Goal: Task Accomplishment & Management: Manage account settings

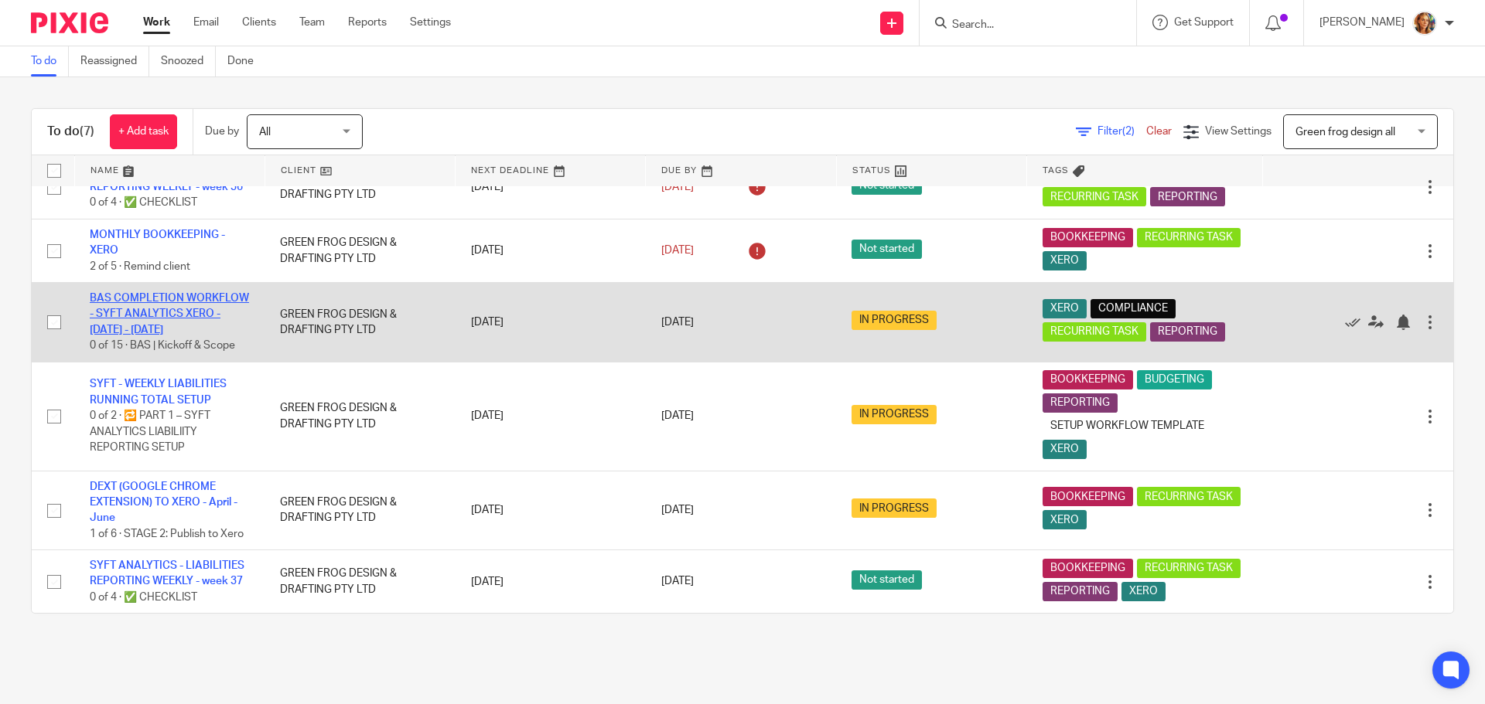
scroll to position [142, 0]
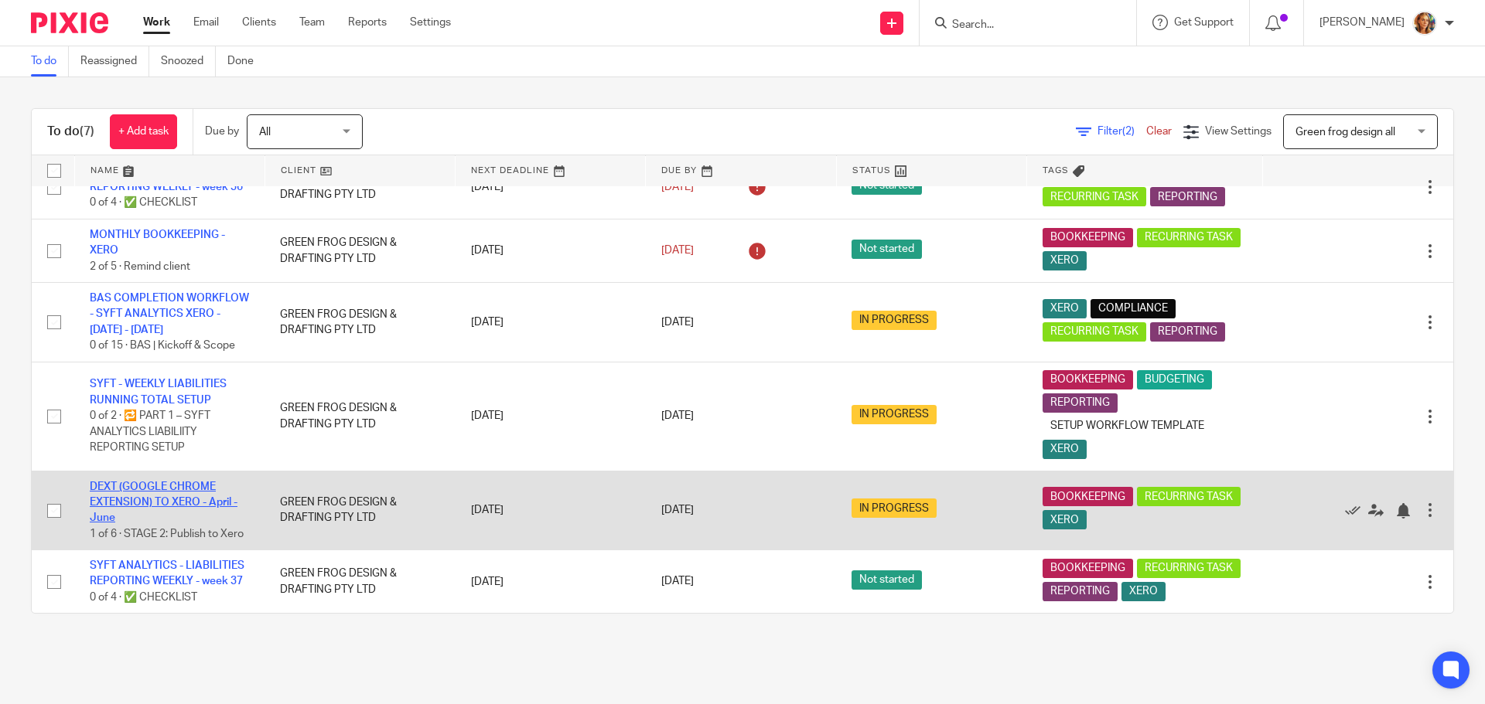
click at [141, 484] on link "DEXT (GOOGLE CHROME EXTENSION) TO XERO - April - June" at bounding box center [164, 503] width 148 height 43
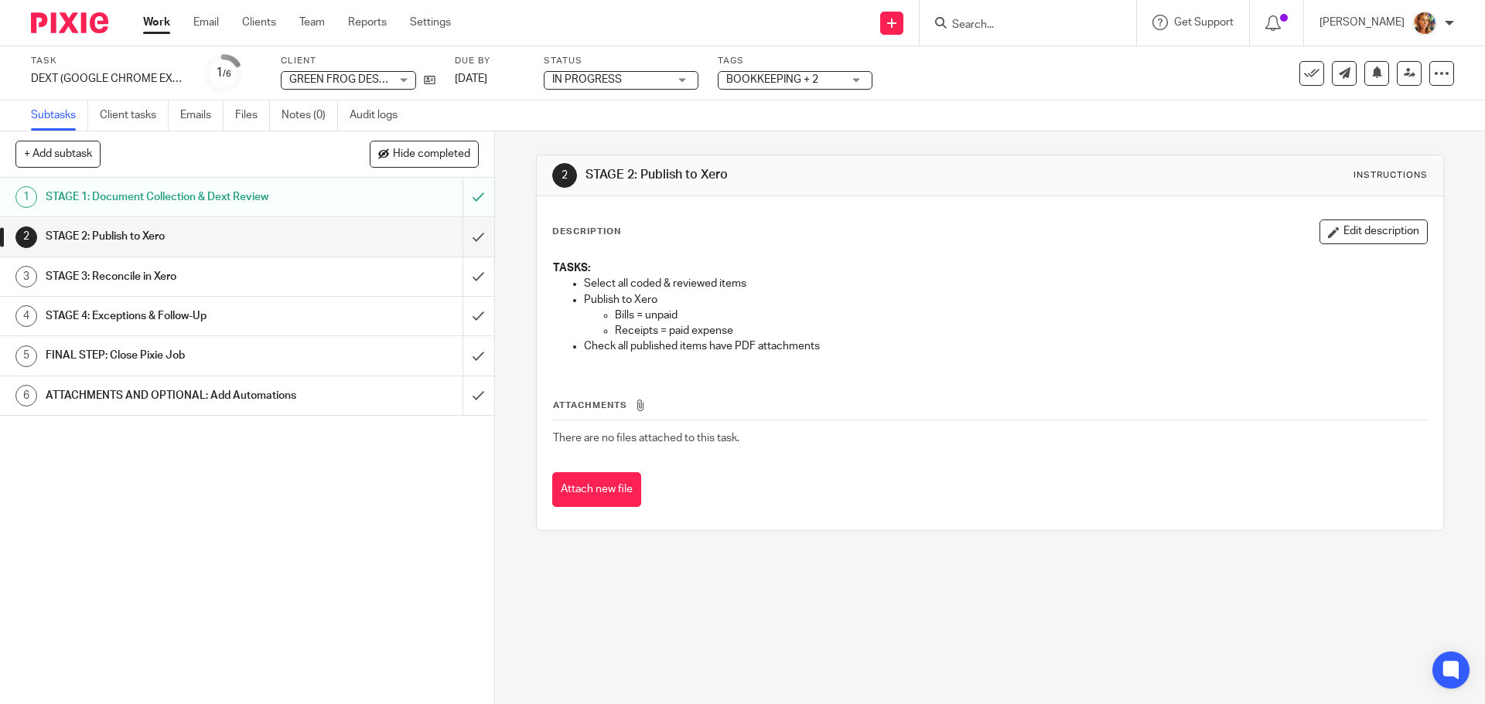
click at [168, 28] on link "Work" at bounding box center [156, 22] width 27 height 15
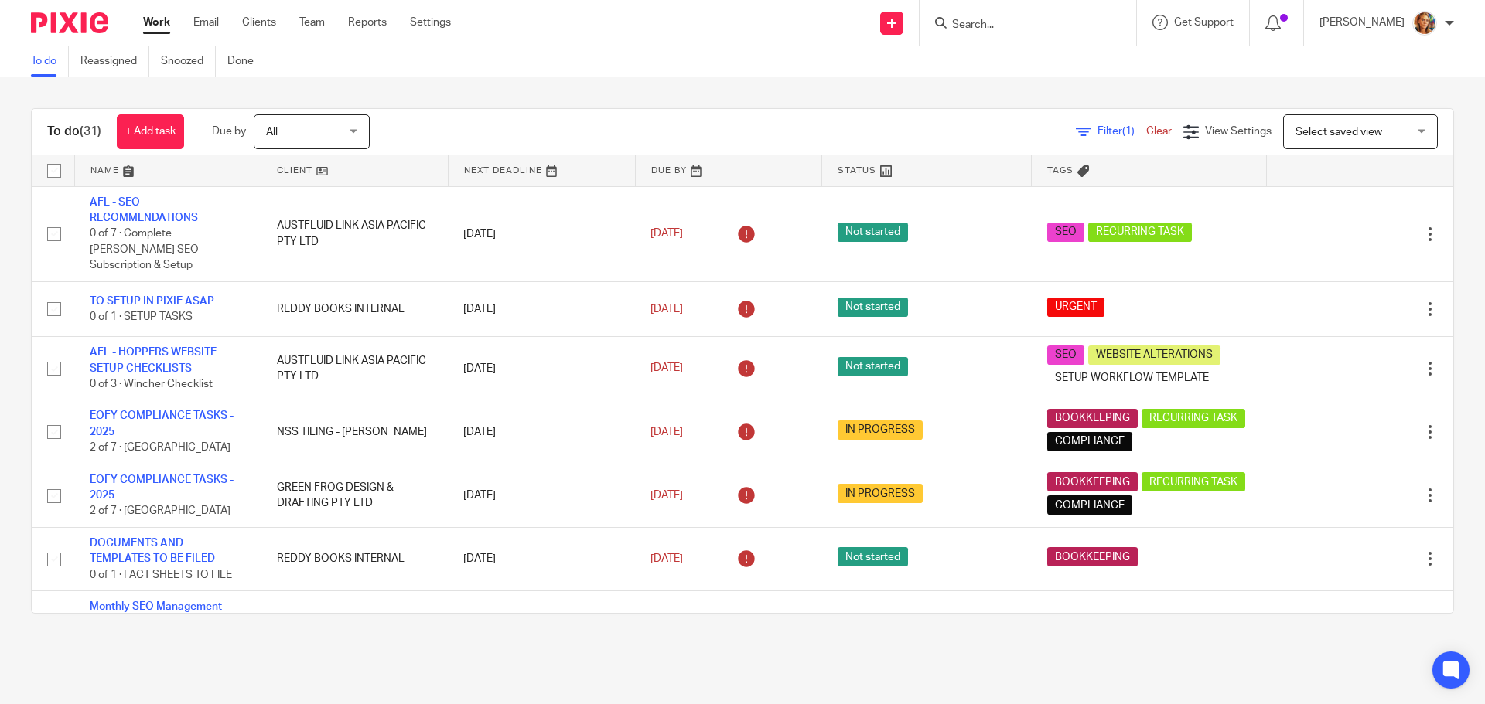
scroll to position [387, 0]
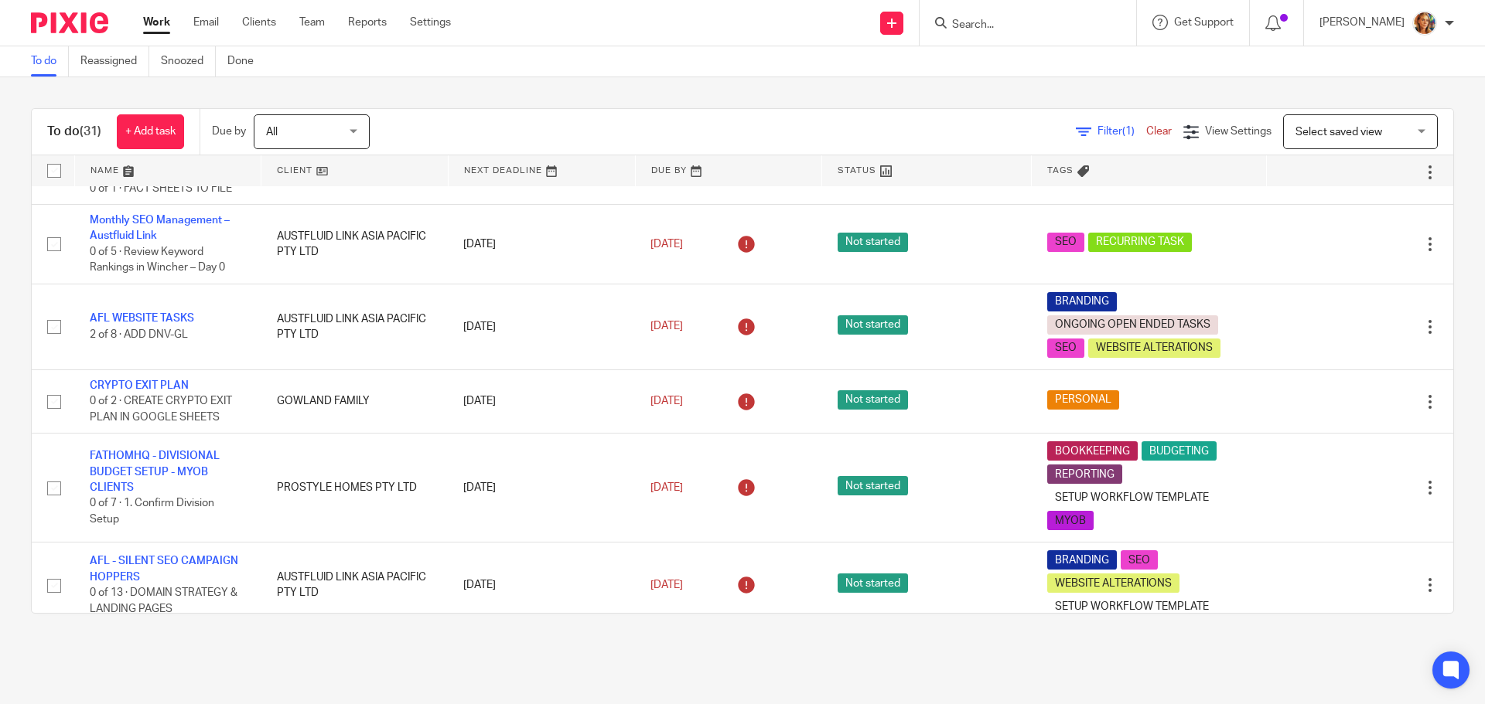
click at [1366, 131] on span "Select saved view" at bounding box center [1351, 131] width 113 height 32
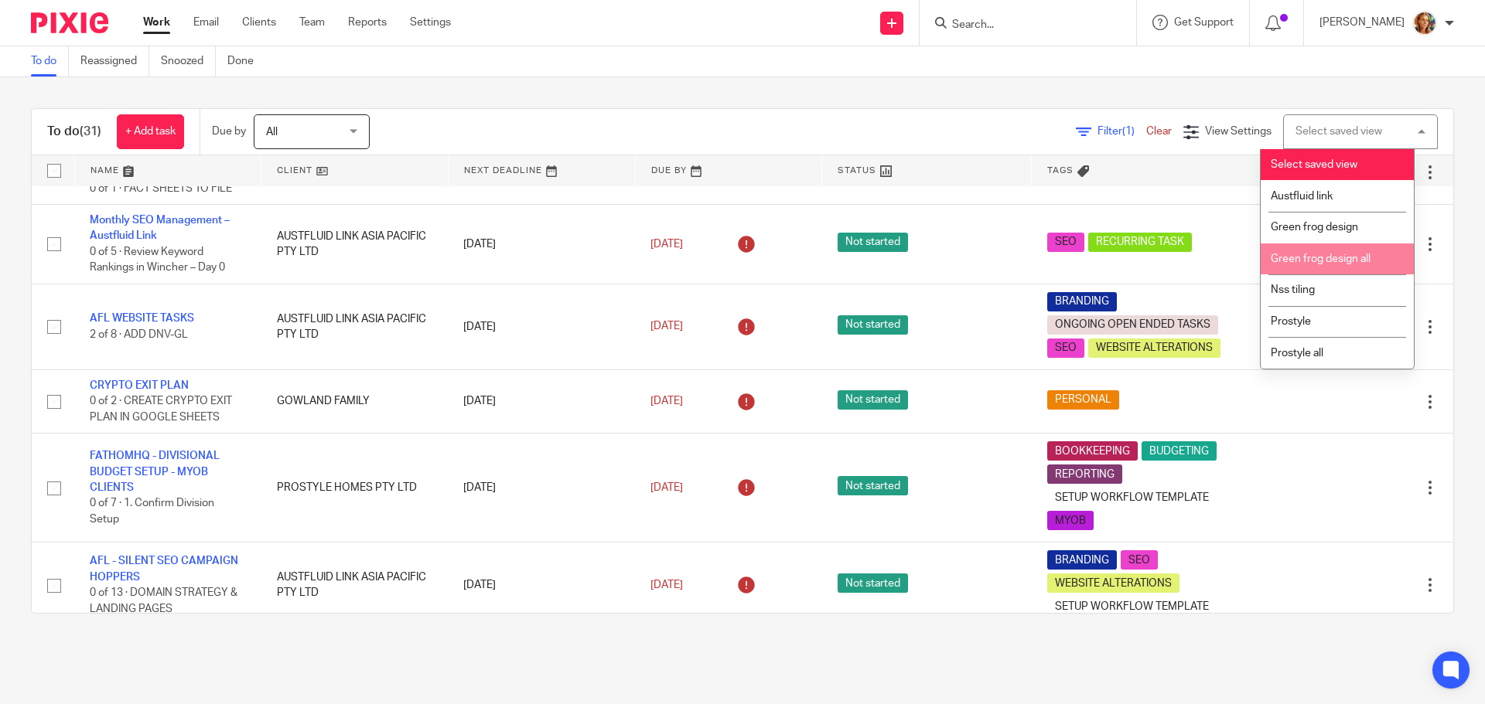
click at [1340, 261] on span "Green frog design all" at bounding box center [1320, 259] width 100 height 11
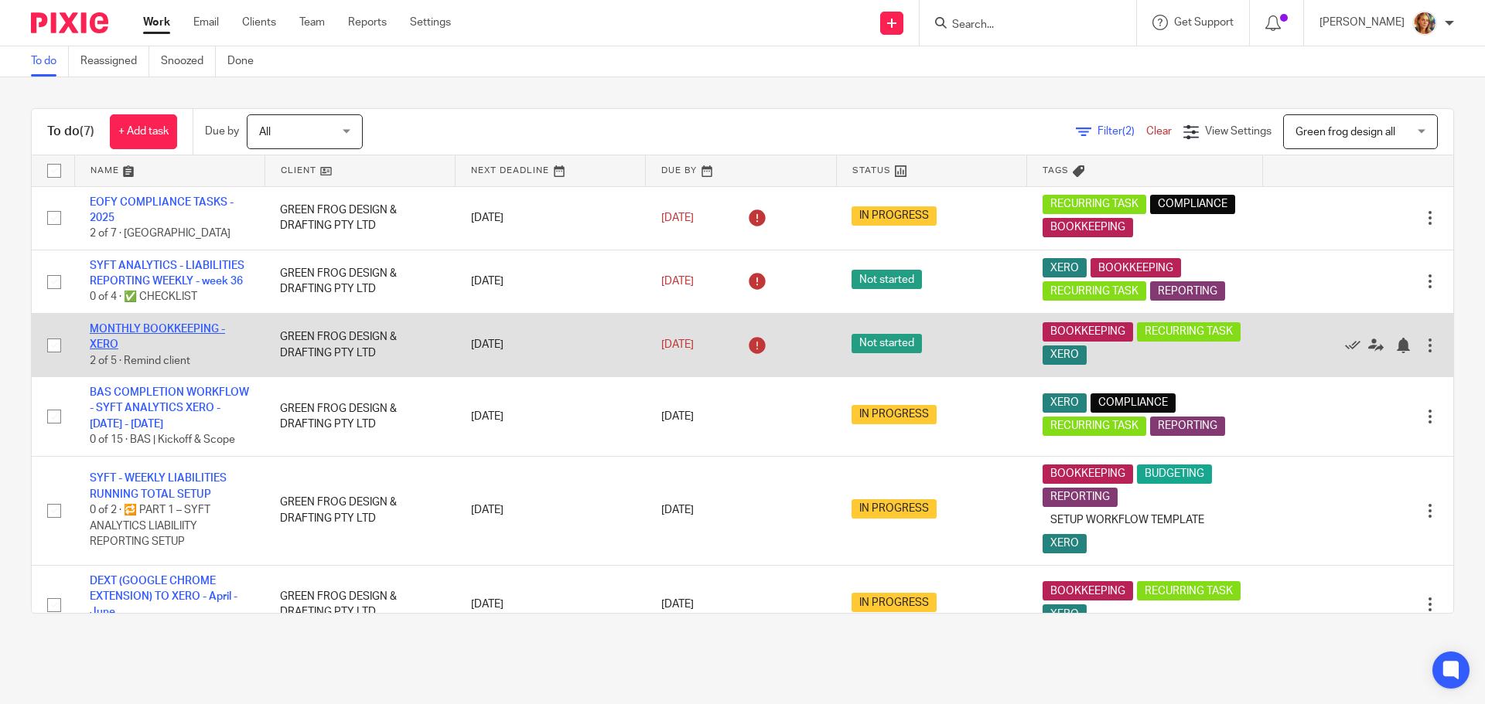
click at [213, 348] on link "MONTHLY BOOKKEEPING - XERO" at bounding box center [157, 337] width 135 height 26
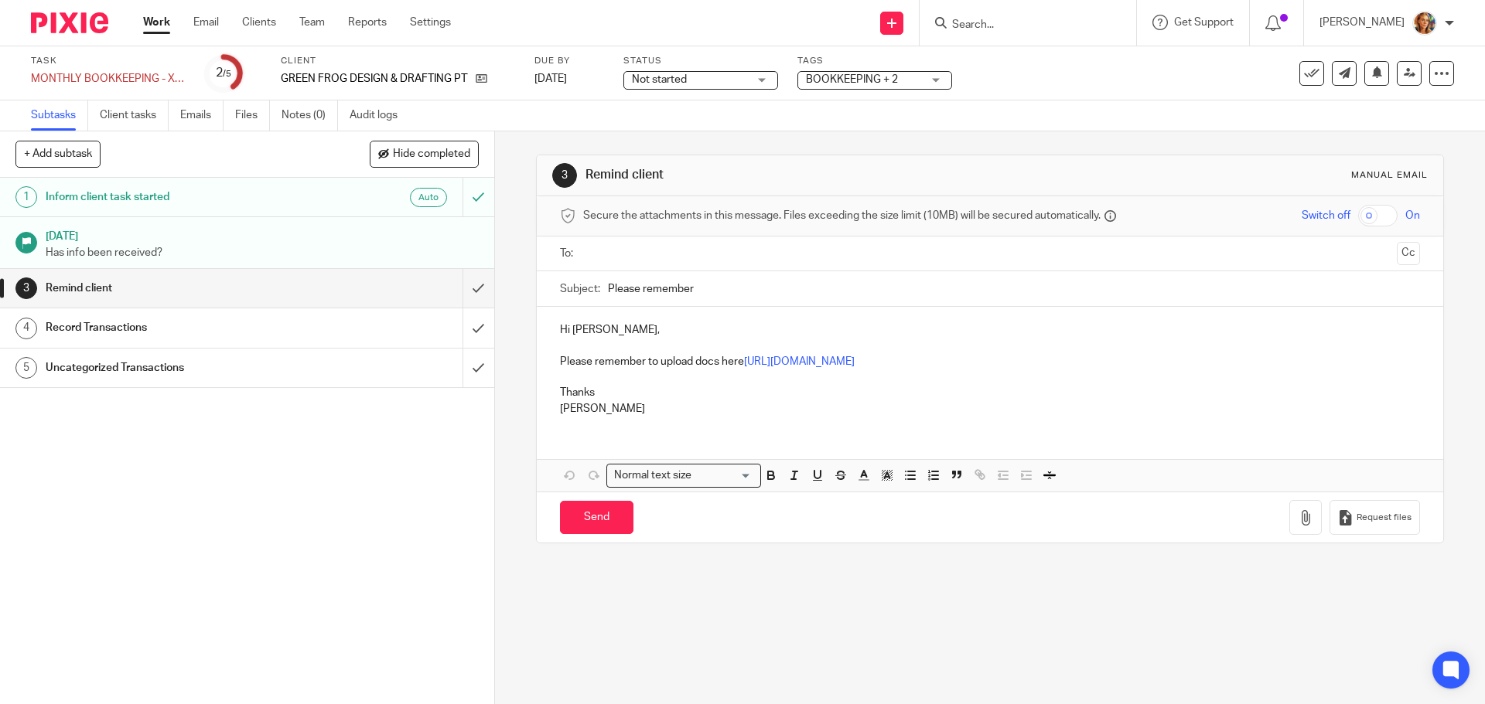
click at [224, 192] on h1 "Inform client task started" at bounding box center [180, 197] width 268 height 23
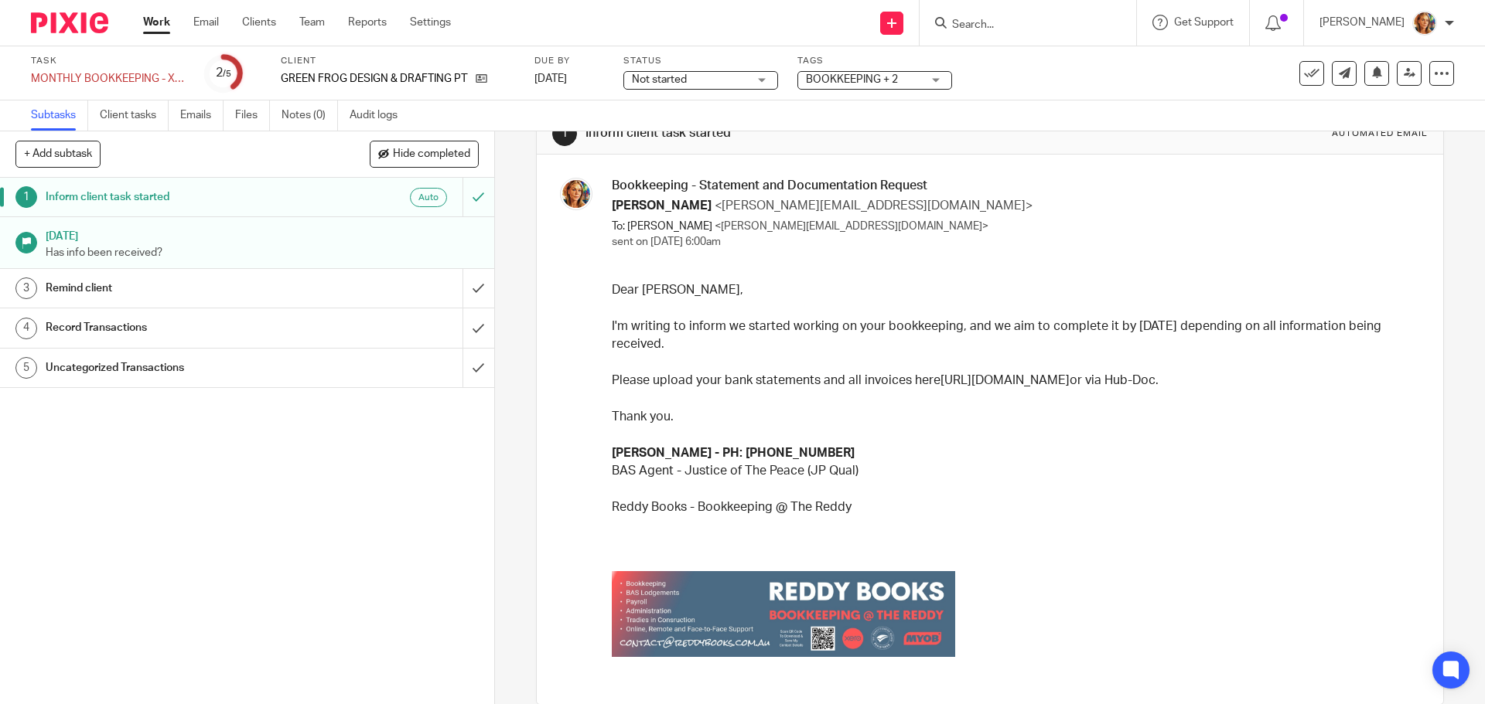
scroll to position [84, 0]
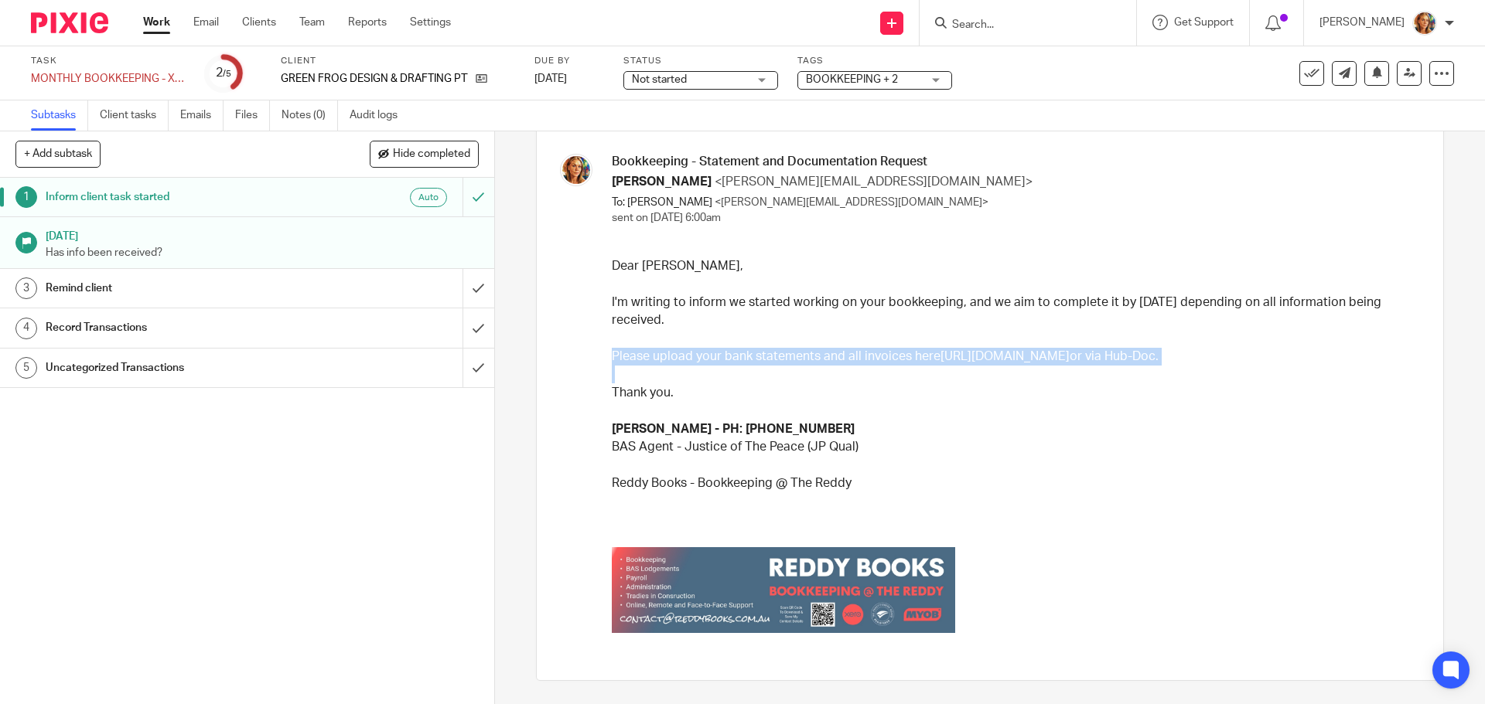
drag, startPoint x: 606, startPoint y: 334, endPoint x: 683, endPoint y: 370, distance: 84.4
click at [683, 370] on div "Bookkeeping - Statement and Documentation Request Gabrielle Gowland <gabrielle@…" at bounding box center [989, 405] width 875 height 503
copy p "Please upload your bank statements and all invoices here https://reddy-books.us…"
click at [256, 288] on h1 "Remind client" at bounding box center [180, 288] width 268 height 23
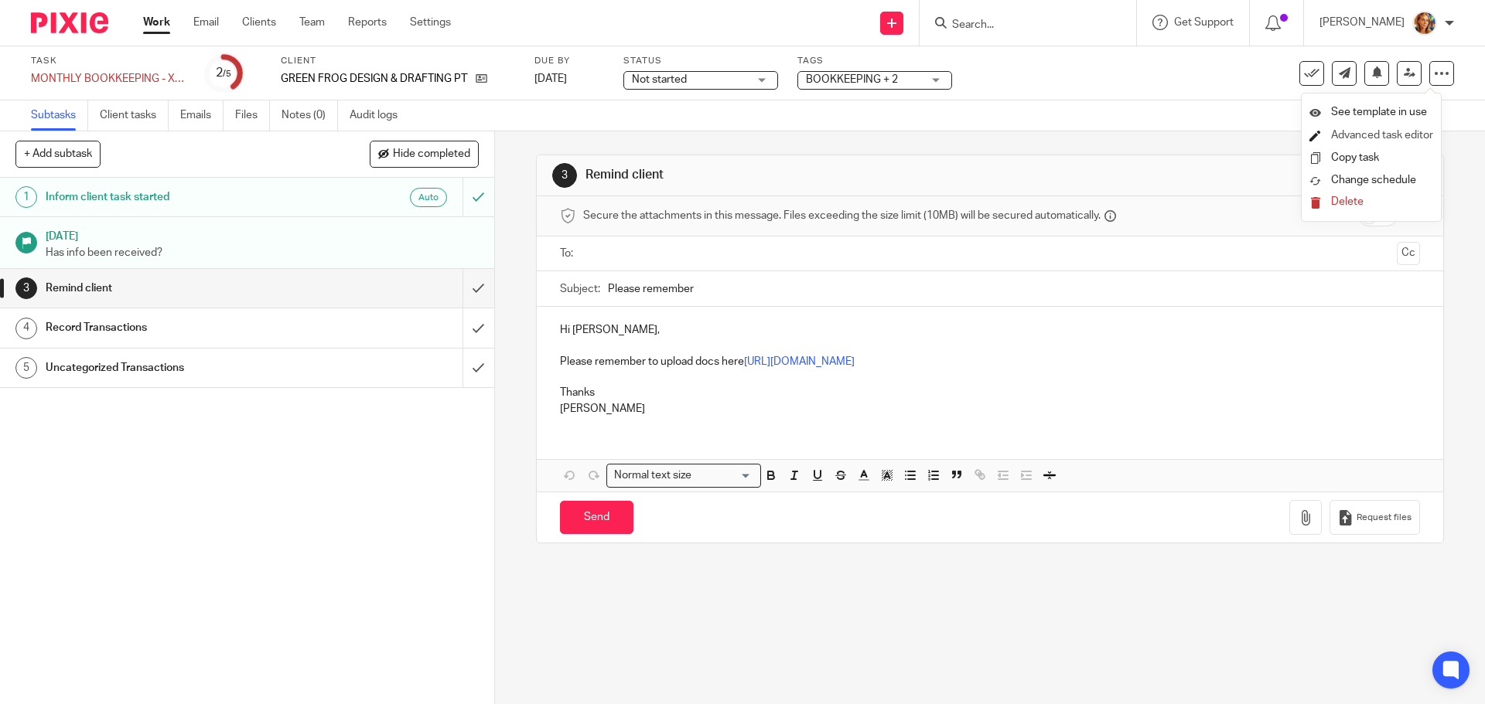
click at [1400, 134] on link "Advanced task editor" at bounding box center [1382, 135] width 102 height 11
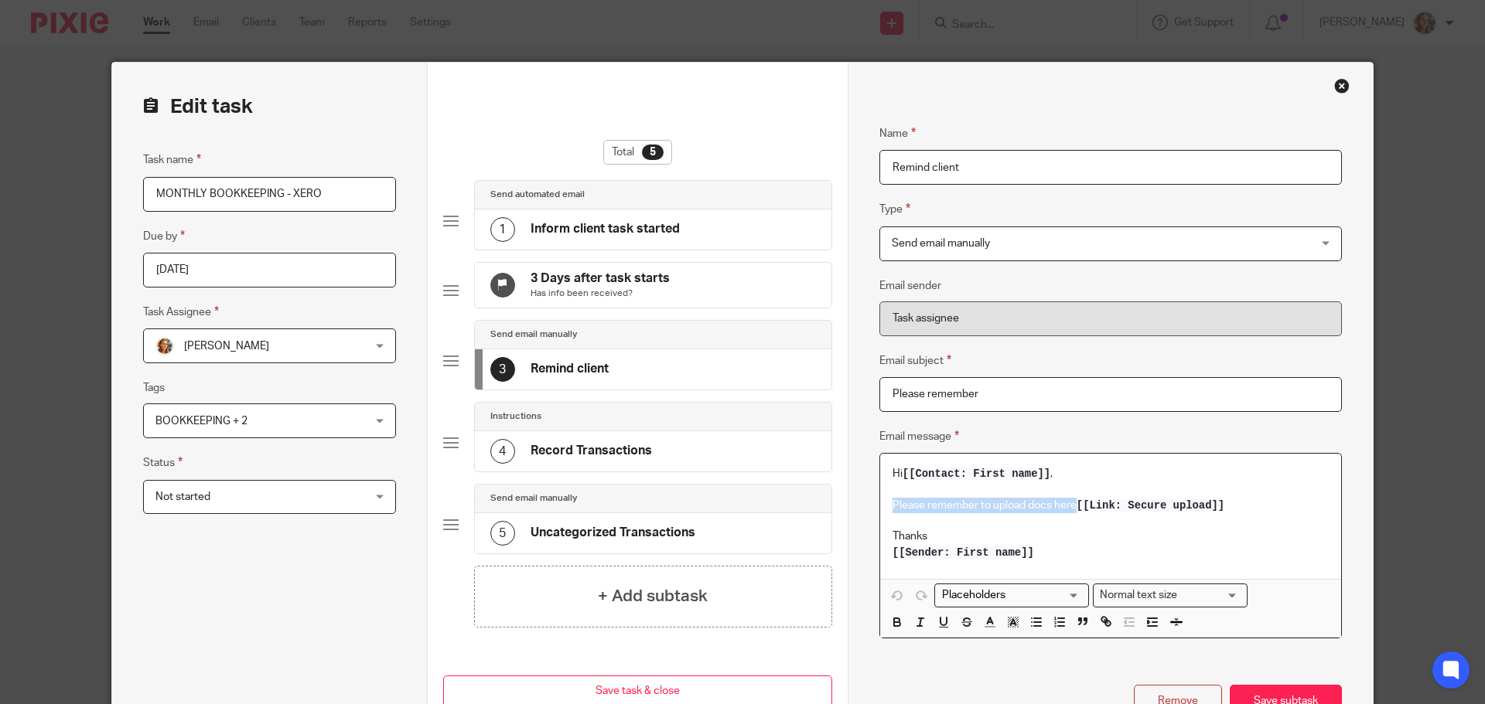
drag, startPoint x: 1246, startPoint y: 503, endPoint x: 867, endPoint y: 509, distance: 379.7
click at [867, 509] on div "Name Inform client task started Type Send automated email Send automated email …" at bounding box center [1109, 410] width 525 height 694
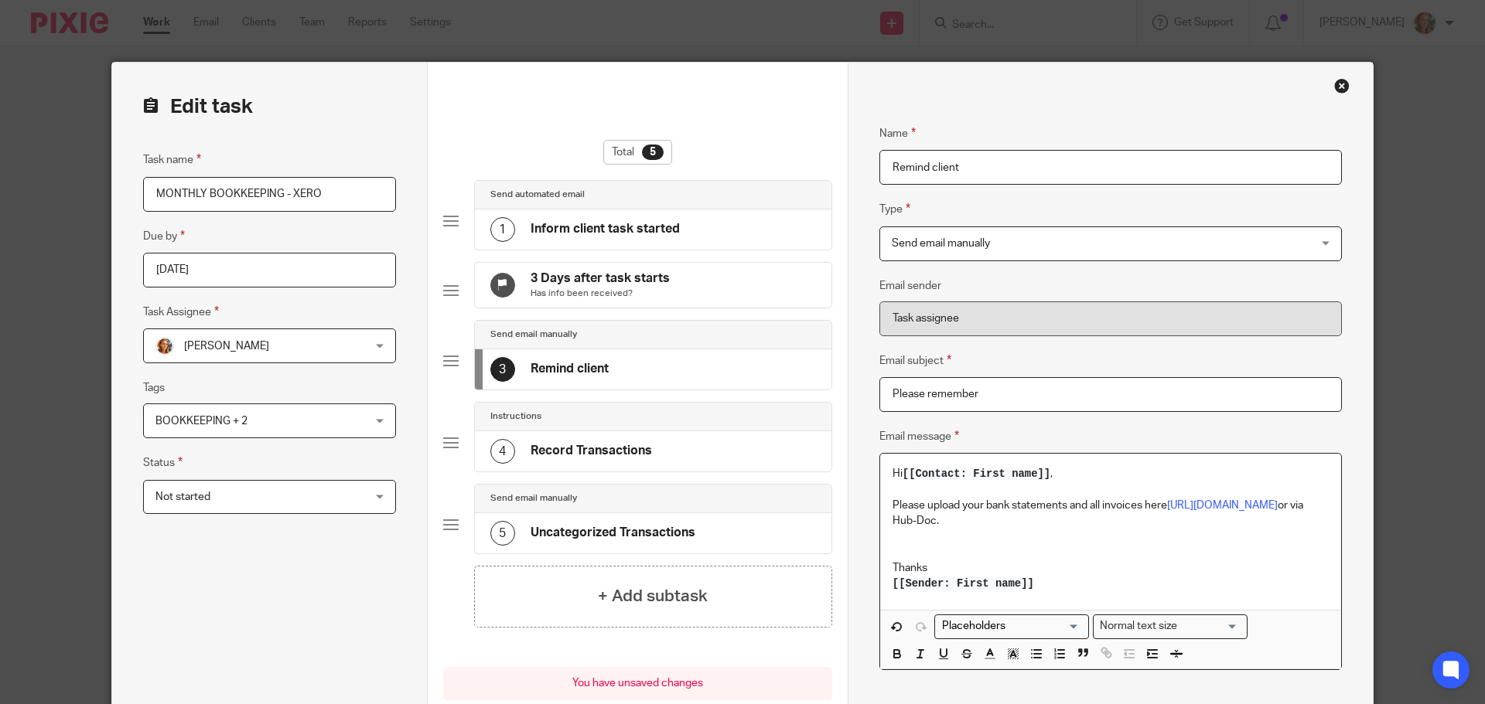
click at [885, 520] on div "Hi [[Contact: First name]] , Please upload your bank statements and all invoice…" at bounding box center [1110, 532] width 461 height 156
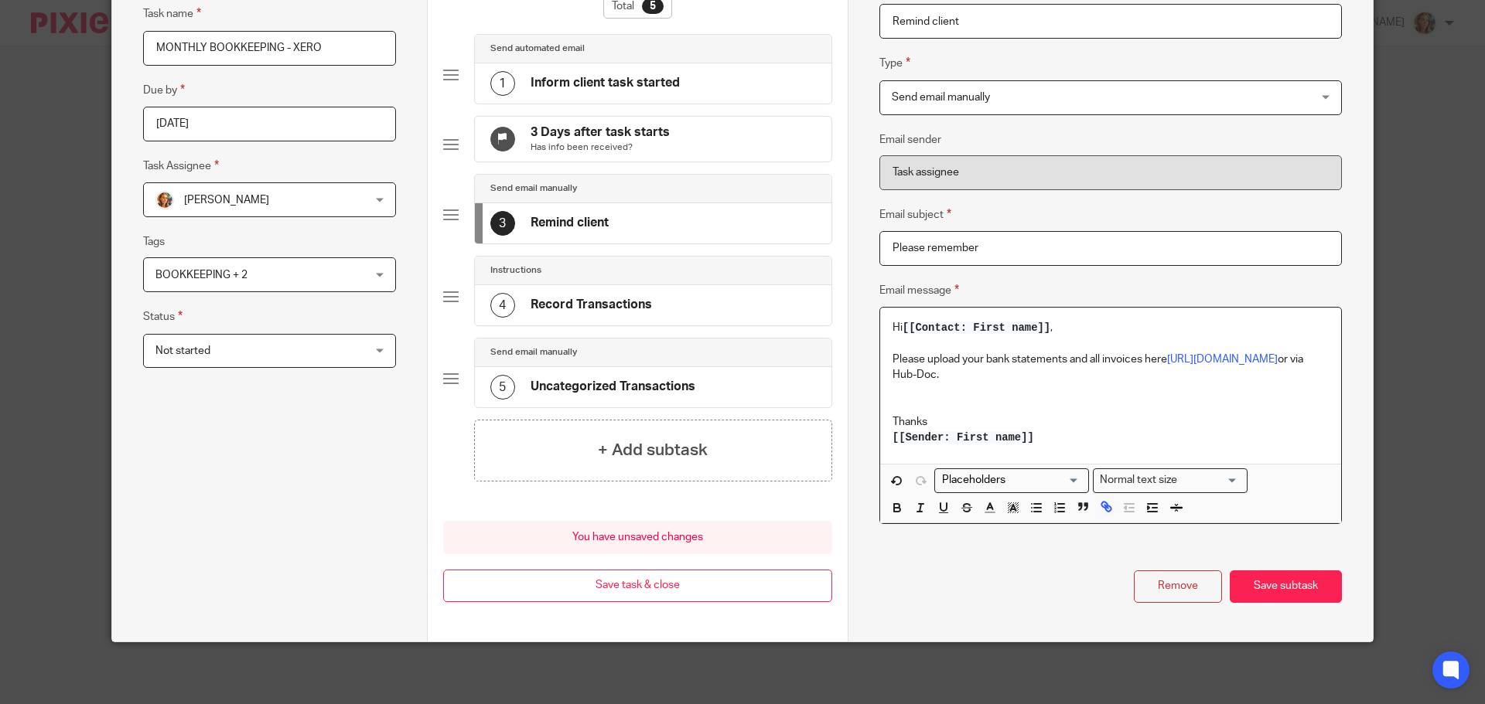
scroll to position [157, 0]
click at [925, 399] on p at bounding box center [1110, 406] width 436 height 15
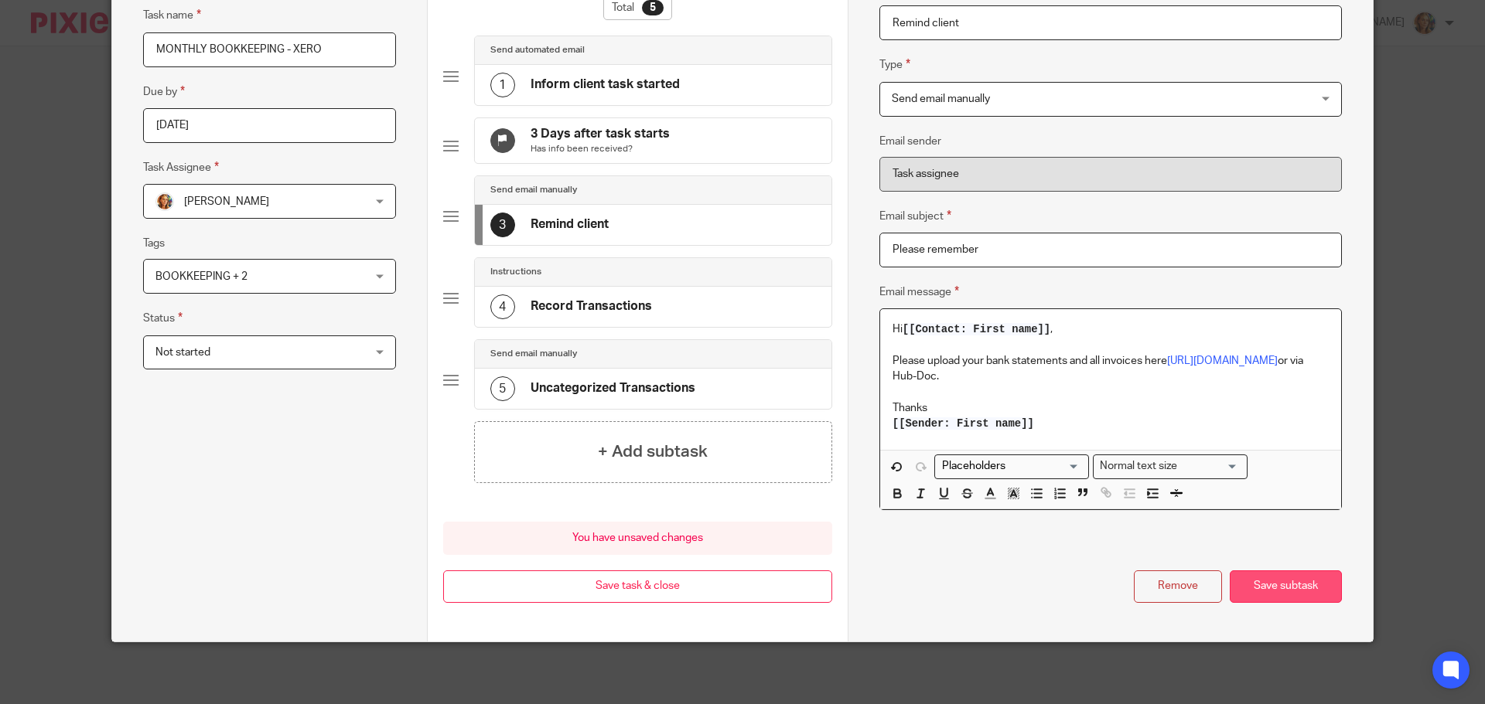
click at [1315, 592] on button "Save subtask" at bounding box center [1285, 587] width 112 height 33
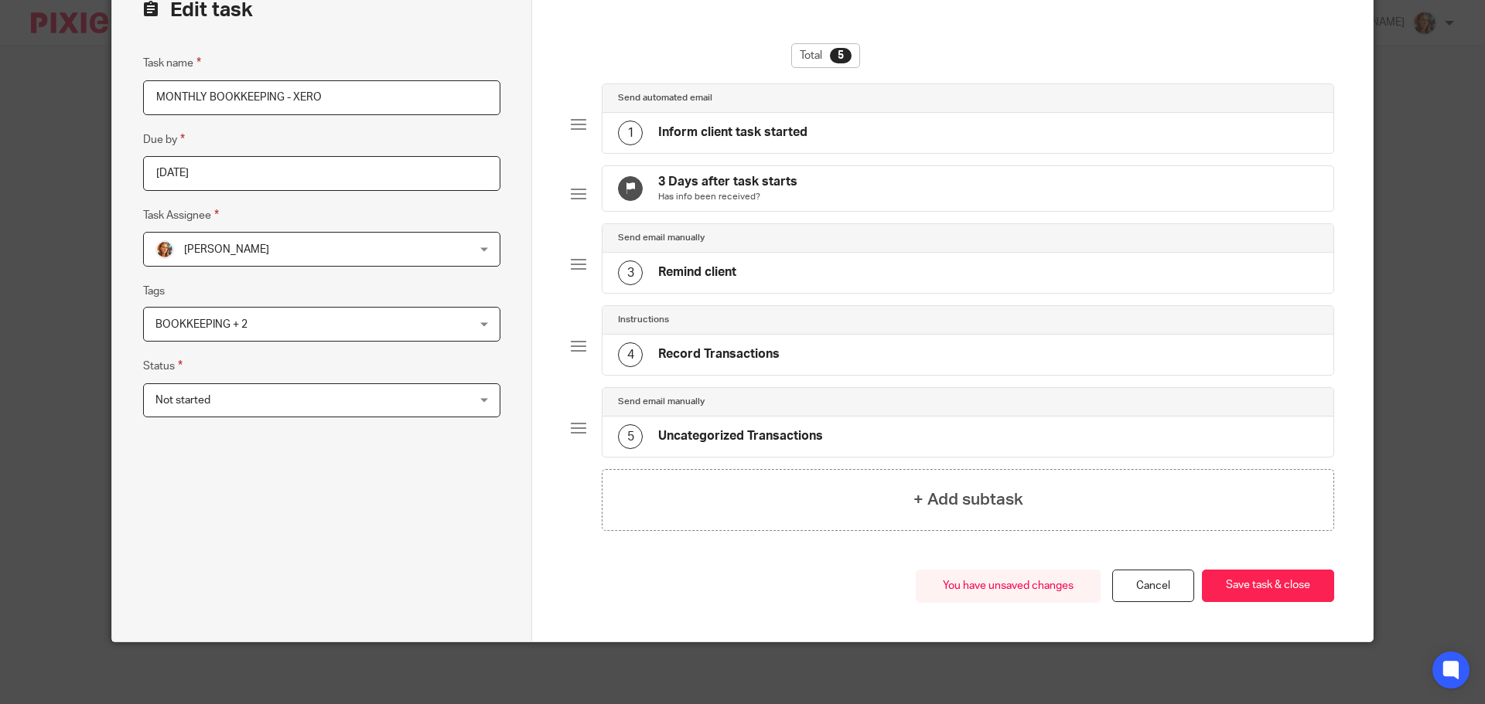
click at [1315, 592] on button "Save task & close" at bounding box center [1268, 586] width 132 height 33
click at [1253, 574] on button "Save task & close" at bounding box center [1268, 586] width 132 height 33
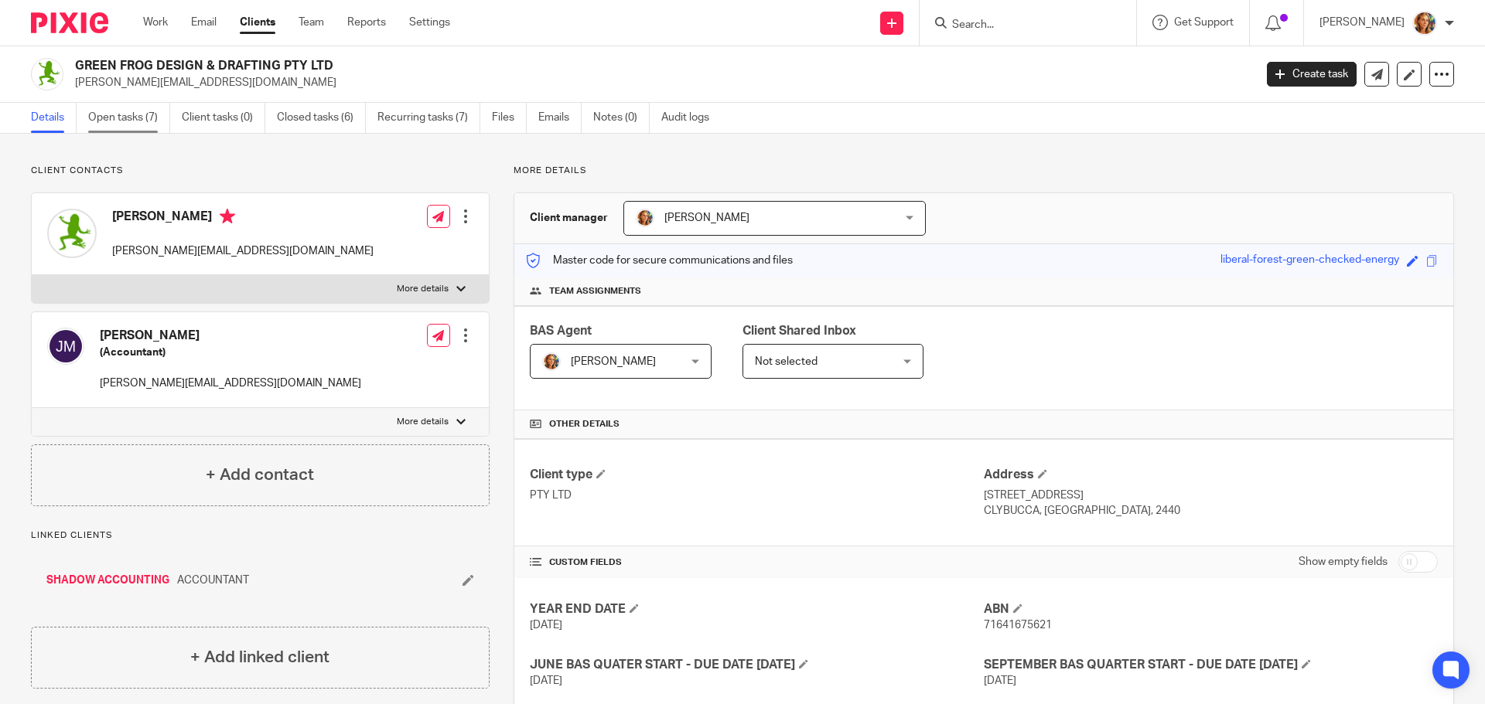
click at [128, 123] on link "Open tasks (7)" at bounding box center [129, 118] width 82 height 30
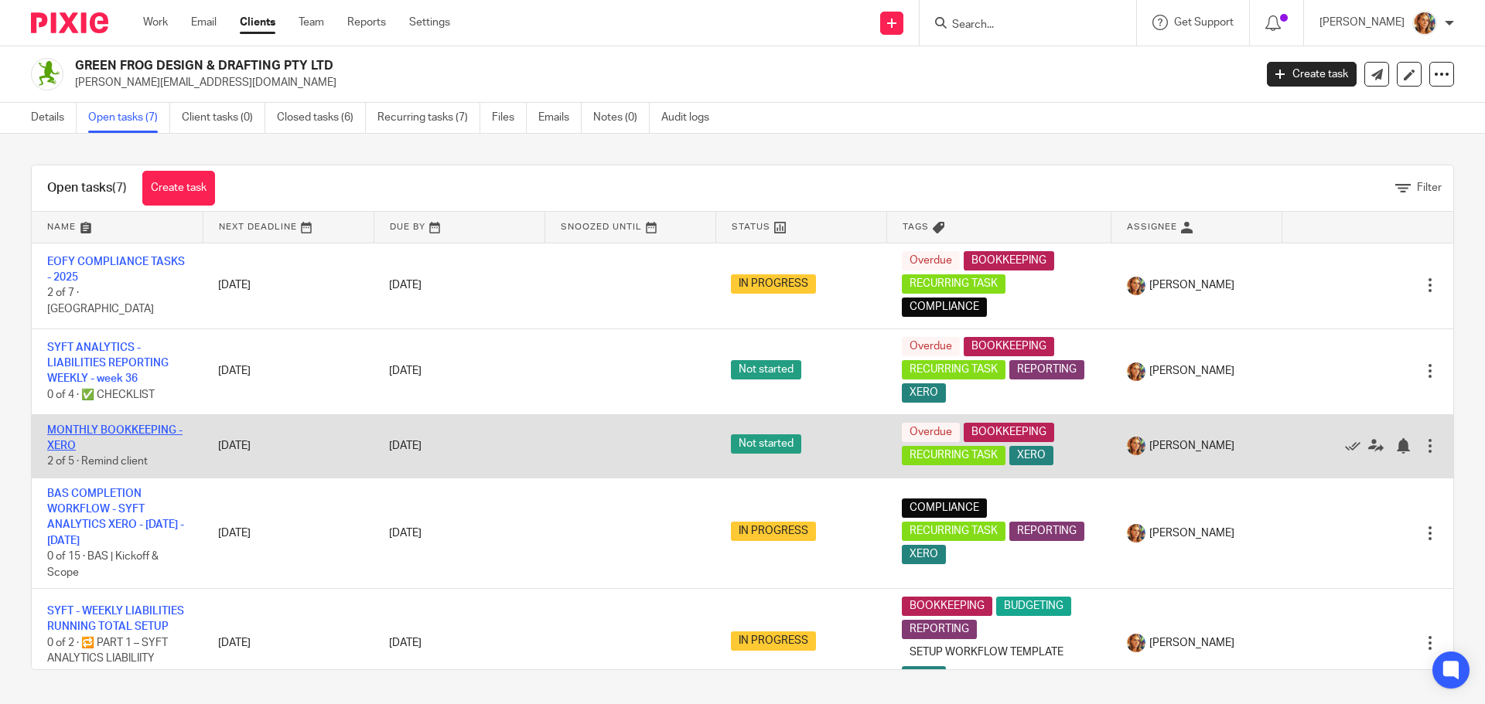
click at [112, 426] on link "MONTHLY BOOKKEEPING - XERO" at bounding box center [114, 438] width 135 height 26
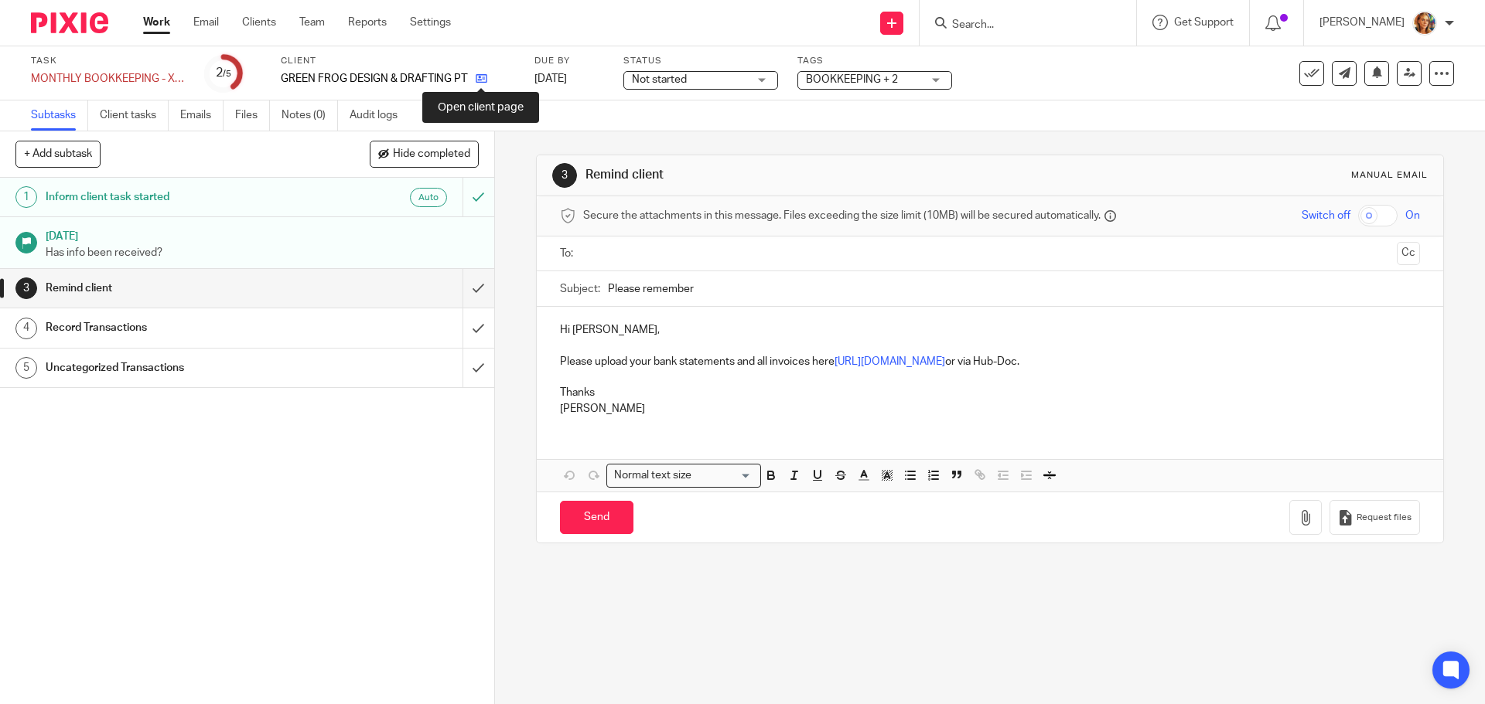
click at [485, 77] on icon at bounding box center [482, 79] width 12 height 12
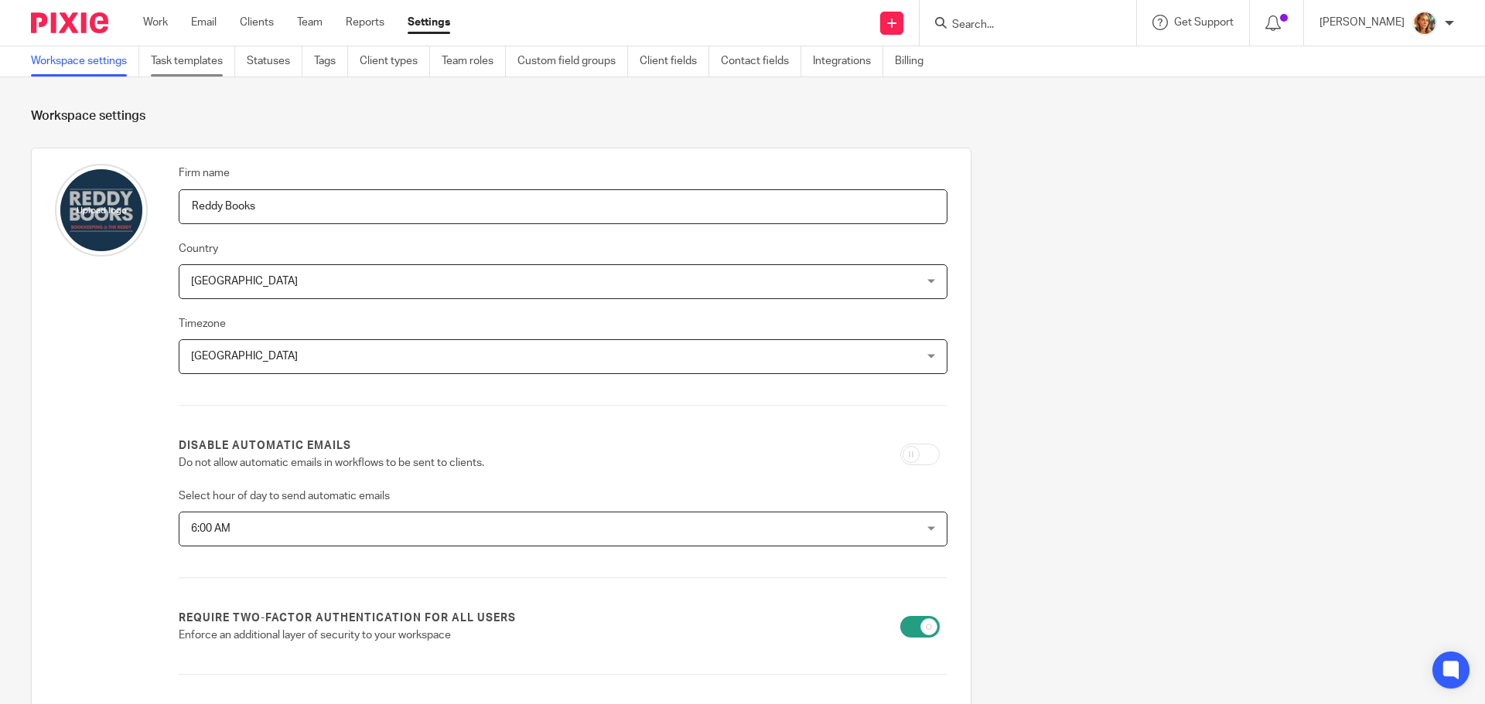
click at [182, 54] on link "Task templates" at bounding box center [193, 61] width 84 height 30
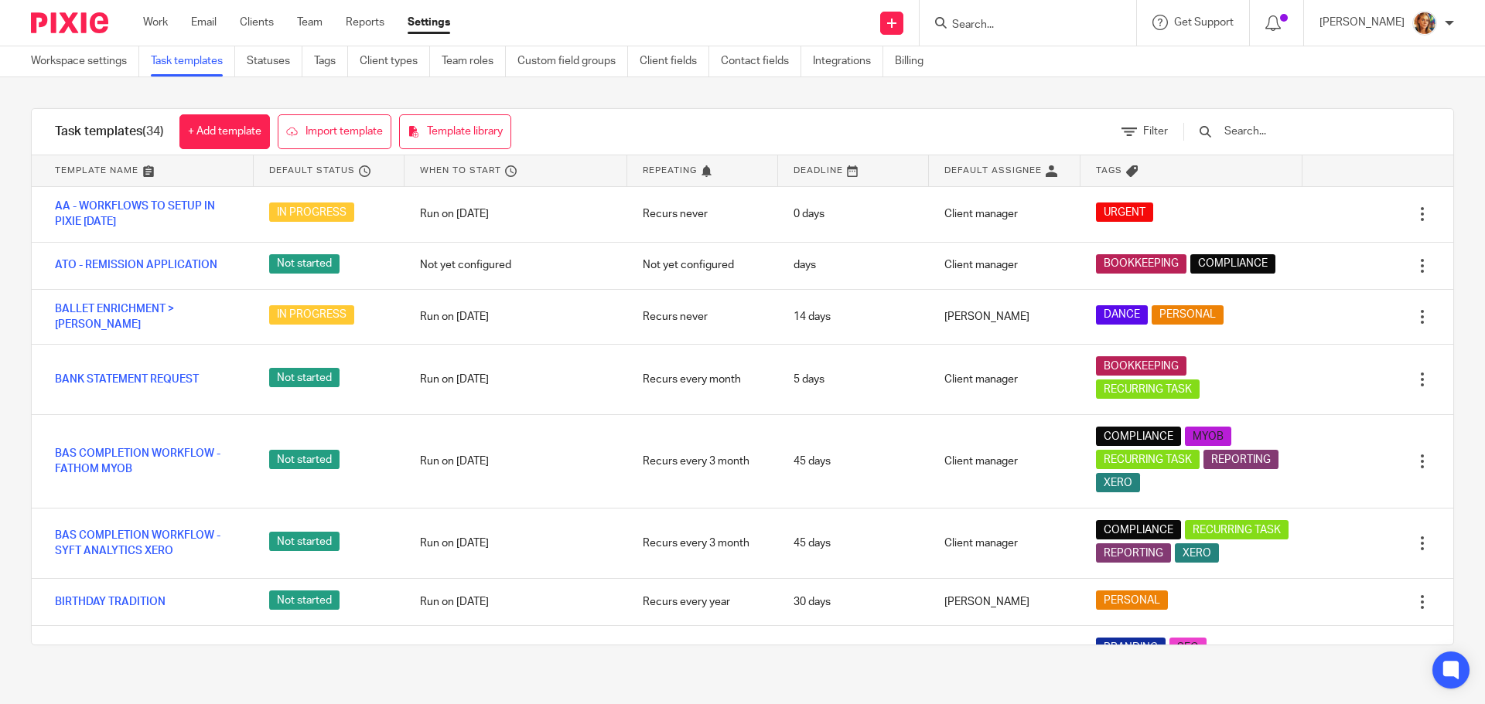
click at [1267, 128] on input "text" at bounding box center [1313, 131] width 180 height 17
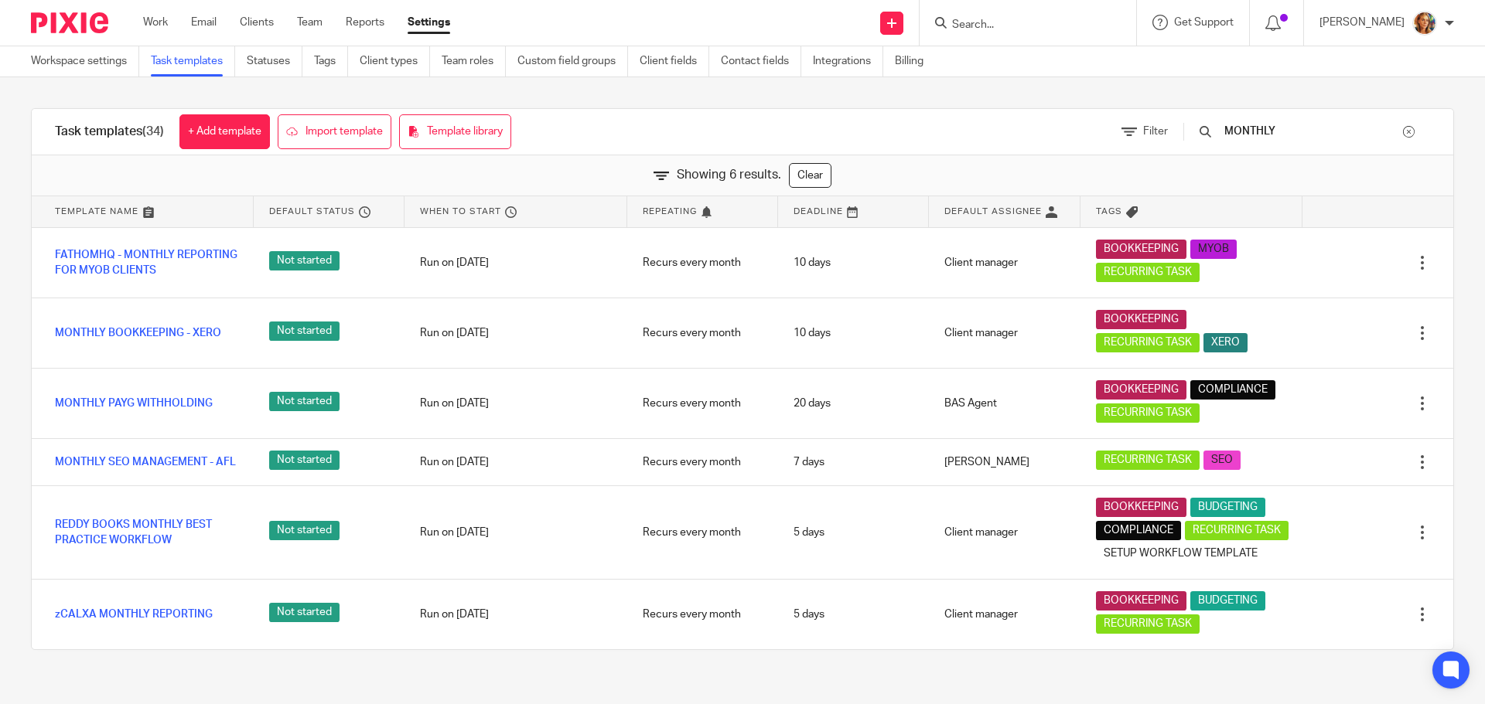
type input "MONTHLY"
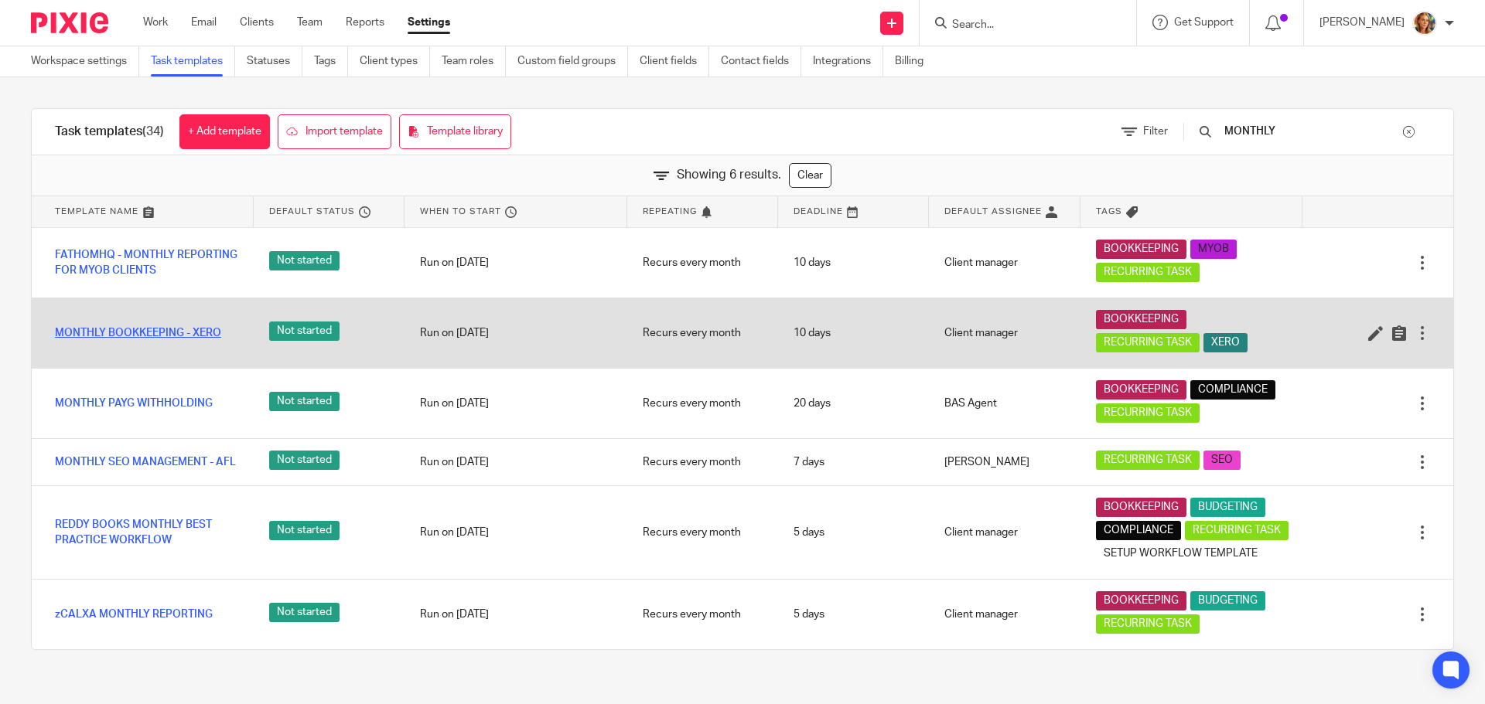
click at [160, 331] on link "MONTHLY BOOKKEEPING - XERO" at bounding box center [138, 333] width 166 height 15
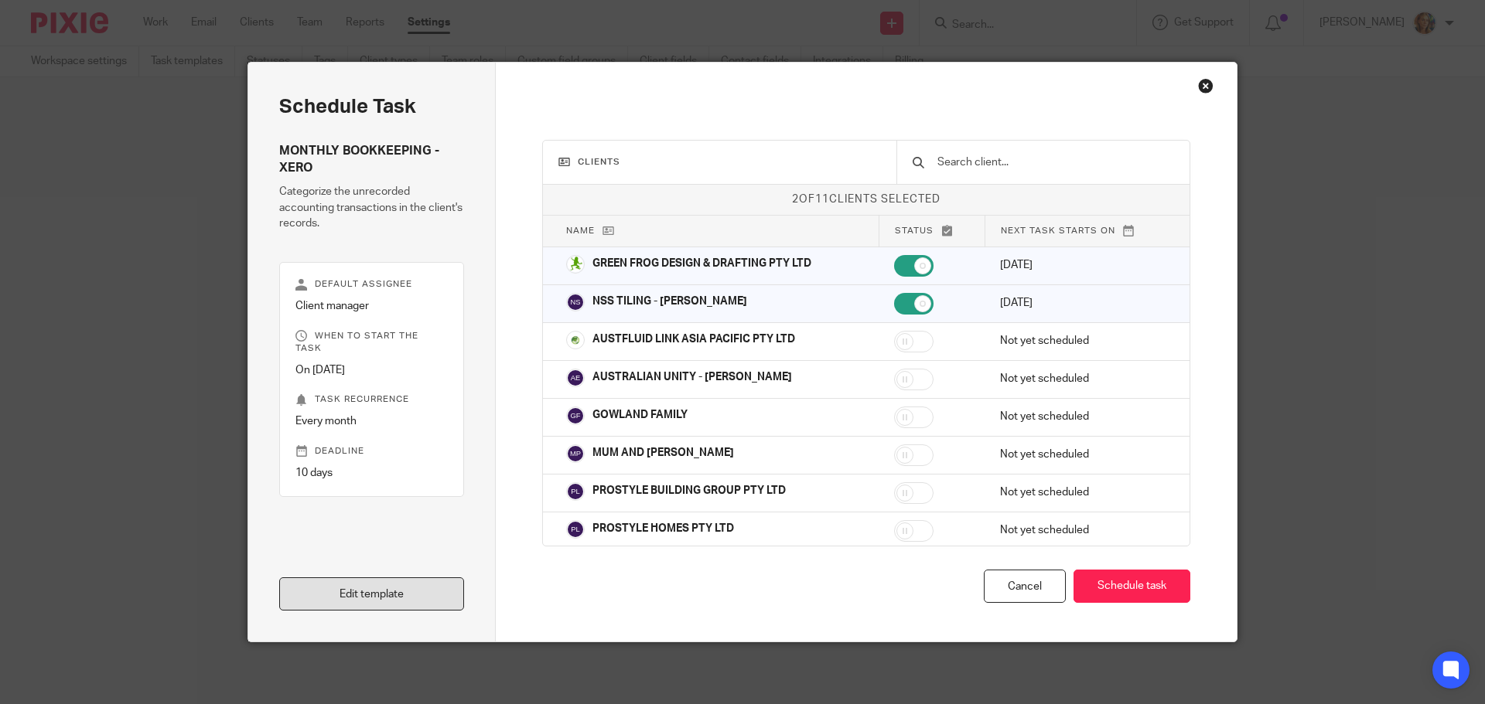
drag, startPoint x: 0, startPoint y: 0, endPoint x: 353, endPoint y: 581, distance: 679.8
click at [353, 581] on link "Edit template" at bounding box center [371, 594] width 185 height 33
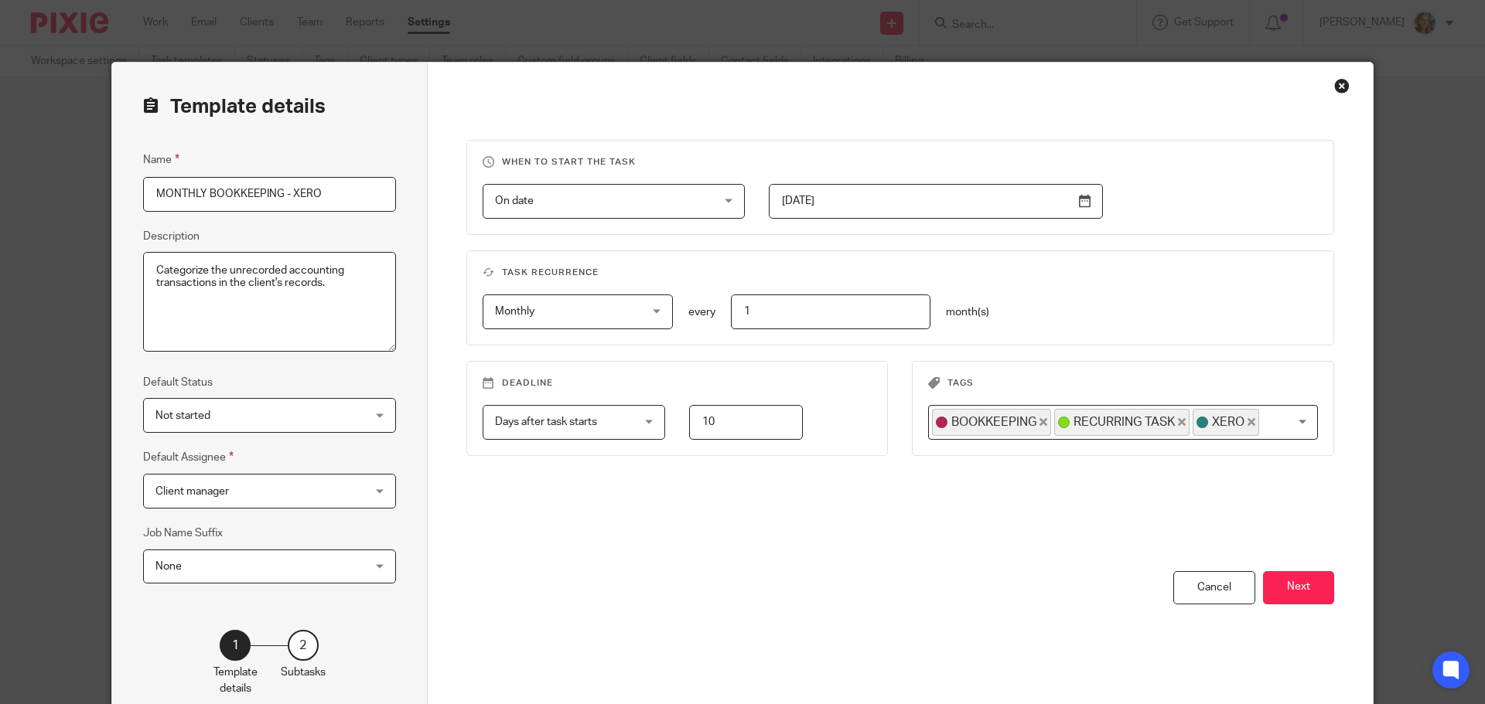
click at [362, 288] on textarea "Categorize the unrecorded accounting transactions in the client's records." at bounding box center [269, 302] width 253 height 101
click at [1296, 585] on button "Next" at bounding box center [1298, 587] width 71 height 33
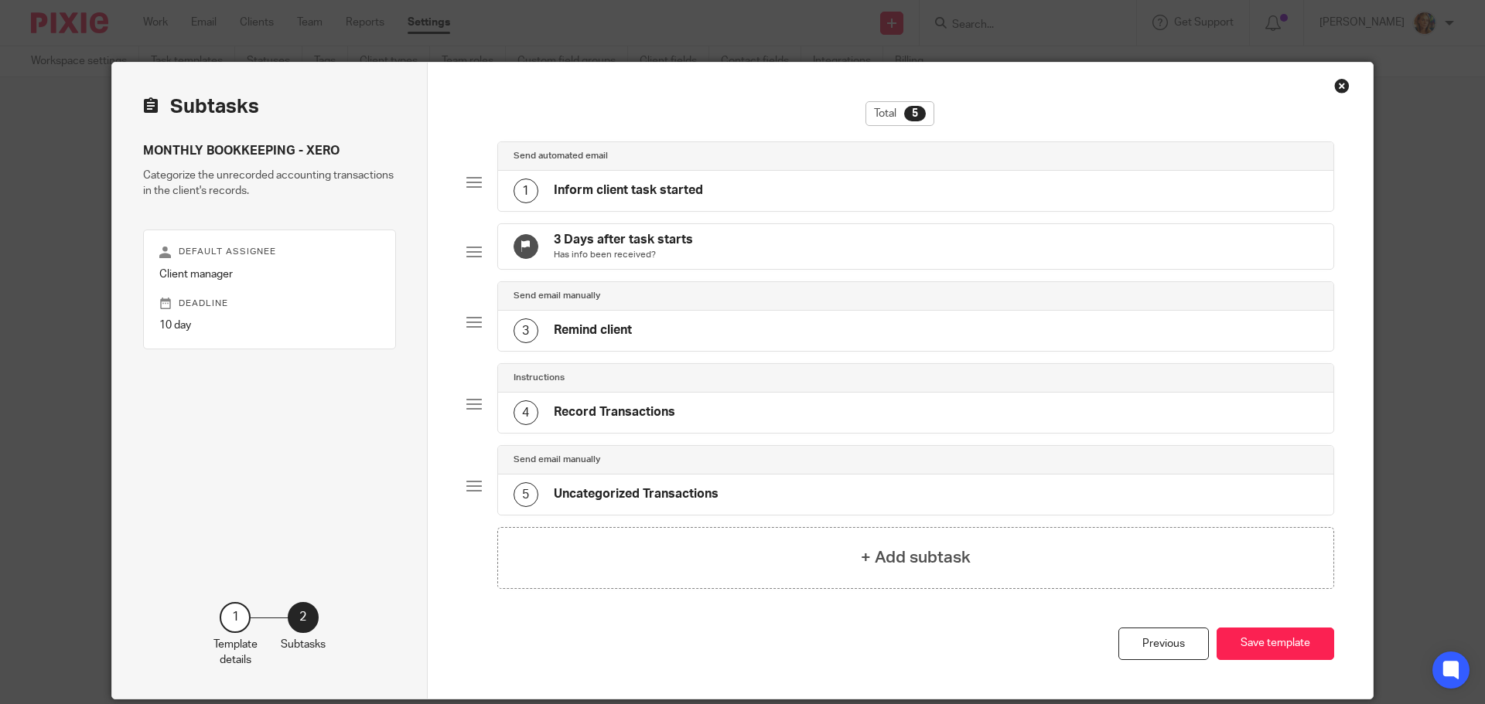
click at [745, 185] on div "1 Inform client task started" at bounding box center [916, 191] width 836 height 40
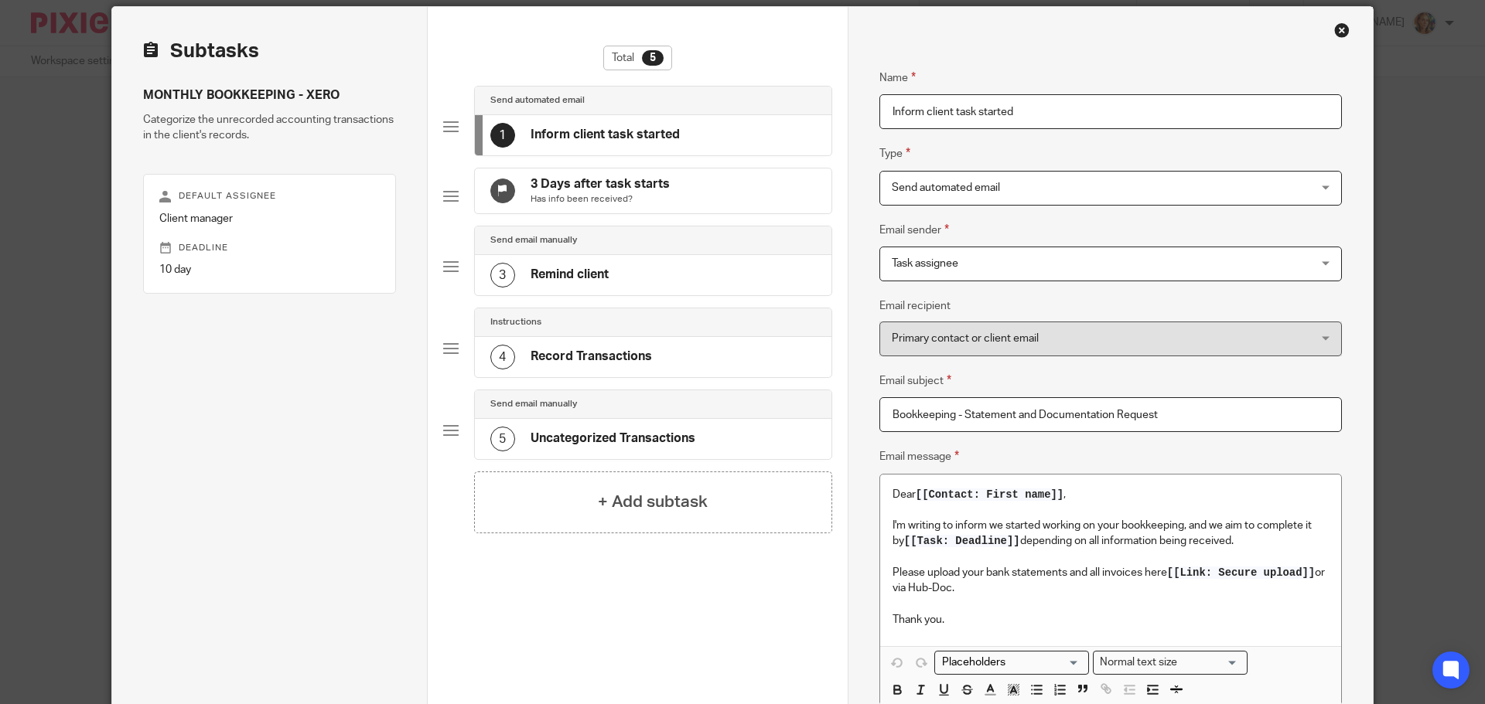
scroll to position [77, 0]
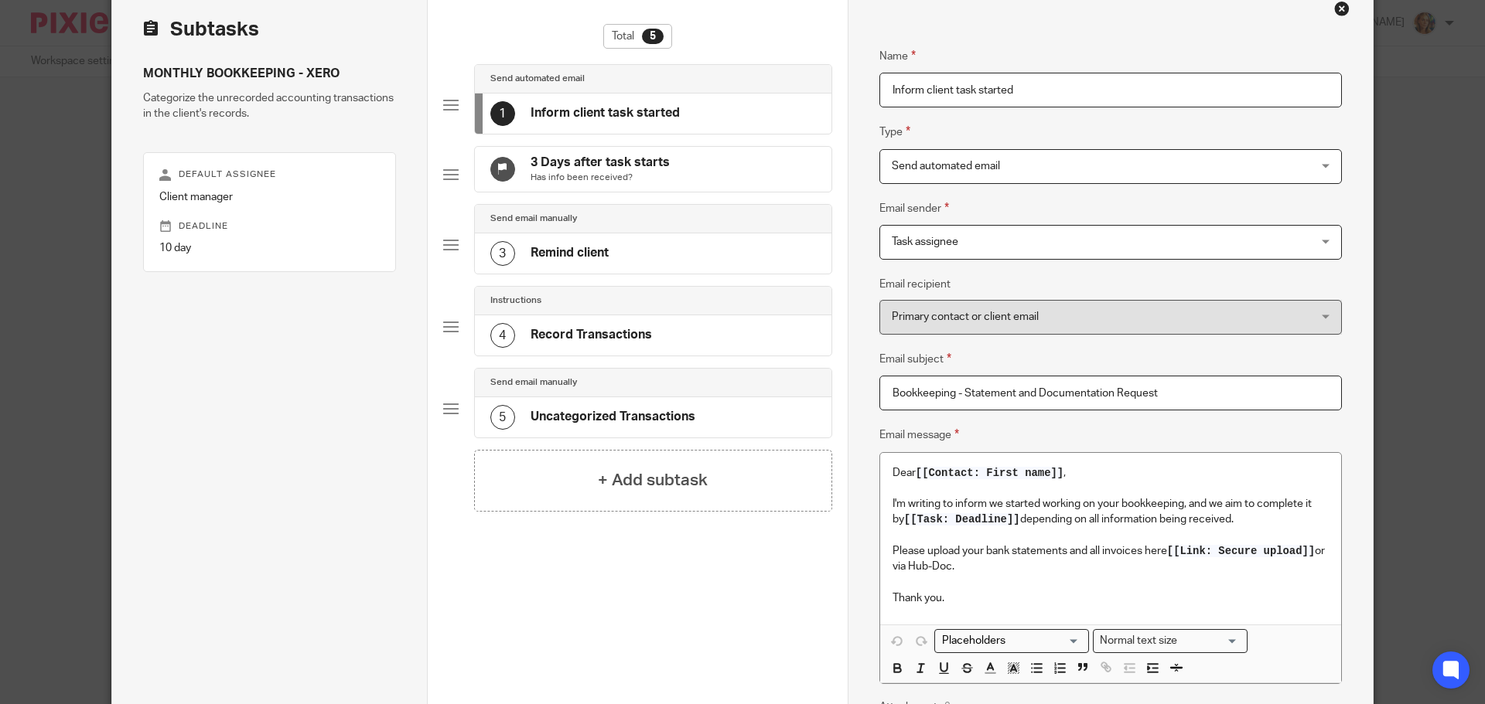
click at [1095, 577] on p at bounding box center [1110, 582] width 436 height 15
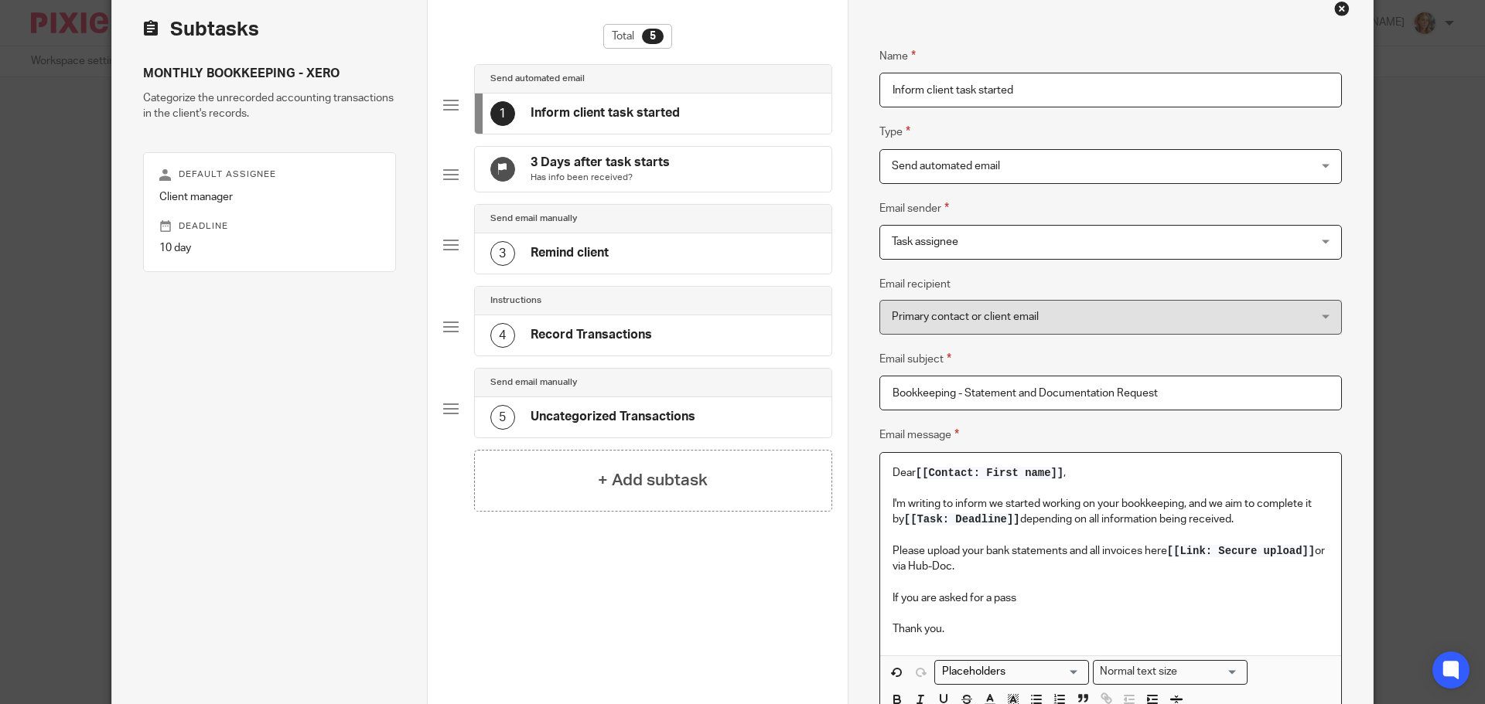
click at [892, 597] on p "If you are asked for a pass" at bounding box center [1110, 598] width 436 height 15
drag, startPoint x: 1327, startPoint y: 598, endPoint x: 1185, endPoint y: 602, distance: 142.3
click at [1185, 602] on div "Dear [[Contact: First name]] , I'm writing to inform we started working on your…" at bounding box center [1110, 554] width 461 height 203
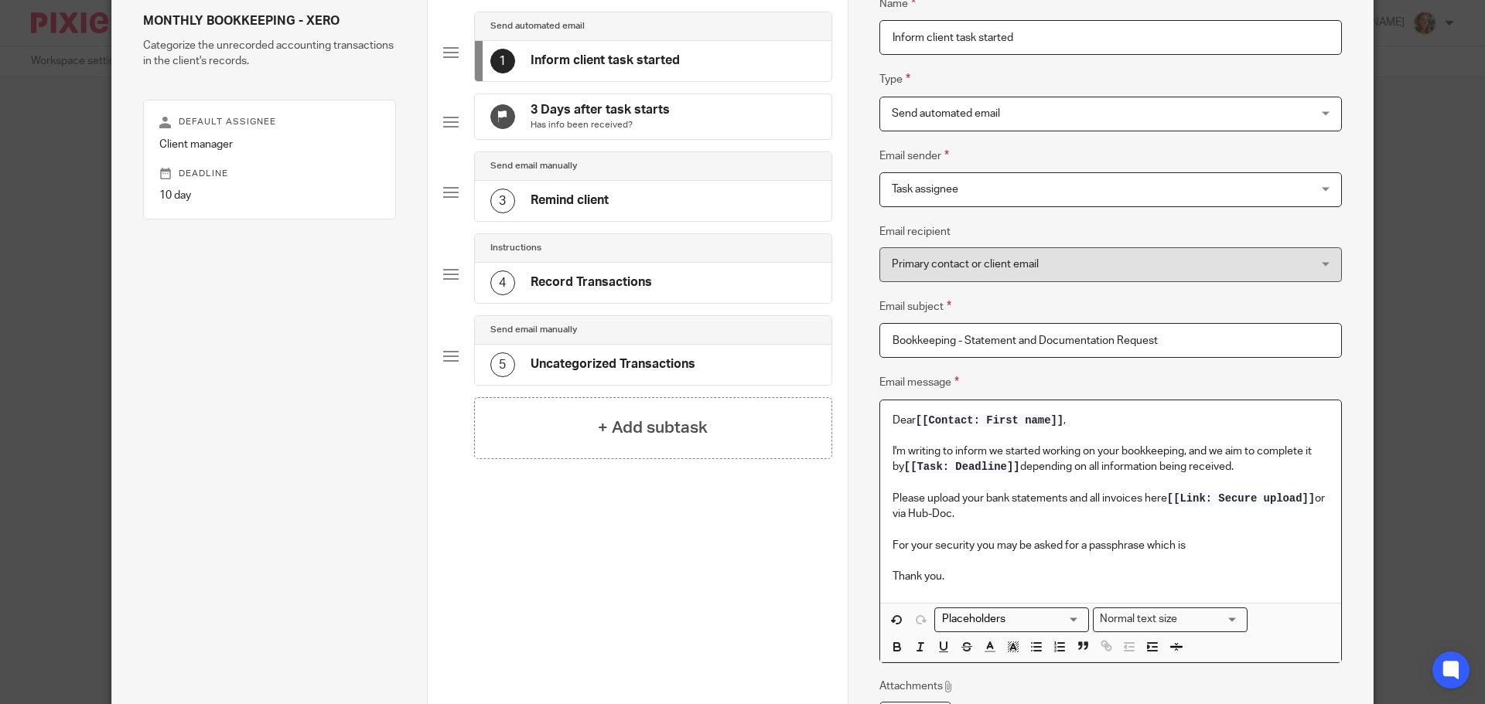
scroll to position [155, 0]
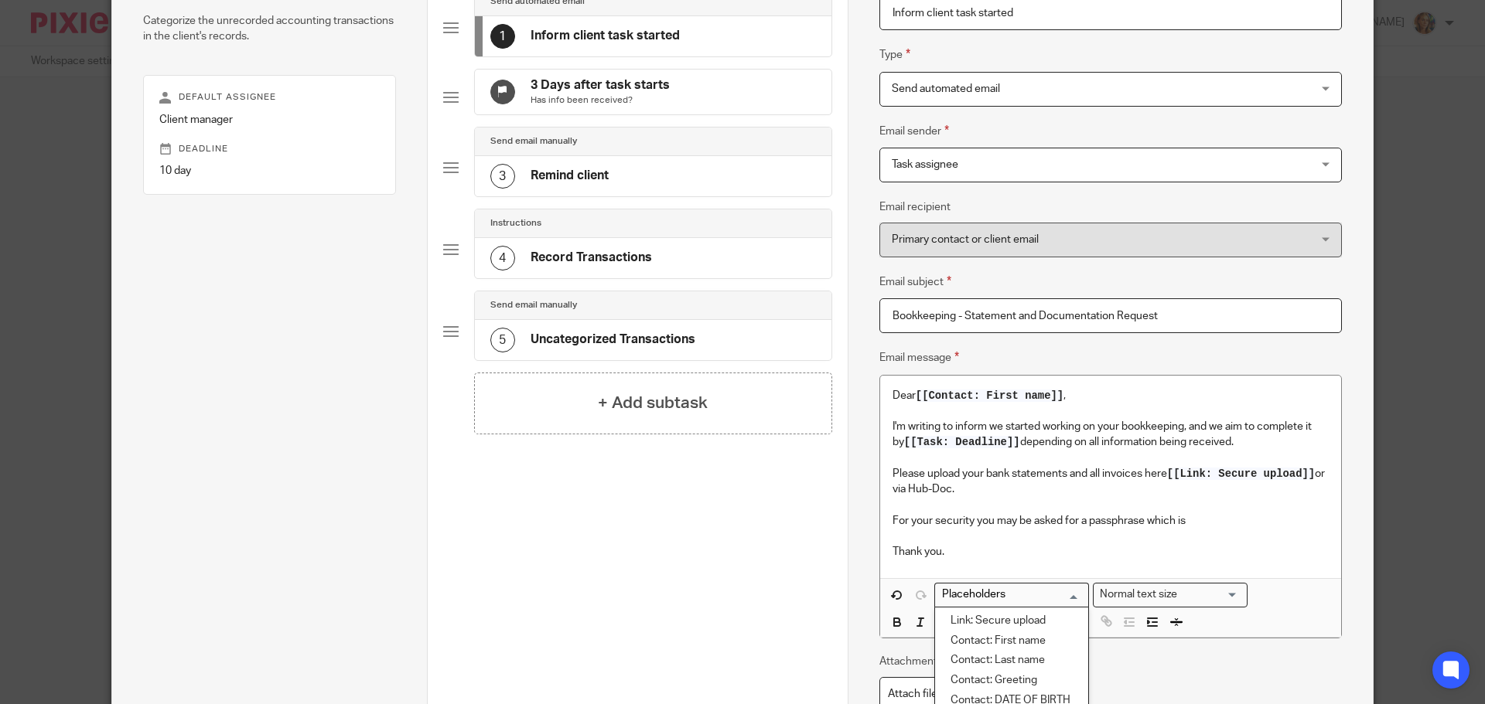
click at [1033, 592] on input "Search for option" at bounding box center [1007, 595] width 143 height 16
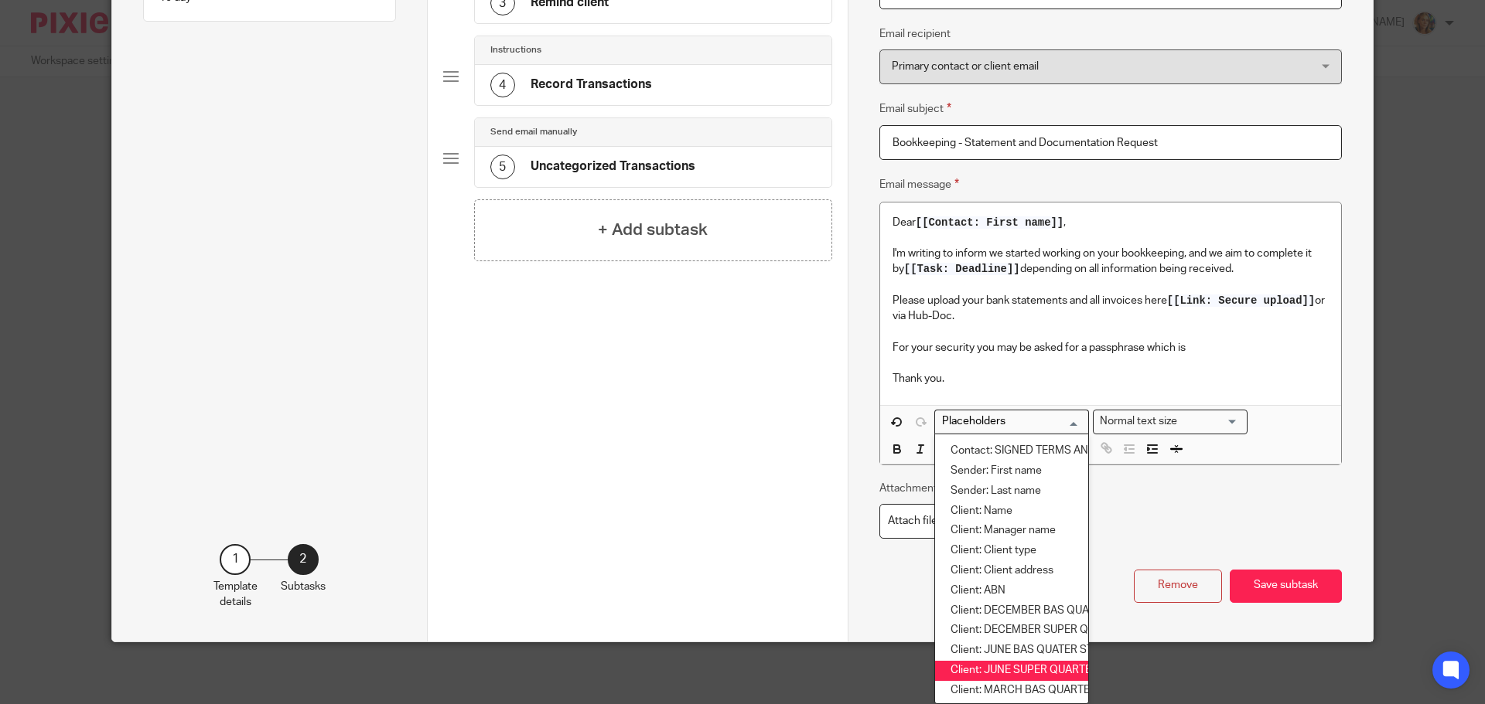
scroll to position [128, 0]
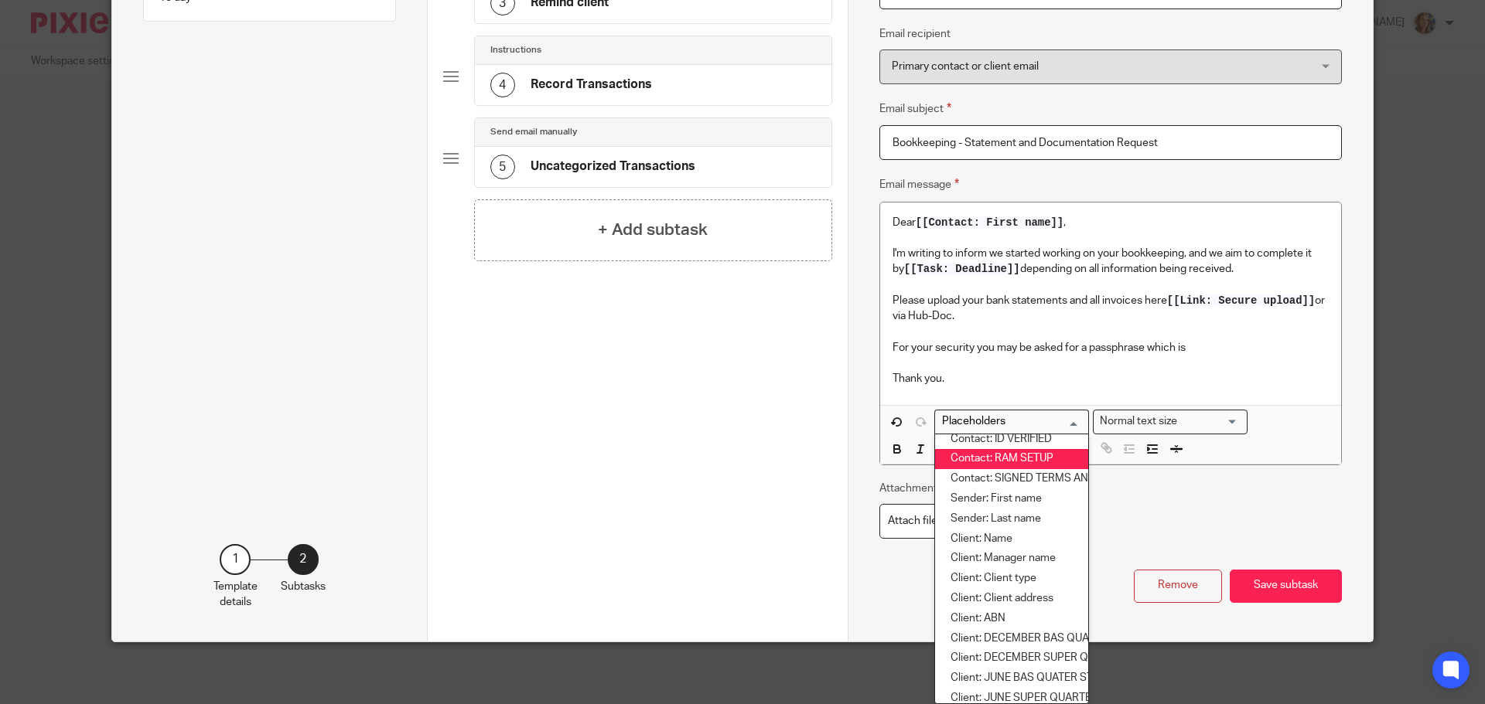
click at [1057, 370] on p at bounding box center [1110, 363] width 436 height 15
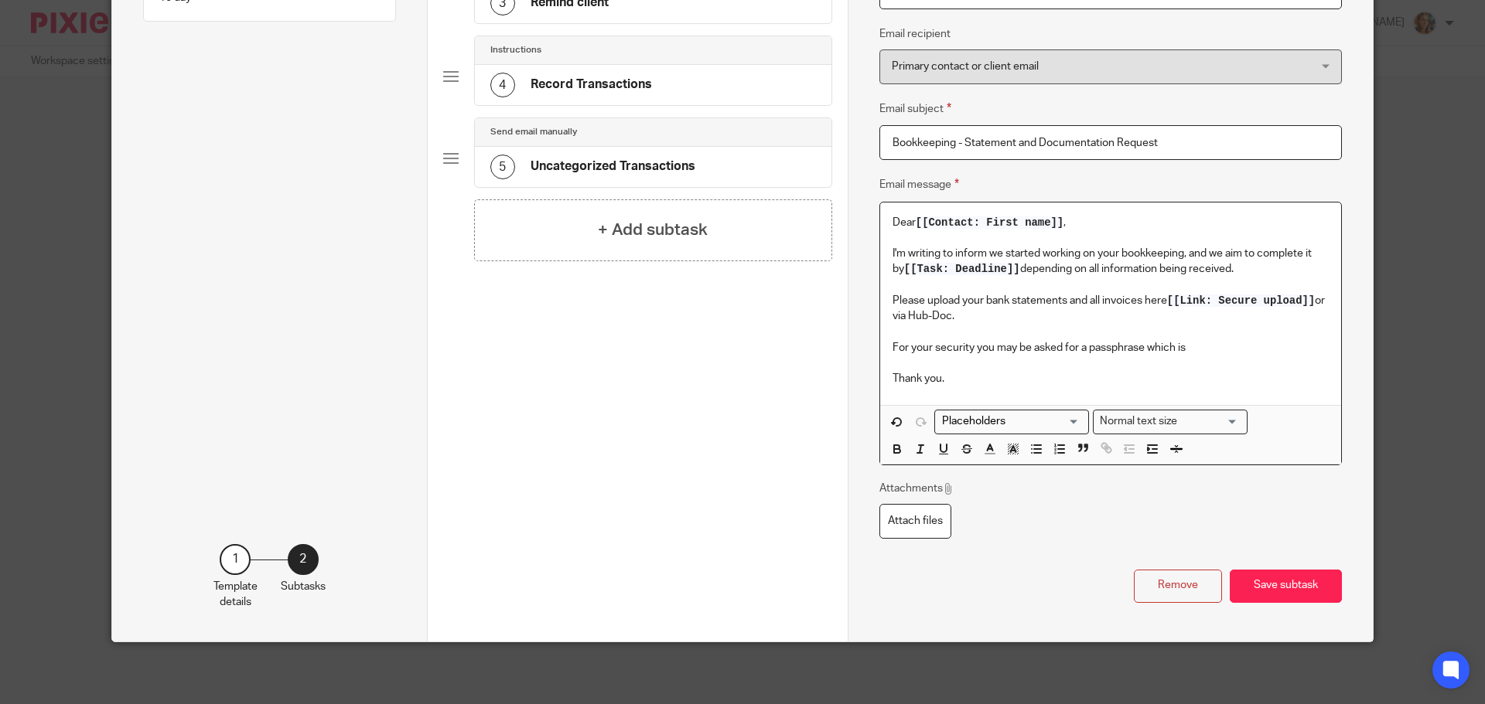
click at [977, 379] on p "Thank you." at bounding box center [1110, 378] width 436 height 15
click at [978, 374] on p "Thank you." at bounding box center [1110, 378] width 436 height 15
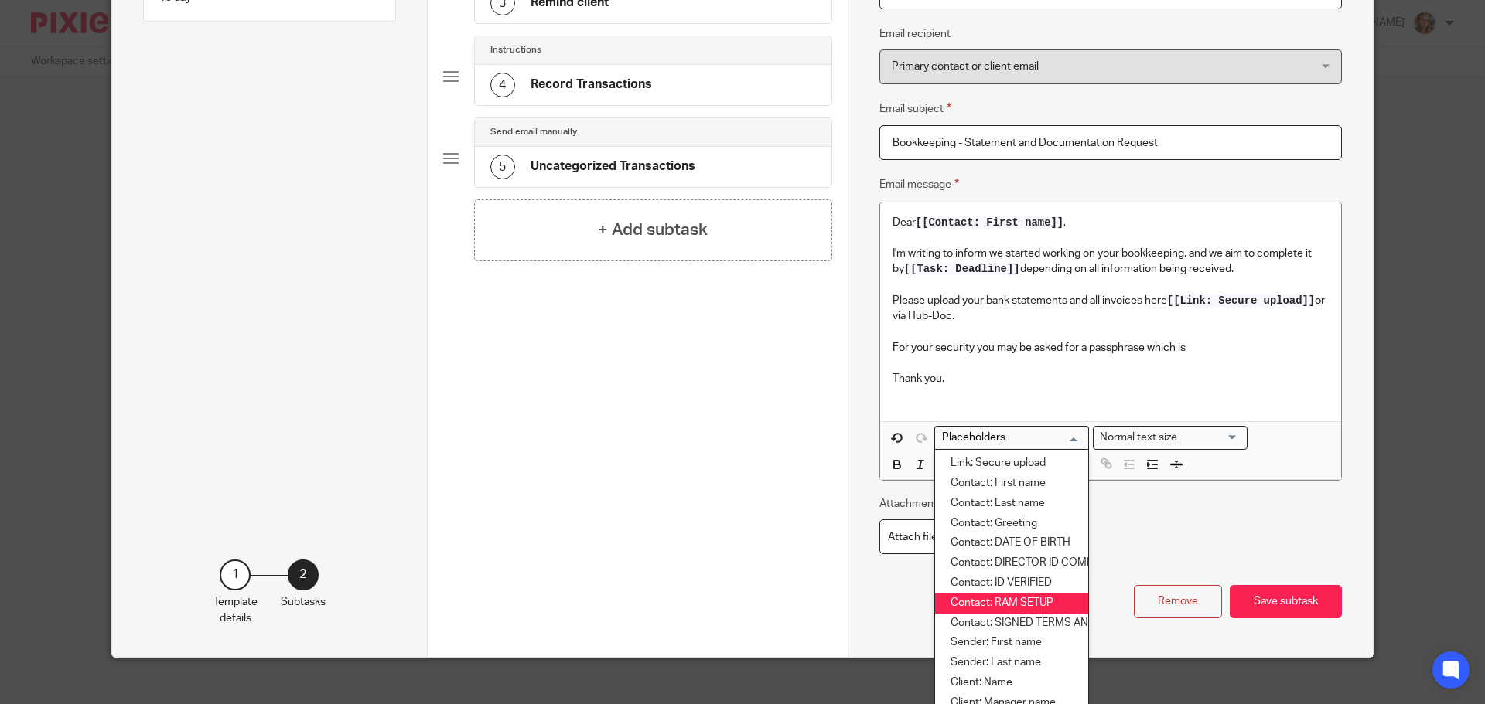
click at [987, 428] on div "Search for option" at bounding box center [1008, 436] width 146 height 19
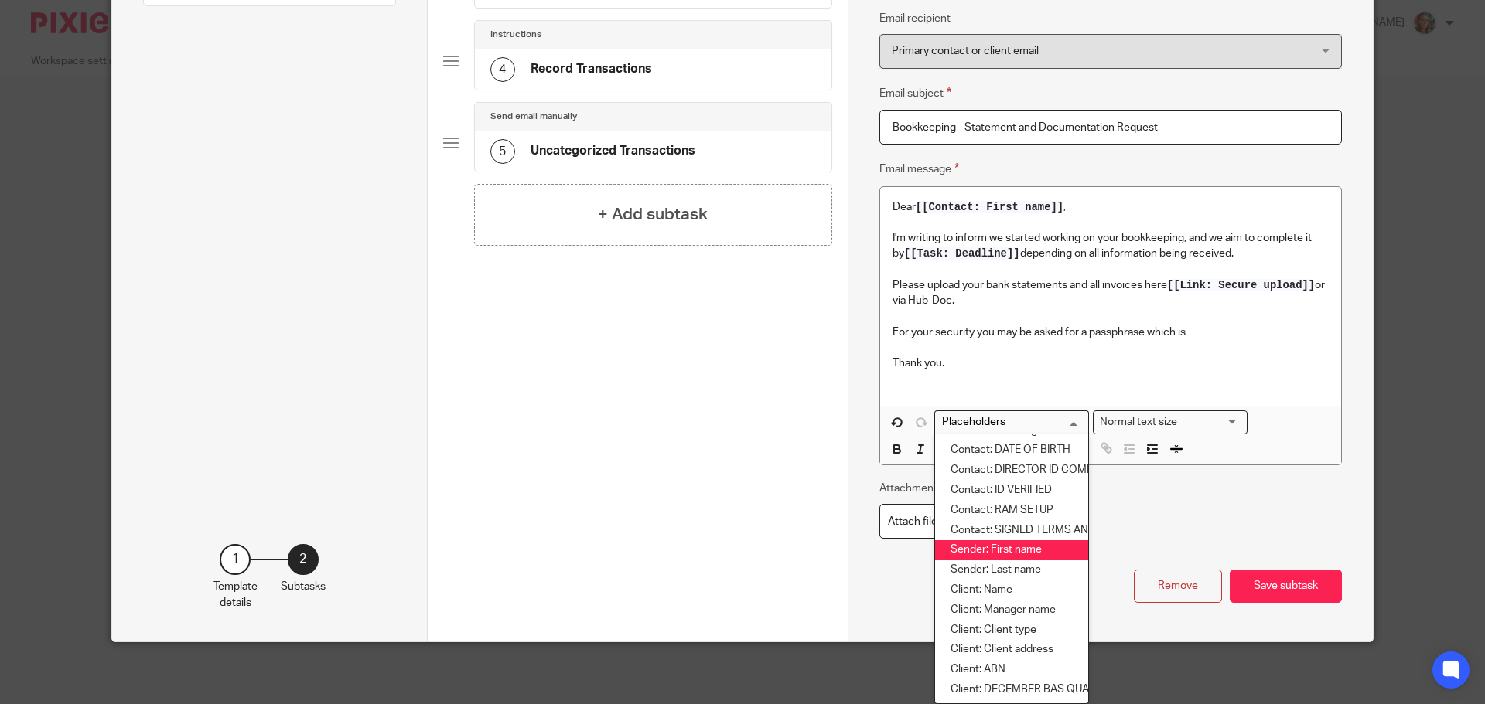
scroll to position [155, 0]
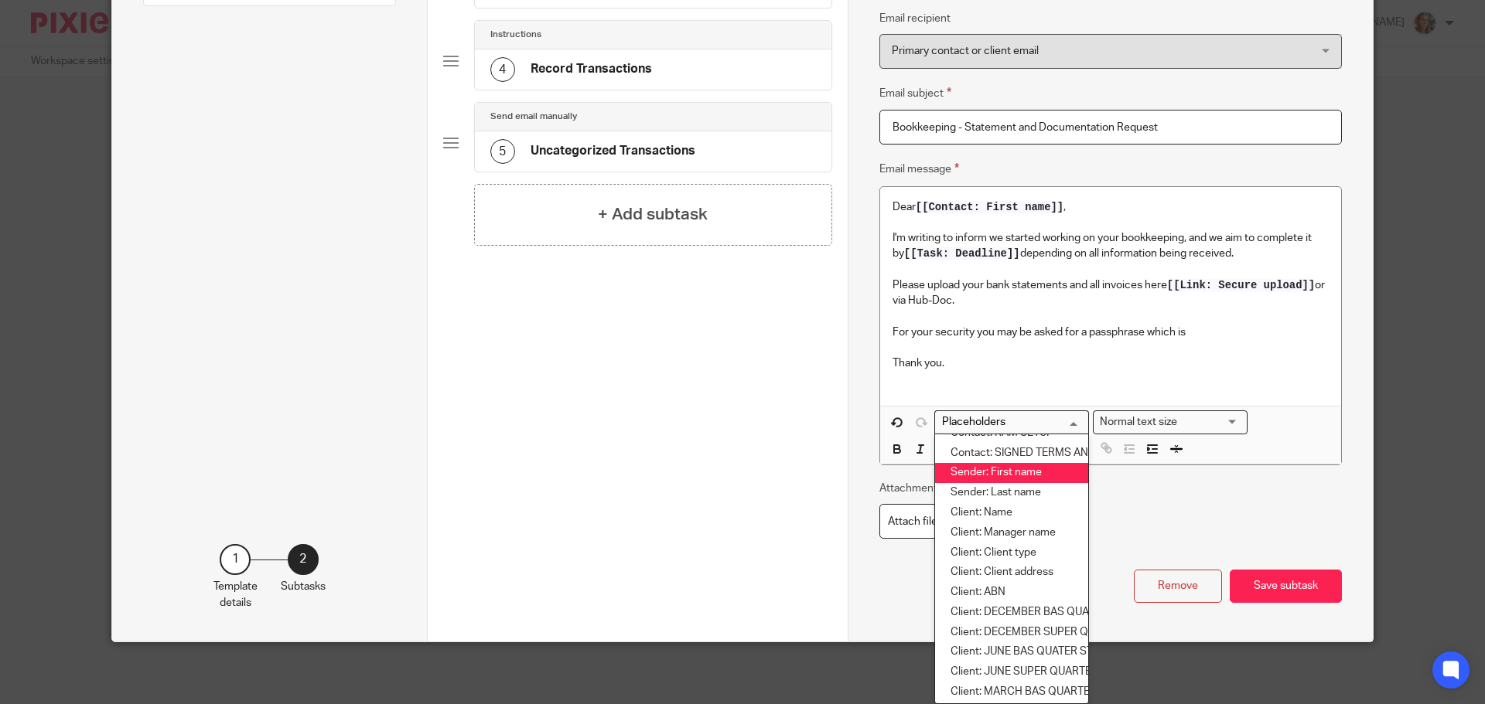
click at [1034, 479] on li "Sender: First name" at bounding box center [1011, 473] width 153 height 20
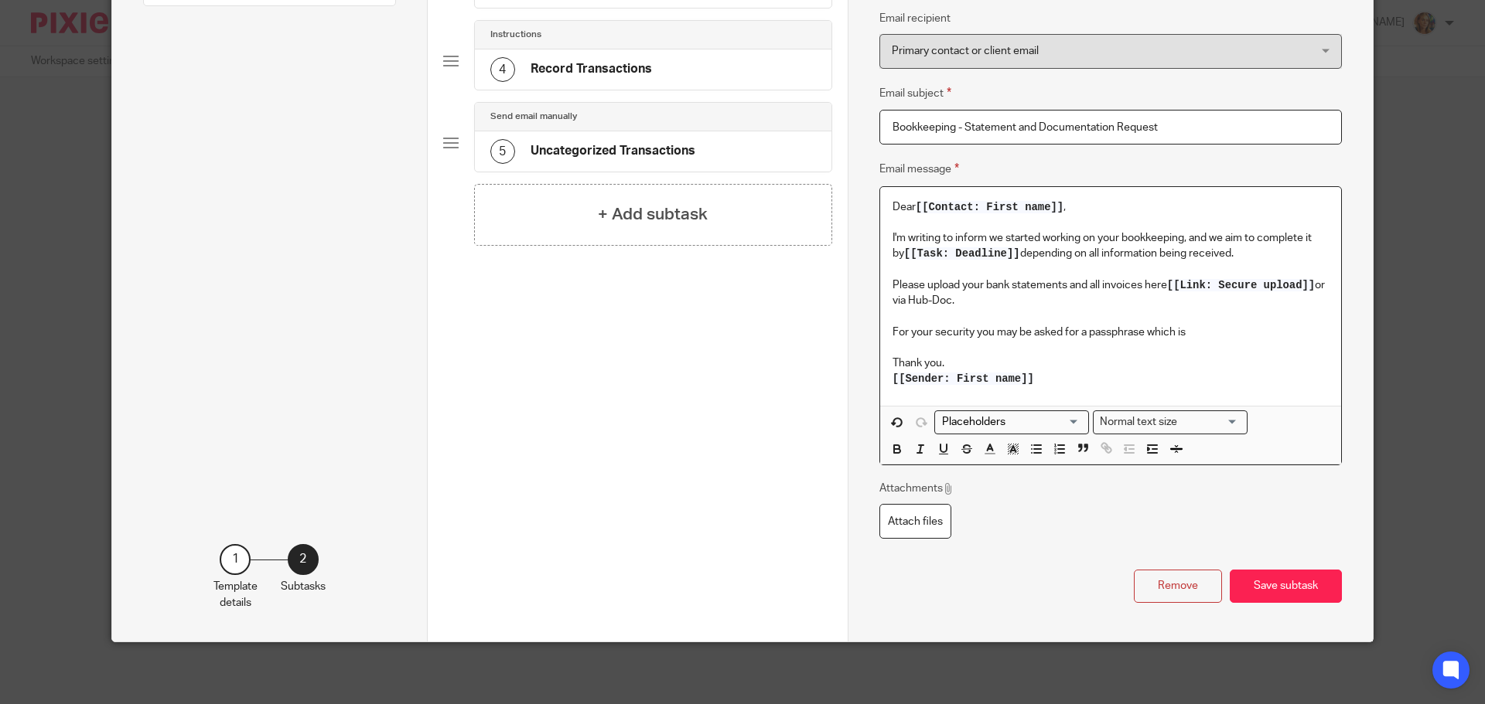
click at [1264, 322] on p at bounding box center [1110, 316] width 436 height 15
click at [1261, 334] on p "For your security you may be asked for a passphrase which is" at bounding box center [1110, 332] width 436 height 15
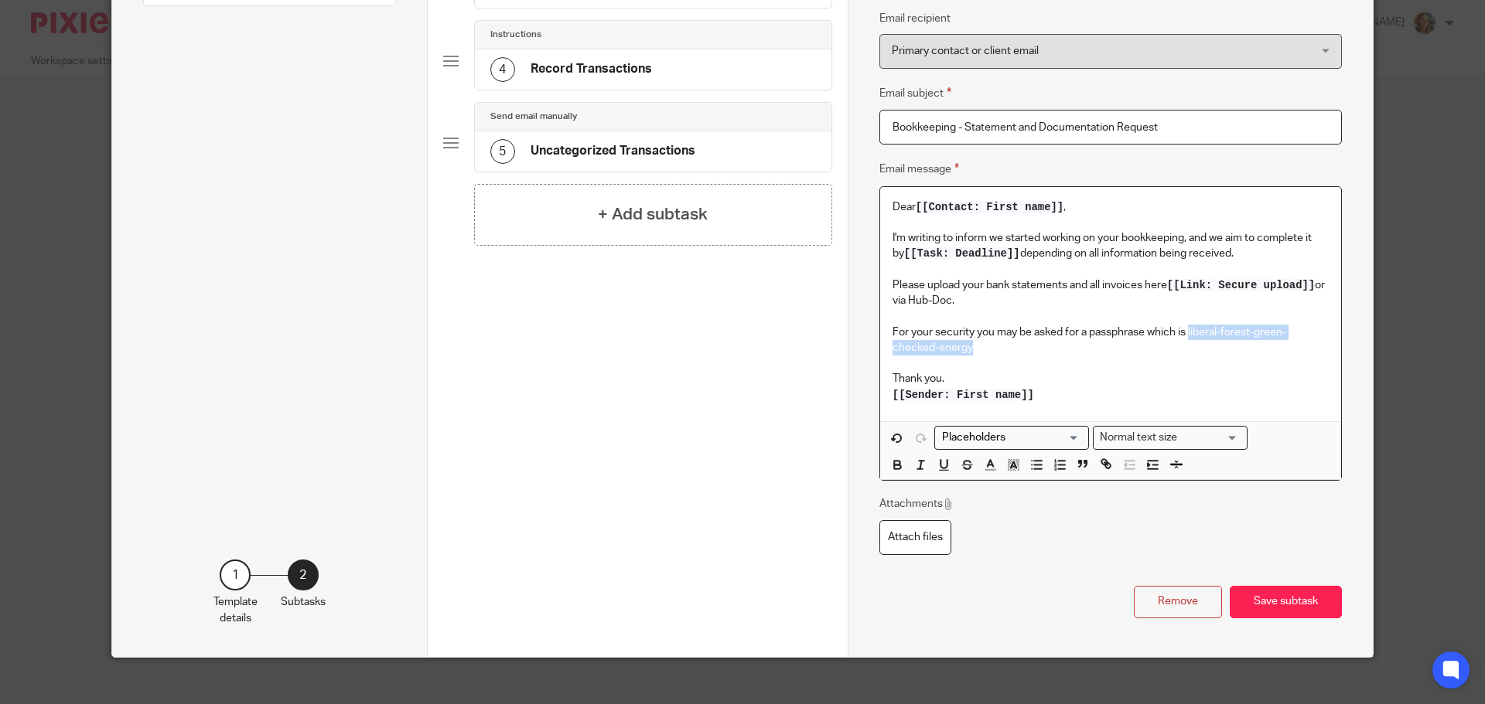
drag, startPoint x: 1186, startPoint y: 332, endPoint x: 1267, endPoint y: 350, distance: 82.4
click at [1267, 350] on p "For your security you may be asked for a passphrase which is liberal-forest-gre…" at bounding box center [1110, 341] width 436 height 32
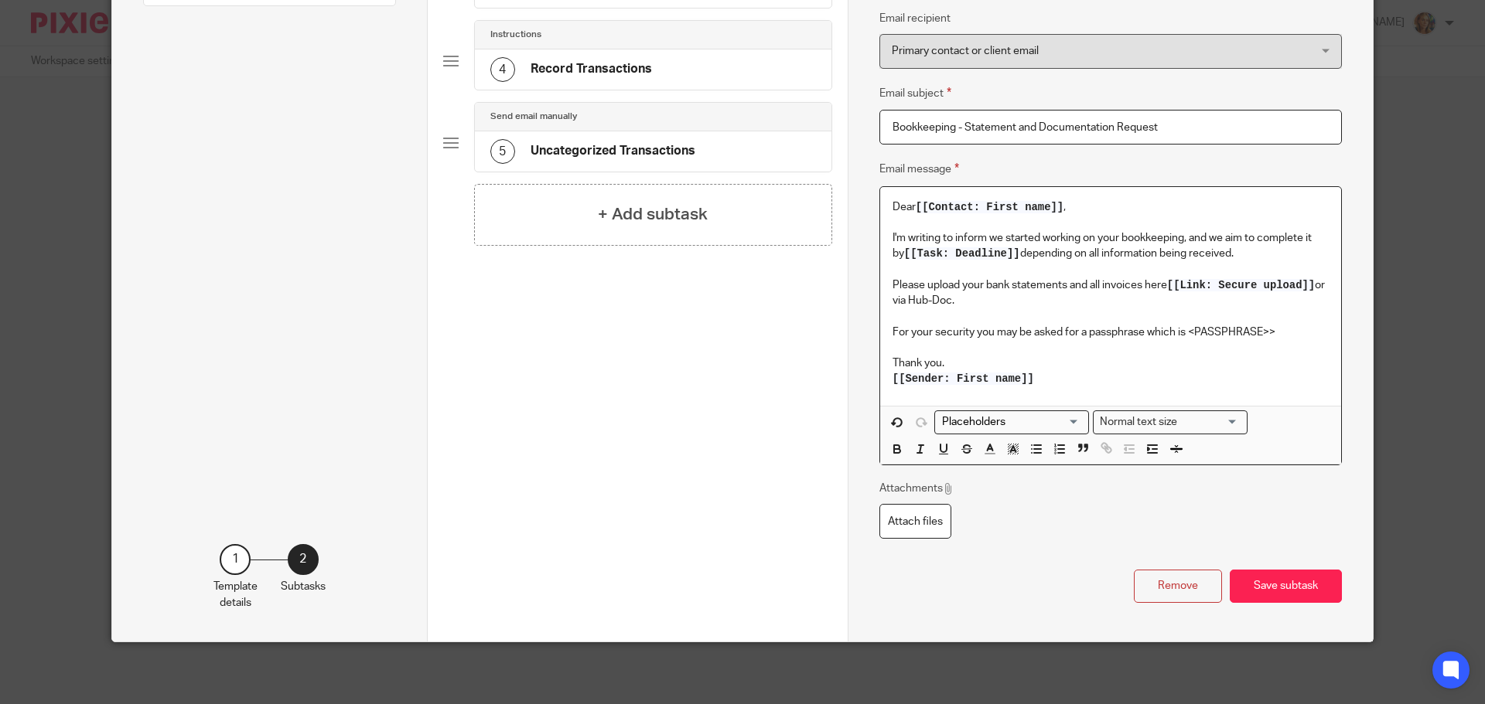
click at [1190, 329] on p "For your security you may be asked for a passphrase which is <PASSPHRASE>>" at bounding box center [1110, 332] width 436 height 15
drag, startPoint x: 1186, startPoint y: 331, endPoint x: 1295, endPoint y: 330, distance: 109.0
click at [1295, 330] on p "For your security you may be asked for a passphrase which is <<PASSPHRASE>>" at bounding box center [1110, 332] width 436 height 15
click at [896, 449] on icon "button" at bounding box center [897, 449] width 14 height 14
click at [1086, 516] on div "Attachments Attach files" at bounding box center [1110, 510] width 462 height 58
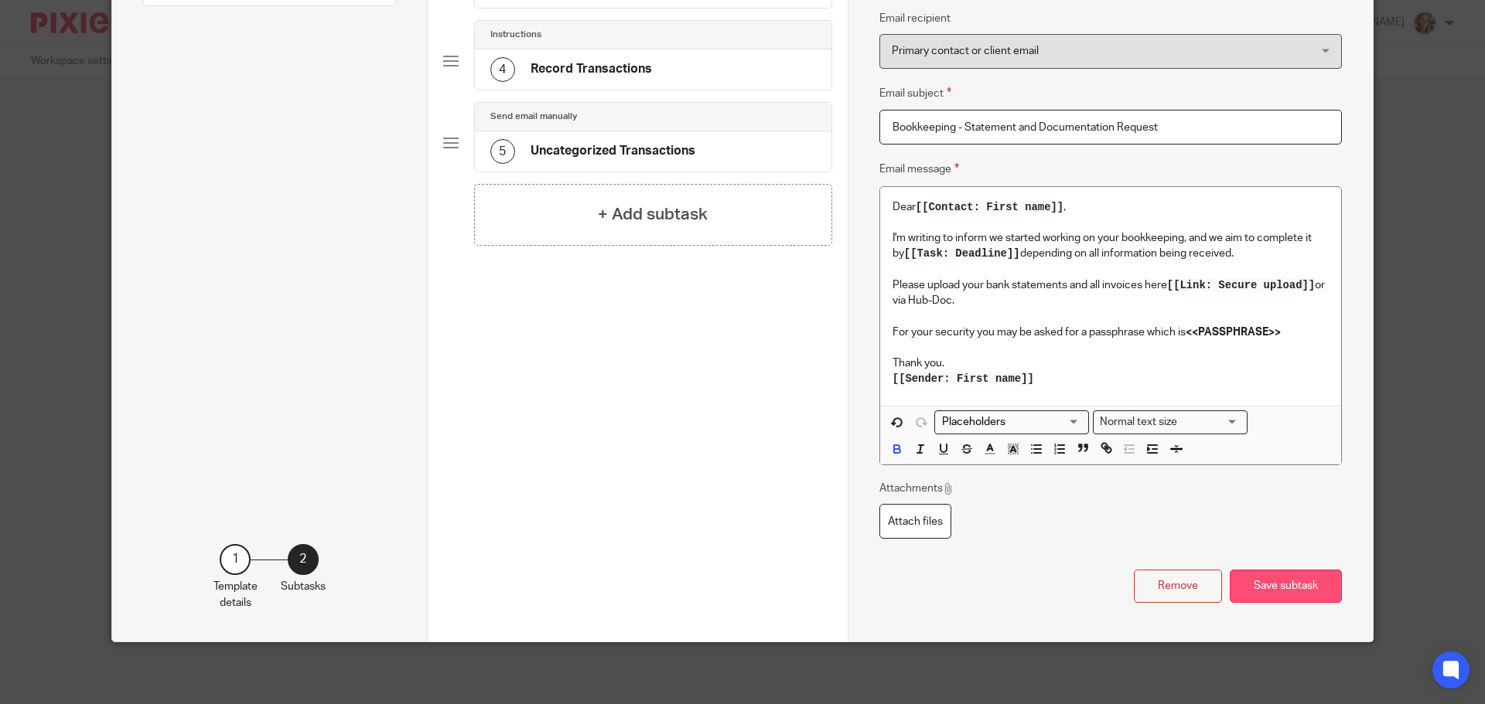
click at [1277, 579] on button "Save subtask" at bounding box center [1285, 586] width 112 height 33
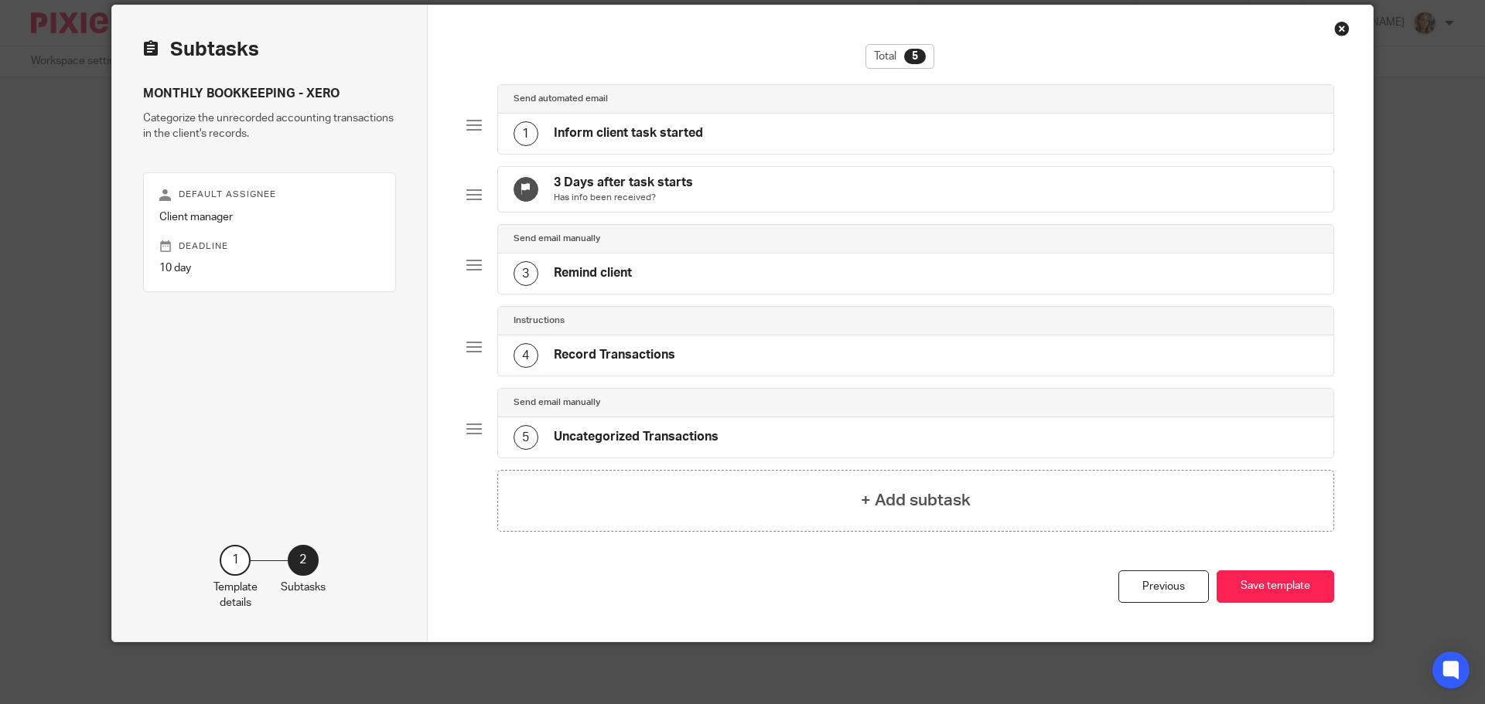
scroll to position [70, 0]
click at [1275, 589] on button "Save template" at bounding box center [1275, 587] width 118 height 33
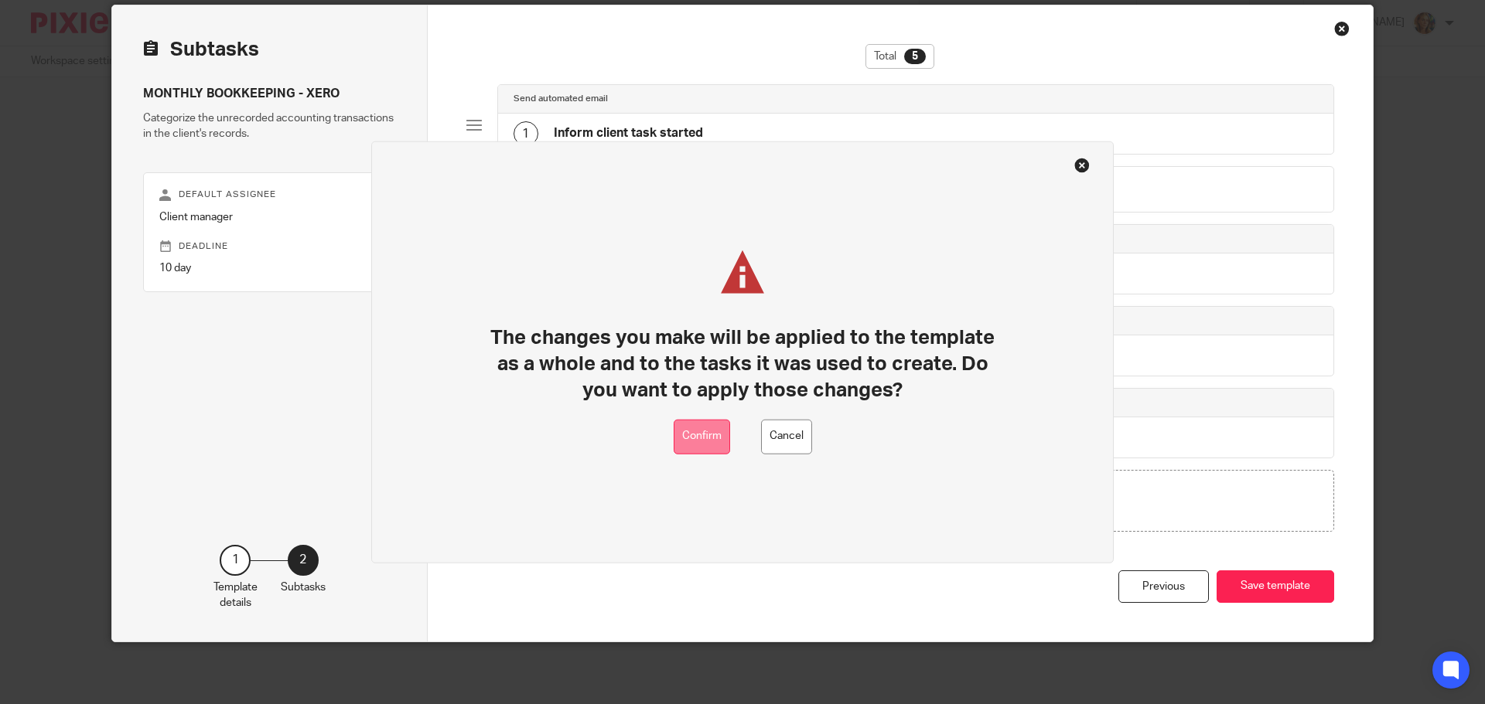
click at [717, 425] on button "Confirm" at bounding box center [701, 436] width 56 height 35
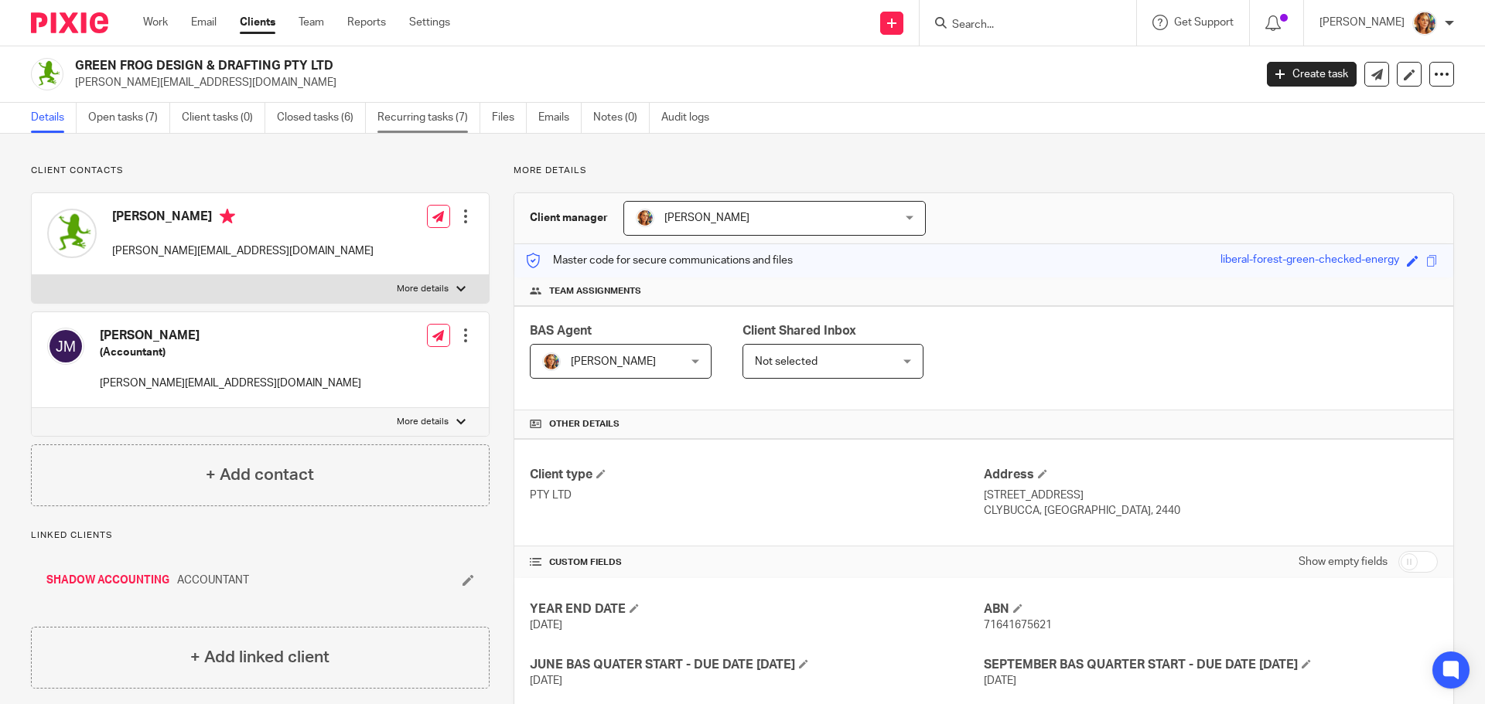
click at [456, 122] on link "Recurring tasks (7)" at bounding box center [428, 118] width 103 height 30
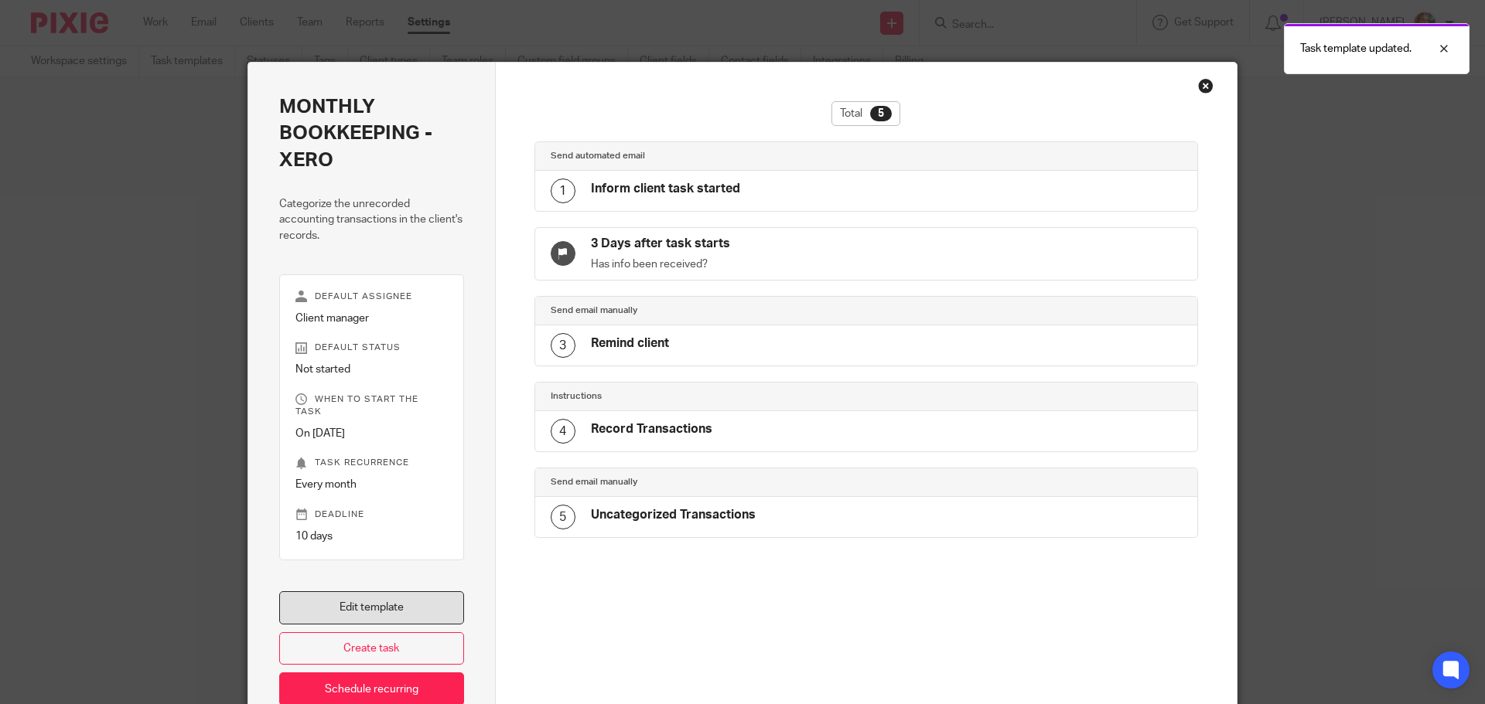
click at [435, 592] on link "Edit template" at bounding box center [371, 608] width 185 height 33
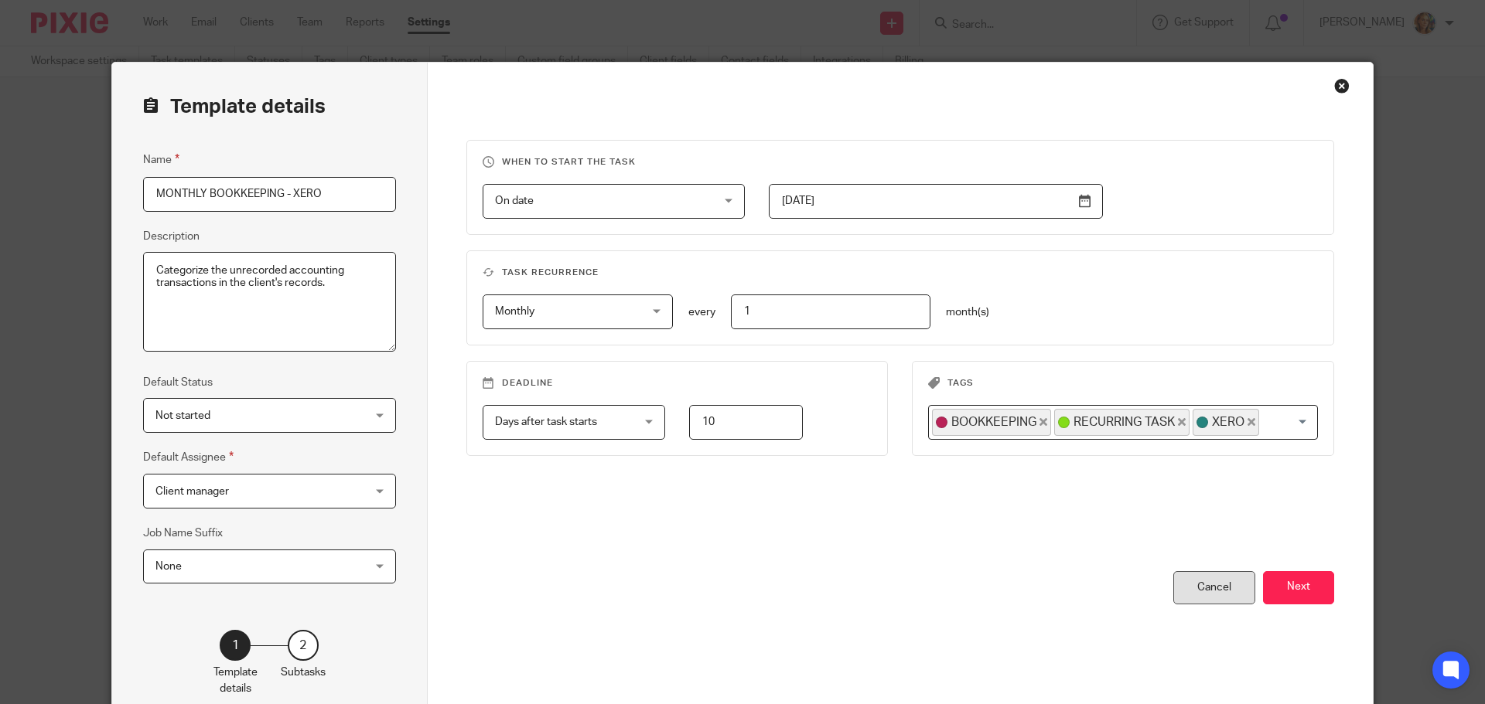
click at [1205, 584] on div "Cancel" at bounding box center [1214, 587] width 82 height 33
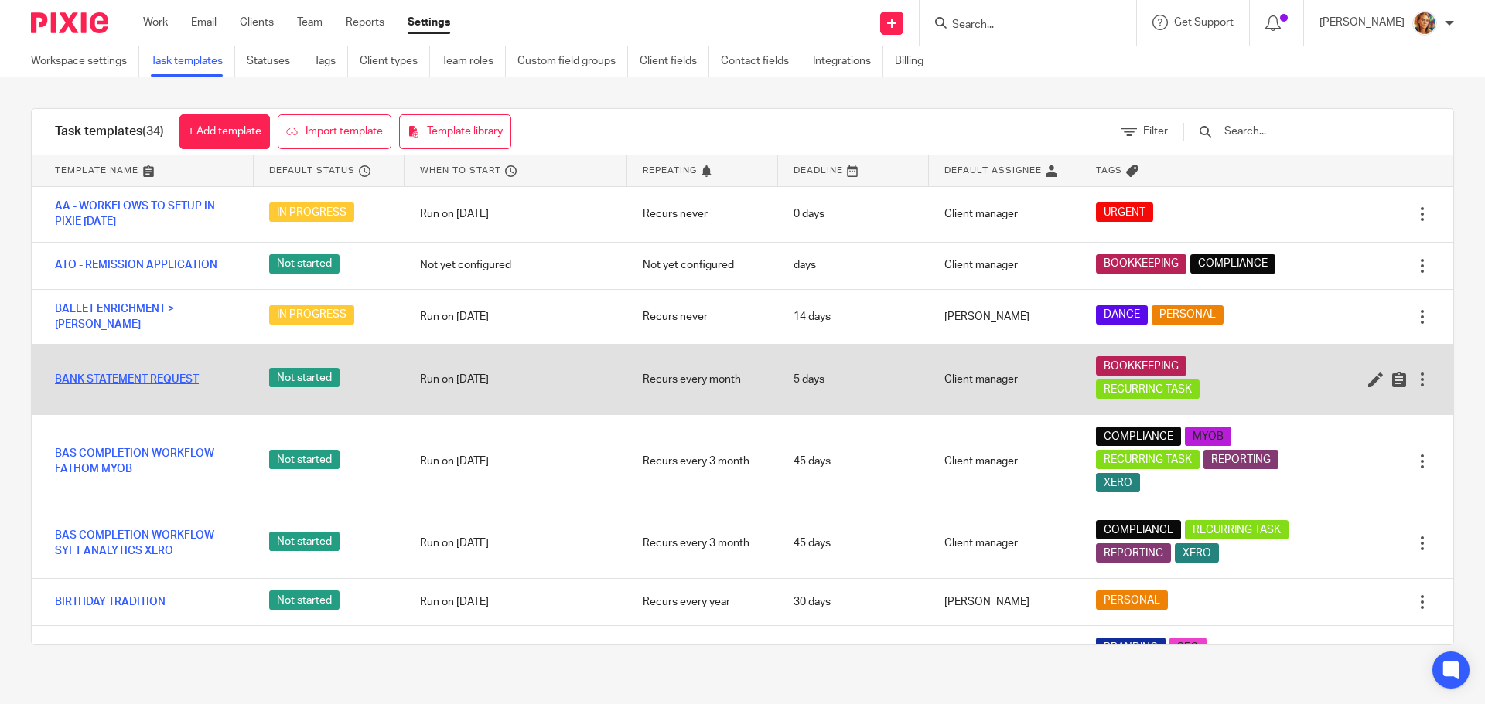
click at [170, 372] on link "BANK STATEMENT REQUEST" at bounding box center [127, 379] width 144 height 15
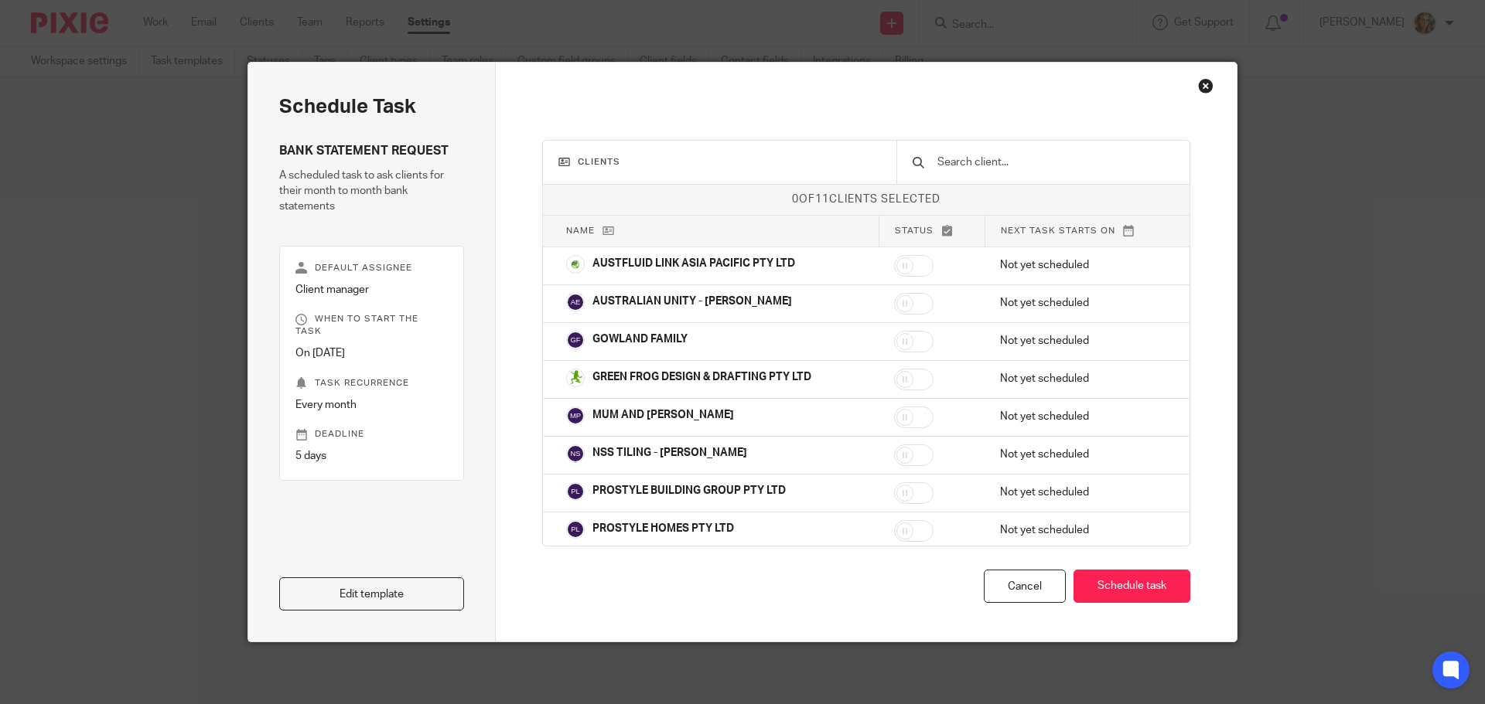
scroll to position [118, 0]
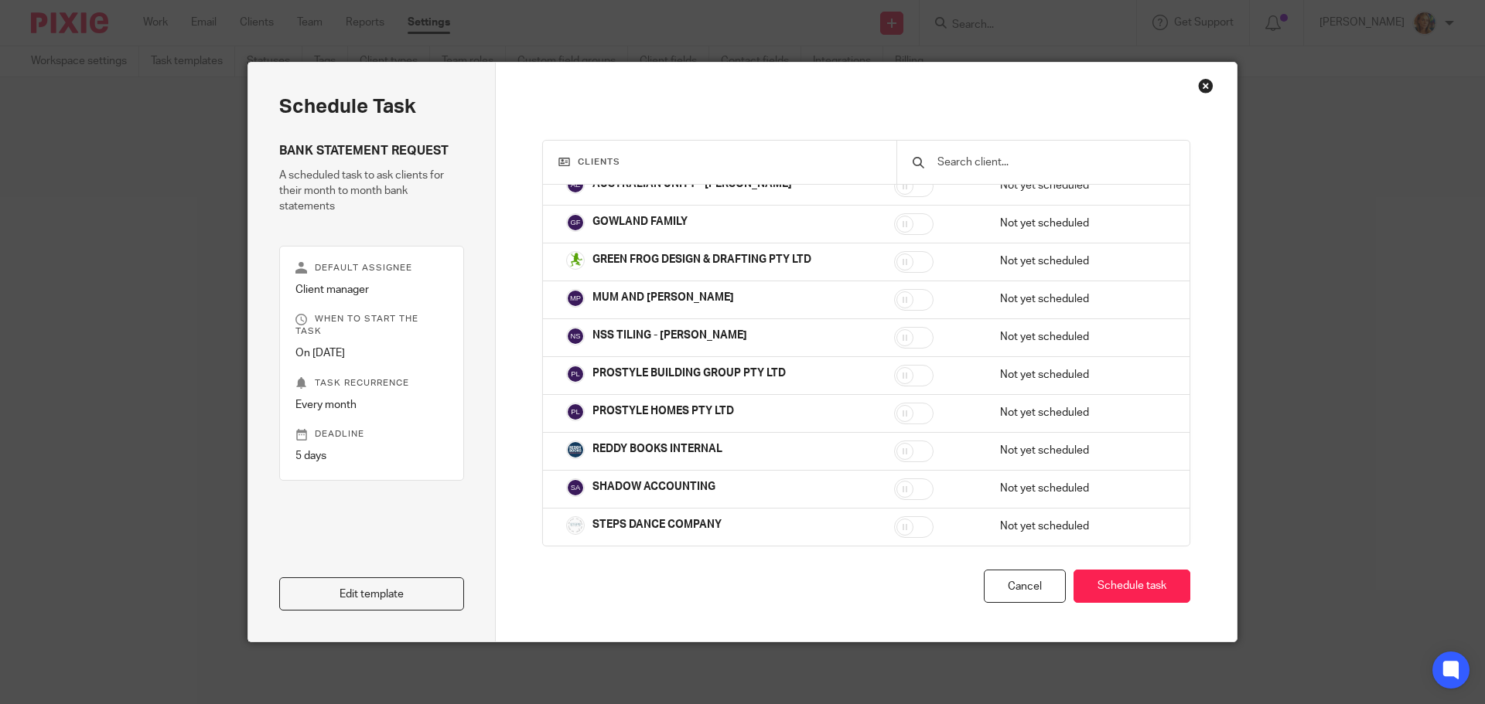
click at [1007, 605] on div "Clients 0 of 11 clients selected Name Status Next task starts on AUSTFLUID LINK…" at bounding box center [867, 352] width 742 height 579
click at [1014, 590] on div "Cancel" at bounding box center [1025, 586] width 82 height 33
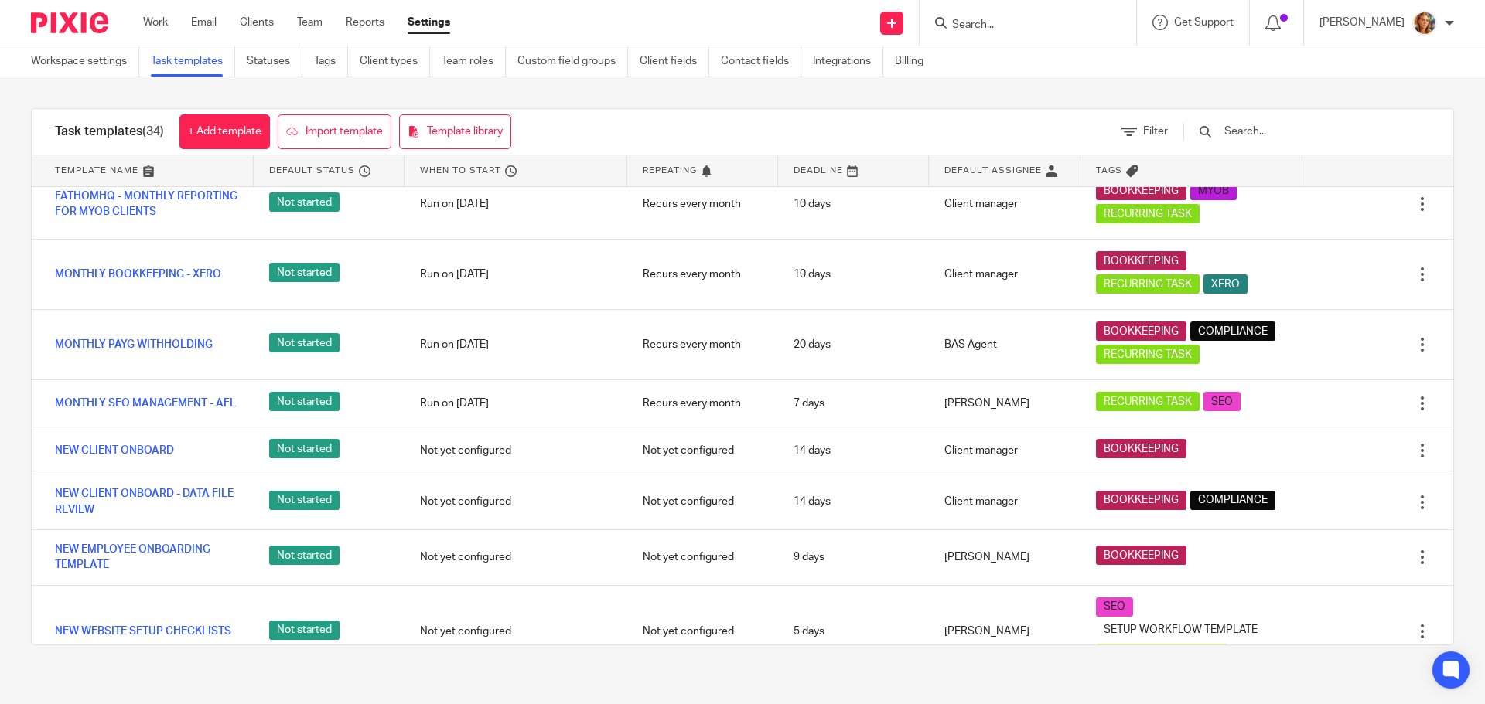
scroll to position [928, 0]
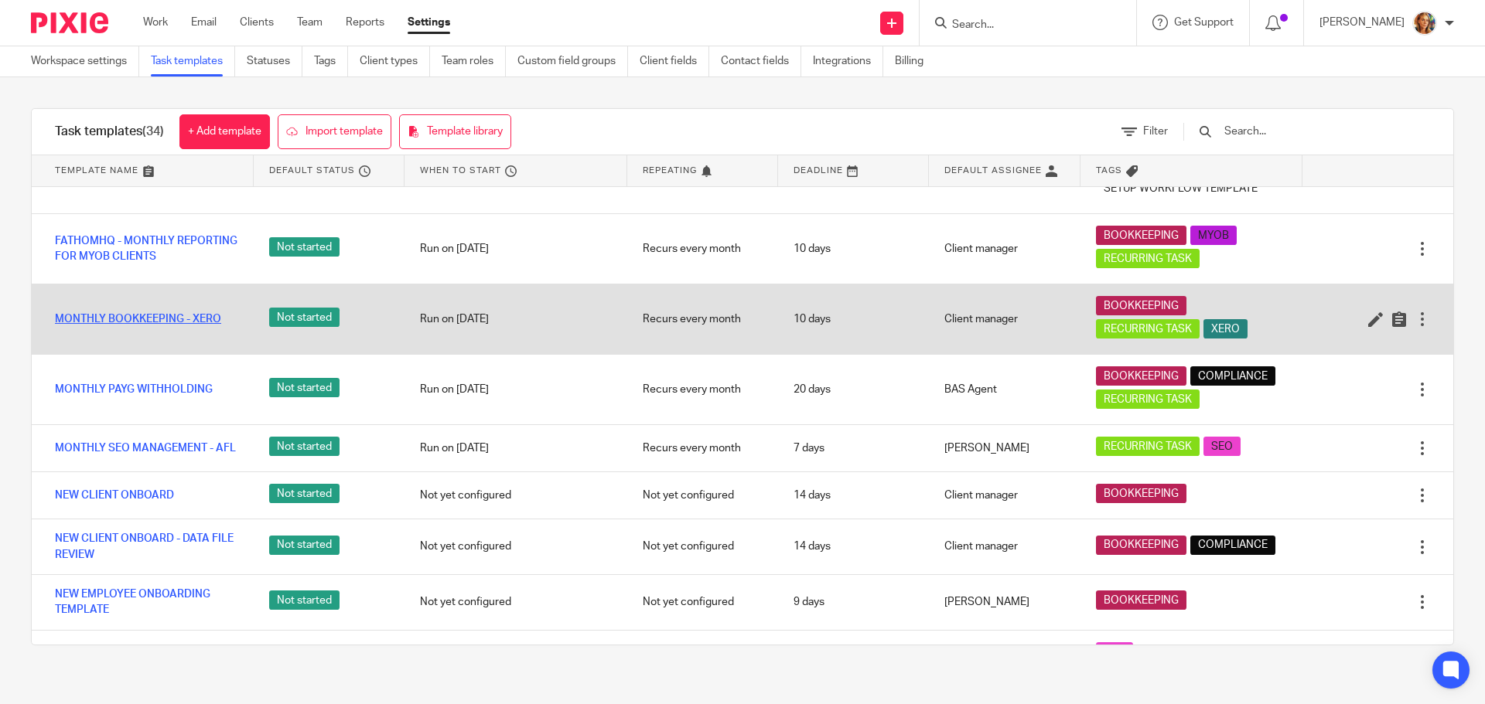
click at [182, 327] on link "MONTHLY BOOKKEEPING - XERO" at bounding box center [138, 319] width 166 height 15
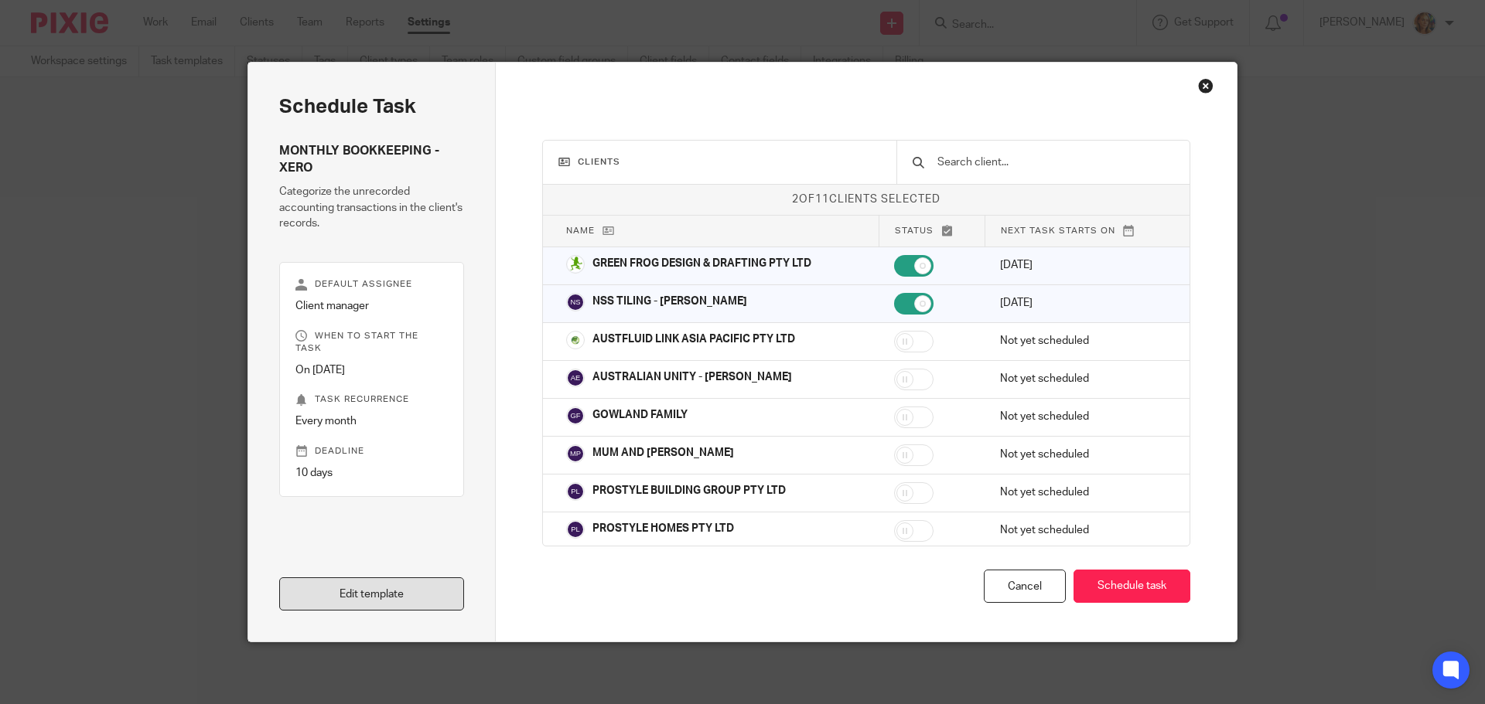
click at [370, 585] on link "Edit template" at bounding box center [371, 594] width 185 height 33
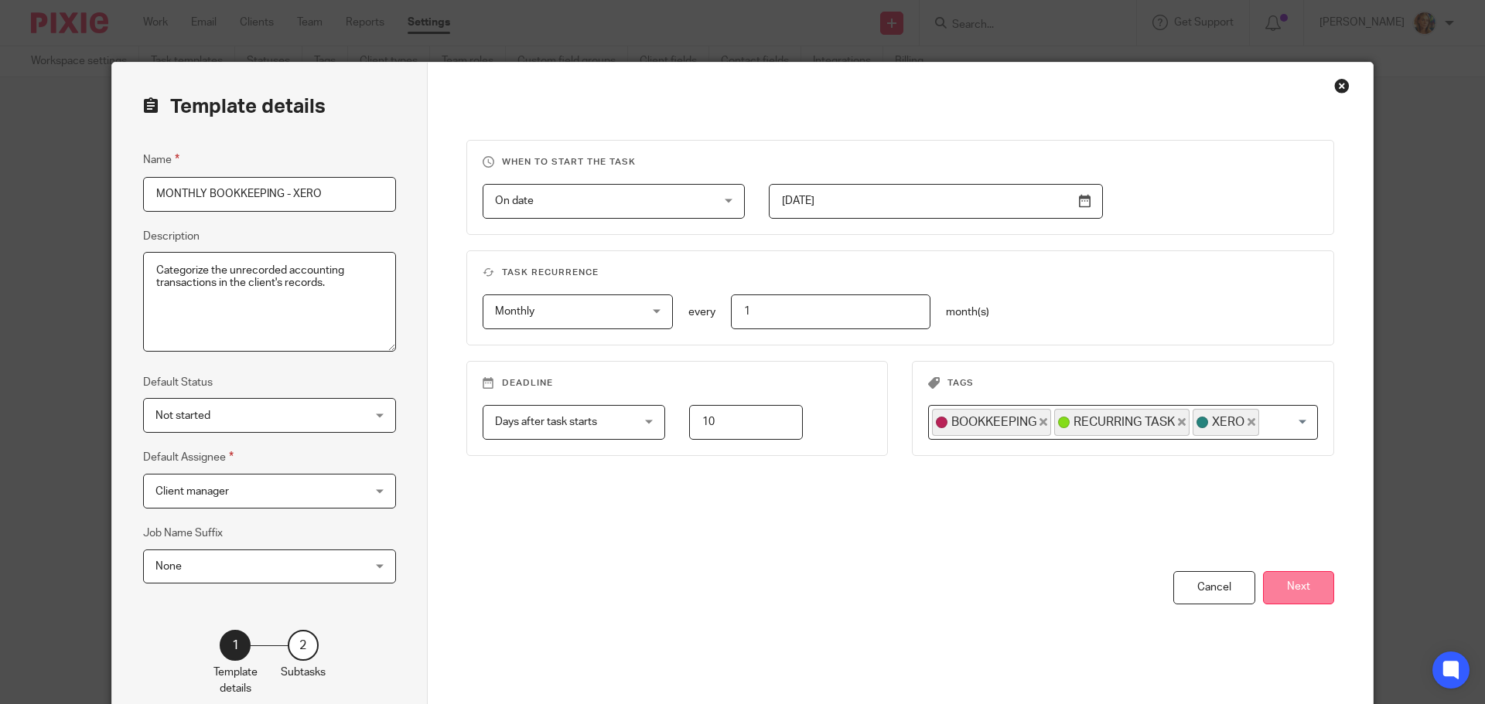
click at [1311, 588] on button "Next" at bounding box center [1298, 587] width 71 height 33
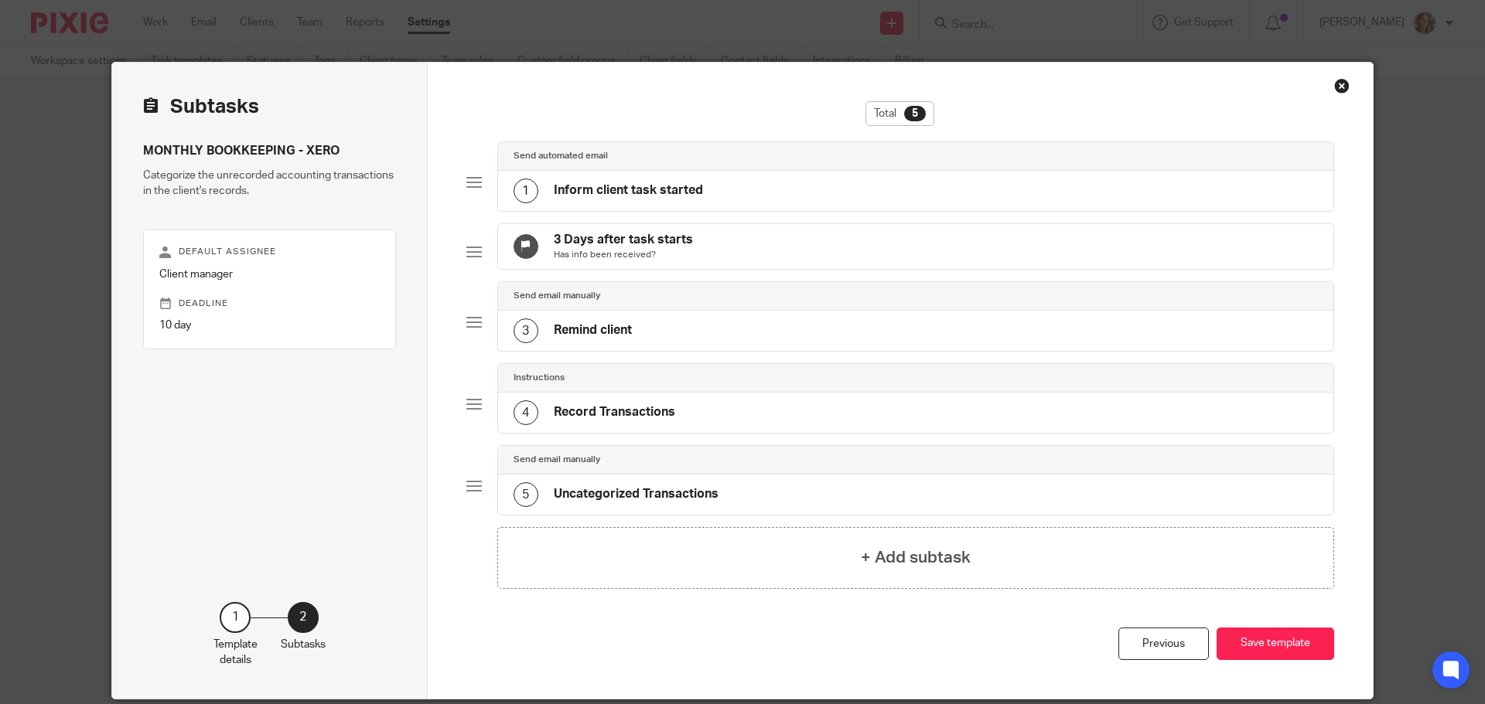
click at [708, 182] on div "1 Inform client task started" at bounding box center [916, 191] width 836 height 40
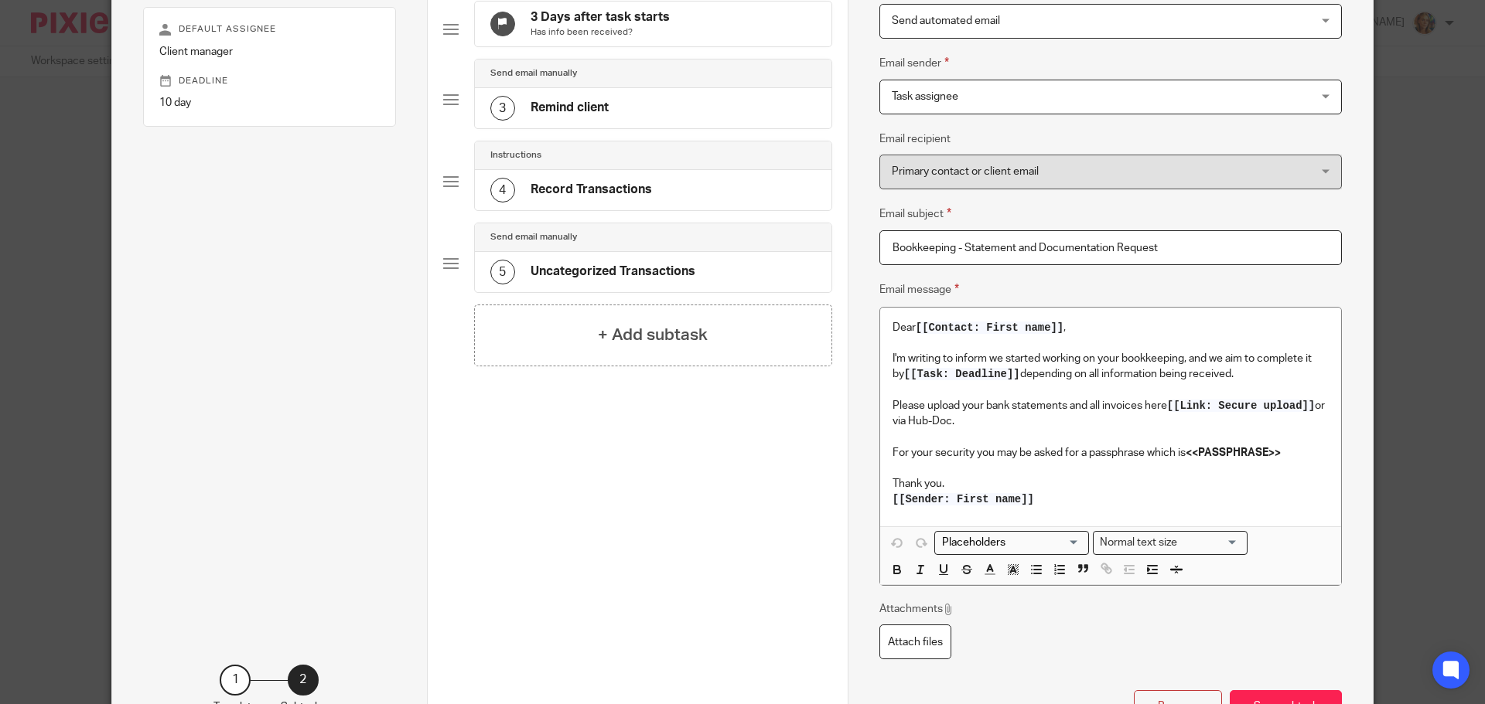
scroll to position [232, 0]
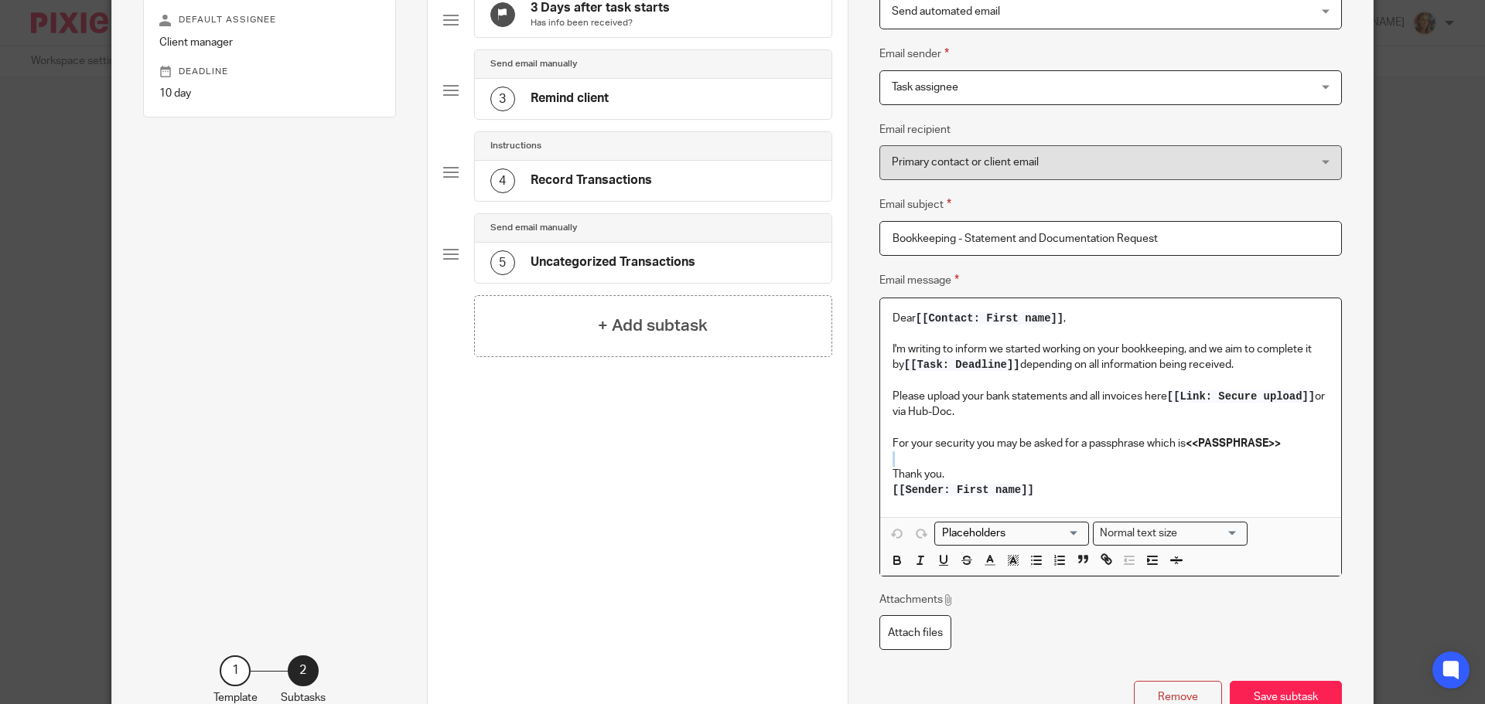
drag, startPoint x: 1289, startPoint y: 445, endPoint x: 872, endPoint y: 460, distance: 417.1
click at [871, 460] on div "Name Inform client task started Type Send automated email Send automated email …" at bounding box center [1109, 292] width 525 height 922
drag, startPoint x: 1204, startPoint y: 449, endPoint x: 895, endPoint y: 458, distance: 309.4
click at [895, 458] on p "h is <<PASSPHRASE>>" at bounding box center [1110, 459] width 436 height 15
click at [882, 452] on div "Dear [[Contact: First name]] , I'm writing to inform we started working on your…" at bounding box center [1110, 407] width 461 height 219
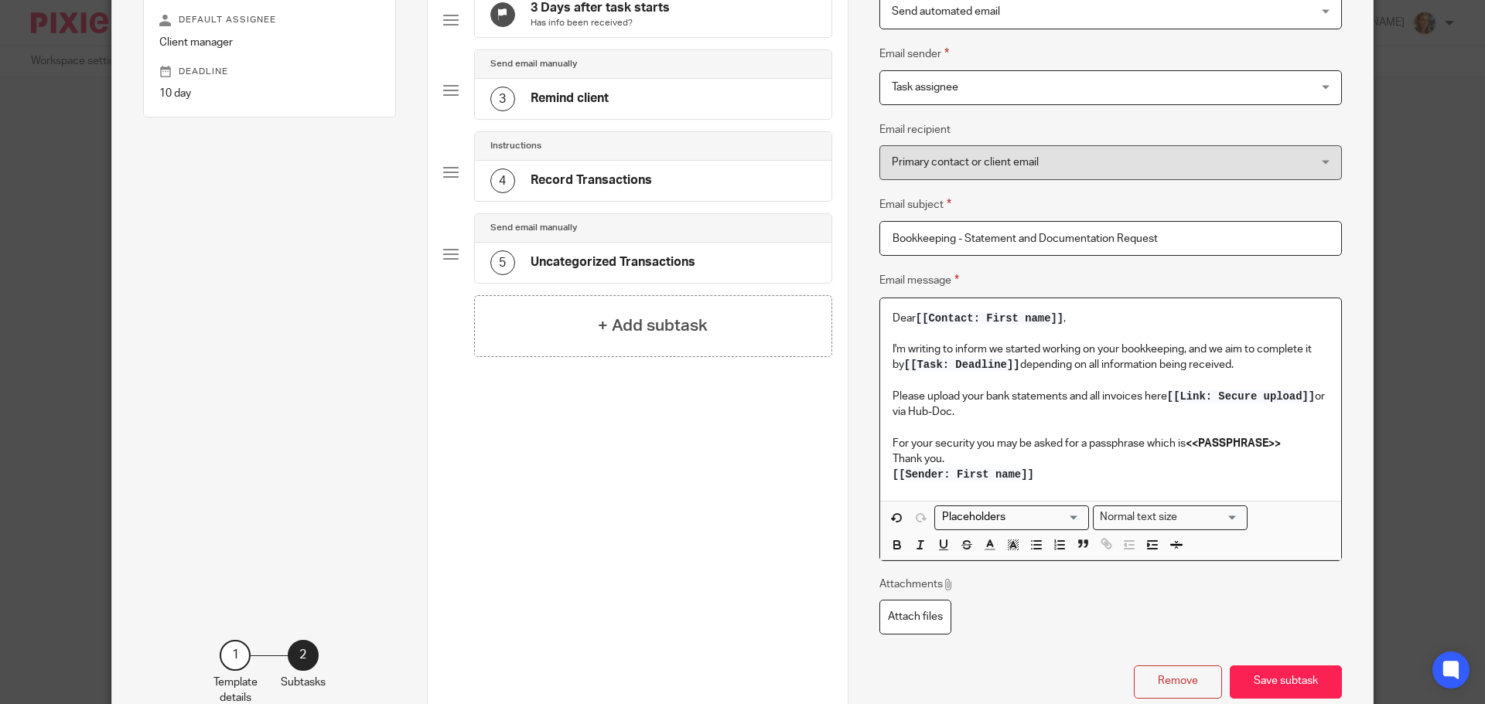
click at [1295, 438] on p "For your security you may be asked for a passphrase which is <<PASSPHRASE>>" at bounding box center [1110, 443] width 436 height 15
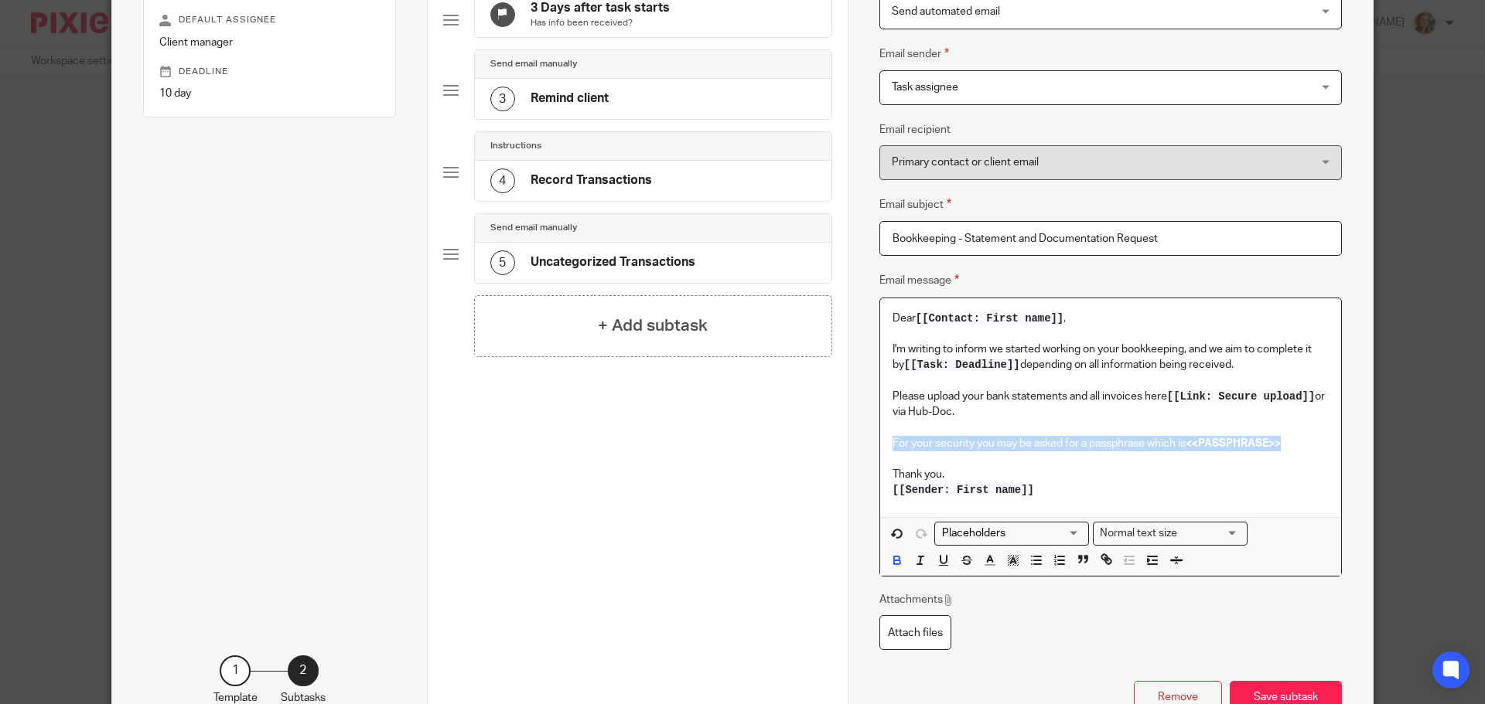
drag, startPoint x: 1299, startPoint y: 441, endPoint x: 877, endPoint y: 445, distance: 422.2
click at [880, 445] on div "Dear [[Contact: First name]] , I'm writing to inform we started working on your…" at bounding box center [1110, 407] width 461 height 219
copy p "For your security you may be asked for a passphrase which is <<PASSPHRASE>>"
click at [1144, 488] on p "[[Sender: First name]]" at bounding box center [1110, 490] width 436 height 15
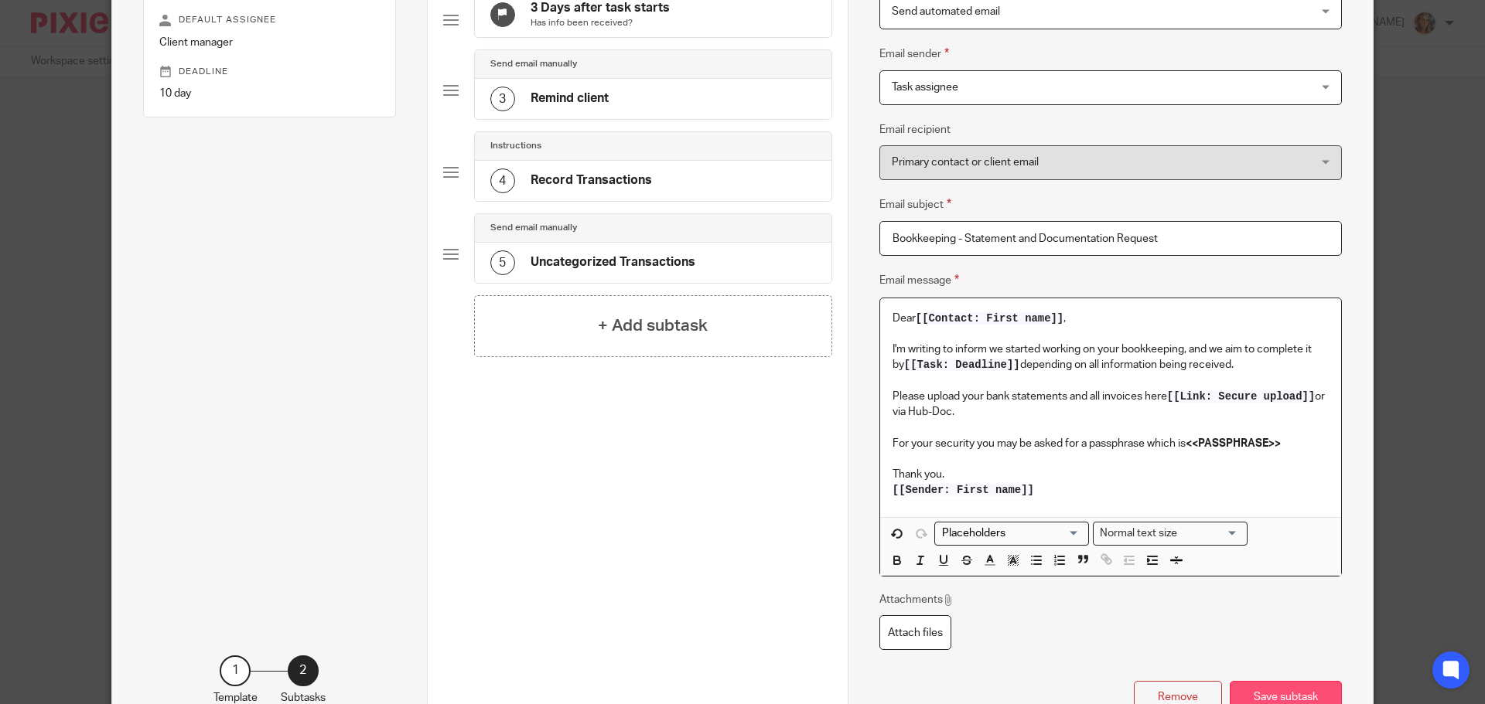
click at [1328, 691] on button "Save subtask" at bounding box center [1285, 697] width 112 height 33
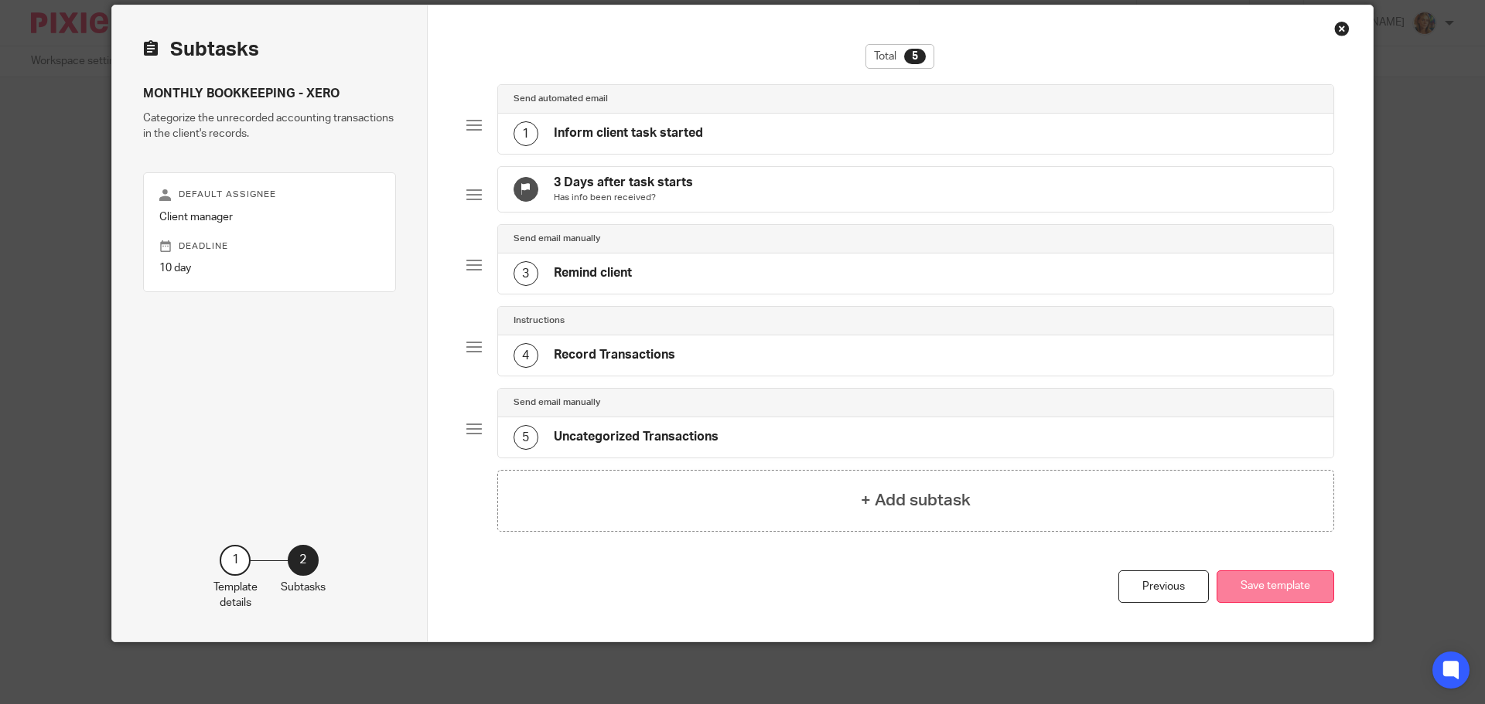
scroll to position [70, 0]
click at [1317, 581] on button "Save template" at bounding box center [1275, 587] width 118 height 33
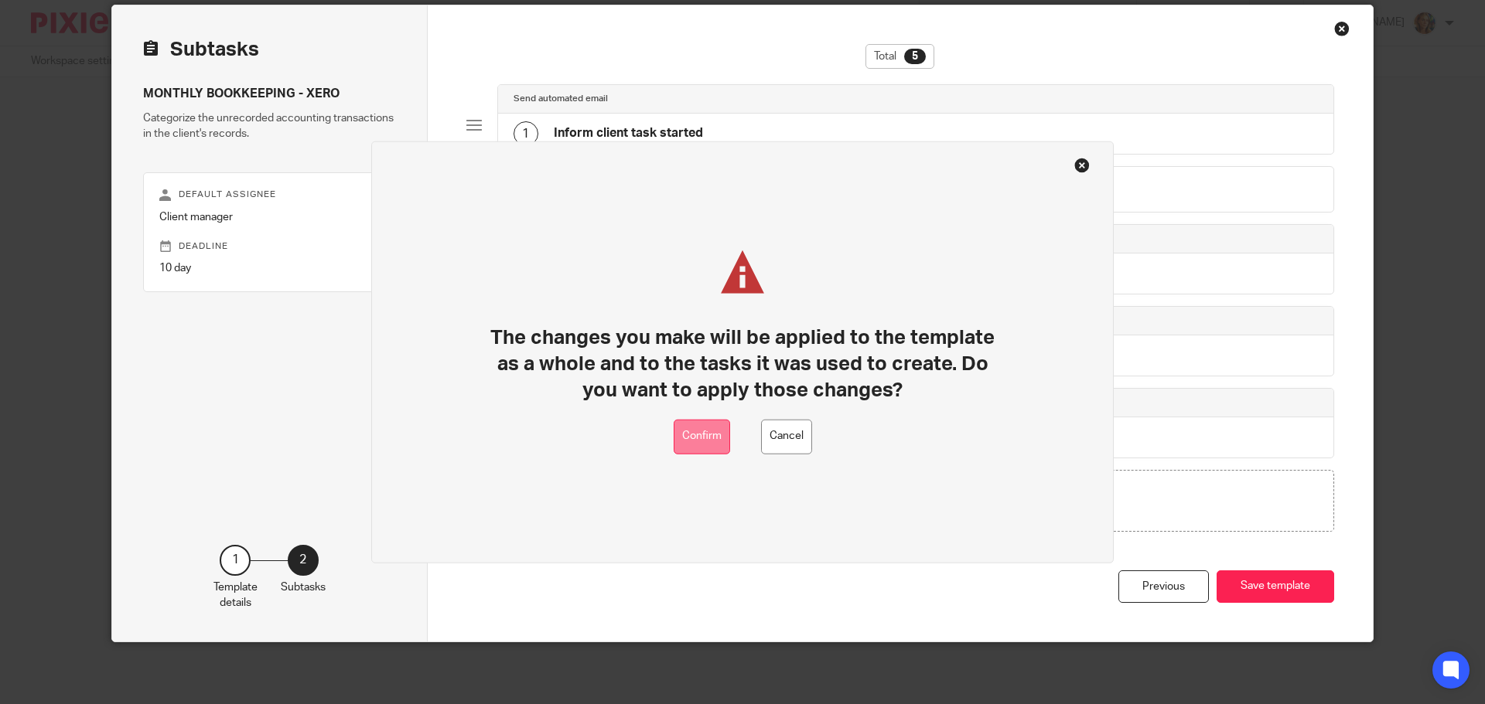
click at [721, 433] on button "Confirm" at bounding box center [701, 436] width 56 height 35
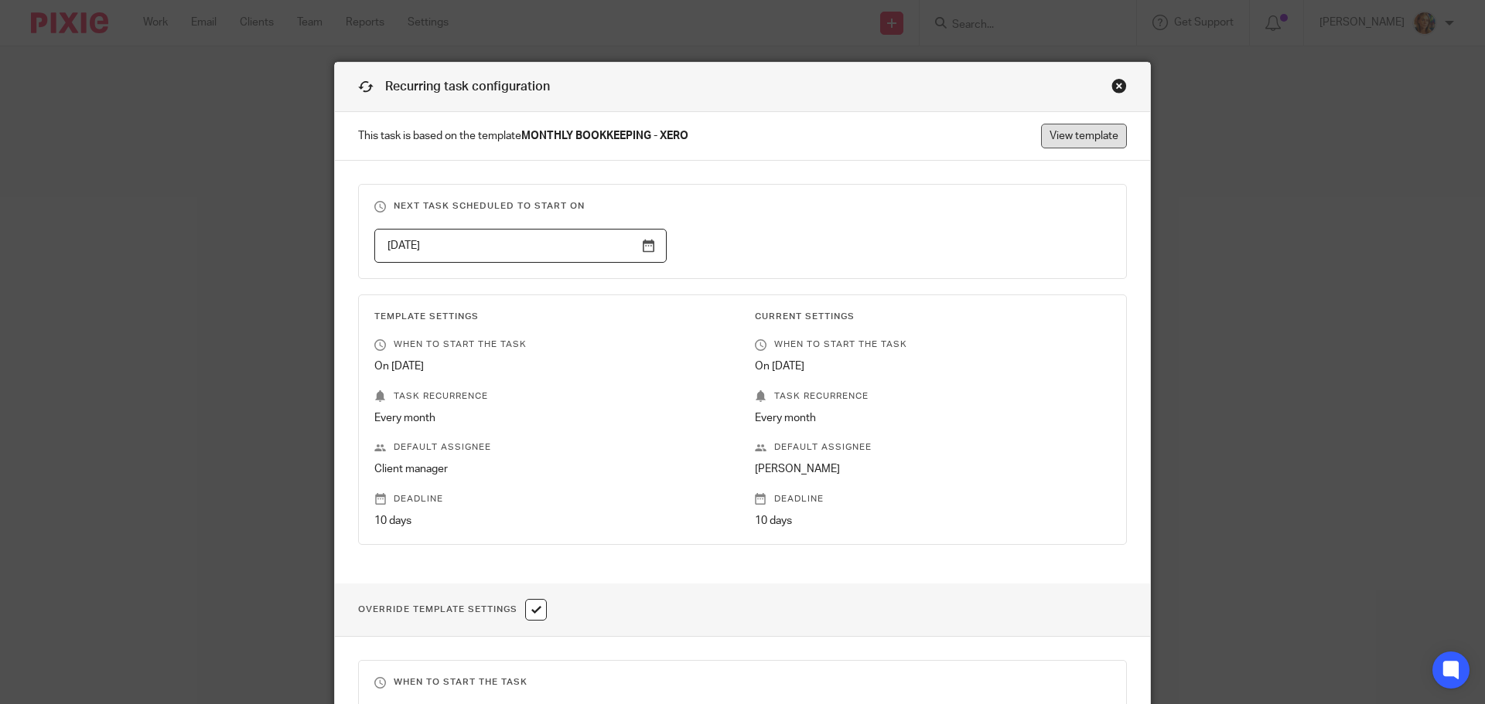
click at [1104, 138] on link "View template" at bounding box center [1084, 136] width 86 height 25
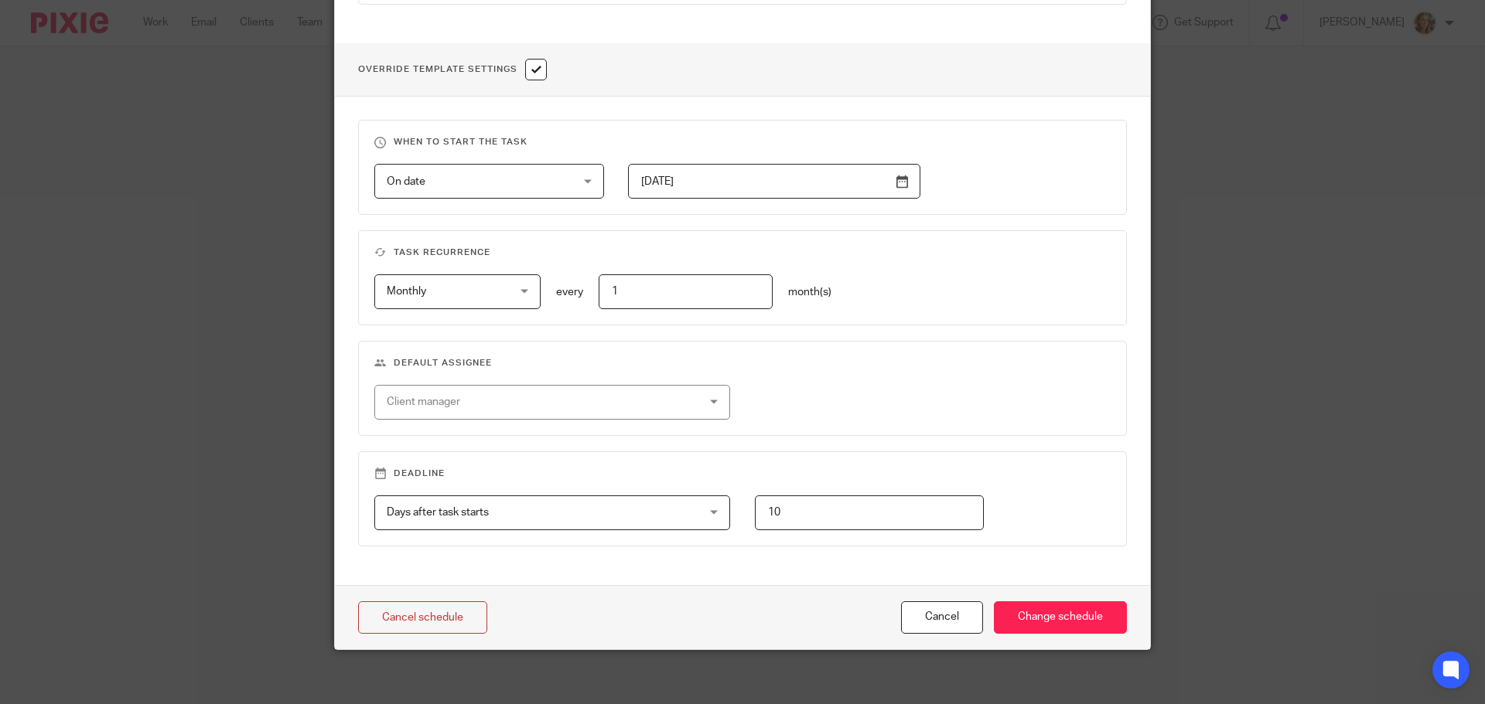
scroll to position [548, 0]
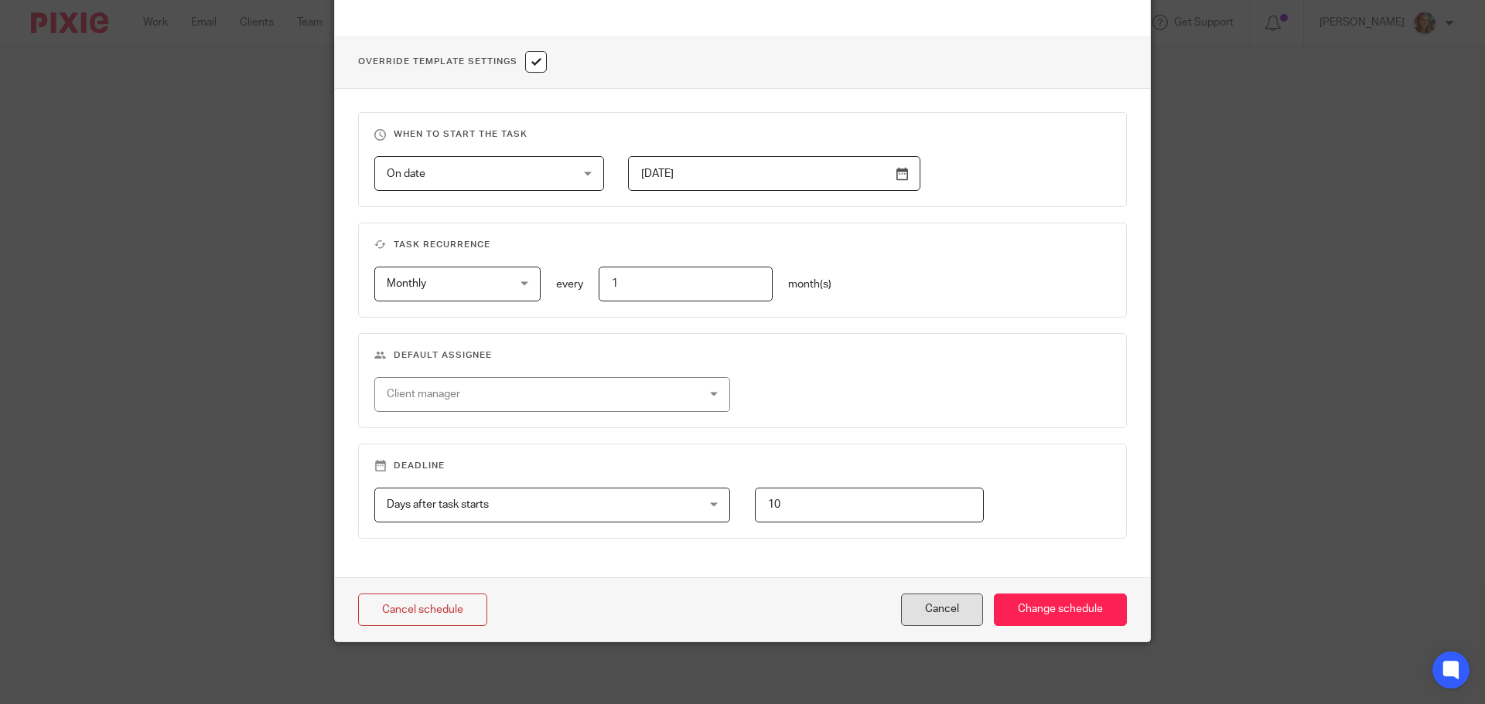
click at [958, 615] on button "Cancel" at bounding box center [942, 610] width 82 height 33
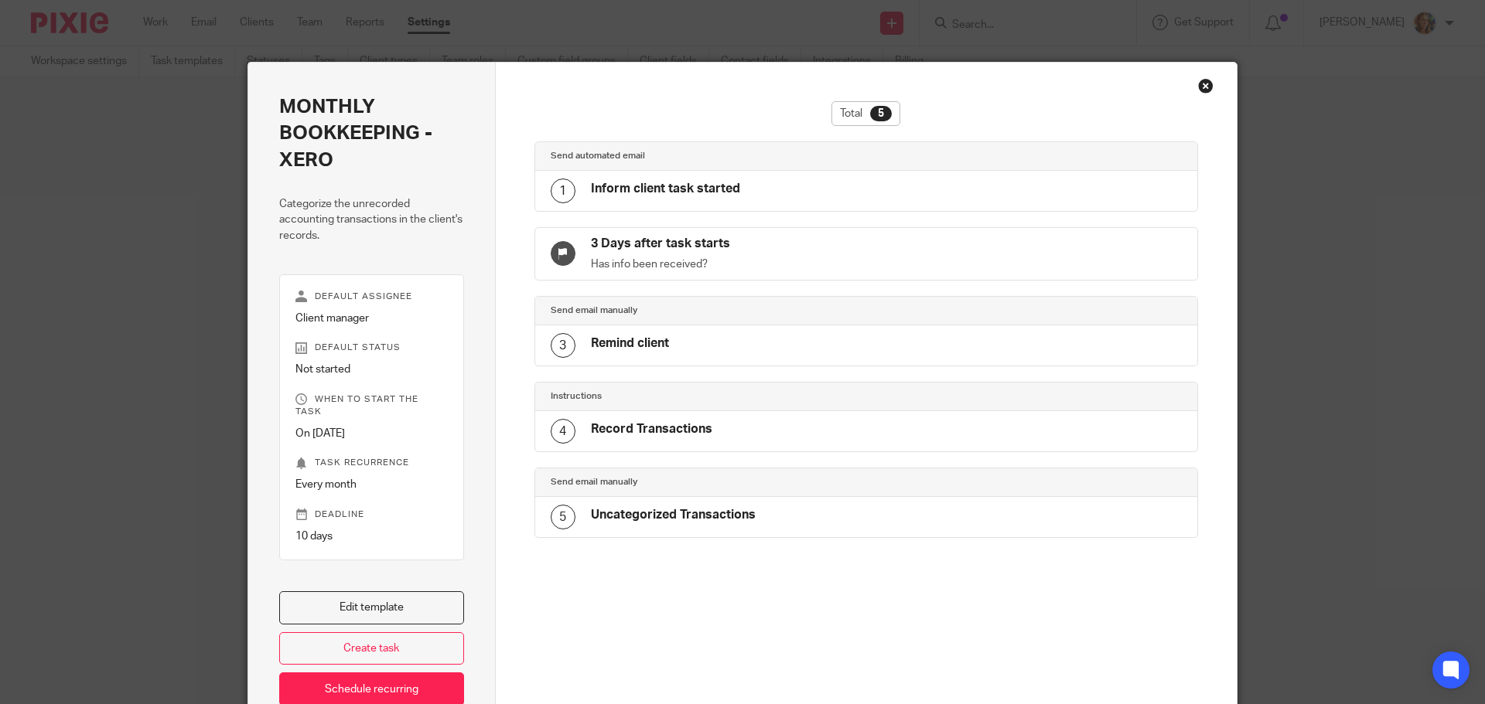
click at [1205, 84] on div "Close this dialog window" at bounding box center [1205, 85] width 15 height 15
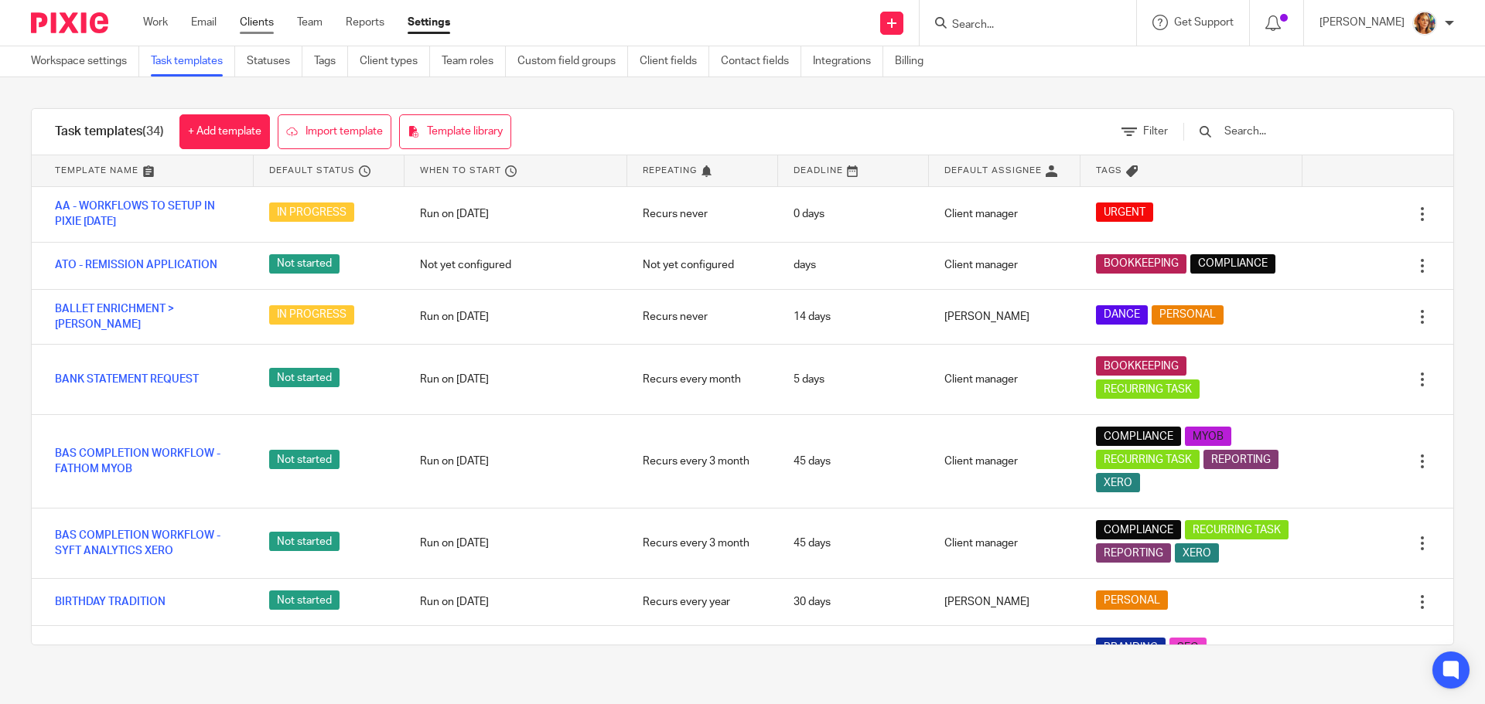
click at [264, 18] on link "Clients" at bounding box center [257, 22] width 34 height 15
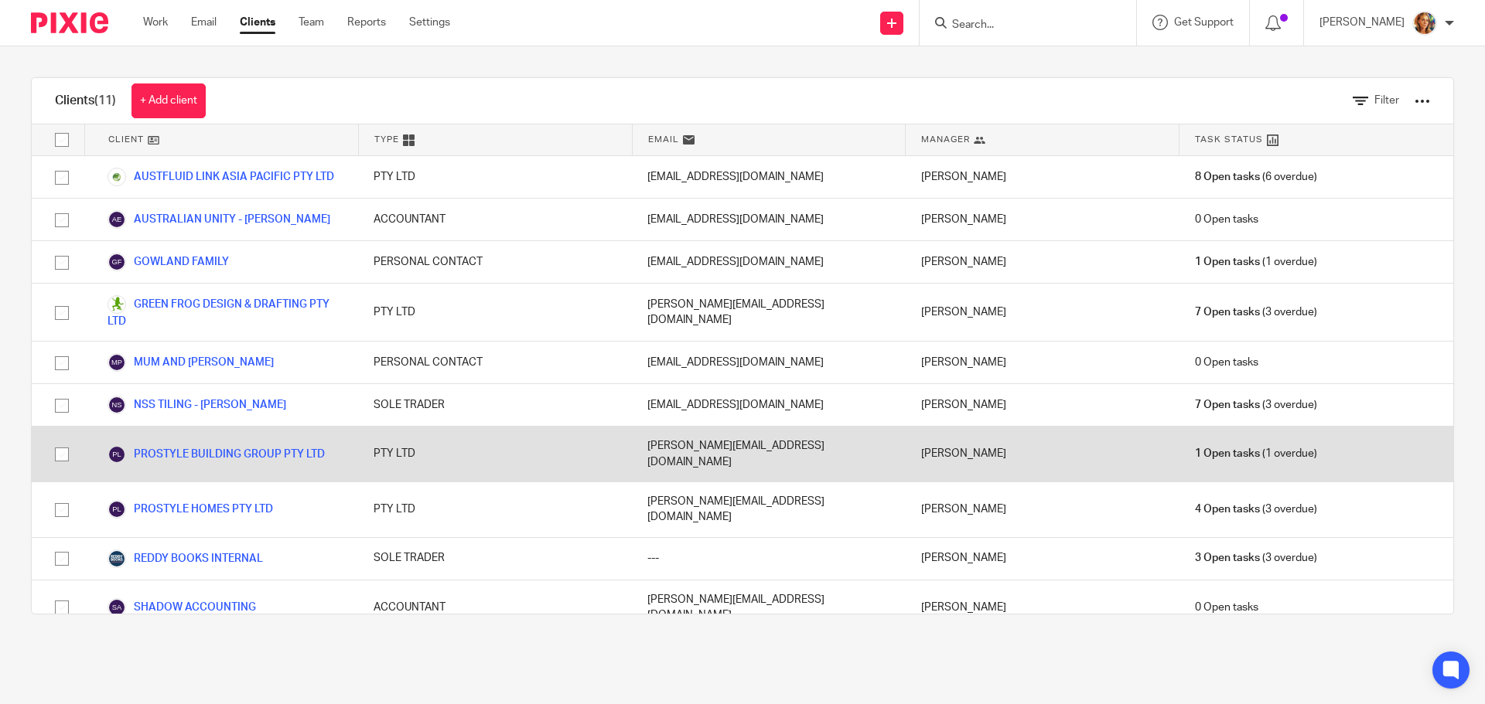
scroll to position [25, 0]
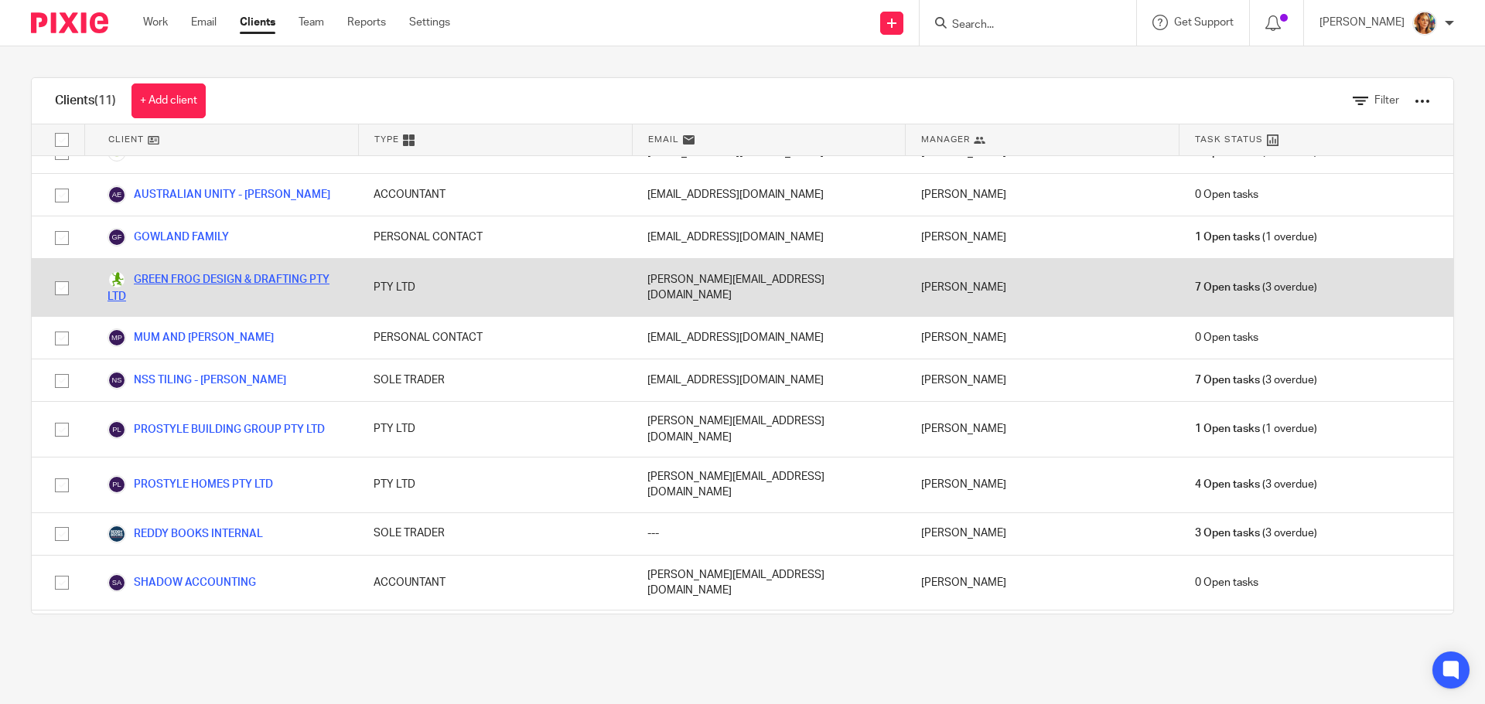
click at [292, 275] on link "GREEN FROG DESIGN & DRAFTING PTY LTD" at bounding box center [224, 288] width 235 height 34
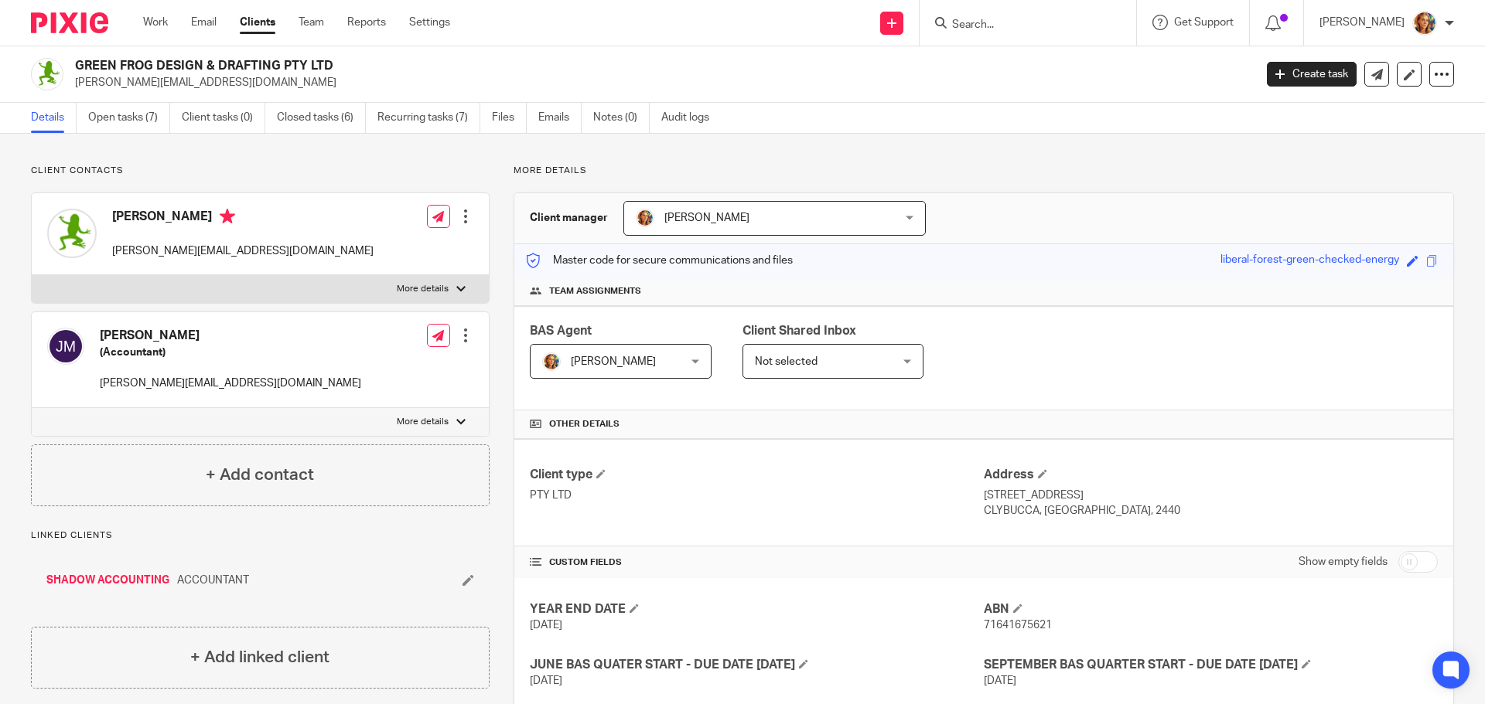
scroll to position [95, 0]
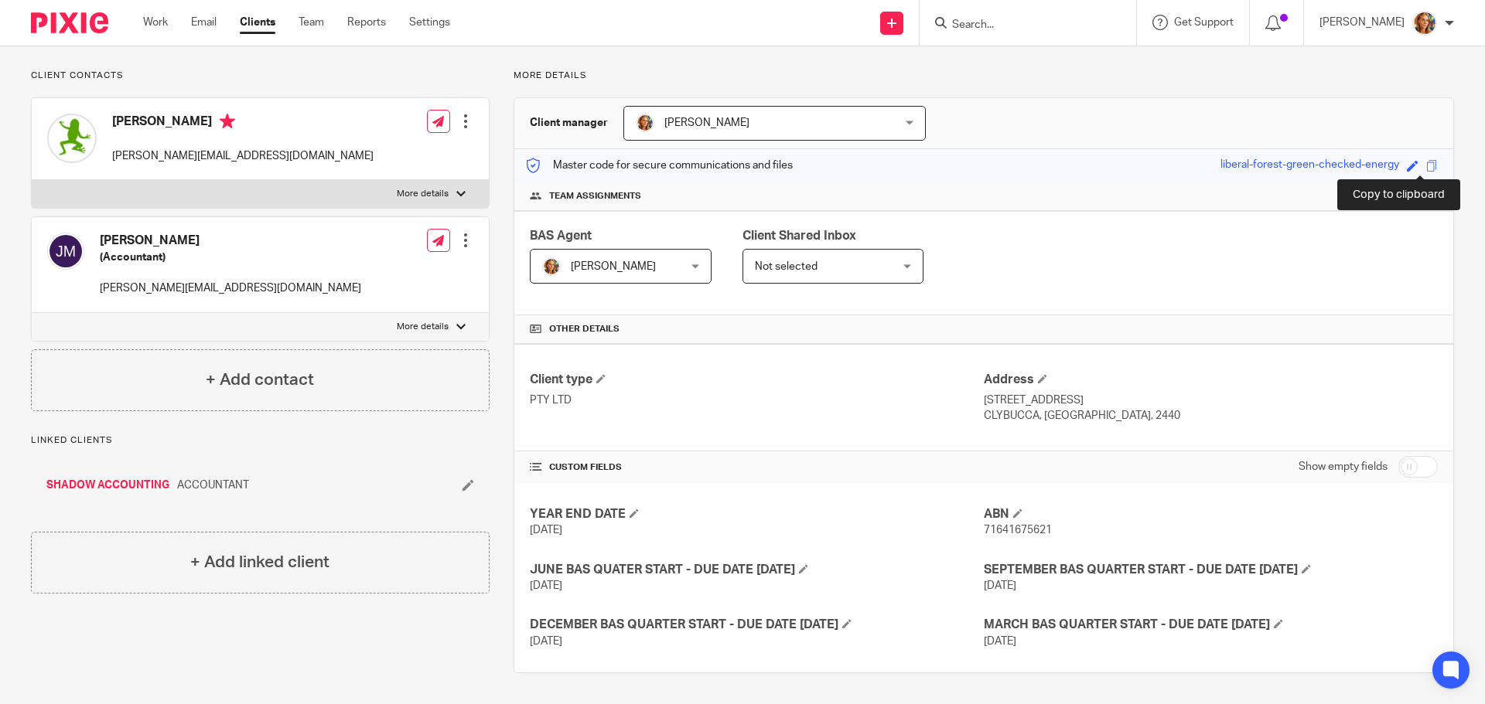
click at [1426, 169] on span at bounding box center [1432, 166] width 12 height 12
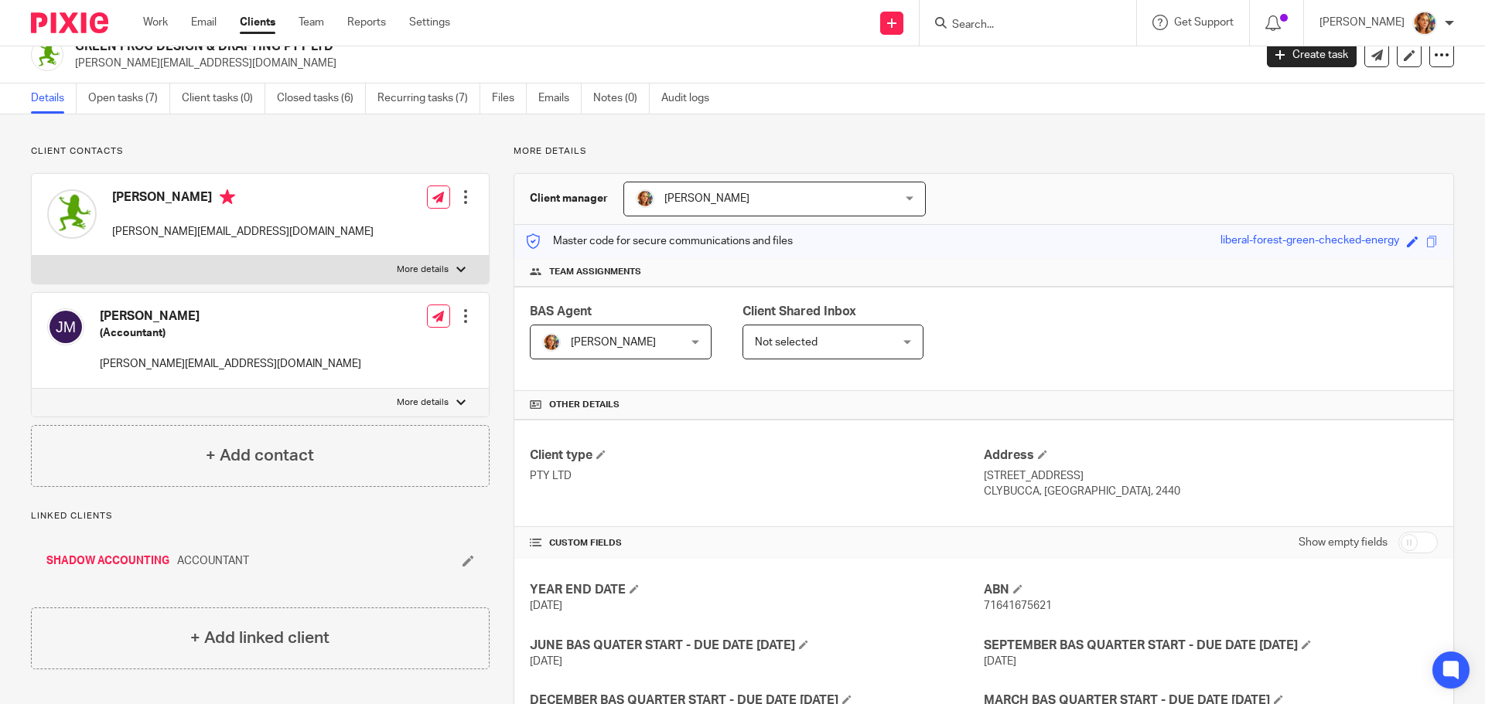
scroll to position [0, 0]
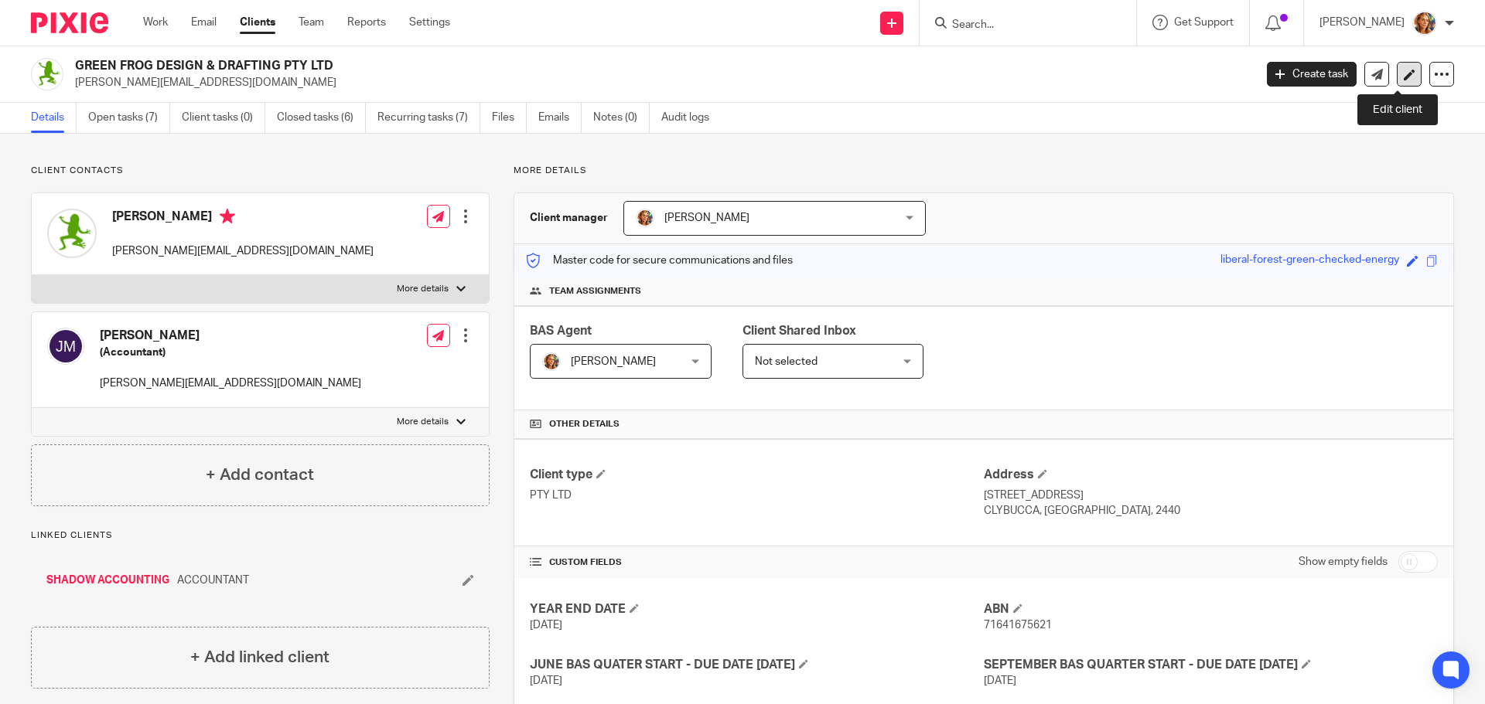
click at [1403, 74] on icon at bounding box center [1409, 75] width 12 height 12
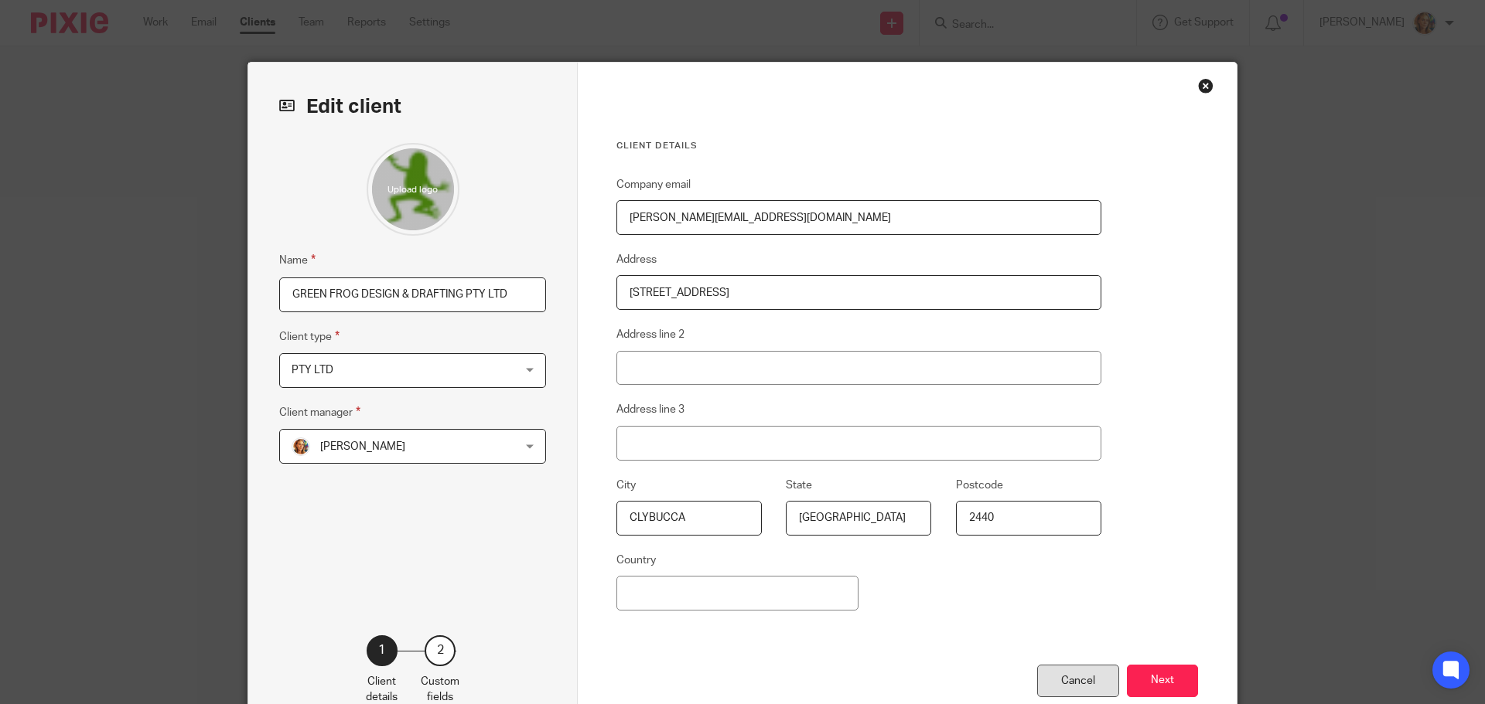
click at [1068, 673] on div "Cancel" at bounding box center [1078, 681] width 82 height 33
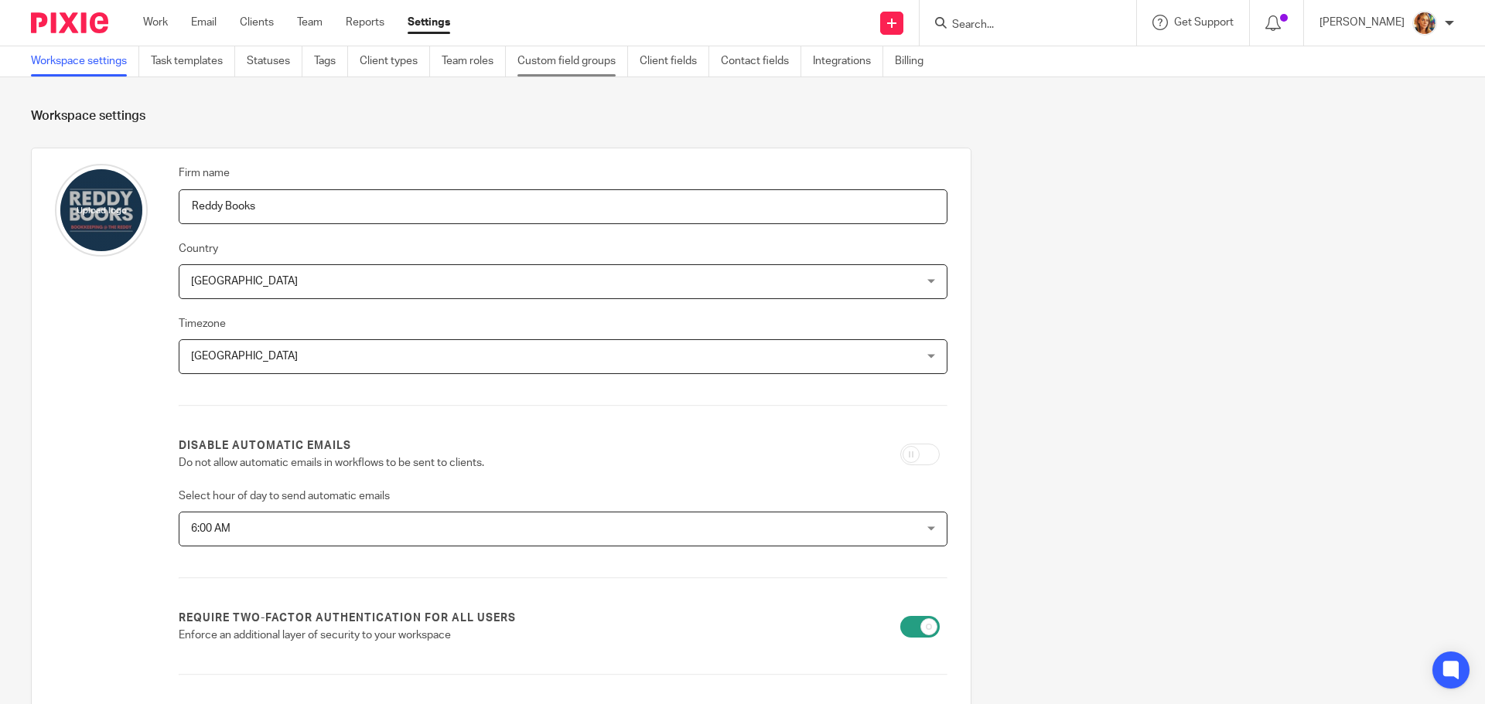
click at [597, 57] on link "Custom field groups" at bounding box center [572, 61] width 111 height 30
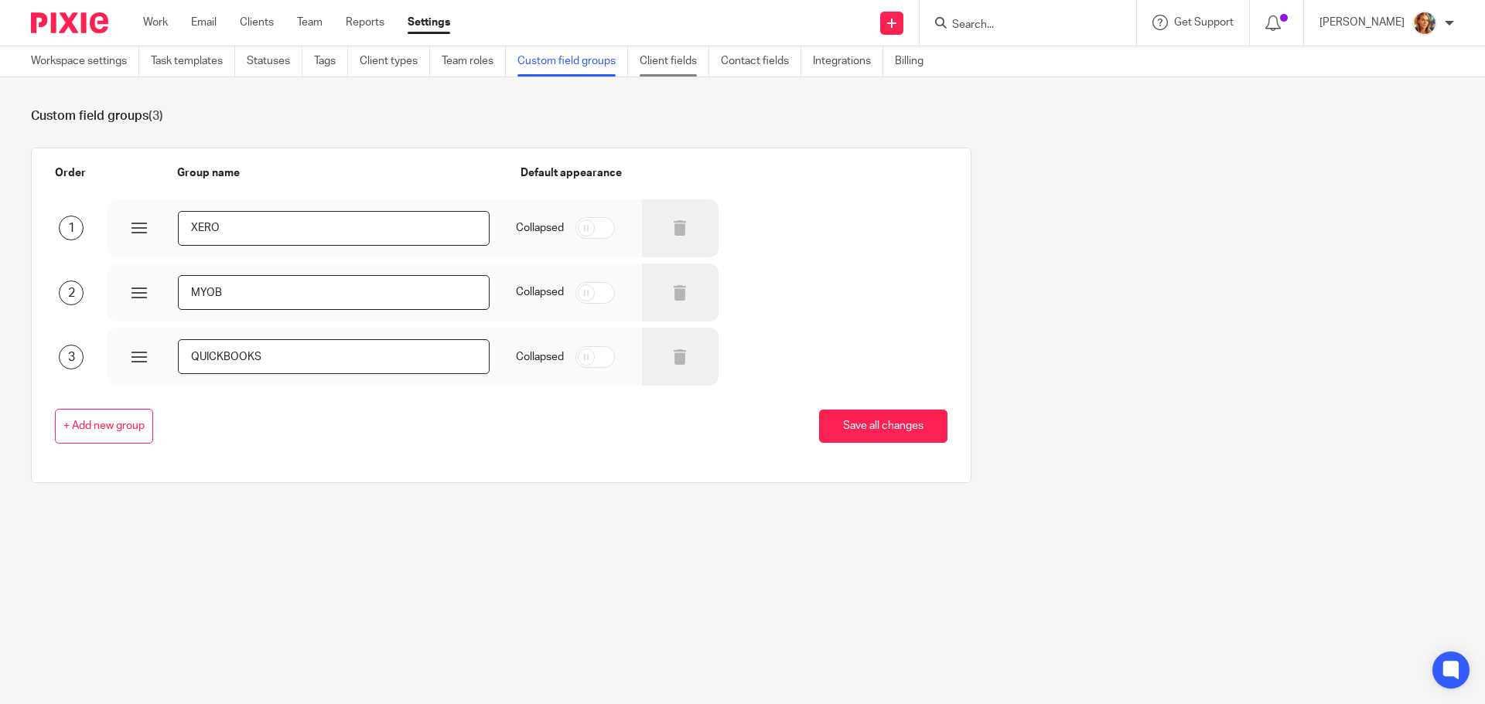
click at [686, 60] on link "Client fields" at bounding box center [674, 61] width 70 height 30
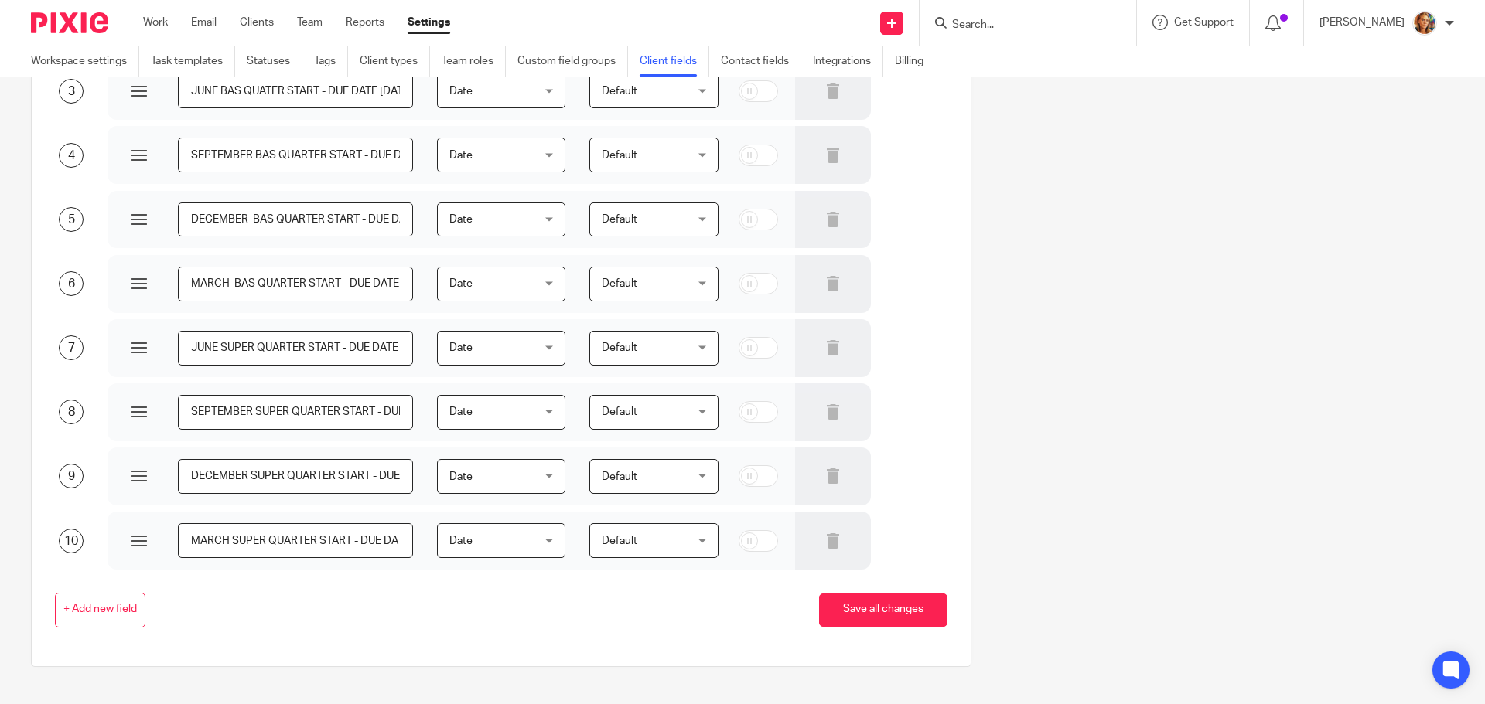
scroll to position [283, 0]
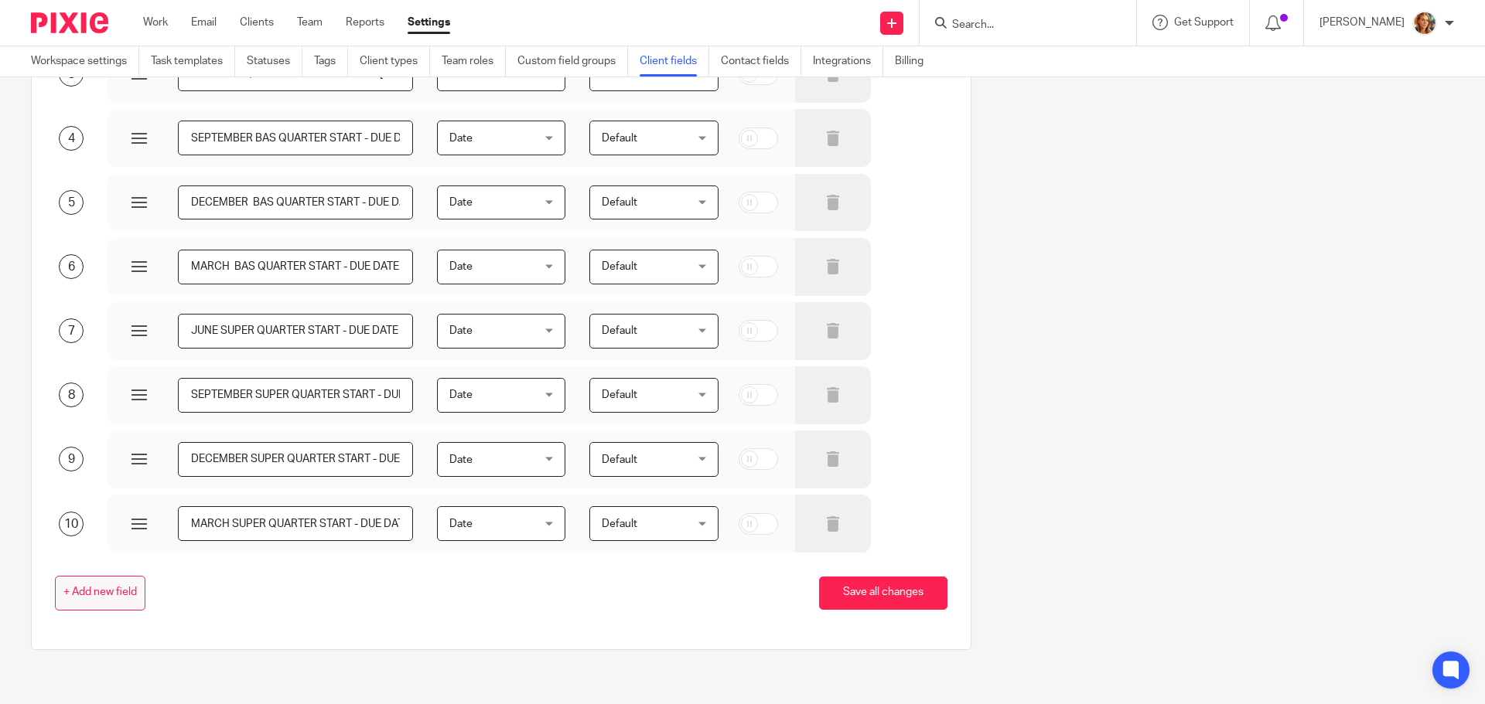
click at [128, 584] on button "+ Add new field" at bounding box center [100, 593] width 90 height 35
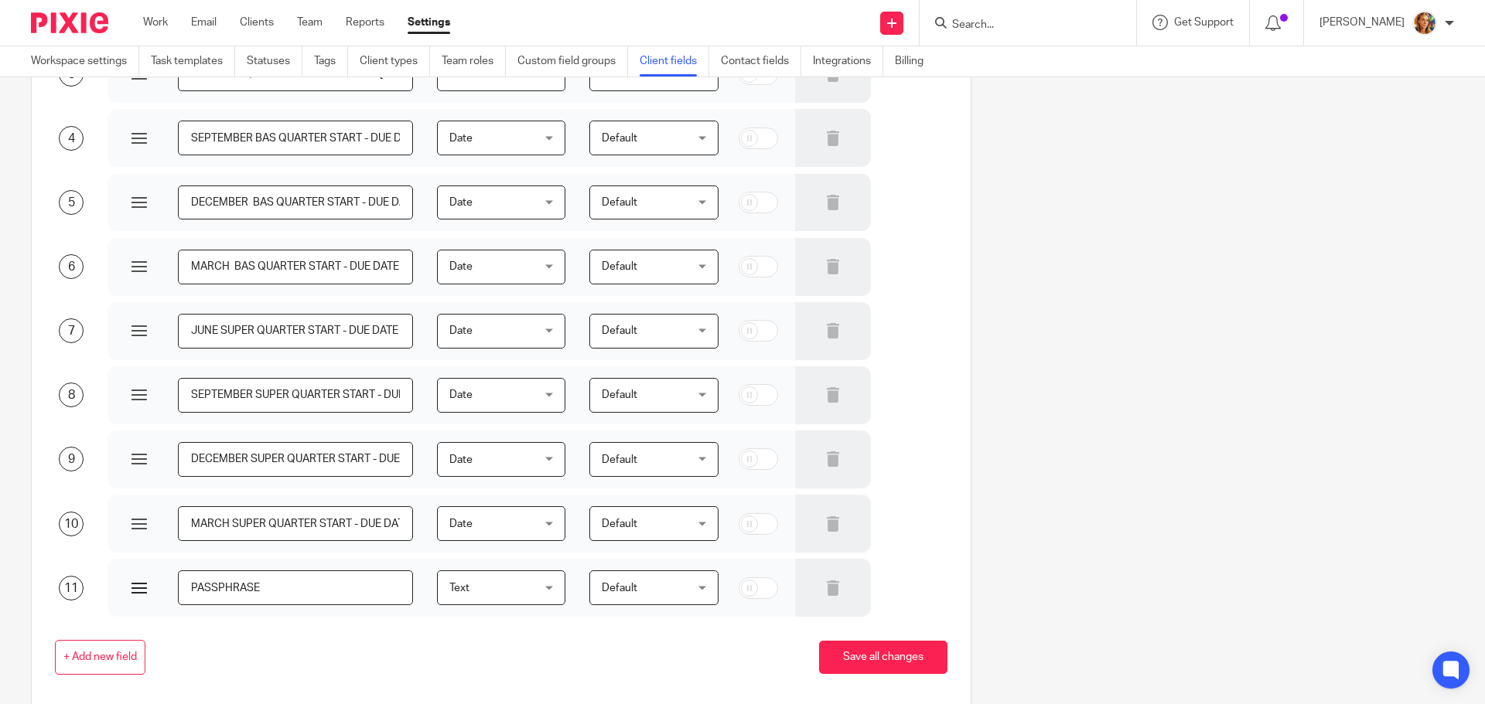
type input "PASSPHRASE"
click at [513, 585] on span "Text" at bounding box center [495, 587] width 92 height 32
click at [569, 652] on div "+ Add new field Save all changes" at bounding box center [489, 657] width 916 height 35
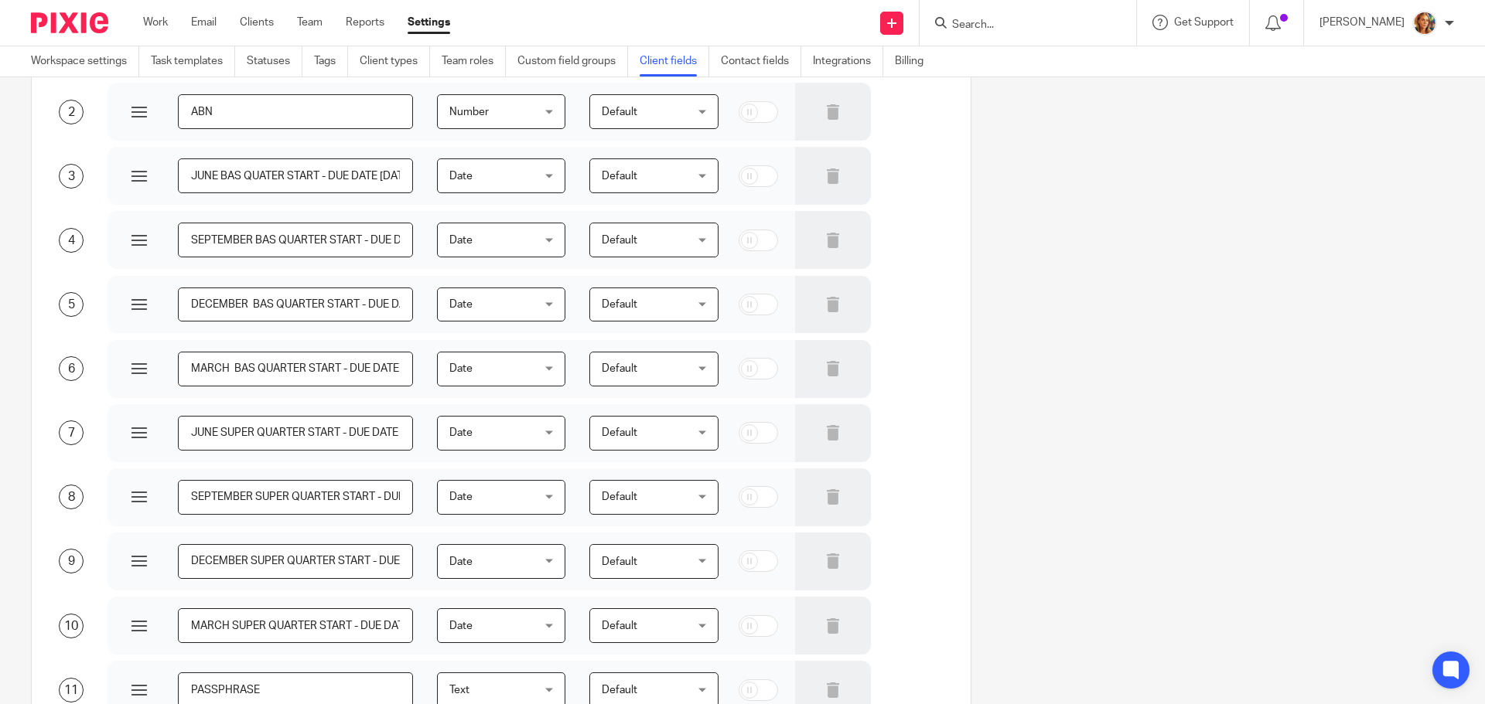
scroll to position [232, 0]
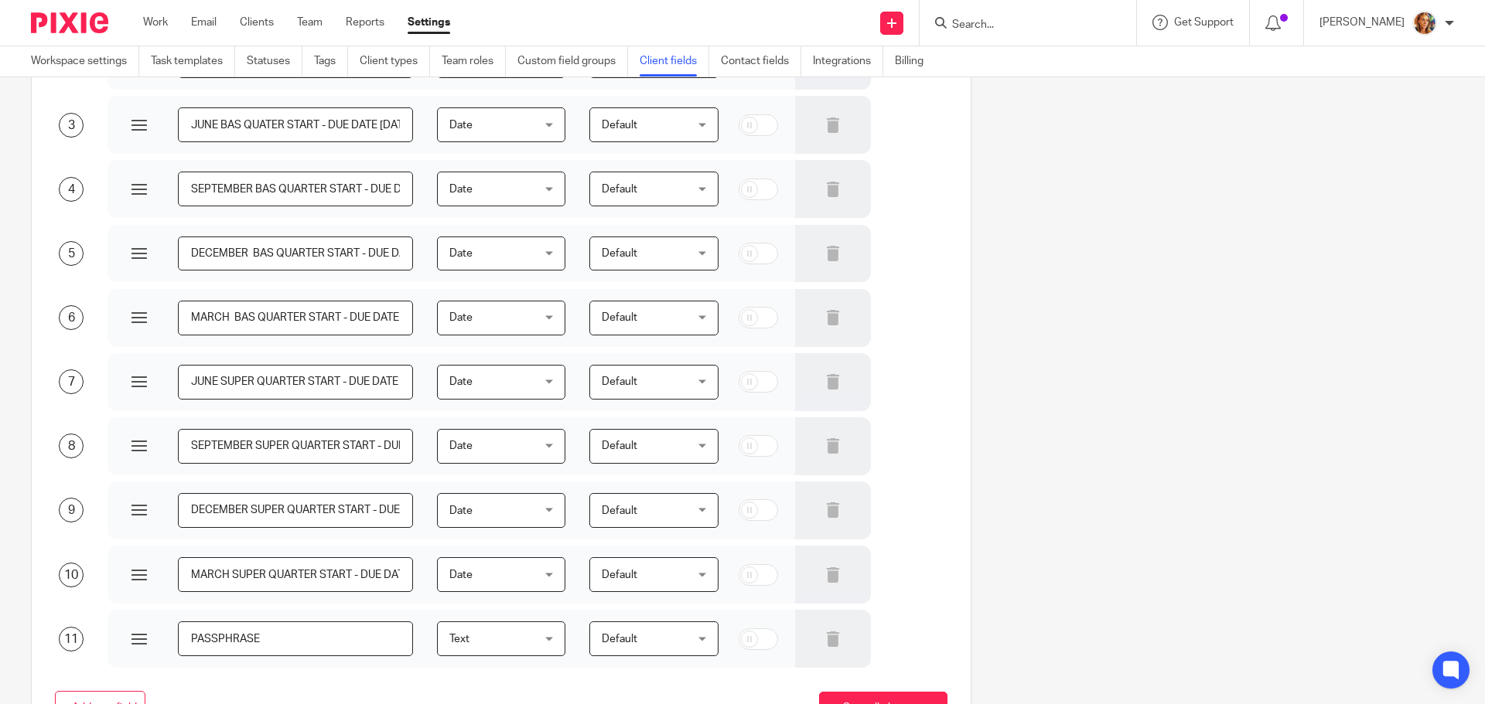
click at [749, 645] on input "checkbox" at bounding box center [757, 640] width 39 height 22
checkbox input "true"
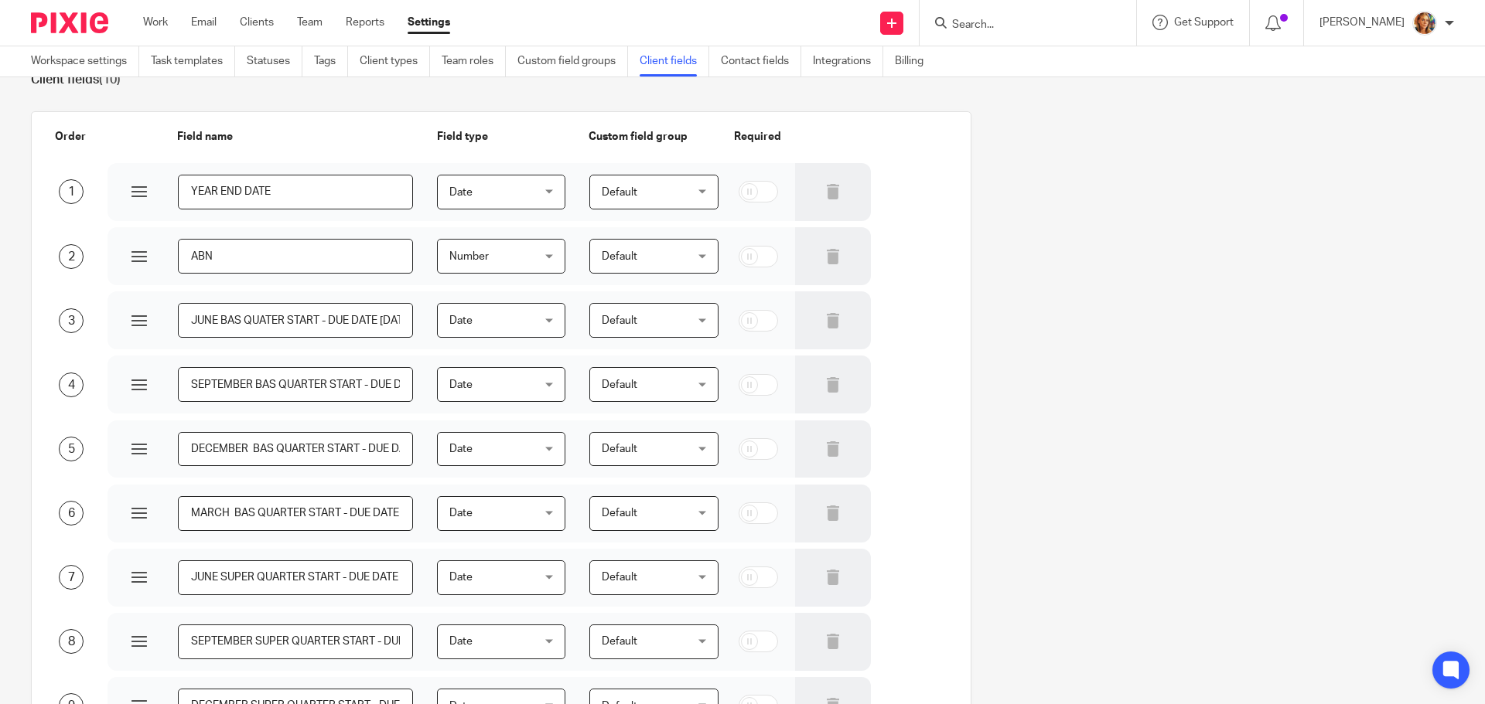
scroll to position [0, 0]
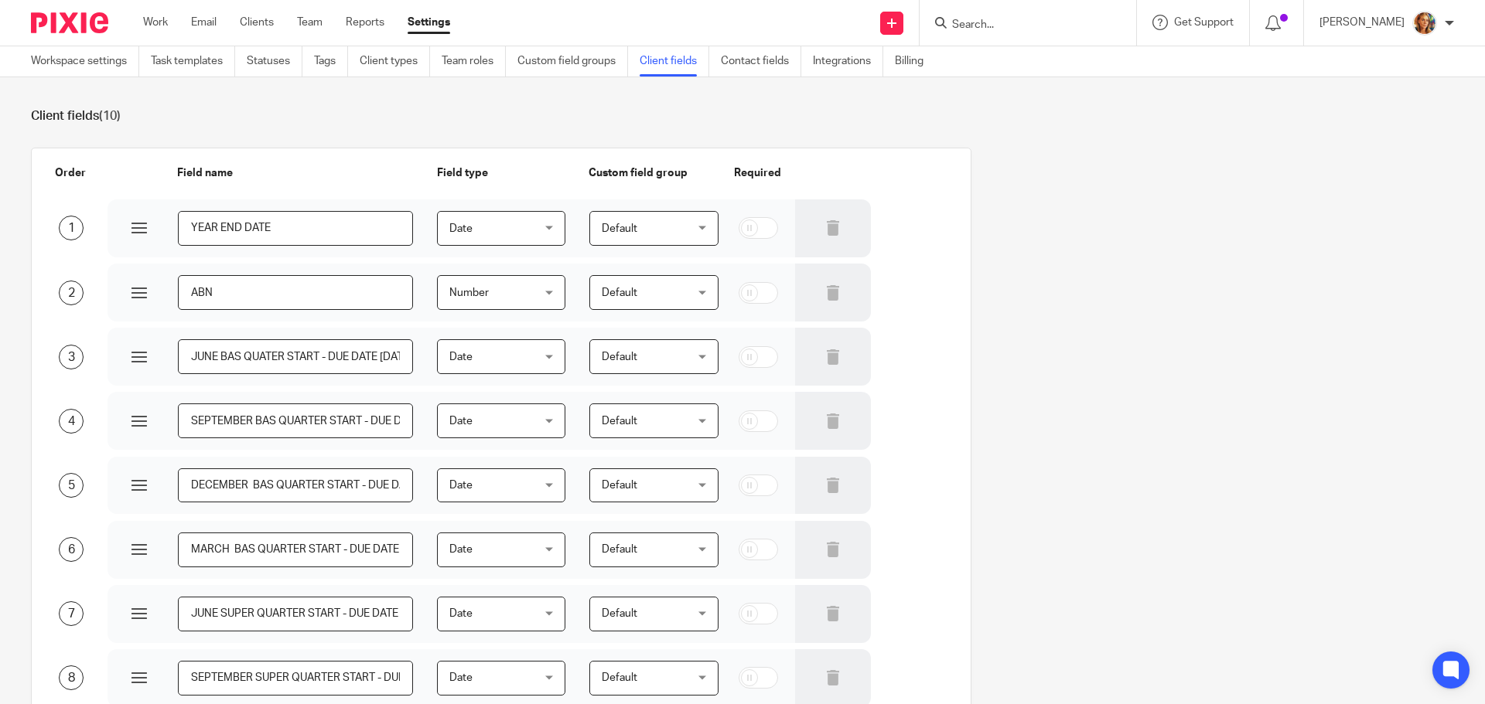
click at [755, 298] on input "checkbox" at bounding box center [757, 293] width 39 height 22
checkbox input "true"
click at [756, 227] on input "checkbox" at bounding box center [757, 228] width 39 height 22
checkbox input "true"
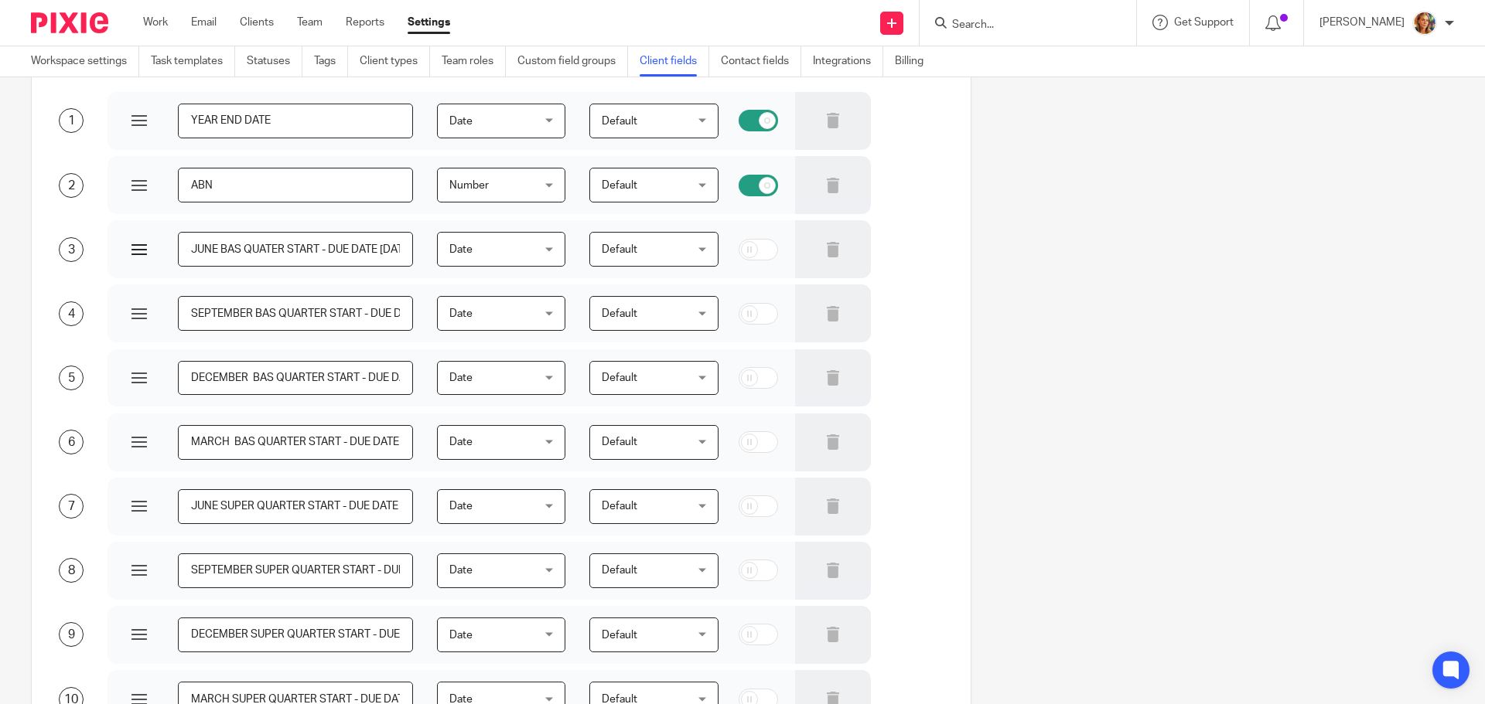
scroll to position [155, 0]
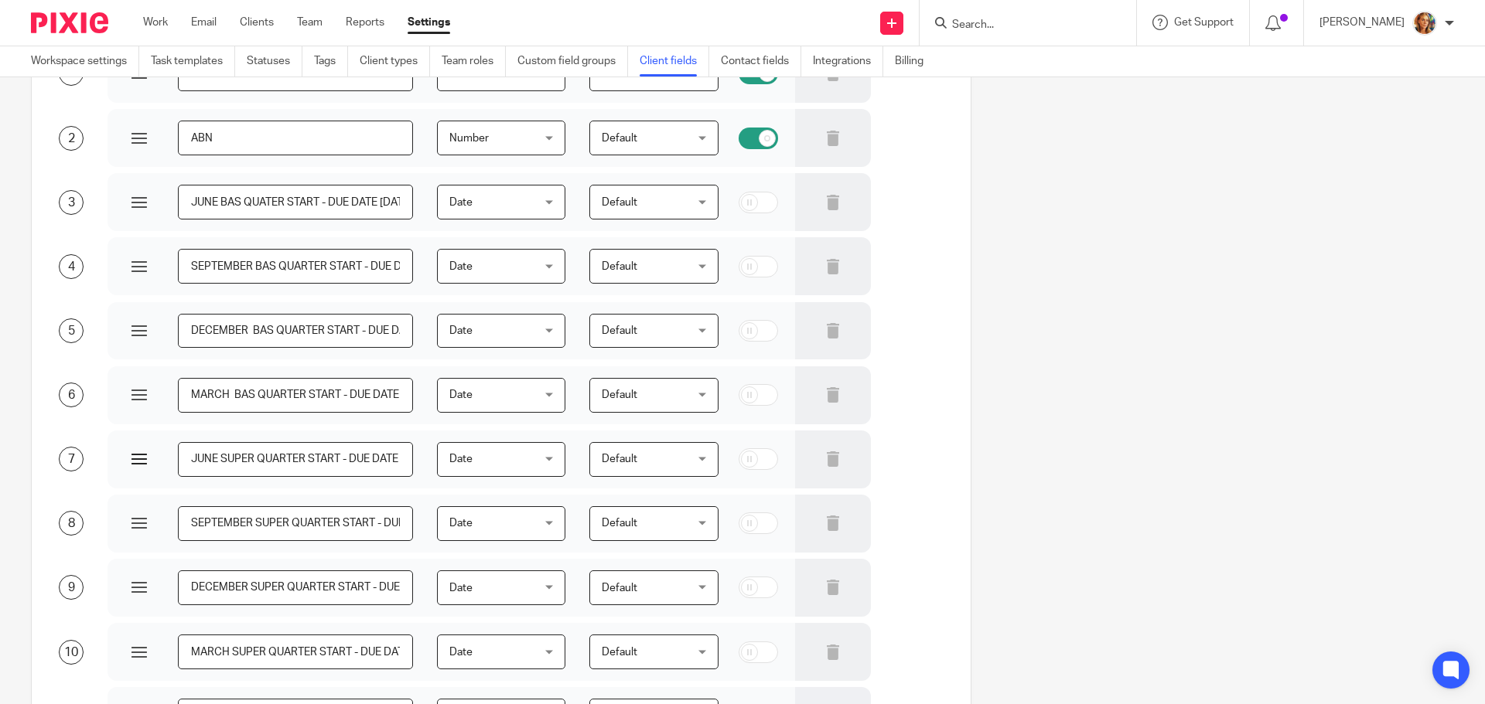
click at [343, 465] on input "JUNE SUPER QUARTER START - DUE DATE 28TH JULY" at bounding box center [295, 459] width 235 height 35
click at [391, 203] on input "JUNE BAS QUATER START - DUE DATE 25TH AUG" at bounding box center [295, 202] width 235 height 35
click at [366, 272] on input "SEPTEMBER BAS QUARTER START - DUE DATE 25TH NOV" at bounding box center [295, 266] width 235 height 35
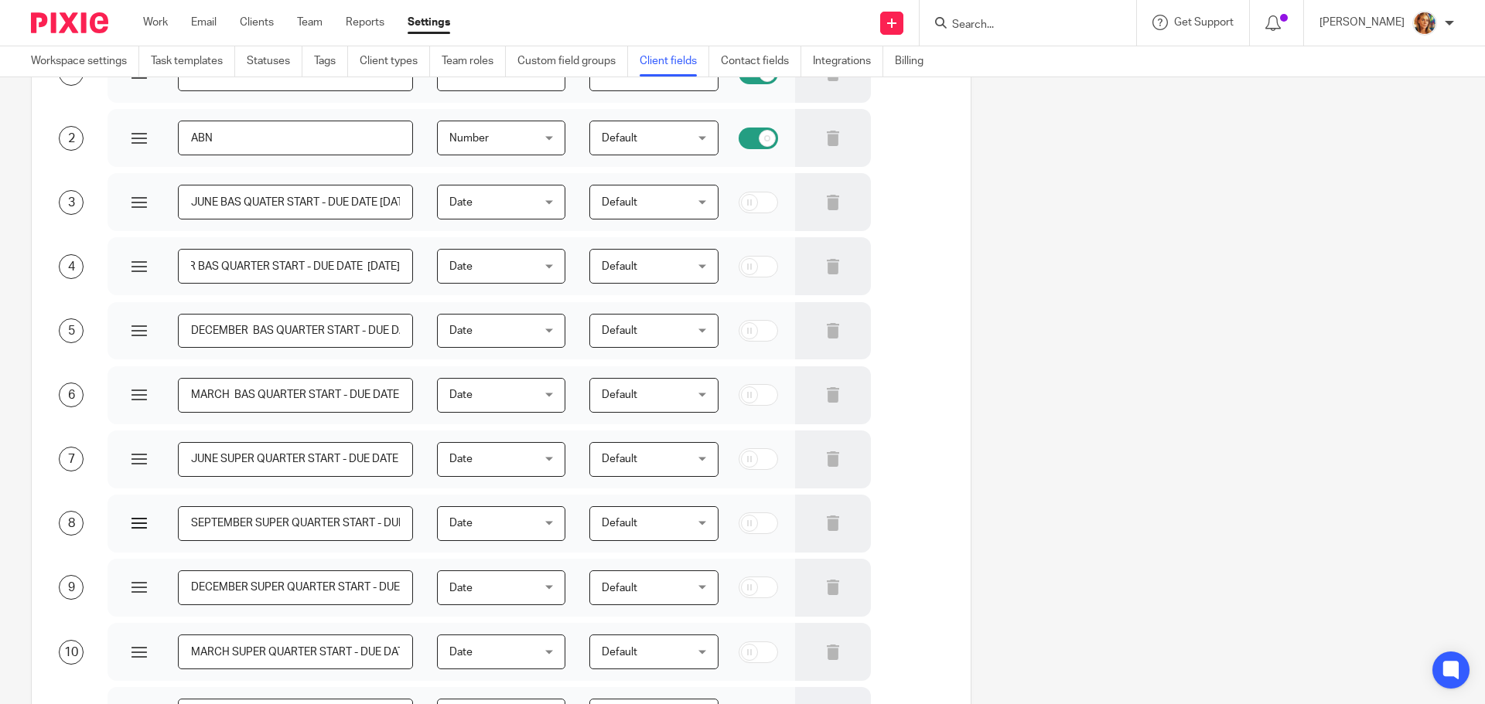
scroll to position [0, 0]
click at [384, 524] on input "SEPTEMBER SUPER QUARTER START - DUE DATE 28TH OCT" at bounding box center [295, 523] width 235 height 35
click at [194, 516] on input "SEPTEMBER SUPER QUARTER START - DUE DATE 28TH OCT" at bounding box center [295, 523] width 235 height 35
click at [281, 522] on input "SEPTEMBER SUPER QUARTER START - DUE DATE 28TH OCT" at bounding box center [295, 523] width 235 height 35
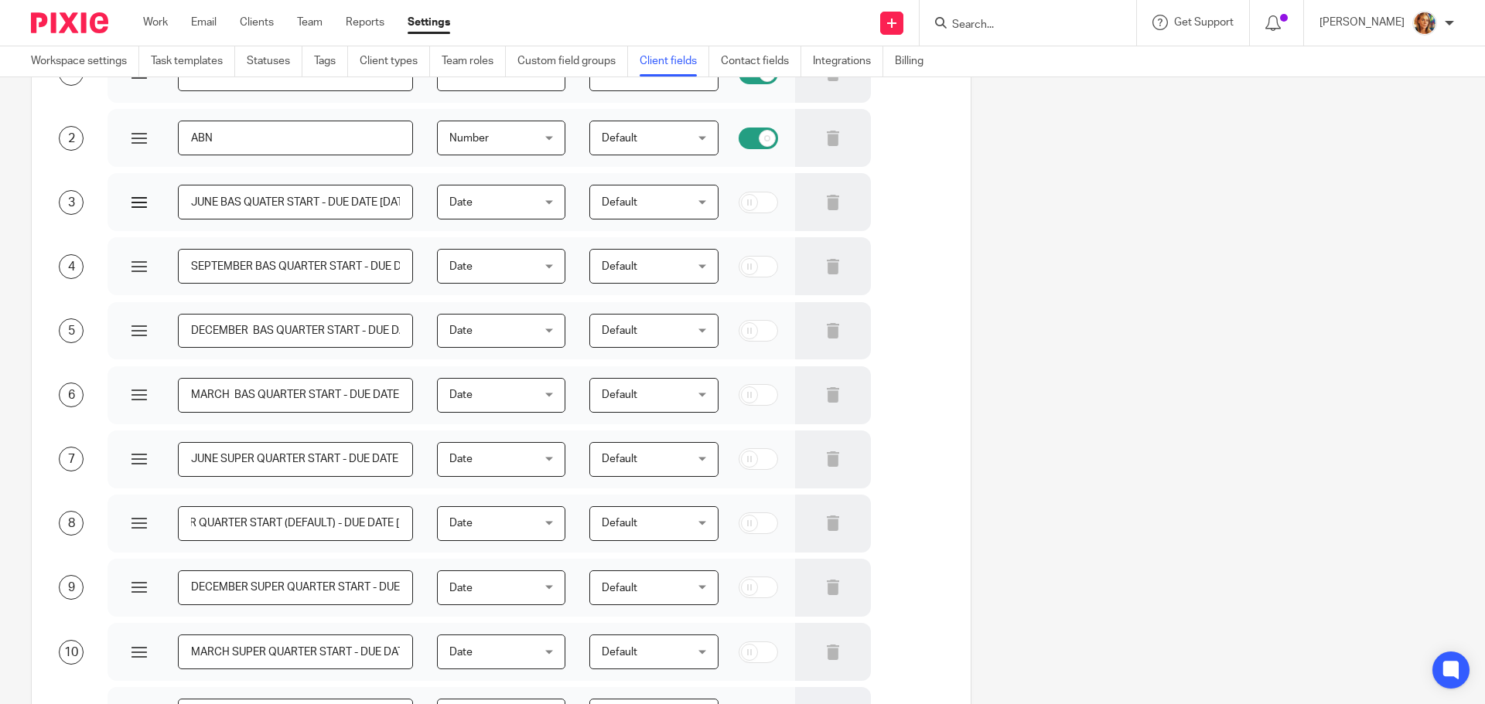
type input "SEPTEMBER SUPER QUARTER START (DEFAULT) - DUE DATE 28TH OCT"
click at [322, 205] on input "JUNE BAS QUATER START - DUE DATE 25TH AUG" at bounding box center [295, 202] width 235 height 35
click at [367, 266] on input "SEPTEMBER BAS QUARTER START - DUE DATE 25TH NOV" at bounding box center [295, 266] width 235 height 35
click at [362, 266] on input "SEPTEMBER BAS QUARTER START - DUE DATE 25TH NOV" at bounding box center [295, 266] width 235 height 35
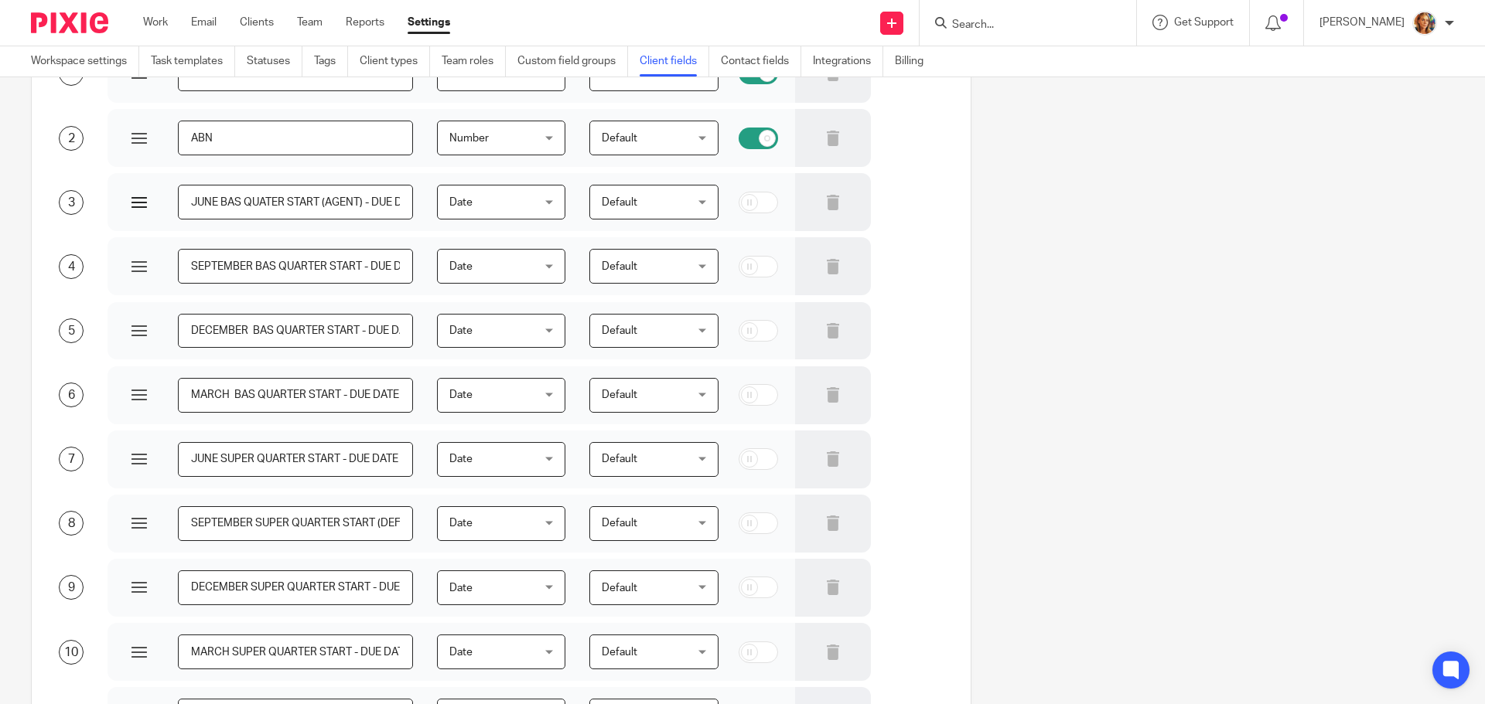
click at [395, 201] on input "JUNE BAS QUATER START (AGENT) - DUE DATE 25TH AUG" at bounding box center [295, 202] width 235 height 35
click at [370, 197] on input "JUNE BAS QUATER START (AGENT) - DUE DATE 25TH AUG" at bounding box center [295, 202] width 235 height 35
click at [264, 202] on input "JUNE BAS QUATER START (AGENT) - DUE DATE 25TH AUG" at bounding box center [295, 202] width 235 height 35
click at [305, 203] on input "JUNE BAS QUARTER START (AGENT) - DUE DATE 25TH AUG" at bounding box center [295, 202] width 235 height 35
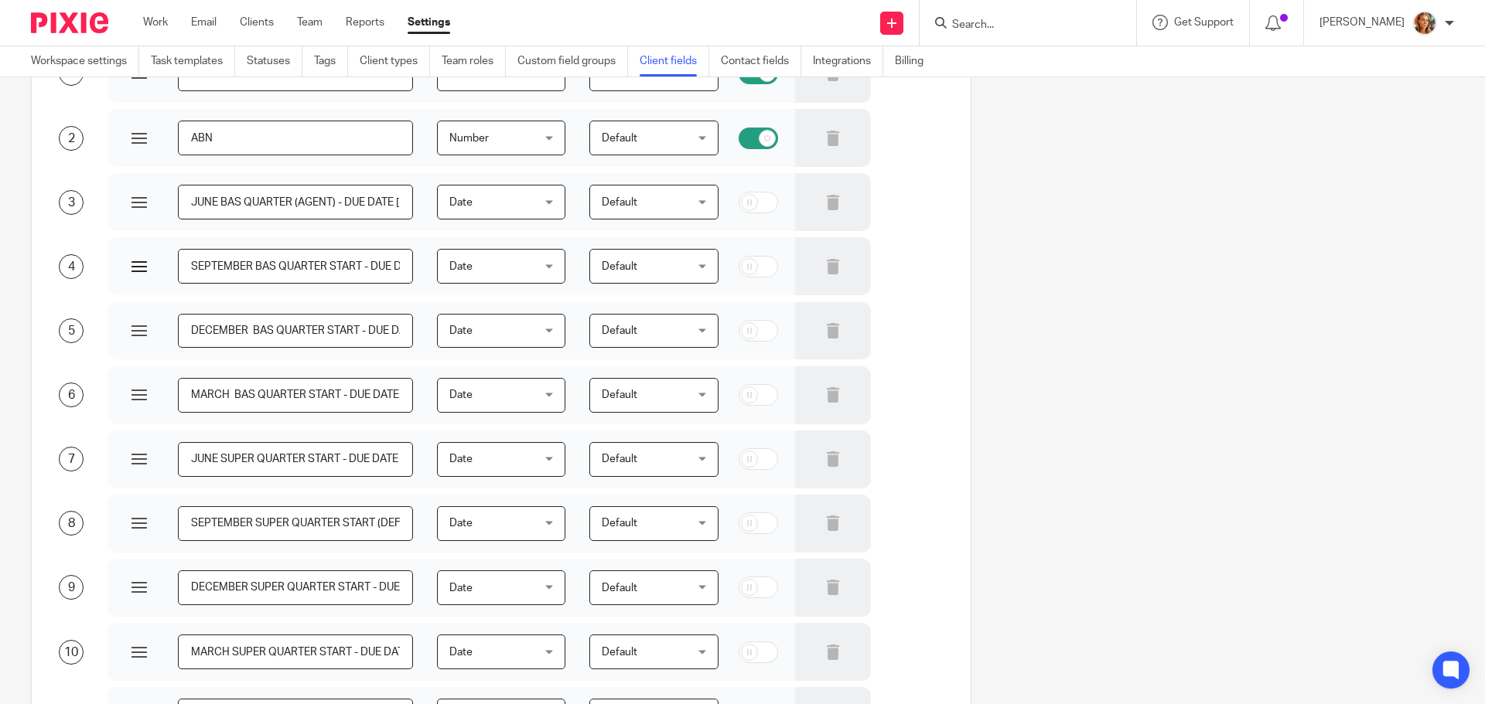
type input "JUNE BAS QUARTER (AGENT) - DUE DATE 25TH AUG"
click at [339, 266] on input "SEPTEMBER BAS QUARTER START - DUE DATE 25TH NOV" at bounding box center [295, 266] width 235 height 35
type input "SEPTEMBER BAS QUARTER (AGENT) - DUE DATE 25TH NOV"
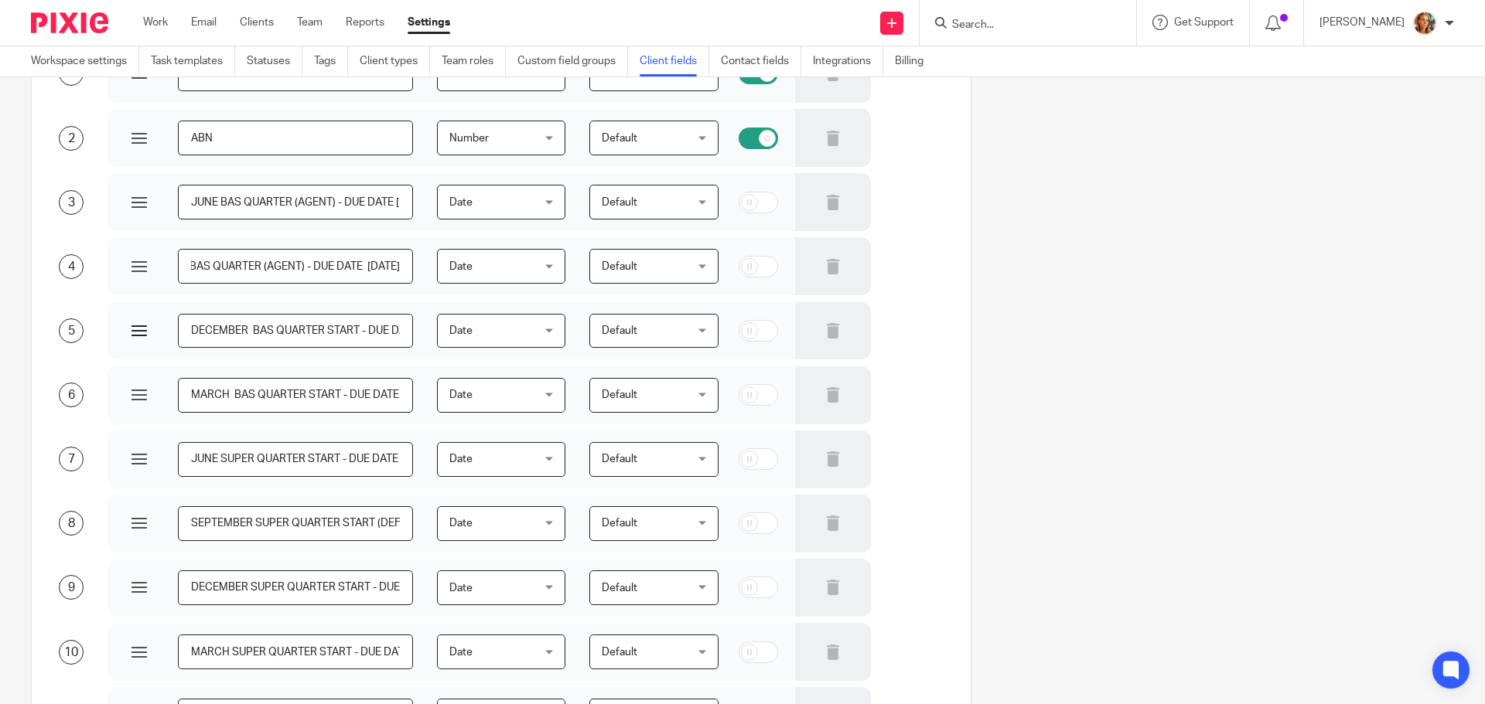
click at [340, 335] on input "DECEMBER BAS QUARTER START - DUE DATE 28TH FEB" at bounding box center [295, 331] width 235 height 35
type input "DECEMBER BAS QUARTER (AGENT) - DUE DATE 28TH FEB"
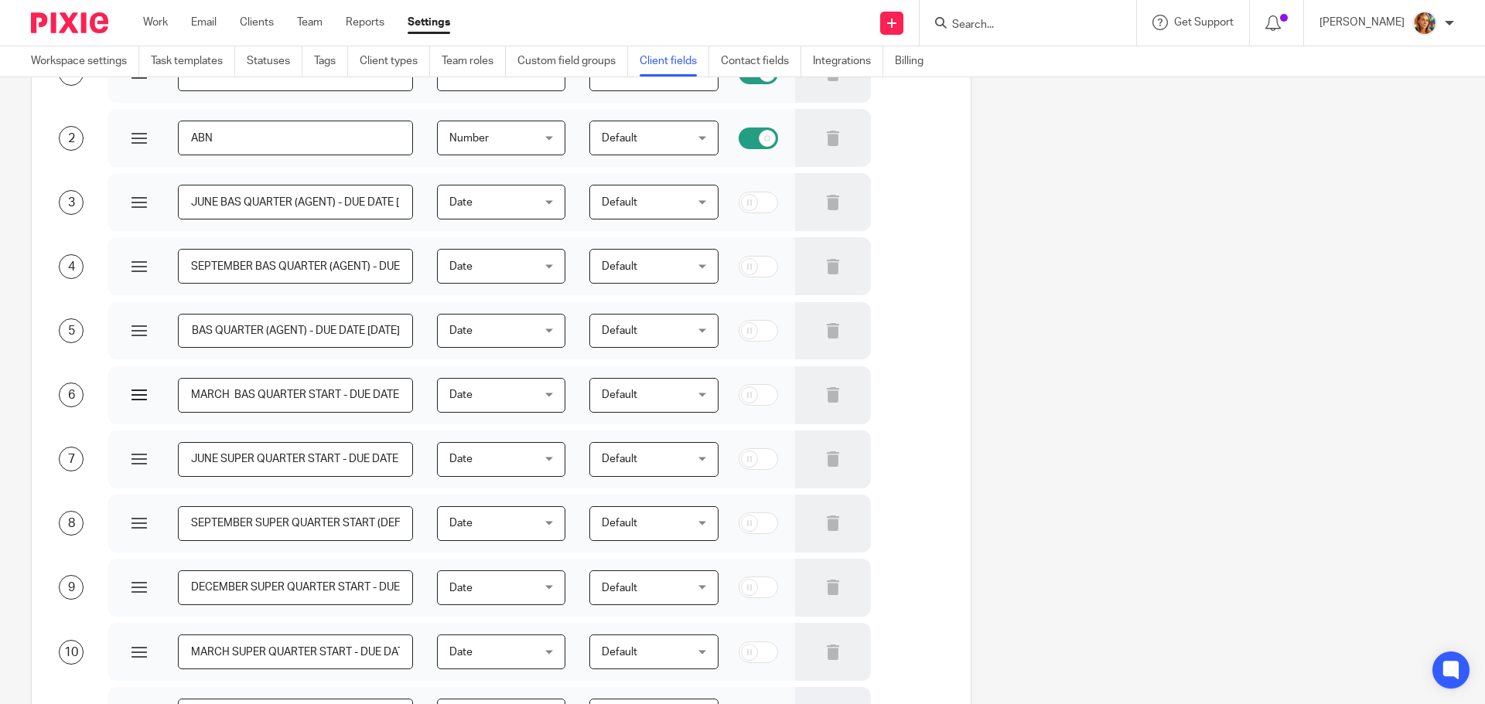
scroll to position [0, 0]
click at [329, 394] on input "MARCH BAS QUARTER START - DUE DATE 26TH MAY" at bounding box center [295, 395] width 235 height 35
type input "MARCH BAS QUARTER (AGENT) - DUE DATE 26TH MAY"
click at [324, 459] on input "JUNE SUPER QUARTER START - DUE DATE 28TH JULY" at bounding box center [295, 459] width 235 height 35
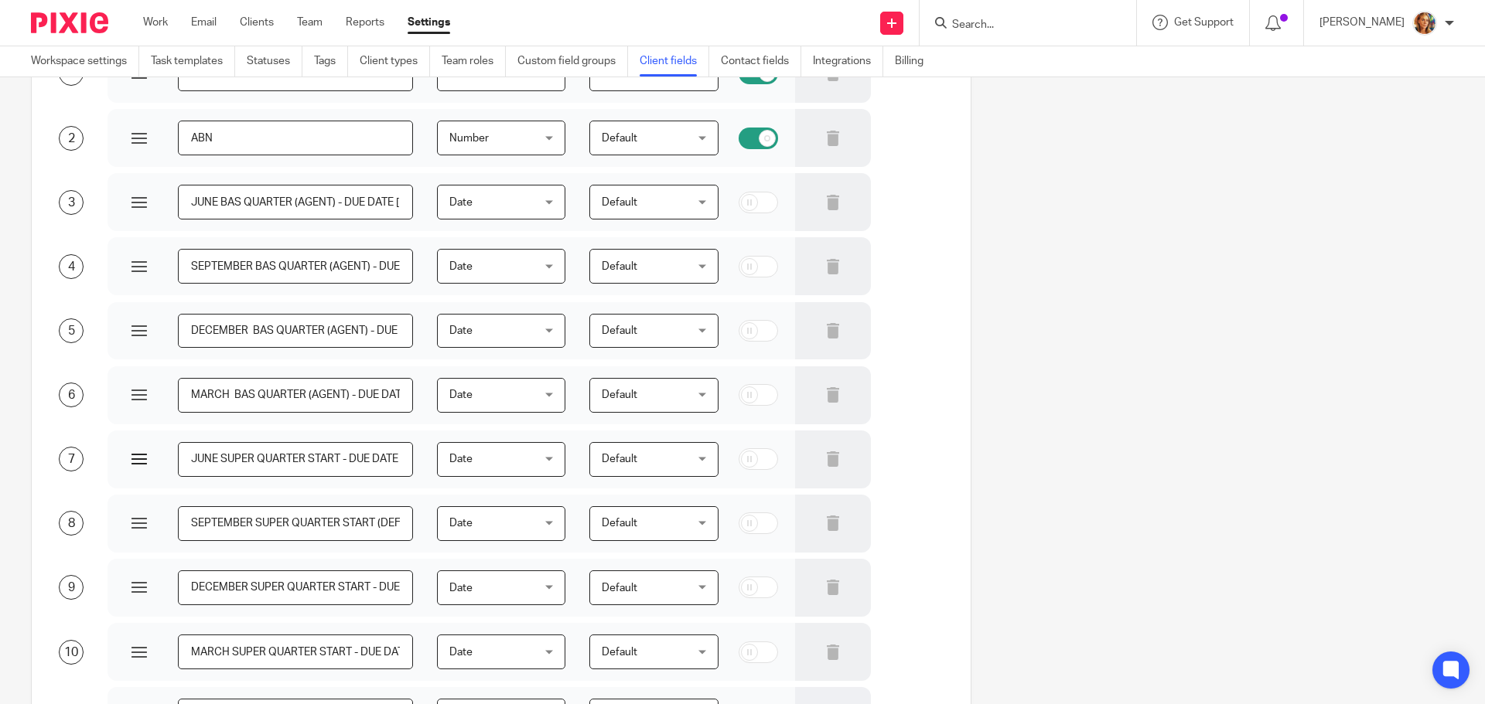
click at [324, 459] on input "JUNE SUPER QUARTER START - DUE DATE 28TH JULY" at bounding box center [295, 459] width 235 height 35
type input "JUNE SUPER QUARTER (DEFAULT) - DUE DATE 28TH JULY"
click at [307, 525] on input "SEPTEMBER SUPER QUARTER START (DEFAULT) - DUE DATE 28TH OCT" at bounding box center [295, 523] width 235 height 35
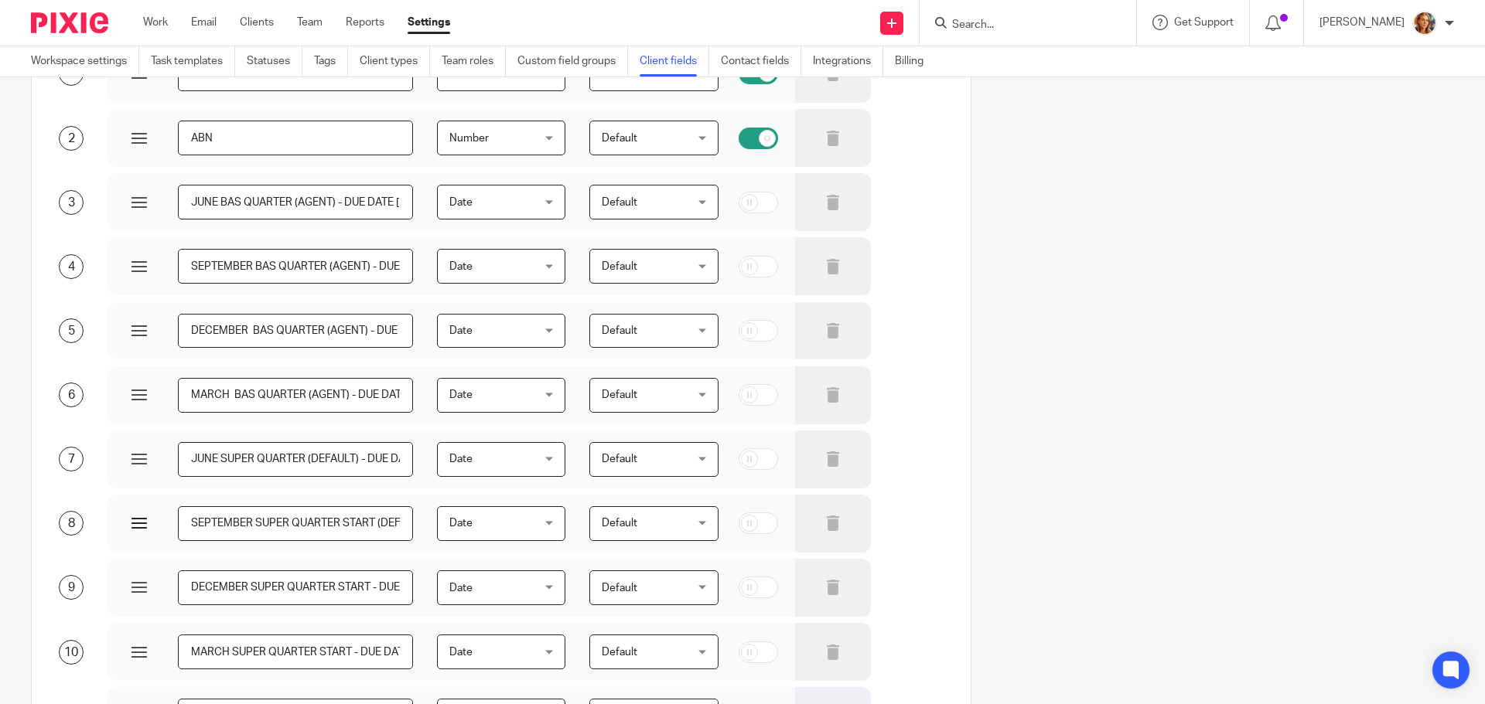
click at [353, 520] on input "SEPTEMBER SUPER QUARTER START (DEFAULT) - DUE DATE 28TH OCT" at bounding box center [295, 523] width 235 height 35
type input "SEPTEMBER SUPER QUARTER (DEFAULT) - DUE DATE 28TH OCT"
click at [347, 587] on input "DECEMBER SUPER QUARTER START - DUE DATE 28TH JAN" at bounding box center [295, 588] width 235 height 35
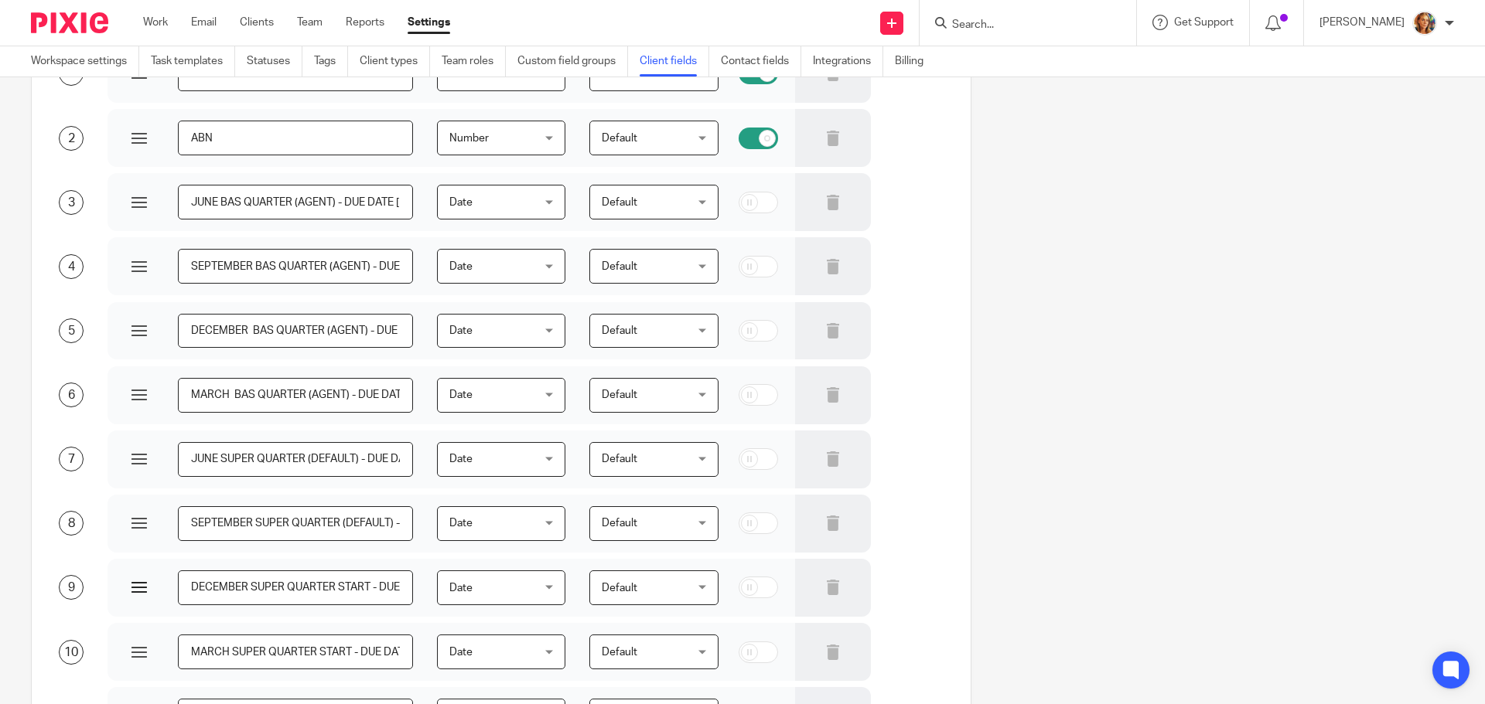
click at [347, 587] on input "DECEMBER SUPER QUARTER START - DUE DATE 28TH JAN" at bounding box center [295, 588] width 235 height 35
drag, startPoint x: 392, startPoint y: 526, endPoint x: 306, endPoint y: 524, distance: 85.8
click at [306, 524] on input "SEPTEMBER SUPER QUARTER (DEFAULT) - DUE DATE 28TH OCT" at bounding box center [295, 523] width 235 height 35
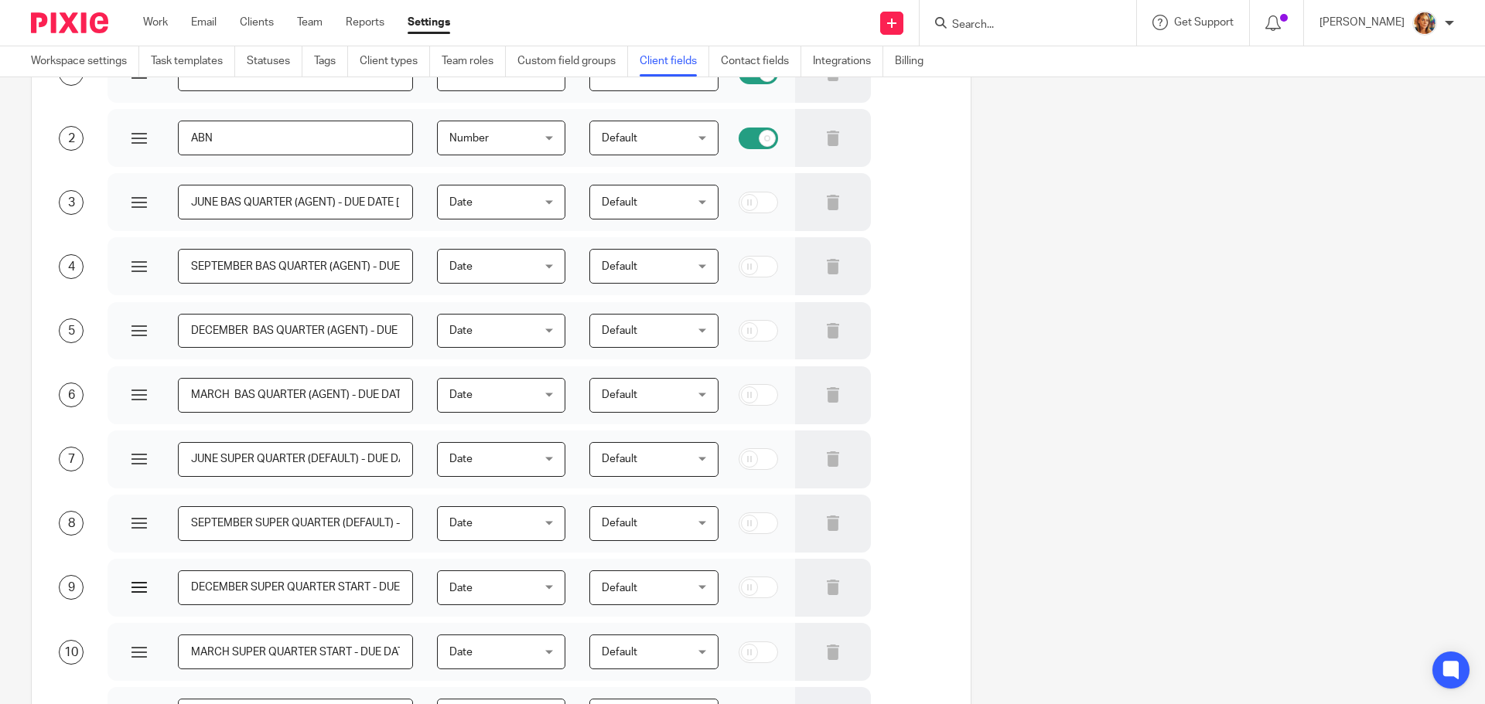
click at [348, 585] on input "DECEMBER SUPER QUARTER START - DUE DATE 28TH JAN" at bounding box center [295, 588] width 235 height 35
paste input "(DEFAULT)"
type input "DECEMBER SUPER QUARTER (DEFAULT) - DUE DATE 28TH JAN"
click at [339, 650] on input "MARCH SUPER QUARTER START - DUE DATE 28TH APR" at bounding box center [295, 652] width 235 height 35
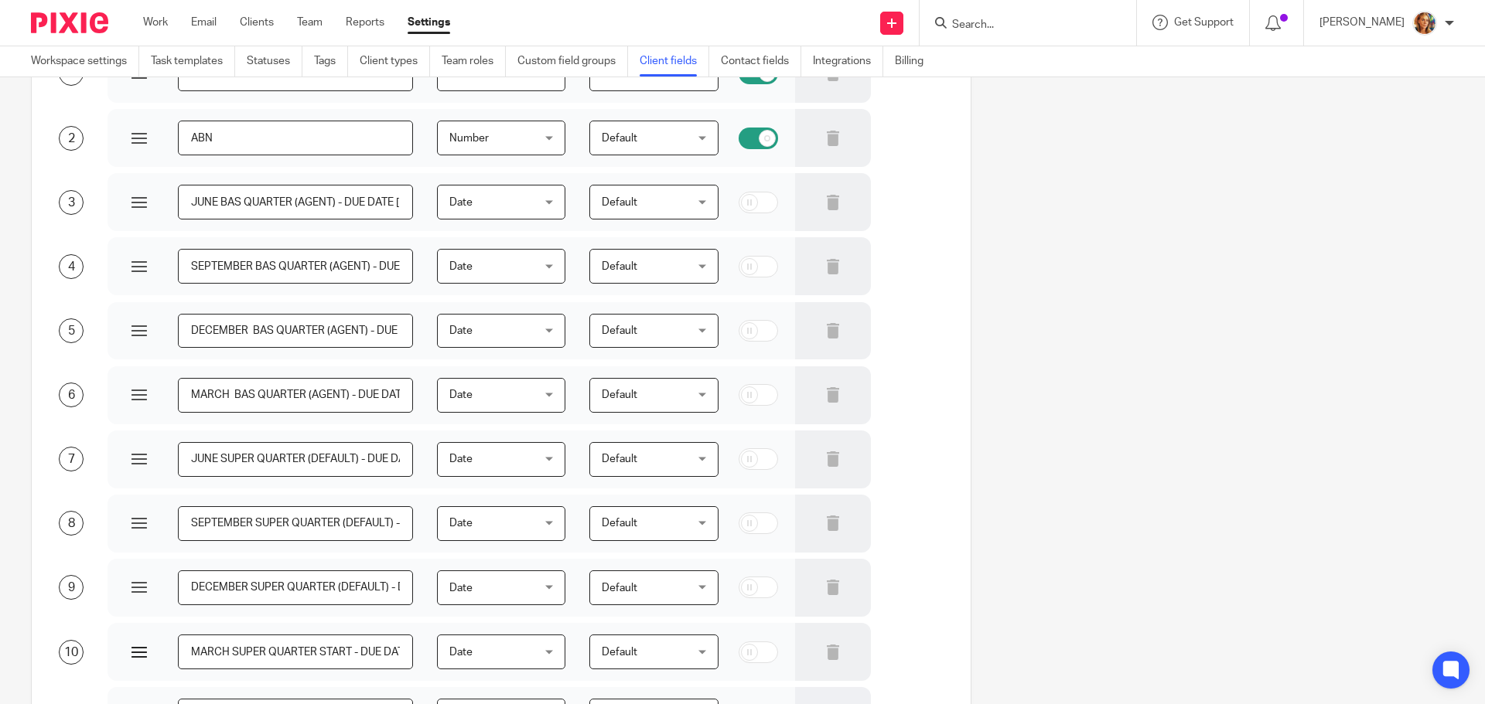
click at [339, 650] on input "MARCH SUPER QUARTER START - DUE DATE 28TH APR" at bounding box center [295, 652] width 235 height 35
paste input "(DEFAULT)"
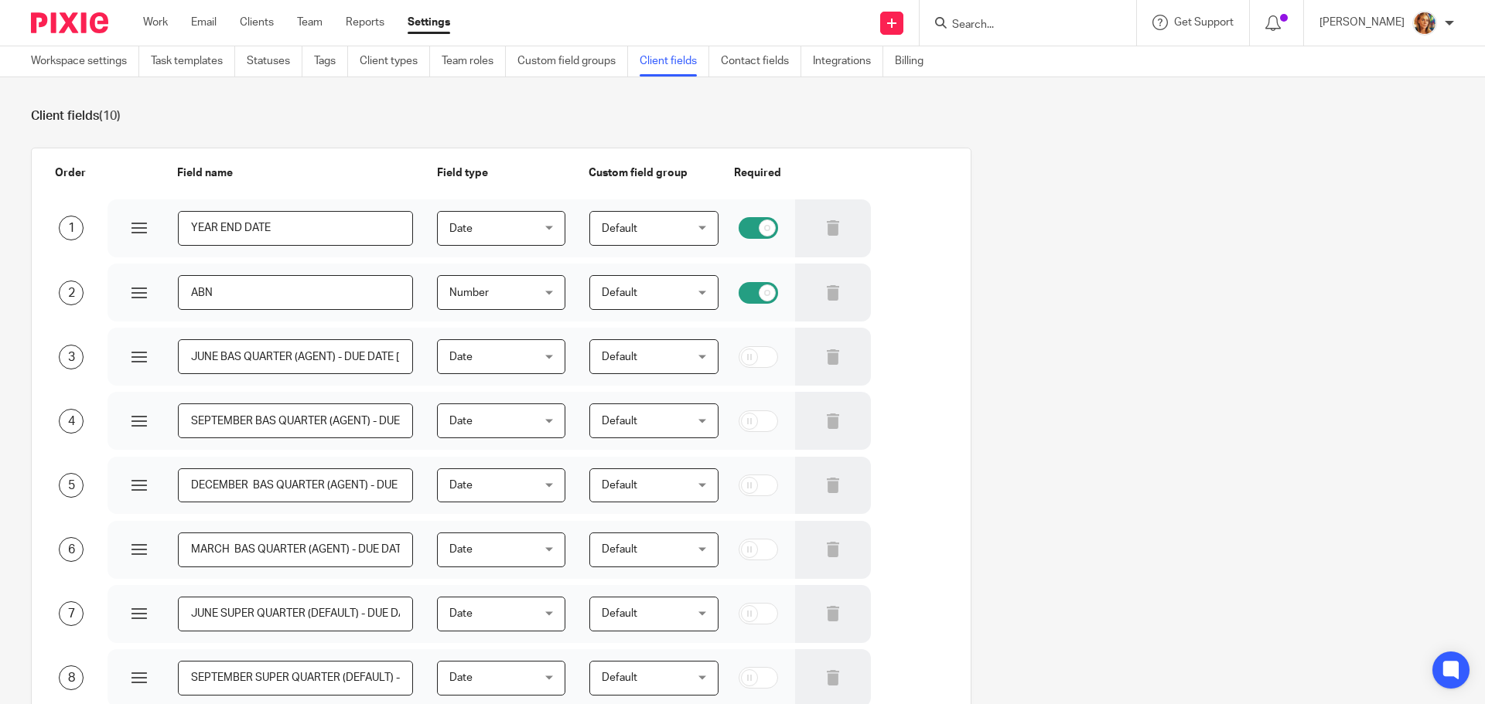
type input "MARCH SUPER QUARTER (DEFAULT) - DUE DATE 28TH APR"
click at [749, 229] on input "checkbox" at bounding box center [757, 228] width 39 height 22
checkbox input "false"
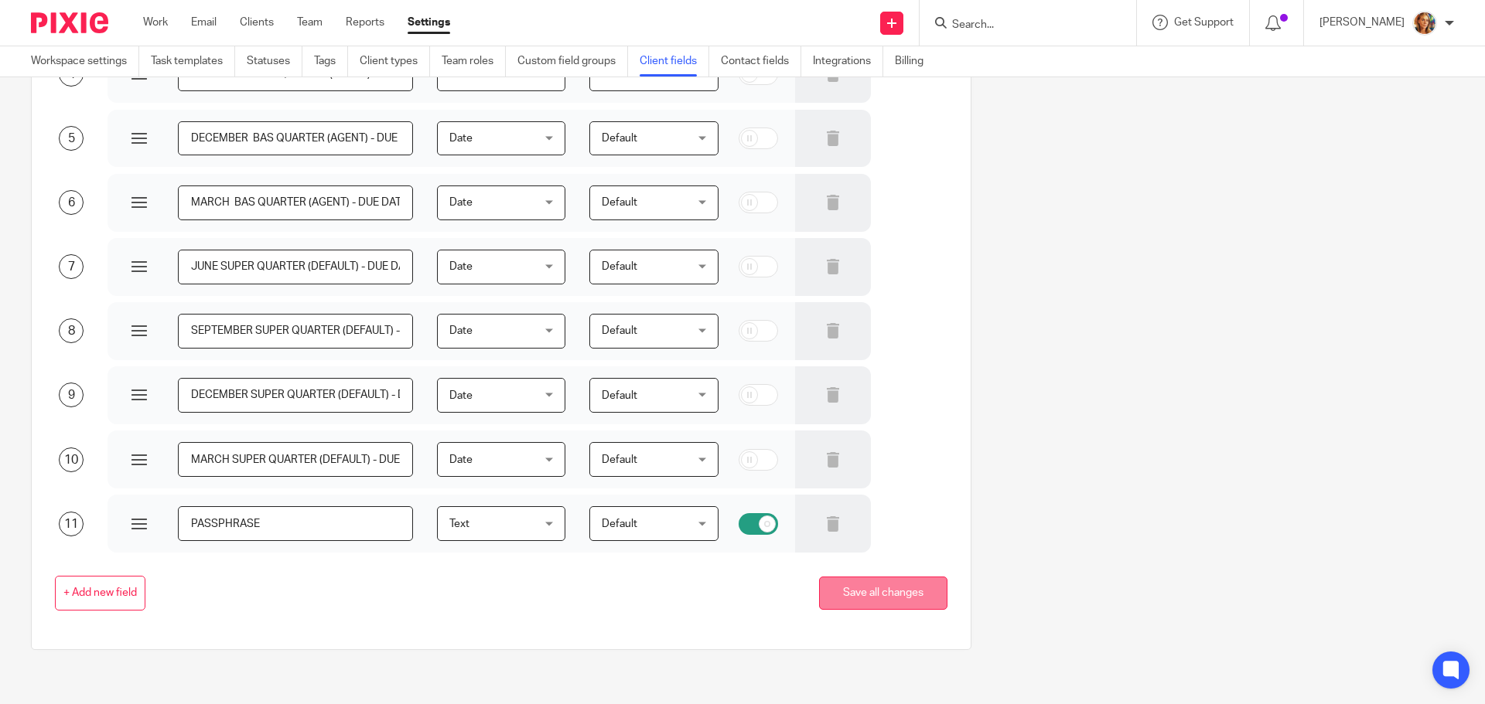
click at [848, 609] on button "Save all changes" at bounding box center [883, 593] width 128 height 33
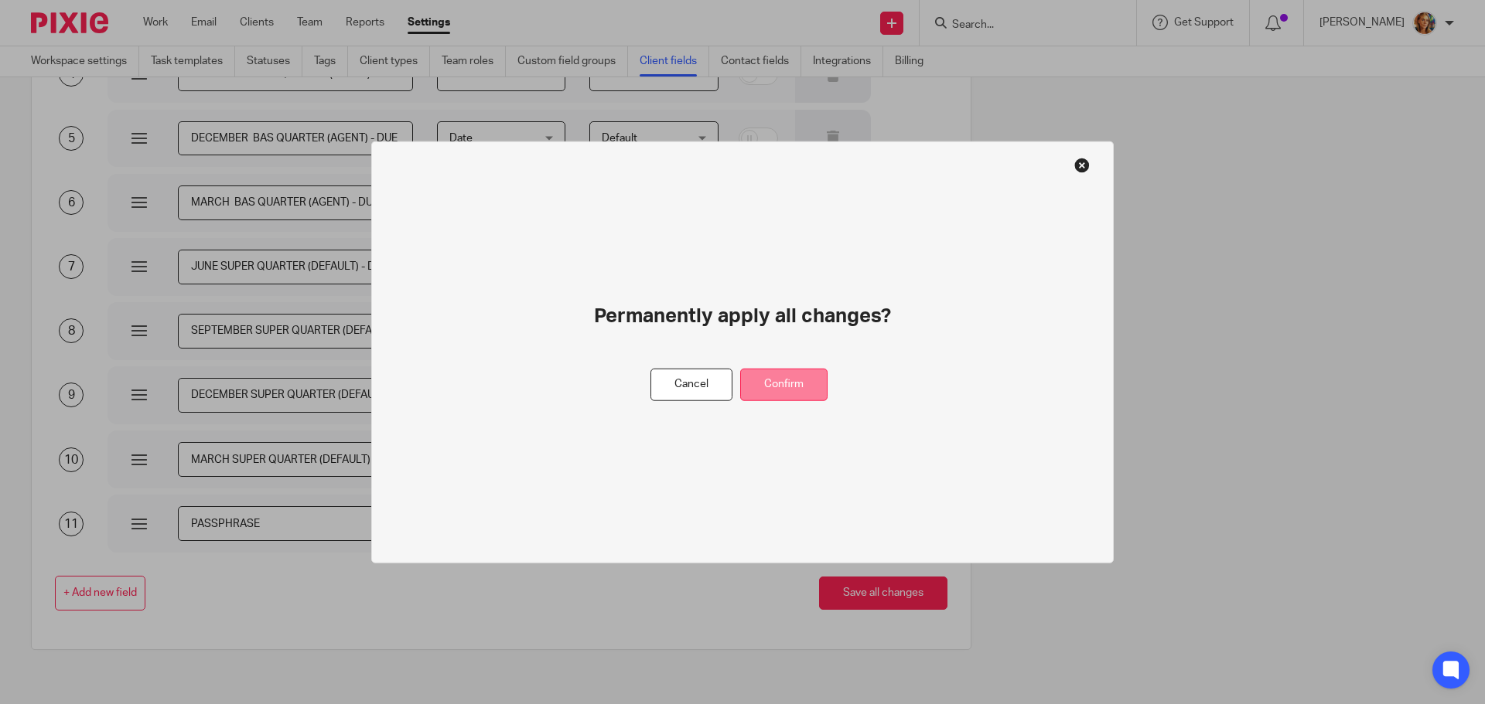
click at [796, 382] on button "Confirm" at bounding box center [783, 384] width 87 height 33
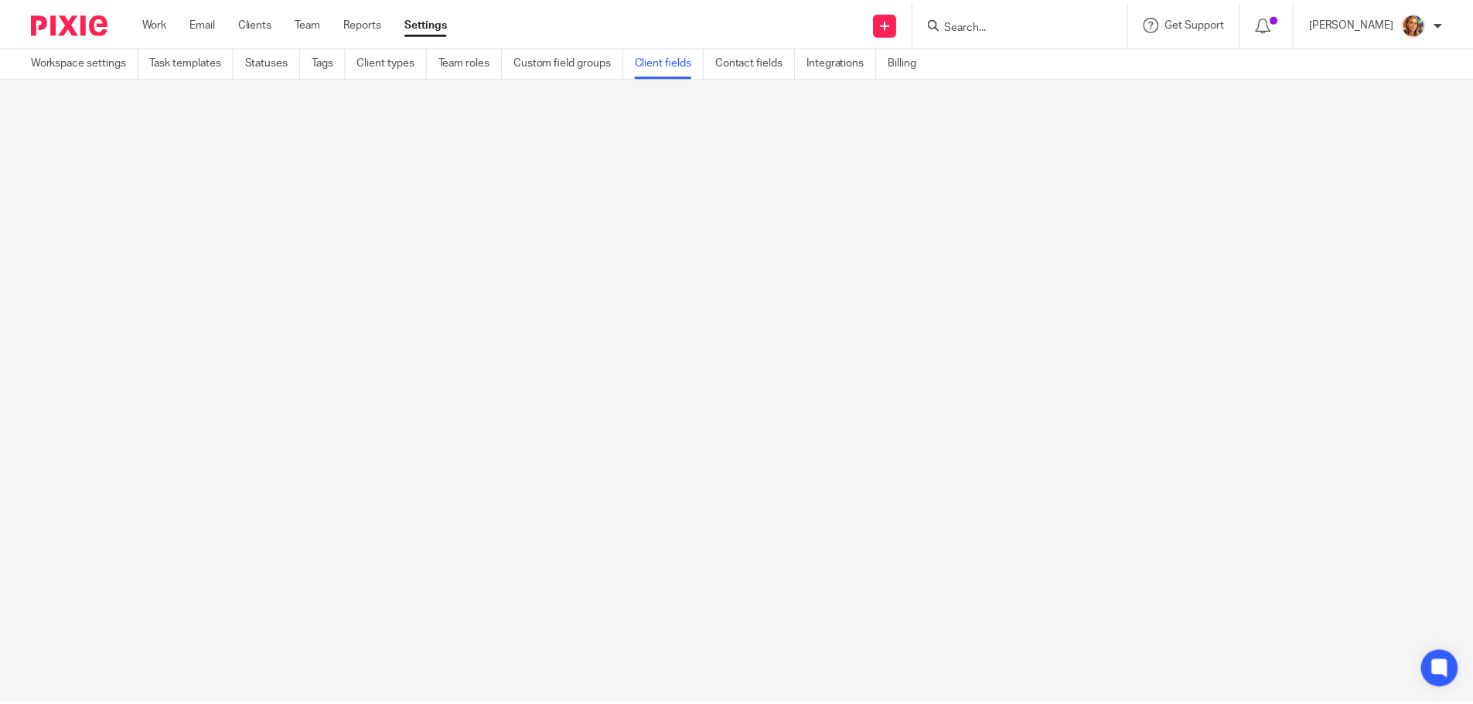
scroll to position [0, 0]
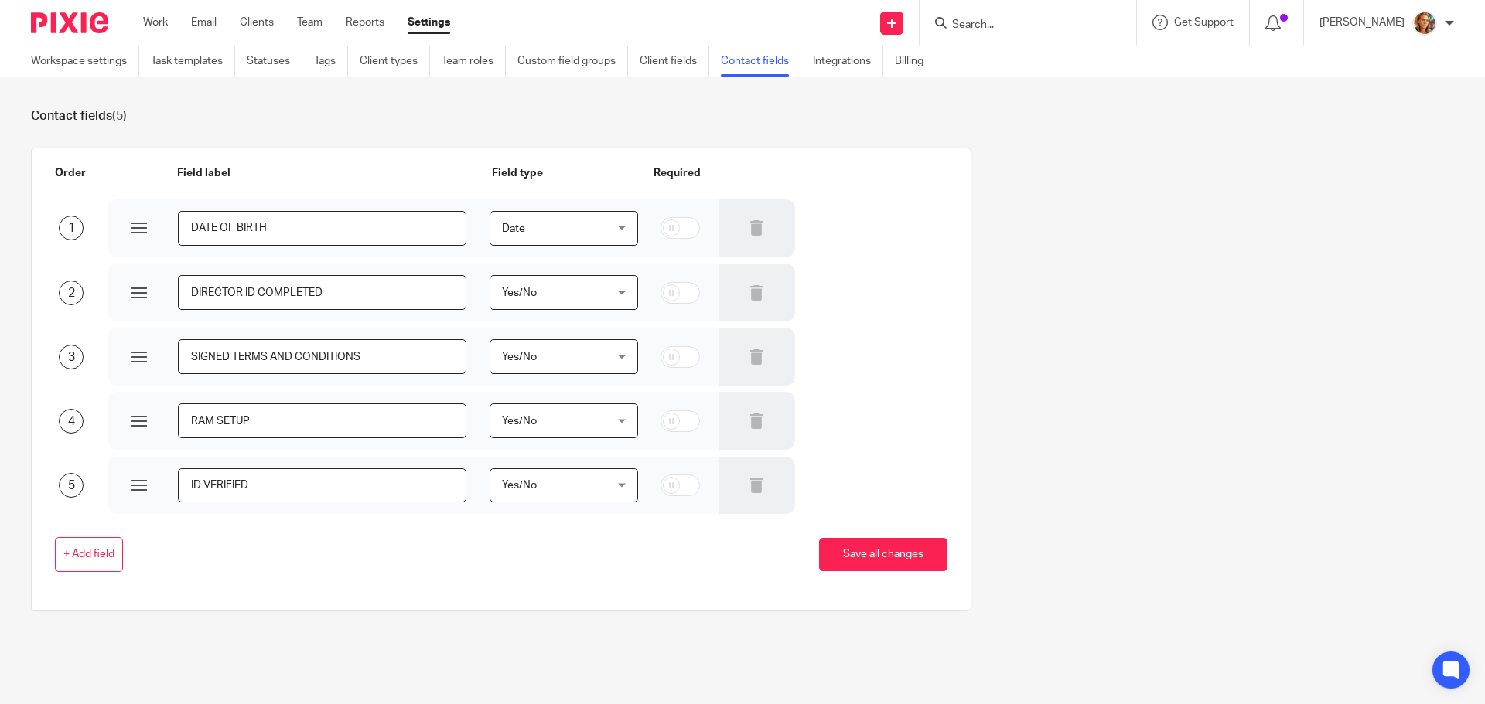
click at [275, 20] on ul "Work Email Clients Team Reports Settings" at bounding box center [308, 22] width 330 height 15
click at [272, 23] on link "Clients" at bounding box center [257, 22] width 34 height 15
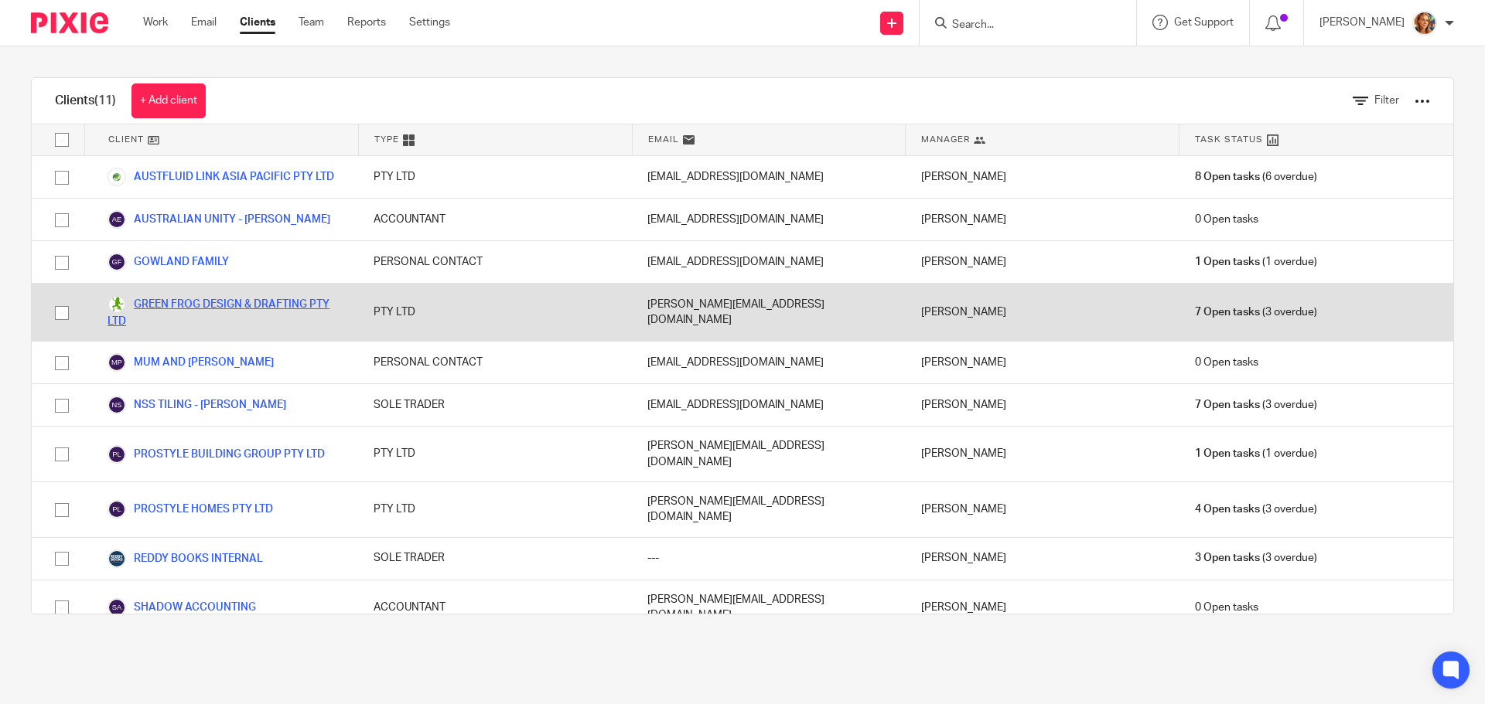
click at [313, 312] on link "GREEN FROG DESIGN & DRAFTING PTY LTD" at bounding box center [224, 312] width 235 height 34
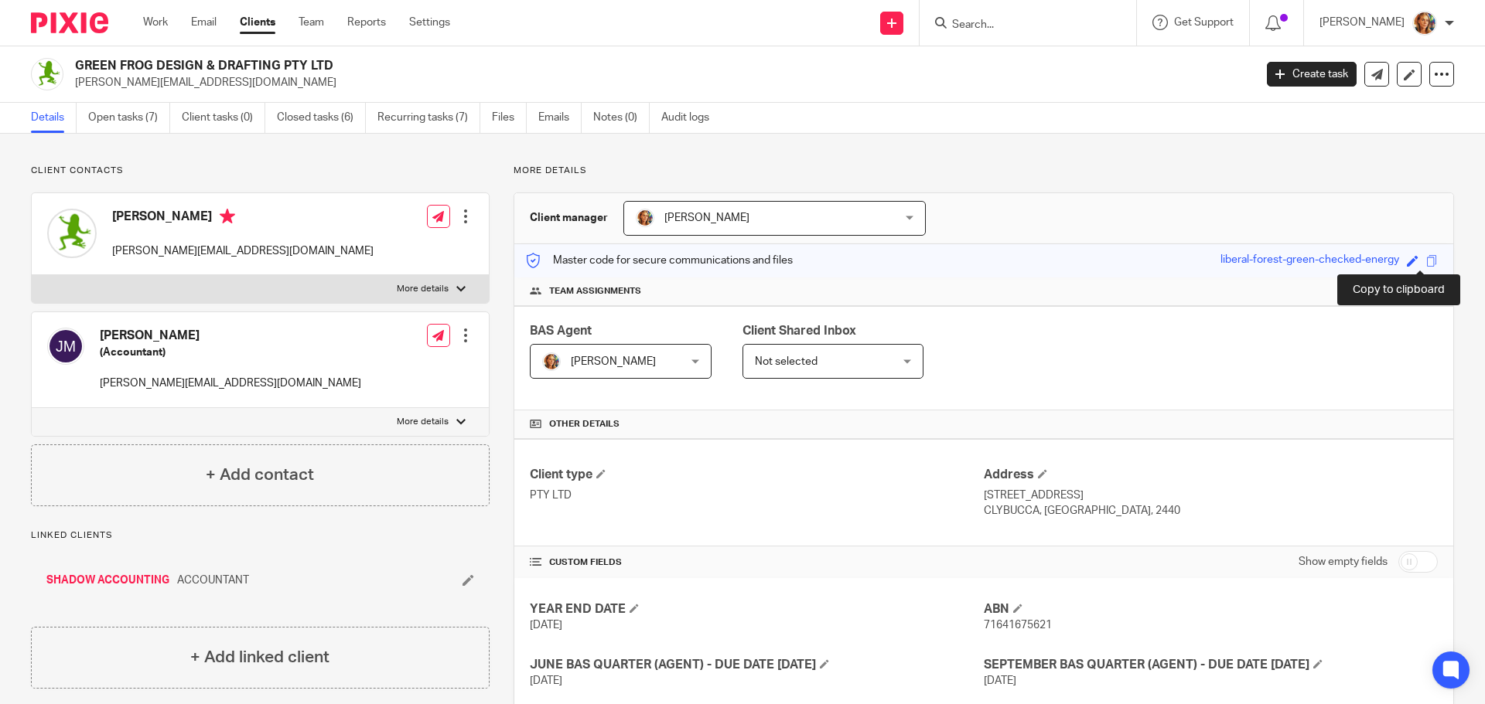
click at [1426, 262] on span at bounding box center [1432, 261] width 12 height 12
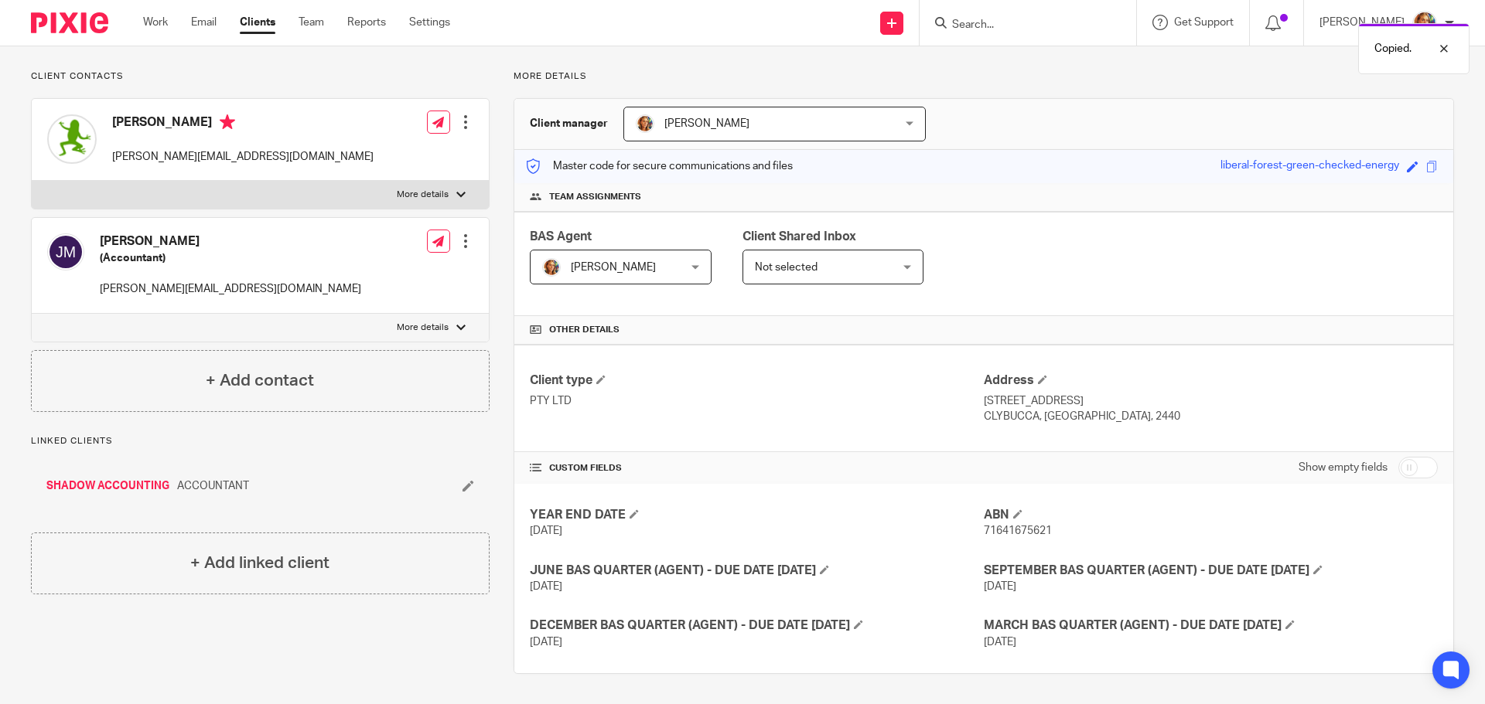
scroll to position [95, 0]
click at [1410, 468] on input "checkbox" at bounding box center [1417, 467] width 39 height 22
checkbox input "true"
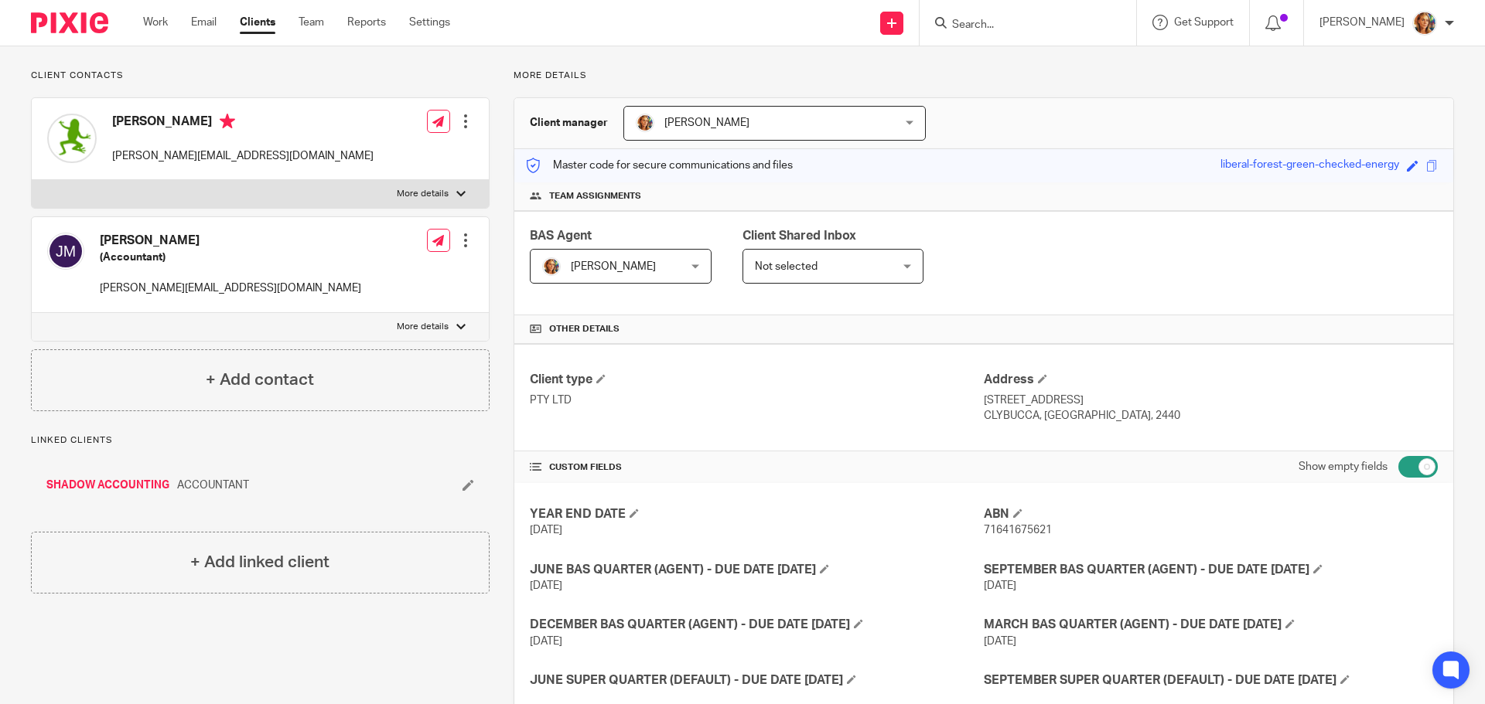
scroll to position [214, 0]
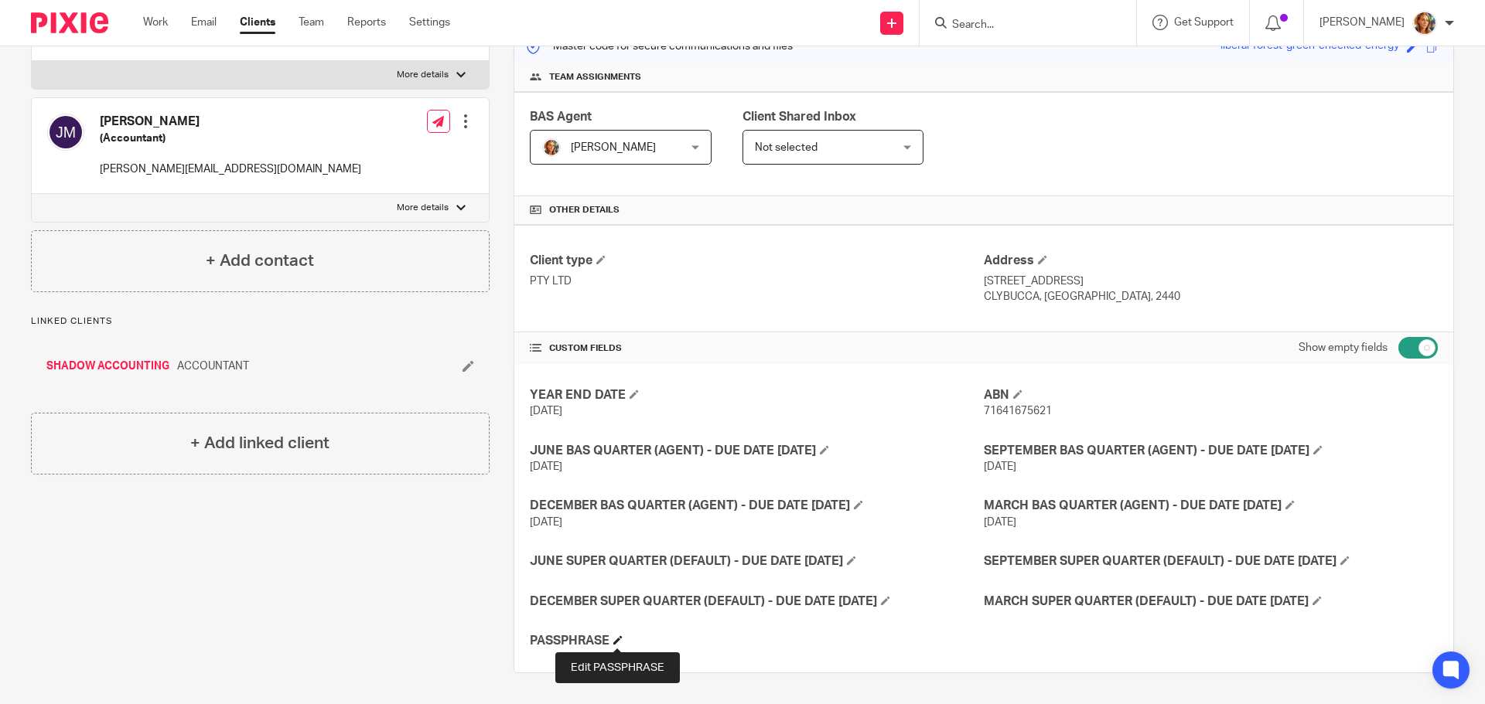
click at [622, 637] on span at bounding box center [617, 640] width 9 height 9
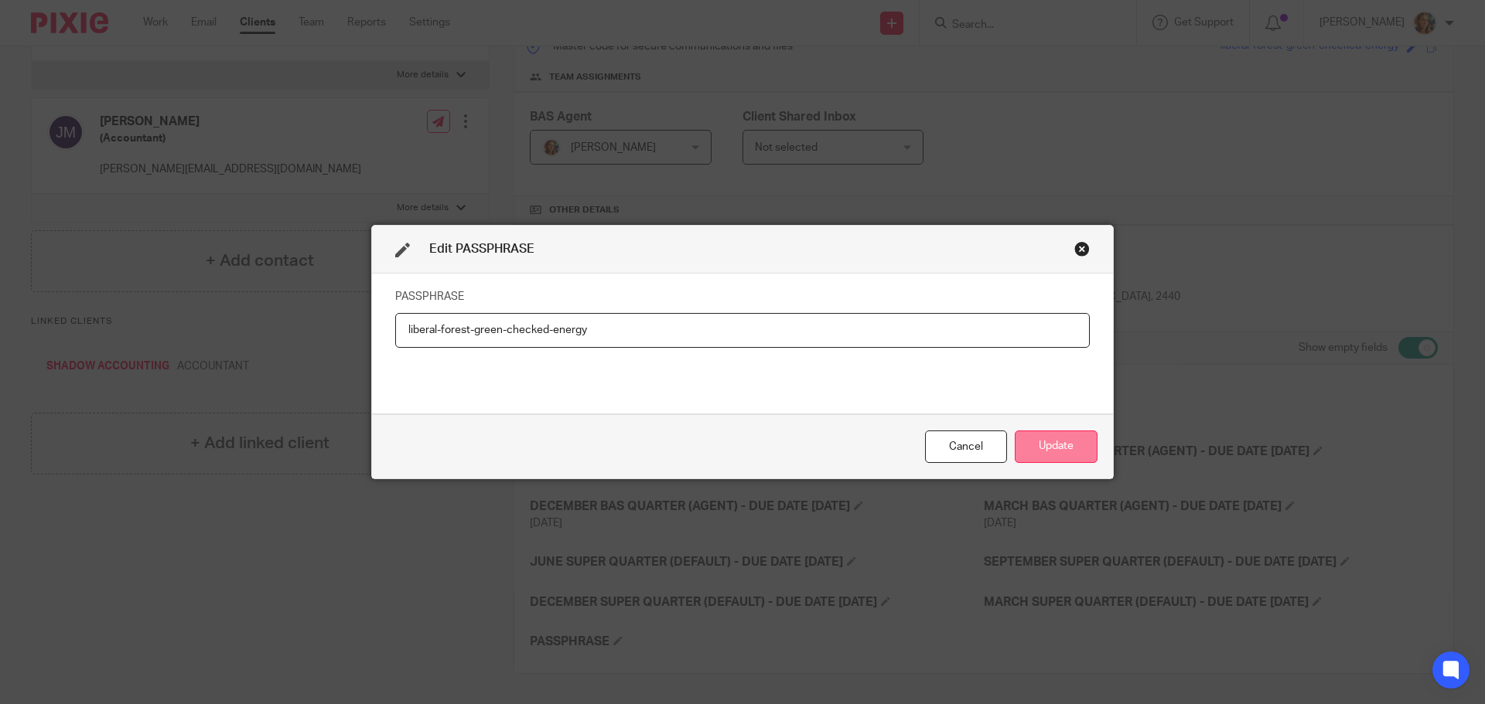
type input "liberal-forest-green-checked-energy"
click at [1052, 451] on button "Update" at bounding box center [1055, 447] width 83 height 33
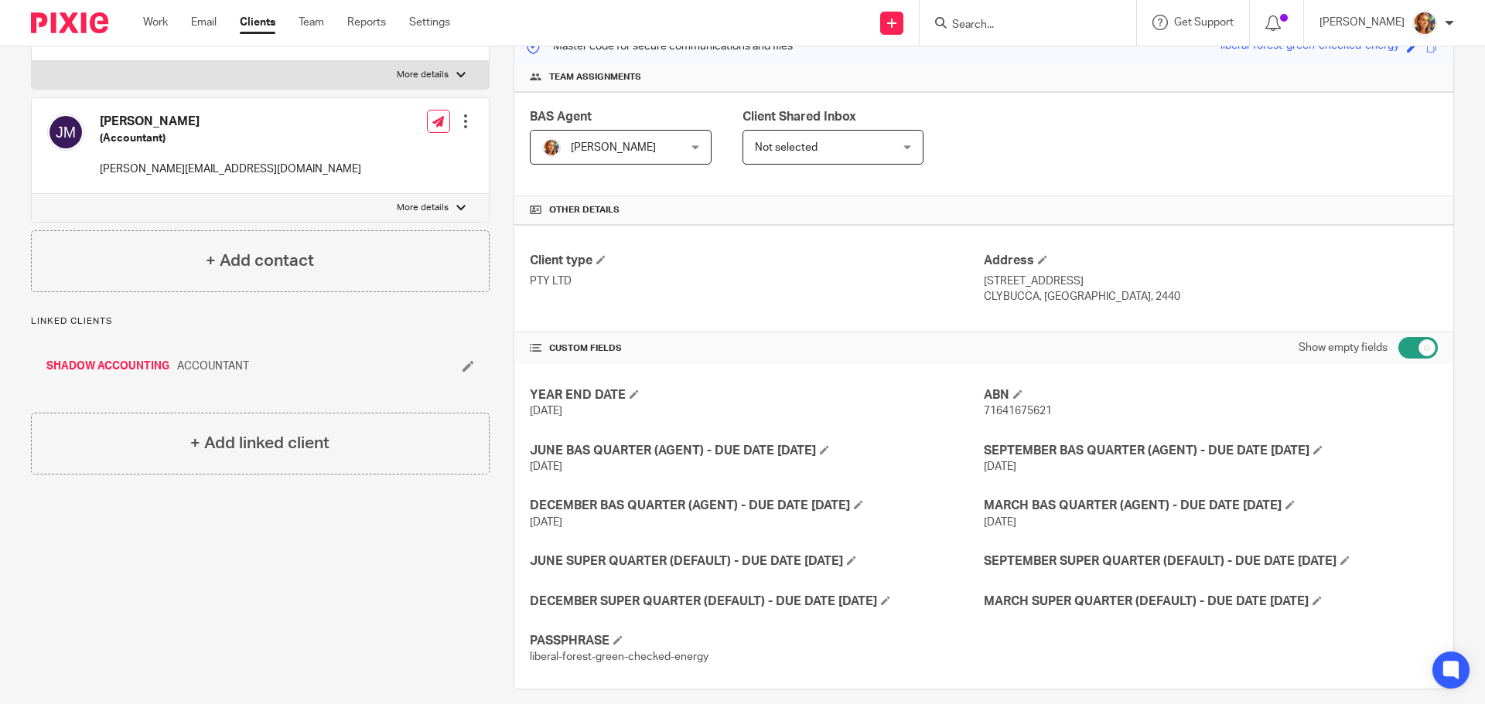
scroll to position [0, 0]
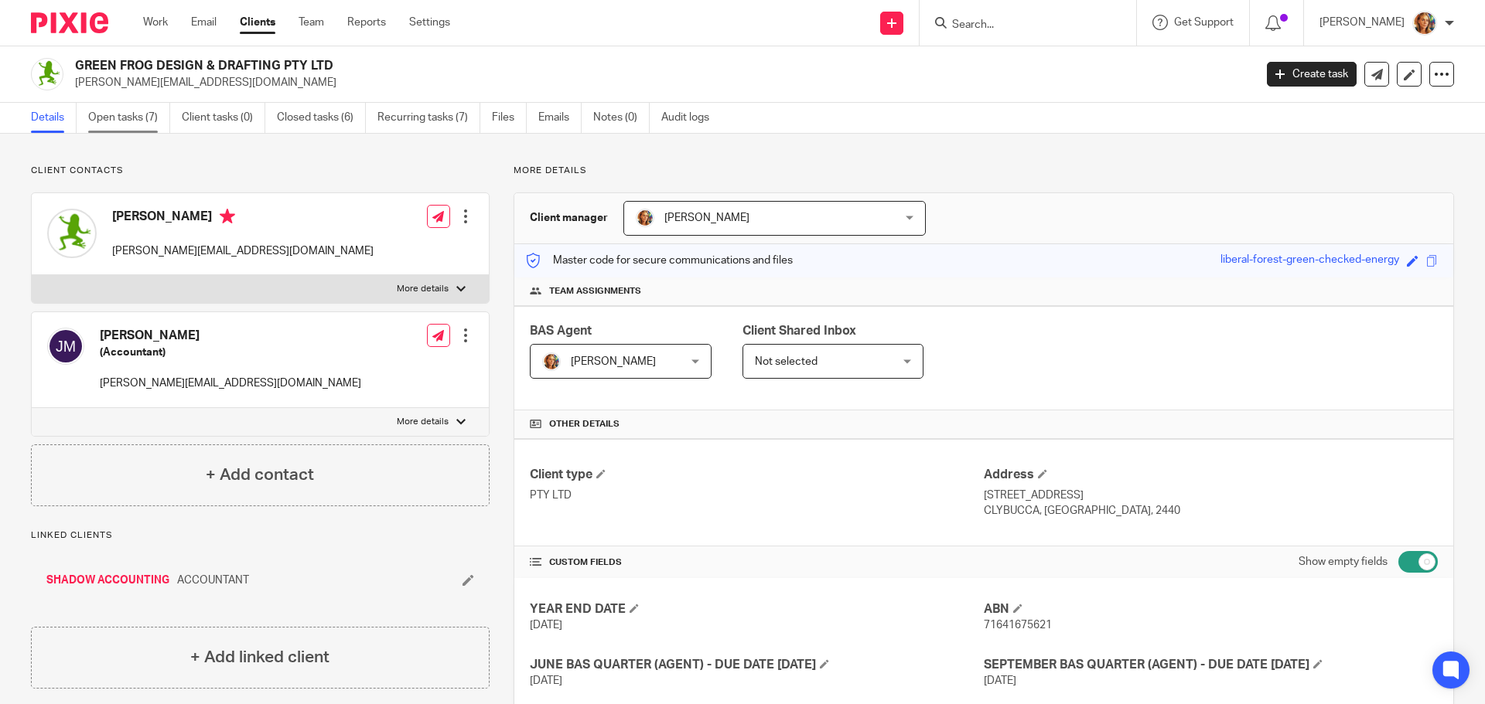
click at [135, 107] on link "Open tasks (7)" at bounding box center [129, 118] width 82 height 30
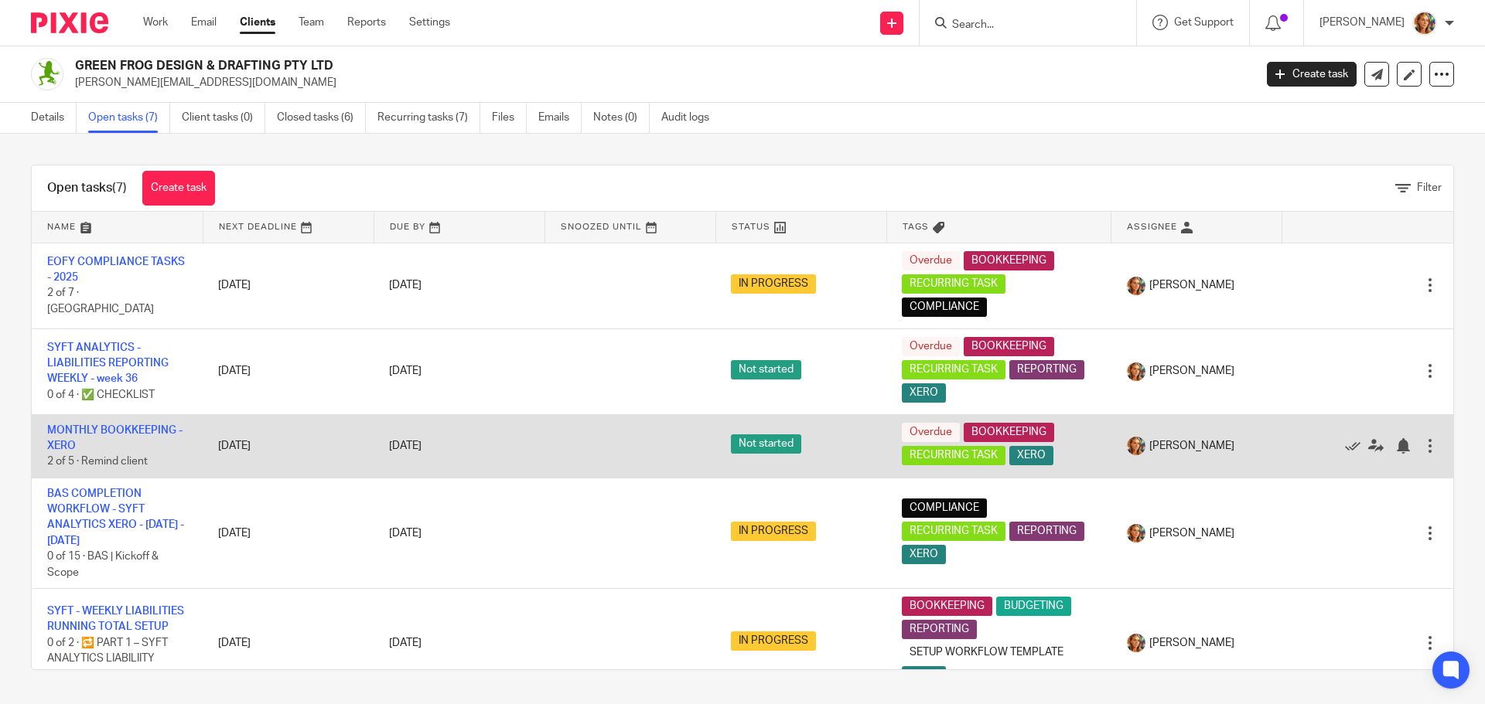
click at [146, 422] on td "MONTHLY BOOKKEEPING - XERO 2 of 5 · Remind client" at bounding box center [117, 445] width 171 height 63
click at [145, 427] on link "MONTHLY BOOKKEEPING - XERO" at bounding box center [114, 438] width 135 height 26
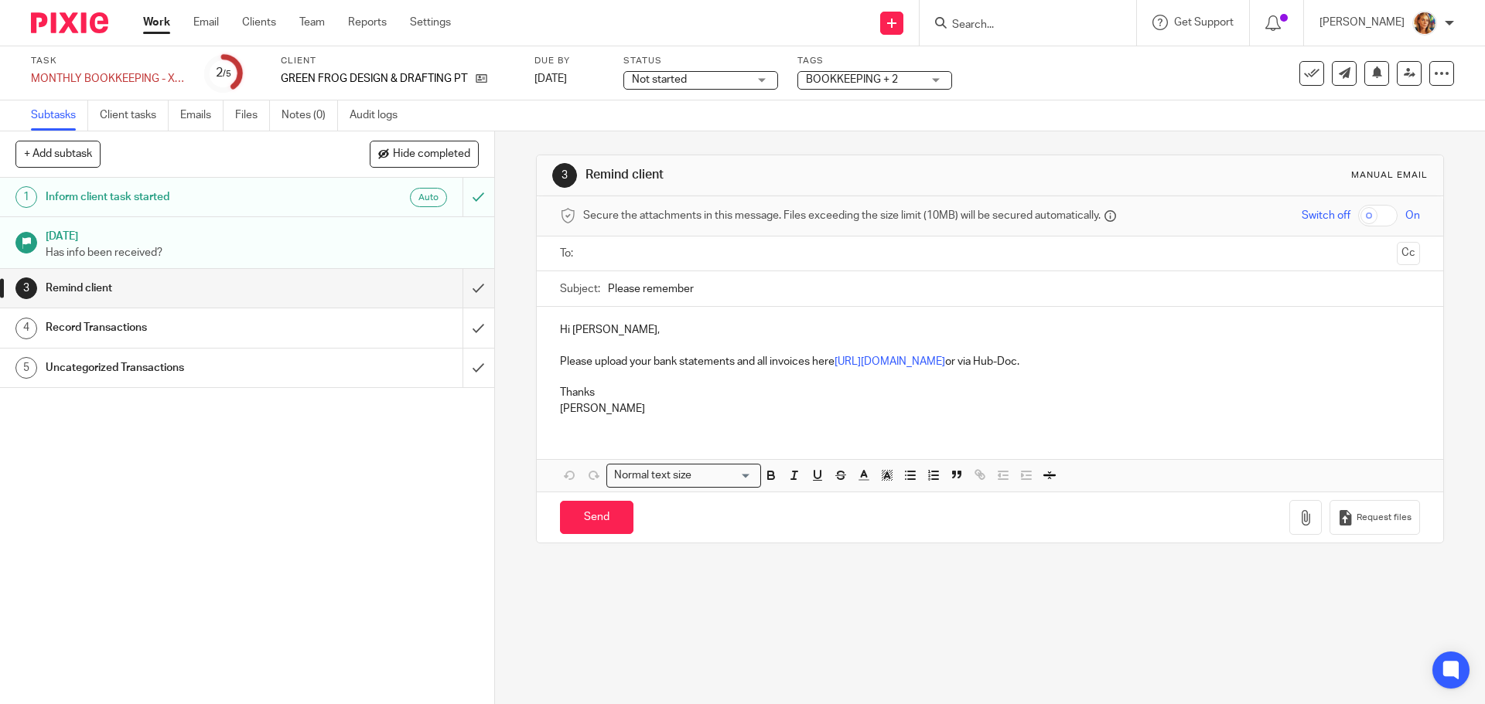
click at [210, 198] on h1 "Inform client task started" at bounding box center [180, 197] width 268 height 23
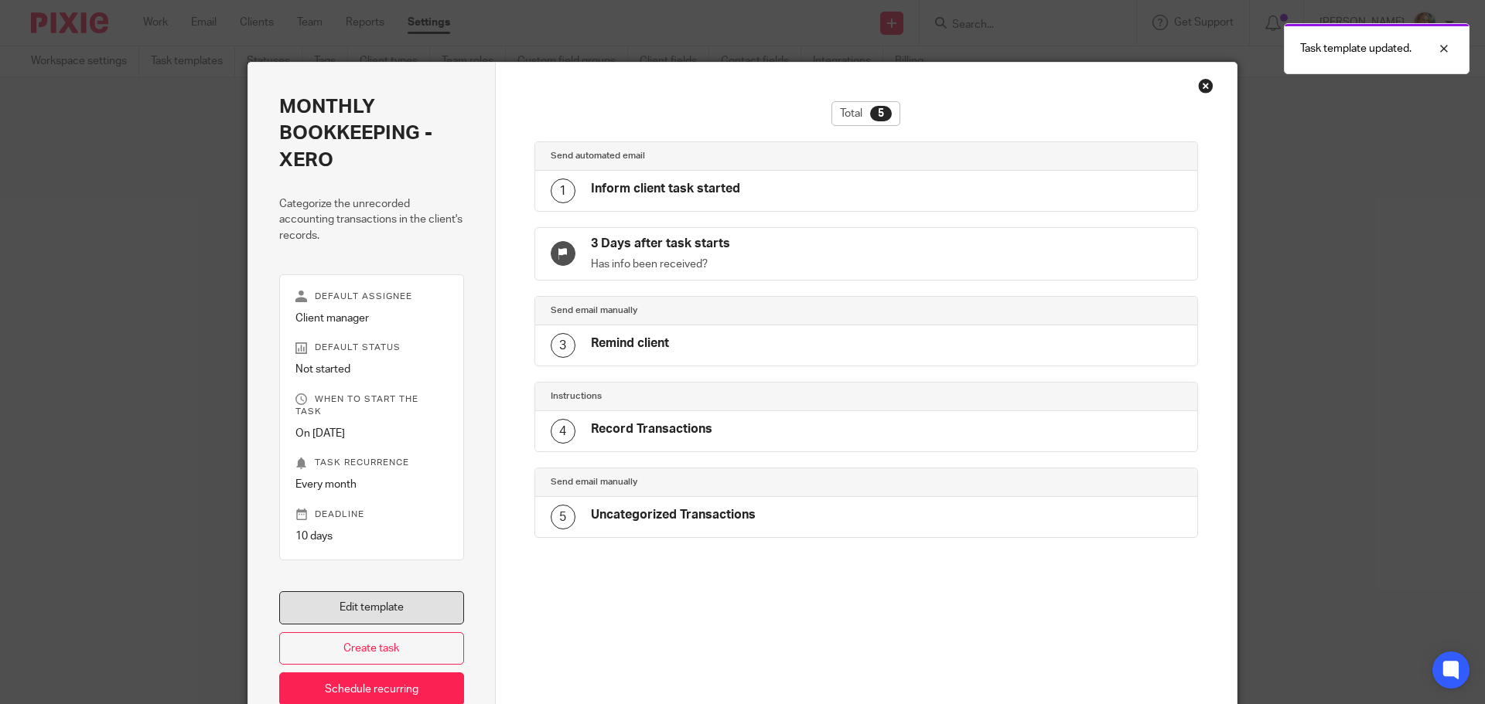
click at [416, 602] on link "Edit template" at bounding box center [371, 608] width 185 height 33
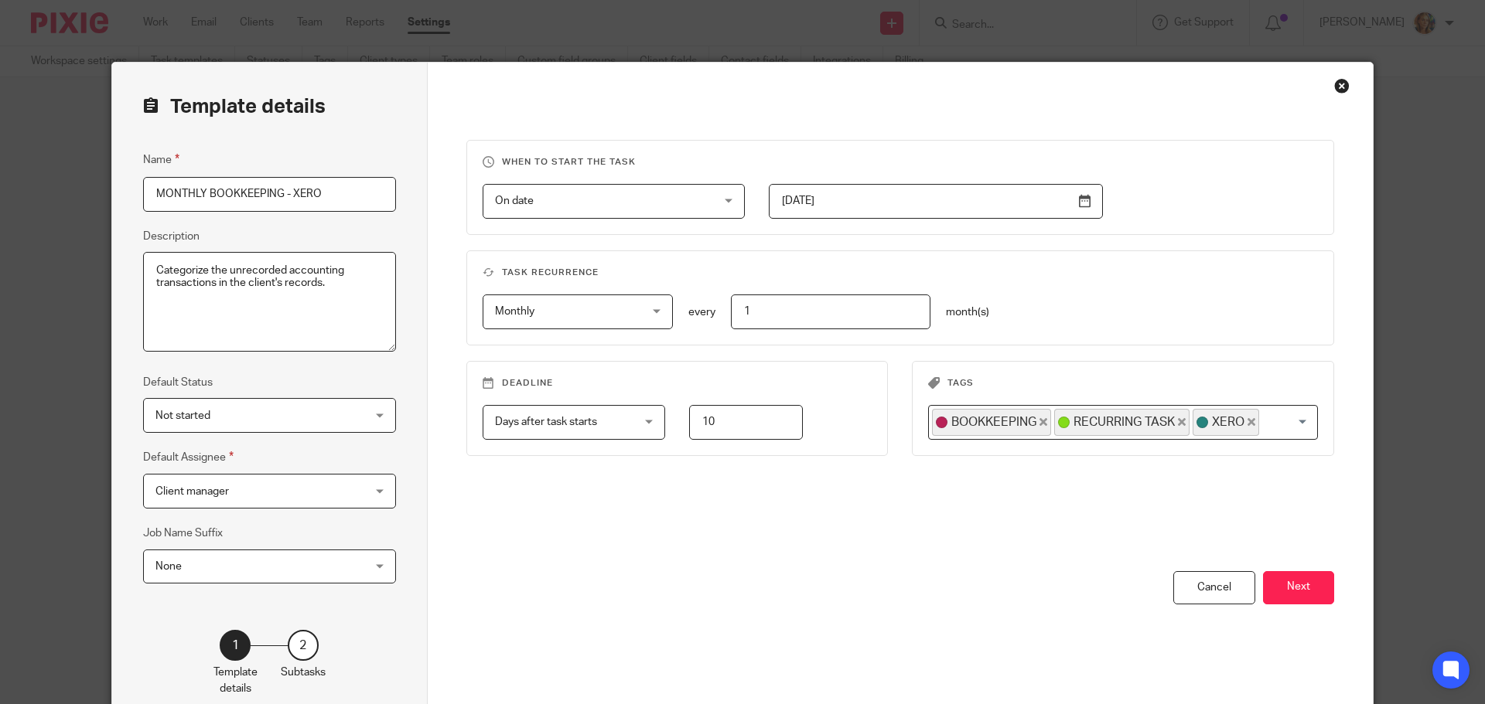
scroll to position [86, 0]
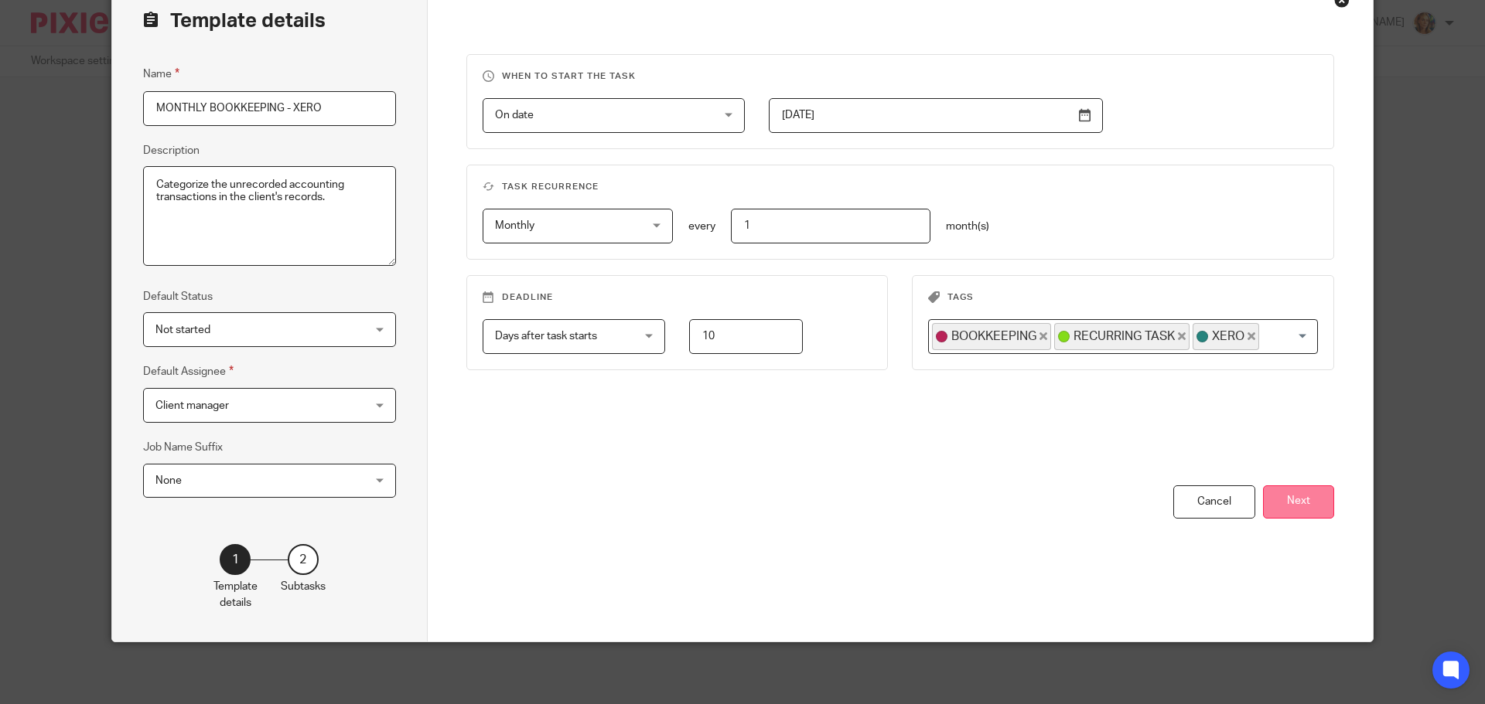
click at [1312, 501] on button "Next" at bounding box center [1298, 502] width 71 height 33
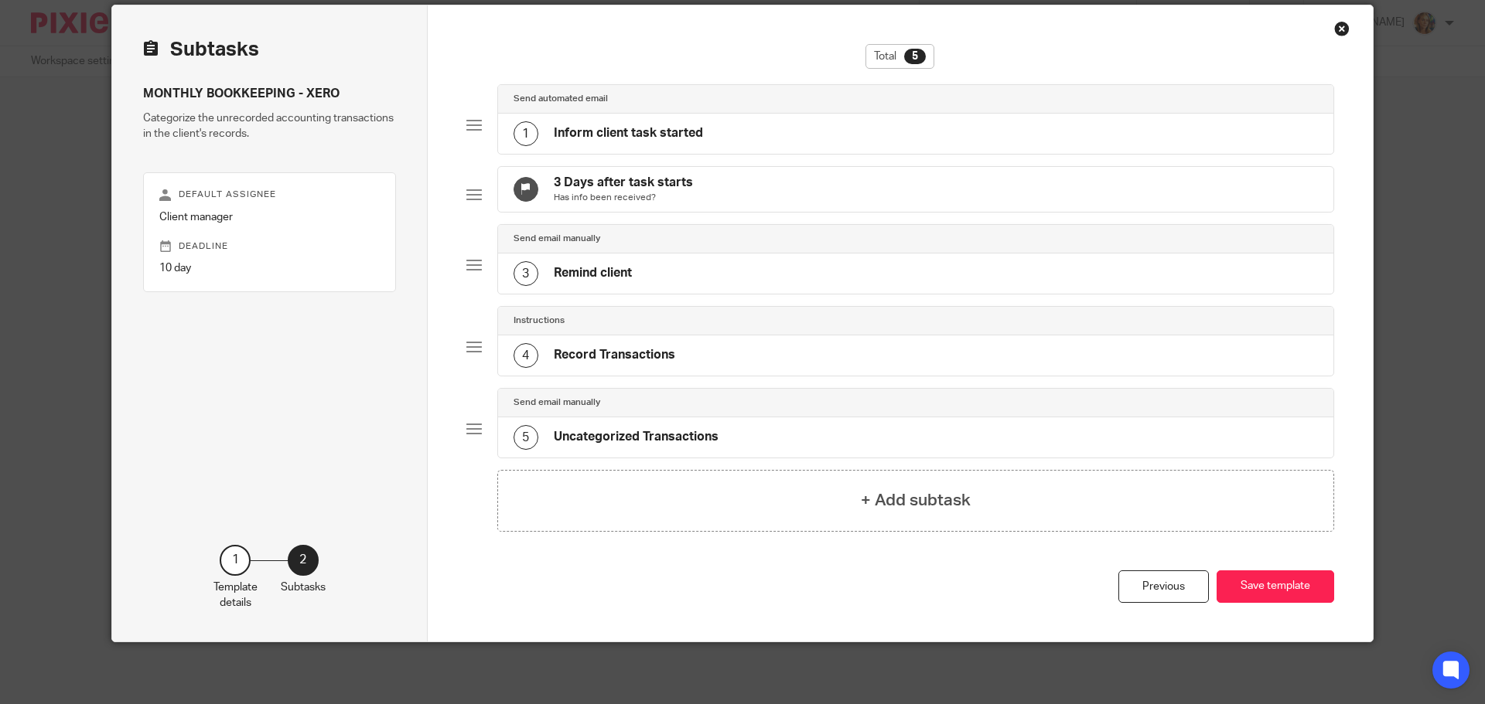
scroll to position [70, 0]
click at [756, 114] on div "1 Inform client task started" at bounding box center [916, 134] width 836 height 40
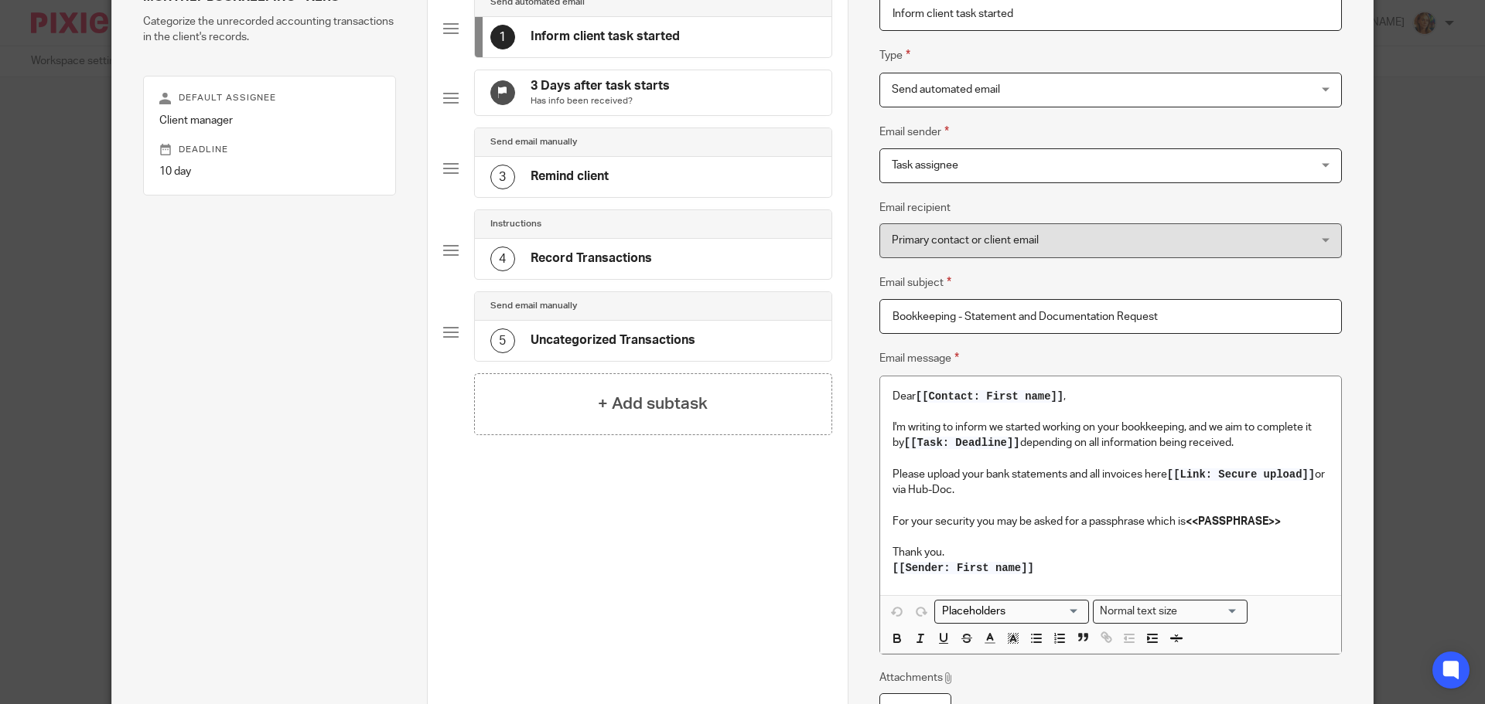
scroll to position [302, 0]
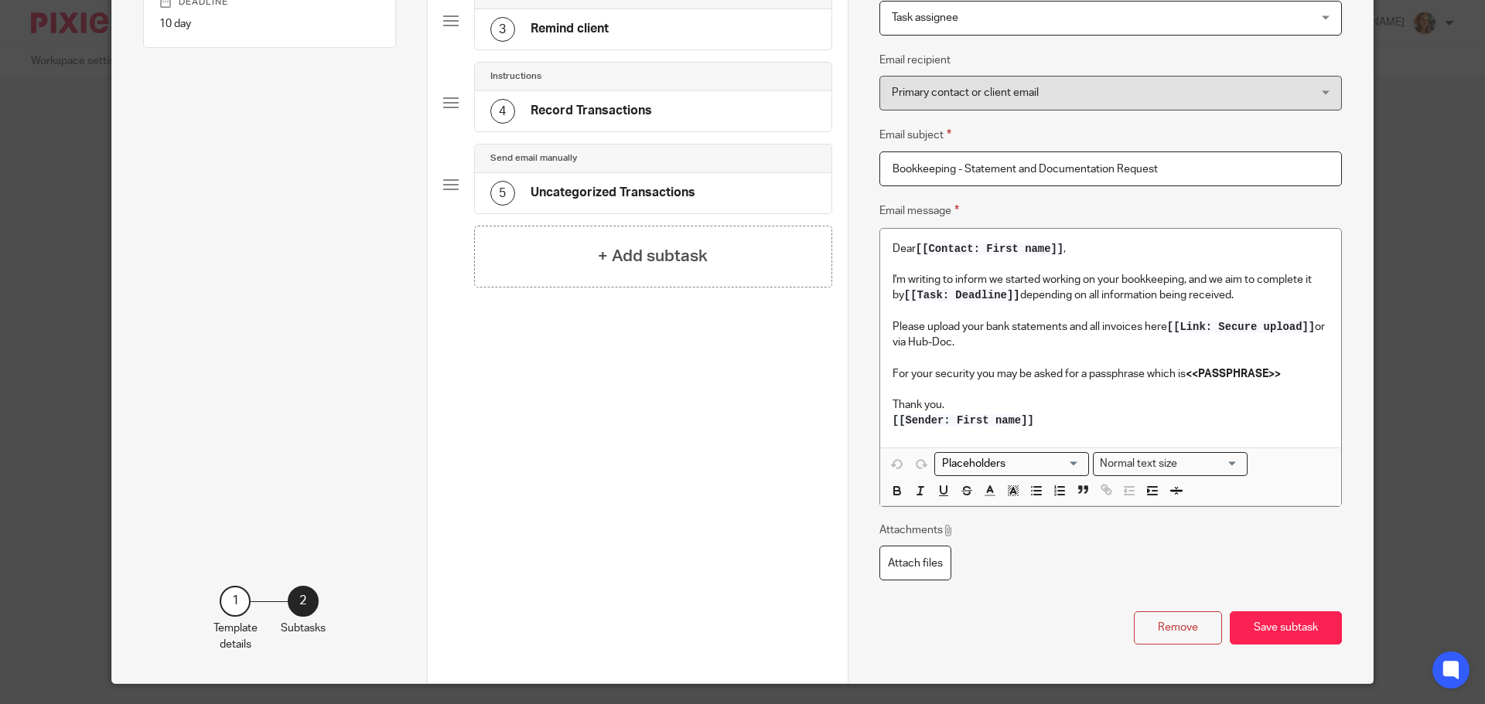
click at [946, 462] on input "Search for option" at bounding box center [1007, 464] width 143 height 16
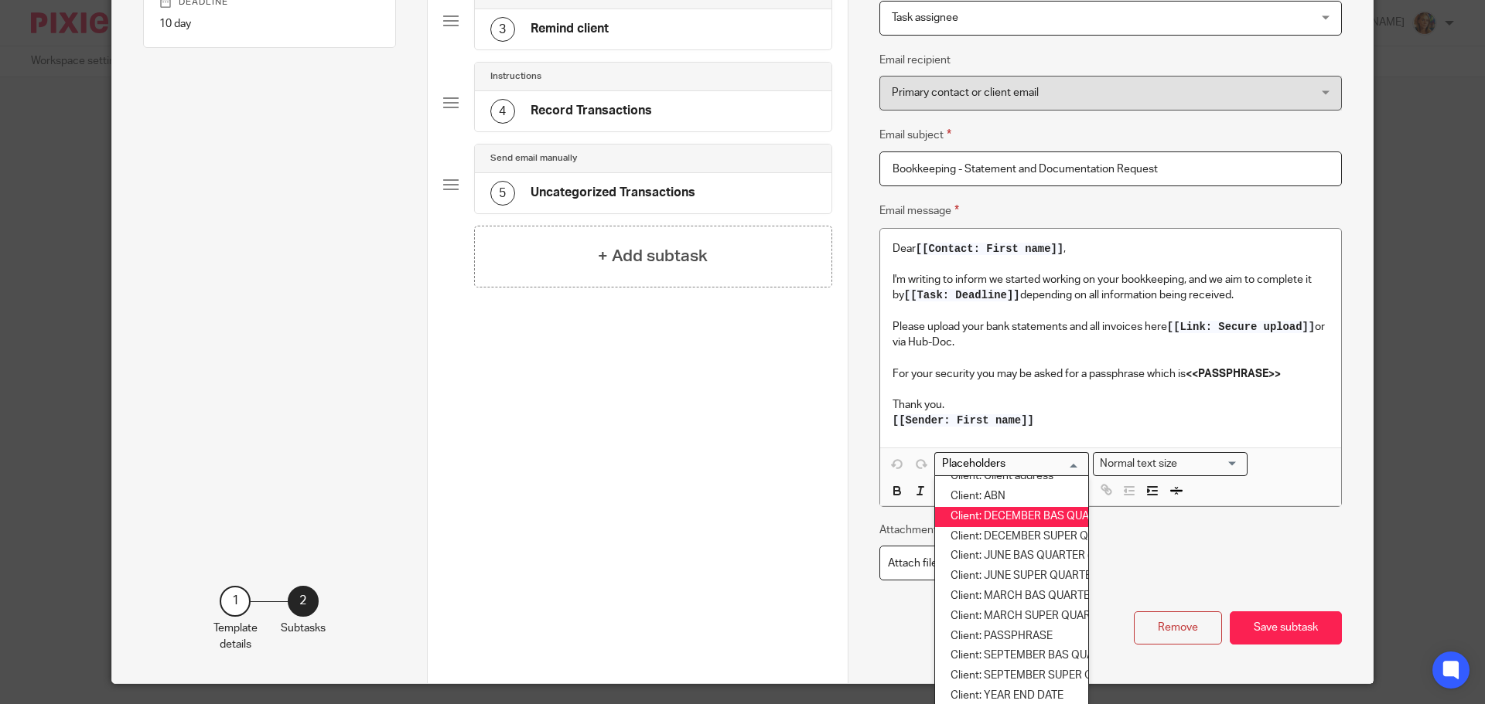
scroll to position [309, 0]
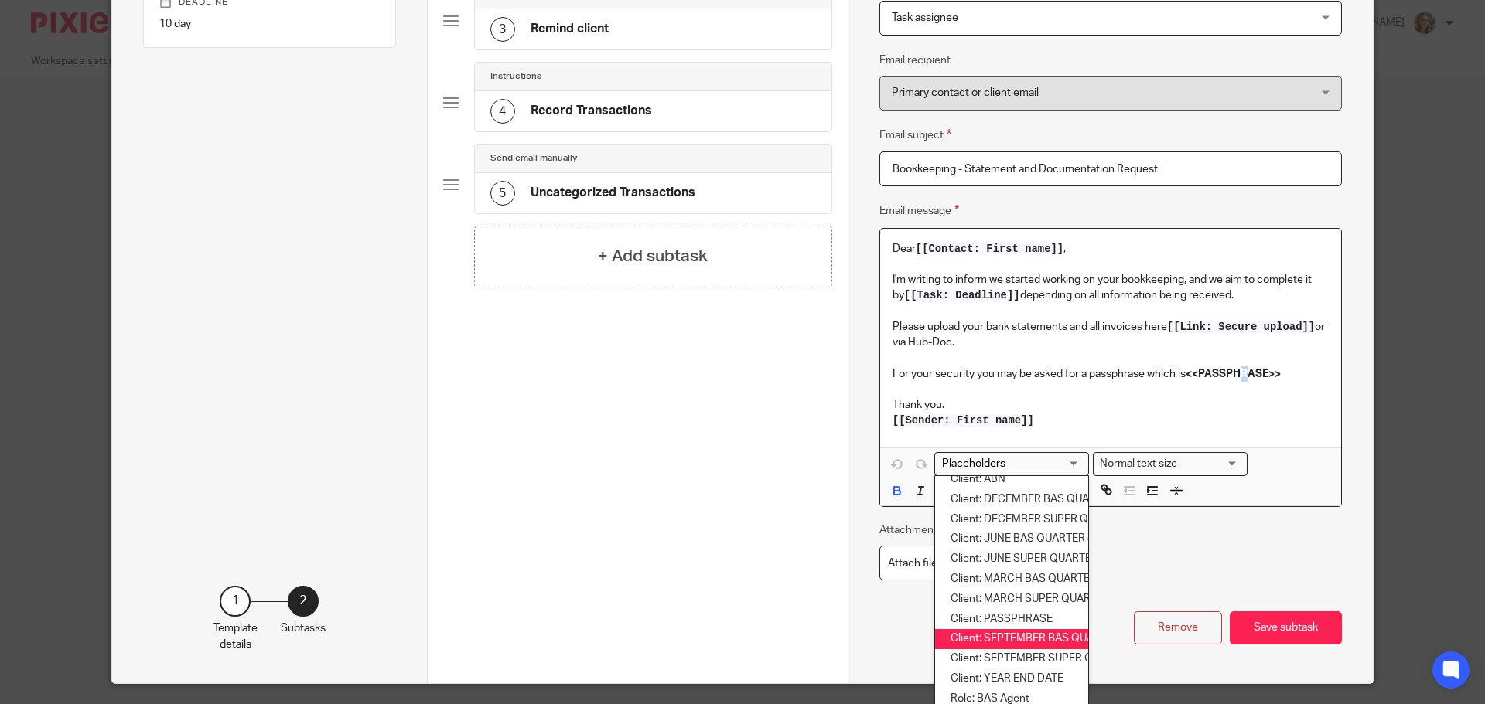
click at [1243, 376] on strong "<<PASSPHRASE>>" at bounding box center [1232, 374] width 95 height 11
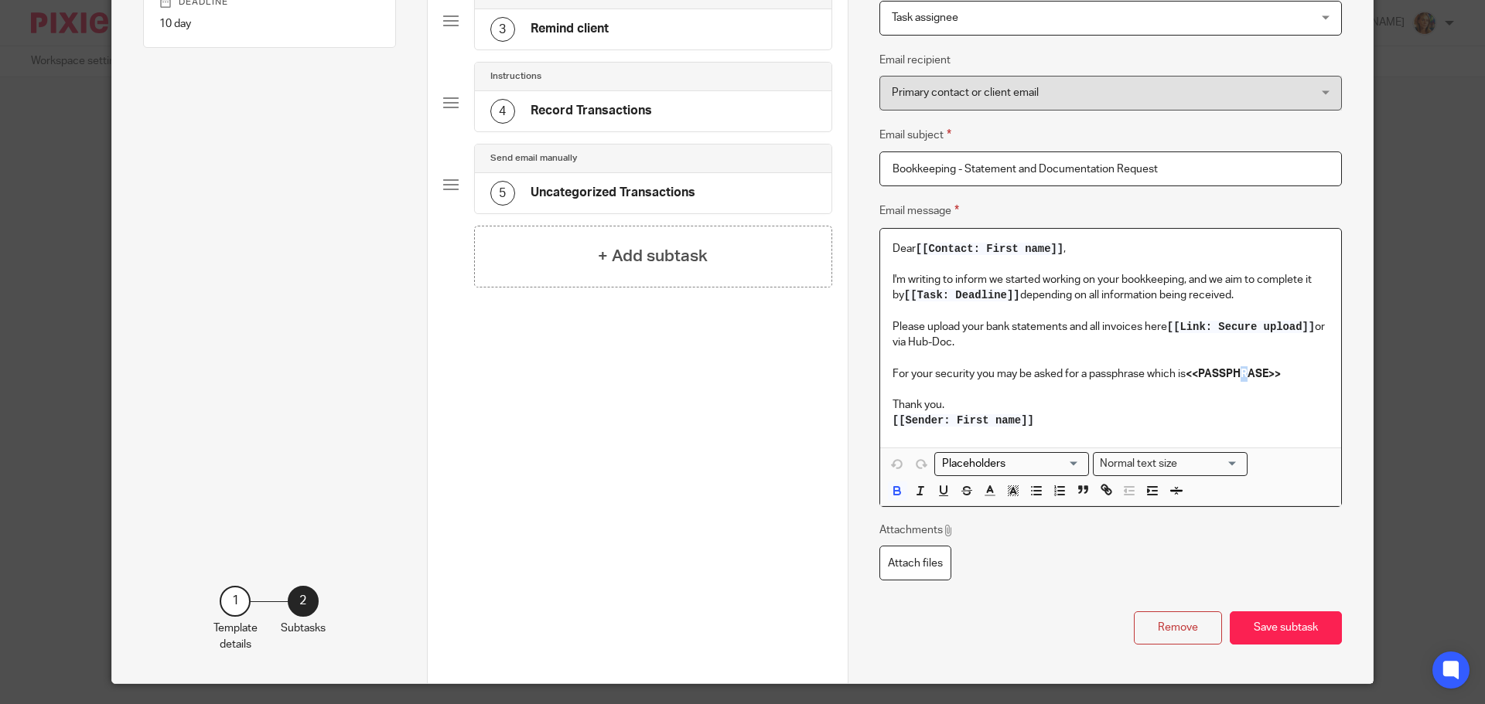
click at [1243, 376] on strong "<<PASSPHRASE>>" at bounding box center [1232, 374] width 95 height 11
click at [1250, 371] on p "For your security you may be asked for a passphrase which is <<>>" at bounding box center [1110, 374] width 436 height 15
click at [1072, 463] on input "Search for option" at bounding box center [1007, 464] width 143 height 16
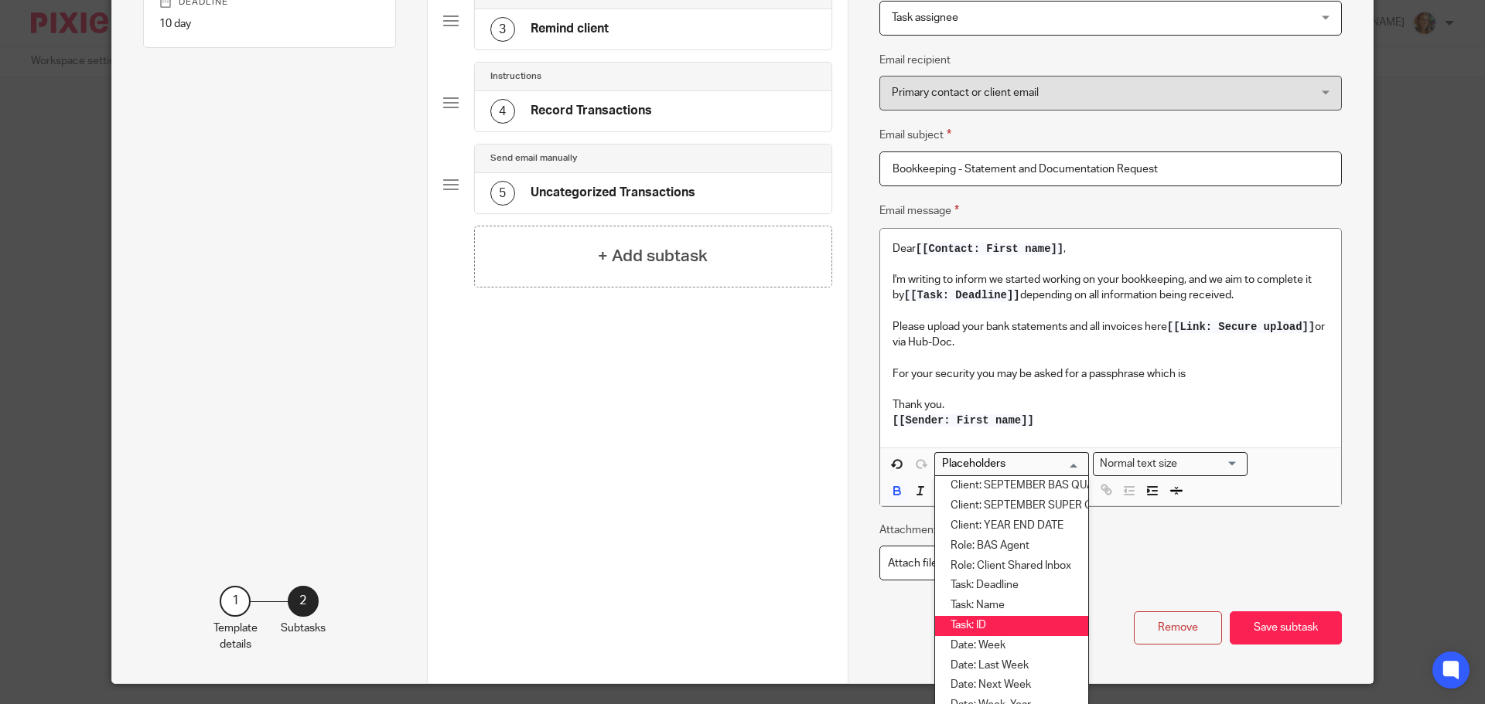
scroll to position [435, 0]
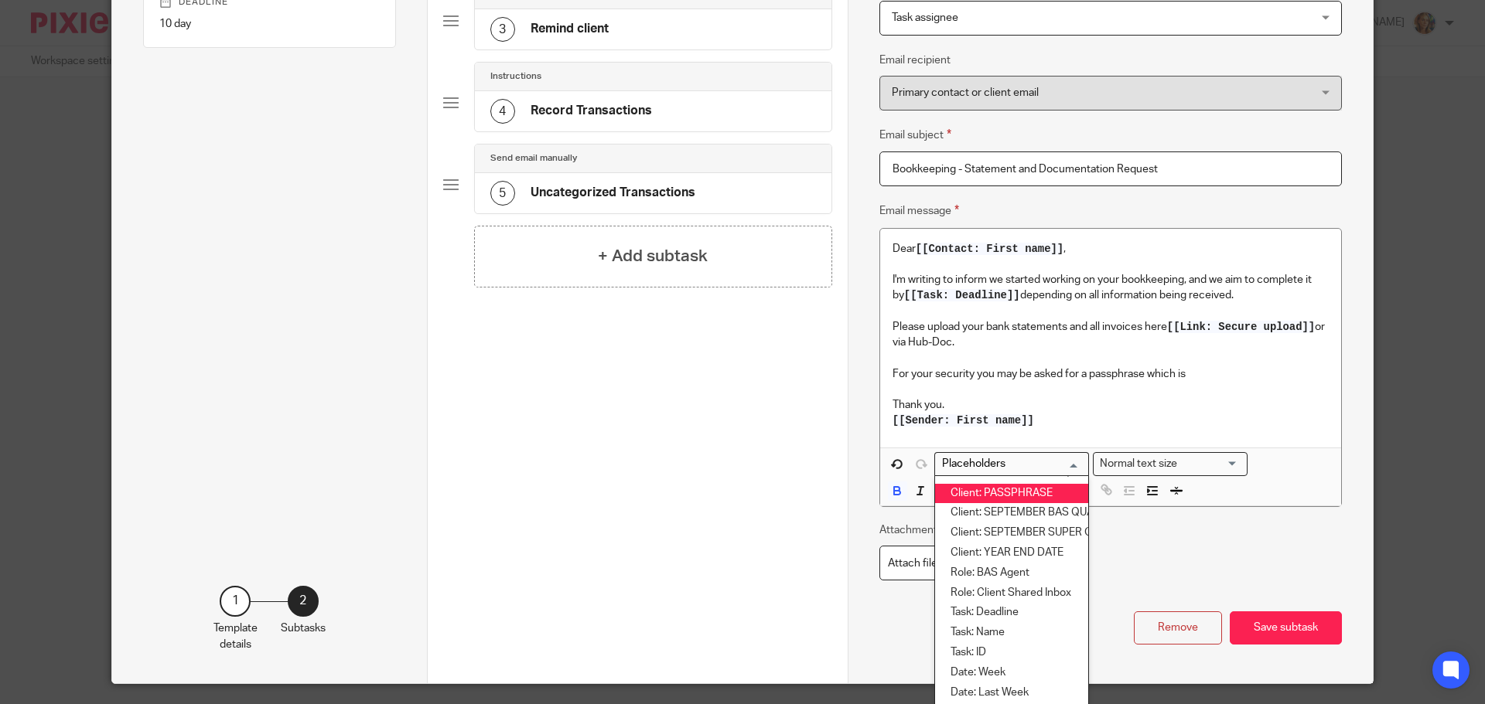
click at [1027, 489] on li "Client: PASSPHRASE" at bounding box center [1011, 494] width 153 height 20
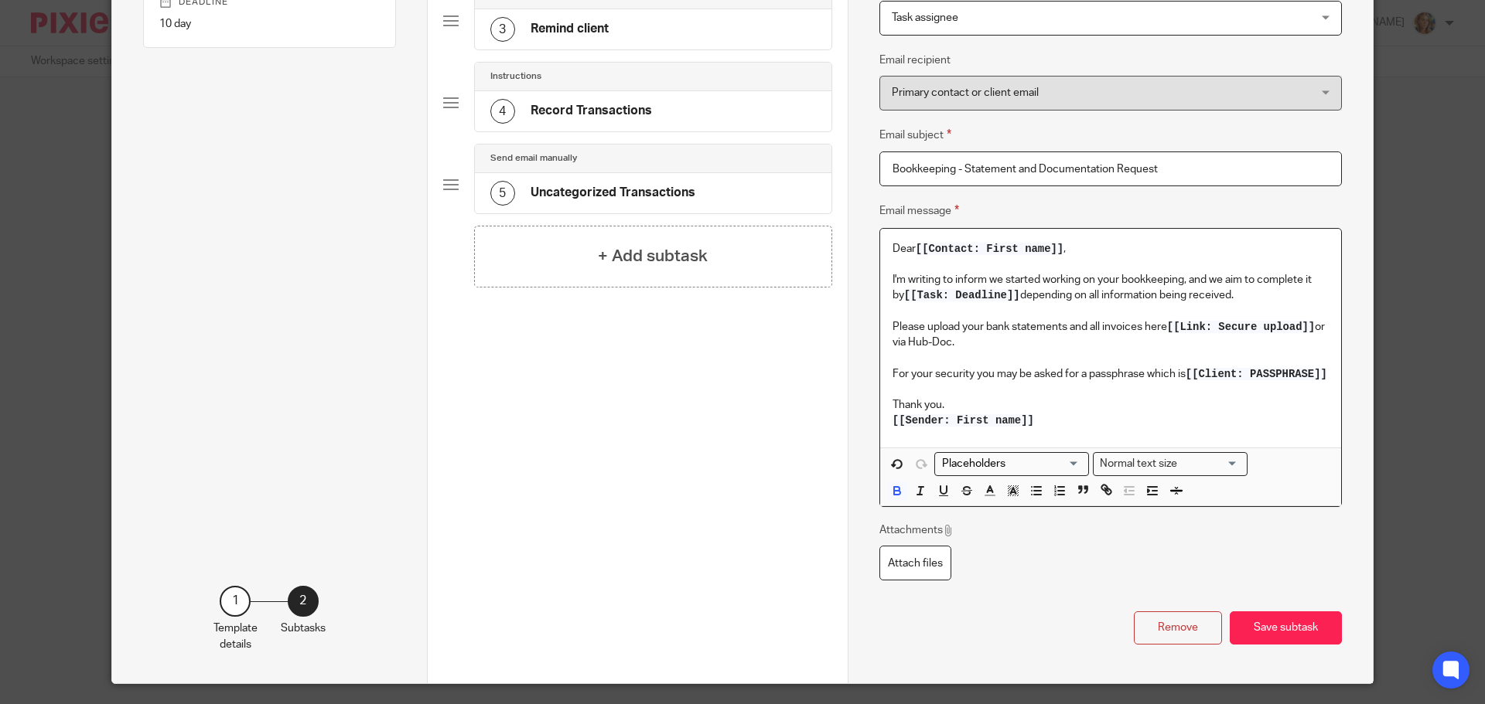
drag, startPoint x: 1186, startPoint y: 376, endPoint x: 1209, endPoint y: 387, distance: 24.9
click at [1209, 382] on p "For your security you may be asked for a passphrase which is [[Client: PASSPHRA…" at bounding box center [1110, 374] width 436 height 15
click at [1001, 553] on div "Attachments Attach files" at bounding box center [1110, 552] width 462 height 58
click at [1315, 645] on button "Save subtask" at bounding box center [1285, 628] width 112 height 33
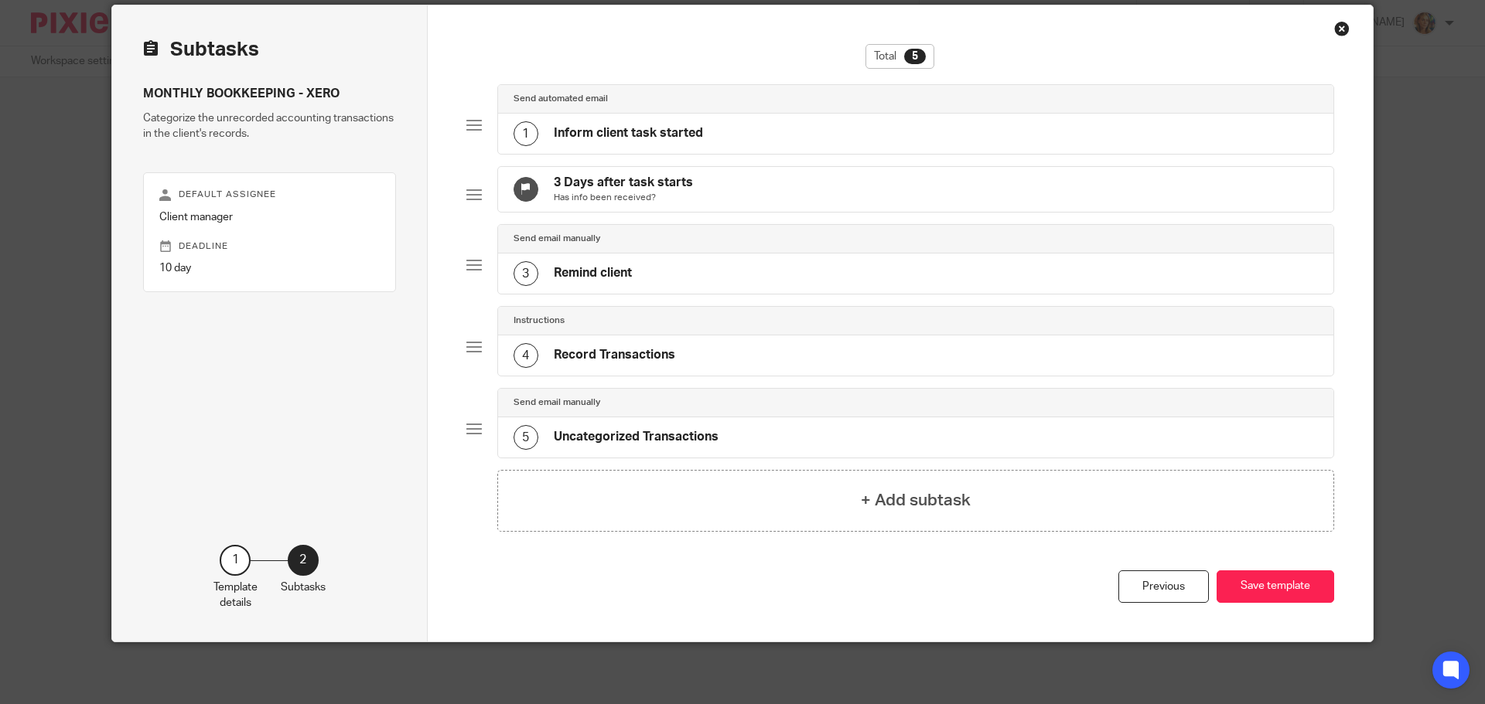
scroll to position [70, 0]
click at [629, 268] on div "3 Remind client" at bounding box center [916, 274] width 836 height 40
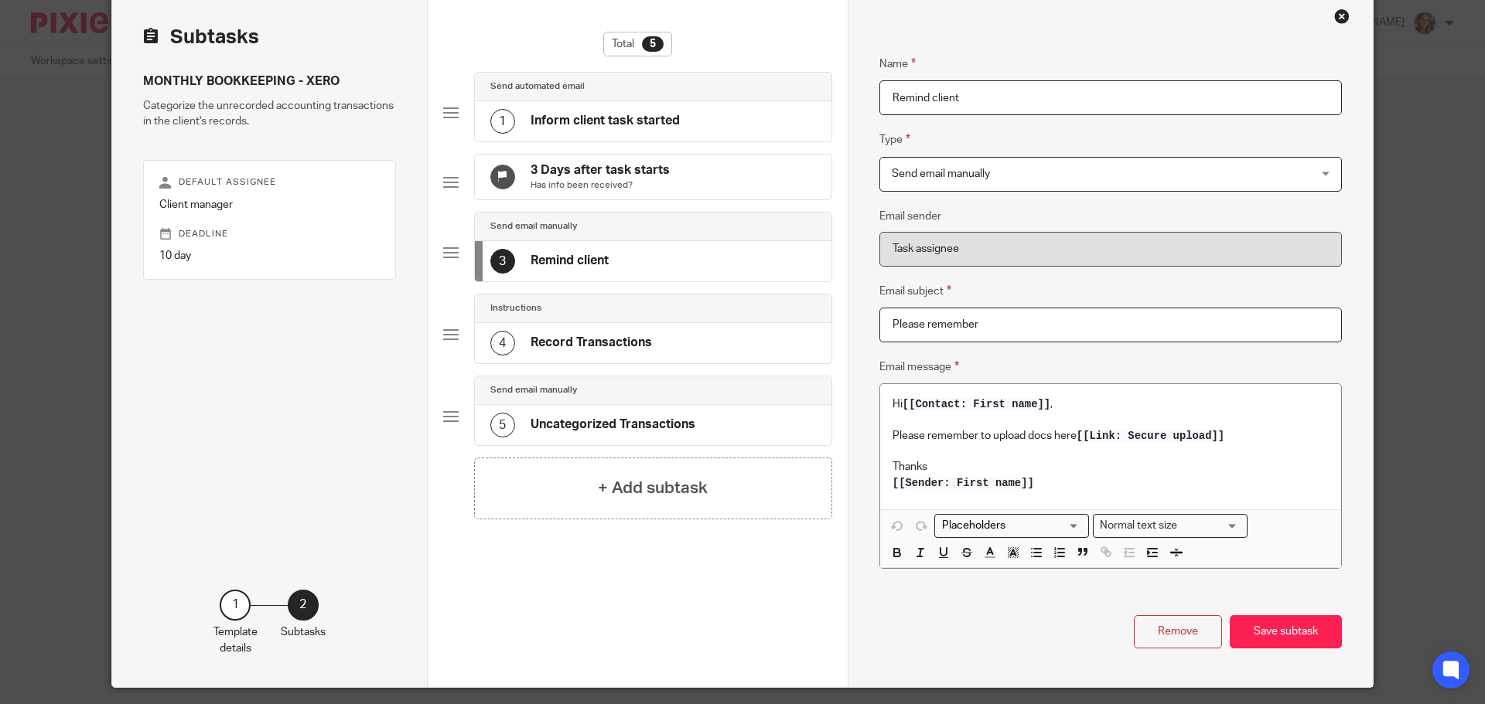
click at [699, 114] on div "1 Inform client task started" at bounding box center [653, 121] width 356 height 40
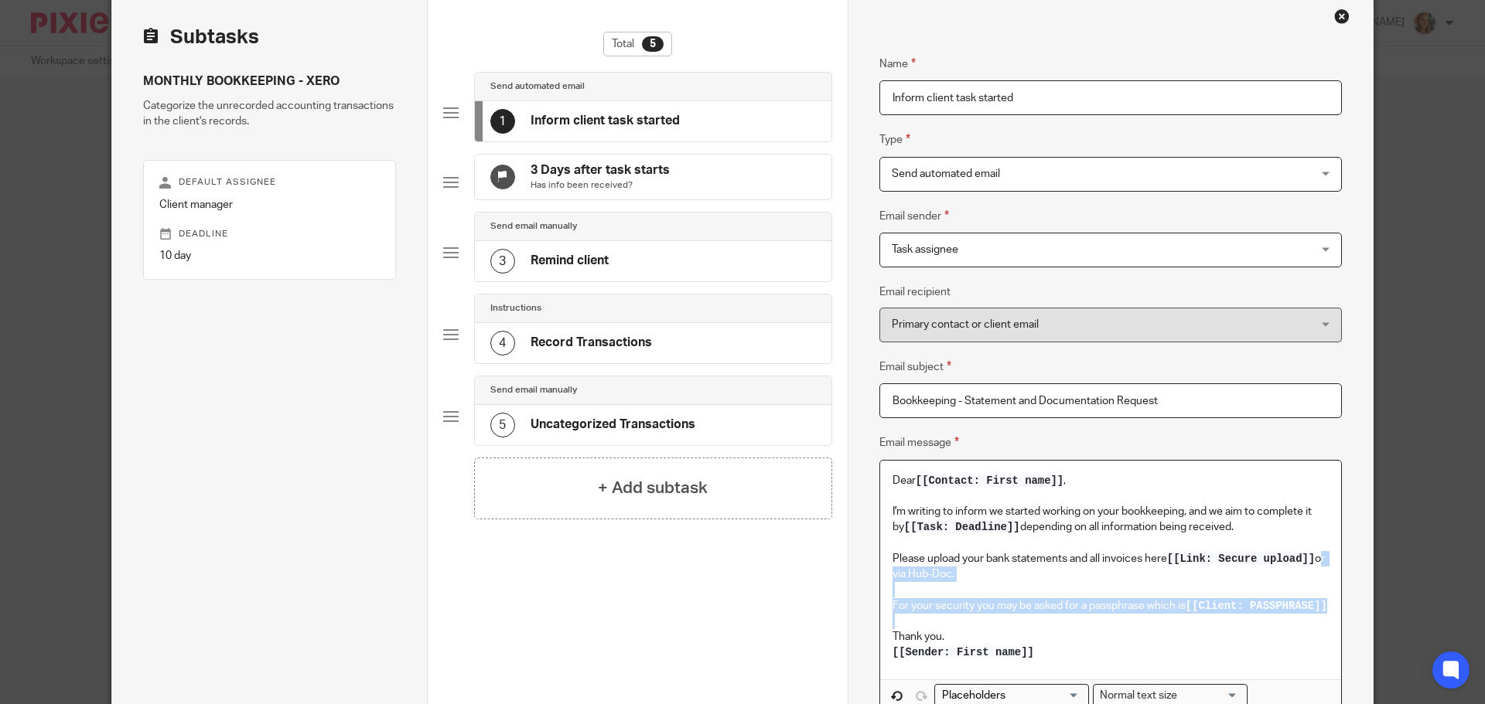
drag, startPoint x: 887, startPoint y: 575, endPoint x: 986, endPoint y: 624, distance: 110.3
click at [984, 628] on div "Dear [[Contact: First name]] , I'm writing to inform we started working on your…" at bounding box center [1110, 570] width 461 height 219
copy div "or via Hub-Doc. For your security you may be asked for a passphrase which is"
click at [735, 278] on div "3 Remind client" at bounding box center [653, 261] width 356 height 40
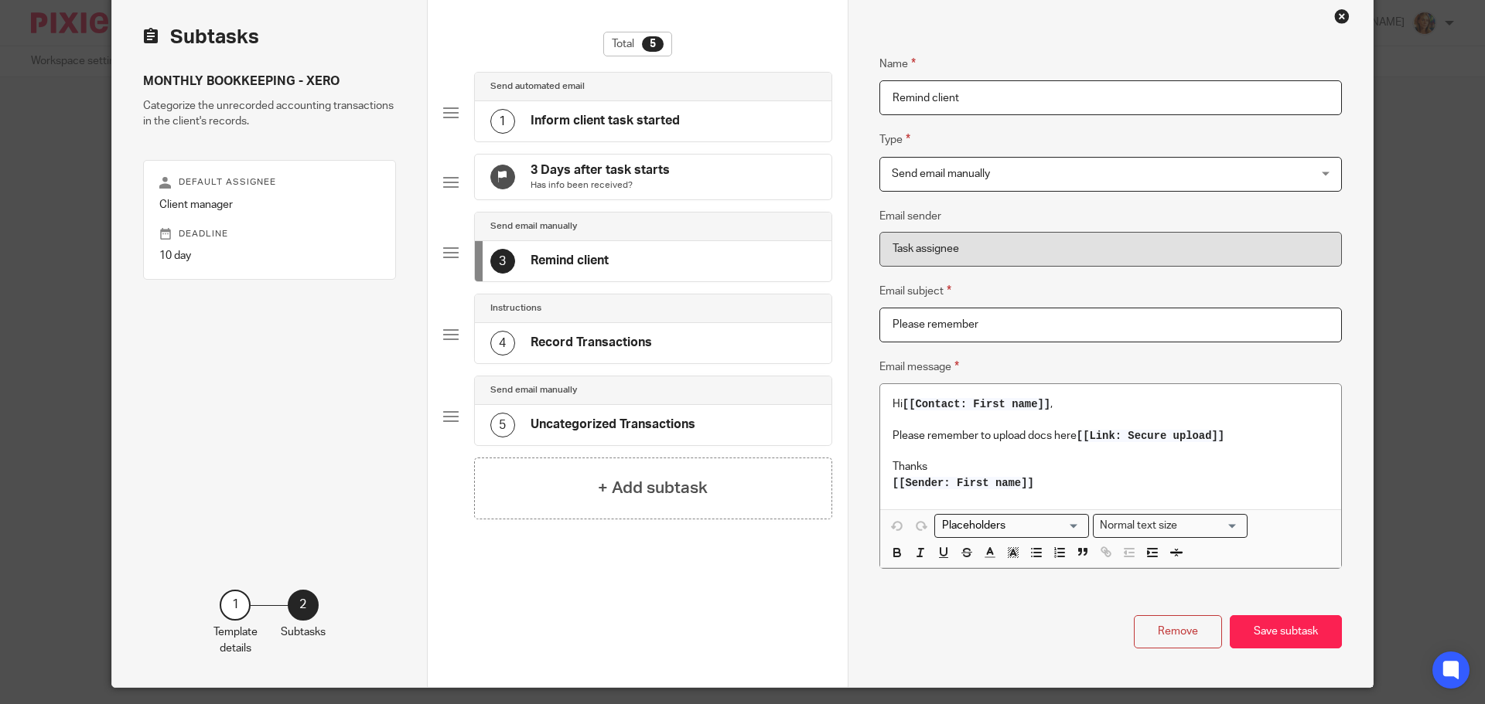
click at [1258, 432] on p "Please remember to upload docs here [[Link: Secure upload]]" at bounding box center [1110, 435] width 436 height 15
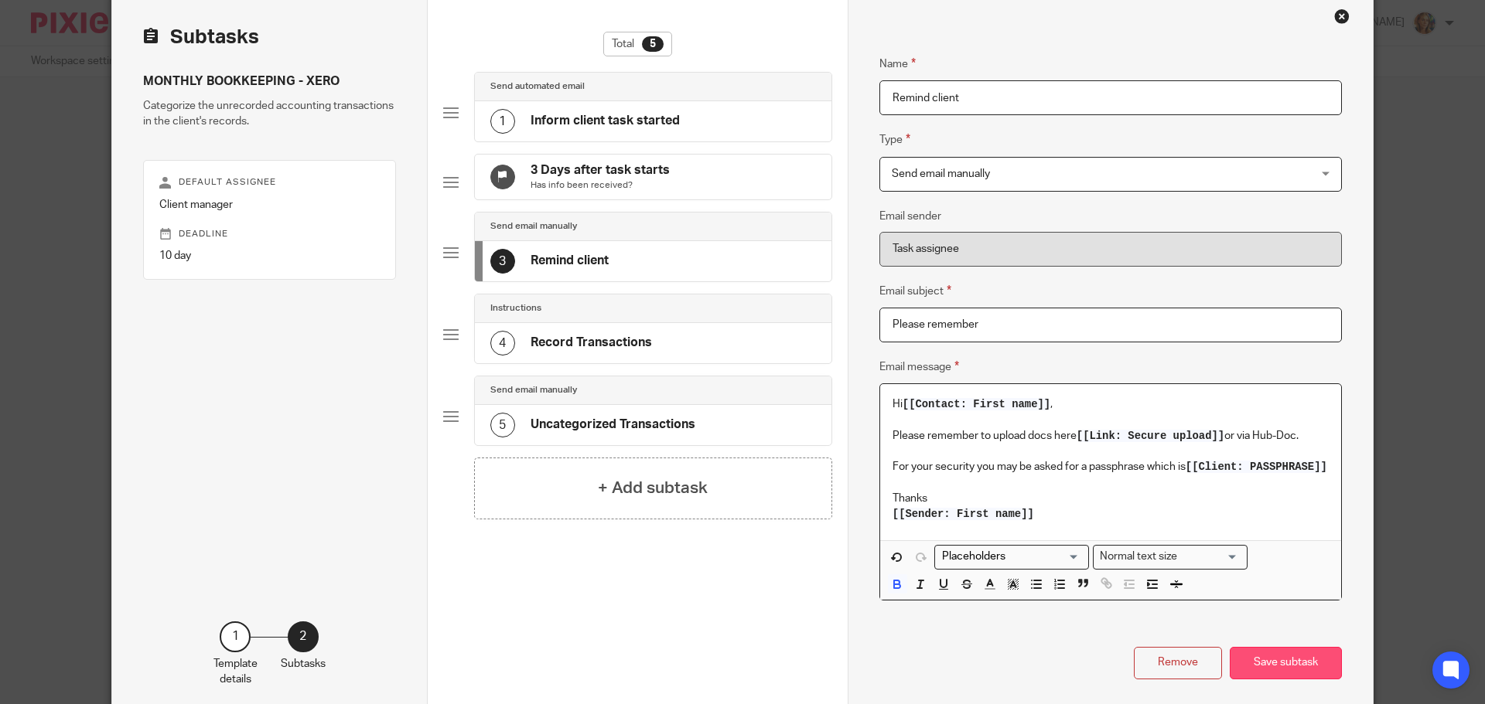
click at [1254, 678] on button "Save subtask" at bounding box center [1285, 663] width 112 height 33
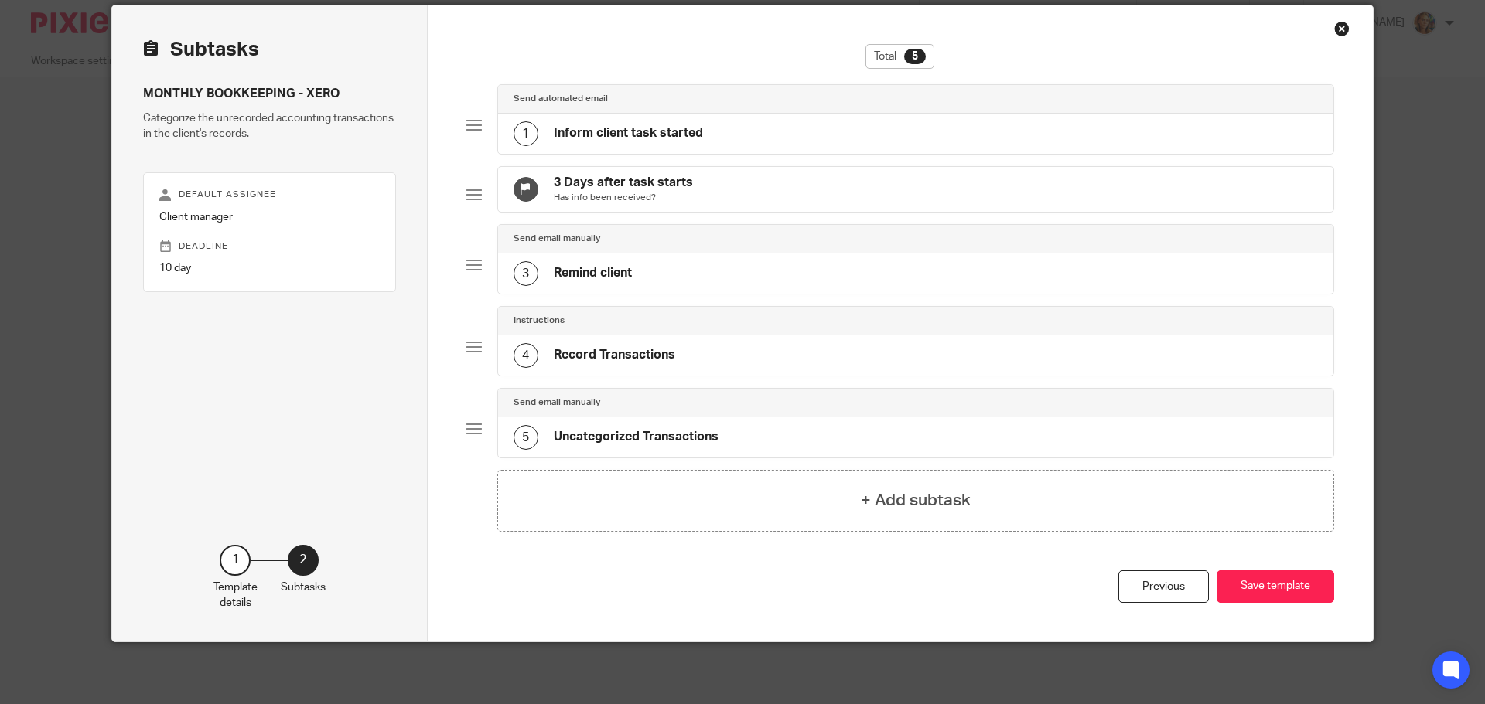
click at [745, 93] on div "Send automated email" at bounding box center [915, 99] width 805 height 12
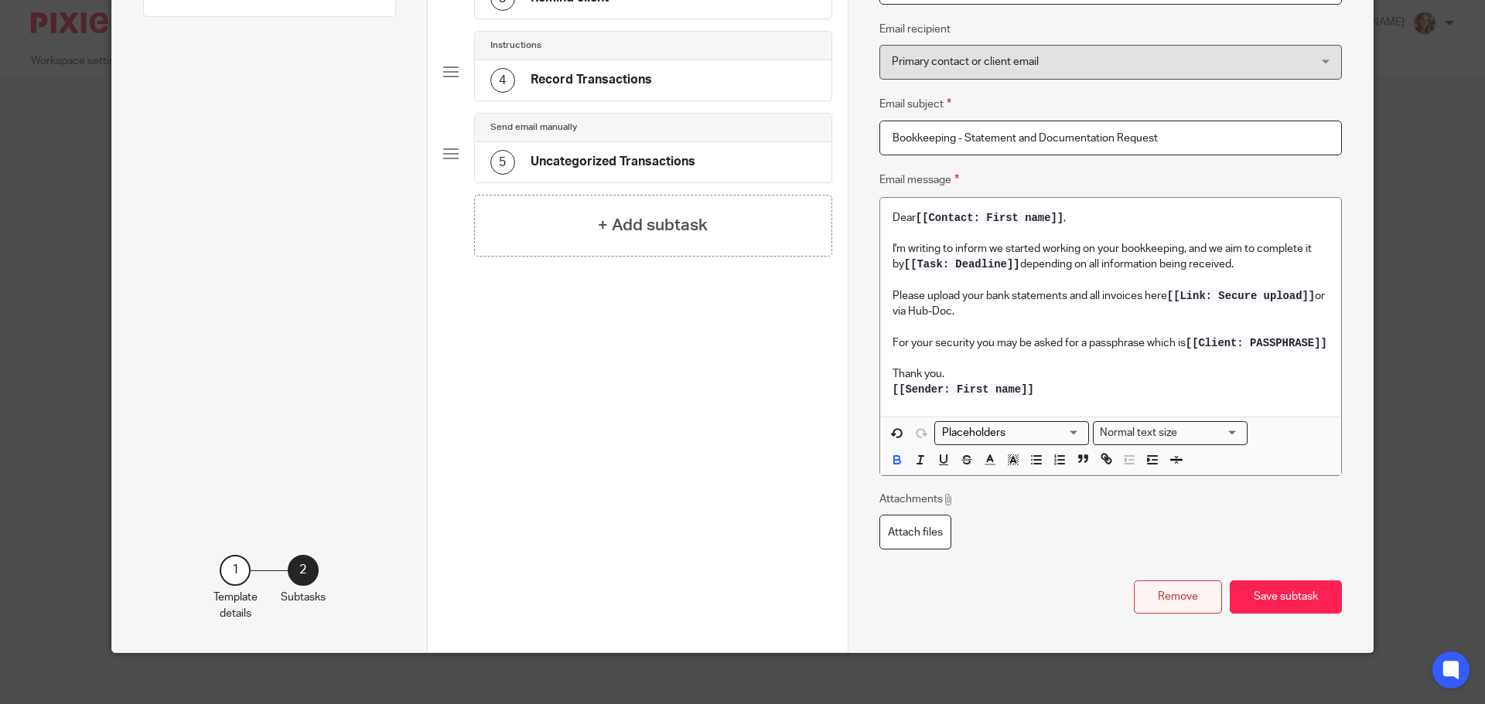
scroll to position [359, 0]
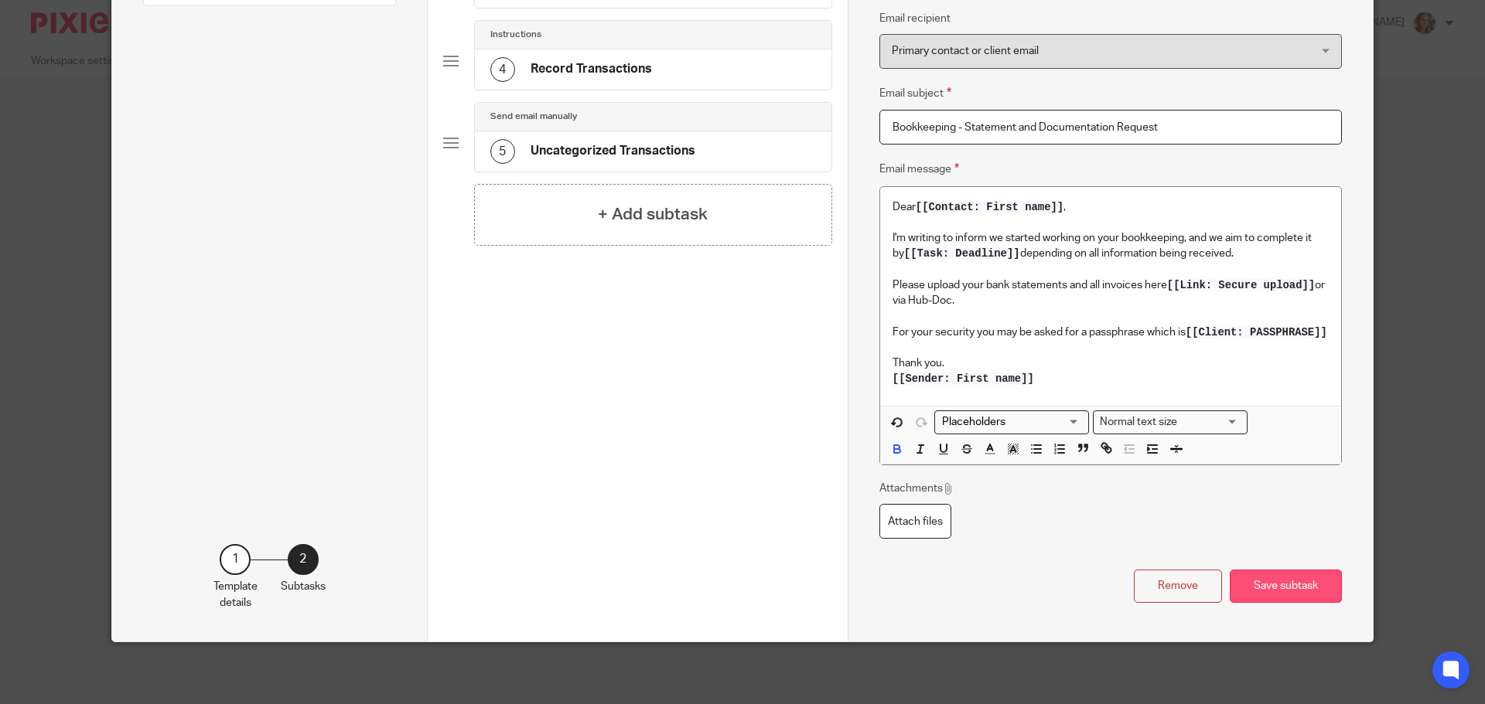
click at [1298, 577] on button "Save subtask" at bounding box center [1285, 586] width 112 height 33
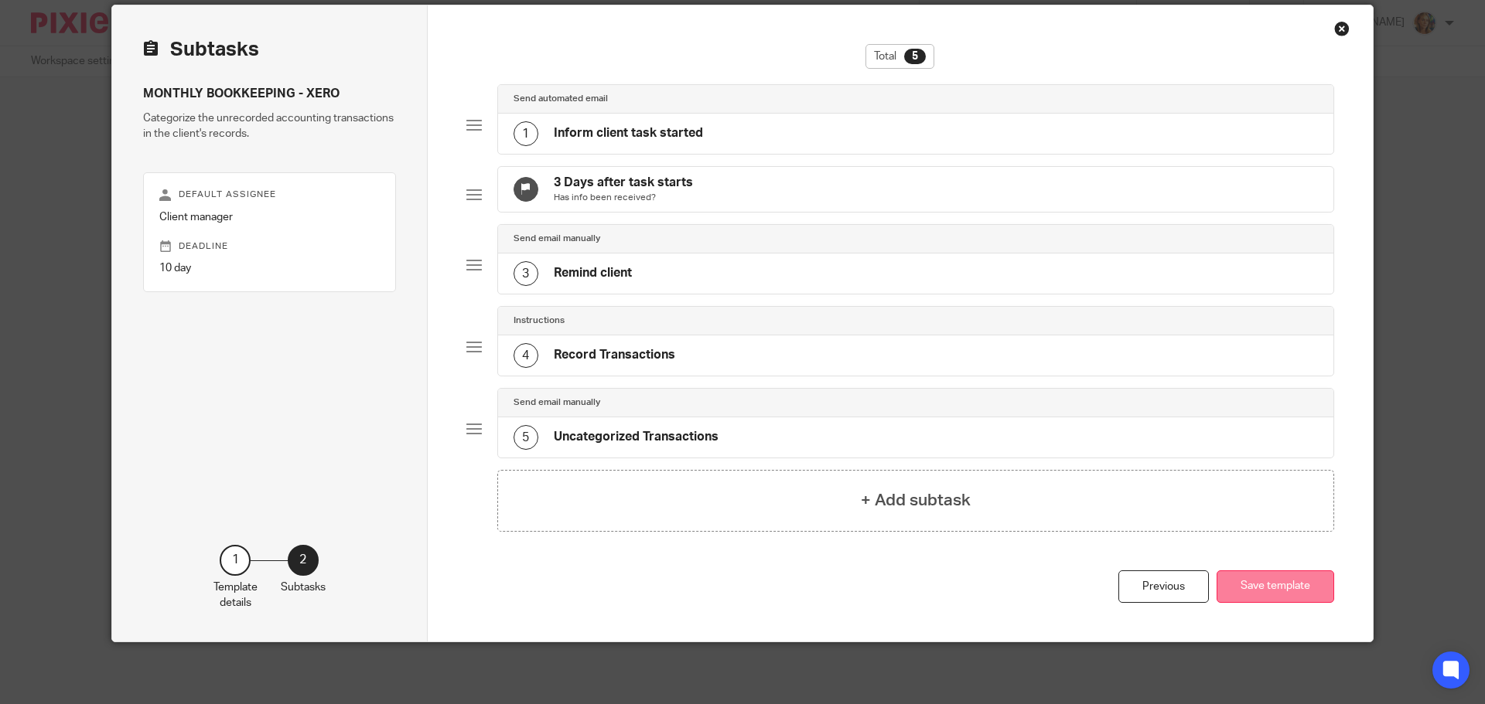
click at [1265, 579] on button "Save template" at bounding box center [1275, 587] width 118 height 33
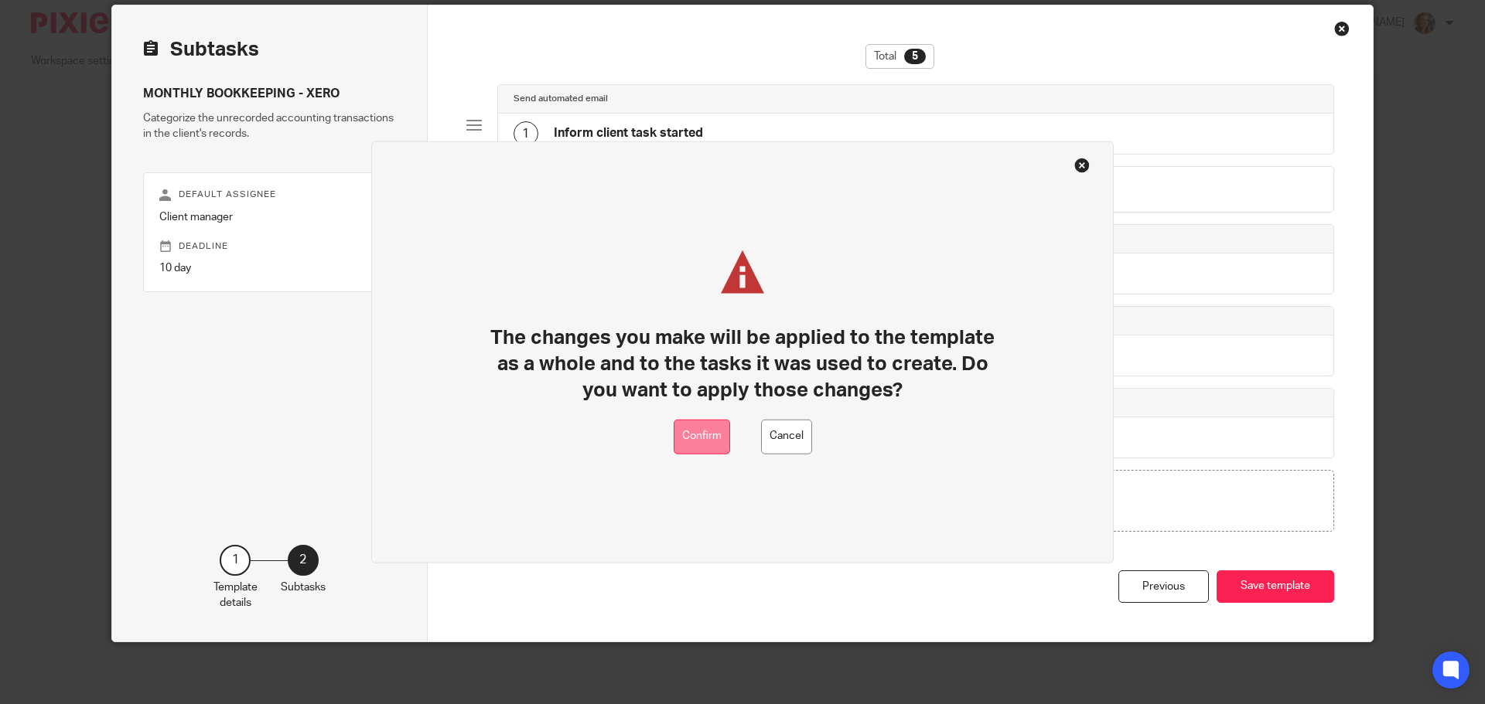
click at [702, 441] on button "Confirm" at bounding box center [701, 436] width 56 height 35
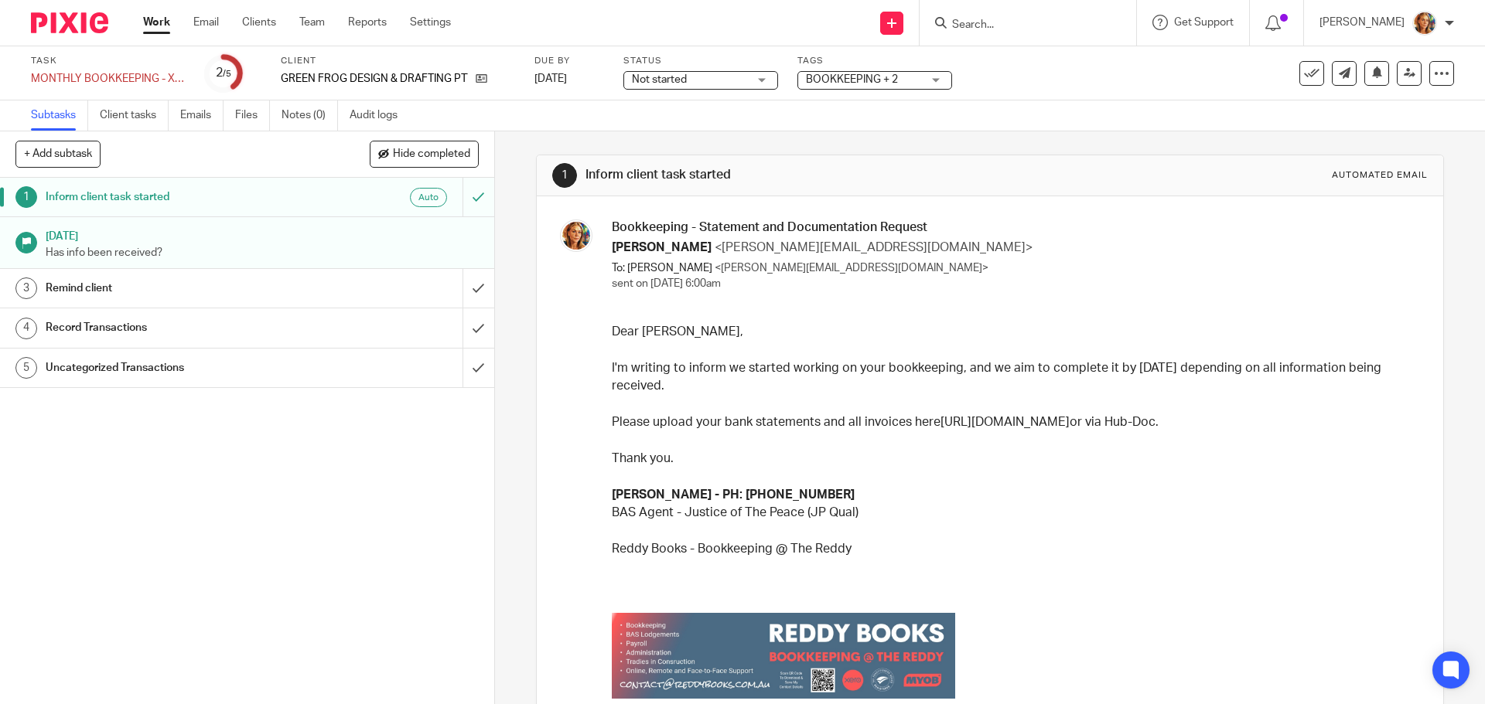
click at [397, 285] on div "Remind client" at bounding box center [246, 288] width 401 height 23
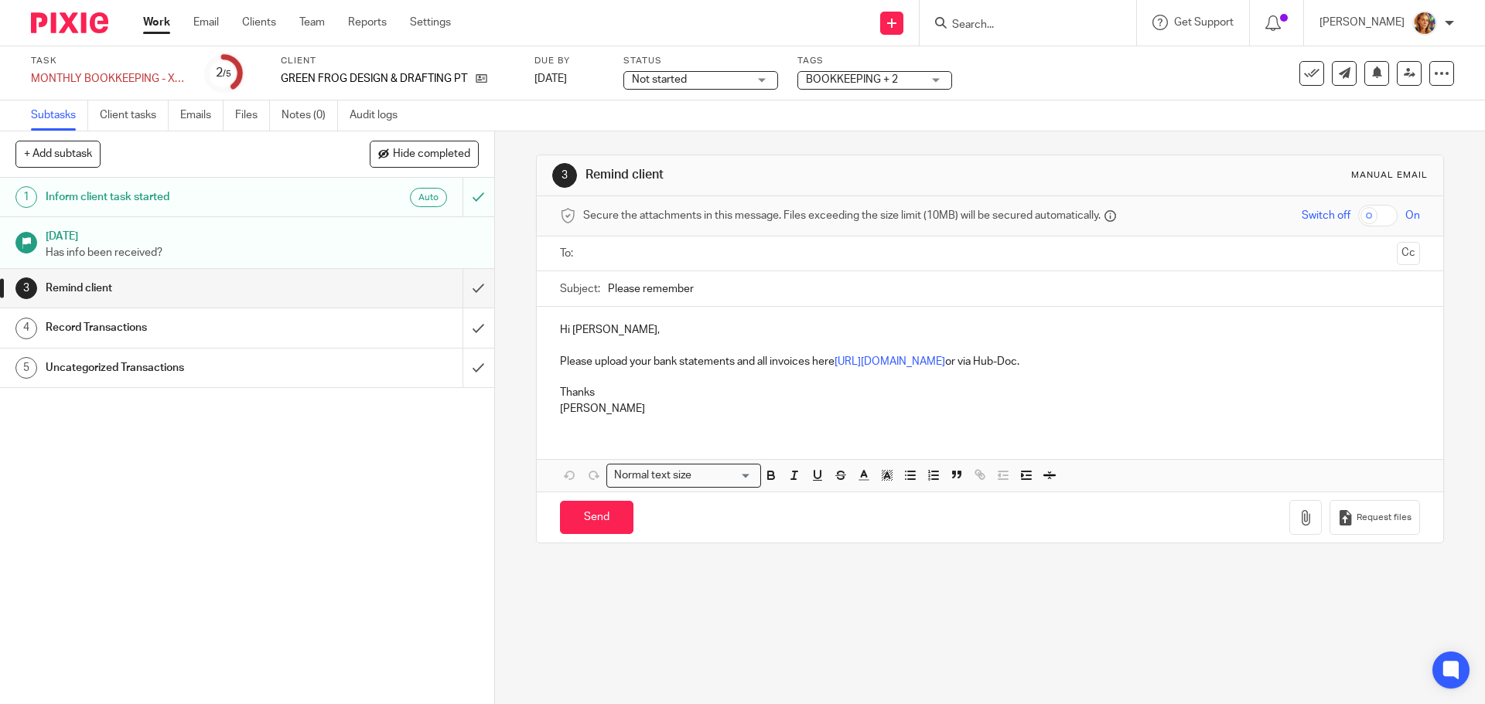
click at [1337, 356] on p "Please upload your bank statements and all invoices here https://reddy-books.us…" at bounding box center [989, 361] width 859 height 15
drag, startPoint x: 1211, startPoint y: 363, endPoint x: 1301, endPoint y: 364, distance: 90.5
click at [1301, 364] on p "Please upload your bank statements and all invoices here https://reddy-books.us…" at bounding box center [989, 361] width 859 height 15
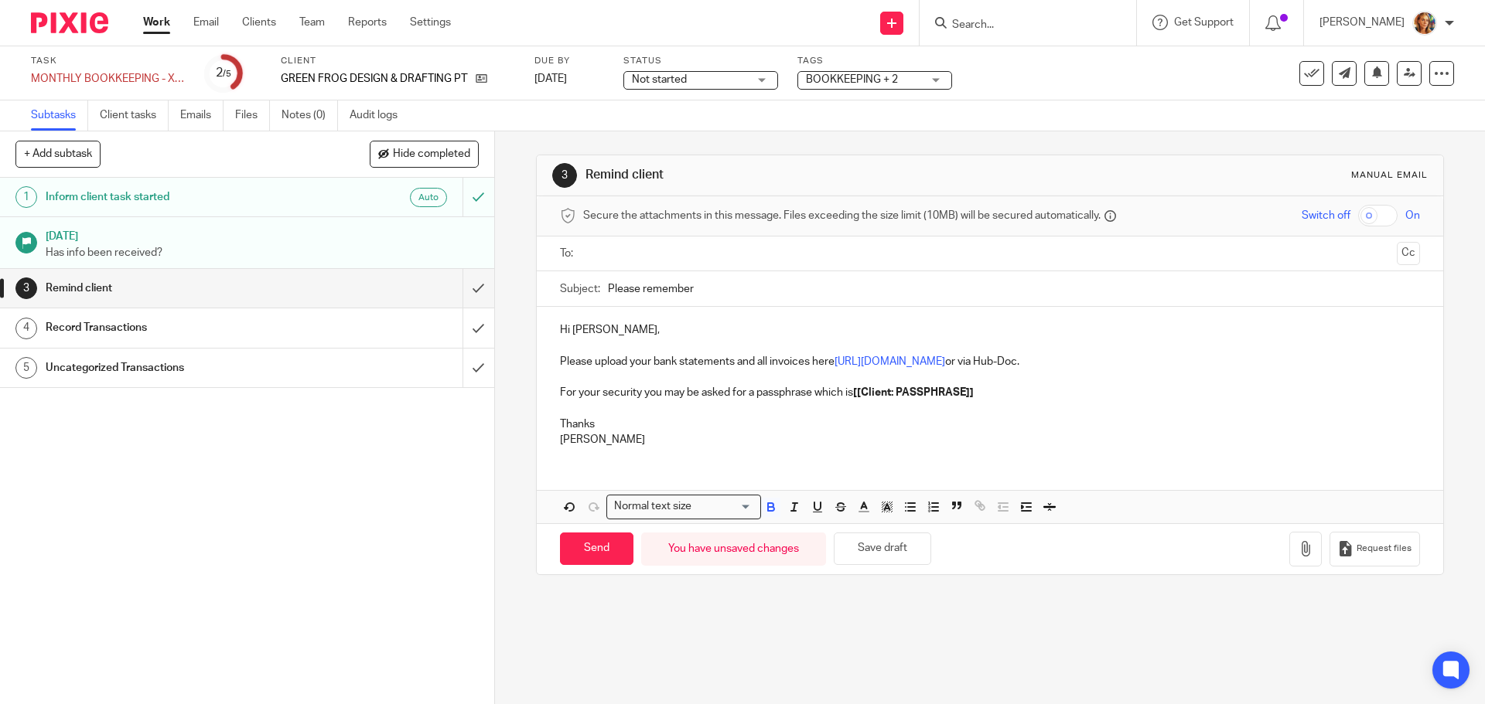
click at [940, 386] on p "For your security you may be asked for a passphrase which is [[Client: PASSPHRA…" at bounding box center [989, 392] width 859 height 15
click strong "[[Client: PASSPHRASE]]"
click p "For your security you may be asked for a passphrase which is [[Client: PASSPHRA…"
click p "Please upload your bank statements and all invoices here [URL][DOMAIN_NAME] or …"
click input "text"
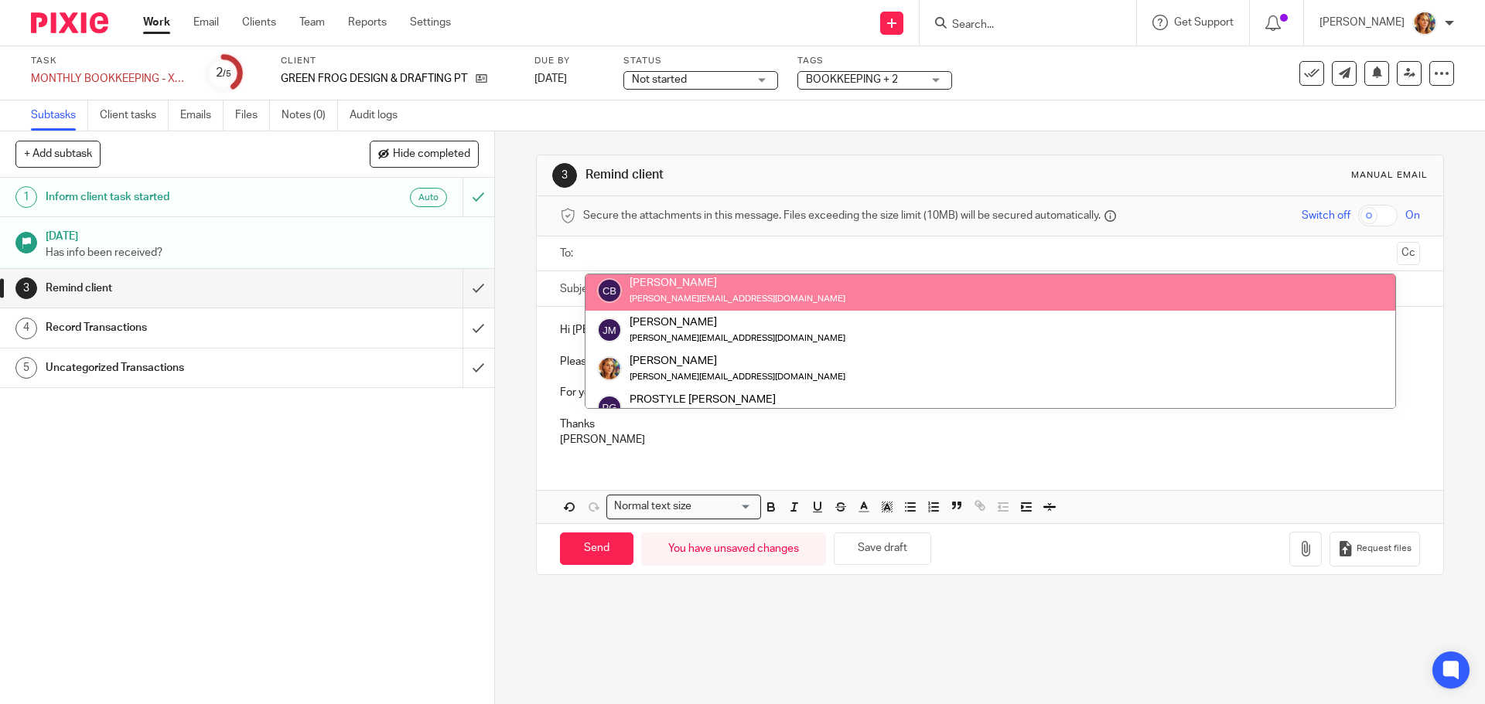
scroll to position [77, 0]
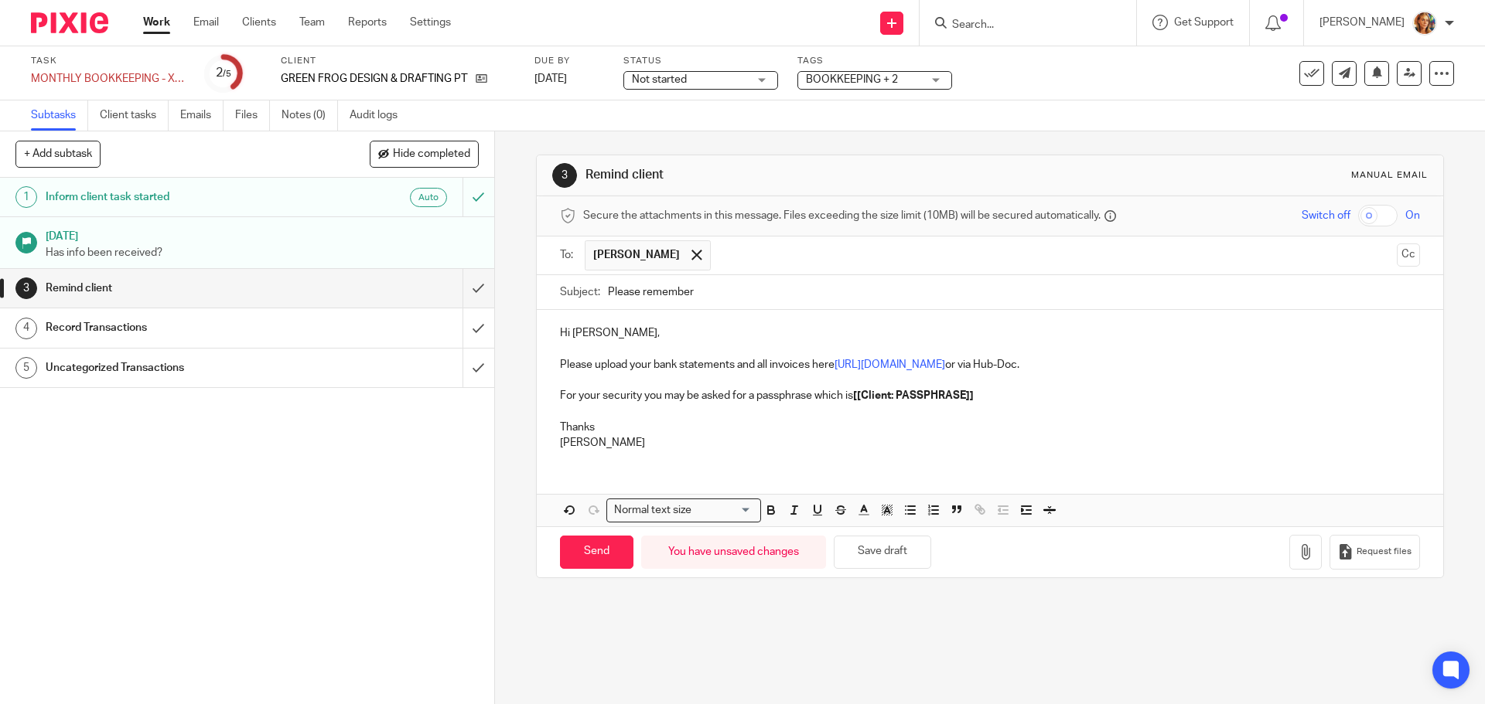
click input "Please remember"
type input "Please remember TEST"
click input "Send"
type input "Sent"
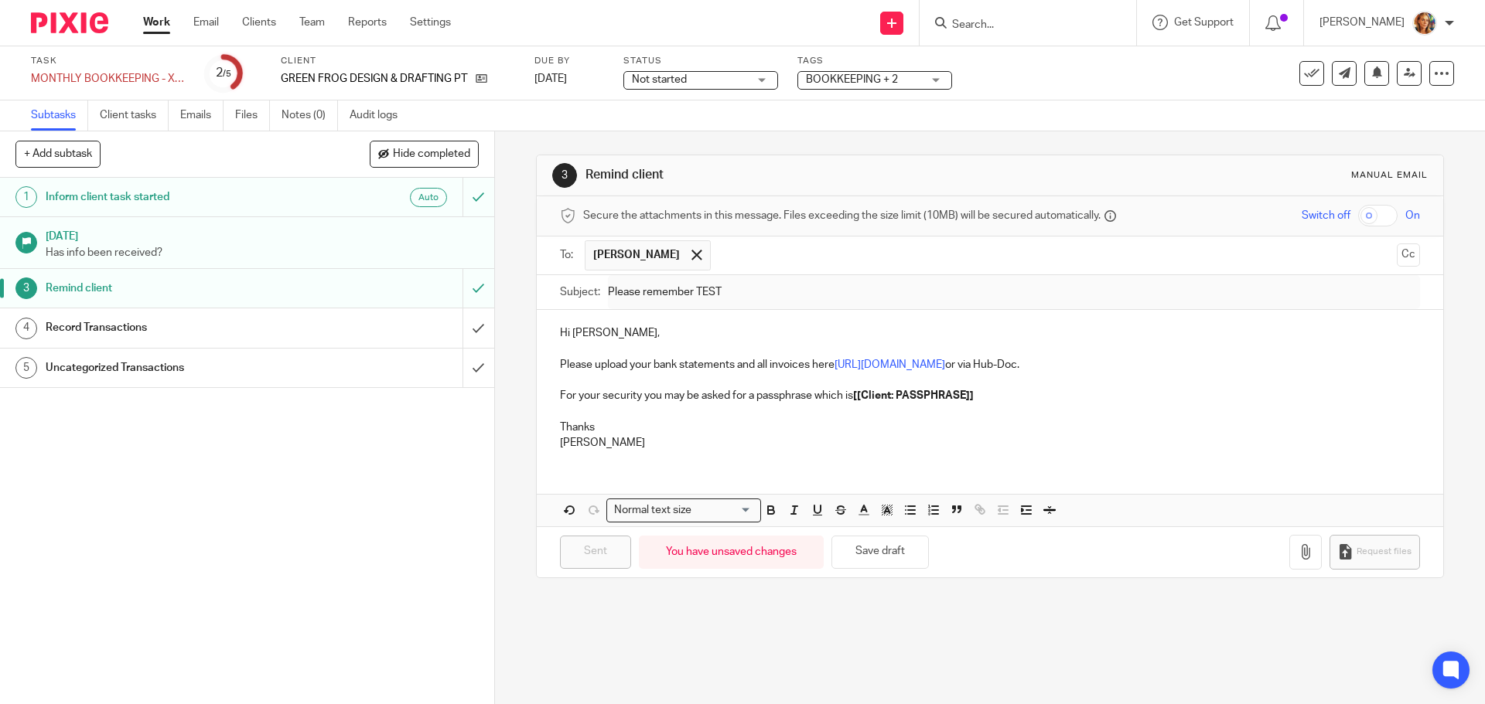
click strong "[[Client: PASSPHRASE]]"
click div "Normal text size"
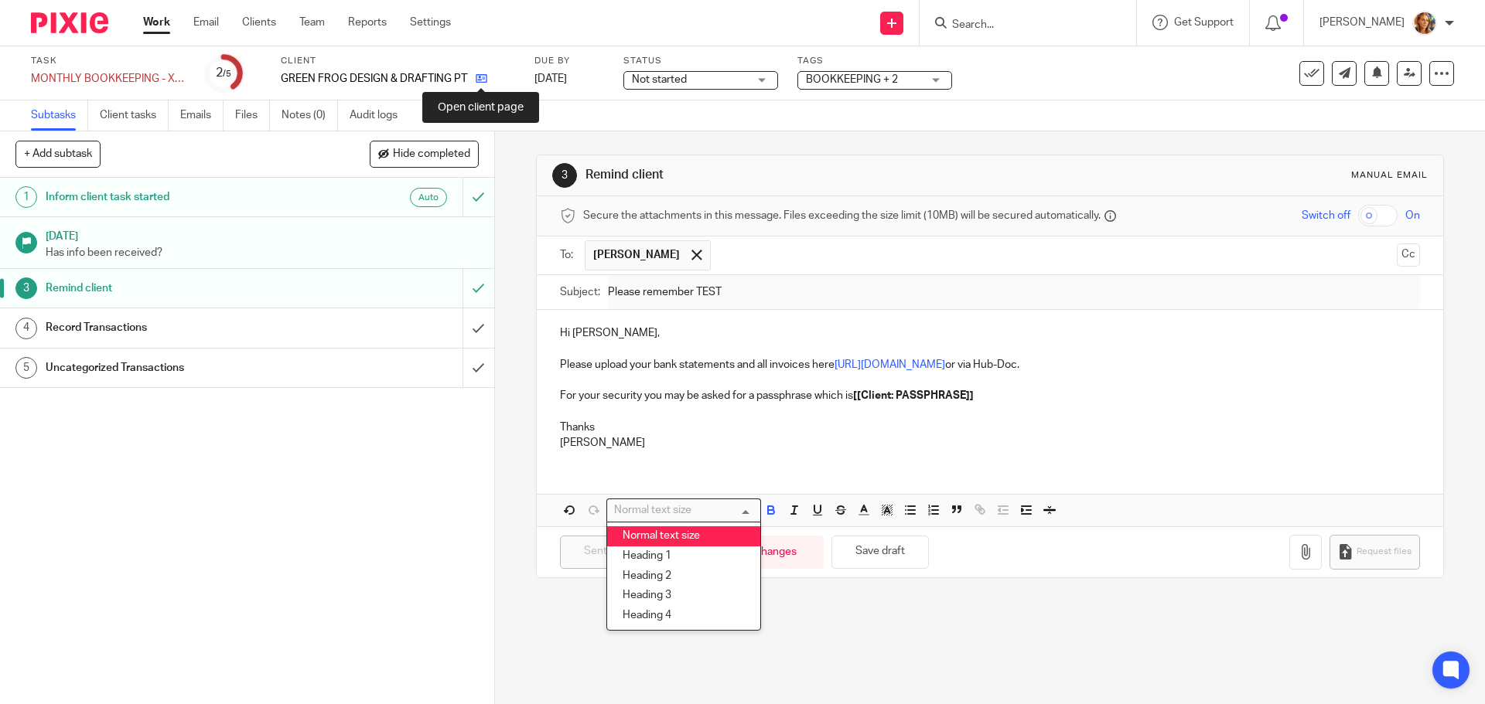
click icon
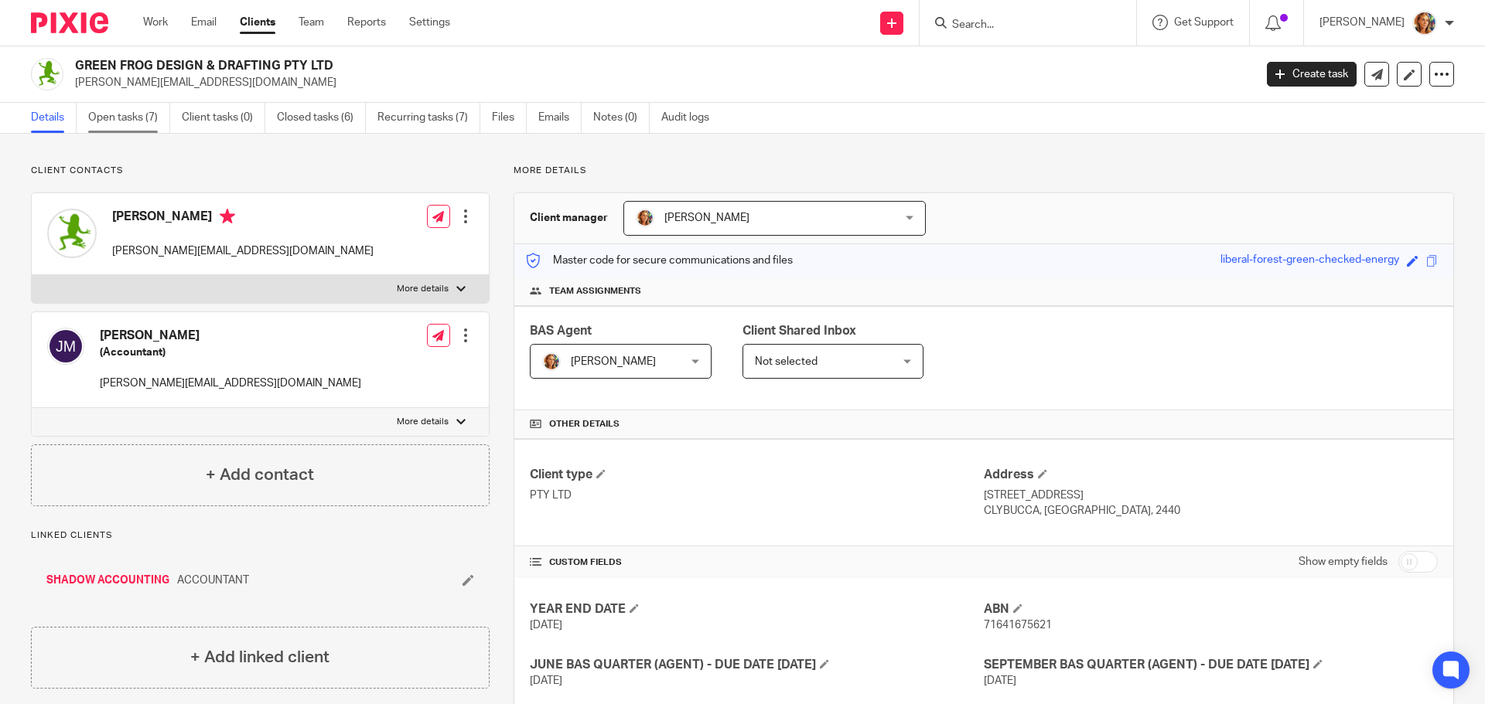
click at [145, 114] on link "Open tasks (7)" at bounding box center [129, 118] width 82 height 30
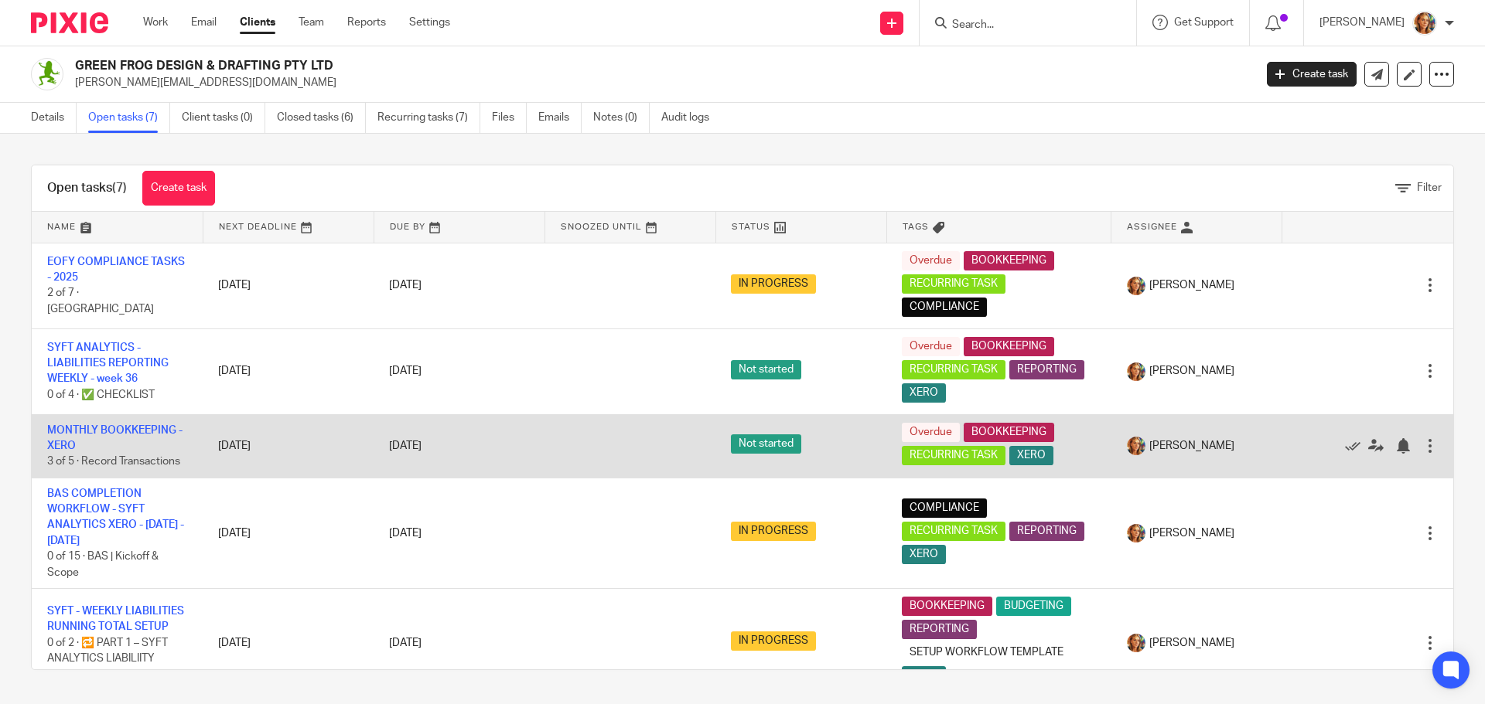
click at [157, 421] on td "MONTHLY BOOKKEEPING - XERO 3 of 5 · Record Transactions" at bounding box center [117, 445] width 171 height 63
click at [155, 426] on link "MONTHLY BOOKKEEPING - XERO" at bounding box center [114, 438] width 135 height 26
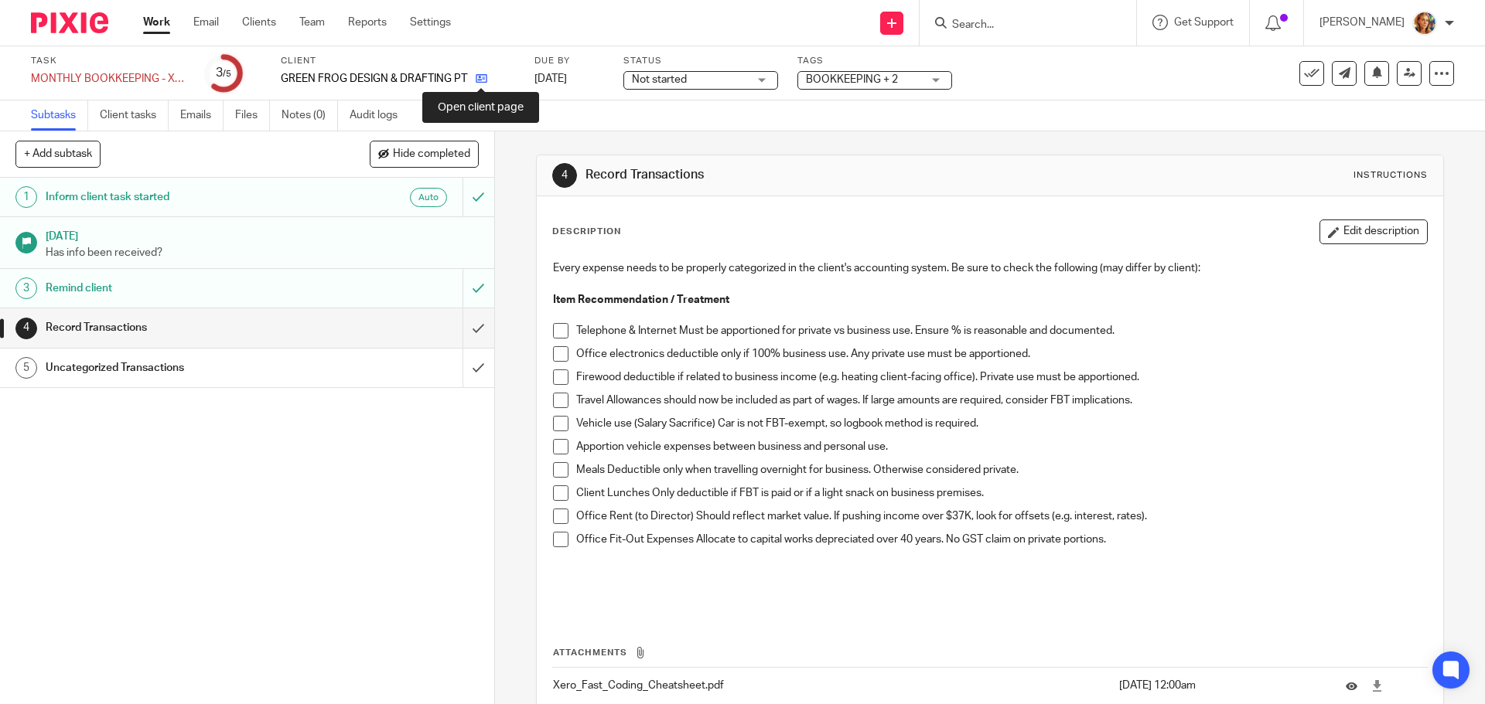
click at [485, 77] on icon at bounding box center [482, 79] width 12 height 12
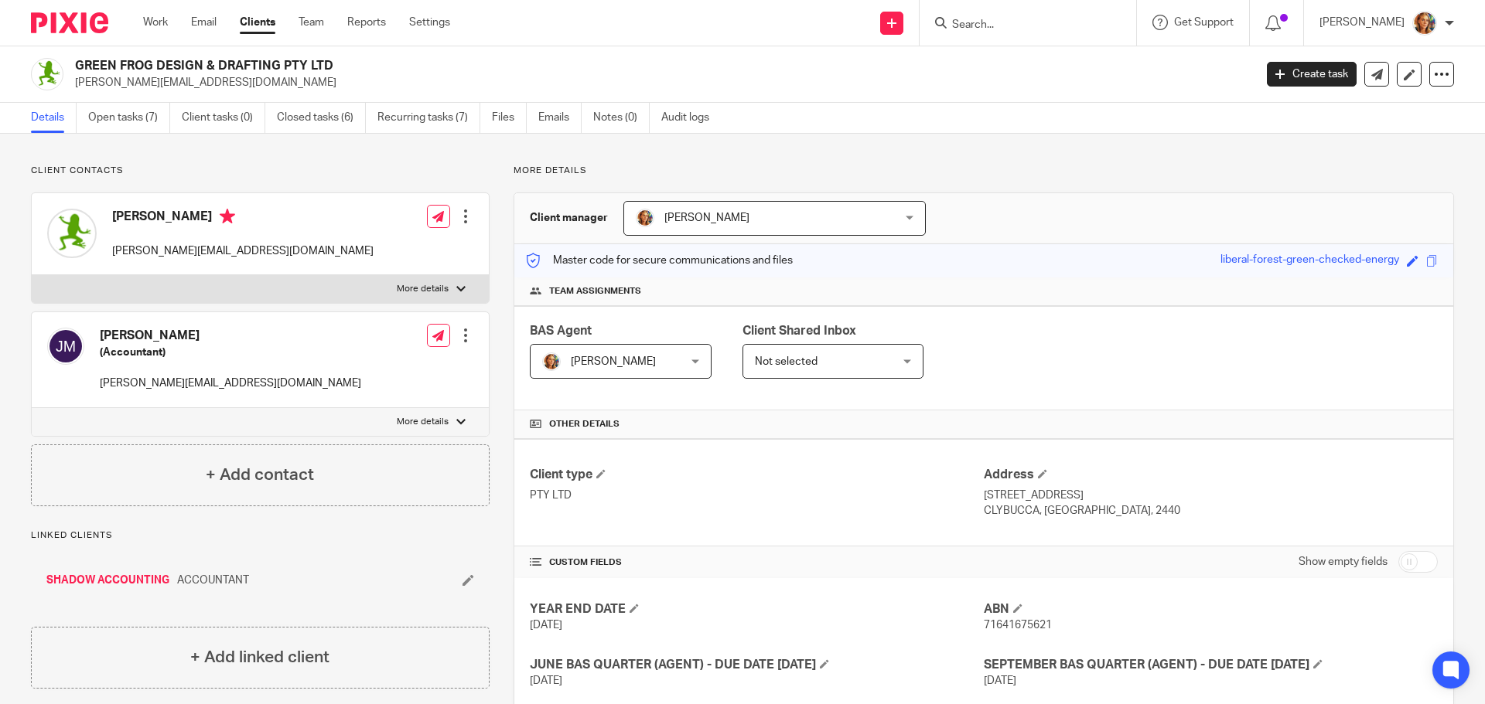
click at [820, 345] on span "Not selected" at bounding box center [822, 361] width 135 height 32
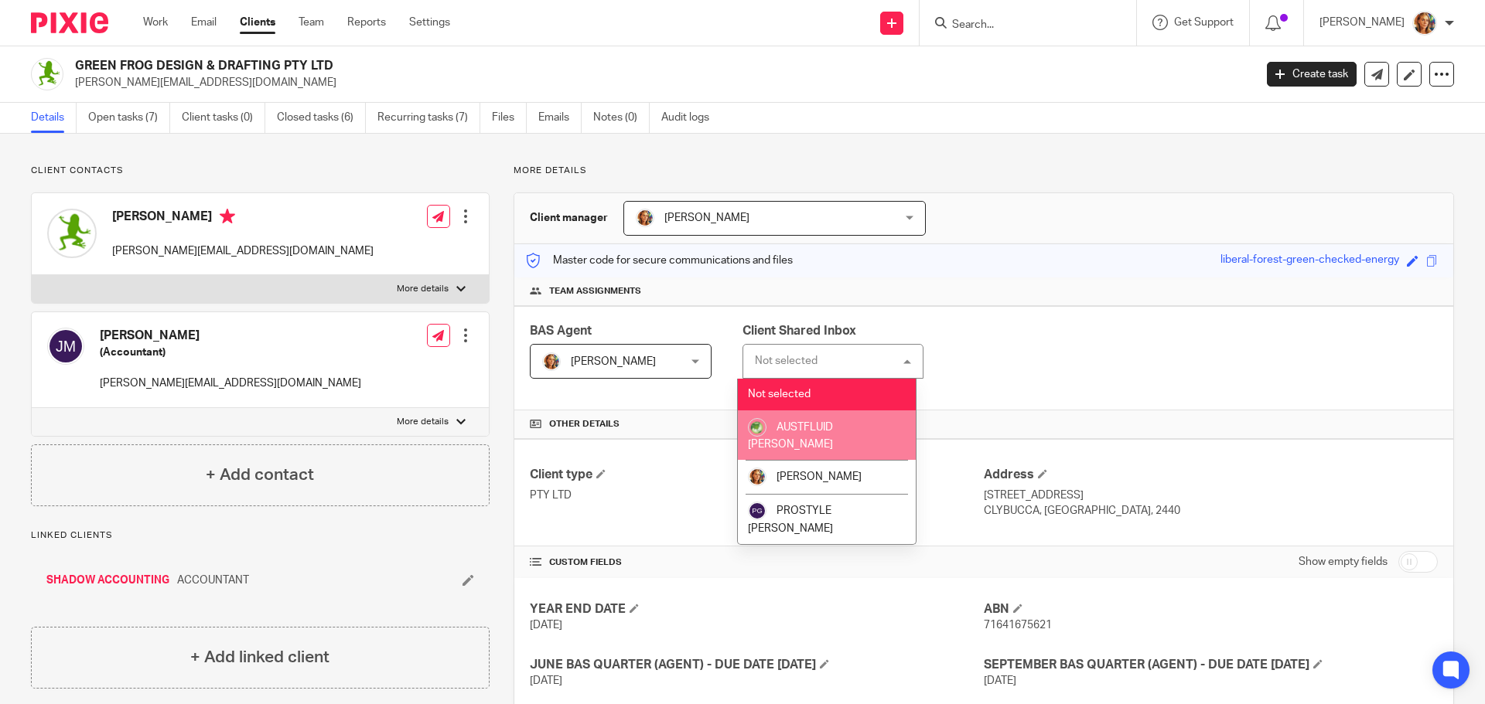
click at [946, 380] on div "BAS Agent [PERSON_NAME] [PERSON_NAME] Not selected AUSTFLUID Gabrielle [PERSON_…" at bounding box center [983, 358] width 939 height 104
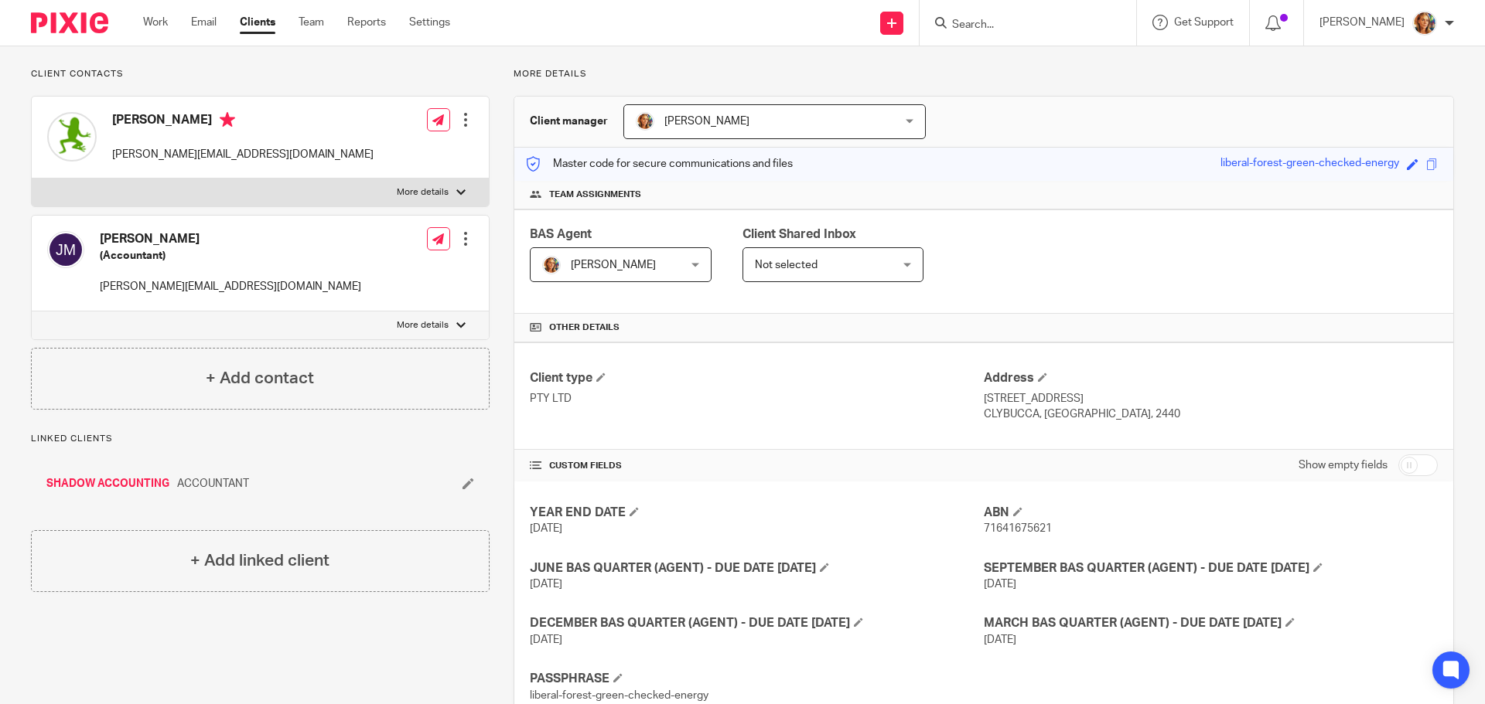
scroll to position [151, 0]
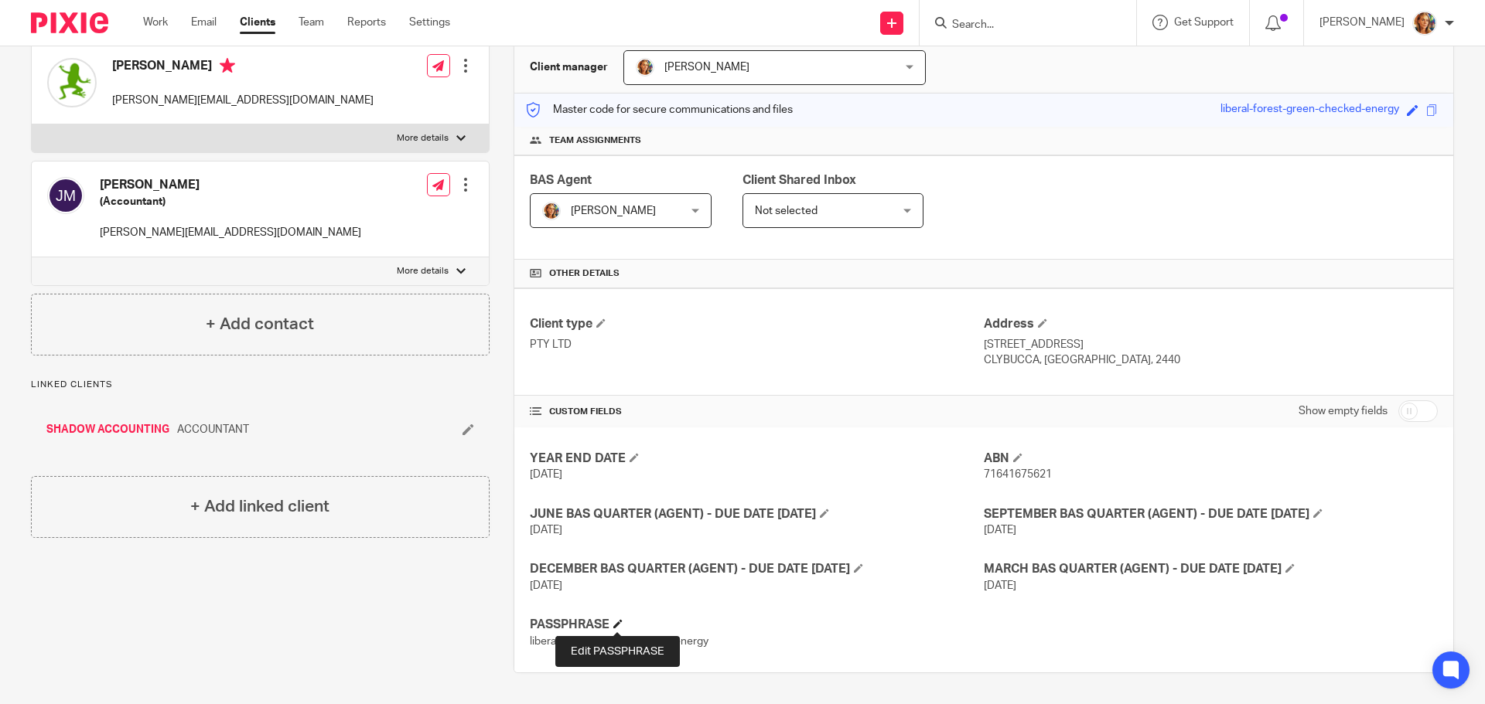
click at [619, 620] on span at bounding box center [617, 623] width 9 height 9
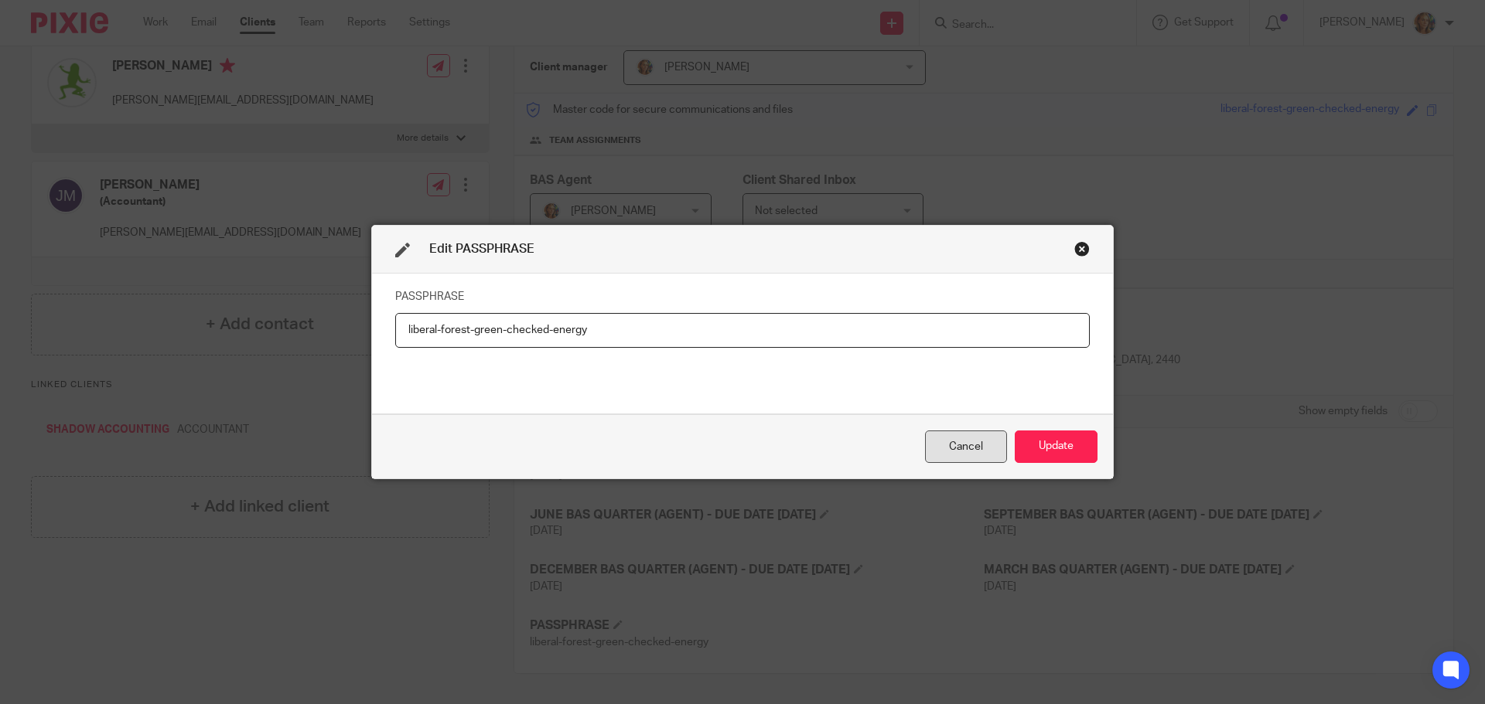
click at [934, 437] on div "Cancel" at bounding box center [966, 447] width 82 height 33
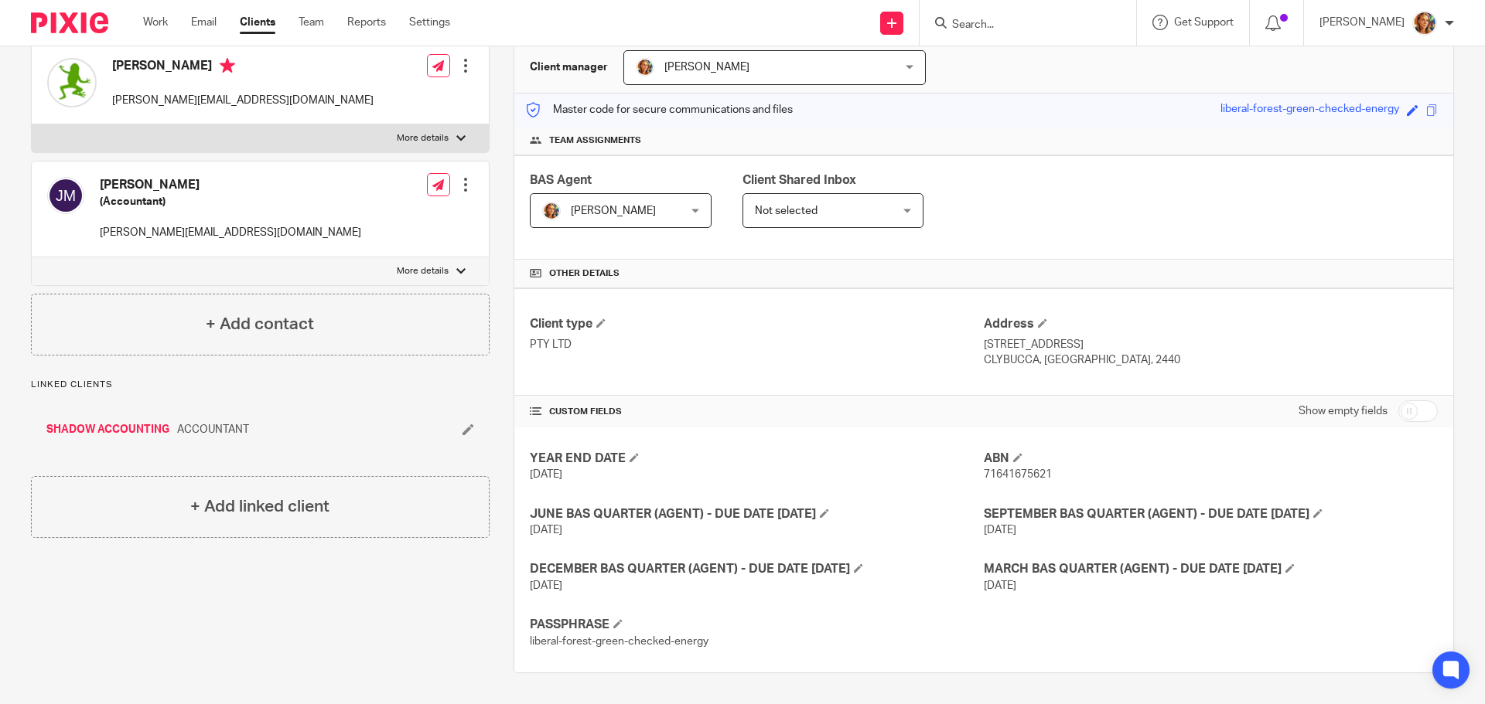
scroll to position [0, 0]
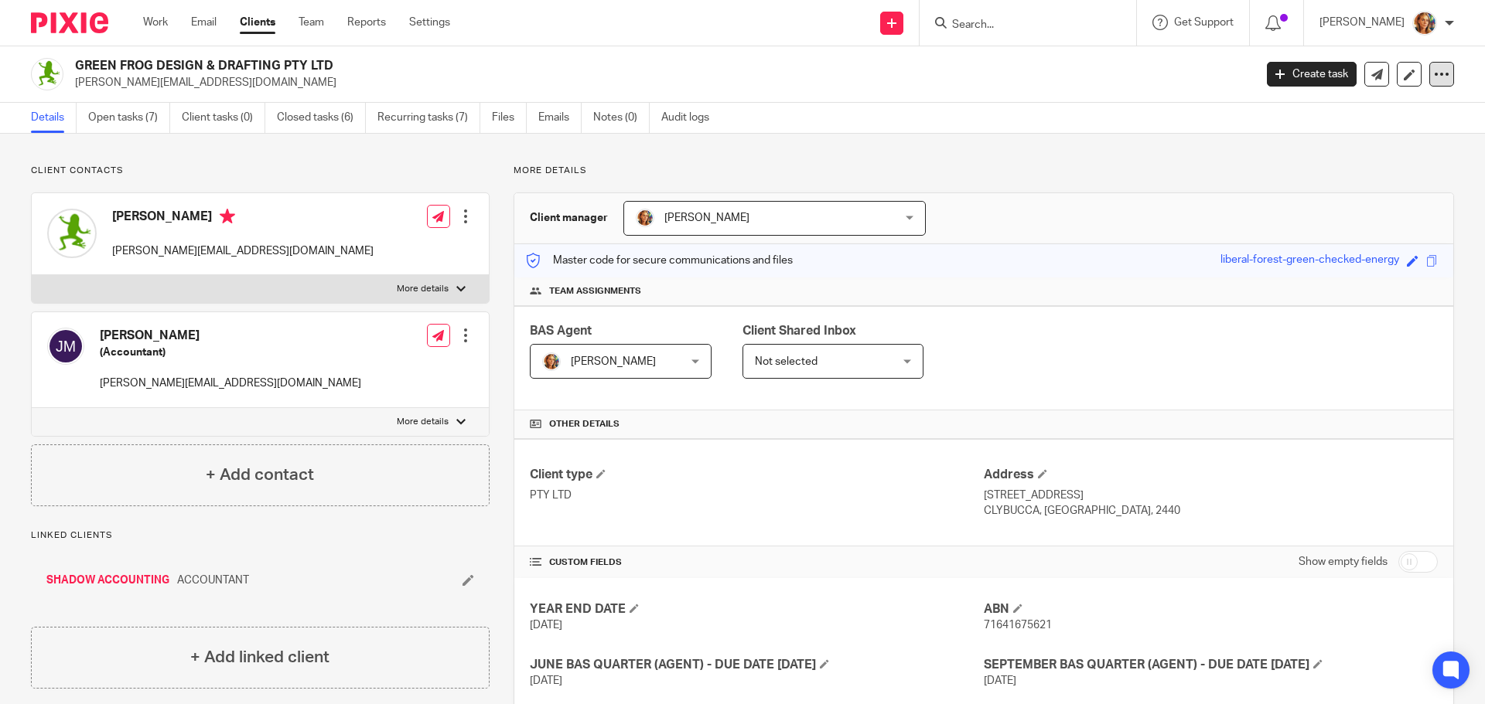
click at [1435, 70] on icon at bounding box center [1441, 73] width 15 height 15
click at [1403, 70] on icon at bounding box center [1409, 75] width 12 height 12
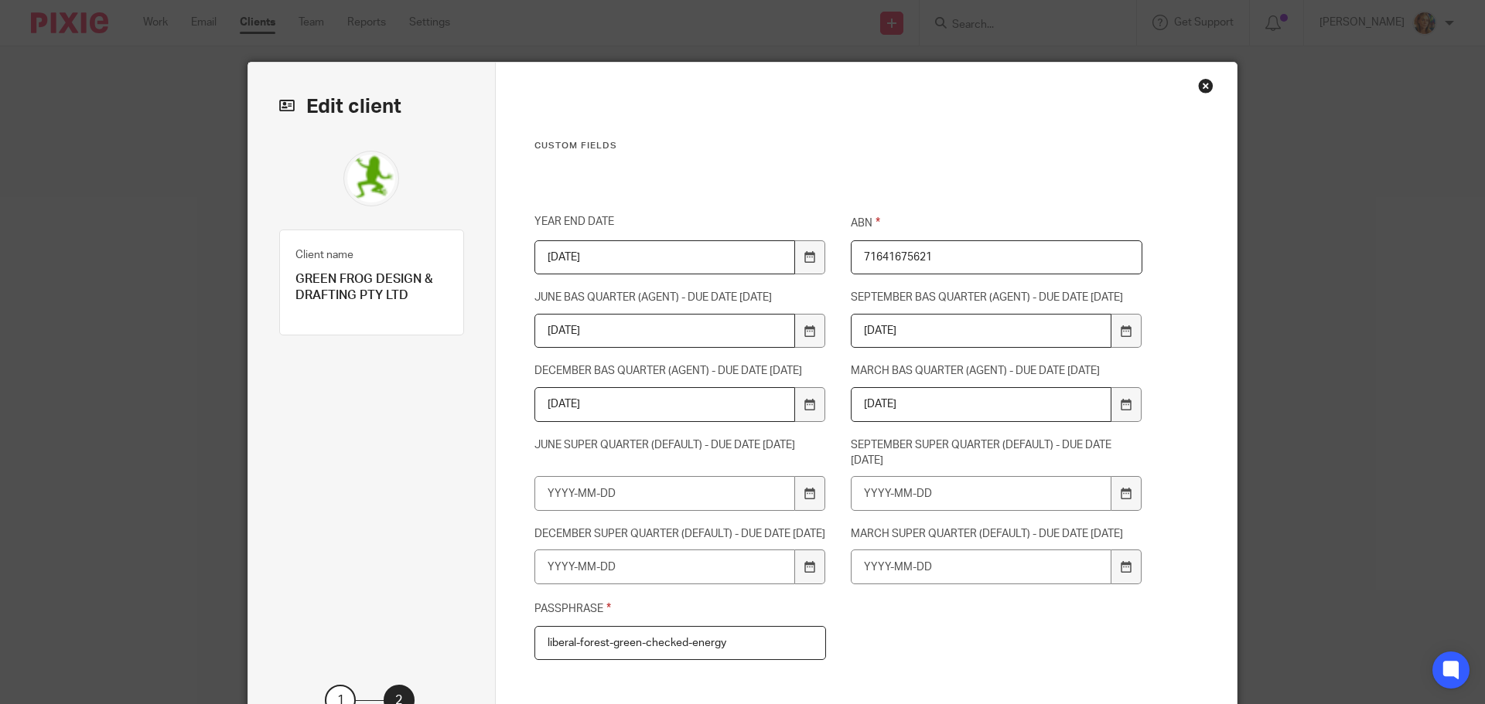
click at [1198, 81] on div "Close this dialog window" at bounding box center [1205, 85] width 15 height 15
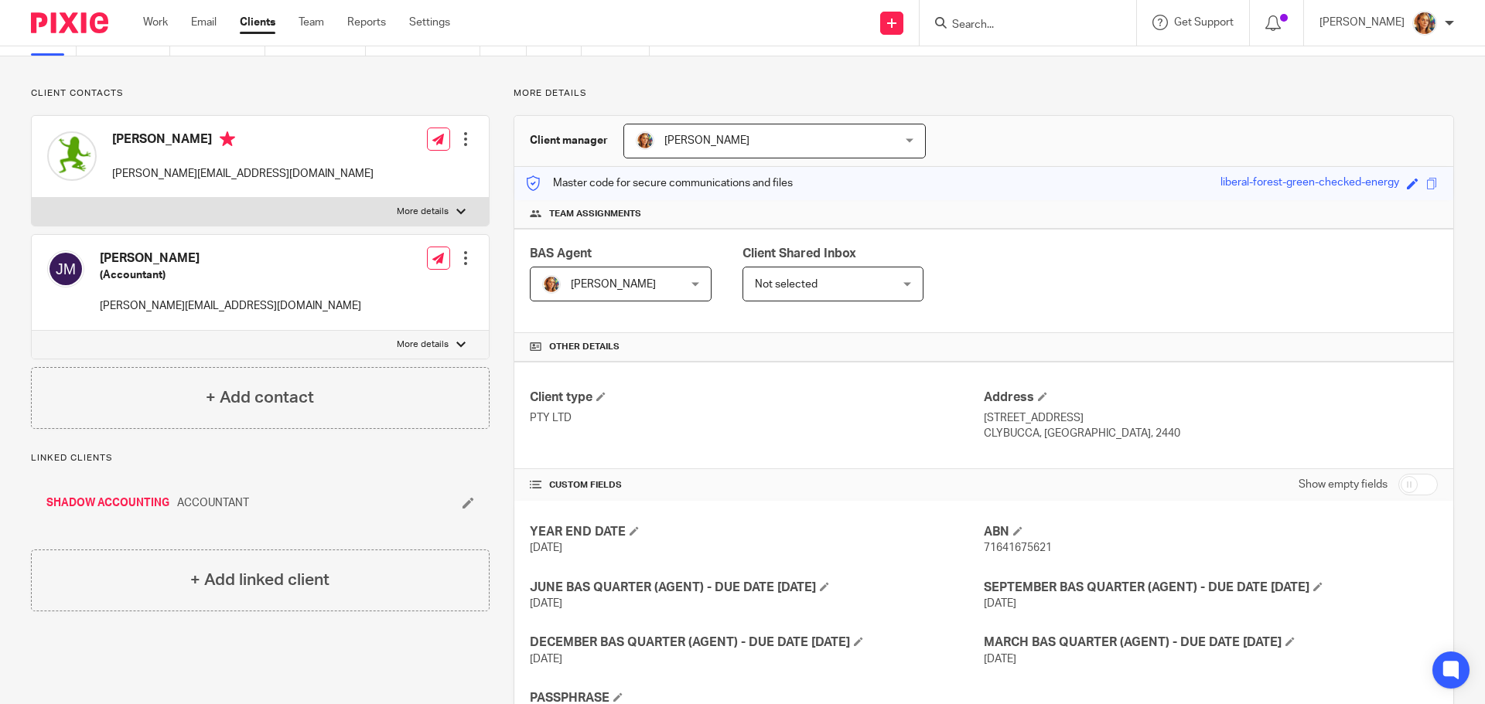
scroll to position [151, 0]
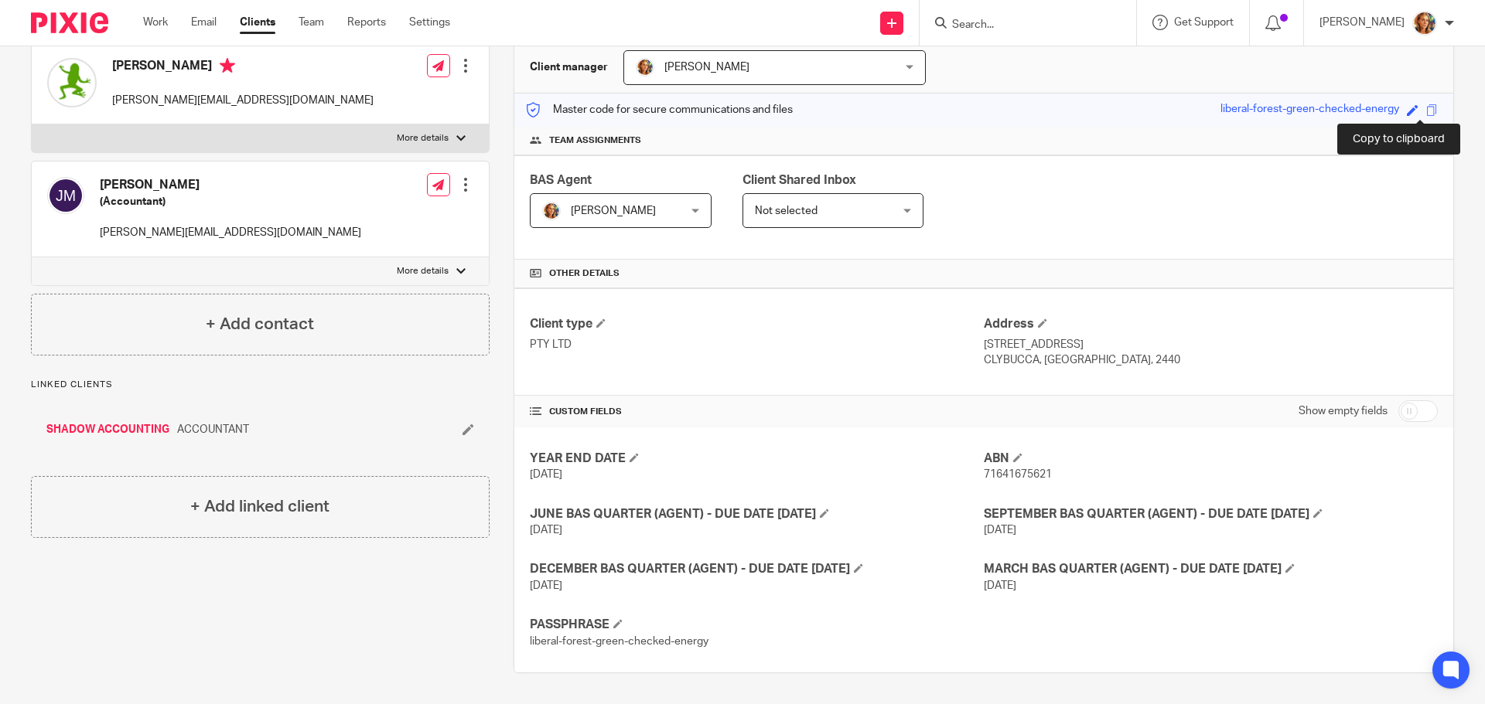
click at [1426, 112] on span at bounding box center [1432, 110] width 12 height 12
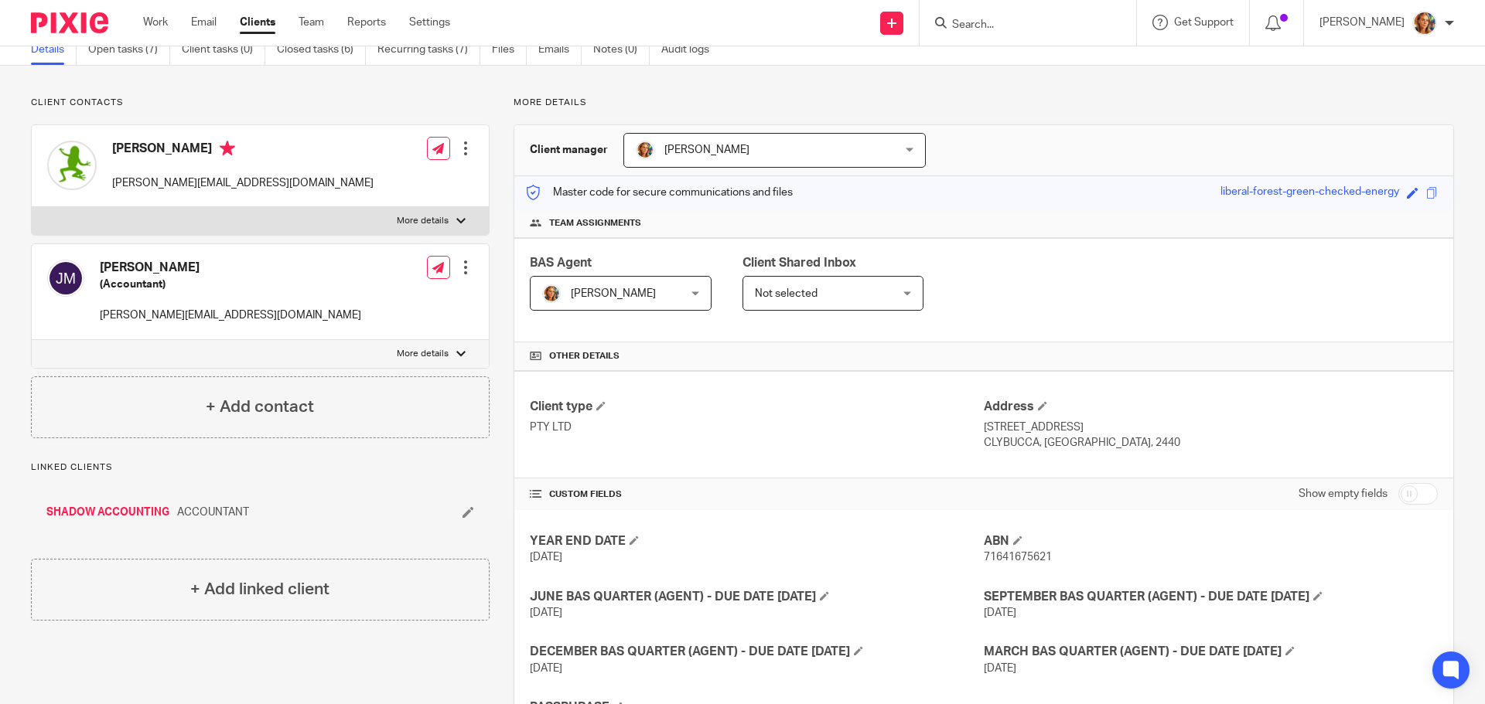
scroll to position [0, 0]
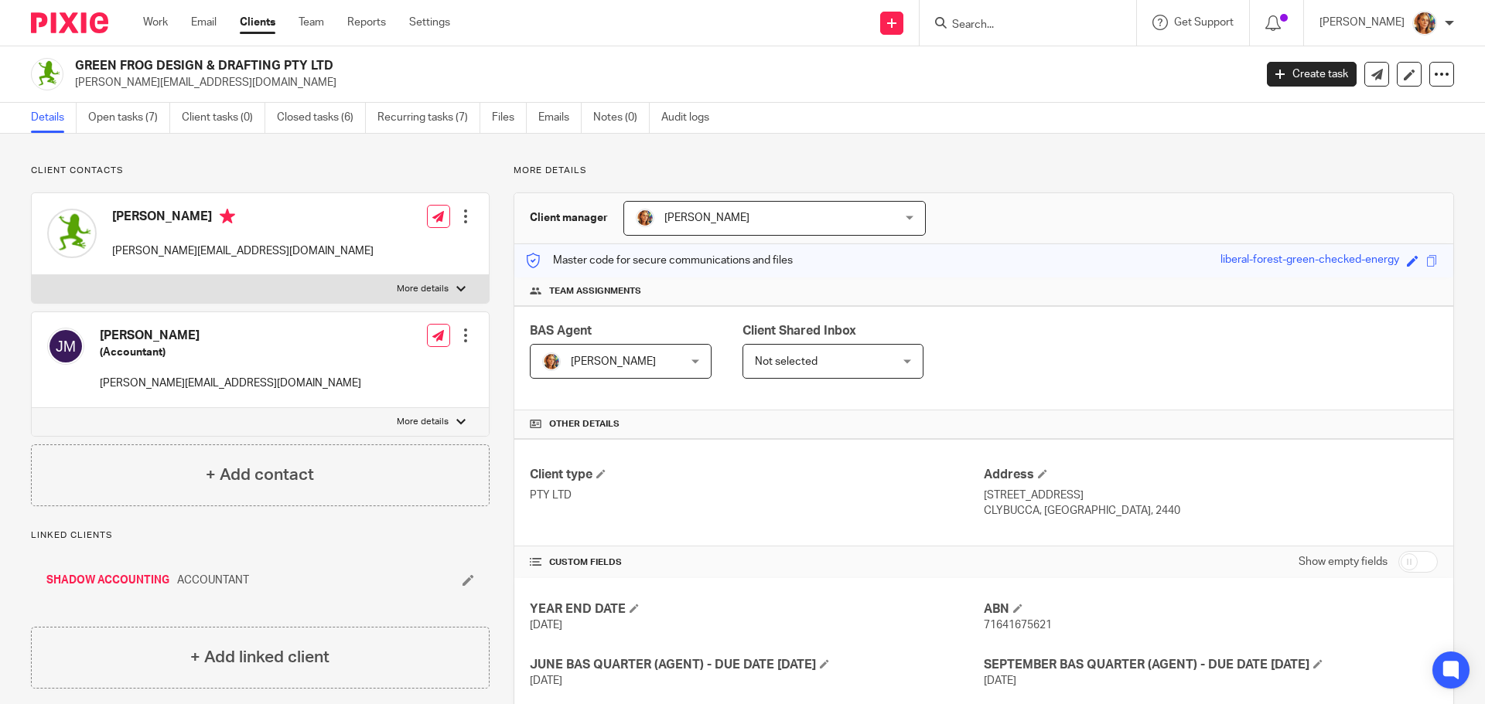
click at [456, 23] on ul "Work Email Clients Team Reports Settings" at bounding box center [308, 22] width 330 height 15
click at [412, 24] on link "Settings" at bounding box center [429, 22] width 41 height 15
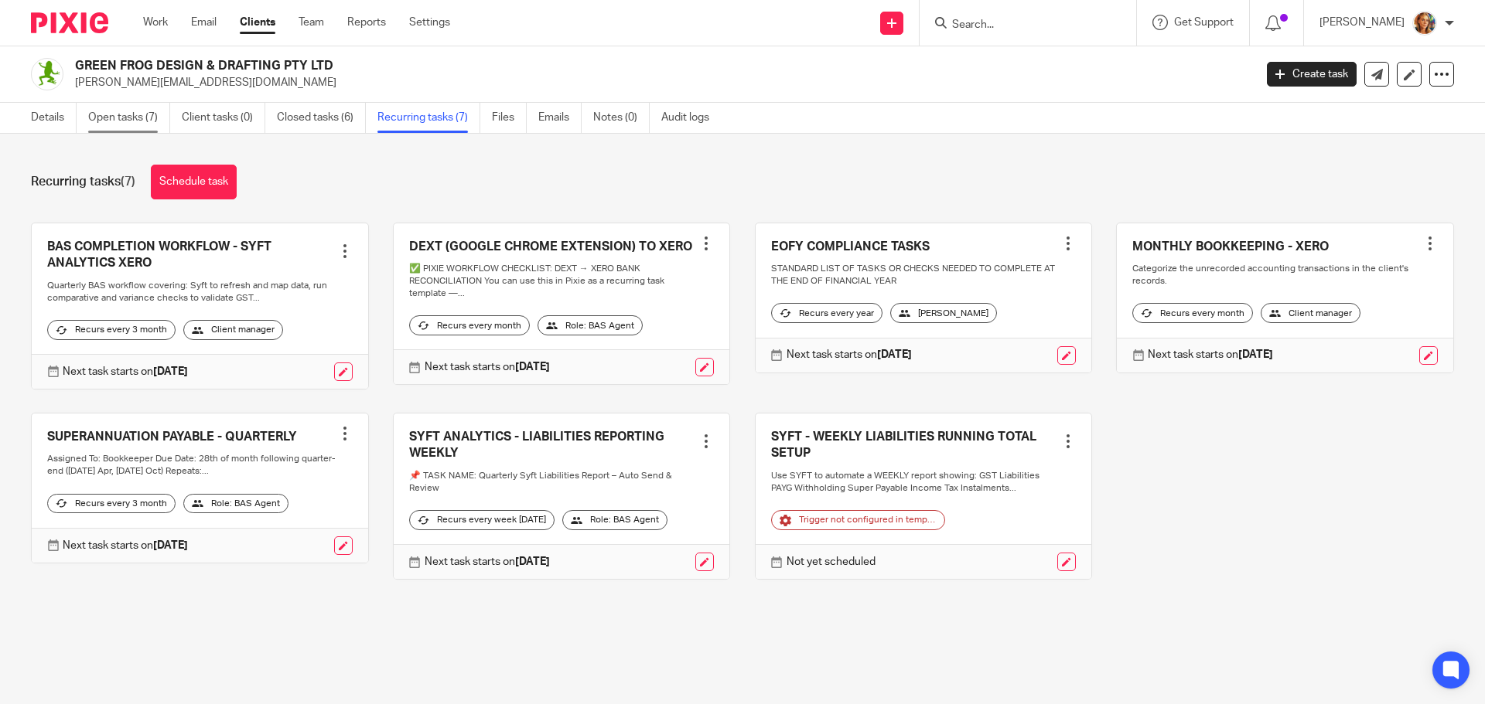
click at [130, 114] on link "Open tasks (7)" at bounding box center [129, 118] width 82 height 30
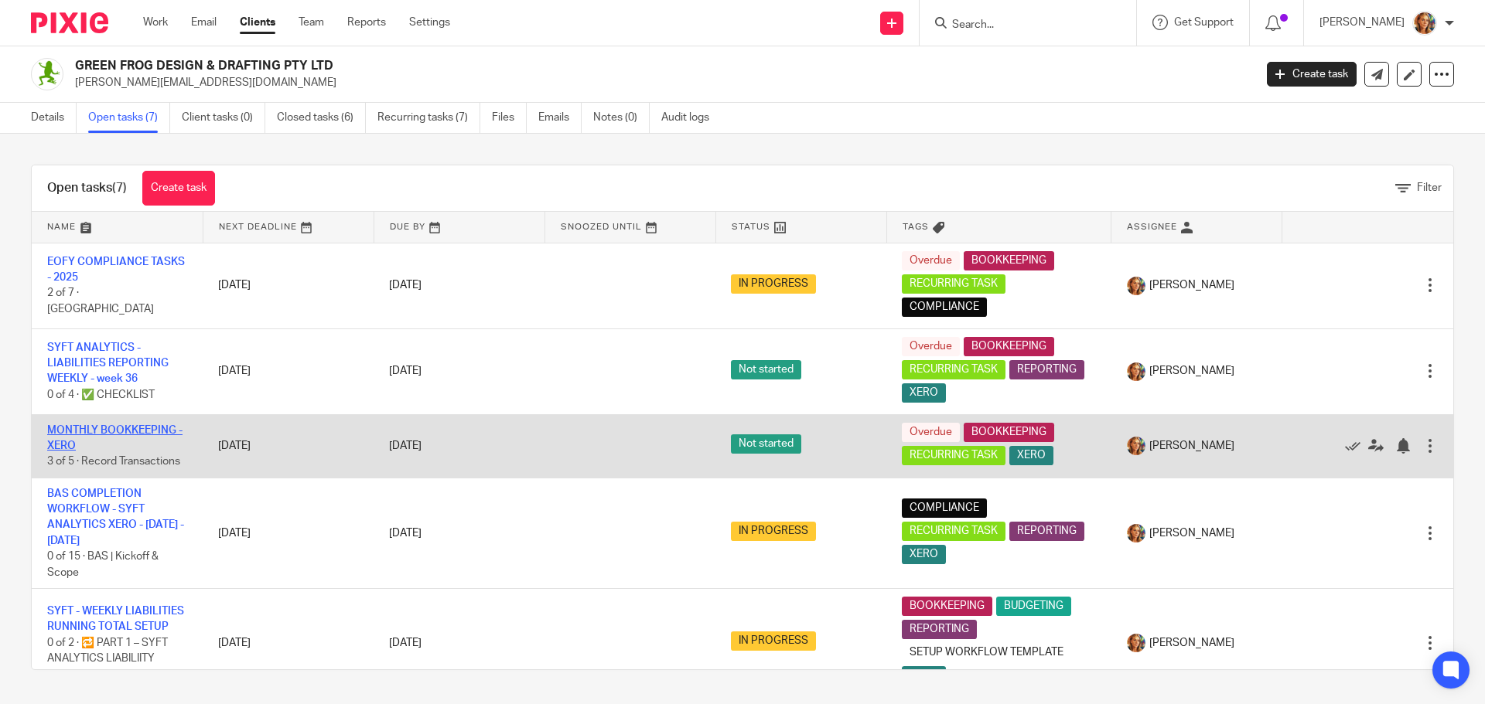
click at [148, 428] on link "MONTHLY BOOKKEEPING - XERO" at bounding box center [114, 438] width 135 height 26
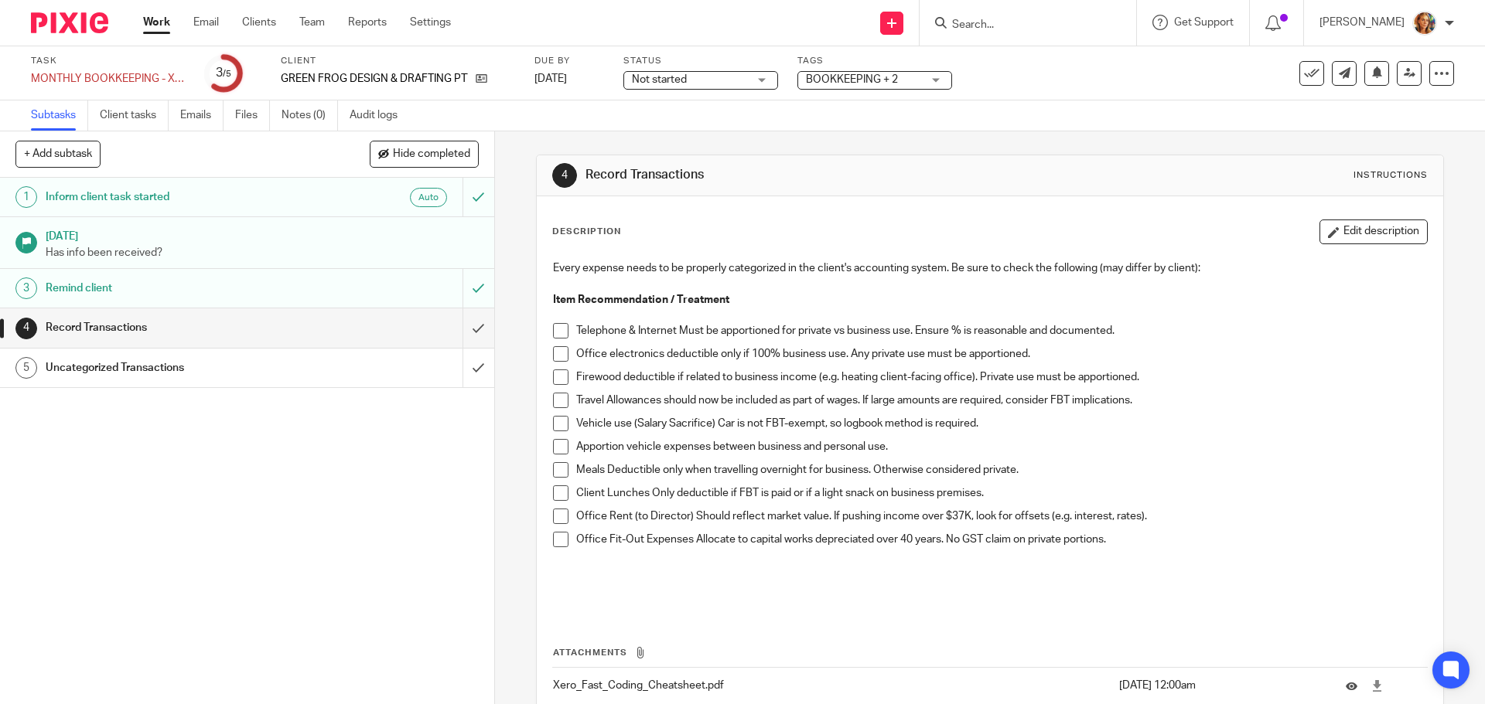
click at [255, 197] on h1 "Inform client task started" at bounding box center [180, 197] width 268 height 23
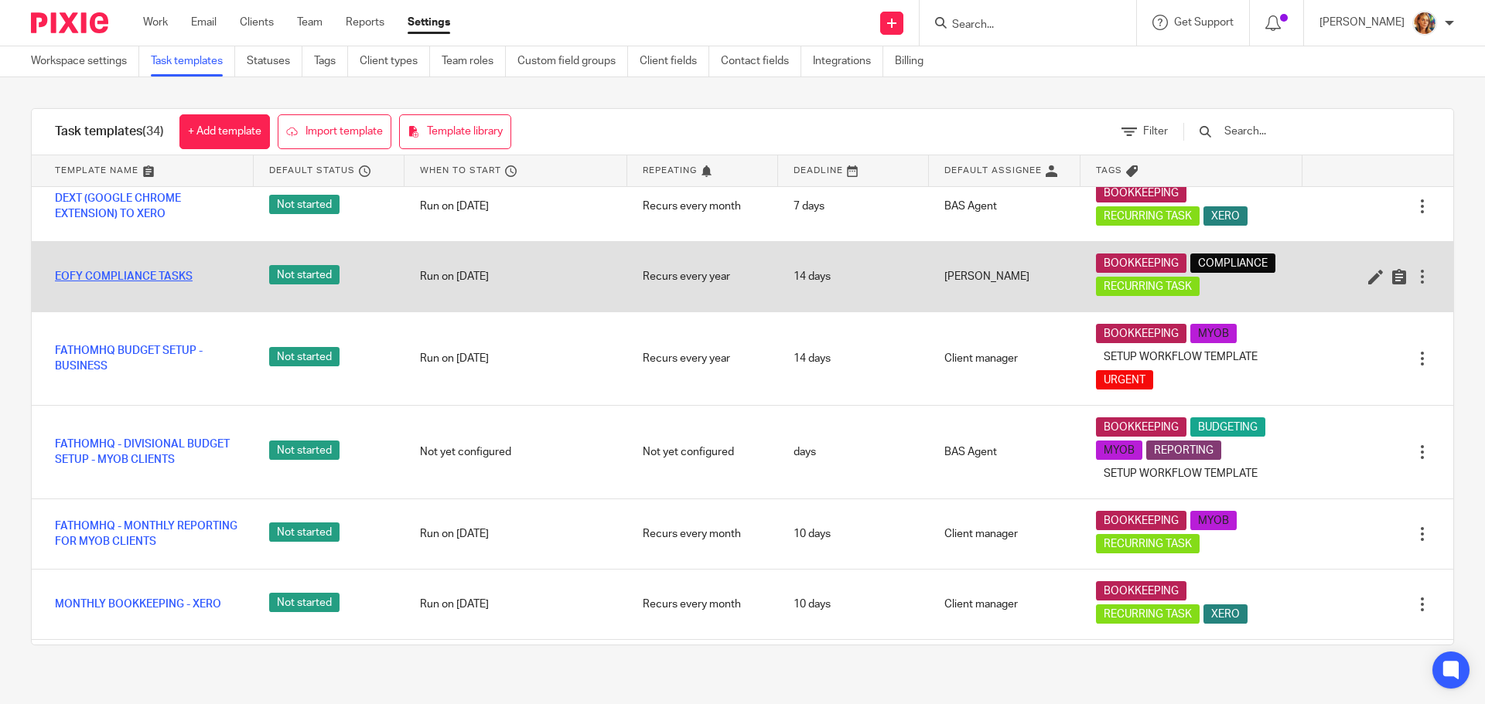
scroll to position [773, 0]
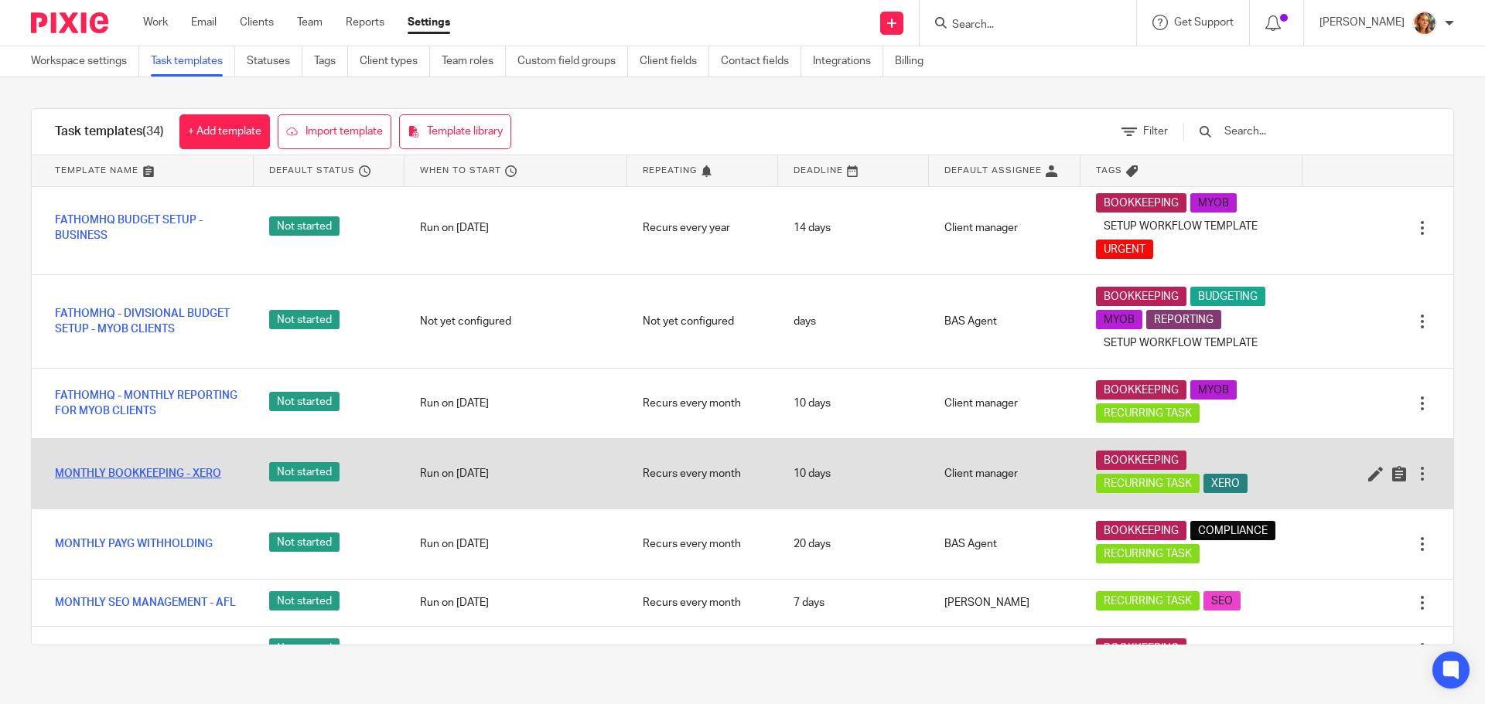
click at [104, 482] on link "MONTHLY BOOKKEEPING - XERO" at bounding box center [138, 473] width 166 height 15
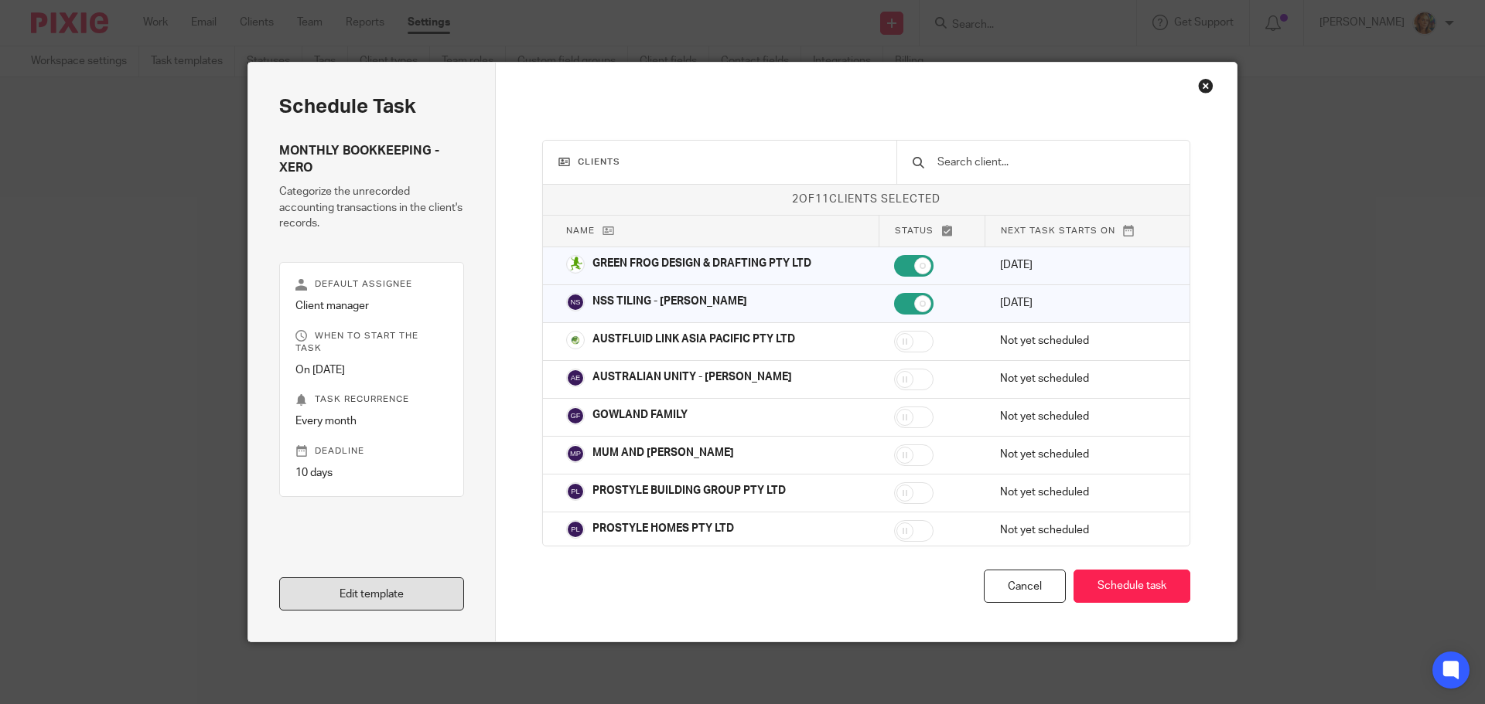
click at [405, 592] on link "Edit template" at bounding box center [371, 594] width 185 height 33
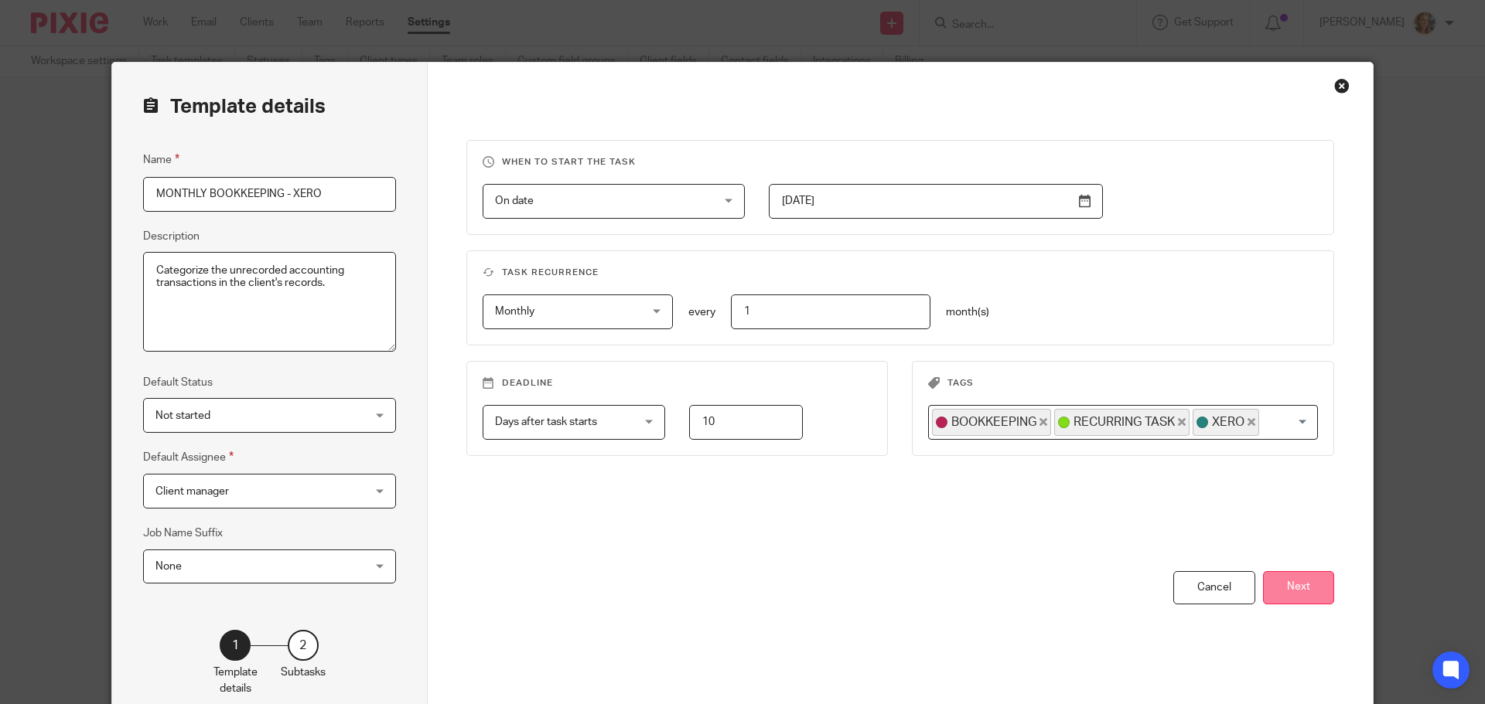
click at [1277, 581] on button "Next" at bounding box center [1298, 587] width 71 height 33
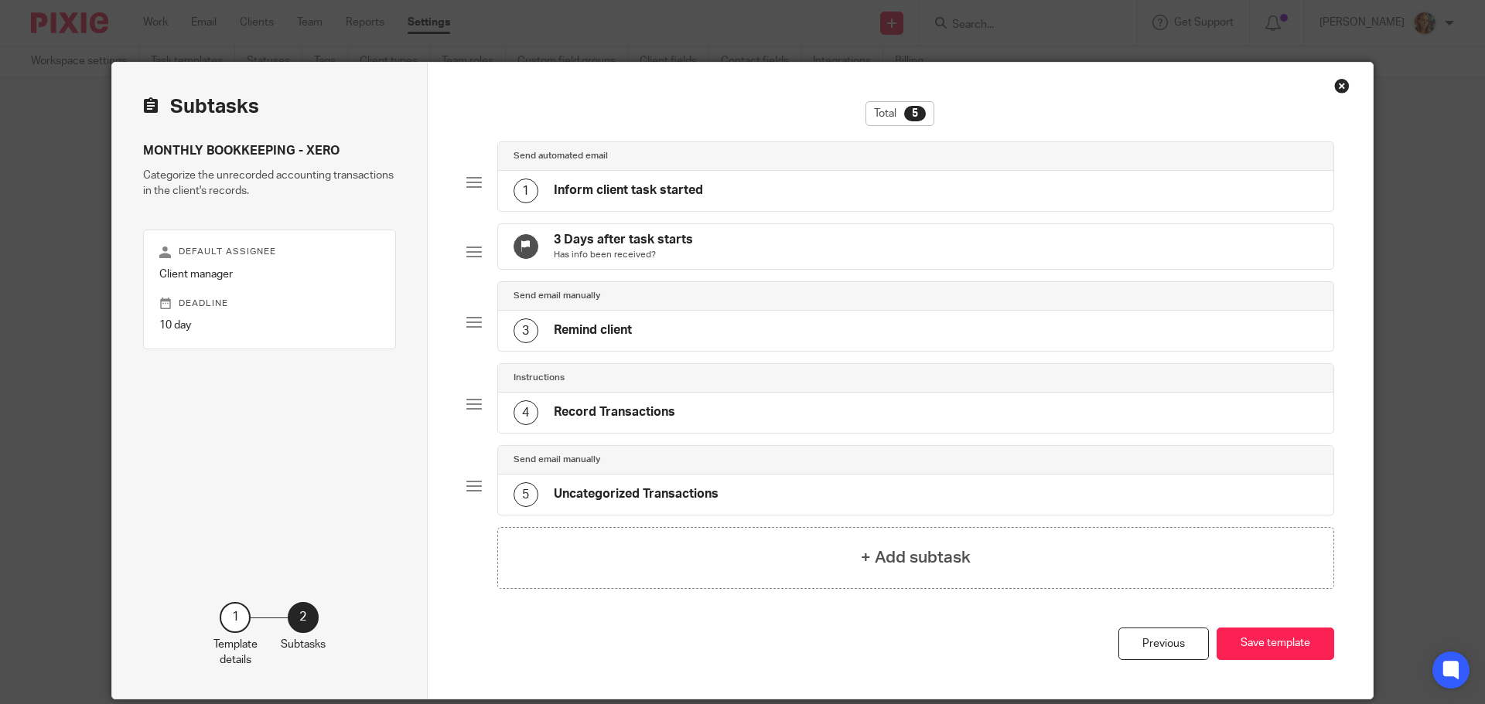
click at [727, 184] on div "1 Inform client task started" at bounding box center [916, 191] width 836 height 40
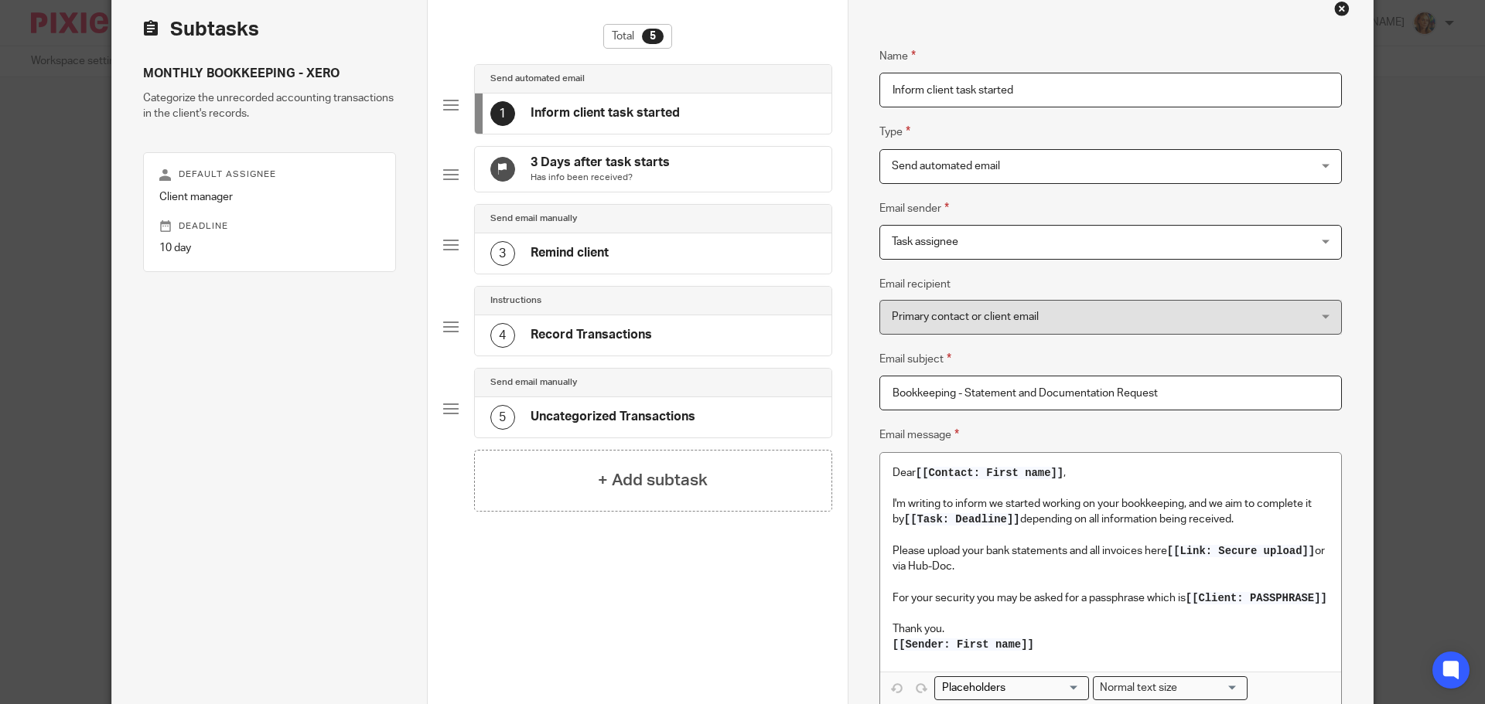
scroll to position [232, 0]
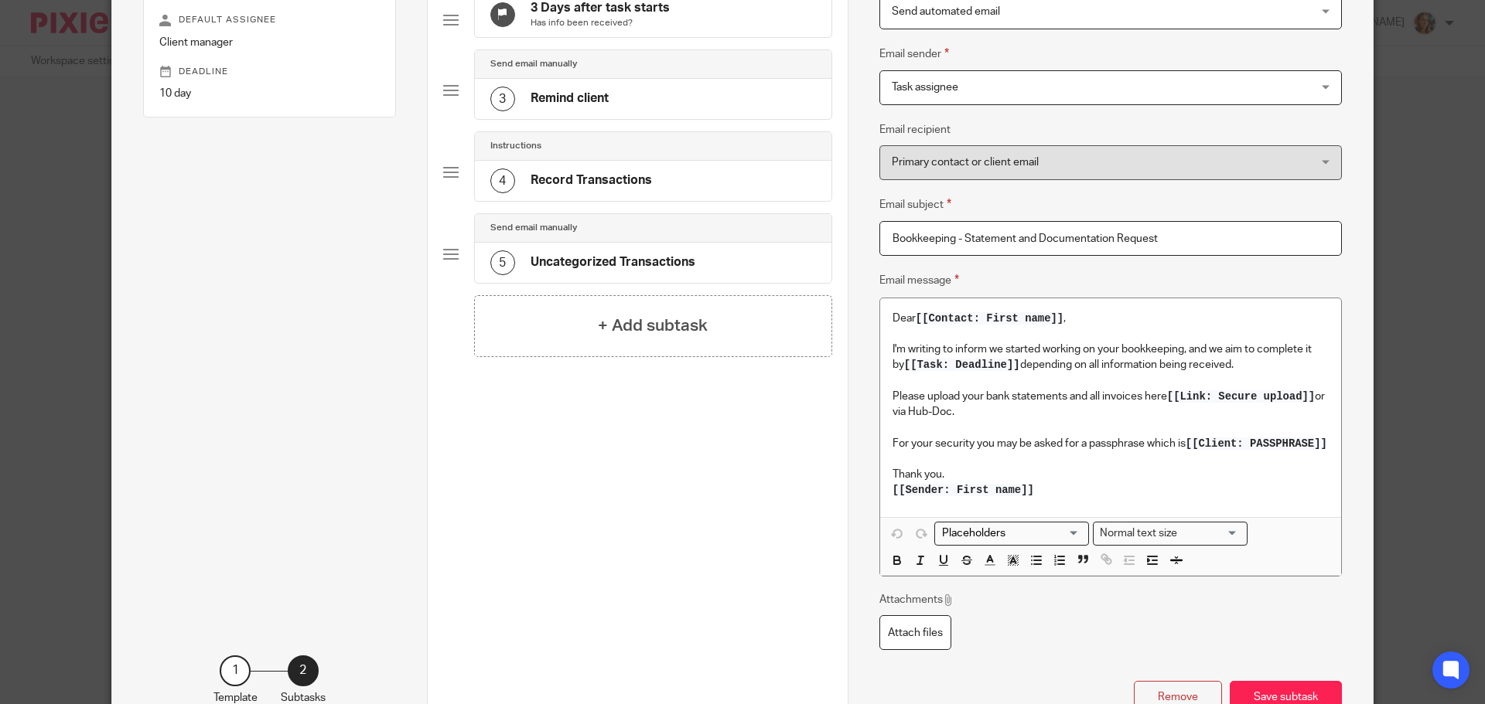
click at [1219, 443] on span "[[Client: PASSPHRASE]]" at bounding box center [1256, 444] width 142 height 12
click at [1041, 542] on input "Search for option" at bounding box center [1007, 534] width 143 height 16
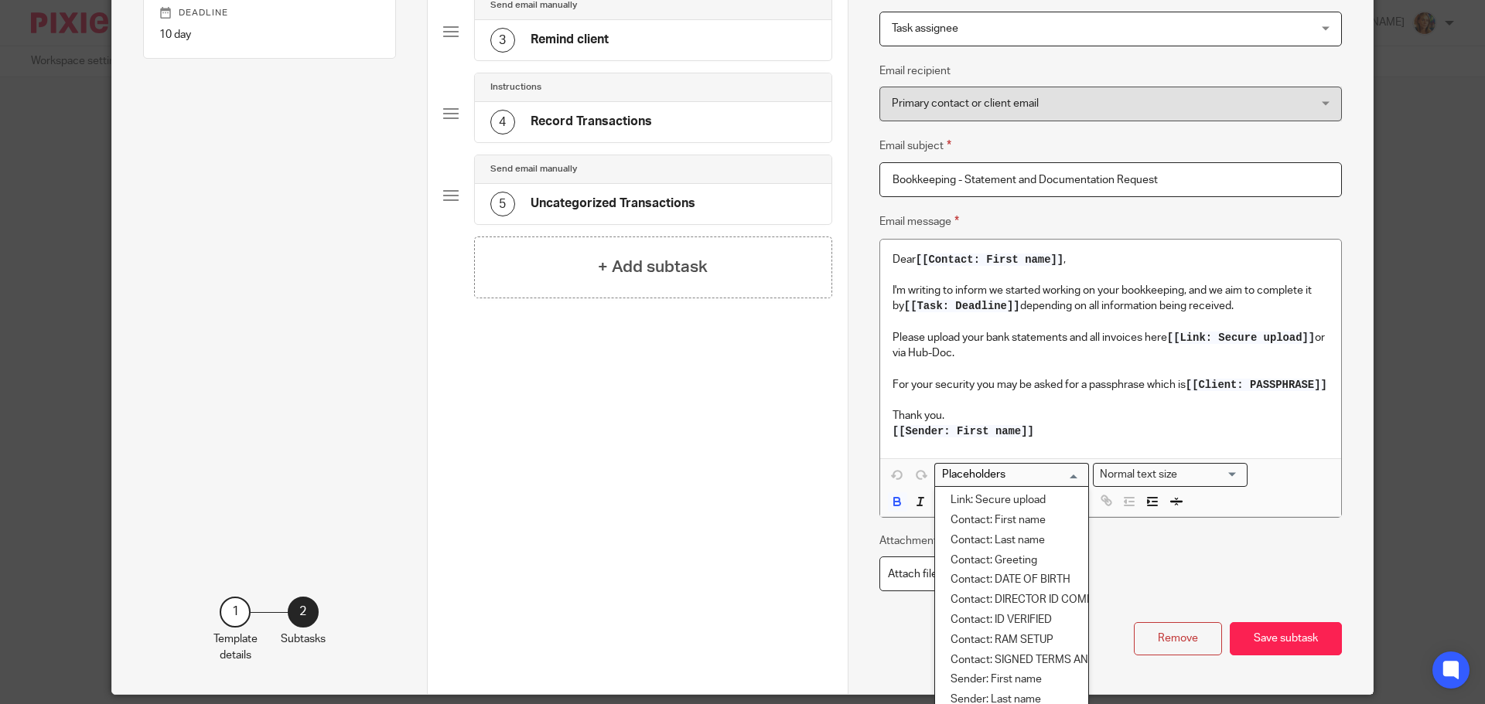
scroll to position [359, 0]
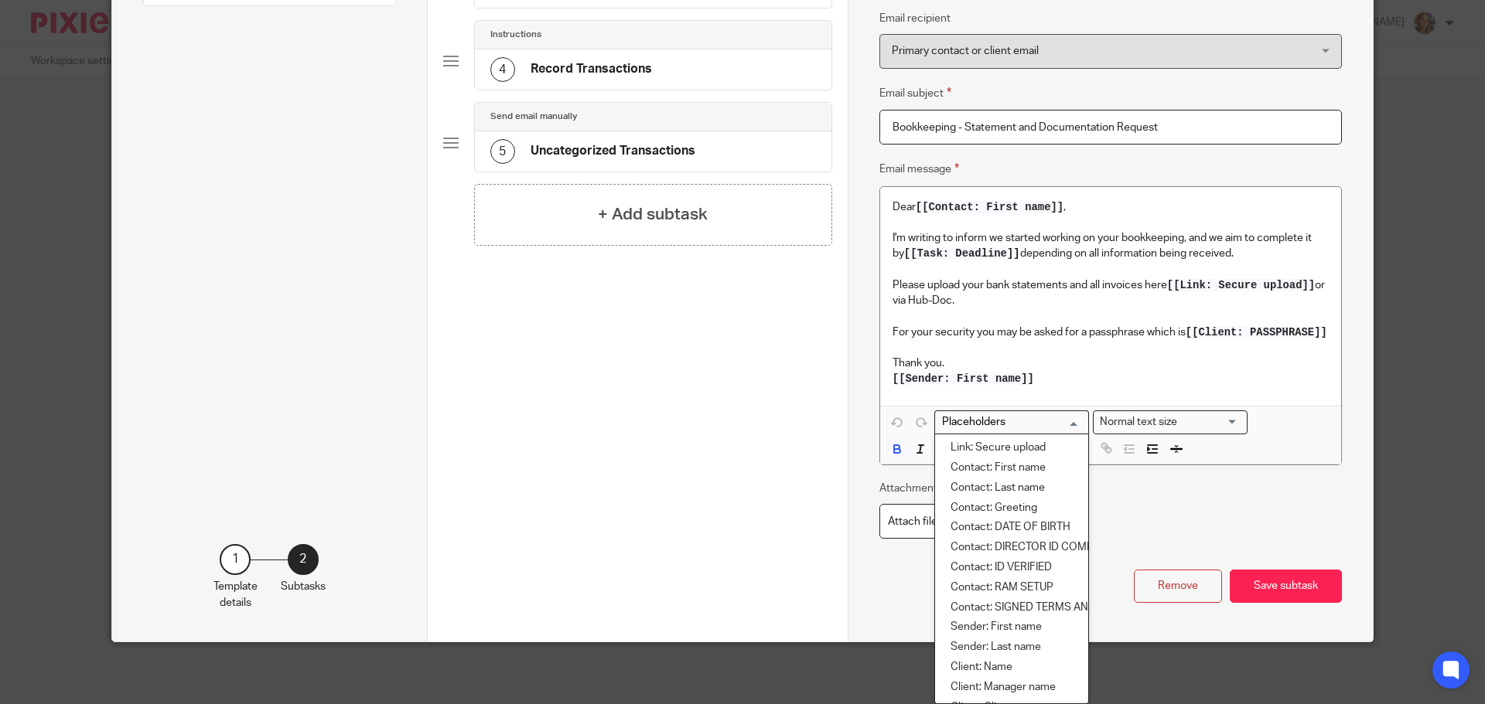
click at [1205, 325] on p "For your security you may be asked for a passphrase which is [[Client: PASSPHRA…" at bounding box center [1110, 332] width 436 height 15
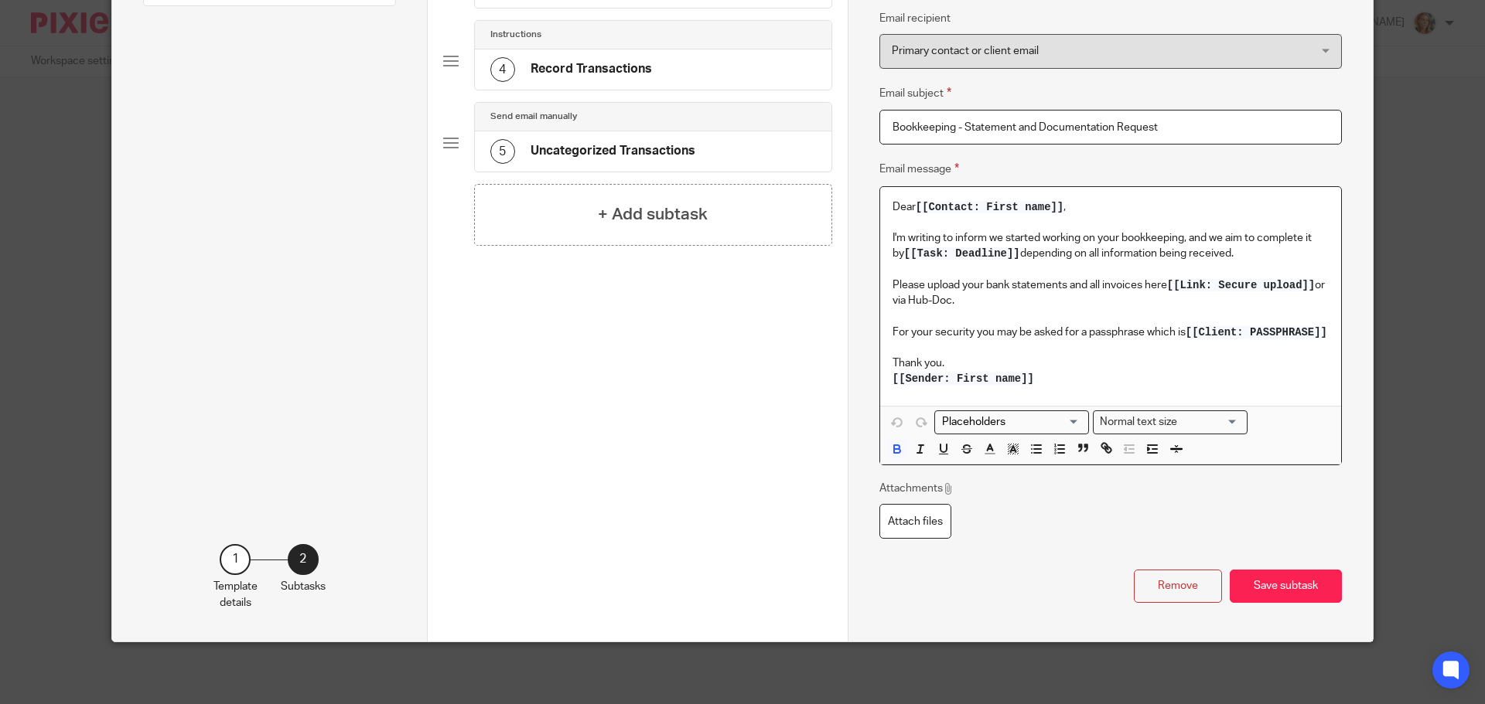
drag, startPoint x: 1185, startPoint y: 319, endPoint x: 1202, endPoint y: 325, distance: 17.1
click at [1202, 325] on p "For your security you may be asked for a passphrase which is [[Client: PASSPHRA…" at bounding box center [1110, 332] width 436 height 15
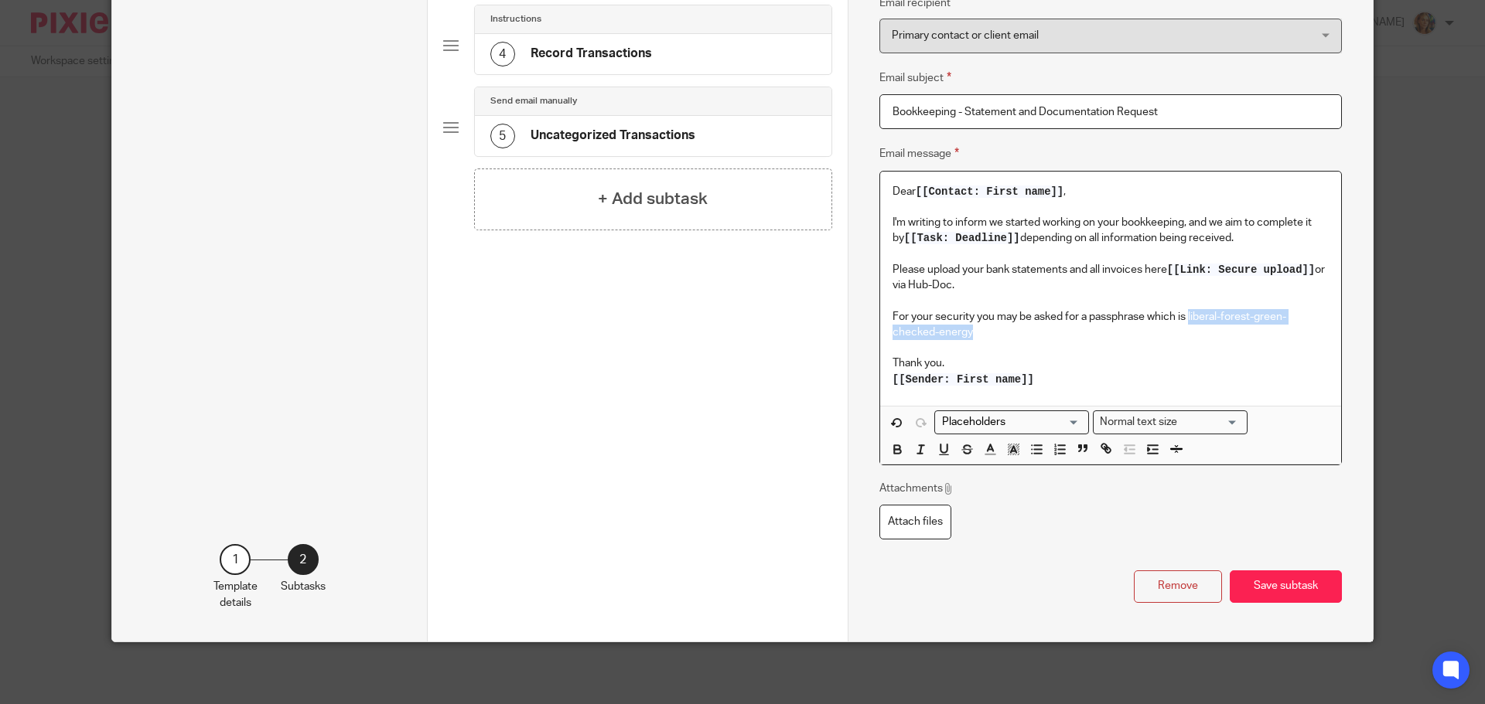
drag, startPoint x: 1185, startPoint y: 315, endPoint x: 1247, endPoint y: 336, distance: 65.8
click at [1247, 336] on p "For your security you may be asked for a passphrase which is liberal-forest-gre…" at bounding box center [1110, 325] width 436 height 32
click at [890, 445] on icon "button" at bounding box center [897, 449] width 14 height 14
click at [1049, 501] on div "Attachments Attach files" at bounding box center [1110, 510] width 462 height 58
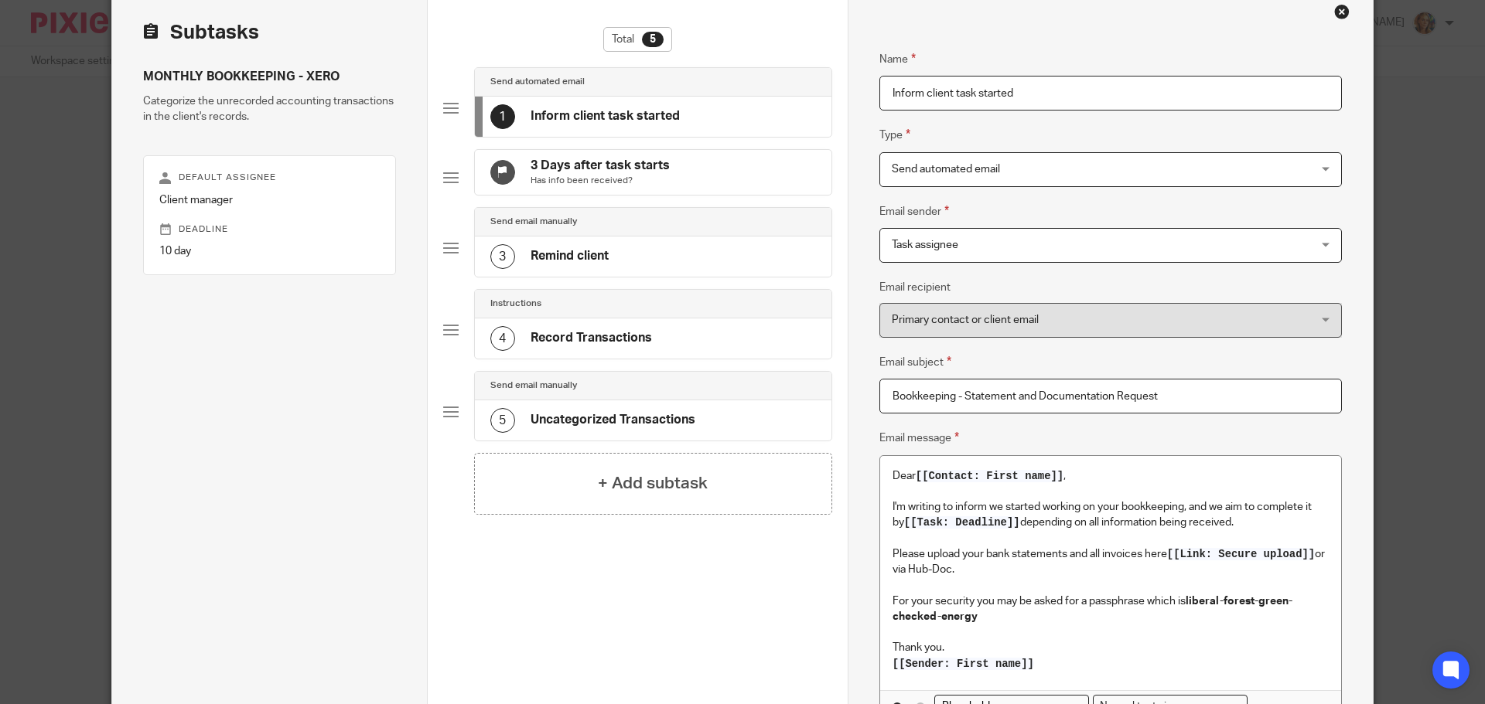
scroll to position [49, 0]
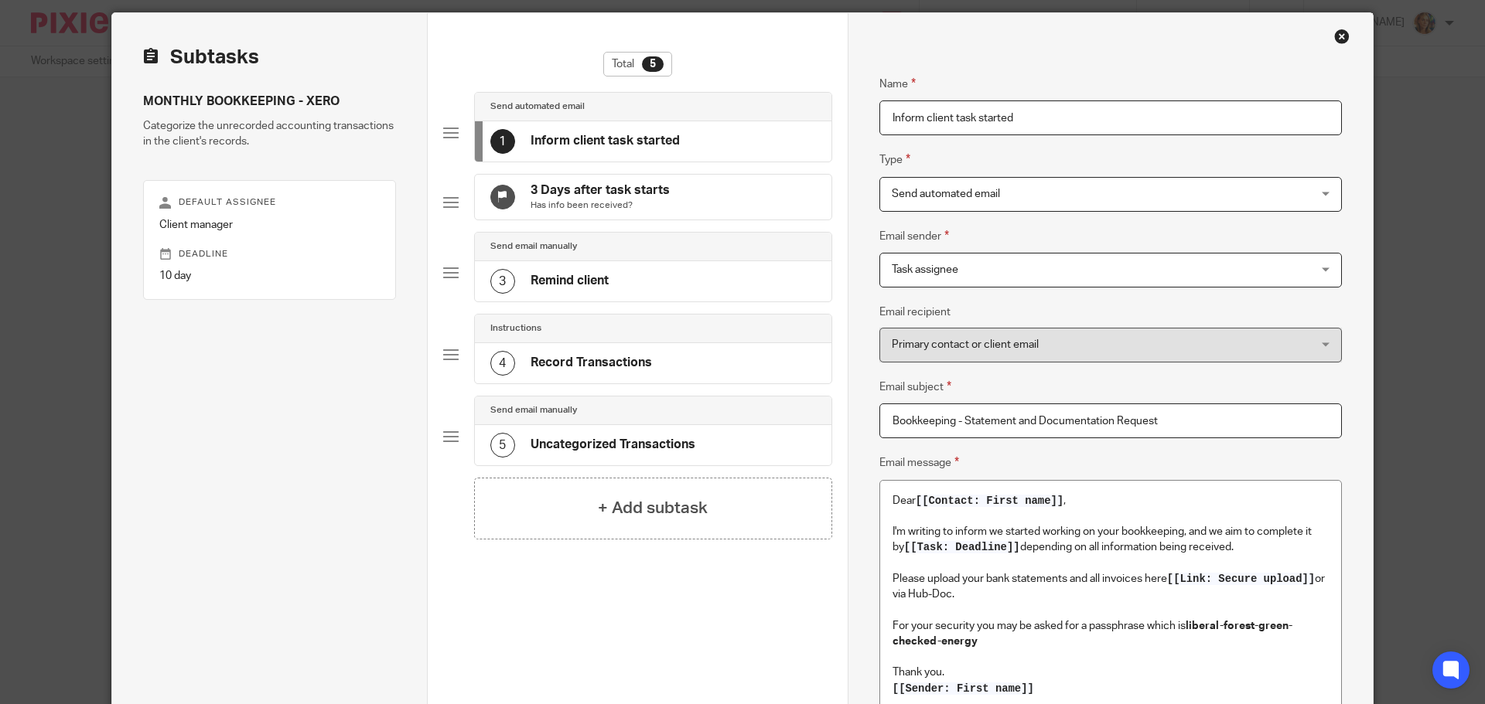
click at [680, 285] on div "3 Remind client" at bounding box center [653, 281] width 356 height 40
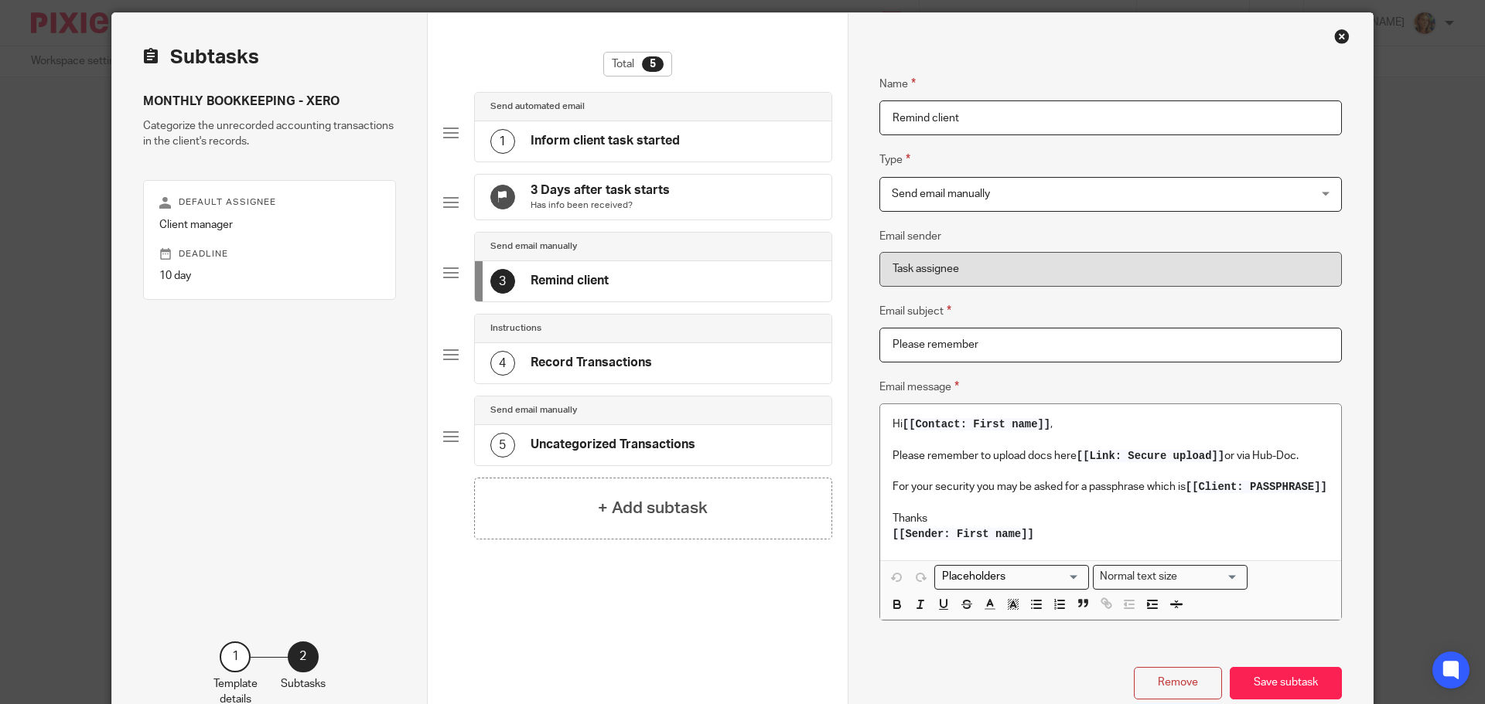
click at [714, 136] on div "1 Inform client task started" at bounding box center [653, 141] width 356 height 40
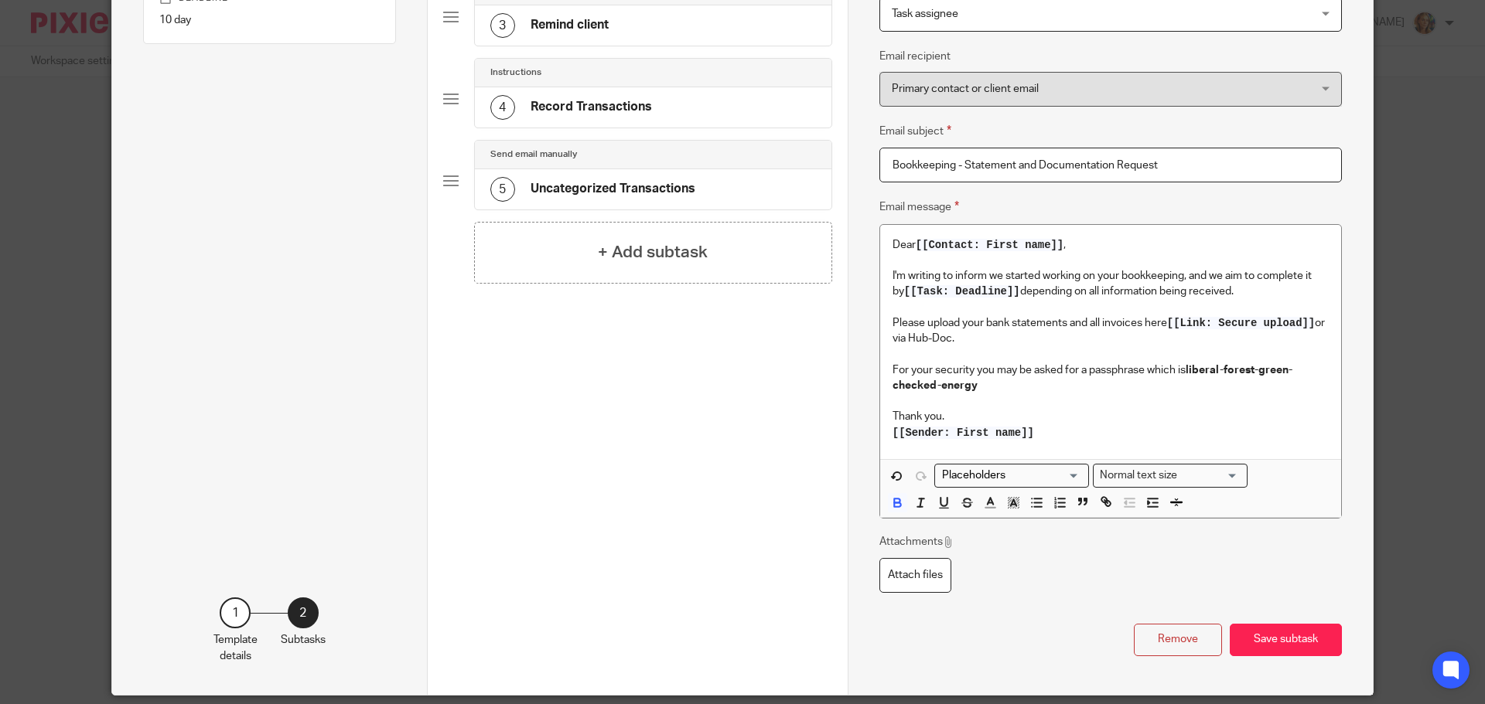
scroll to position [359, 0]
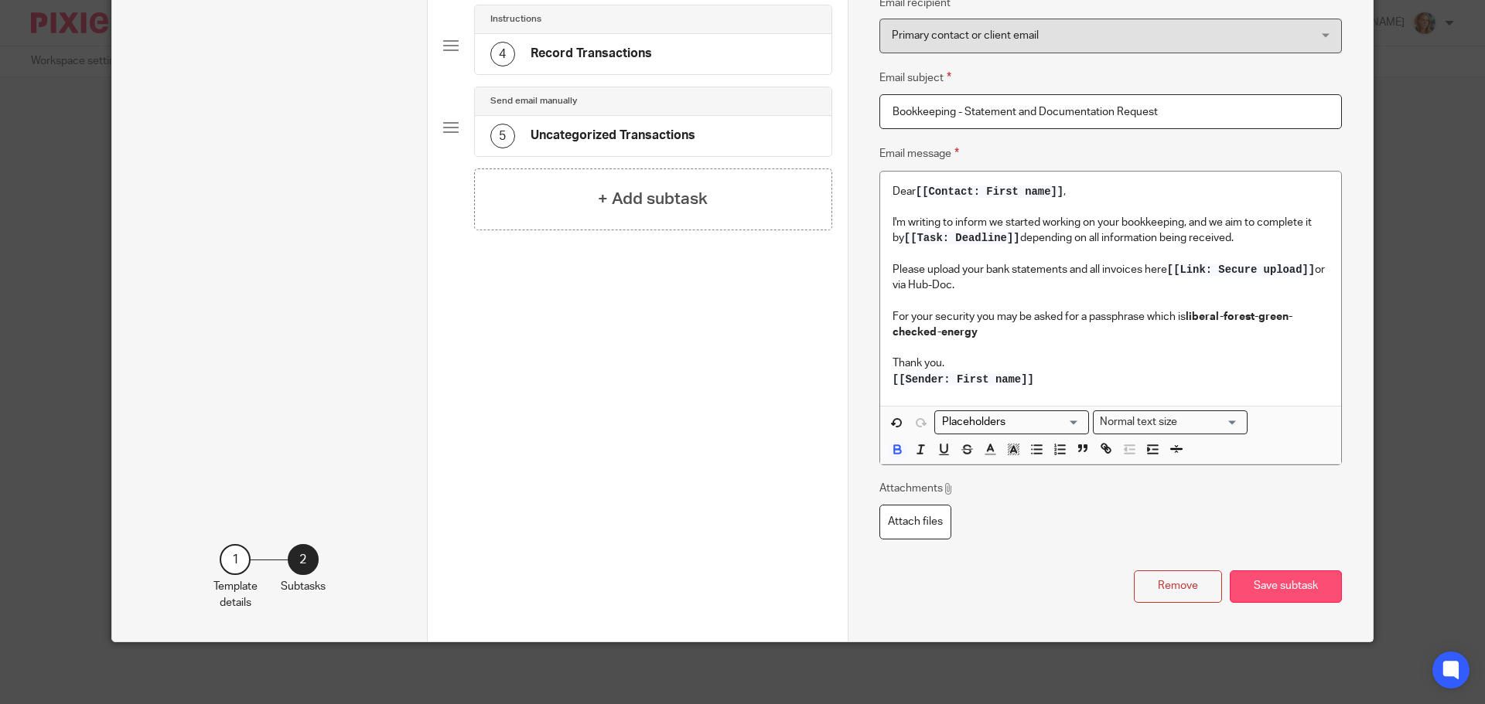
click at [1256, 584] on button "Save subtask" at bounding box center [1285, 587] width 112 height 33
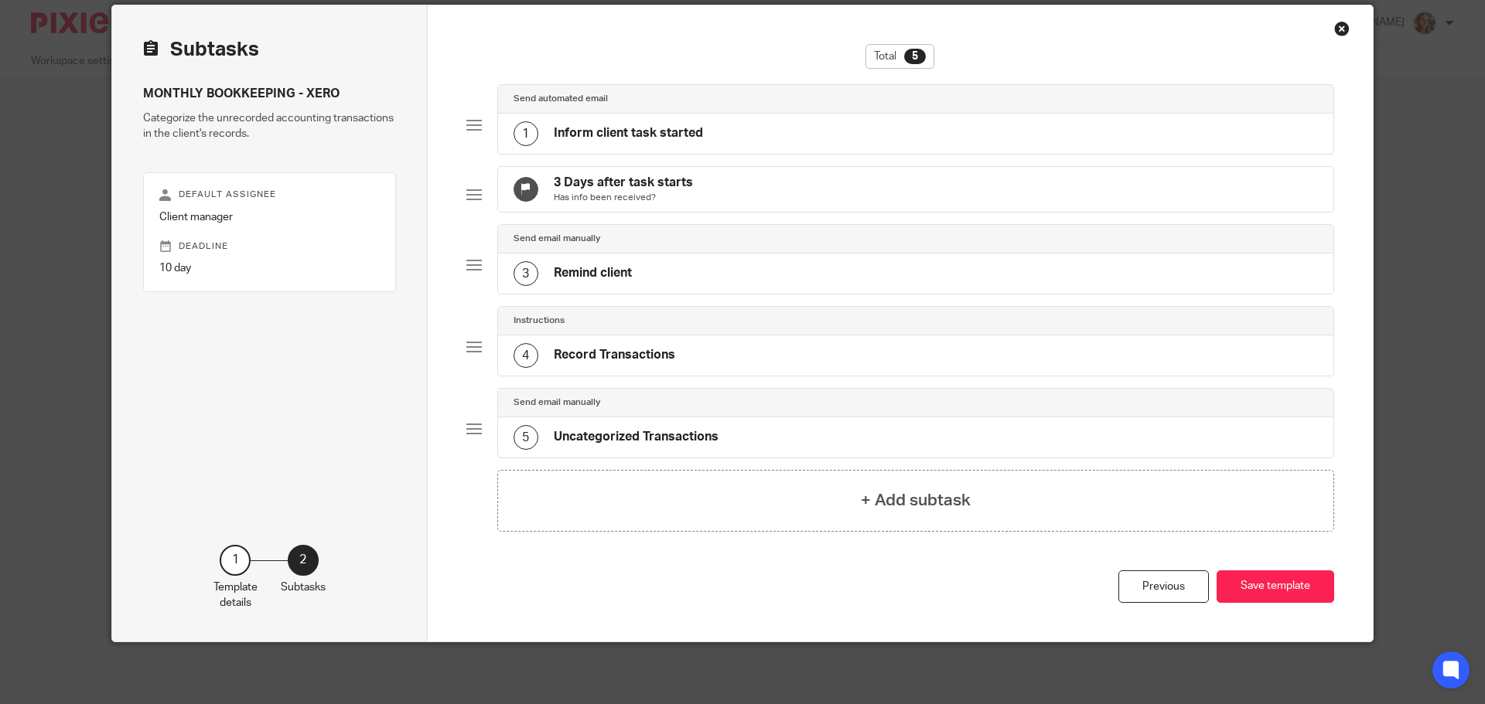
scroll to position [70, 0]
click at [693, 125] on h4 "Inform client task started" at bounding box center [628, 133] width 149 height 16
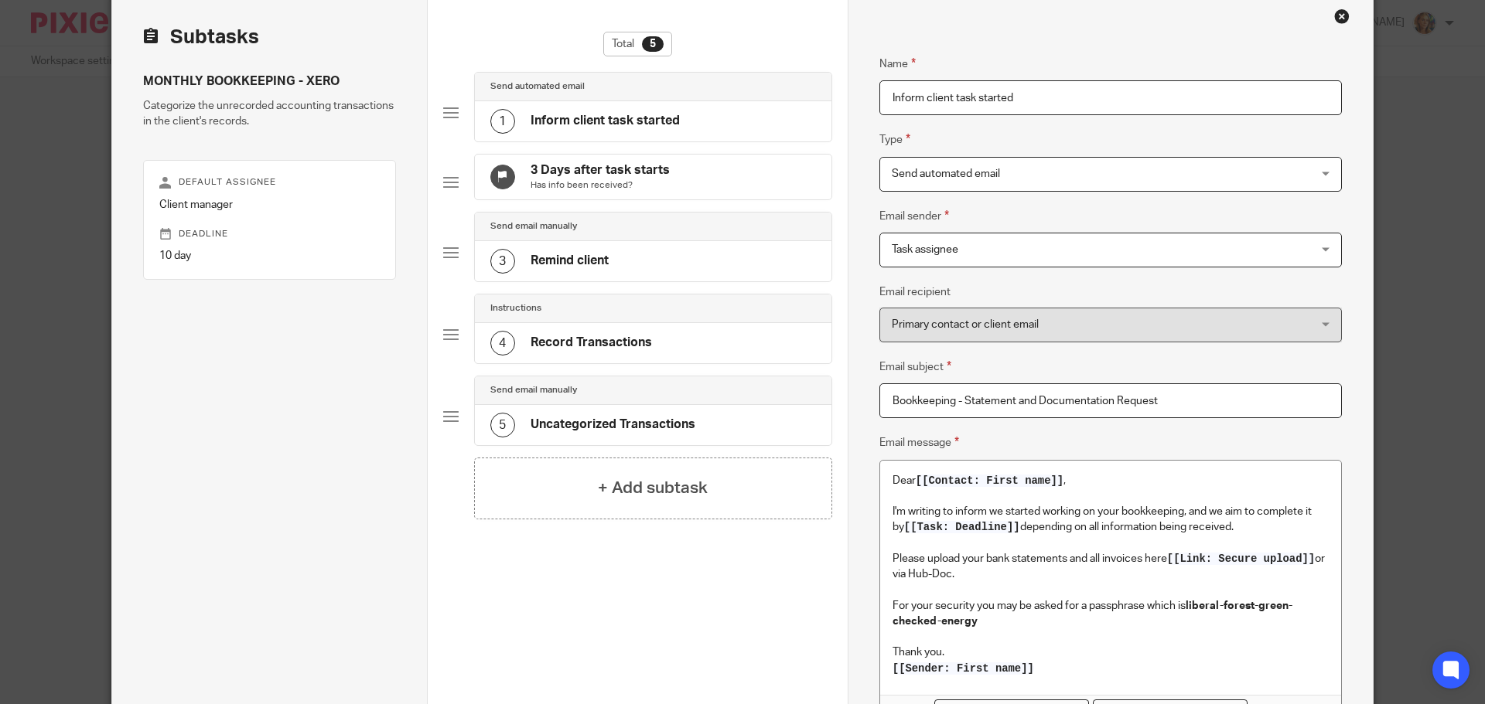
click at [631, 265] on div "3 Remind client" at bounding box center [653, 261] width 356 height 40
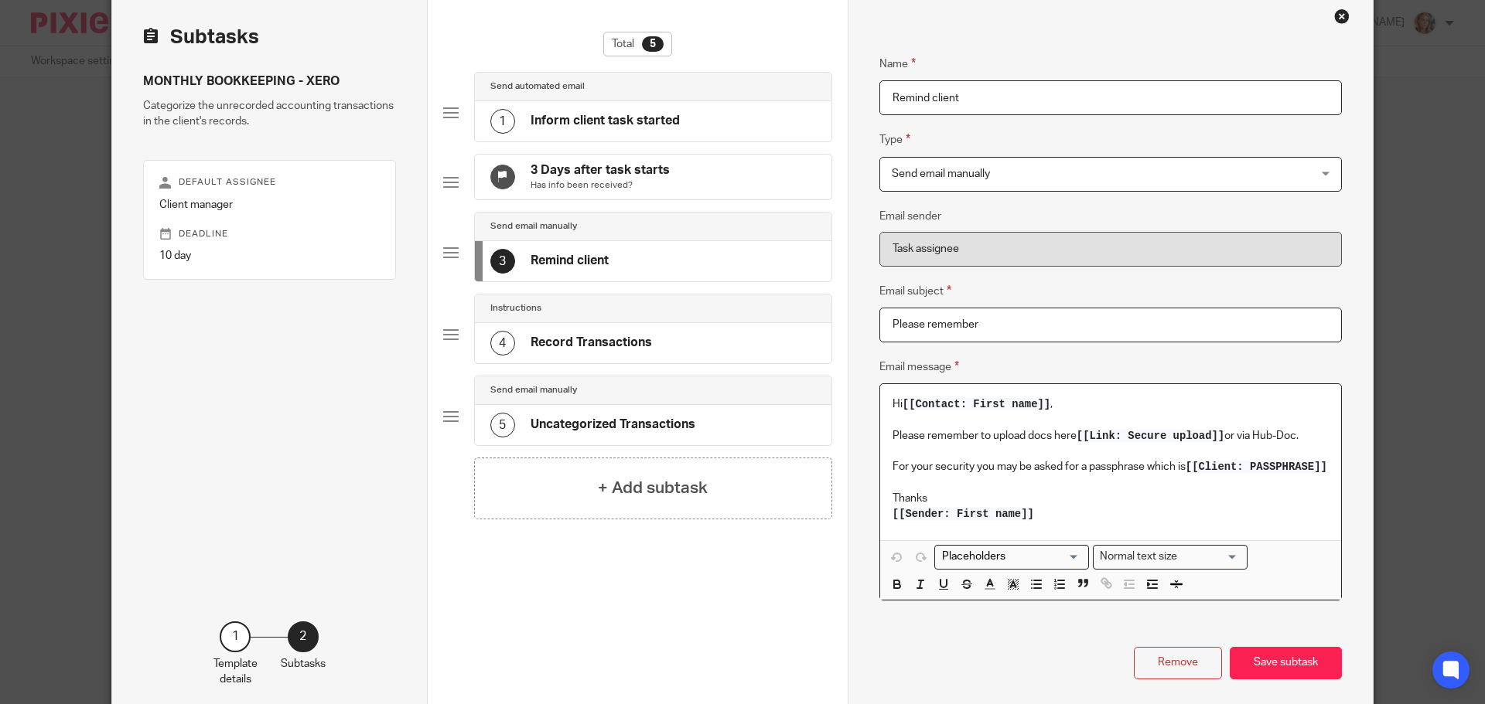
drag, startPoint x: 1188, startPoint y: 464, endPoint x: 1208, endPoint y: 475, distance: 22.2
click at [1208, 475] on p "For your security you may be asked for a passphrase which is [[Client: PASSPHRA…" at bounding box center [1110, 466] width 436 height 15
drag, startPoint x: 1184, startPoint y: 465, endPoint x: 1277, endPoint y: 467, distance: 92.8
click at [1277, 467] on p "For your security you may be asked for a passphrase which is [[Client: PASSPHRA…" at bounding box center [1110, 466] width 436 height 15
click at [1194, 466] on span "[[Client: PASSPHRASE]]" at bounding box center [1256, 467] width 142 height 12
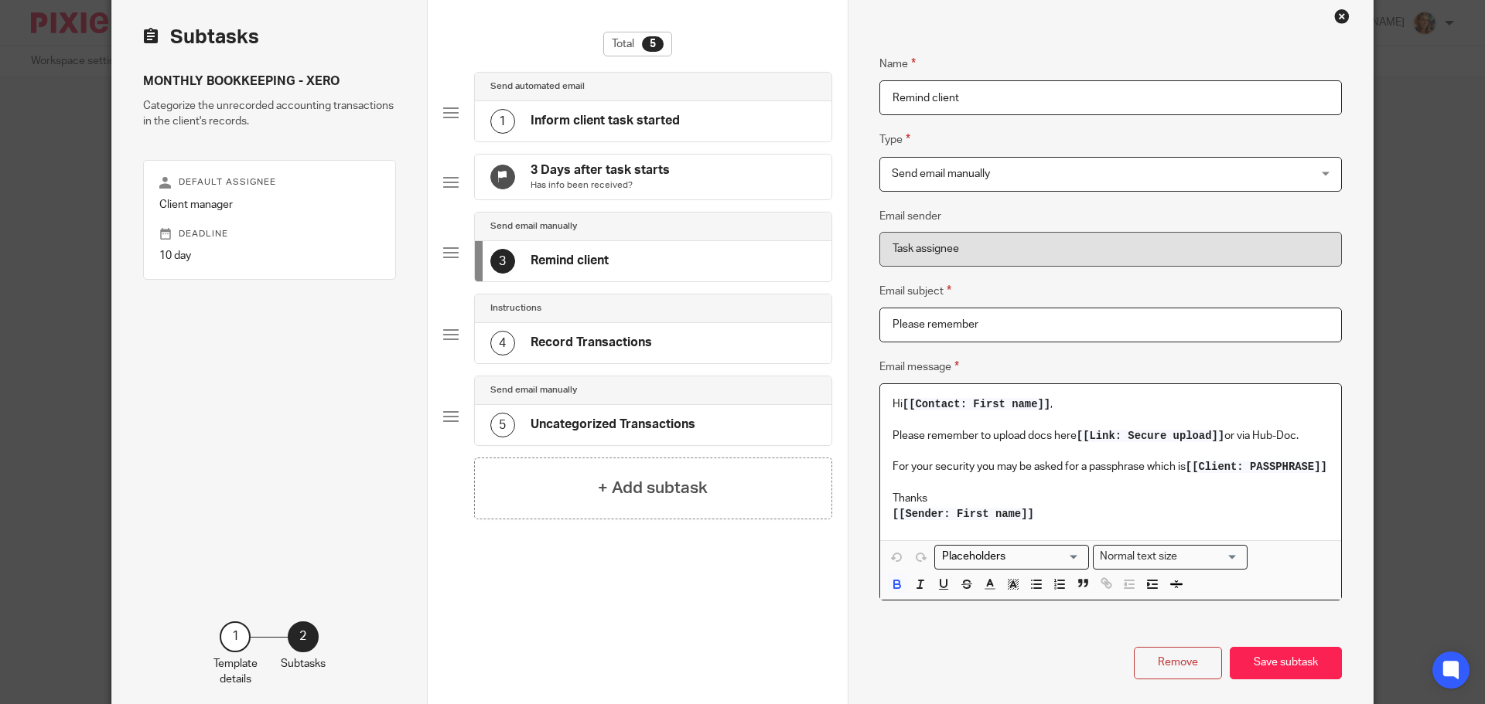
click at [1185, 465] on span "[[Client: PASSPHRASE]]" at bounding box center [1256, 467] width 142 height 12
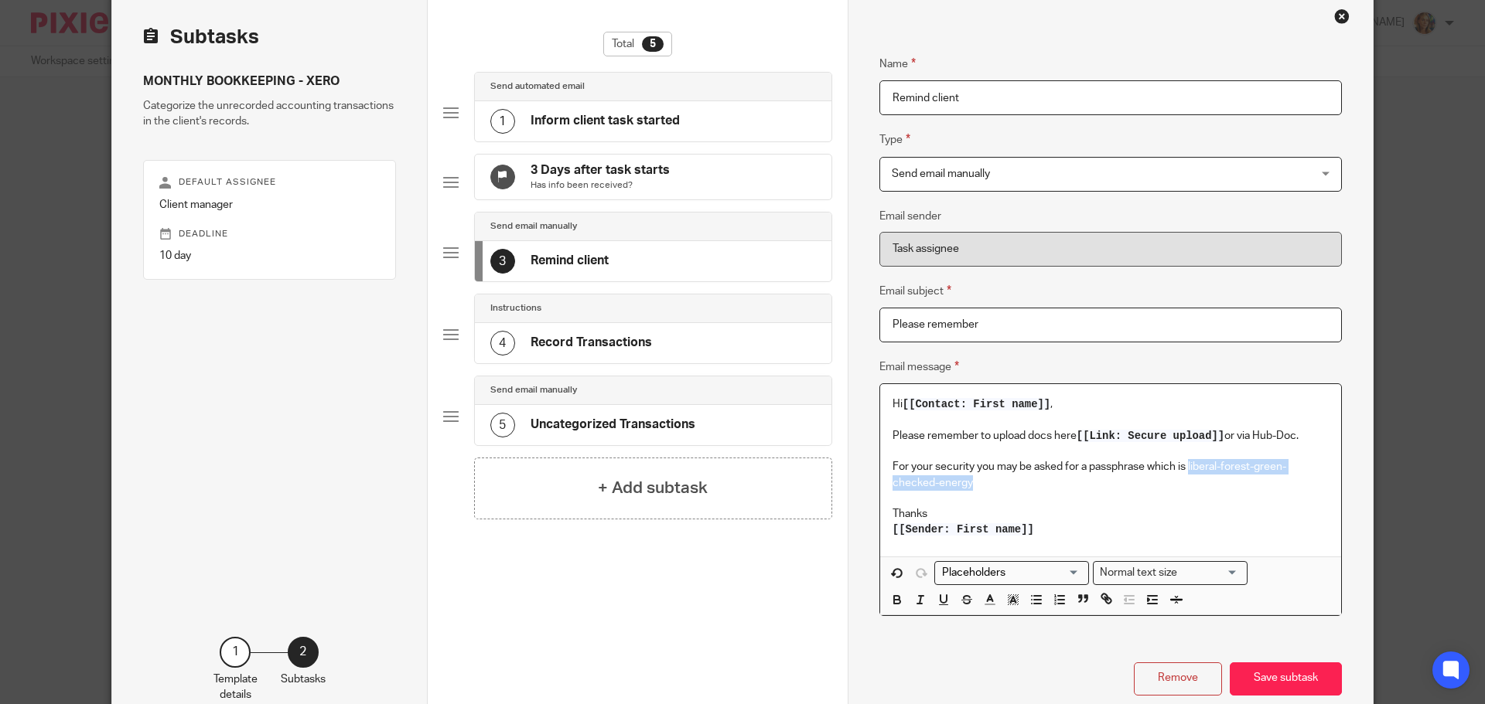
drag, startPoint x: 1186, startPoint y: 465, endPoint x: 1229, endPoint y: 479, distance: 44.7
click at [1229, 479] on p "For your security you may be asked for a passphrase which is liberal-forest-gre…" at bounding box center [1110, 475] width 436 height 32
click at [895, 603] on icon "button" at bounding box center [897, 602] width 6 height 4
click at [946, 663] on div "Remove Save subtask" at bounding box center [1110, 679] width 462 height 33
click at [1308, 676] on button "Save subtask" at bounding box center [1285, 679] width 112 height 33
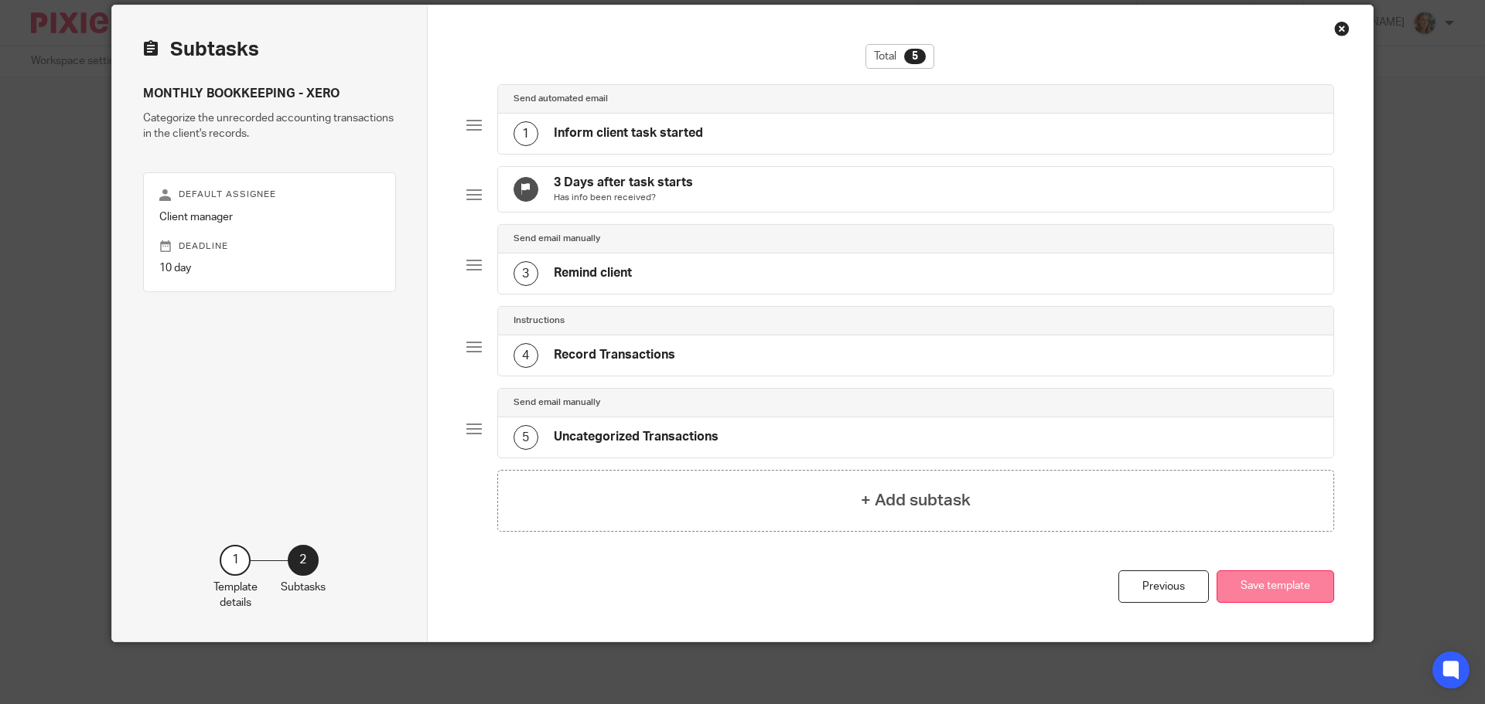
click at [1300, 579] on button "Save template" at bounding box center [1275, 587] width 118 height 33
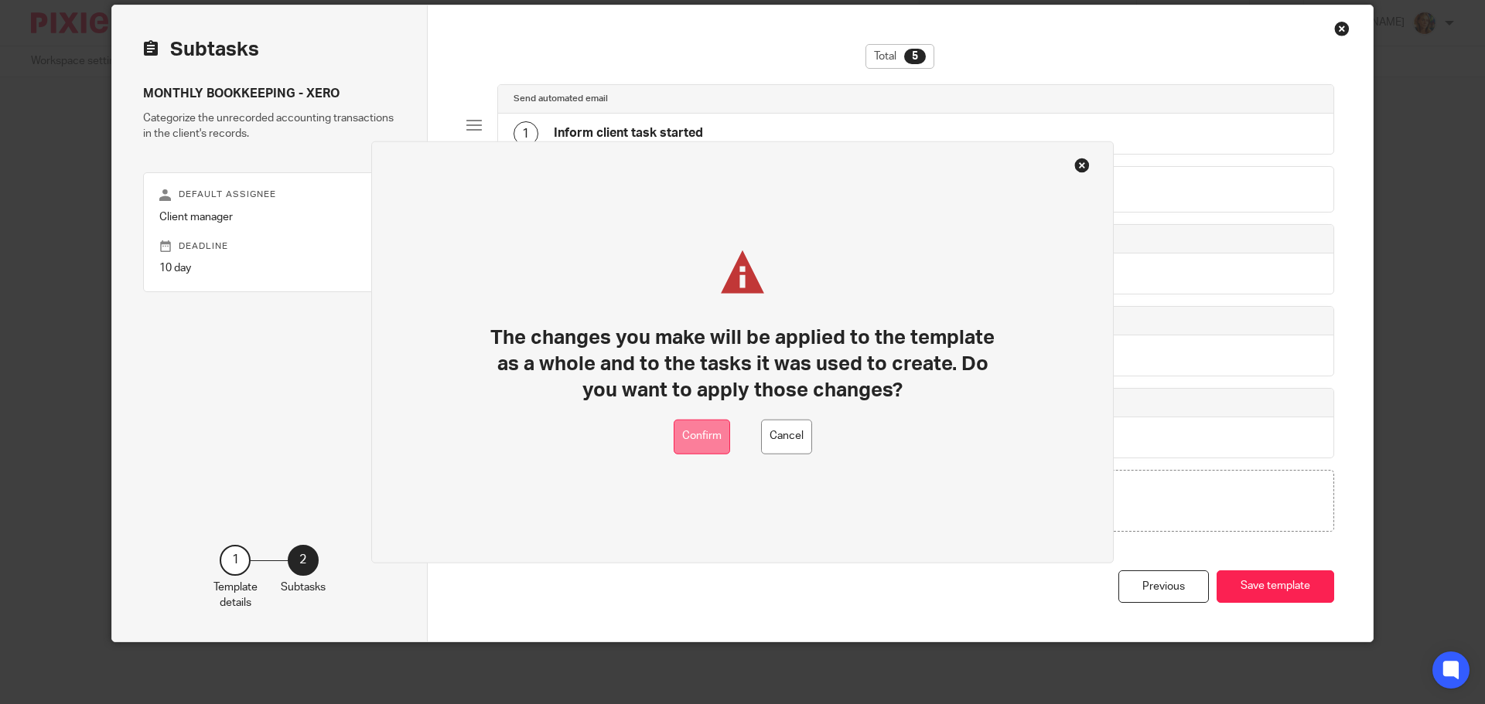
click at [710, 438] on button "Confirm" at bounding box center [701, 436] width 56 height 35
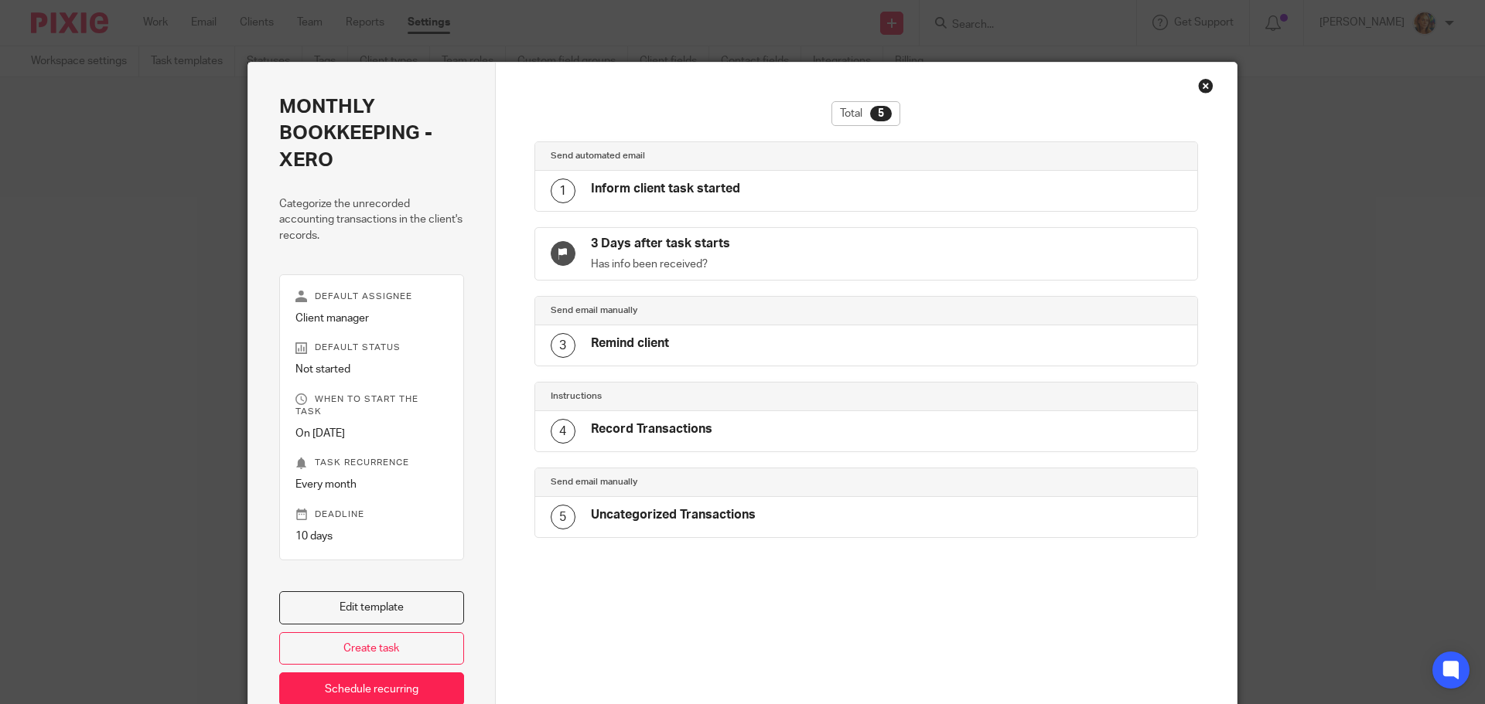
click at [1202, 87] on div "Close this dialog window" at bounding box center [1205, 85] width 15 height 15
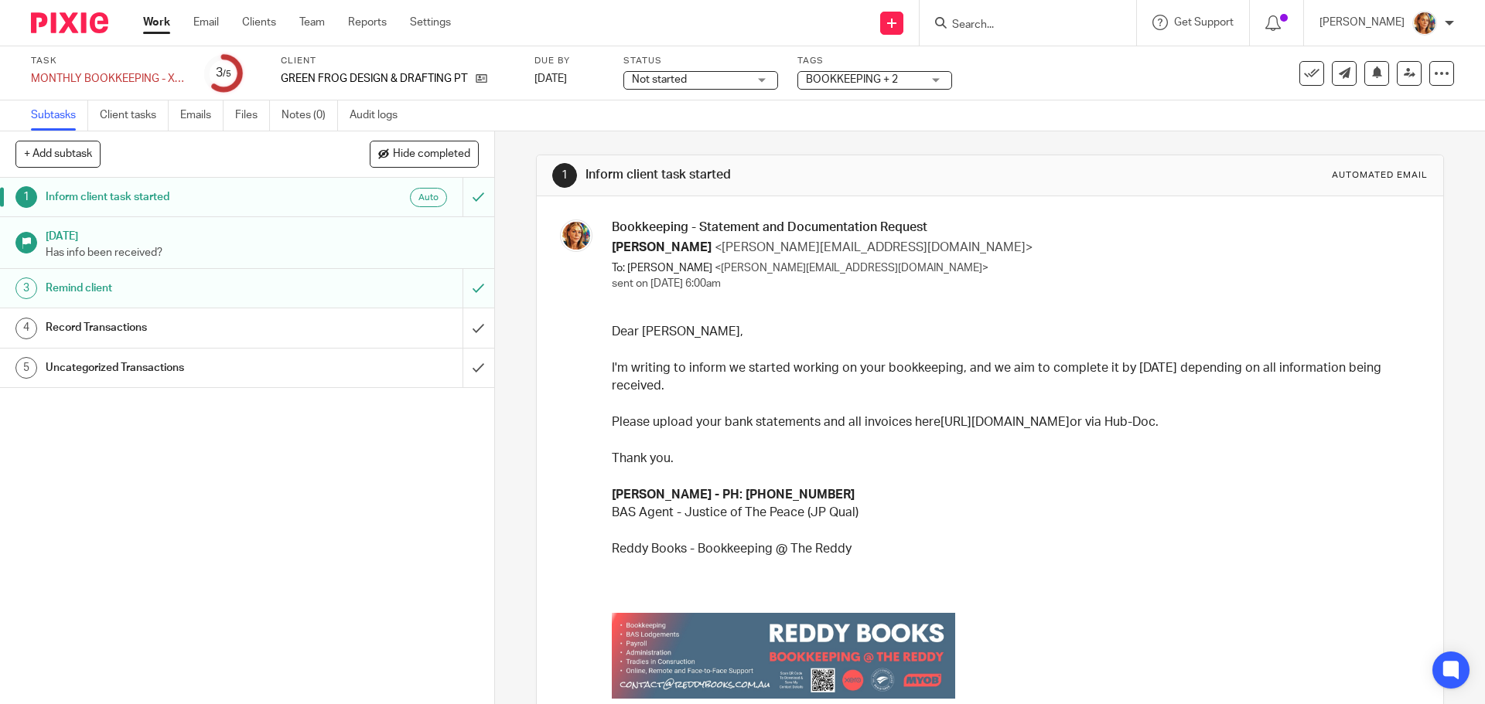
click at [175, 284] on h1 "Remind client" at bounding box center [180, 288] width 268 height 23
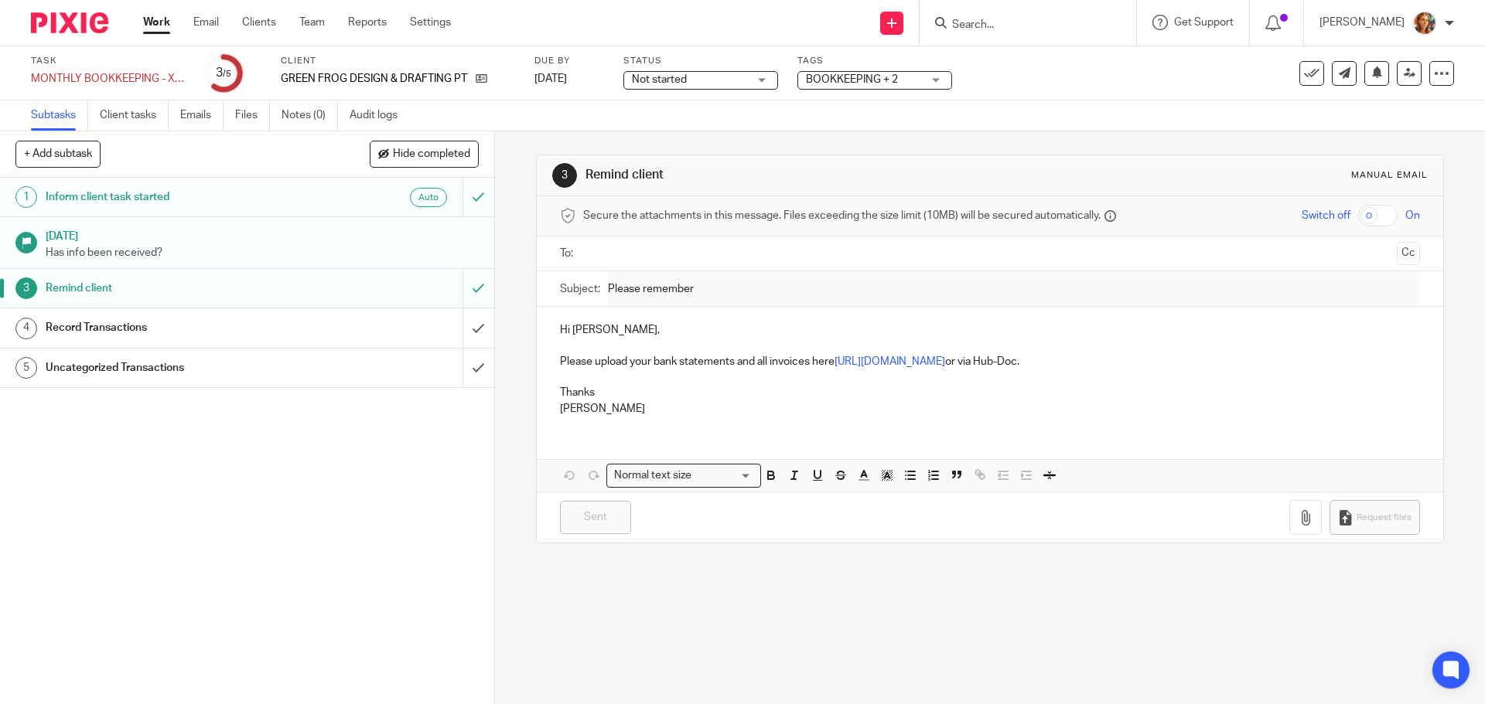
click at [233, 204] on h1 "Inform client task started" at bounding box center [180, 197] width 268 height 23
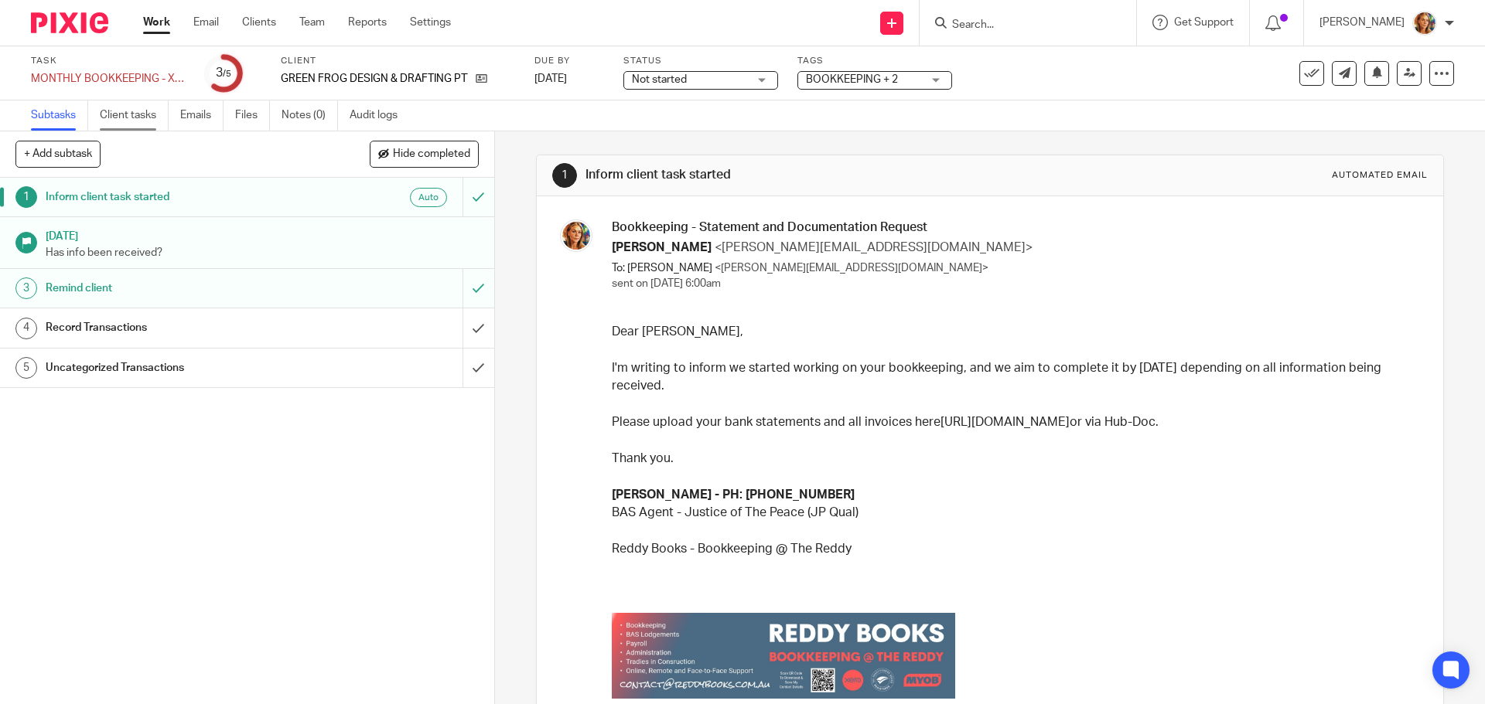
click at [107, 114] on link "Client tasks" at bounding box center [134, 116] width 69 height 30
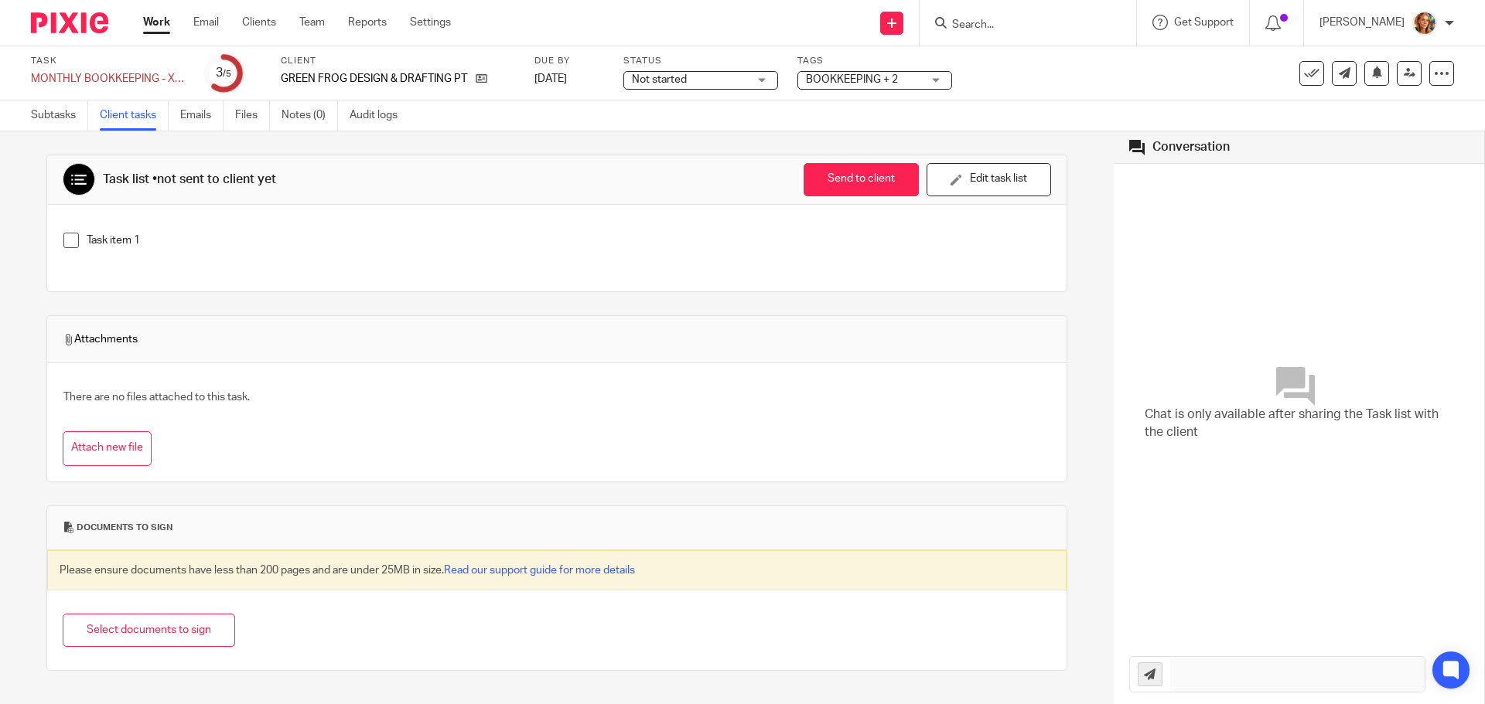
click at [115, 245] on p "Task item 1" at bounding box center [568, 240] width 963 height 15
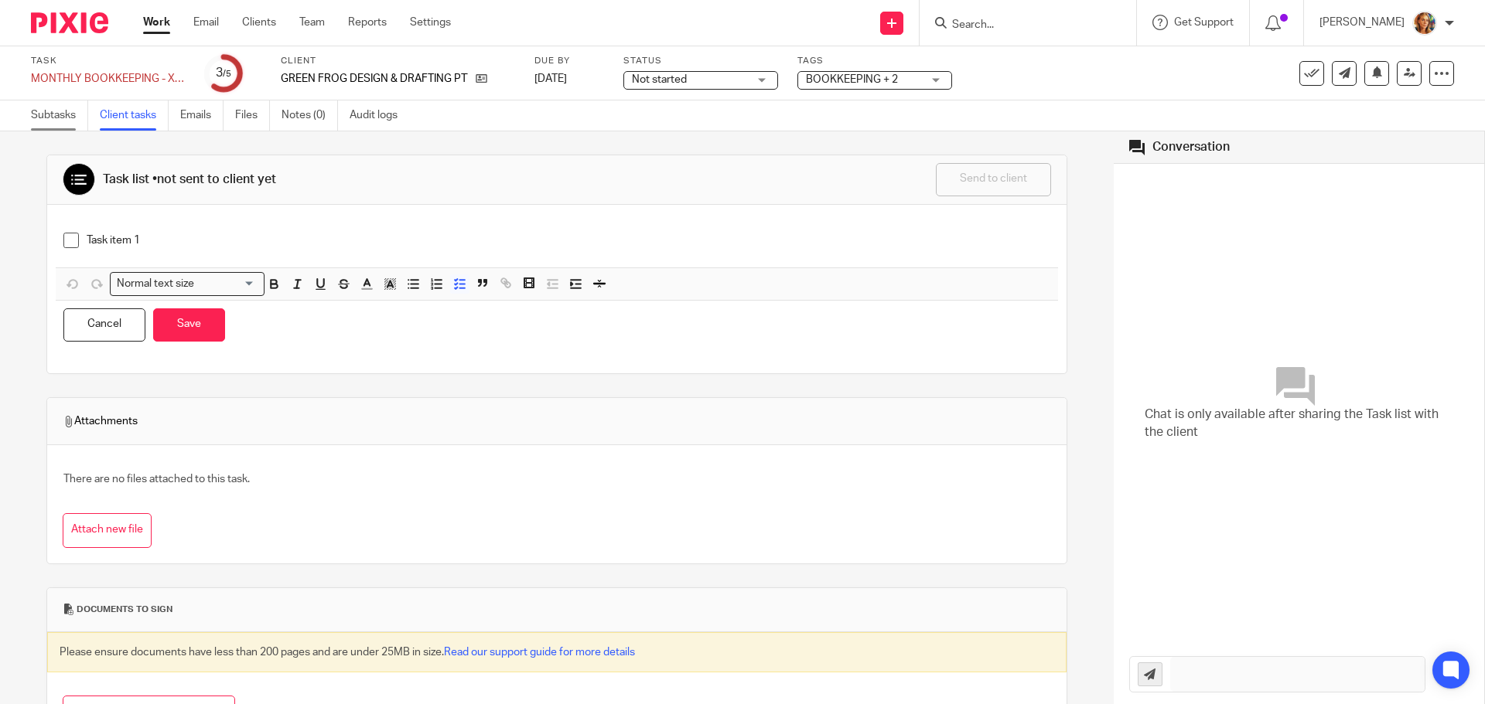
click at [47, 111] on link "Subtasks" at bounding box center [59, 116] width 57 height 30
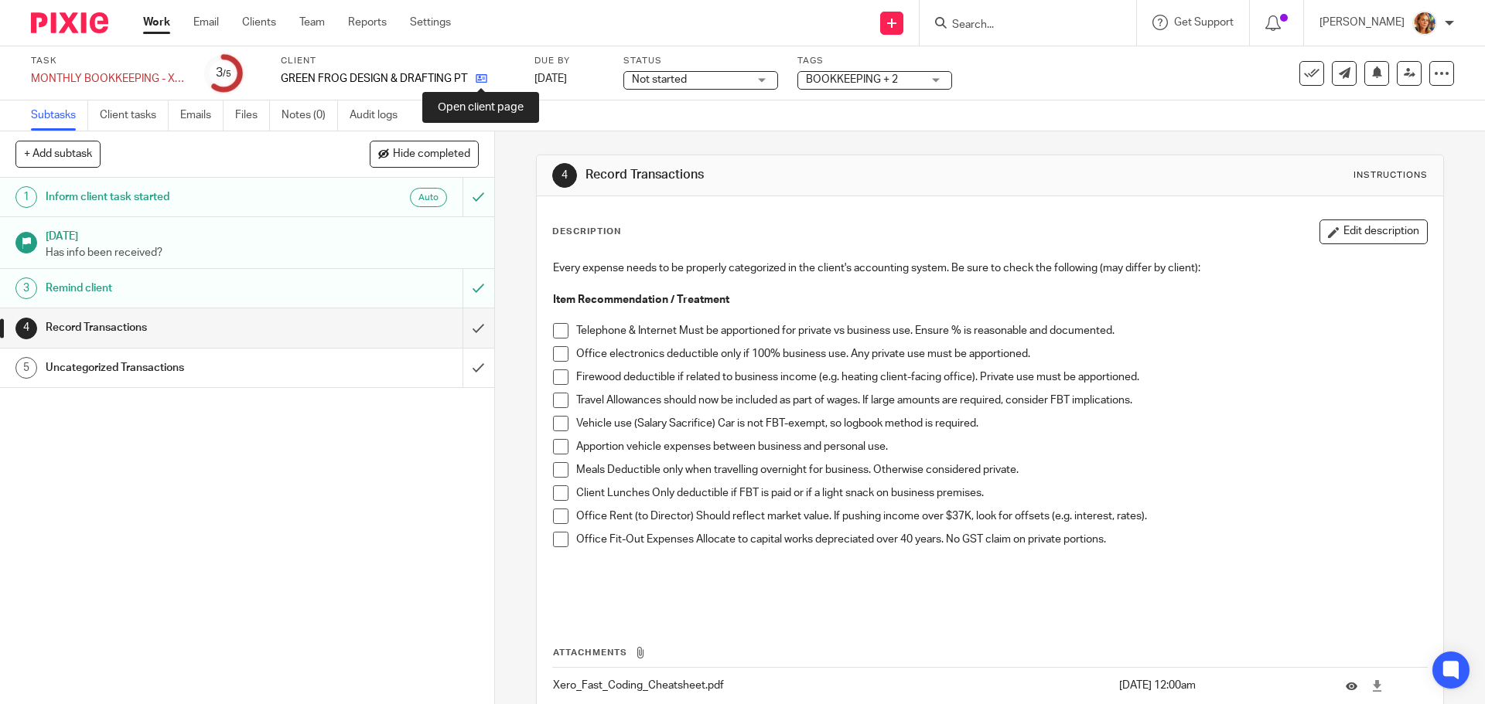
click at [484, 80] on icon at bounding box center [482, 79] width 12 height 12
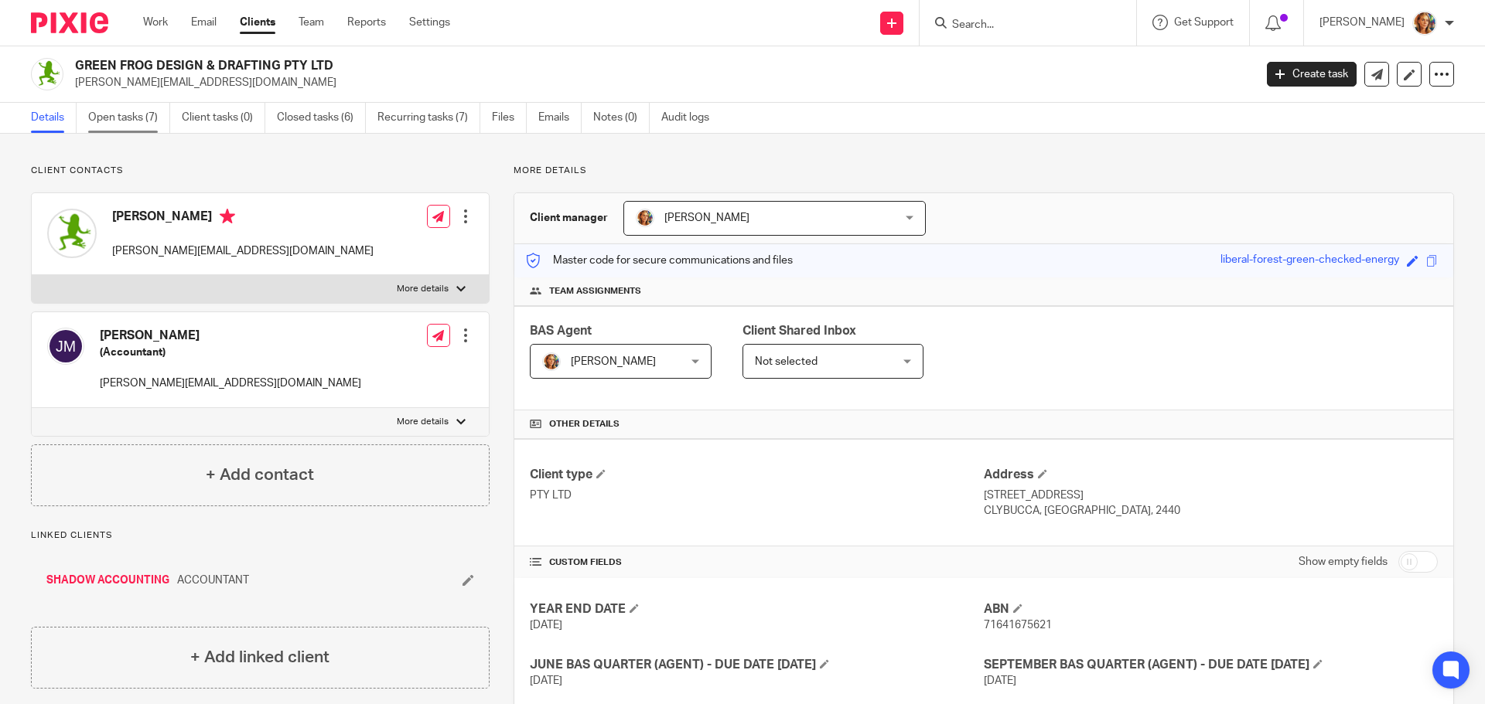
click at [119, 114] on link "Open tasks (7)" at bounding box center [129, 118] width 82 height 30
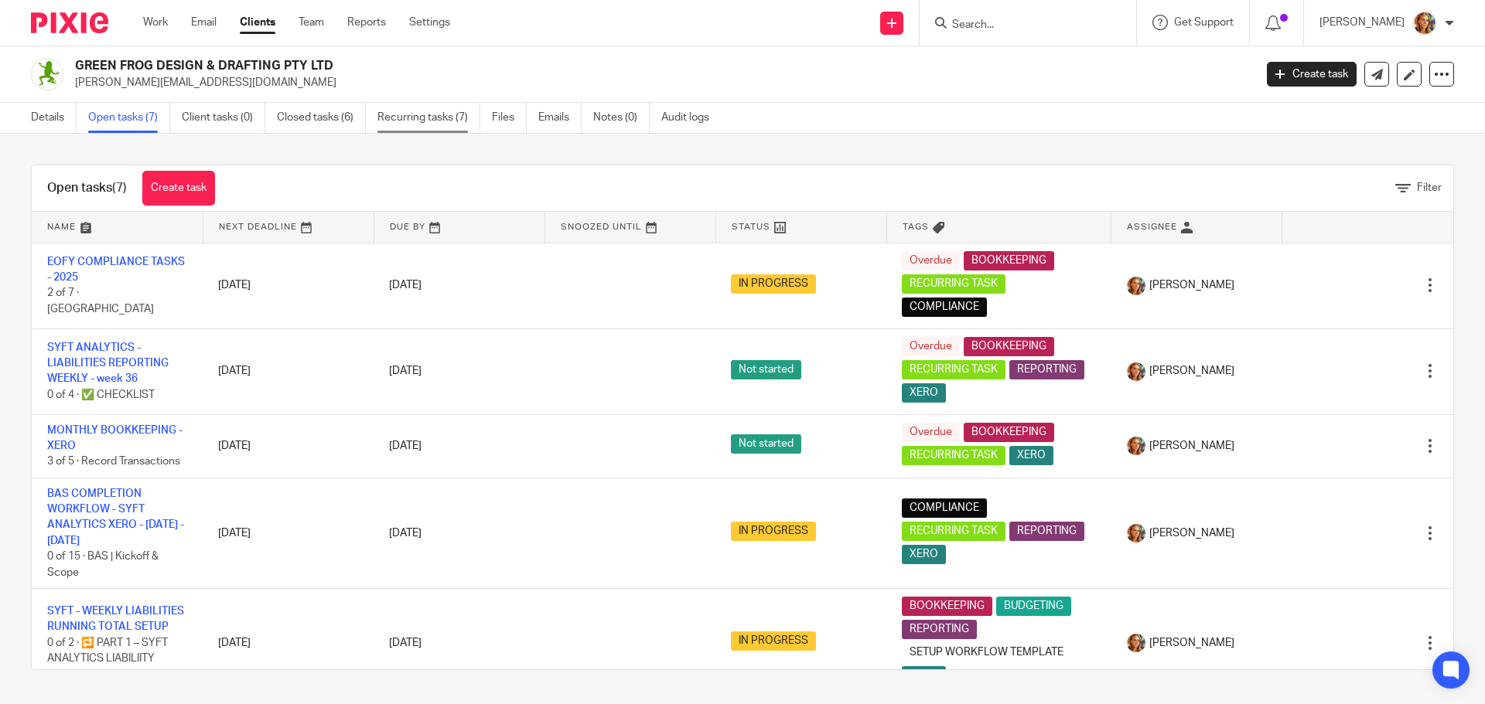
drag, startPoint x: 90, startPoint y: 434, endPoint x: 454, endPoint y: 114, distance: 484.9
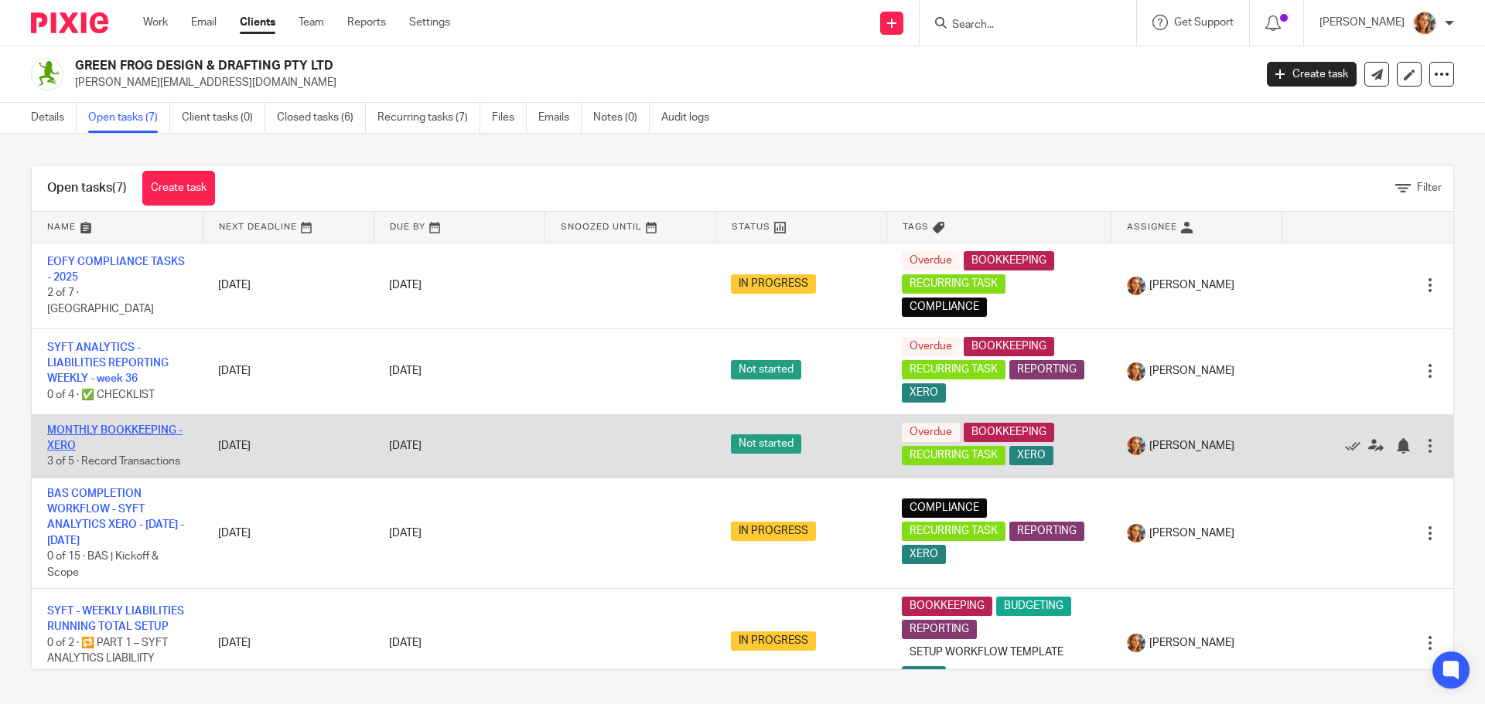
click at [115, 425] on link "MONTHLY BOOKKEEPING - XERO" at bounding box center [114, 438] width 135 height 26
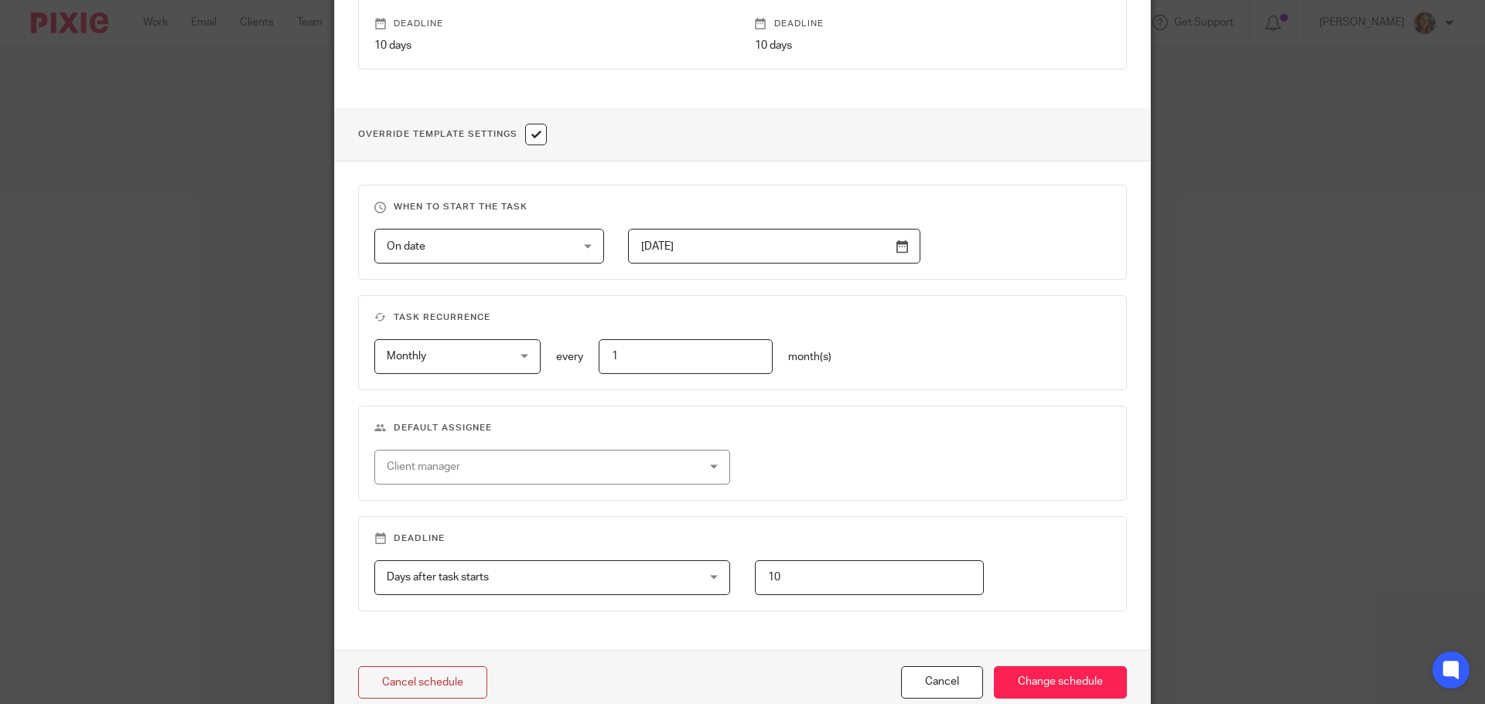
scroll to position [548, 0]
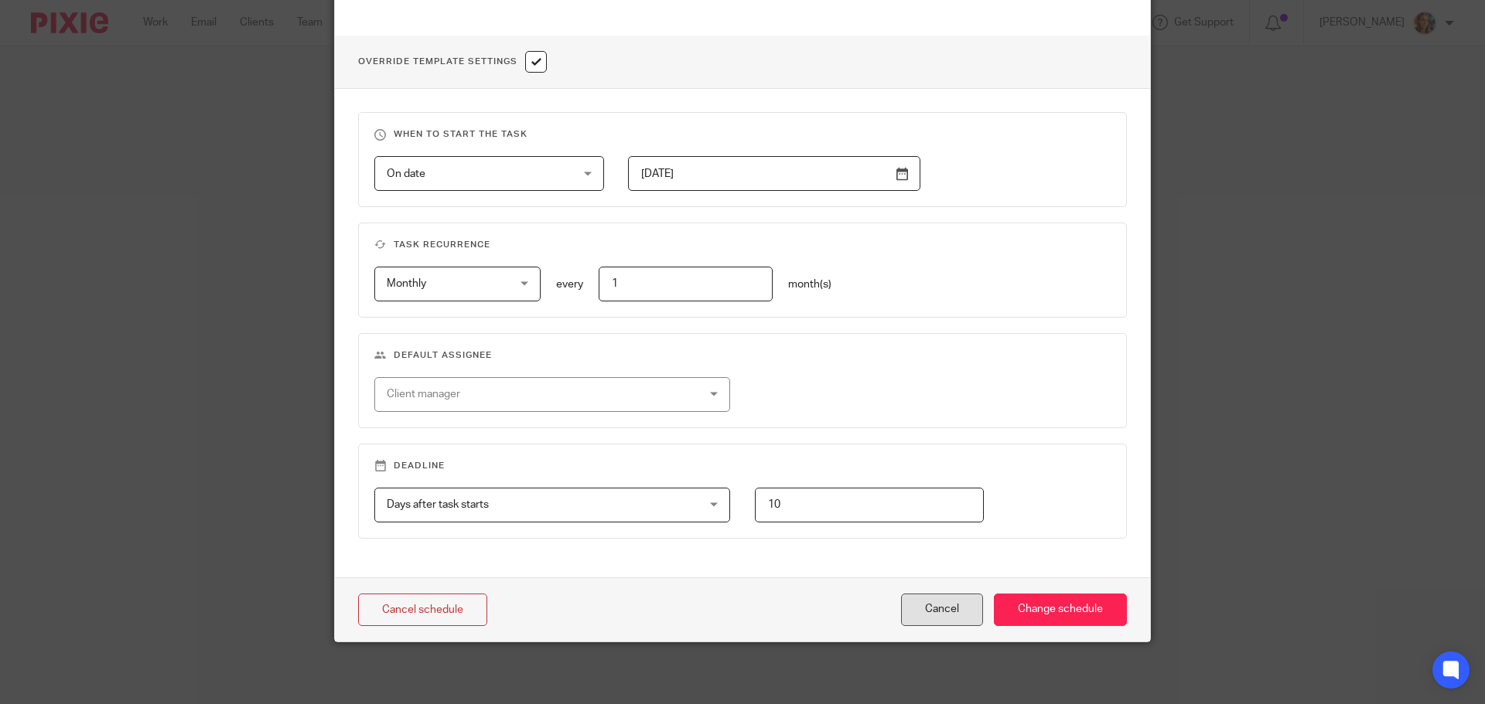
click at [950, 599] on button "Cancel" at bounding box center [942, 610] width 82 height 33
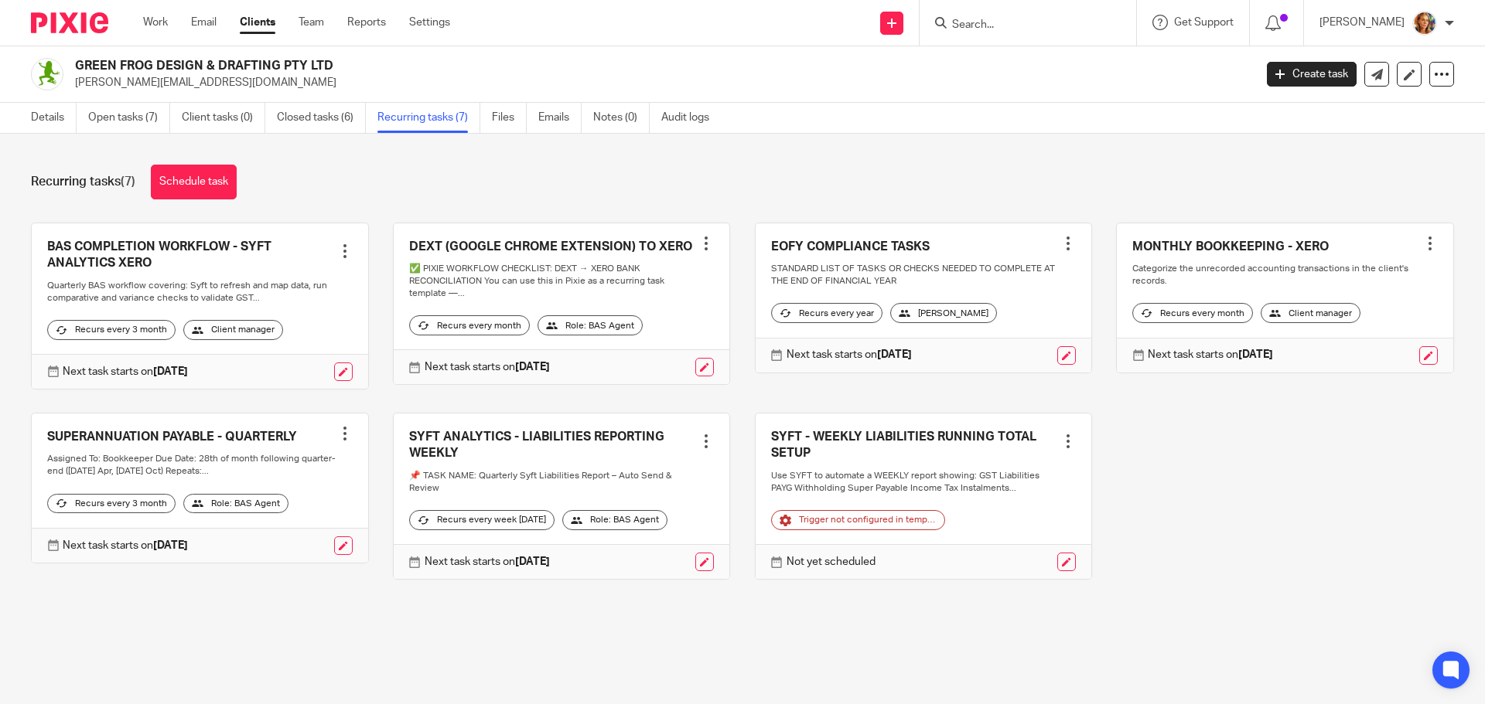
click at [1288, 244] on link at bounding box center [1285, 297] width 336 height 149
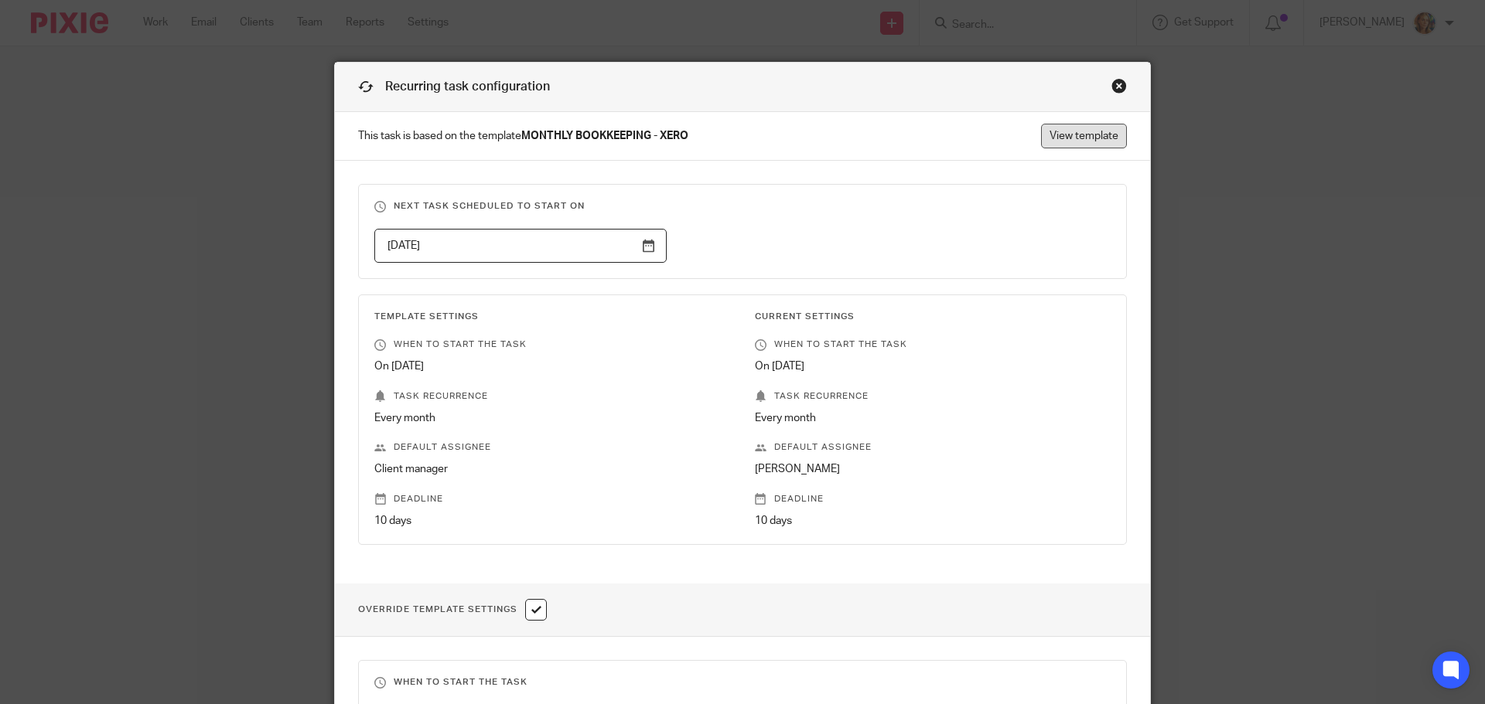
click at [1083, 131] on link "View template" at bounding box center [1084, 136] width 86 height 25
click at [1111, 88] on div "Close this dialog window" at bounding box center [1118, 85] width 15 height 15
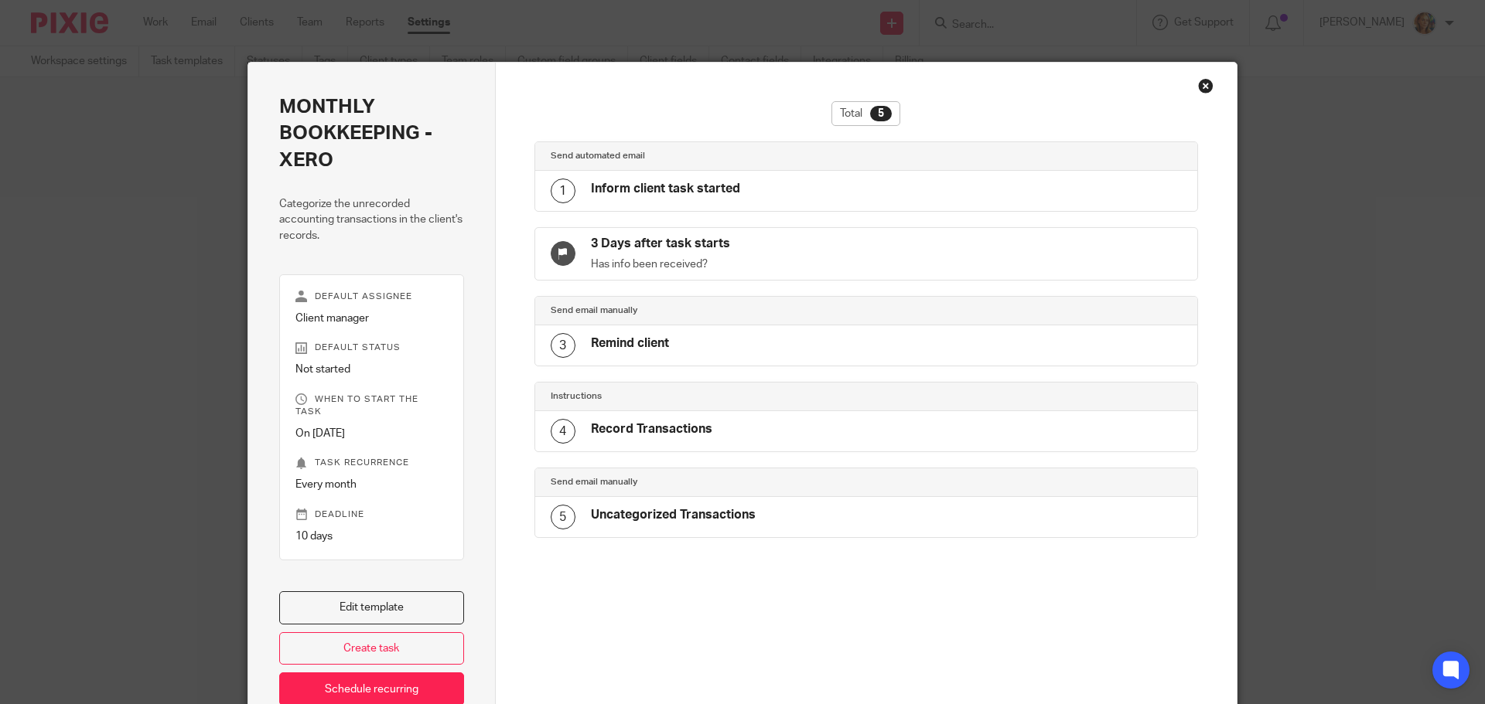
click at [708, 191] on h4 "Inform client task started" at bounding box center [665, 189] width 149 height 16
click at [402, 592] on link "Edit template" at bounding box center [371, 608] width 185 height 33
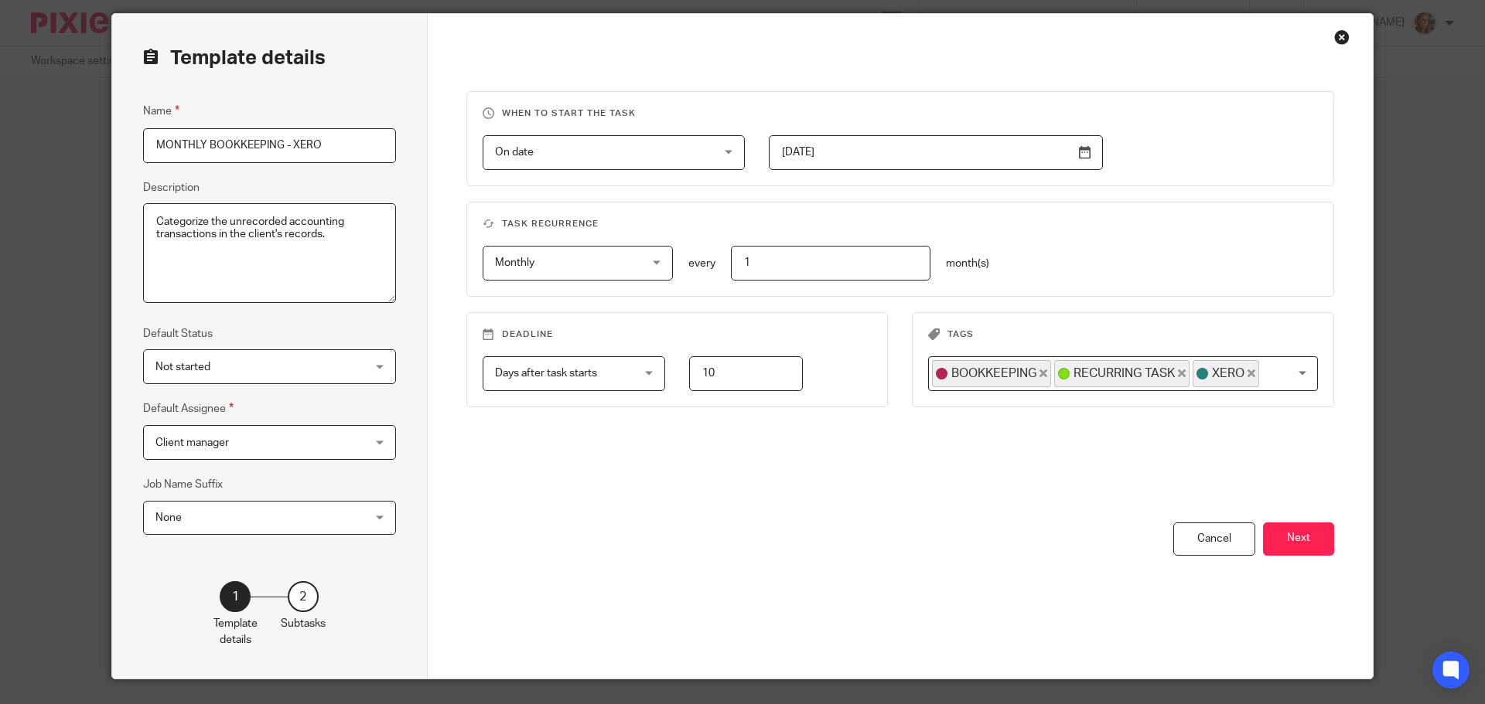
scroll to position [86, 0]
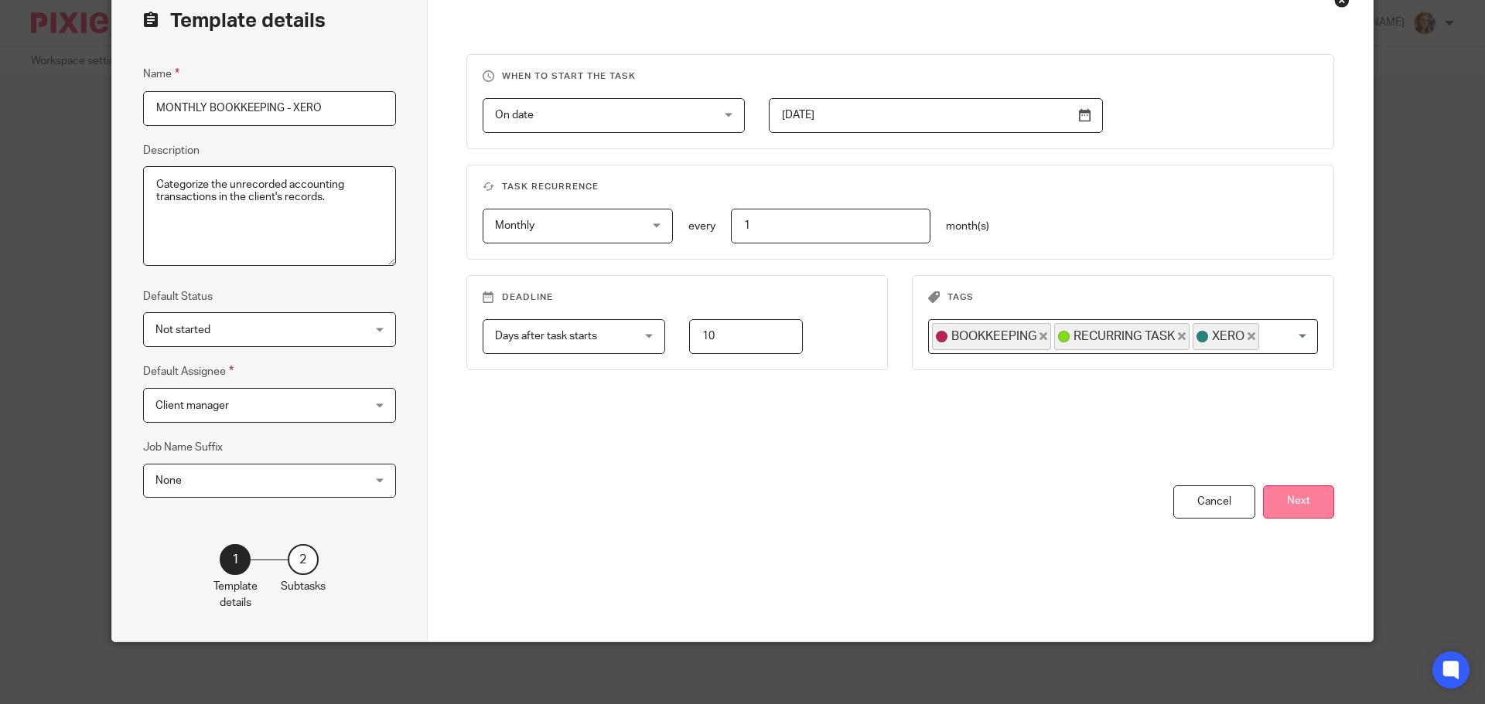
click at [1315, 501] on button "Next" at bounding box center [1298, 502] width 71 height 33
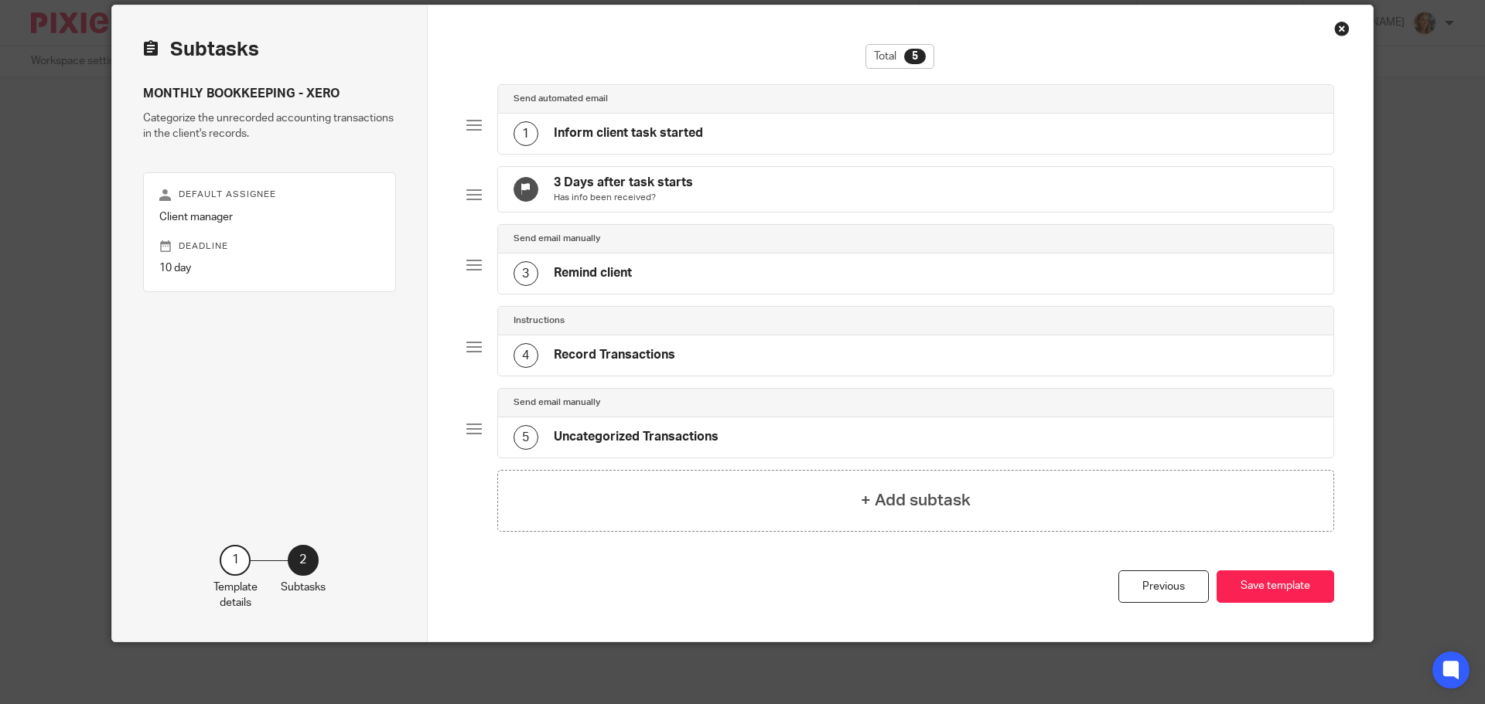
scroll to position [70, 0]
click at [877, 128] on div "1 Inform client task started" at bounding box center [916, 134] width 836 height 40
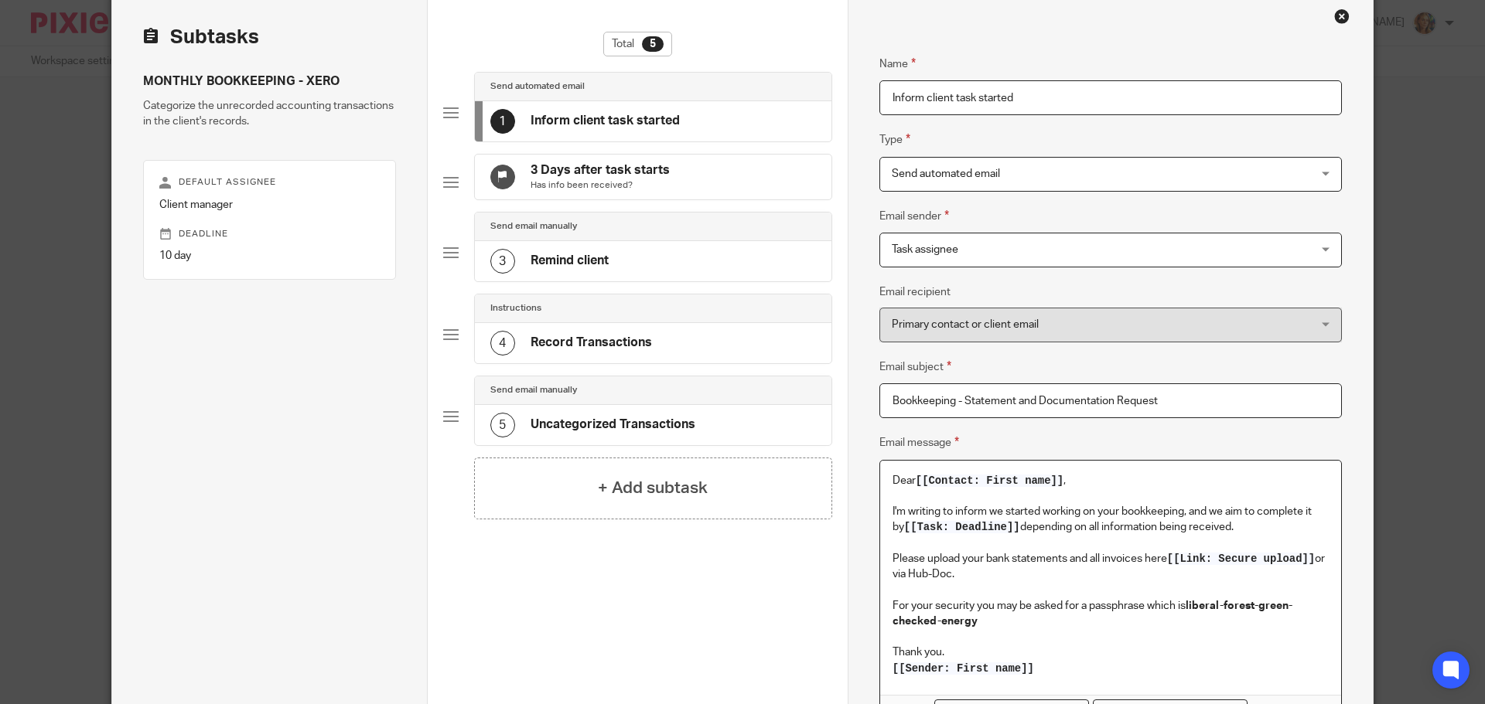
click at [1045, 671] on p "[[Sender: First name]]" at bounding box center [1110, 668] width 436 height 15
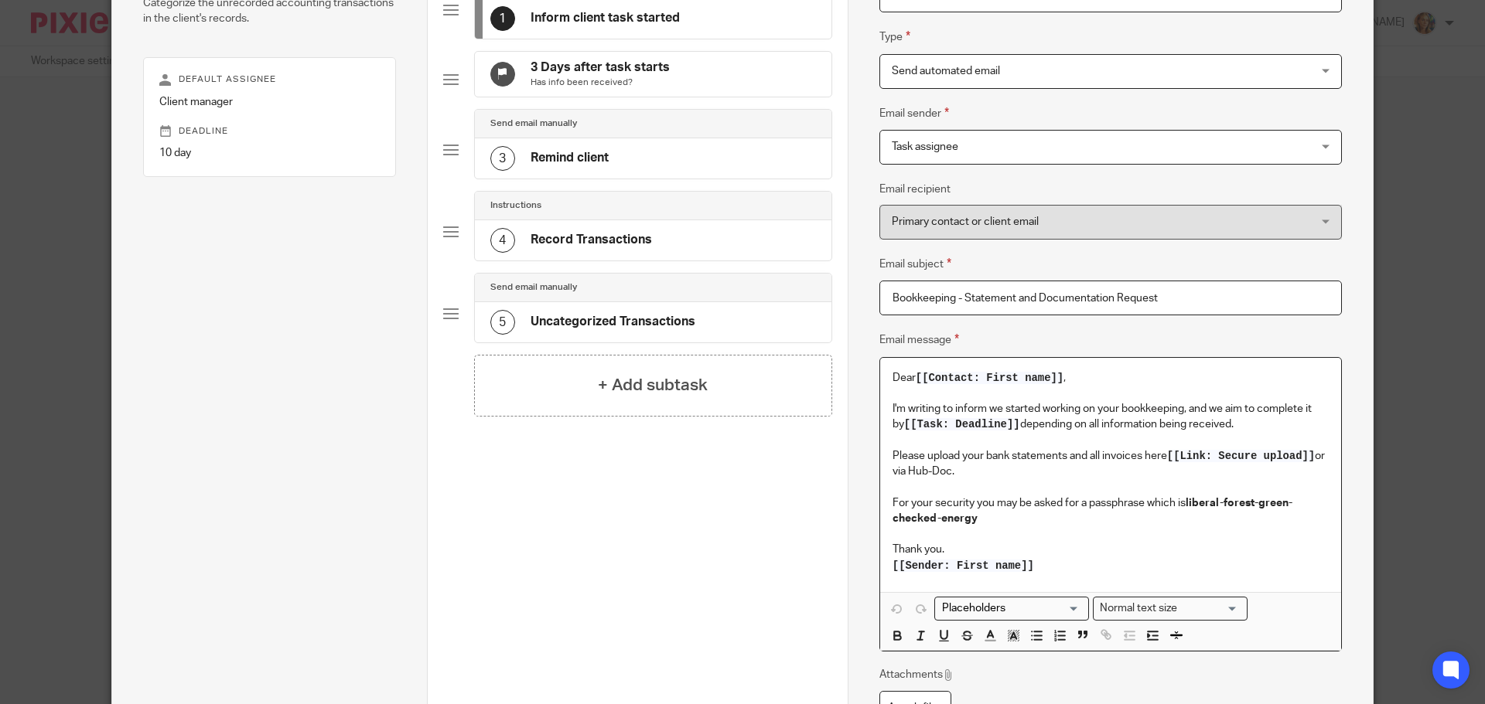
scroll to position [359, 0]
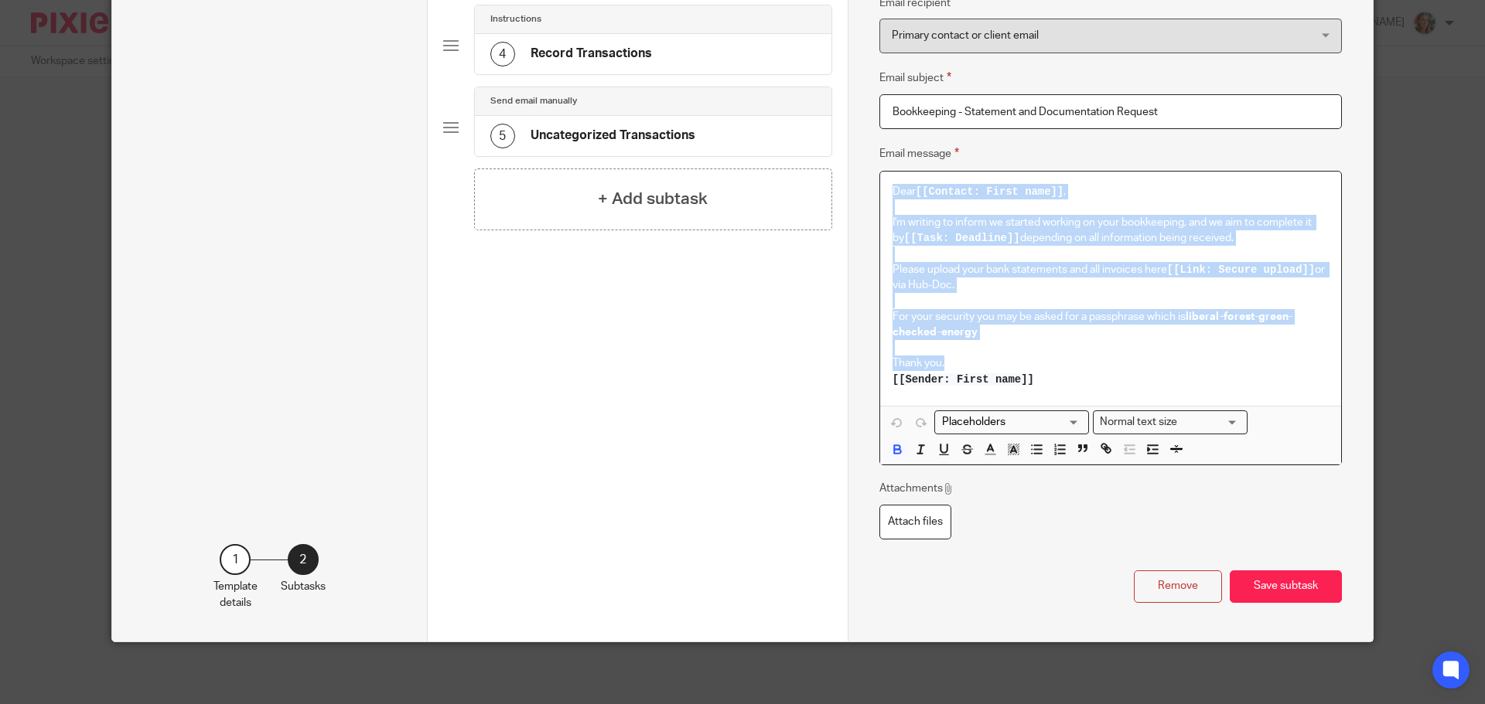
drag, startPoint x: 1034, startPoint y: 388, endPoint x: 814, endPoint y: 165, distance: 313.3
click at [809, 165] on div "Subtasks MONTHLY BOOKKEEPING - XERO Categorize the unrecorded accounting transa…" at bounding box center [742, 173] width 1260 height 938
click at [1168, 360] on p "Thank you." at bounding box center [1110, 363] width 436 height 15
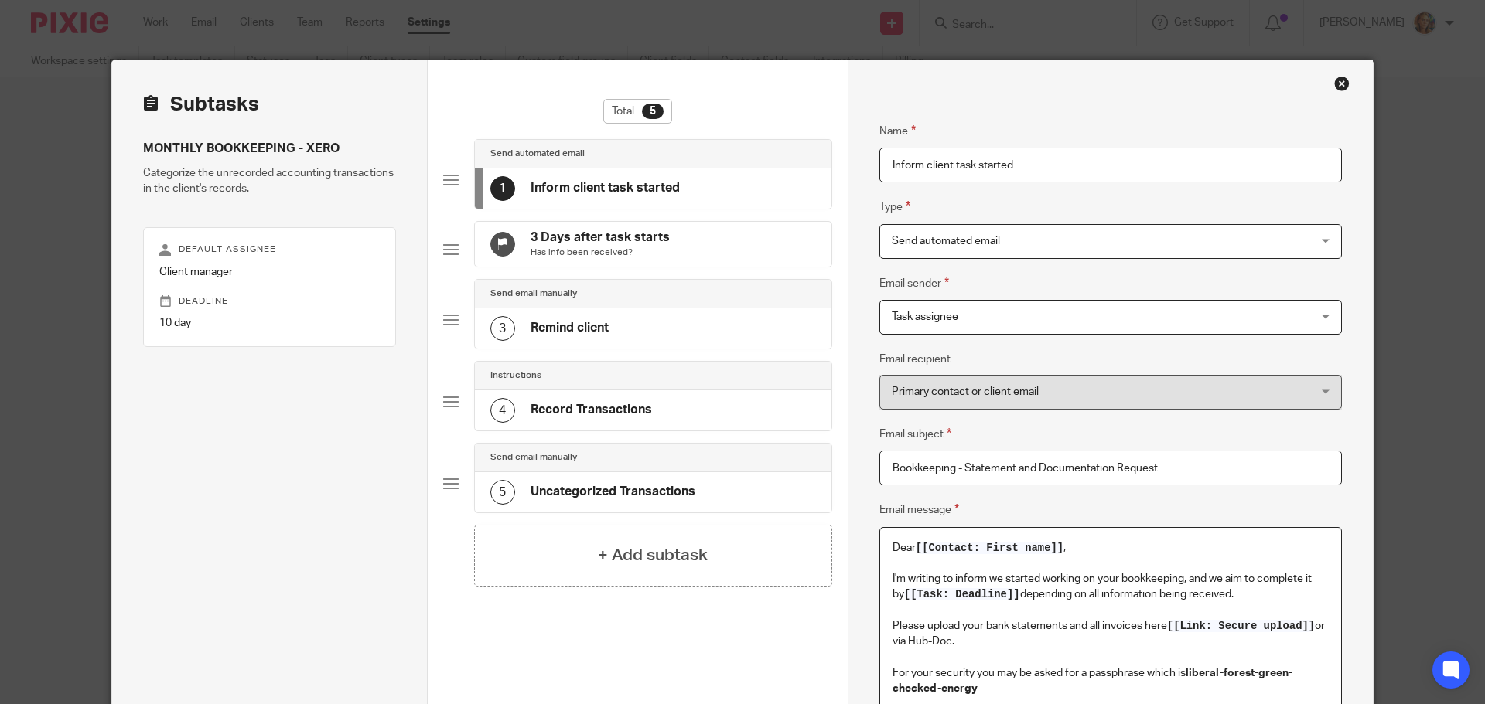
scroll to position [0, 0]
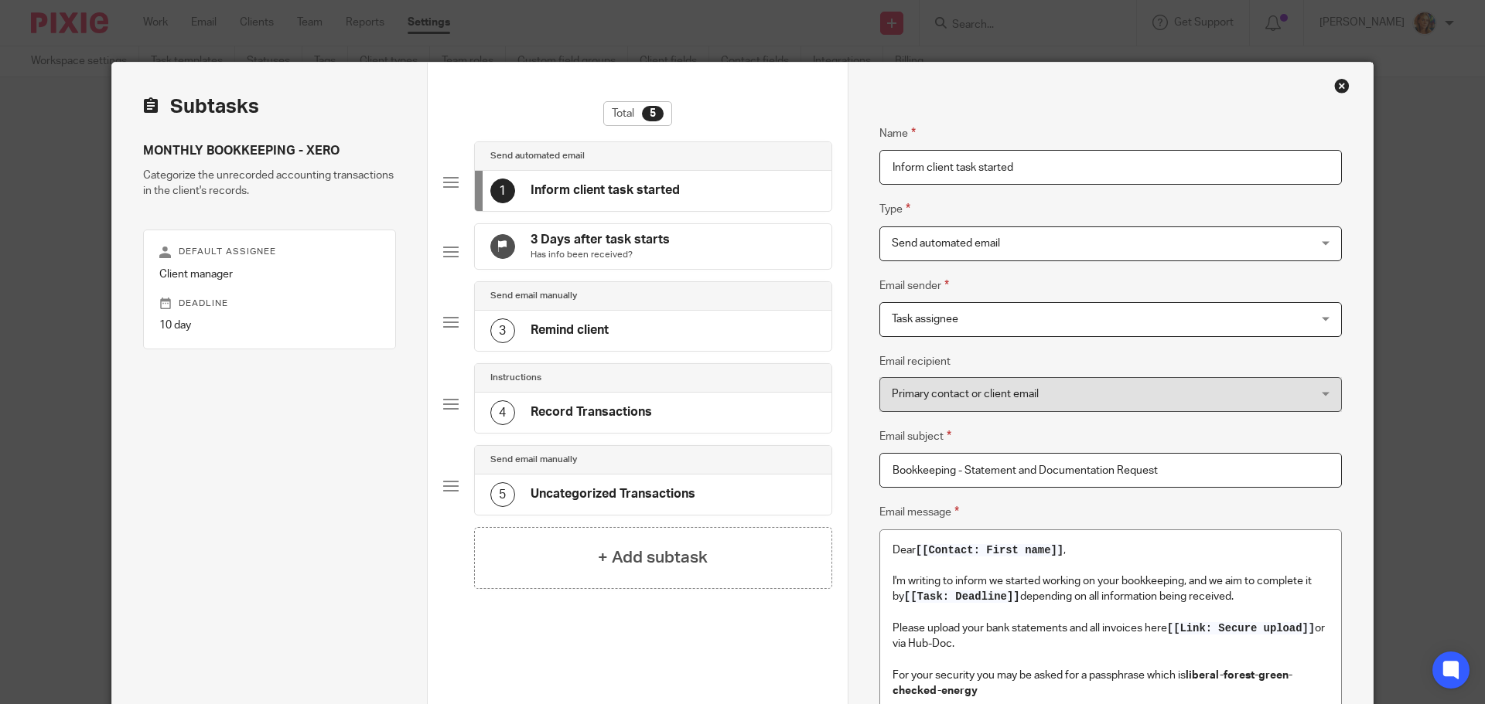
click at [658, 183] on h4 "Inform client task started" at bounding box center [604, 190] width 149 height 16
click at [654, 332] on div "3 Remind client" at bounding box center [653, 331] width 356 height 40
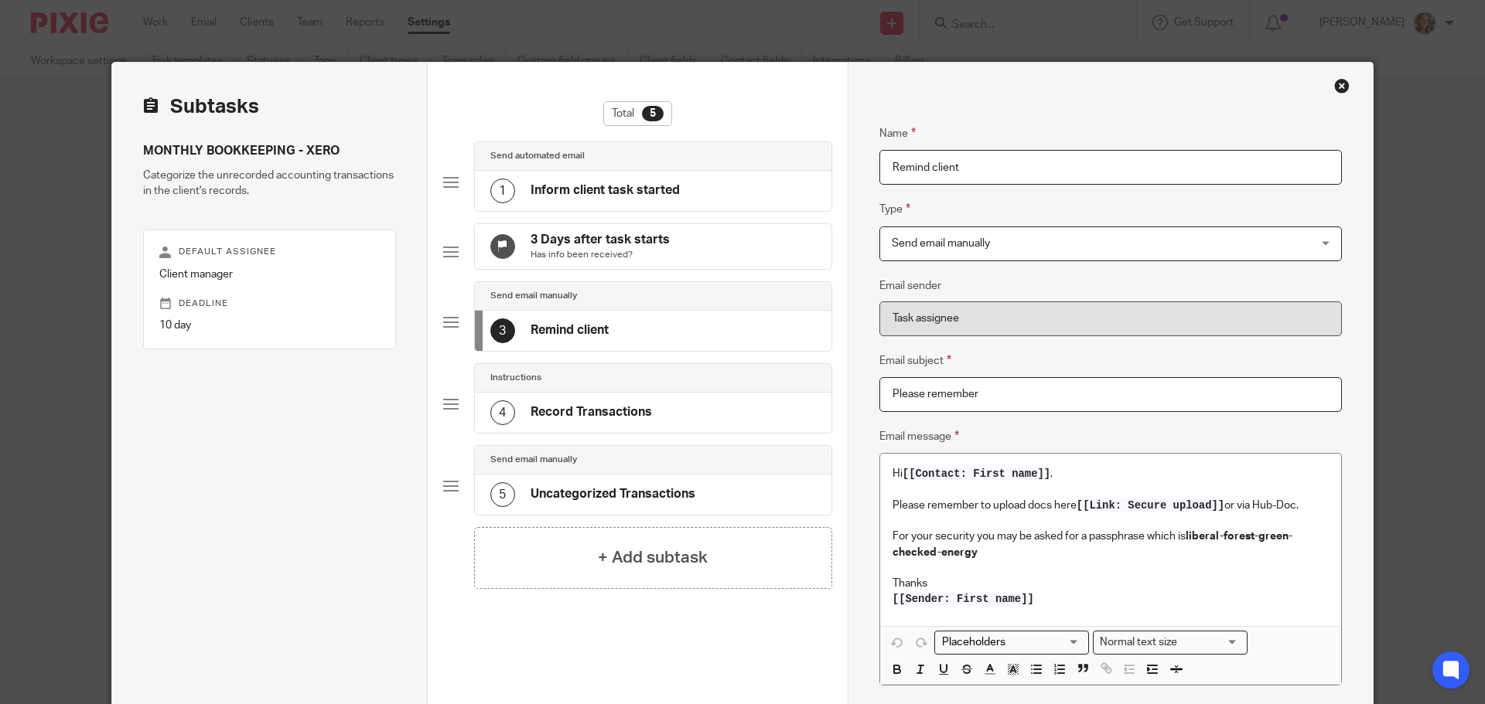
click at [694, 332] on div "3 Remind client" at bounding box center [653, 331] width 356 height 40
drag, startPoint x: 1034, startPoint y: 390, endPoint x: 578, endPoint y: 330, distance: 460.2
click at [578, 330] on div "Subtasks MONTHLY BOOKKEEPING - XERO Categorize the unrecorded accounting transa…" at bounding box center [742, 434] width 1260 height 742
paste input "REMINDER FROM REDDY BOOKS: Please upload your bank statements"
type input "REMINDER FROM REDDY BOOKS: Please upload your bank statements"
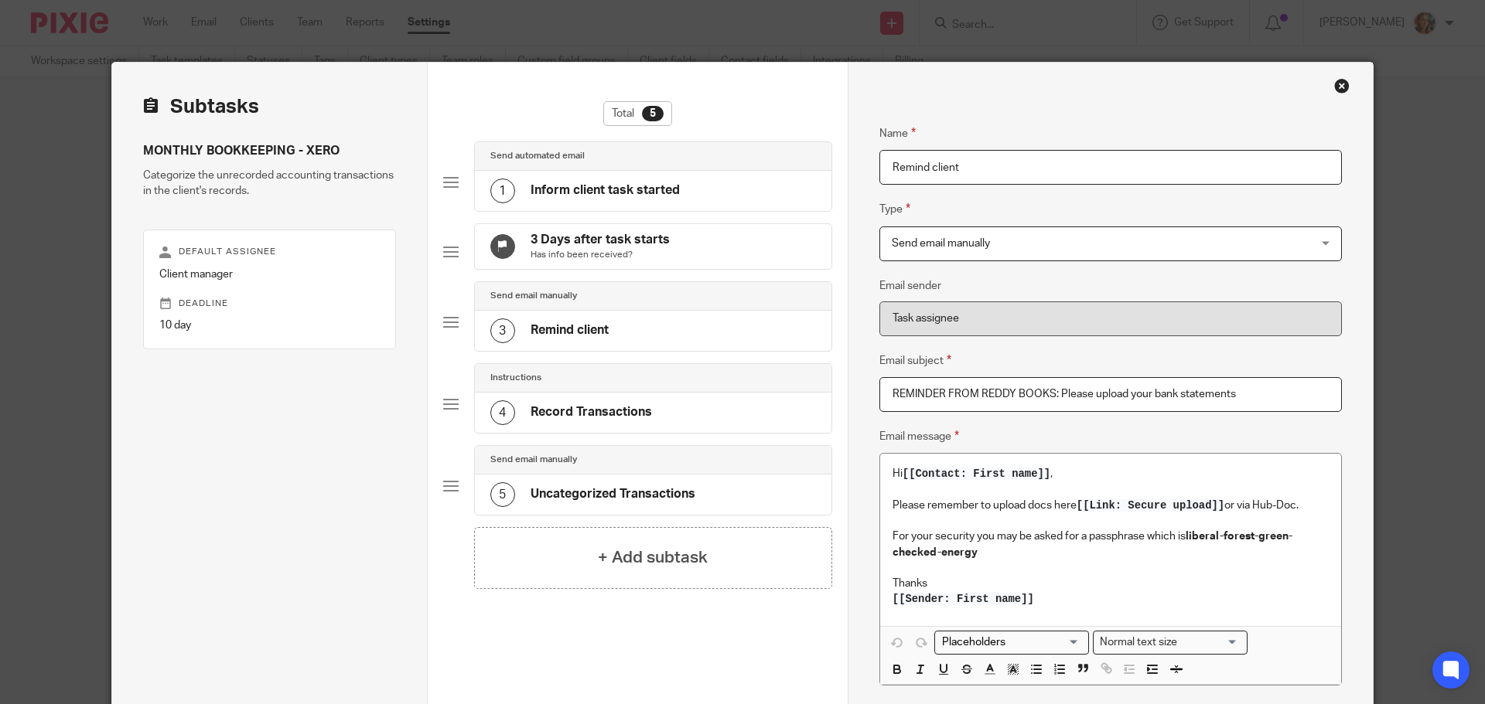
click at [1031, 505] on p "Please remember to upload docs here [[Link: Secure upload]] or via Hub-Doc." at bounding box center [1110, 505] width 436 height 15
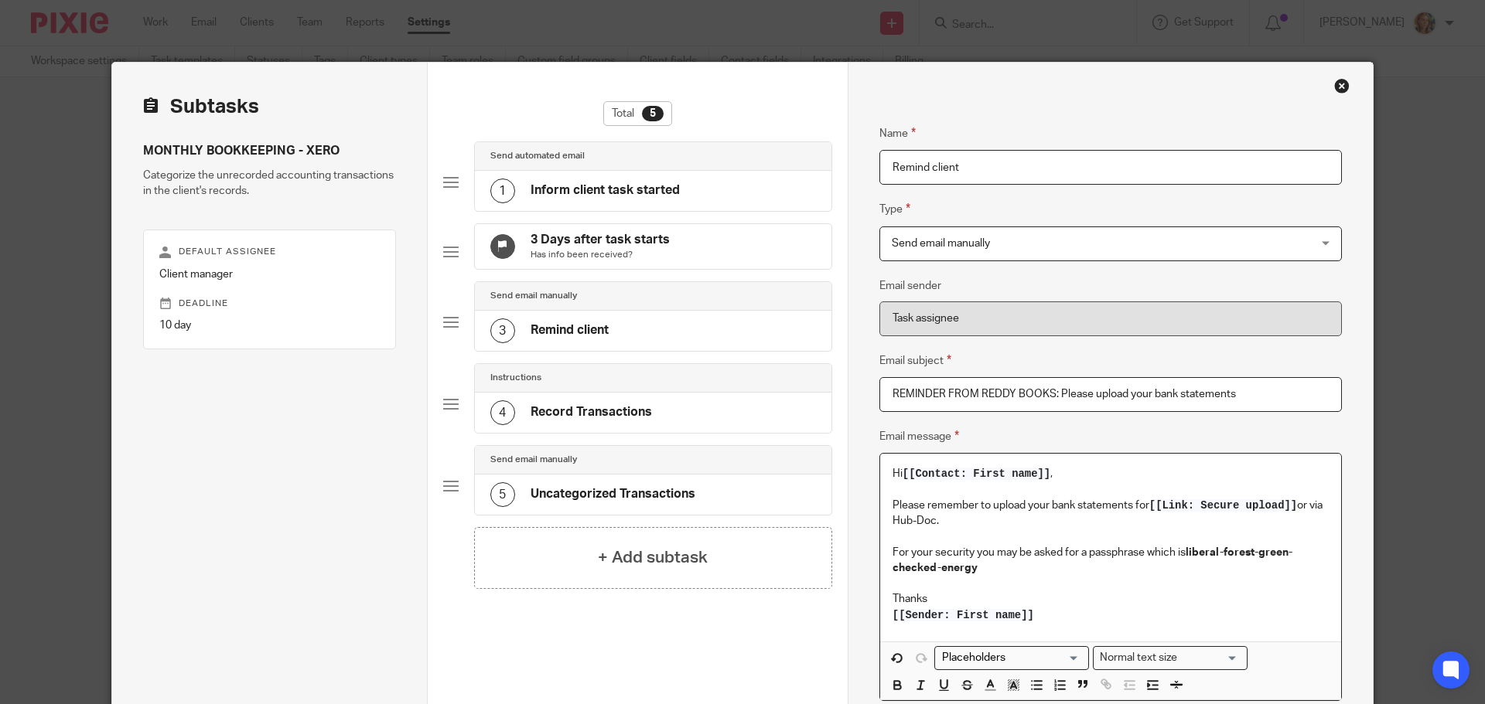
click at [1058, 667] on input "Search for option" at bounding box center [1007, 658] width 143 height 16
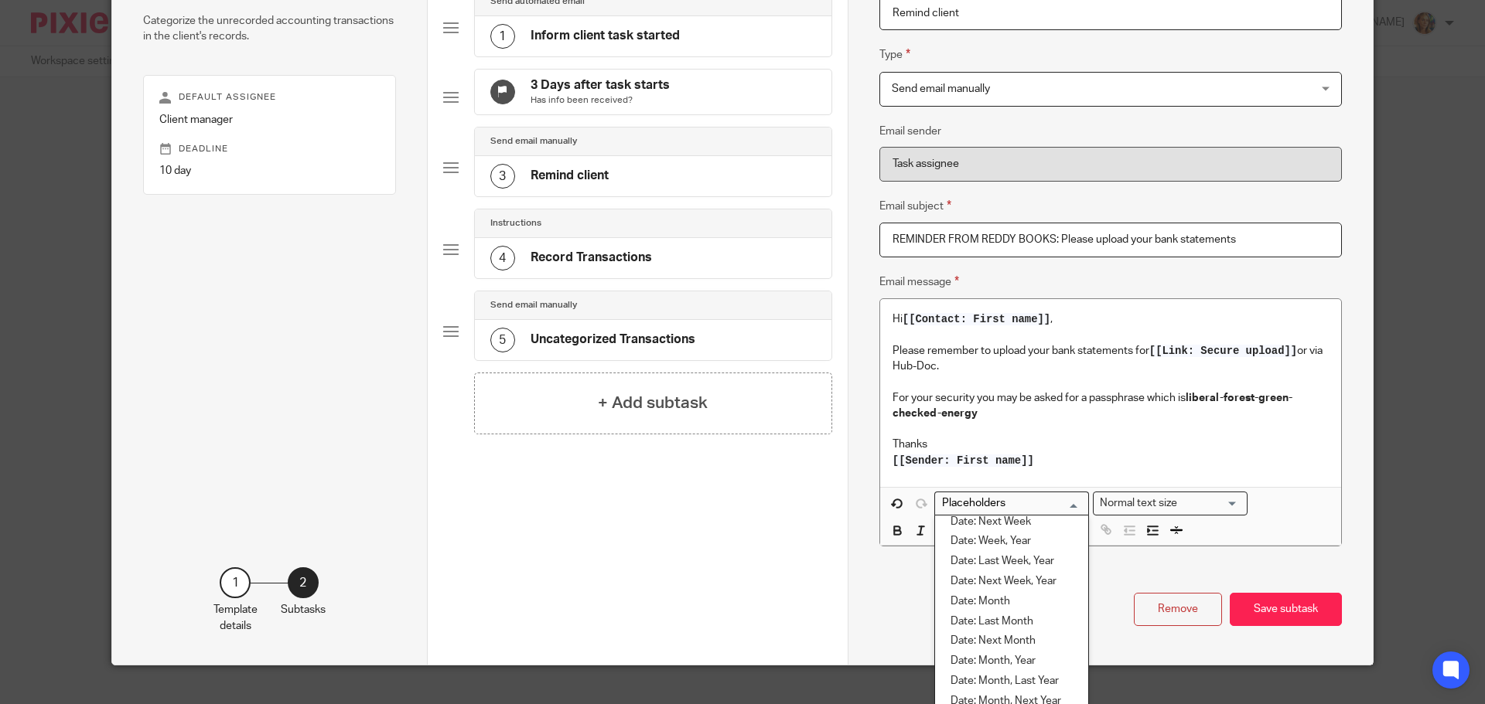
scroll to position [696, 0]
click at [1005, 598] on li "Date: Last Month" at bounding box center [1011, 592] width 153 height 20
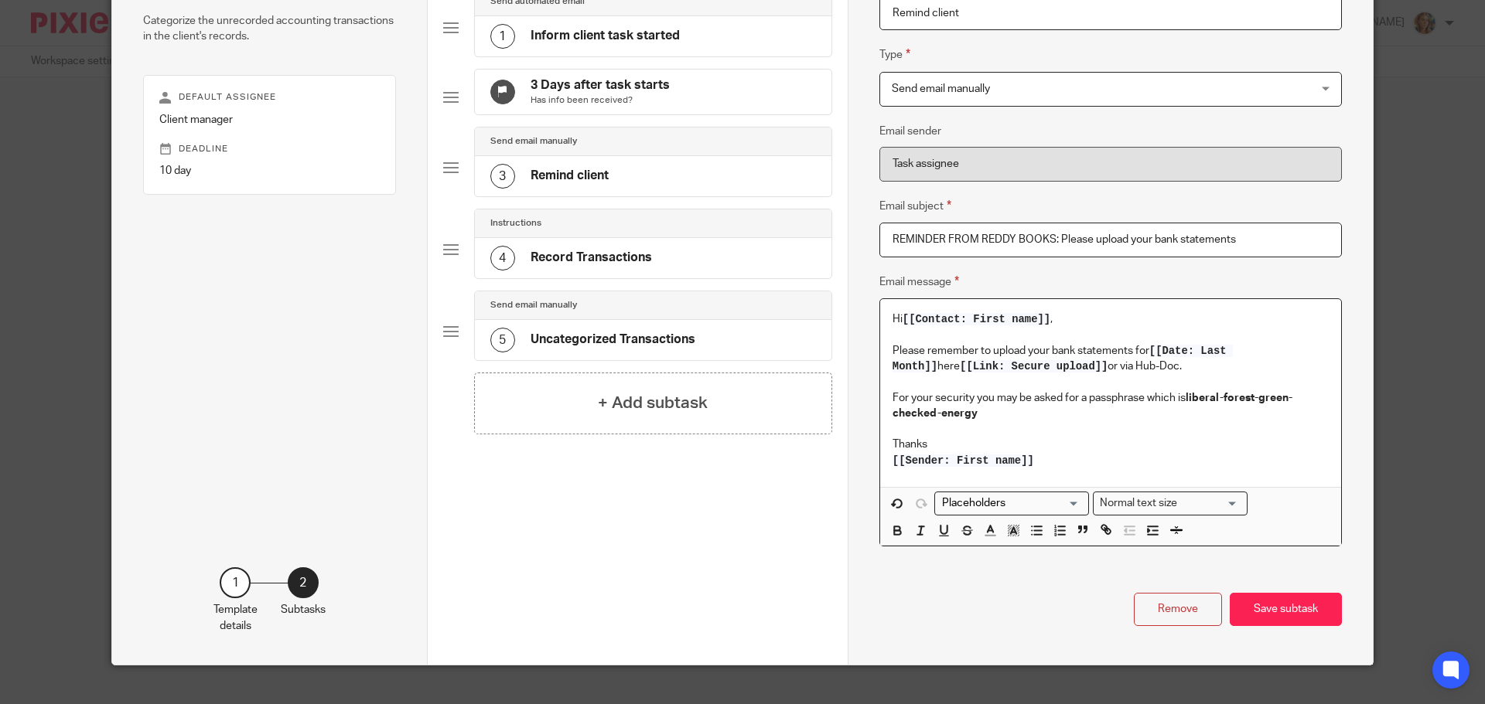
drag, startPoint x: 1050, startPoint y: 372, endPoint x: 1111, endPoint y: 366, distance: 61.4
click at [1111, 366] on p "Please remember to upload your bank statements for [[Date: Last Month]] here [[…" at bounding box center [1110, 359] width 436 height 32
click at [1147, 400] on p "For your security you may be asked for a passphrase which is liberal-forest-gre…" at bounding box center [1110, 406] width 436 height 32
click at [1165, 425] on p at bounding box center [1110, 428] width 436 height 15
click at [1165, 413] on p "For your security you may be asked for a passphrase when uploading or using Pix…" at bounding box center [1110, 406] width 436 height 32
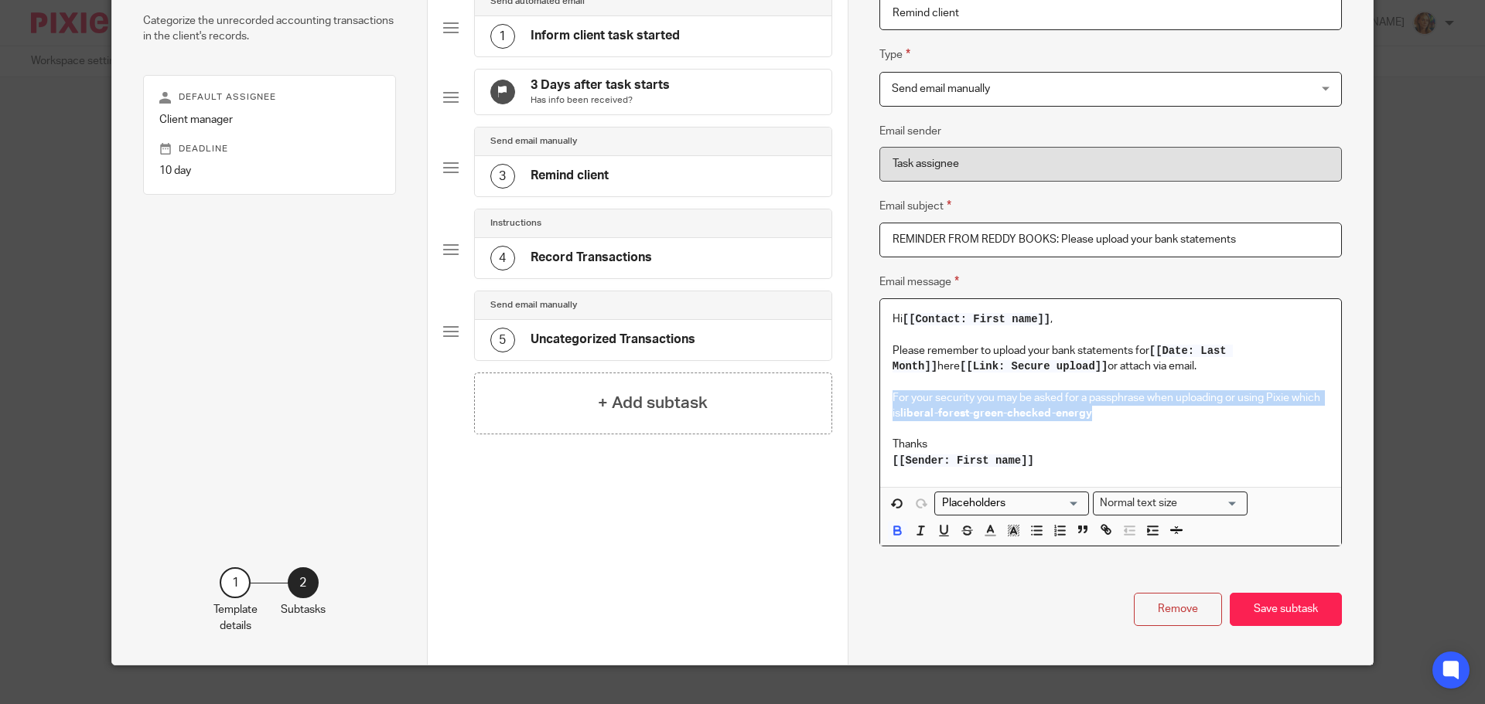
drag, startPoint x: 1119, startPoint y: 421, endPoint x: 878, endPoint y: 400, distance: 242.2
click at [880, 400] on div "Hi [[Contact: First name]] , Please remember to upload your bank statements for…" at bounding box center [1110, 393] width 461 height 188
copy p "For your security you may be asked for a passphrase when uploading or using Pix…"
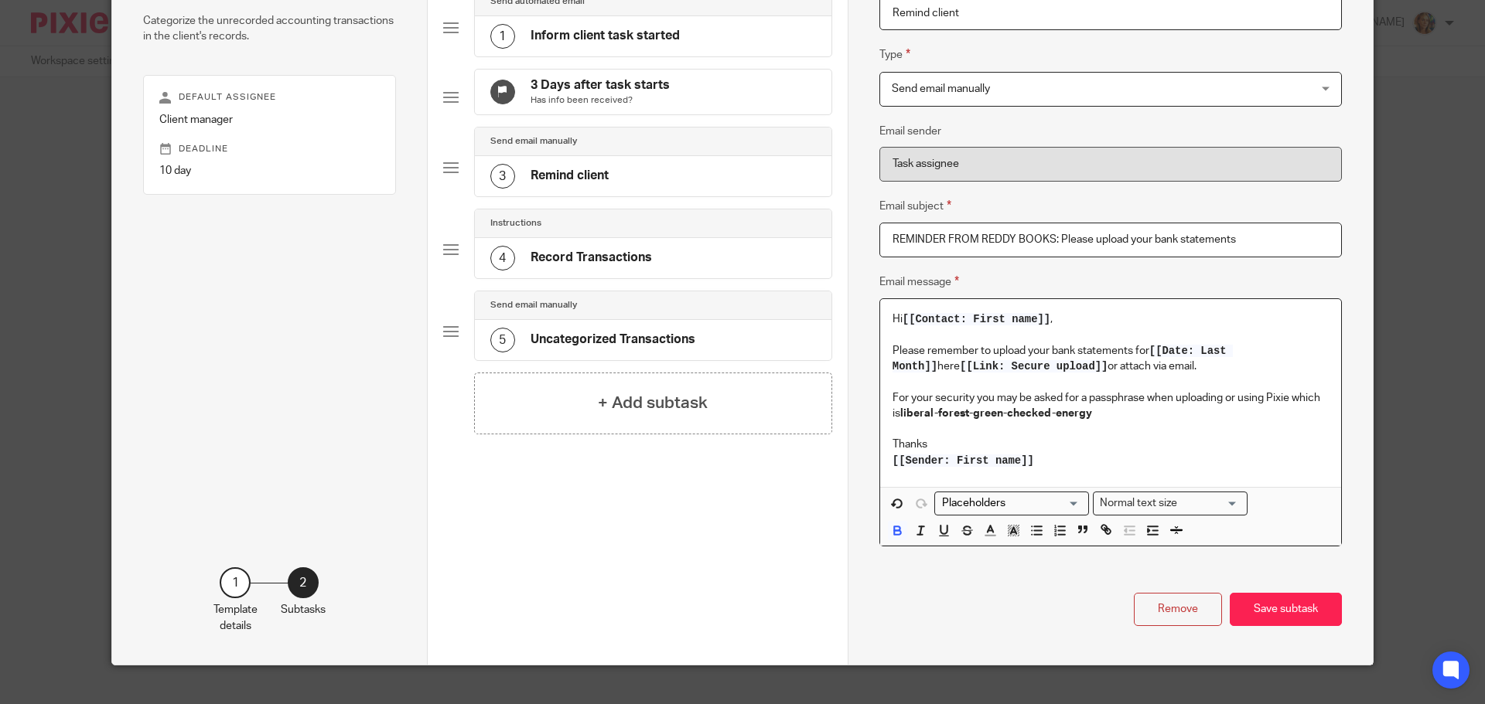
click at [1099, 422] on p at bounding box center [1110, 428] width 436 height 15
click at [1288, 394] on p "For your security you may be asked for a passphrase when uploading or using Pix…" at bounding box center [1110, 406] width 436 height 32
click at [1274, 602] on button "Save subtask" at bounding box center [1285, 609] width 112 height 33
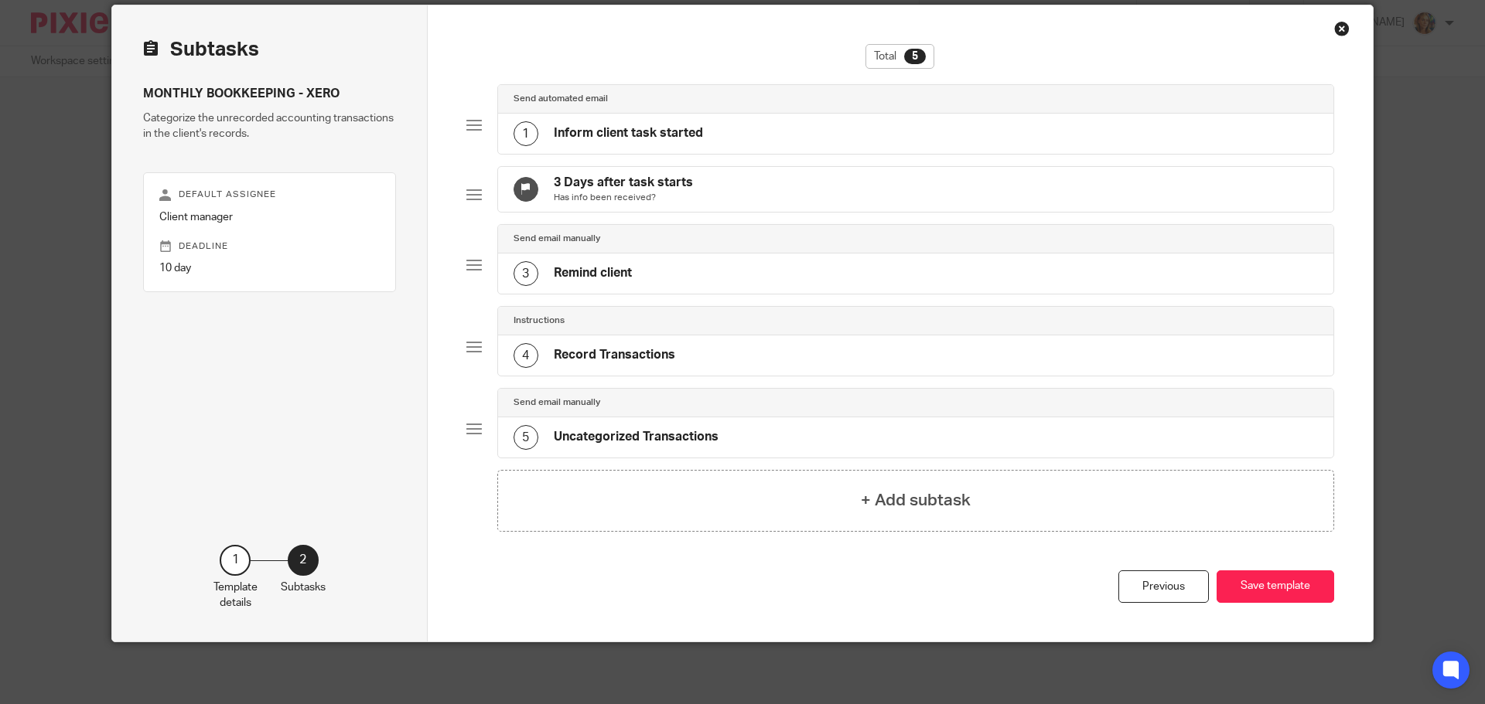
click at [740, 114] on div "1 Inform client task started" at bounding box center [916, 134] width 836 height 40
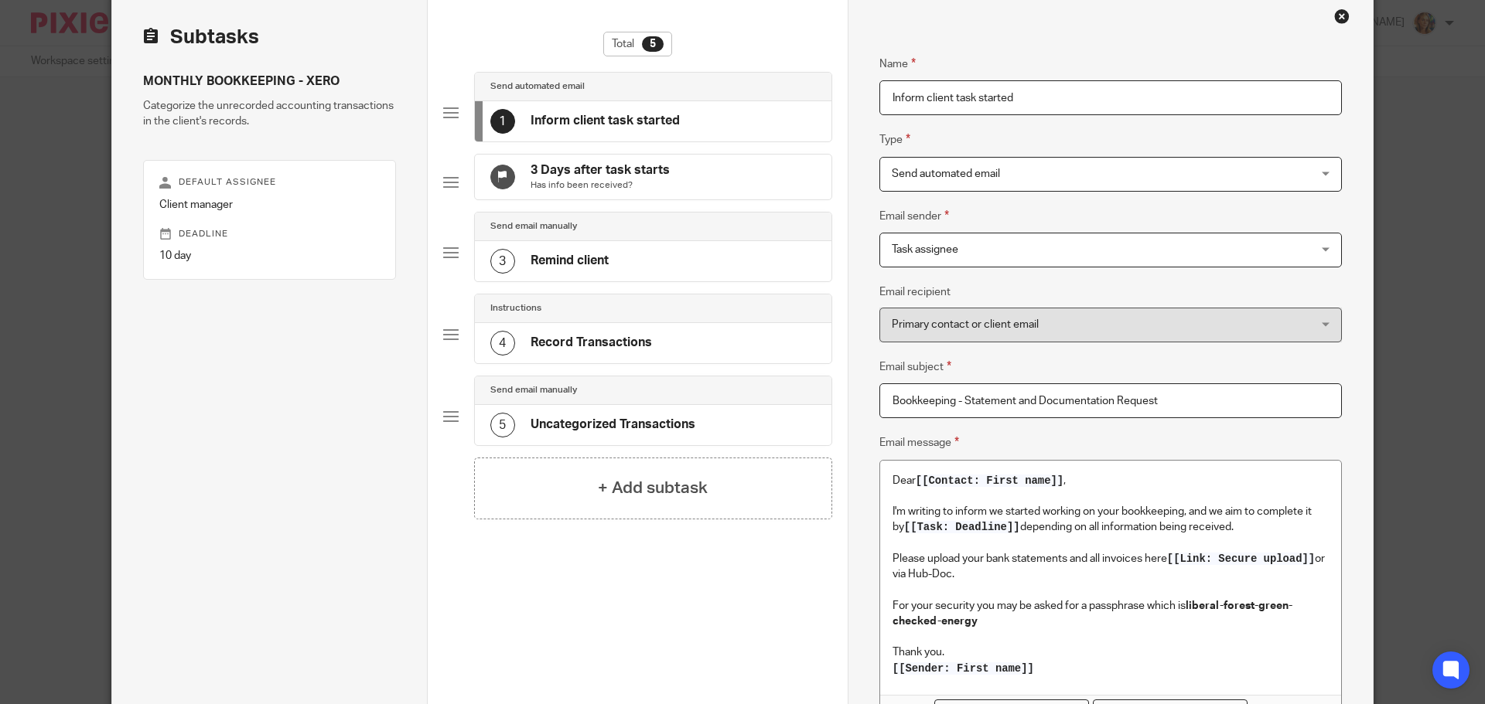
drag, startPoint x: 1192, startPoint y: 397, endPoint x: 864, endPoint y: 406, distance: 328.0
click at [864, 406] on div "Name Inform client task started Type Send automated email Send automated email …" at bounding box center [1109, 462] width 525 height 938
click at [667, 280] on div "3 Remind client" at bounding box center [653, 261] width 356 height 40
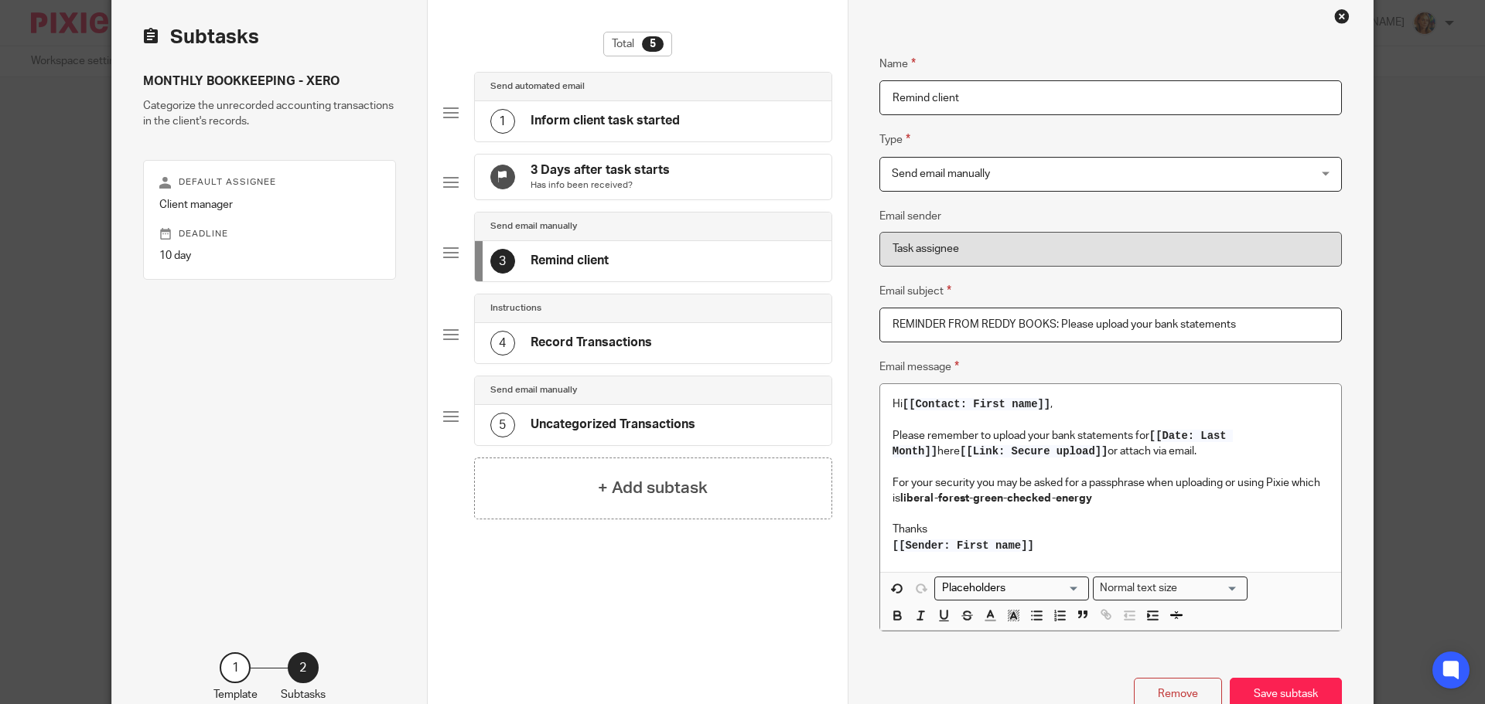
click at [1124, 512] on p at bounding box center [1110, 513] width 436 height 15
click at [1128, 499] on p "For your security you may be asked for a passphrase when uploading or using Pix…" at bounding box center [1110, 492] width 436 height 32
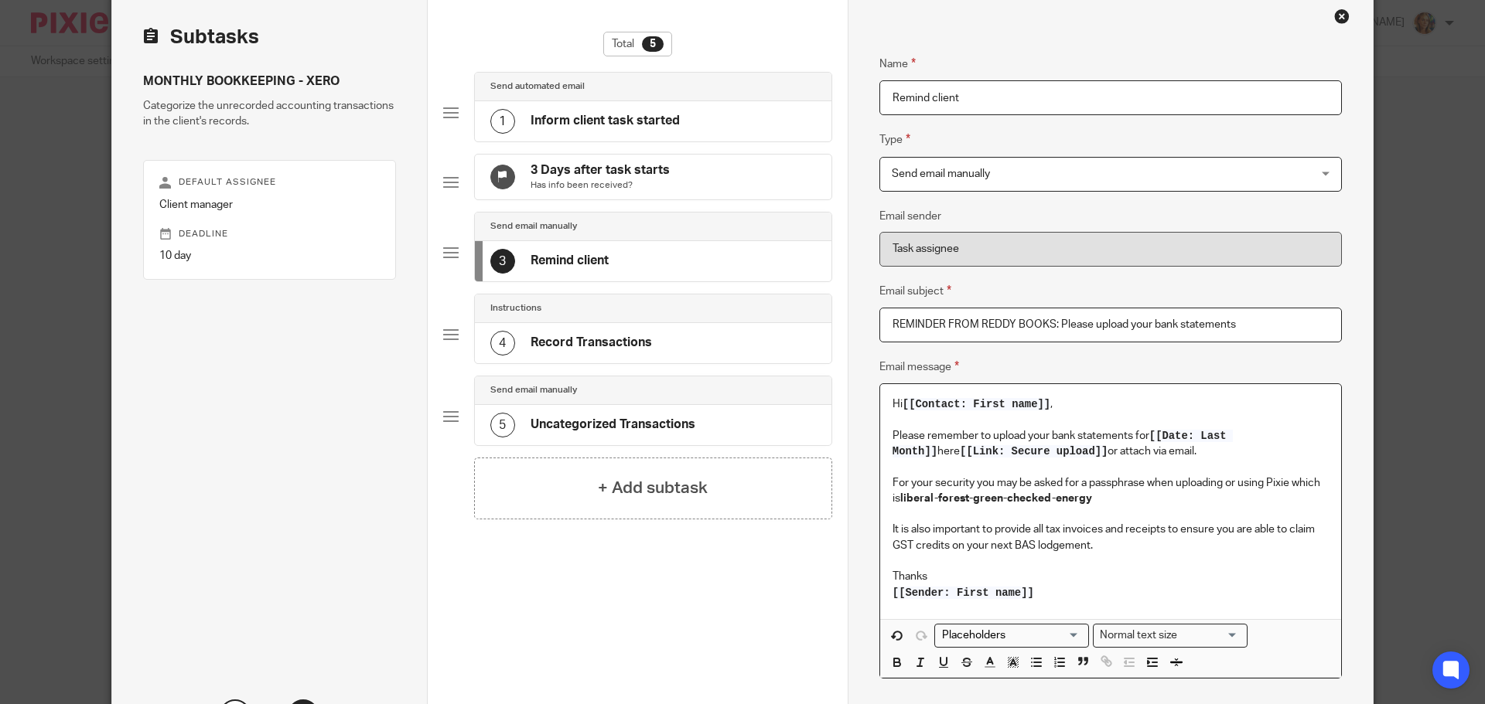
click at [1049, 544] on p "It is also important to provide all tax invoices and receipts to ensure you are…" at bounding box center [1110, 538] width 436 height 32
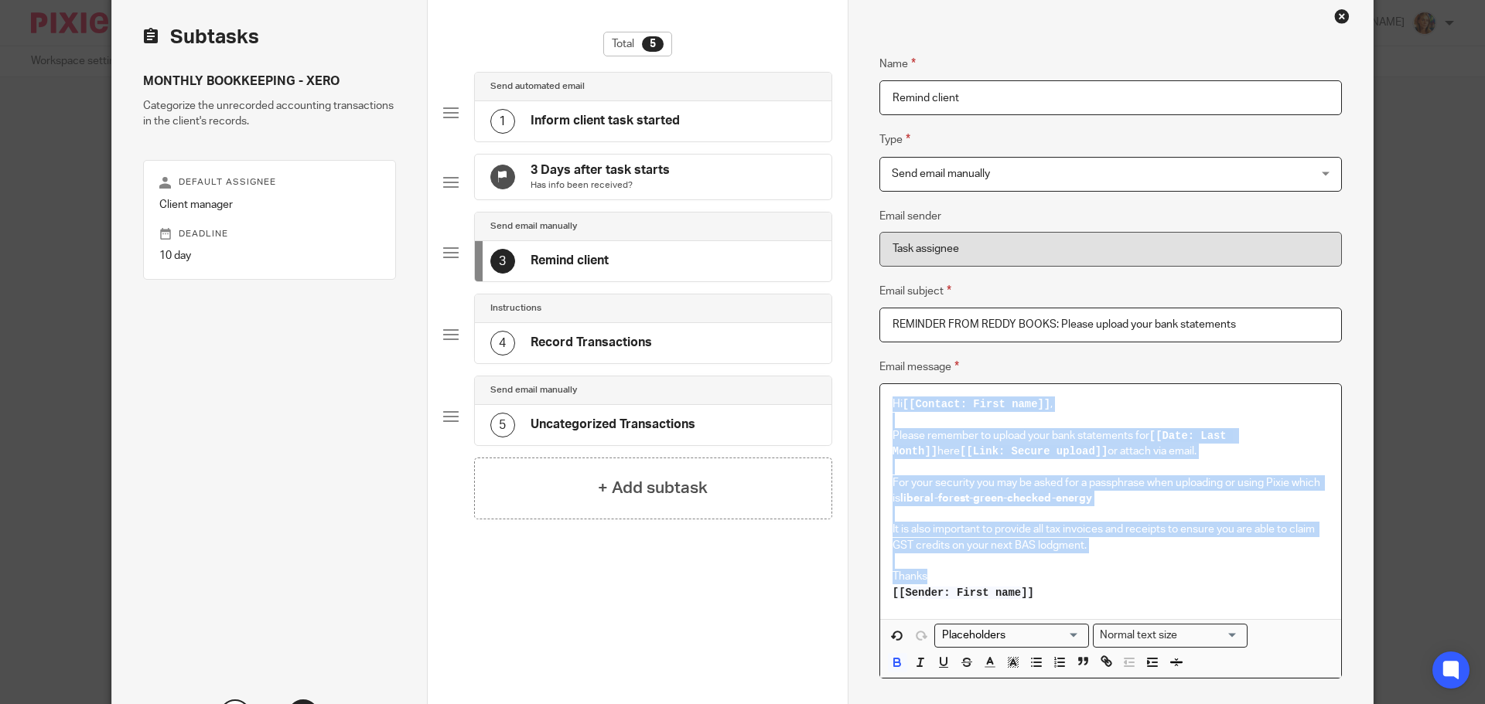
drag, startPoint x: 1074, startPoint y: 598, endPoint x: 880, endPoint y: 395, distance: 281.1
click at [880, 395] on div "Hi [[Contact: First name]] , Please remember to upload your bank statements for…" at bounding box center [1110, 501] width 461 height 234
copy div "Hi [[Contact: First name]] , Please remember to upload your bank statements for…"
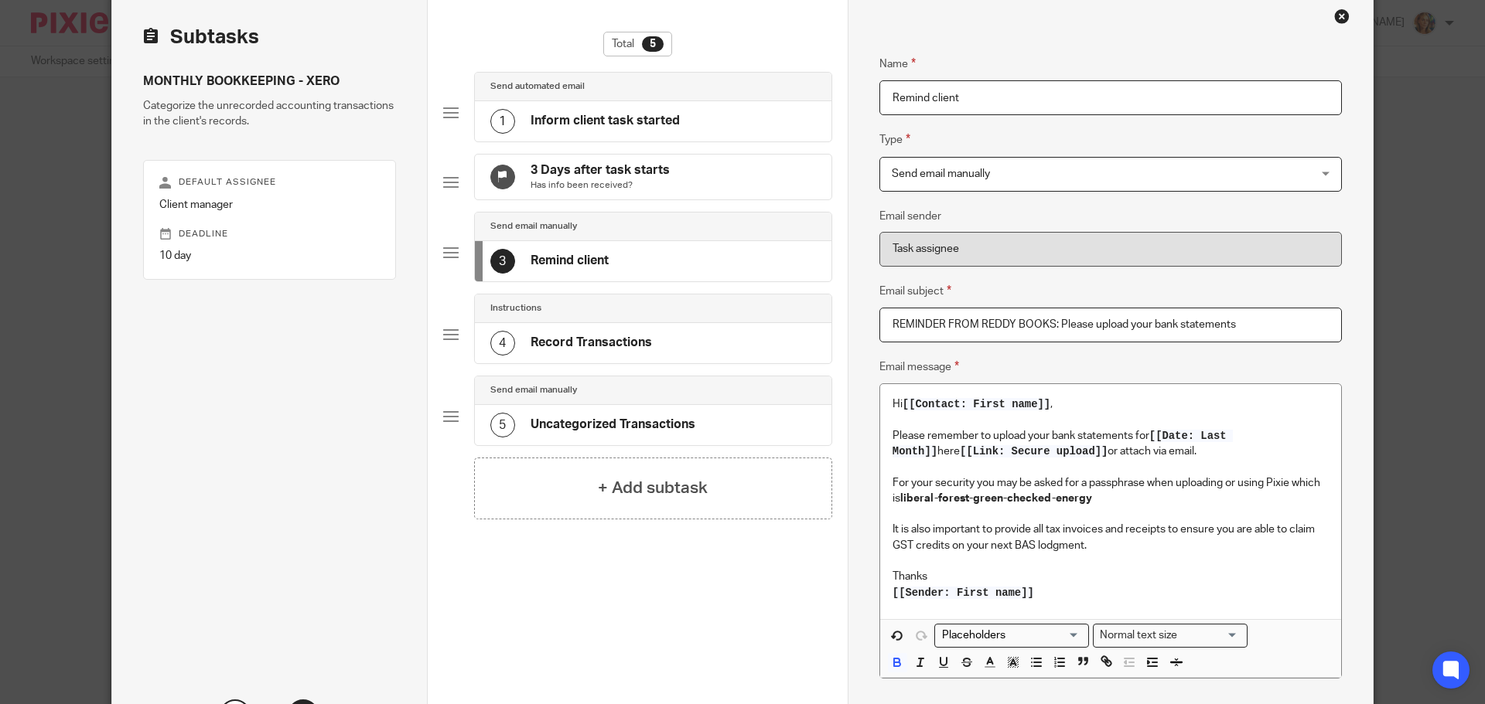
drag, startPoint x: 1298, startPoint y: 323, endPoint x: 778, endPoint y: 295, distance: 520.4
click at [778, 295] on div "Subtasks MONTHLY BOOKKEEPING - XERO Categorize the unrecorded accounting transa…" at bounding box center [742, 395] width 1260 height 804
click at [1091, 504] on p "For your security you may be asked for a passphrase when uploading or using Pix…" at bounding box center [1110, 492] width 436 height 32
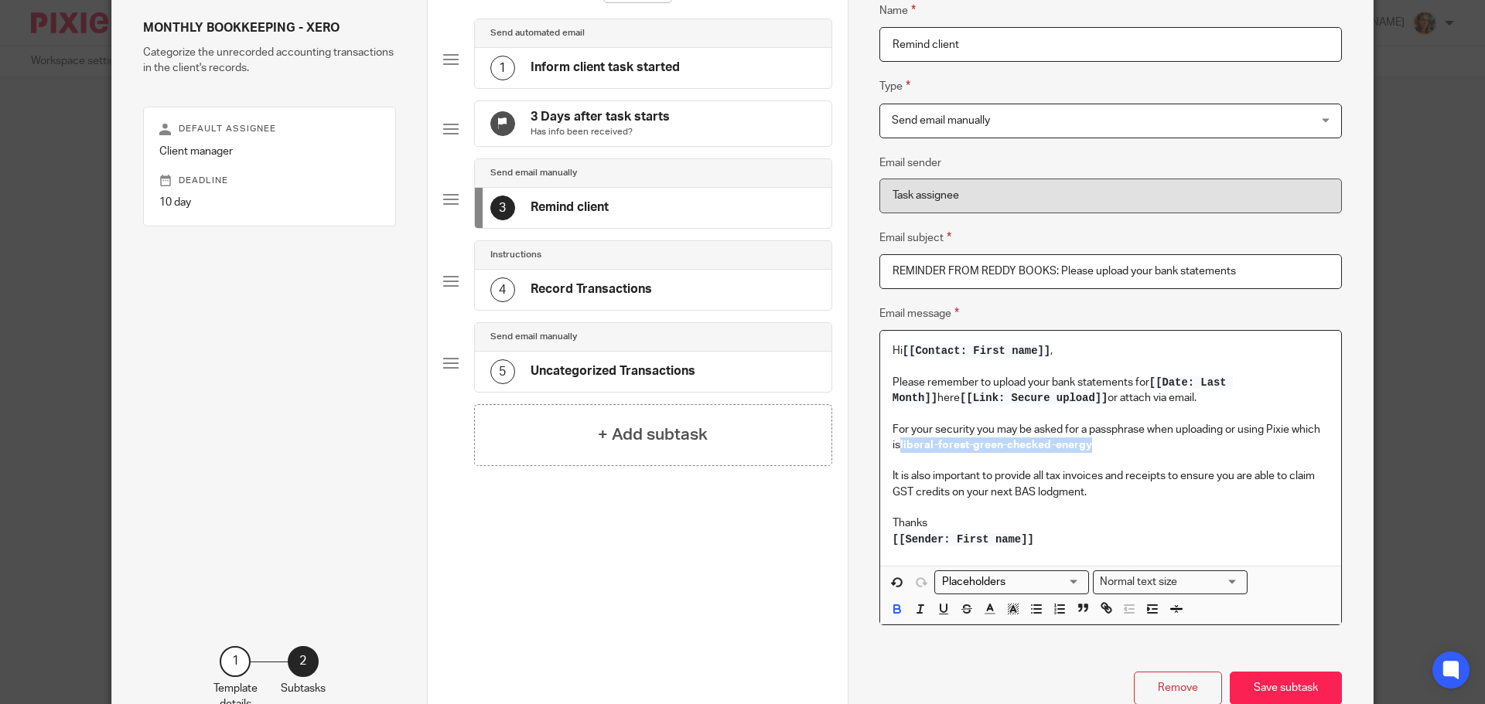
drag, startPoint x: 1093, startPoint y: 500, endPoint x: 894, endPoint y: 443, distance: 207.5
click at [894, 443] on p "For your security you may be asked for a passphrase when uploading or using Pix…" at bounding box center [1110, 438] width 436 height 32
click at [1024, 575] on input "Search for option" at bounding box center [1007, 583] width 143 height 16
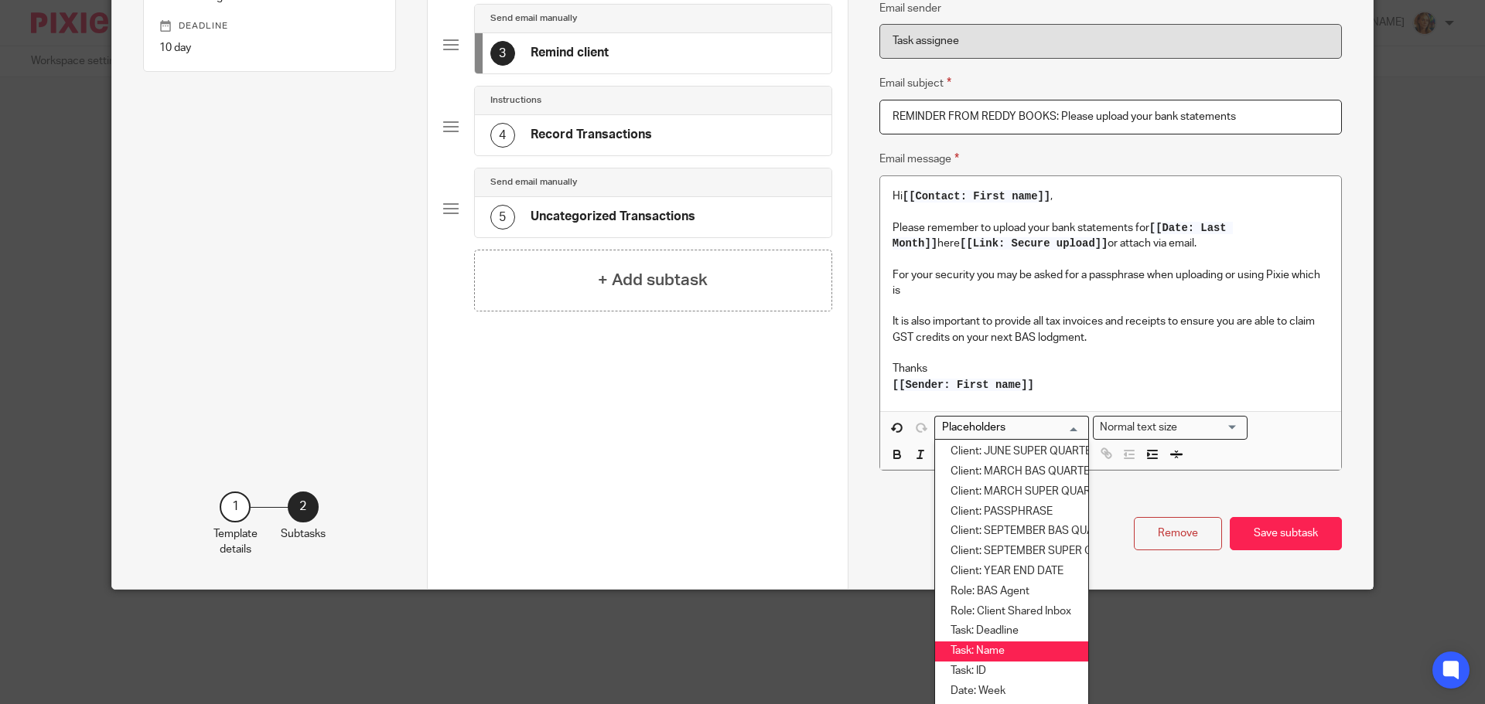
scroll to position [356, 0]
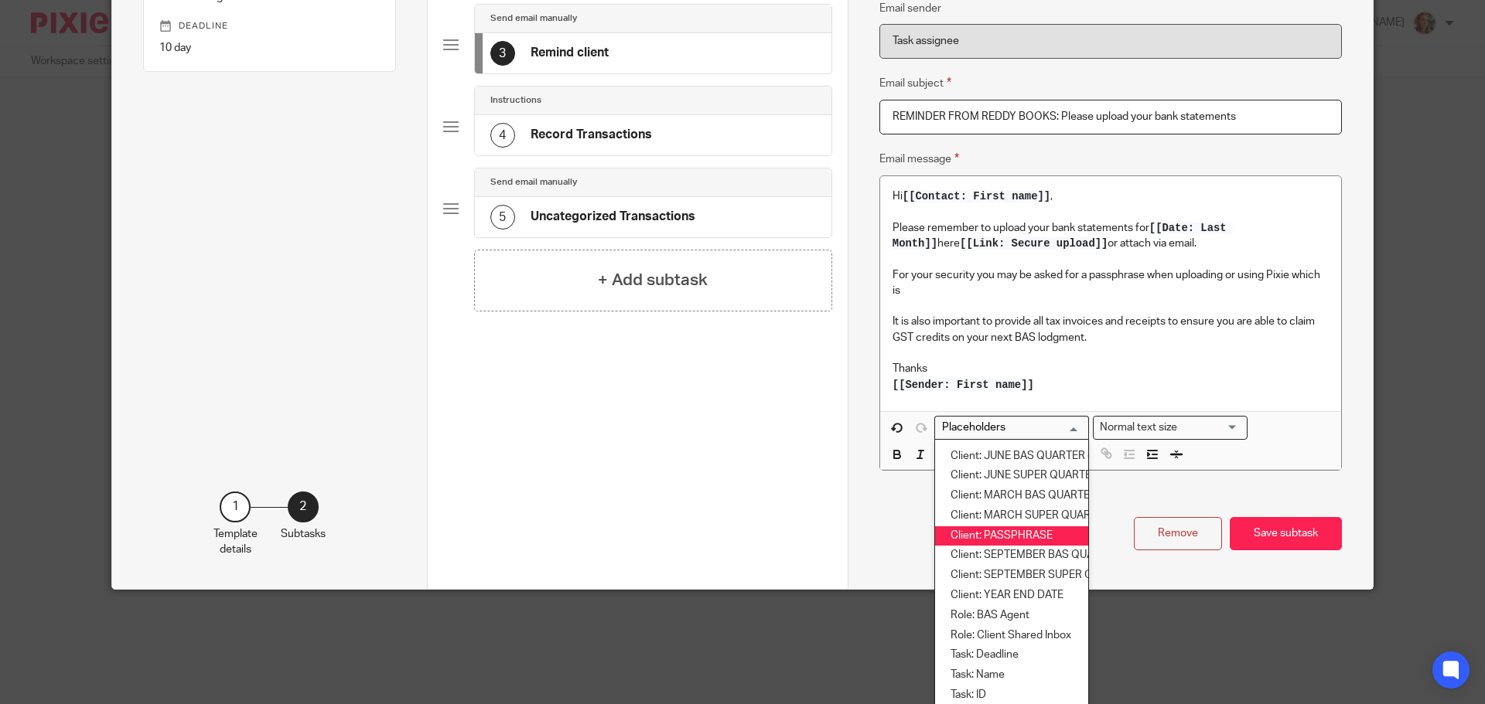
click at [1018, 539] on li "Client: PASSPHRASE" at bounding box center [1011, 537] width 153 height 20
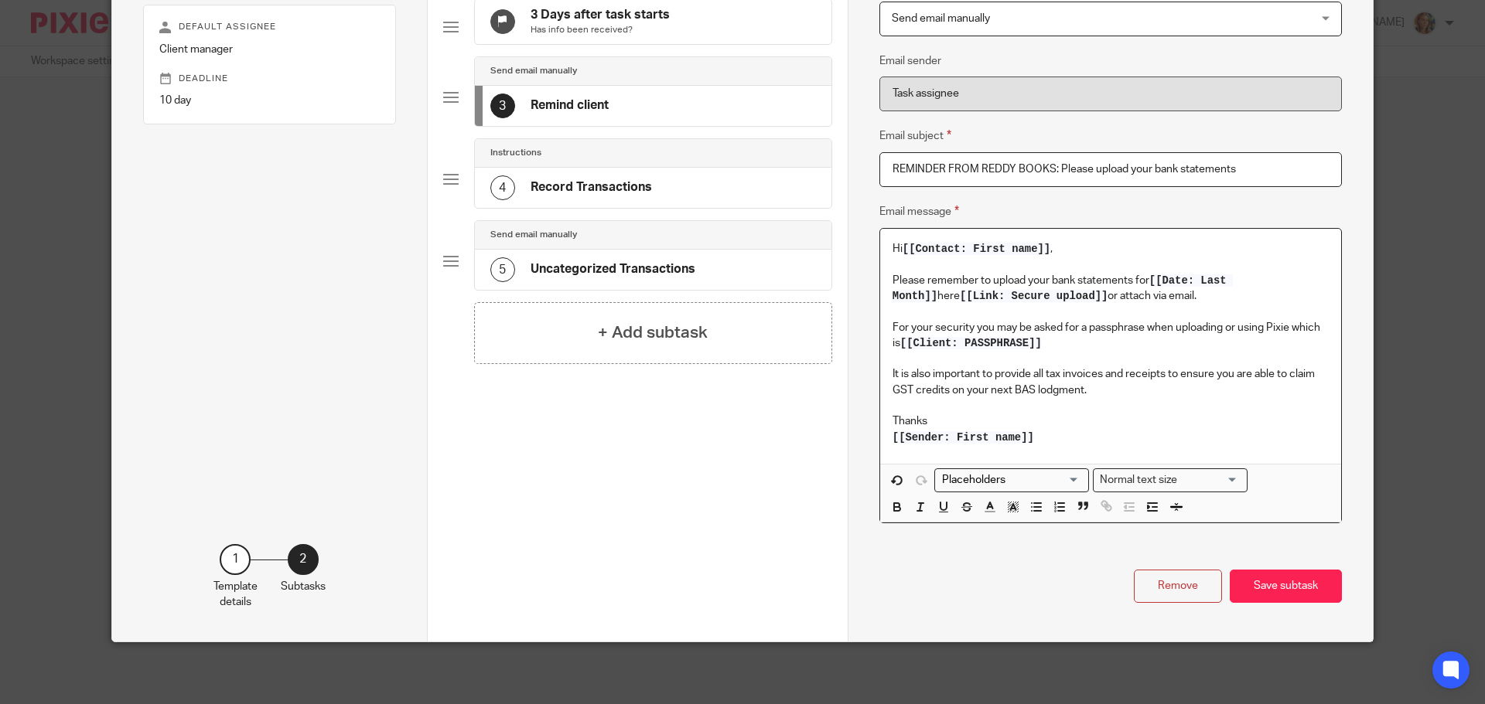
scroll to position [225, 0]
click at [1276, 583] on button "Save subtask" at bounding box center [1285, 586] width 112 height 33
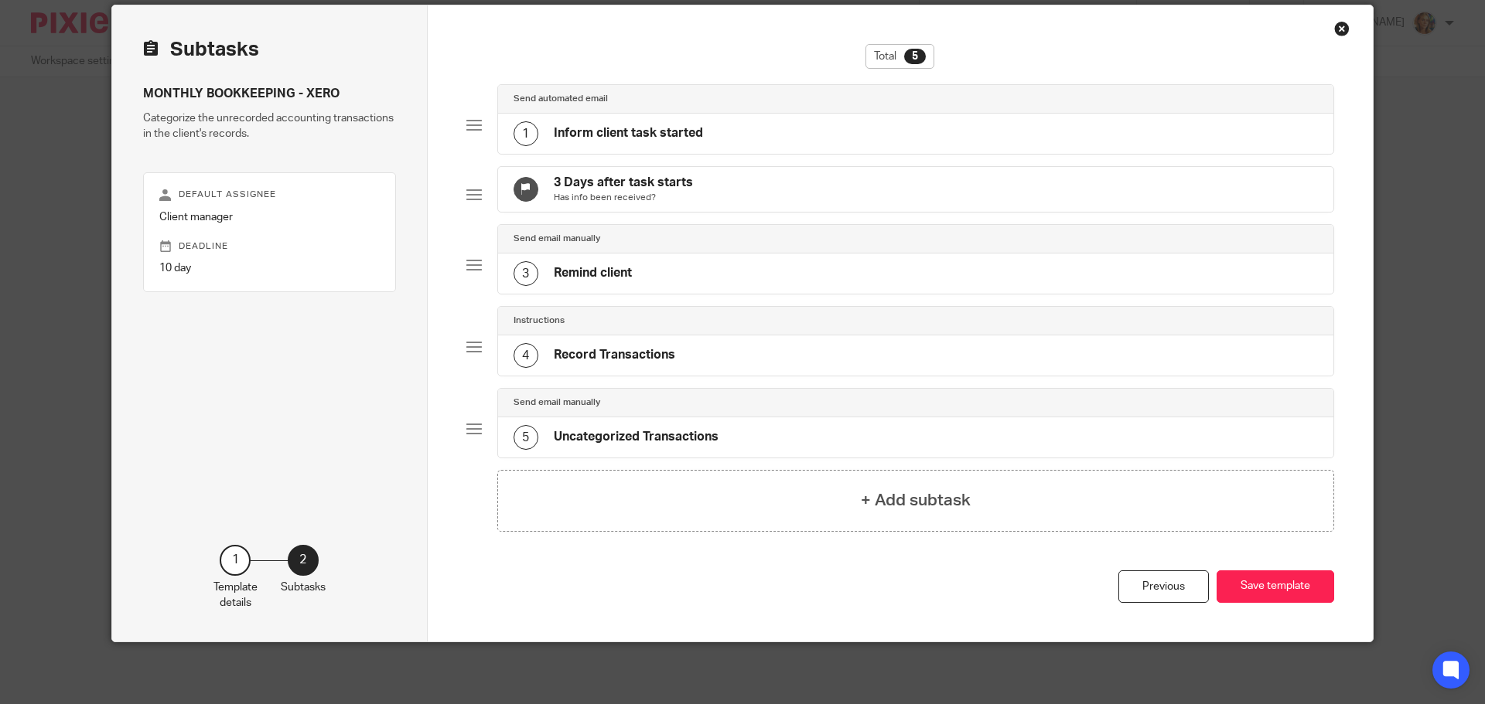
scroll to position [70, 0]
click at [994, 131] on div "1 Inform client task started" at bounding box center [916, 134] width 836 height 40
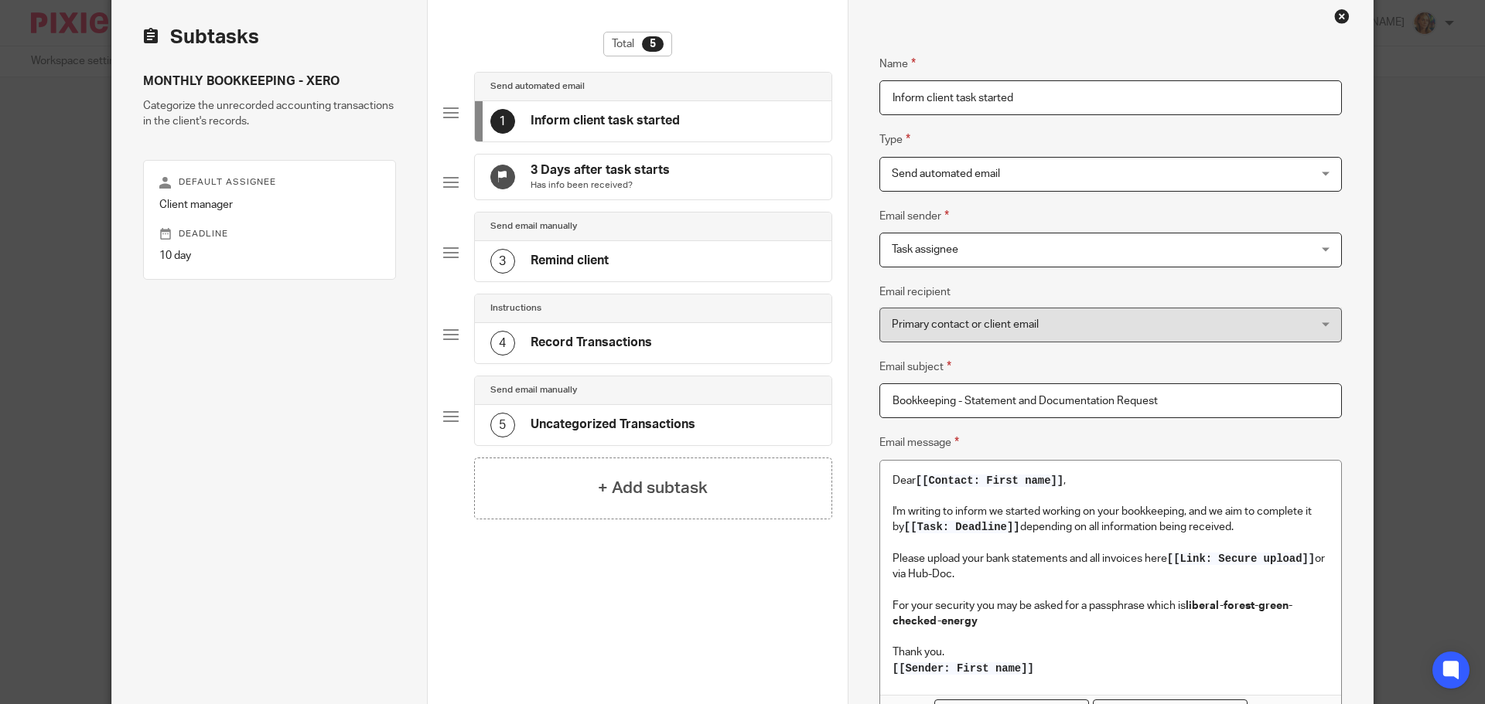
drag, startPoint x: 1170, startPoint y: 401, endPoint x: 626, endPoint y: 361, distance: 545.0
click at [626, 361] on div "Subtasks MONTHLY BOOKKEEPING - XERO Categorize the unrecorded accounting transa…" at bounding box center [742, 462] width 1260 height 938
type input "r"
click at [1288, 411] on input "REQUEST FROMM REDDY BOOKS: Please upload bank statements and supporting documte…" at bounding box center [1110, 401] width 462 height 35
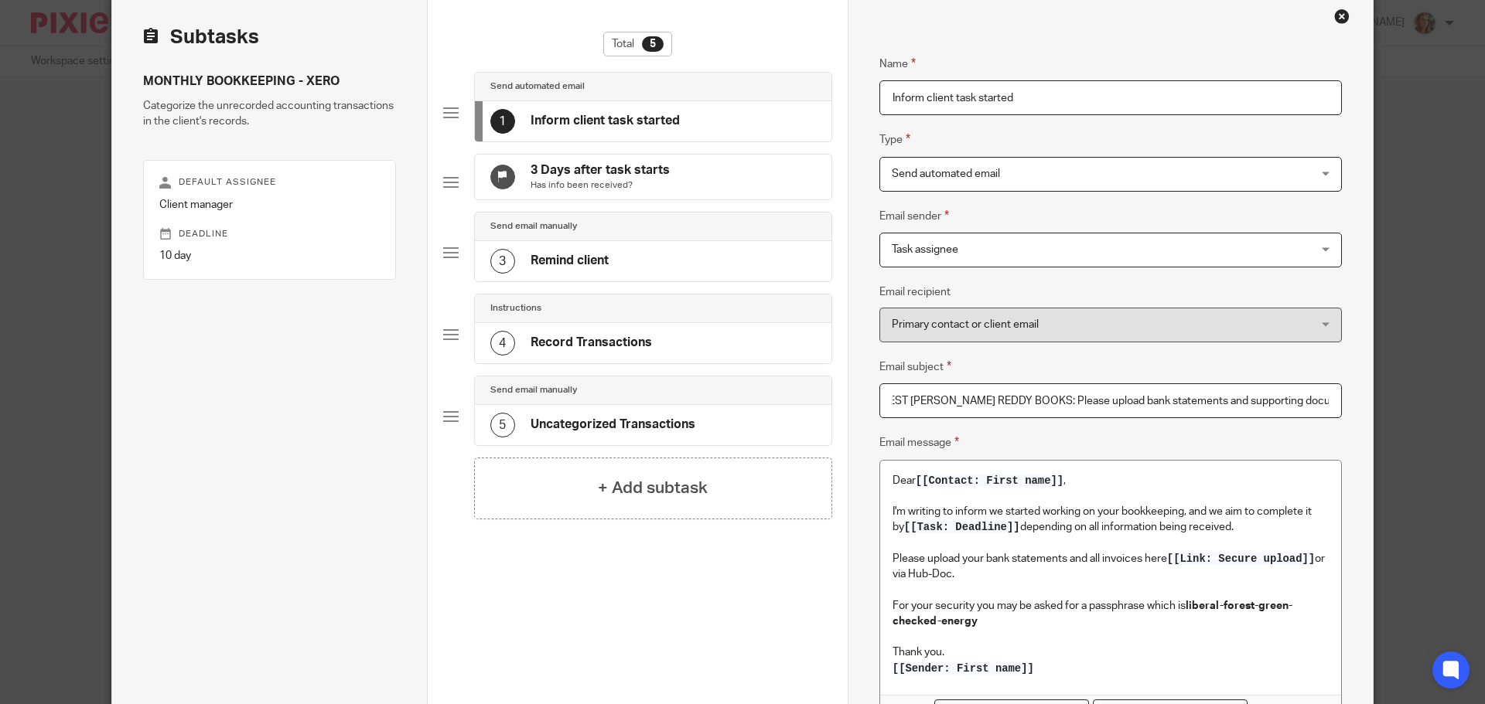
scroll to position [0, 44]
click at [1290, 397] on input "REQUEST FROMM REDDY BOOKS: Please upload bank statements and supporting documte…" at bounding box center [1110, 401] width 462 height 35
type input "REQUEST FROMM REDDY BOOKS: Please upload bank statements and supporting documen…"
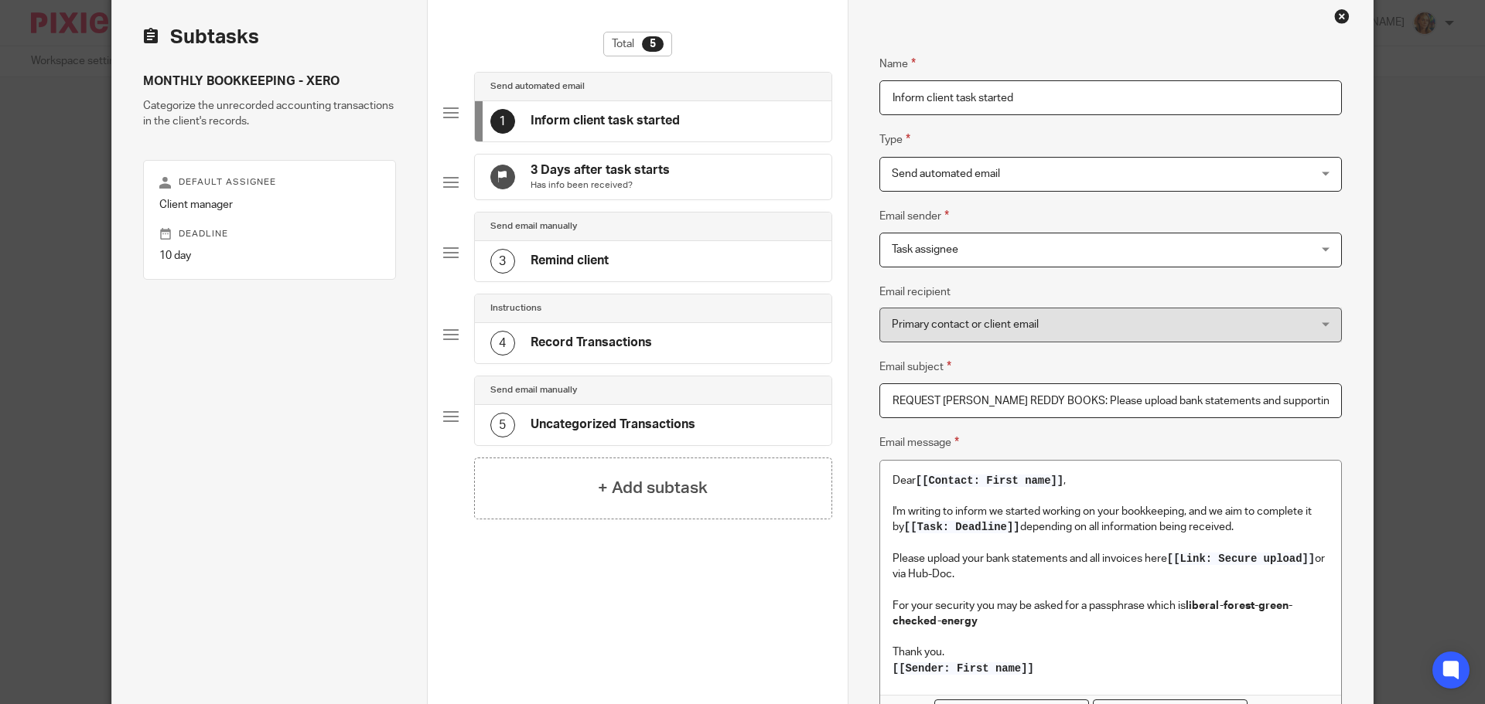
click at [596, 121] on h4 "Inform client task started" at bounding box center [604, 121] width 149 height 16
click at [656, 281] on div "3 Remind client" at bounding box center [653, 261] width 356 height 40
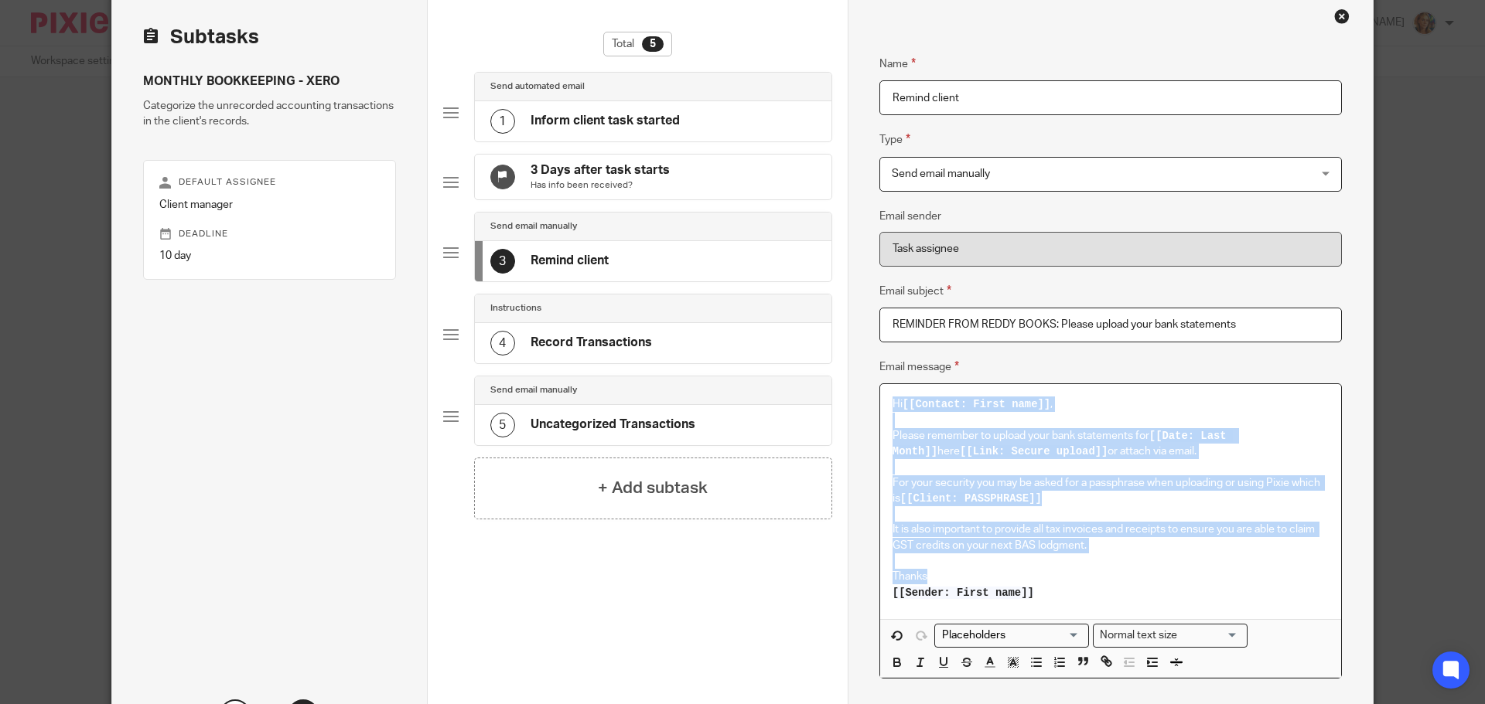
drag, startPoint x: 1154, startPoint y: 605, endPoint x: 868, endPoint y: 385, distance: 361.7
click at [868, 385] on div "Name Inform client task started Type Send automated email Send automated email …" at bounding box center [1109, 395] width 525 height 804
copy div "Hi [[Contact: First name]] , Please remember to upload your bank statements for…"
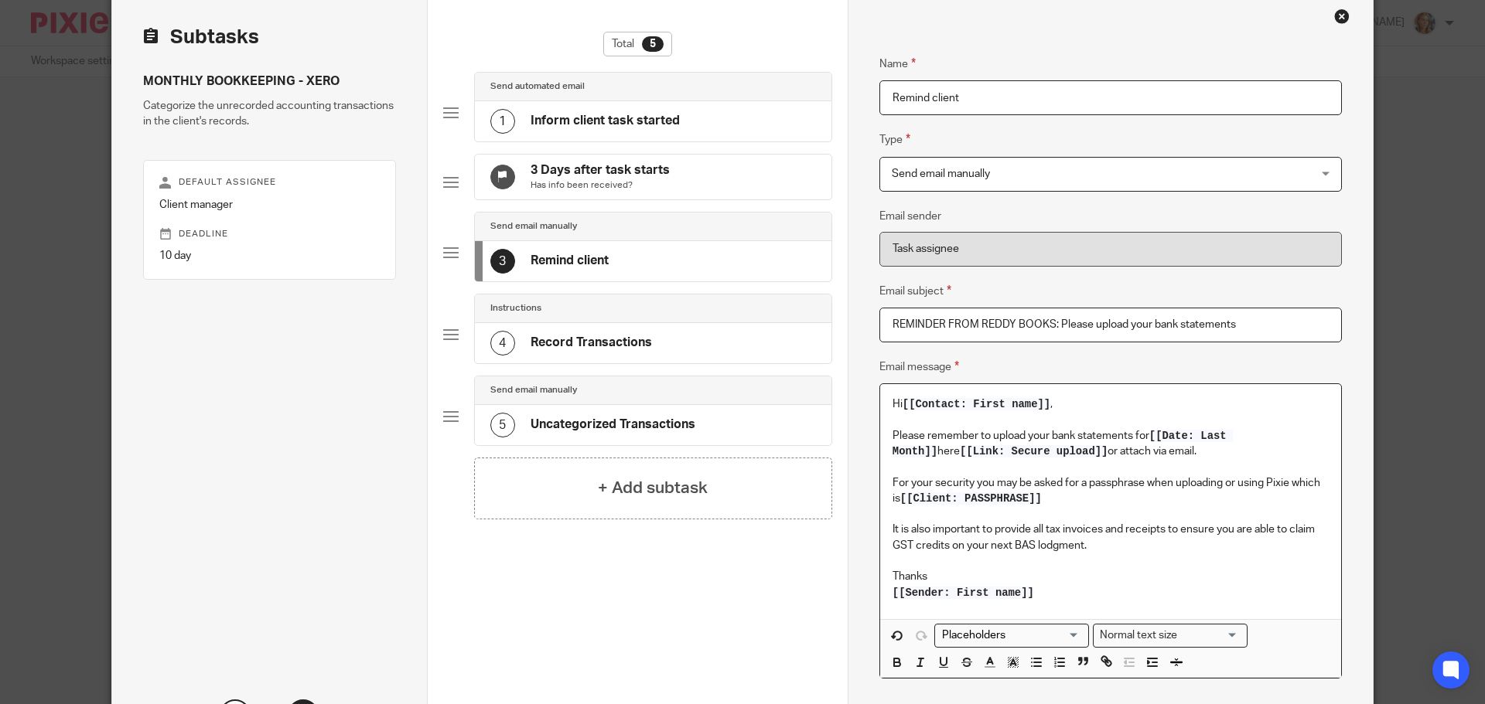
click at [657, 118] on h4 "Inform client task started" at bounding box center [604, 121] width 149 height 16
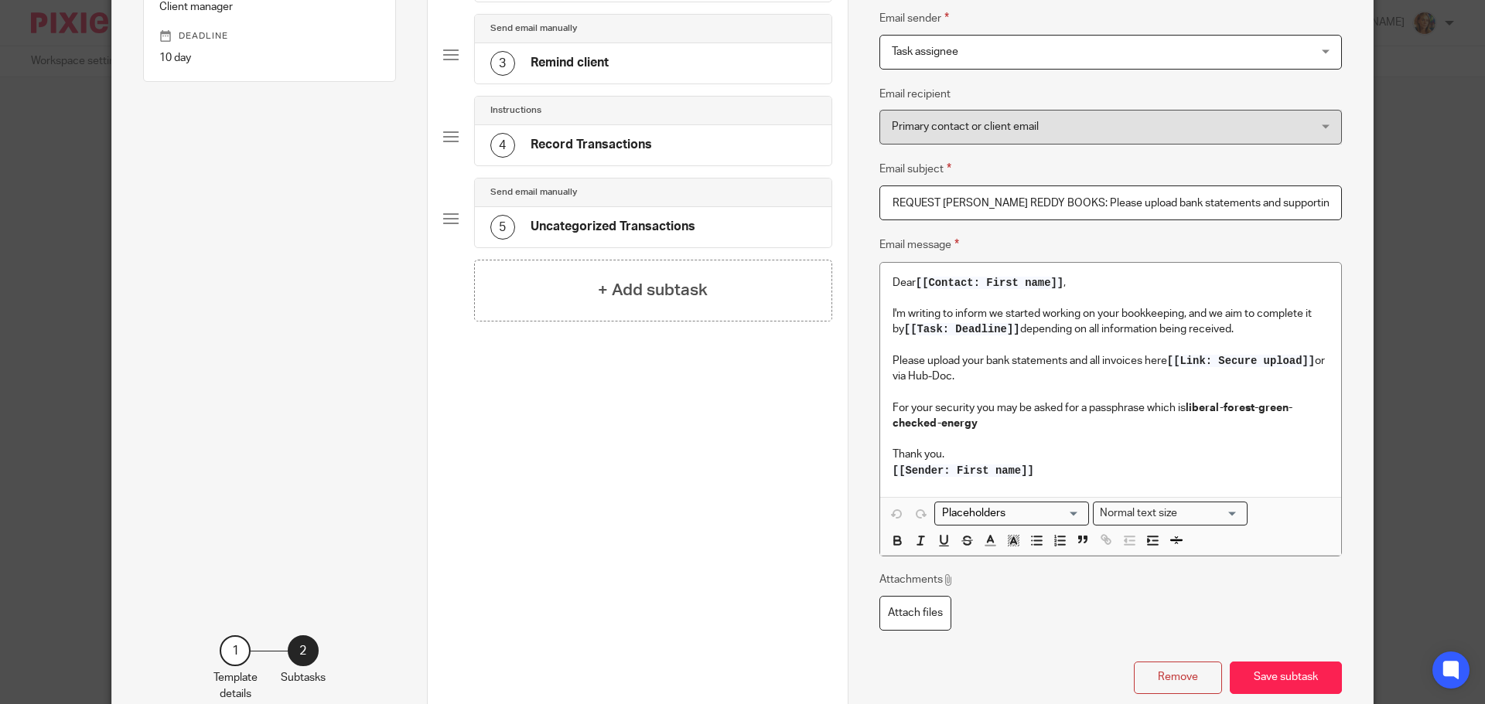
scroll to position [302, 0]
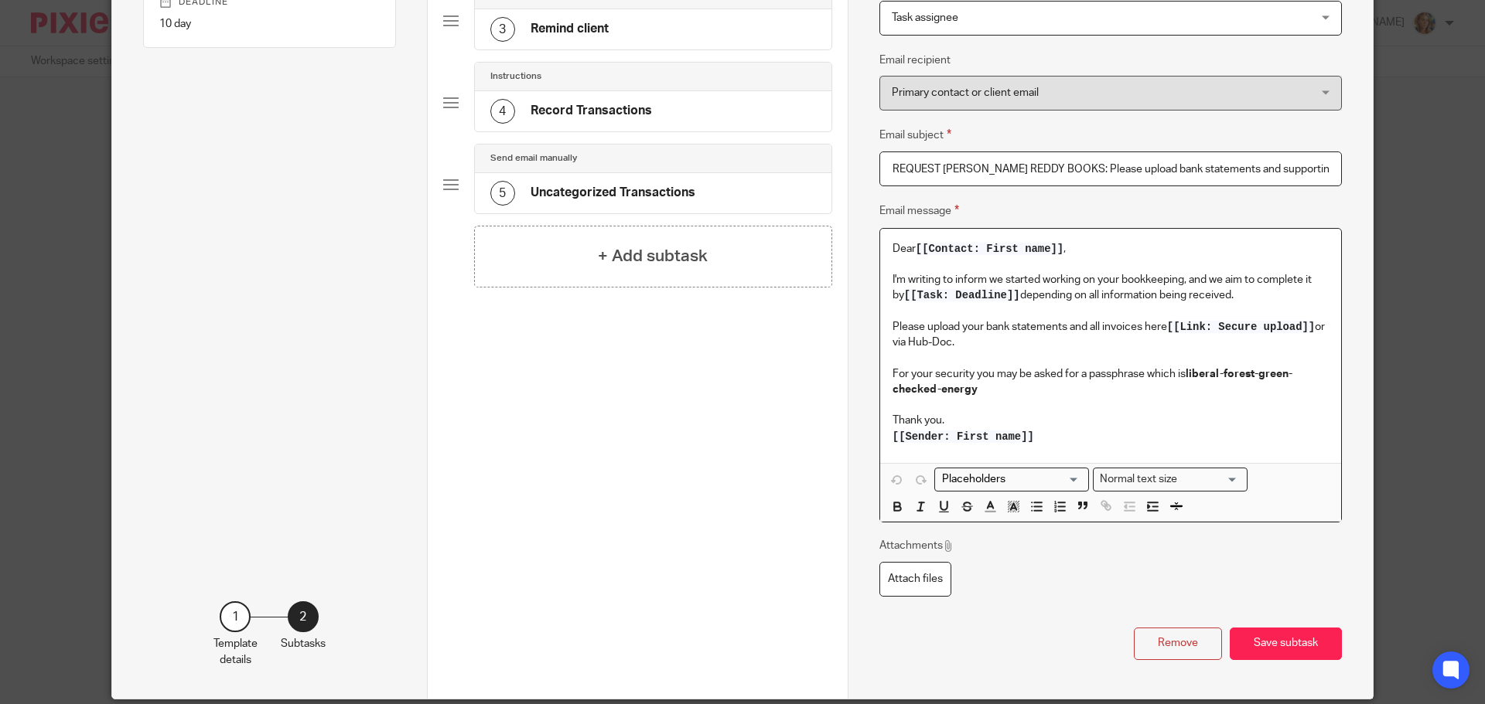
click at [1228, 330] on span "[[Link: Secure upload]]" at bounding box center [1241, 327] width 148 height 12
click at [1095, 327] on p "Please upload your bank statements and all invoices here [[Link: Secure upload]…" at bounding box center [1110, 335] width 436 height 32
drag, startPoint x: 1186, startPoint y: 373, endPoint x: 1205, endPoint y: 394, distance: 27.9
click at [1205, 394] on p "For your security you may be asked for a passphrase which is liberal-forest-gre…" at bounding box center [1110, 383] width 436 height 32
click at [1081, 477] on div "Loading..." at bounding box center [1084, 478] width 7 height 19
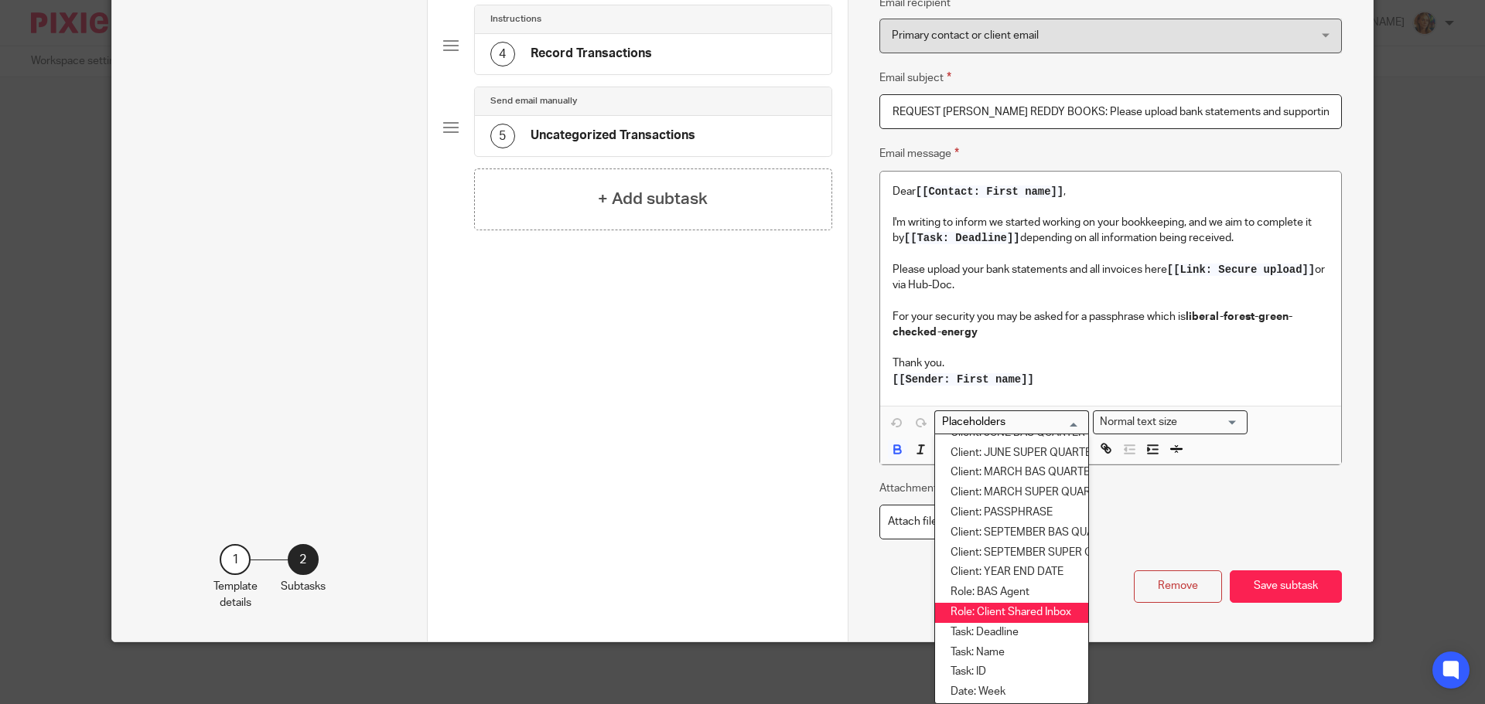
scroll to position [387, 0]
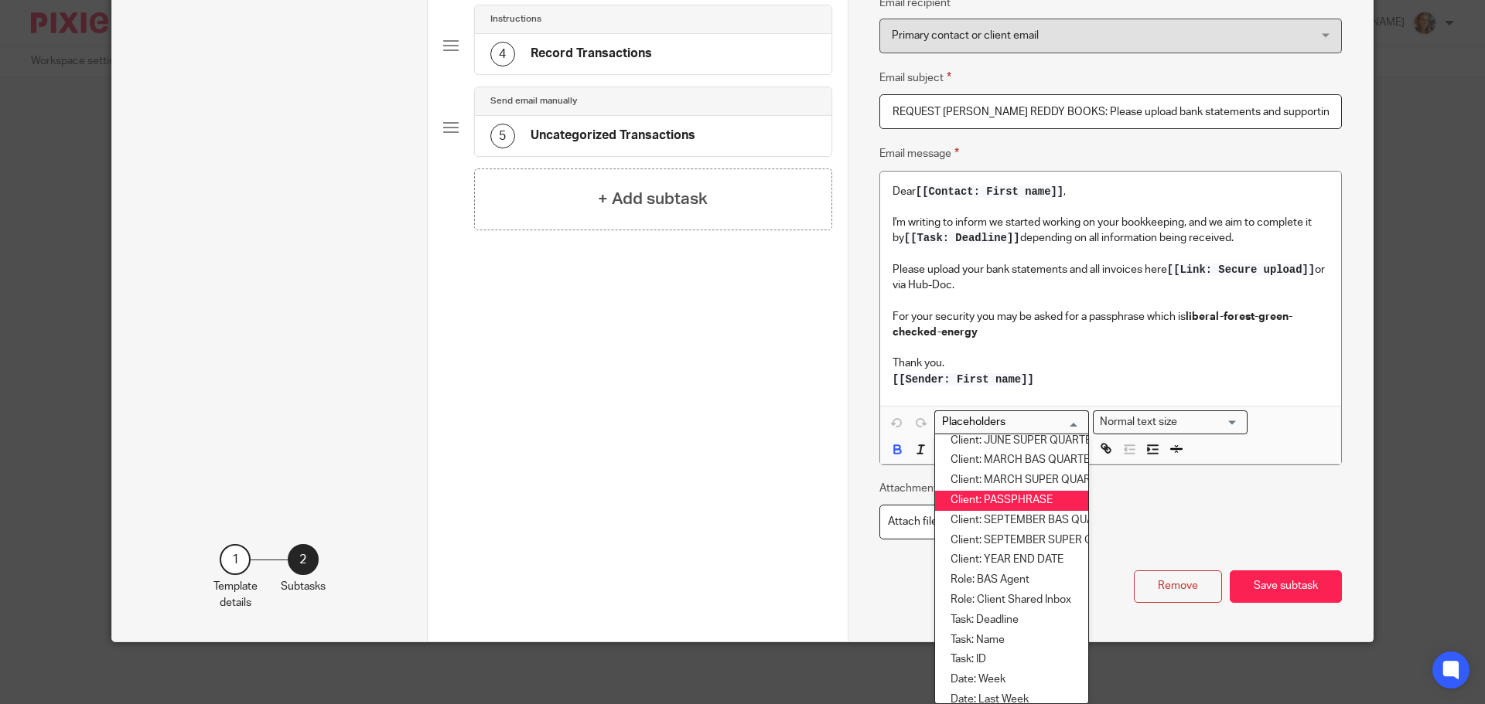
click at [1011, 501] on li "Client: PASSPHRASE" at bounding box center [1011, 501] width 153 height 20
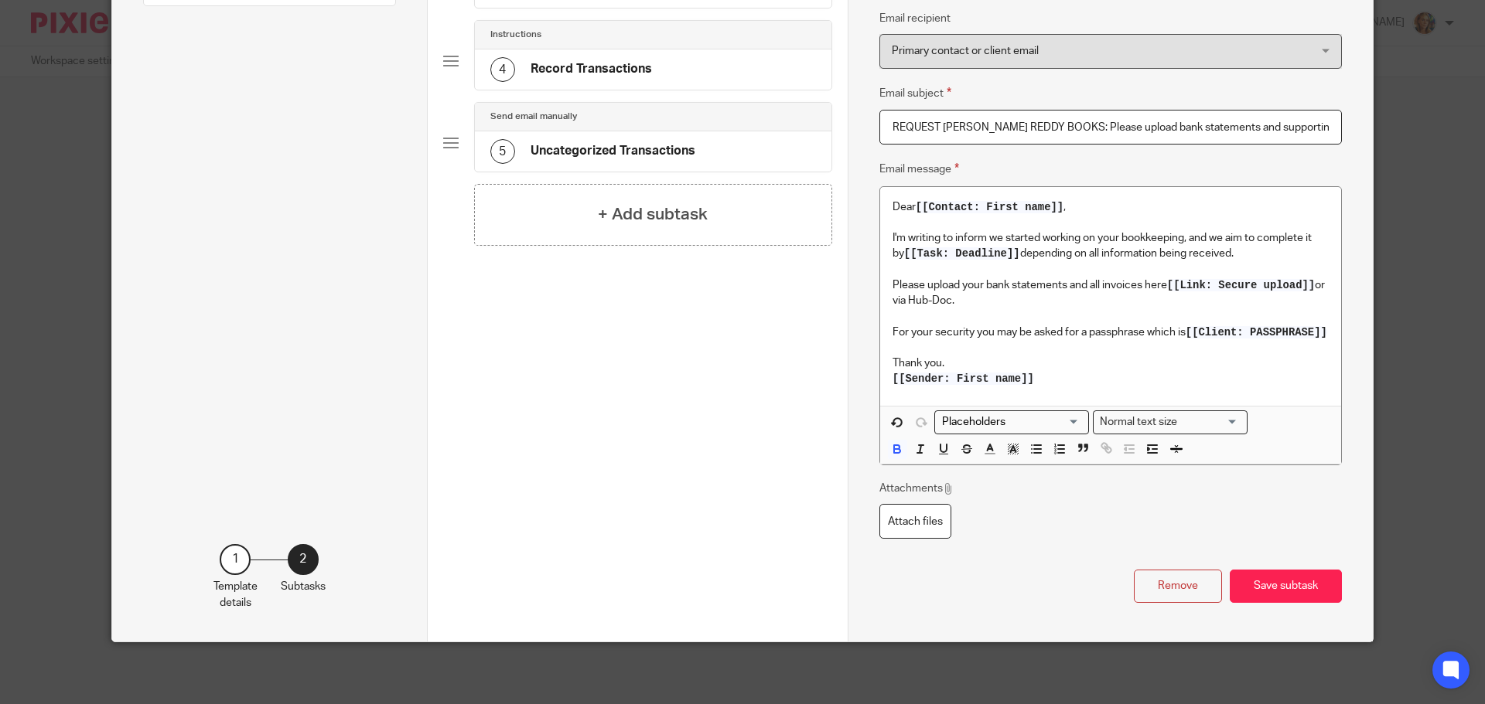
click at [1279, 589] on button "Save subtask" at bounding box center [1285, 586] width 112 height 33
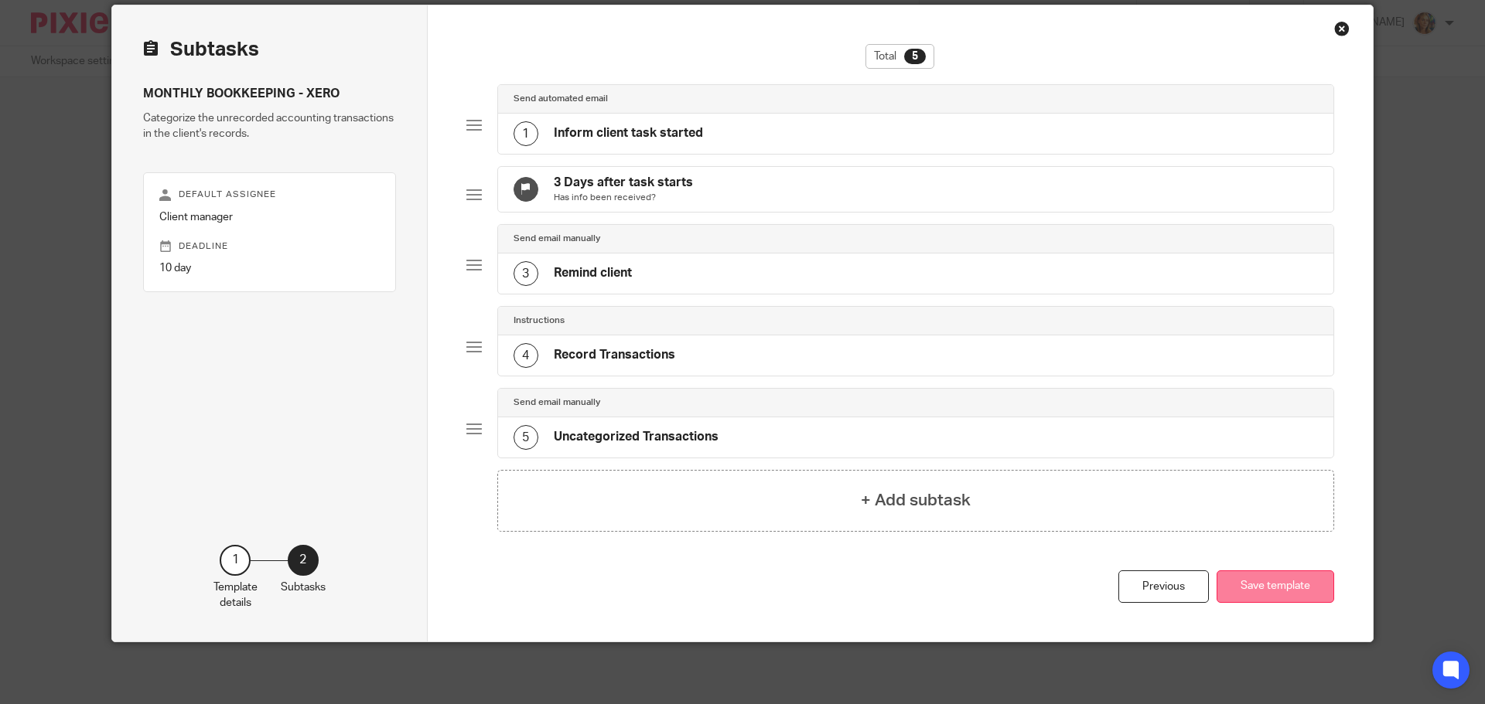
scroll to position [70, 0]
click at [847, 114] on div "1 Inform client task started" at bounding box center [916, 134] width 836 height 40
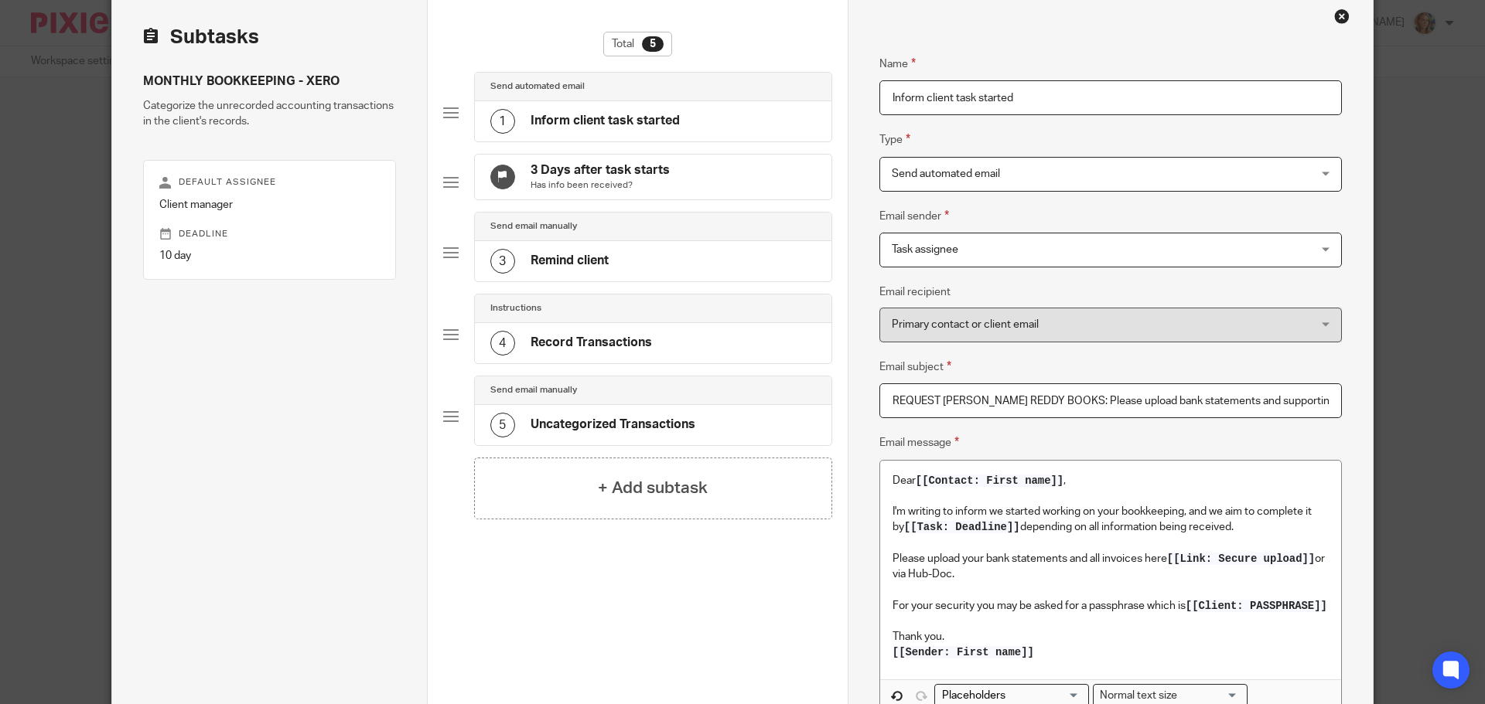
click at [657, 271] on div "3 Remind client" at bounding box center [653, 261] width 356 height 40
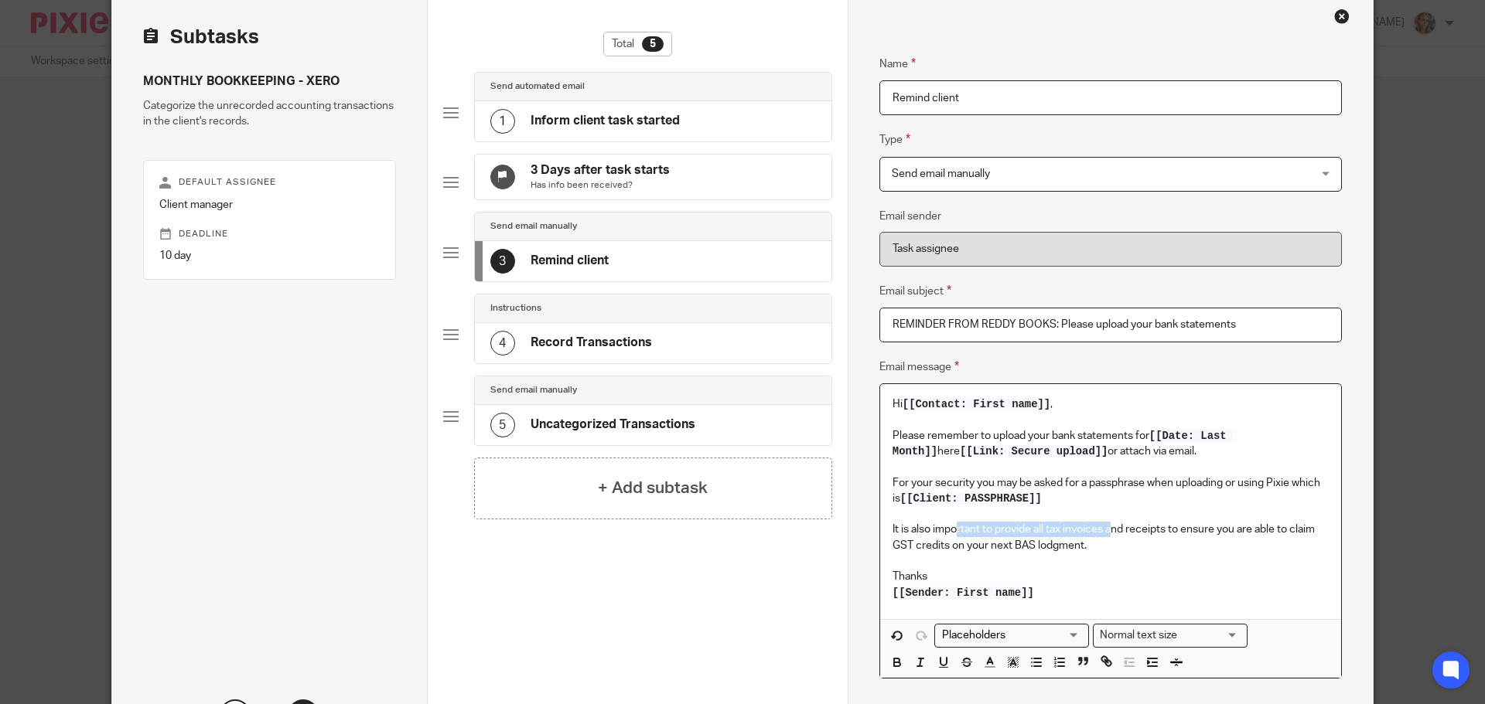
drag, startPoint x: 1106, startPoint y: 537, endPoint x: 953, endPoint y: 534, distance: 153.1
click at [953, 534] on p "It is also important to provide all tax invoices and receipts to ensure you are…" at bounding box center [1110, 538] width 436 height 32
click at [1099, 558] on p at bounding box center [1110, 561] width 436 height 15
drag, startPoint x: 1100, startPoint y: 543, endPoint x: 883, endPoint y: 532, distance: 217.6
click at [883, 533] on div "Hi [[Contact: First name]] , Please remember to upload your bank statements for…" at bounding box center [1110, 501] width 461 height 234
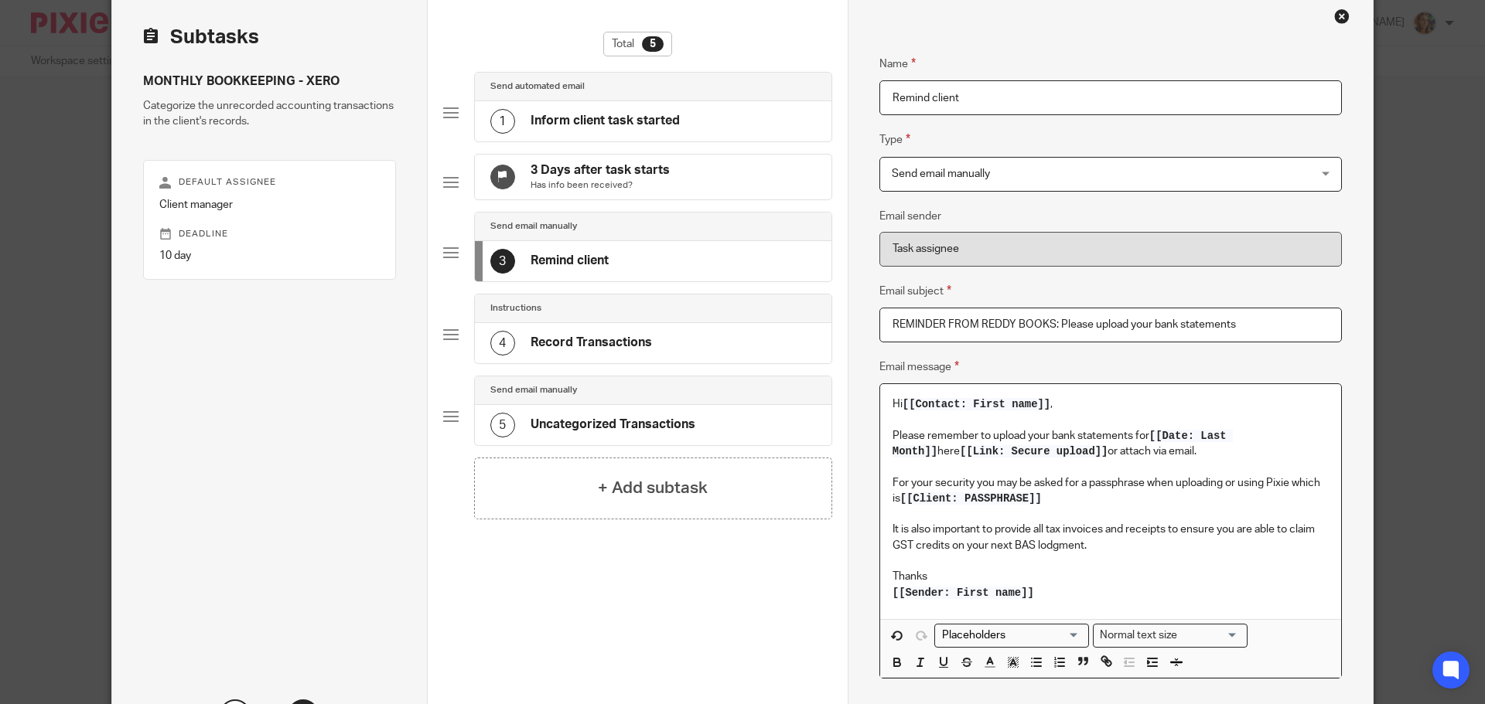
copy p "It is also important to provide all tax invoices and receipts to ensure you are…"
click at [648, 127] on h4 "Inform client task started" at bounding box center [604, 121] width 149 height 16
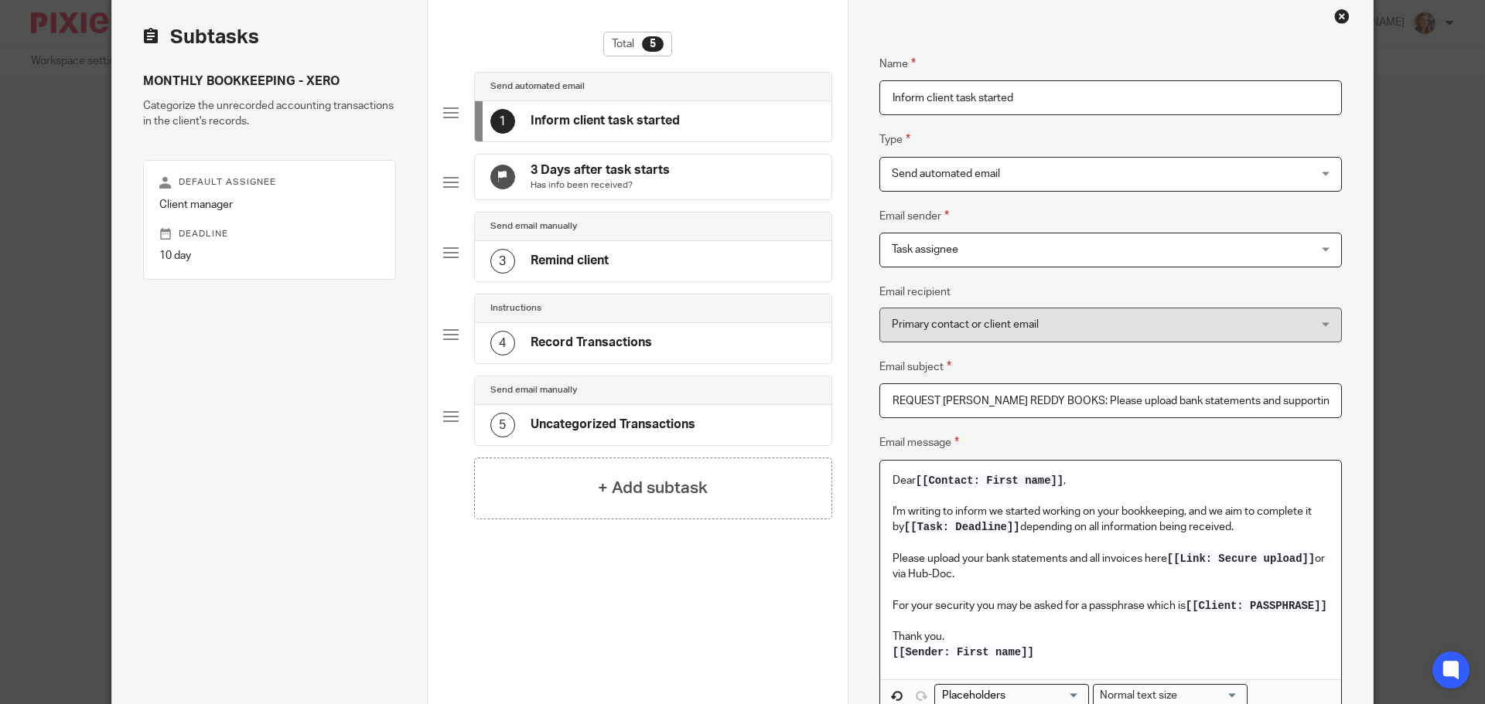
click at [1005, 614] on p "For your security you may be asked for a passphrase which is [[Client: PASSPHRA…" at bounding box center [1110, 605] width 436 height 15
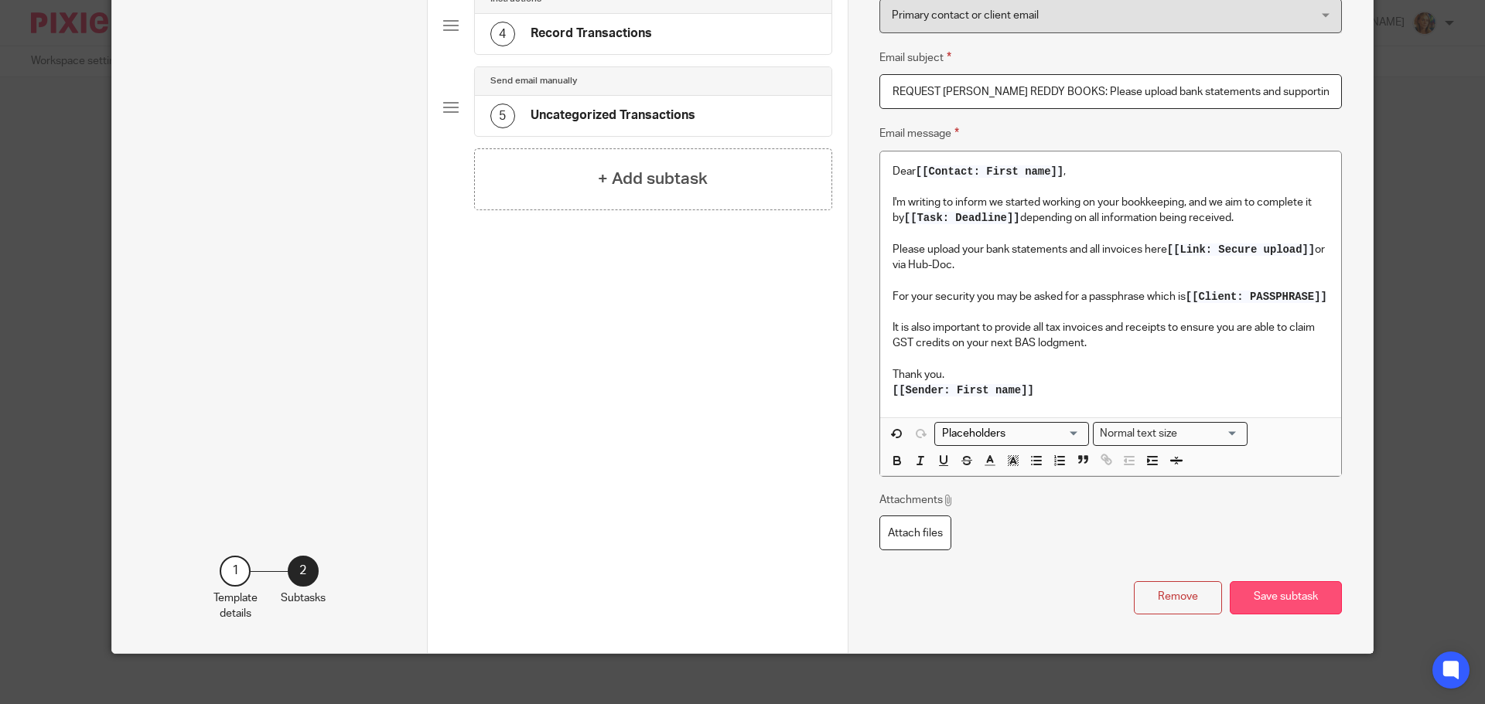
click at [1308, 615] on button "Save subtask" at bounding box center [1285, 597] width 112 height 33
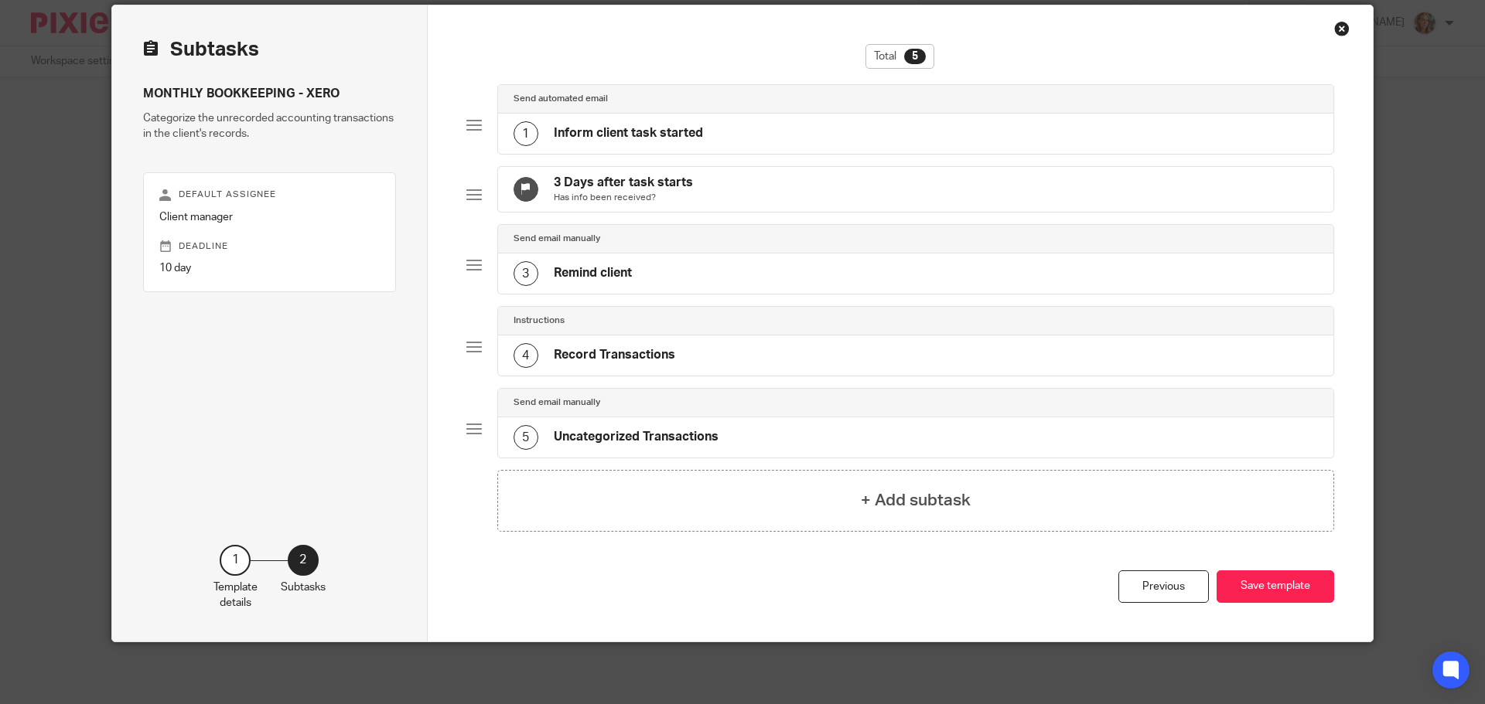
click at [623, 125] on h4 "Inform client task started" at bounding box center [628, 133] width 149 height 16
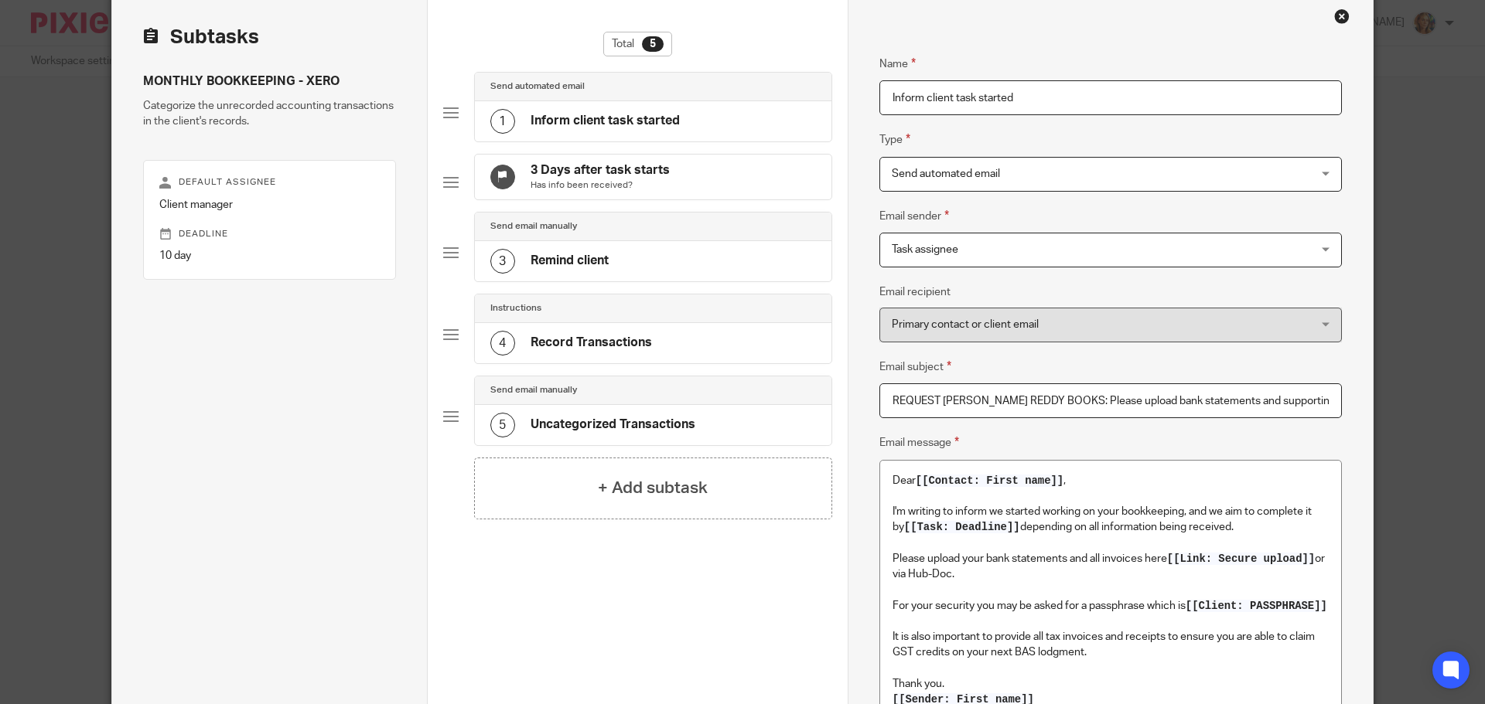
scroll to position [224, 0]
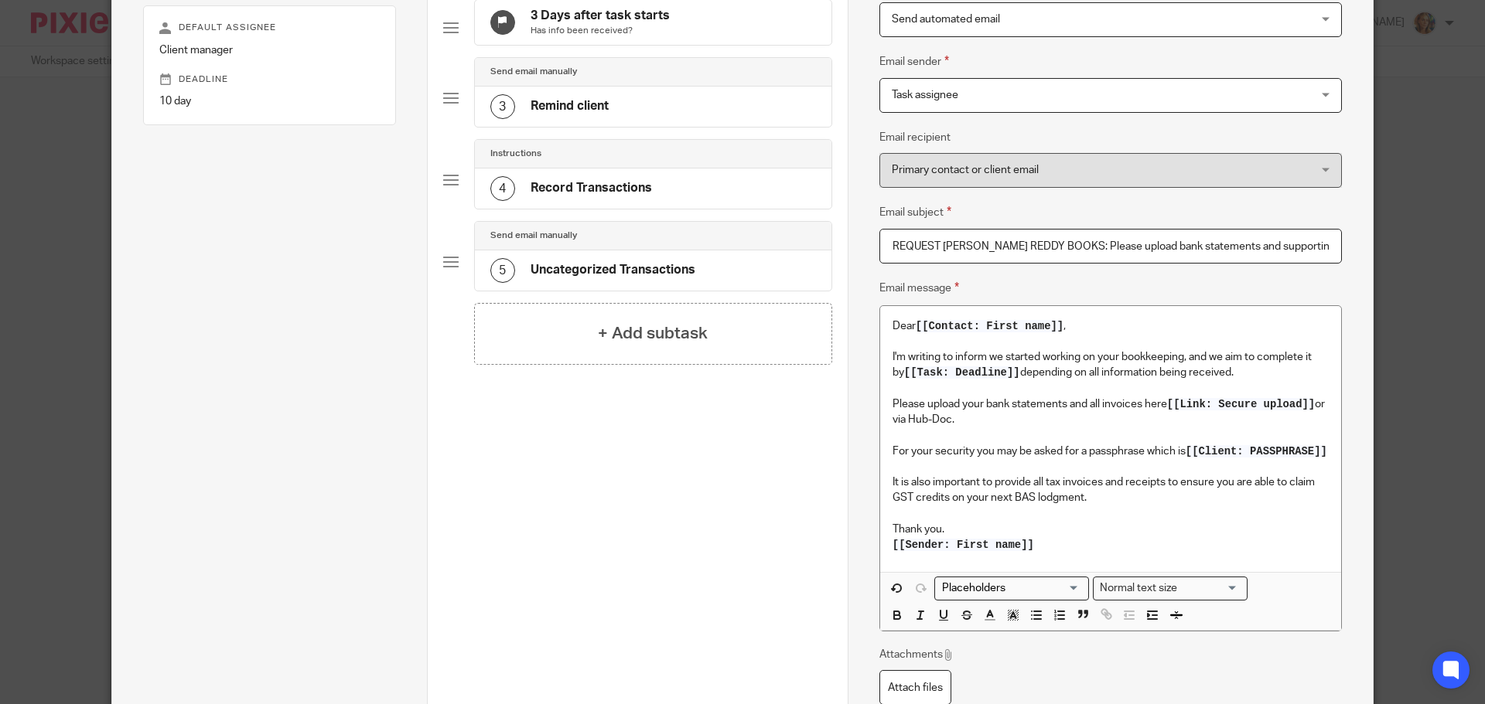
click at [651, 114] on div "3 Remind client" at bounding box center [653, 107] width 356 height 40
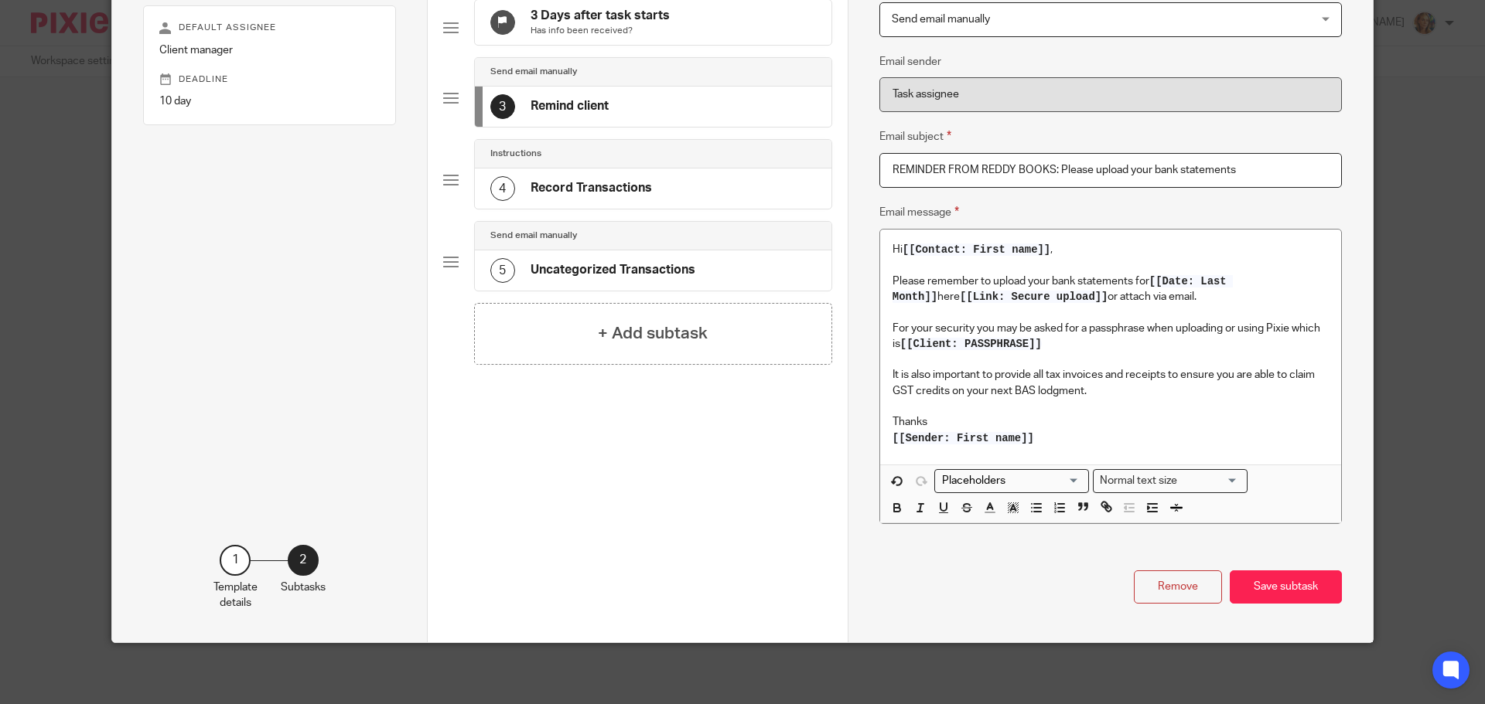
scroll to position [0, 0]
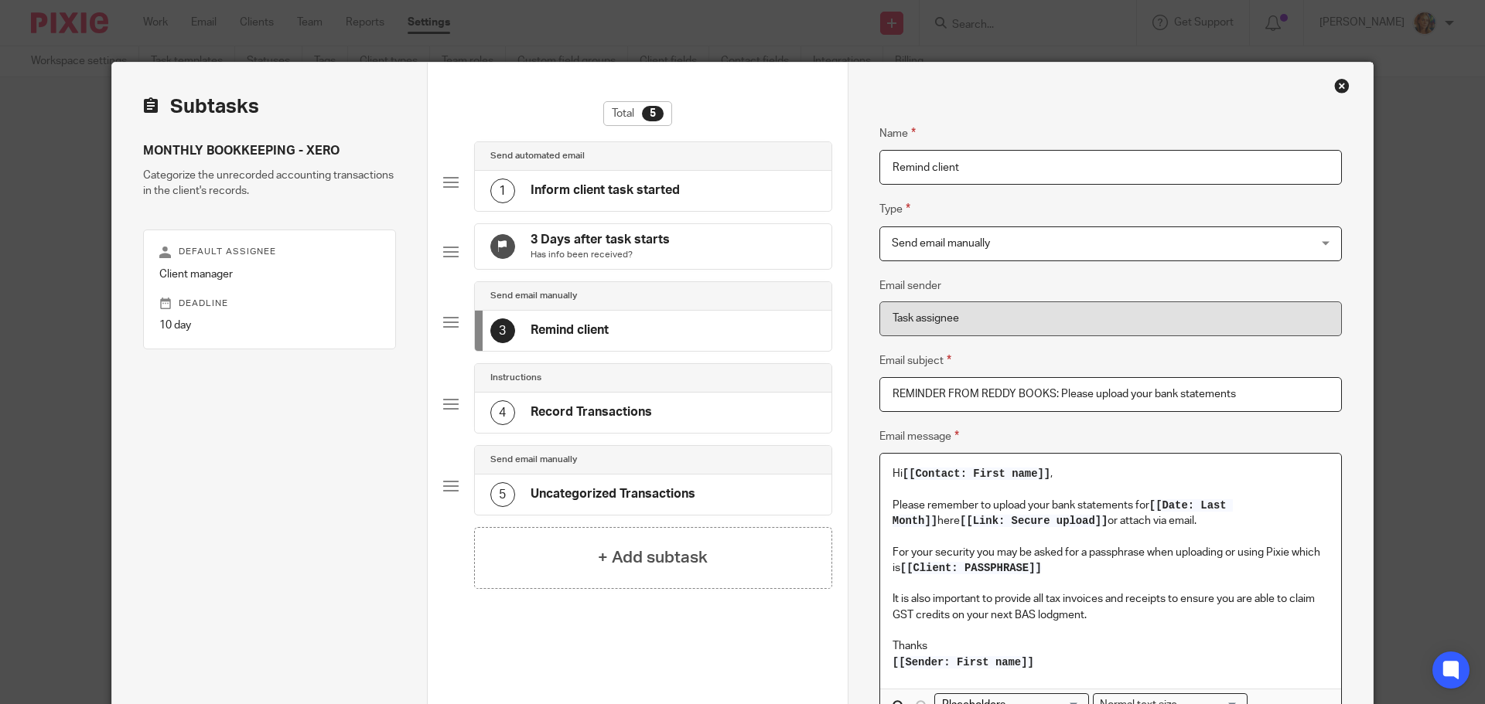
click at [1134, 520] on p "Please remember to upload your bank statements for [[Date: Last Month]] here [[…" at bounding box center [1110, 514] width 436 height 32
drag, startPoint x: 1080, startPoint y: 561, endPoint x: 882, endPoint y: 556, distance: 198.8
click at [882, 556] on div "Hi [[Contact: First name]] , Please remember to upload your bank statements for…" at bounding box center [1110, 571] width 461 height 234
copy p "For your security you may be asked for a passphrase when uploading or using Pix…"
click at [738, 189] on div "1 Inform client task started" at bounding box center [653, 191] width 356 height 40
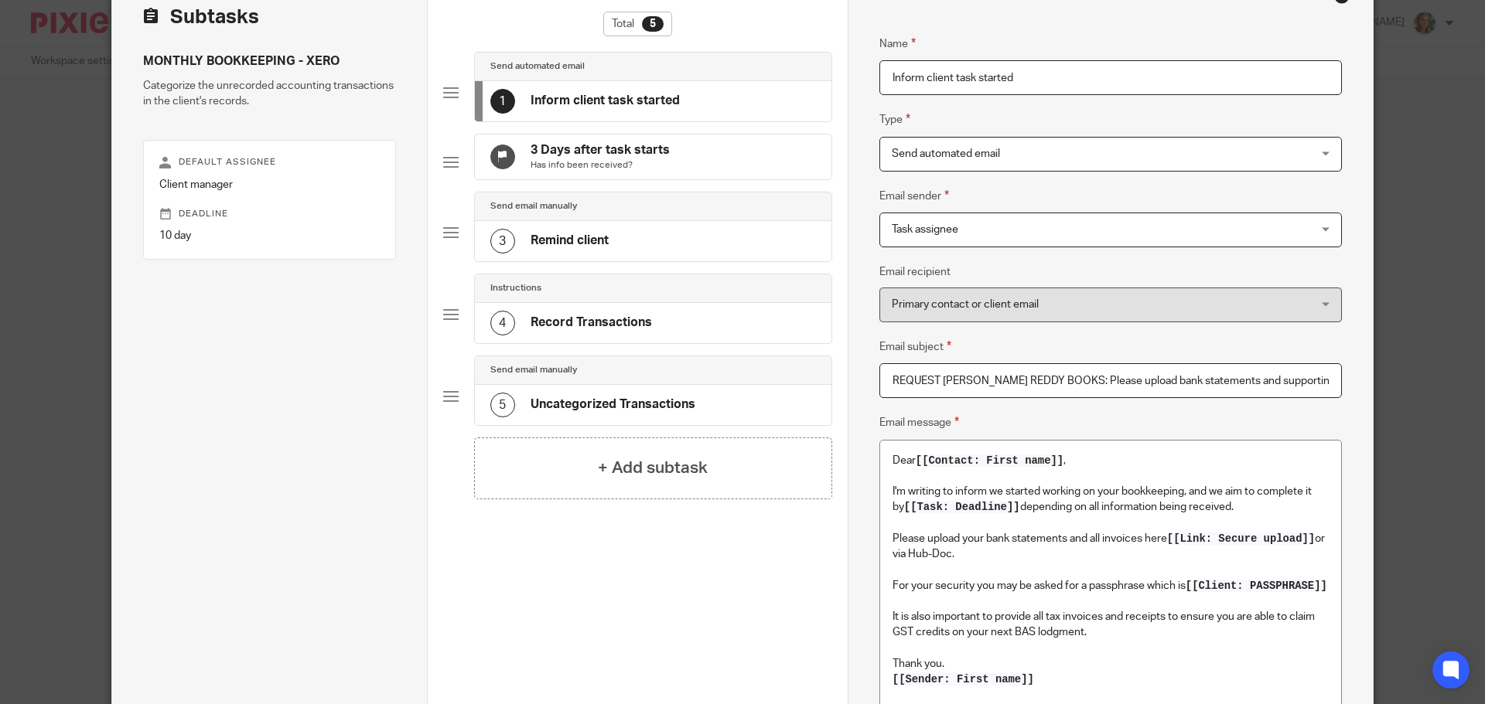
scroll to position [232, 0]
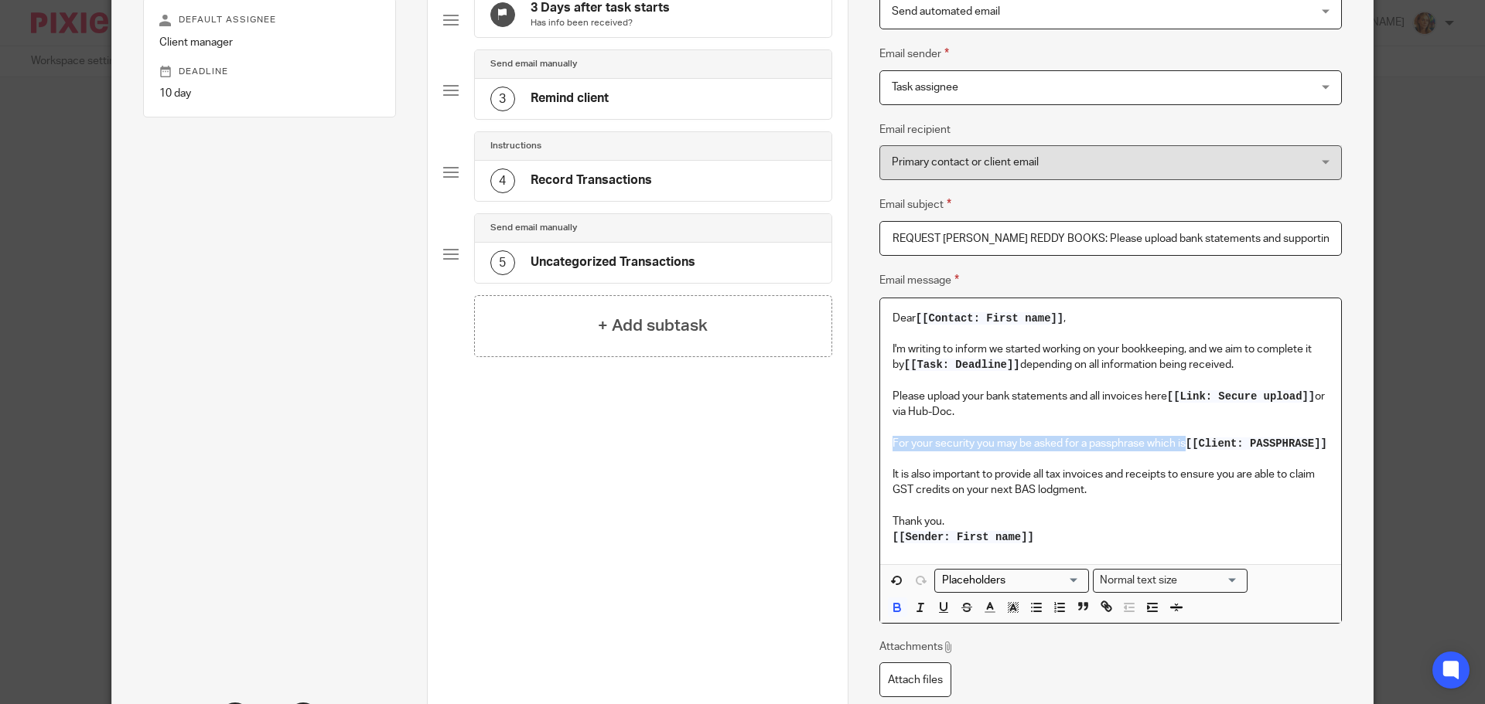
drag, startPoint x: 983, startPoint y: 455, endPoint x: 889, endPoint y: 441, distance: 94.6
click at [892, 441] on p "For your security you may be asked for a passphrase which is [[Client: PASSPHRA…" at bounding box center [1110, 443] width 436 height 15
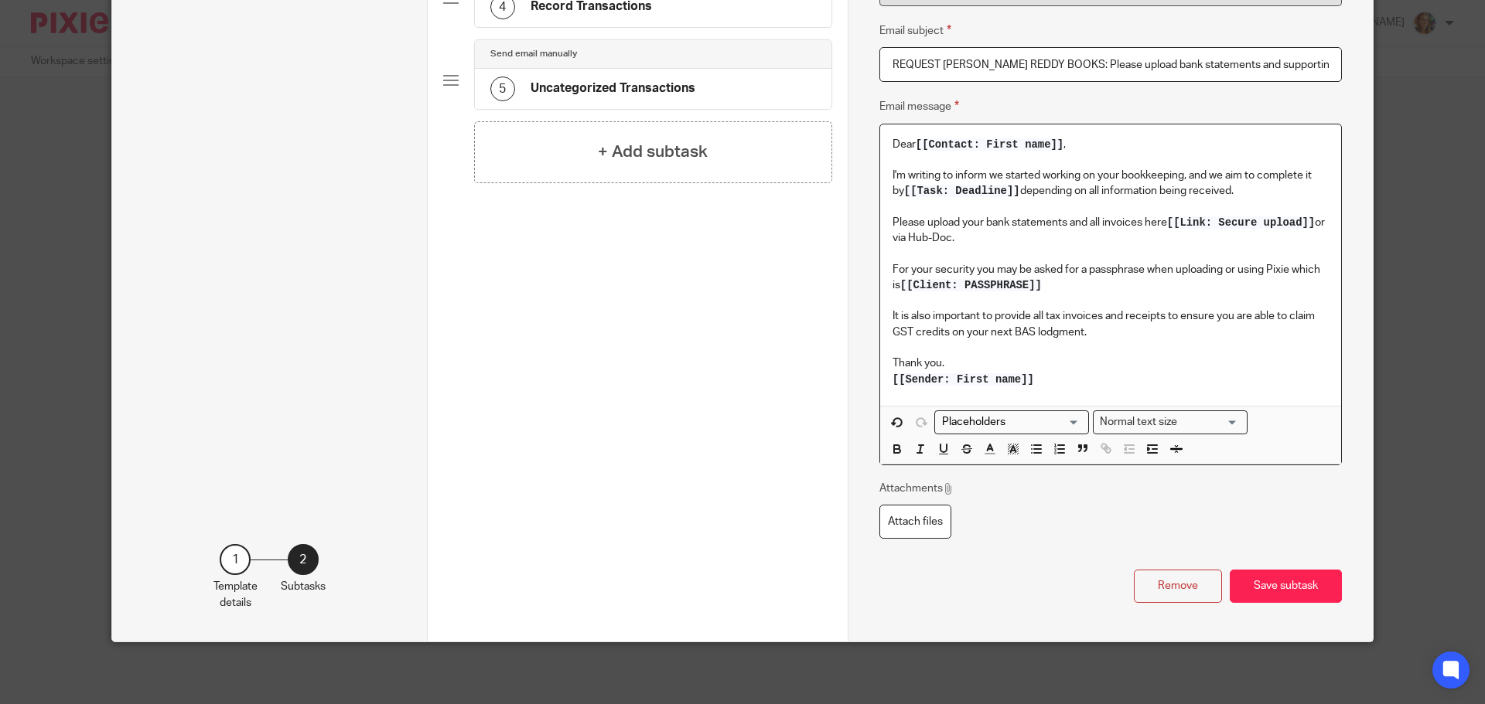
click at [1242, 594] on button "Save subtask" at bounding box center [1285, 586] width 112 height 33
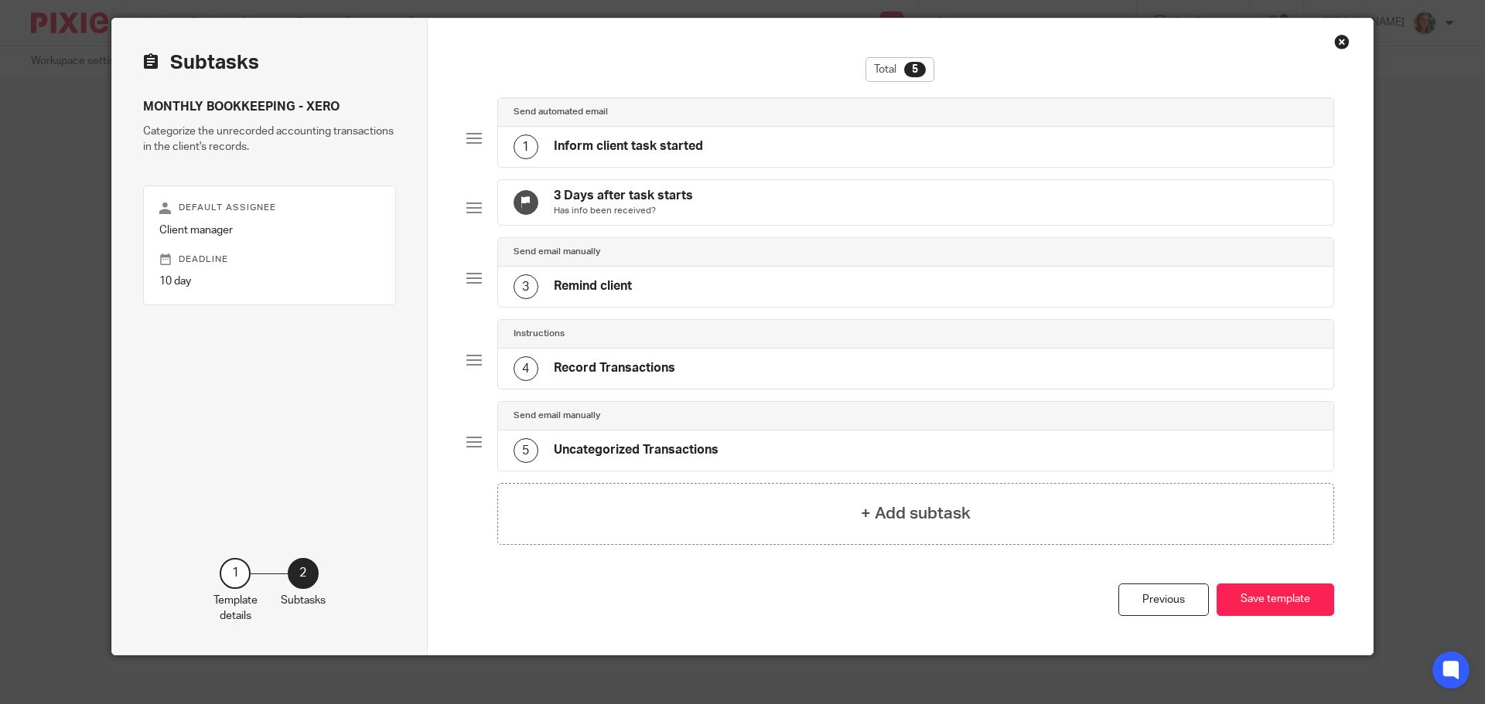
scroll to position [0, 0]
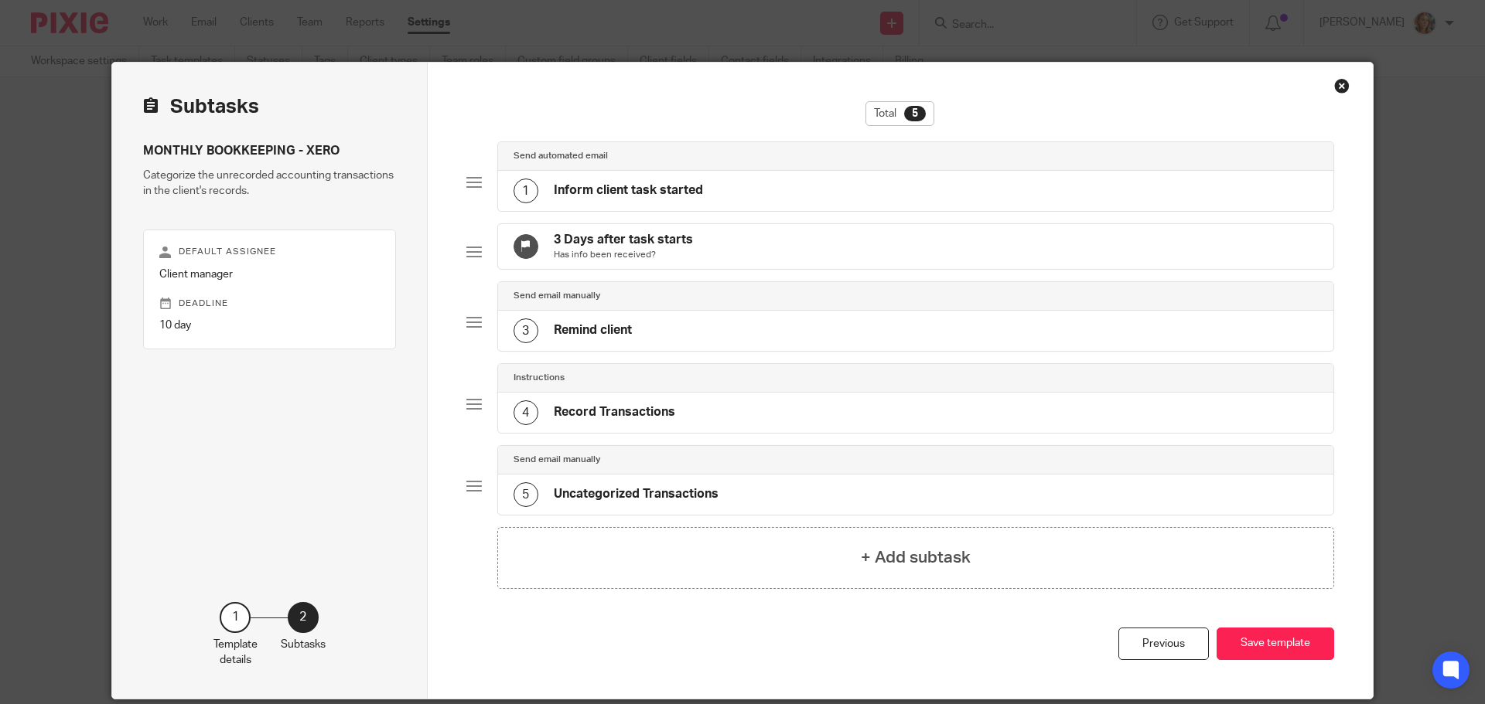
click at [595, 189] on h4 "Inform client task started" at bounding box center [628, 190] width 149 height 16
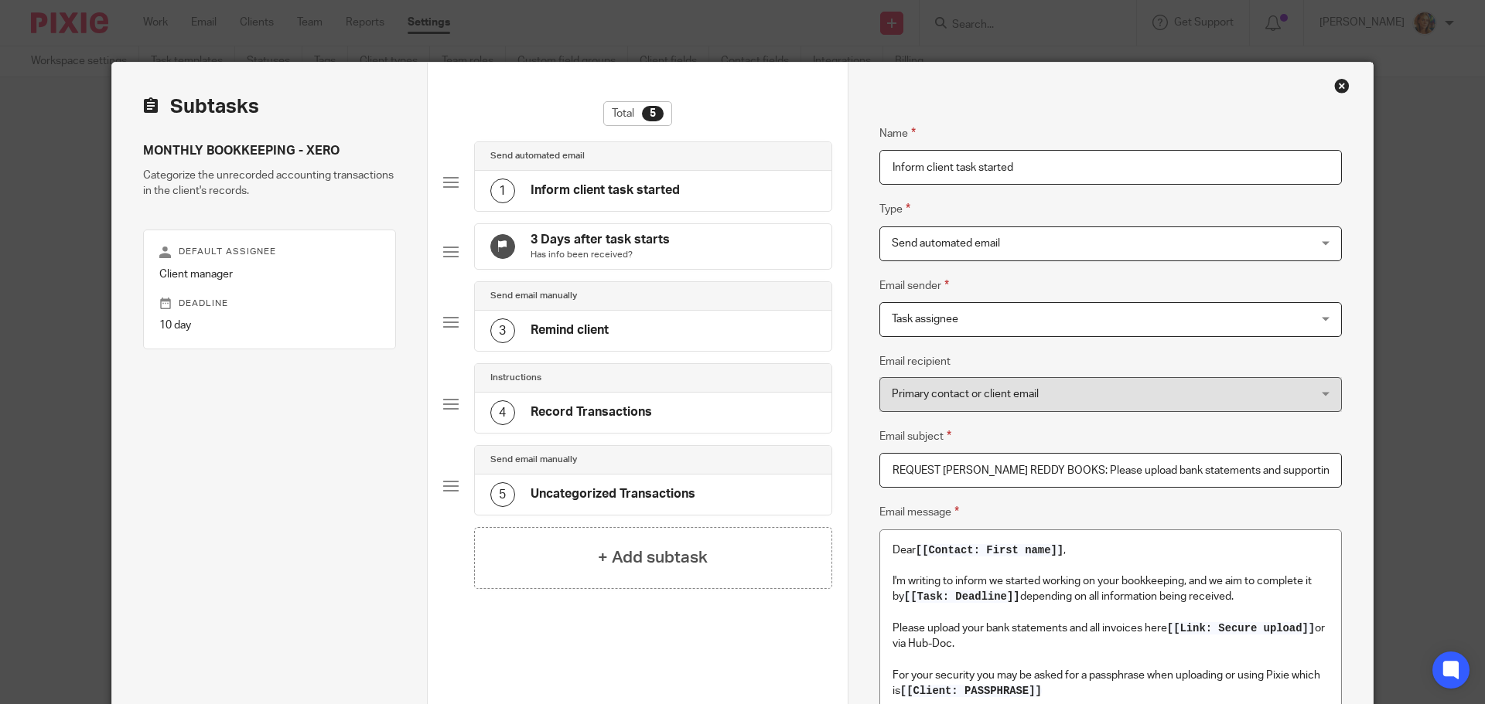
click at [699, 350] on div "3 Remind client" at bounding box center [653, 331] width 356 height 40
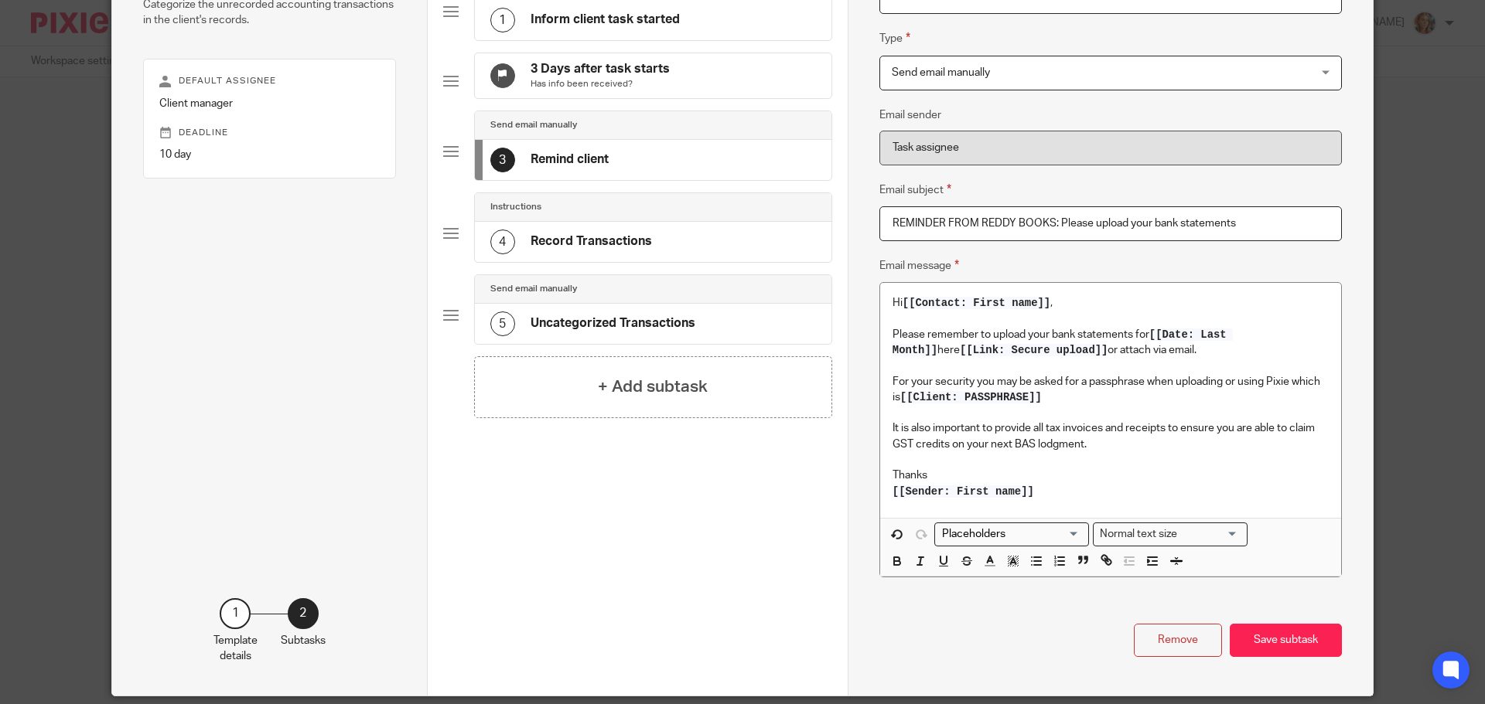
scroll to position [225, 0]
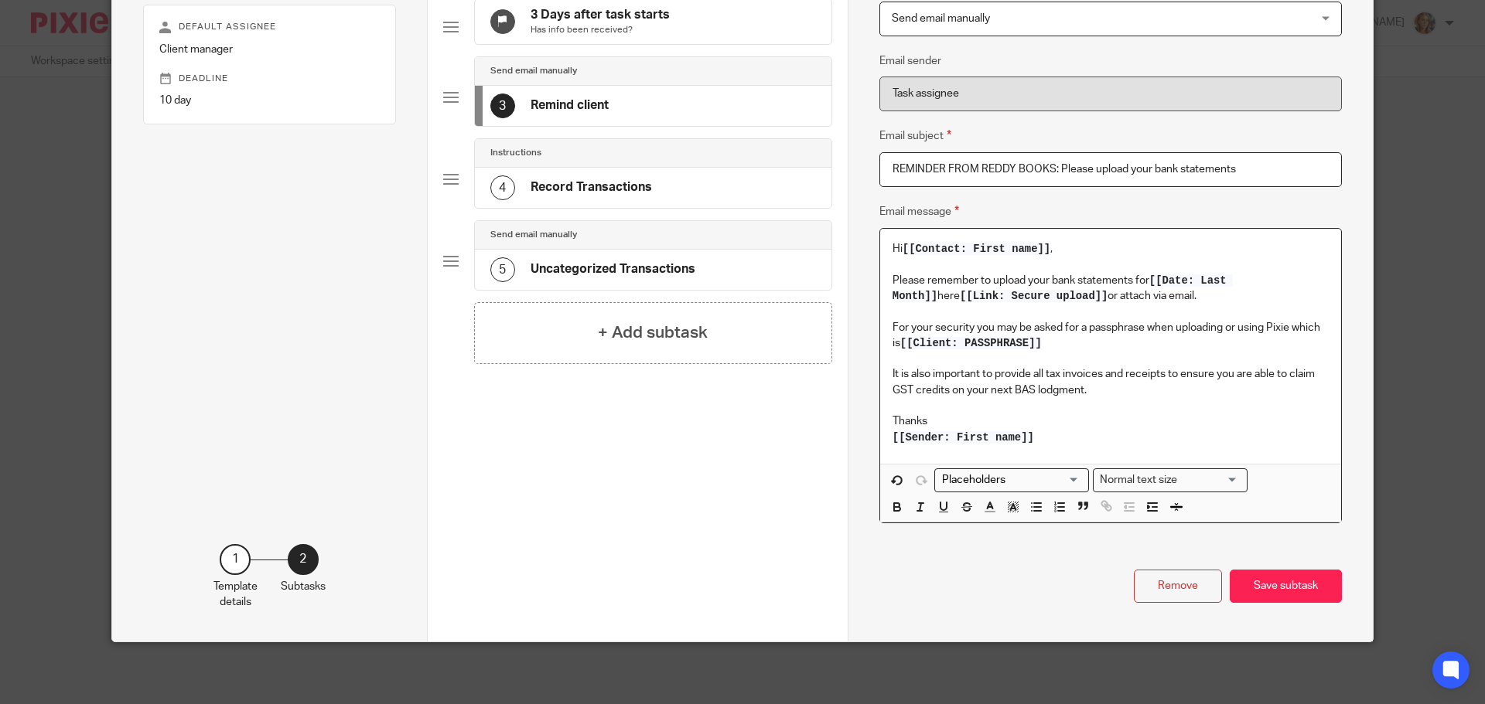
click at [1276, 284] on p "Please remember to upload your bank statements for [[Date: Last Month]] here [[…" at bounding box center [1110, 289] width 436 height 32
drag, startPoint x: 985, startPoint y: 278, endPoint x: 1138, endPoint y: 291, distance: 153.7
click at [1138, 291] on p "Please remember to upload your bank statements for [[Date: Last Month]] here [[…" at bounding box center [1110, 289] width 436 height 32
copy p "upload your bank statements for [[Date: Last Month]] here [[Link: Secure upload…"
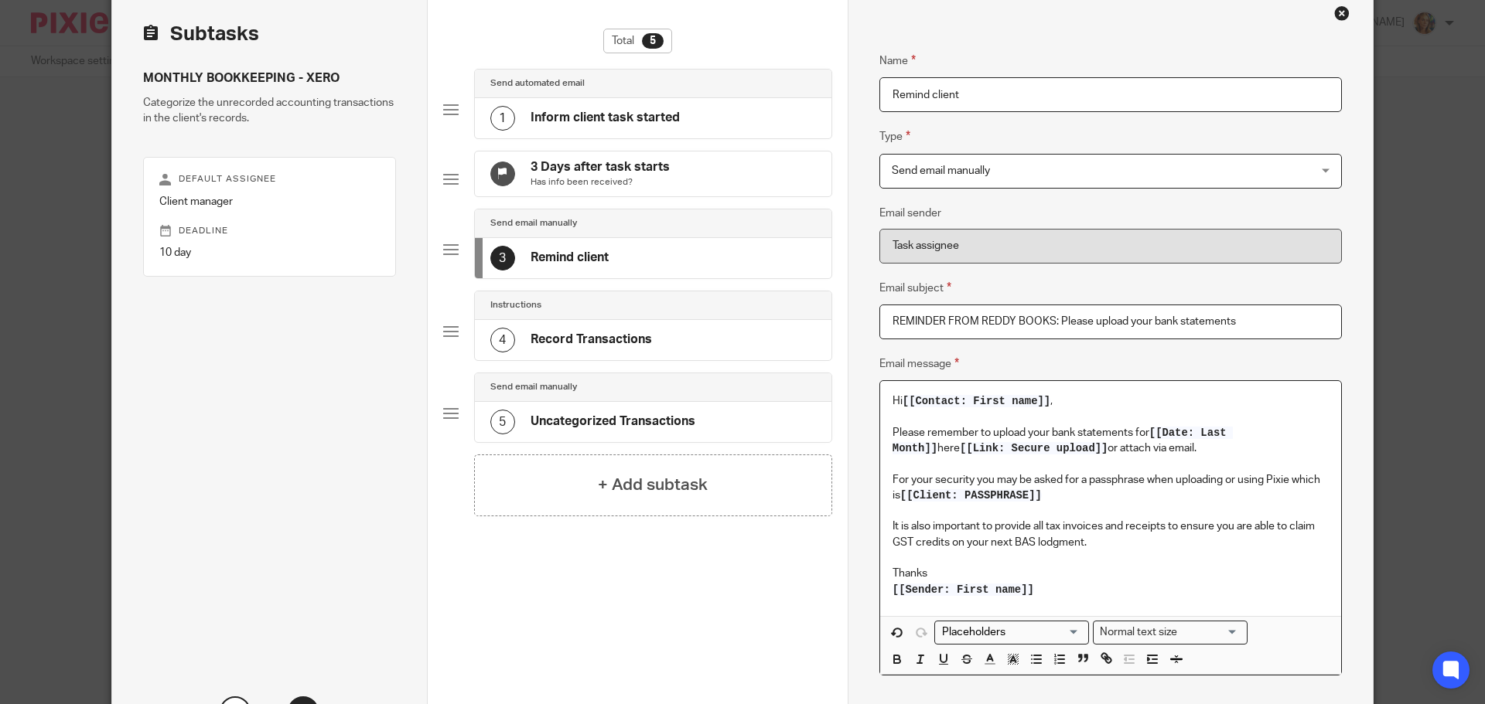
scroll to position [70, 0]
click at [653, 138] on div "1 Inform client task started" at bounding box center [653, 121] width 356 height 40
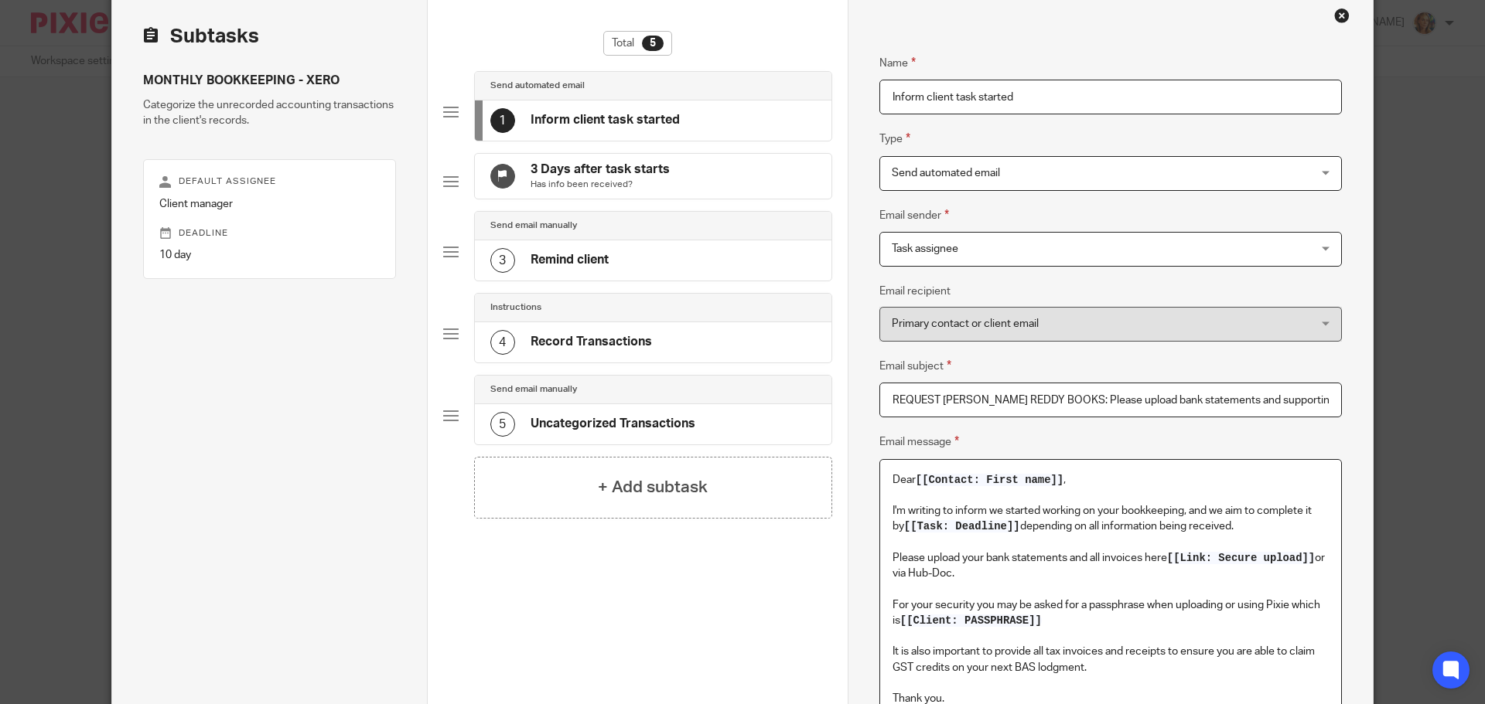
drag, startPoint x: 922, startPoint y: 556, endPoint x: 1002, endPoint y: 577, distance: 82.3
click at [1002, 577] on p "Please upload your bank statements and all invoices here [[Link: Secure upload]…" at bounding box center [1110, 567] width 436 height 32
click at [1113, 665] on p "It is also important to provide all tax invoices and receipts to ensure you are…" at bounding box center [1110, 660] width 436 height 32
click at [953, 685] on p "It is also important to provide all tax invoices and receipts to ensure you are…" at bounding box center [1110, 667] width 436 height 47
click at [926, 685] on p "It is also important to provide all tax invoices and receipts to ensure you are…" at bounding box center [1110, 667] width 436 height 47
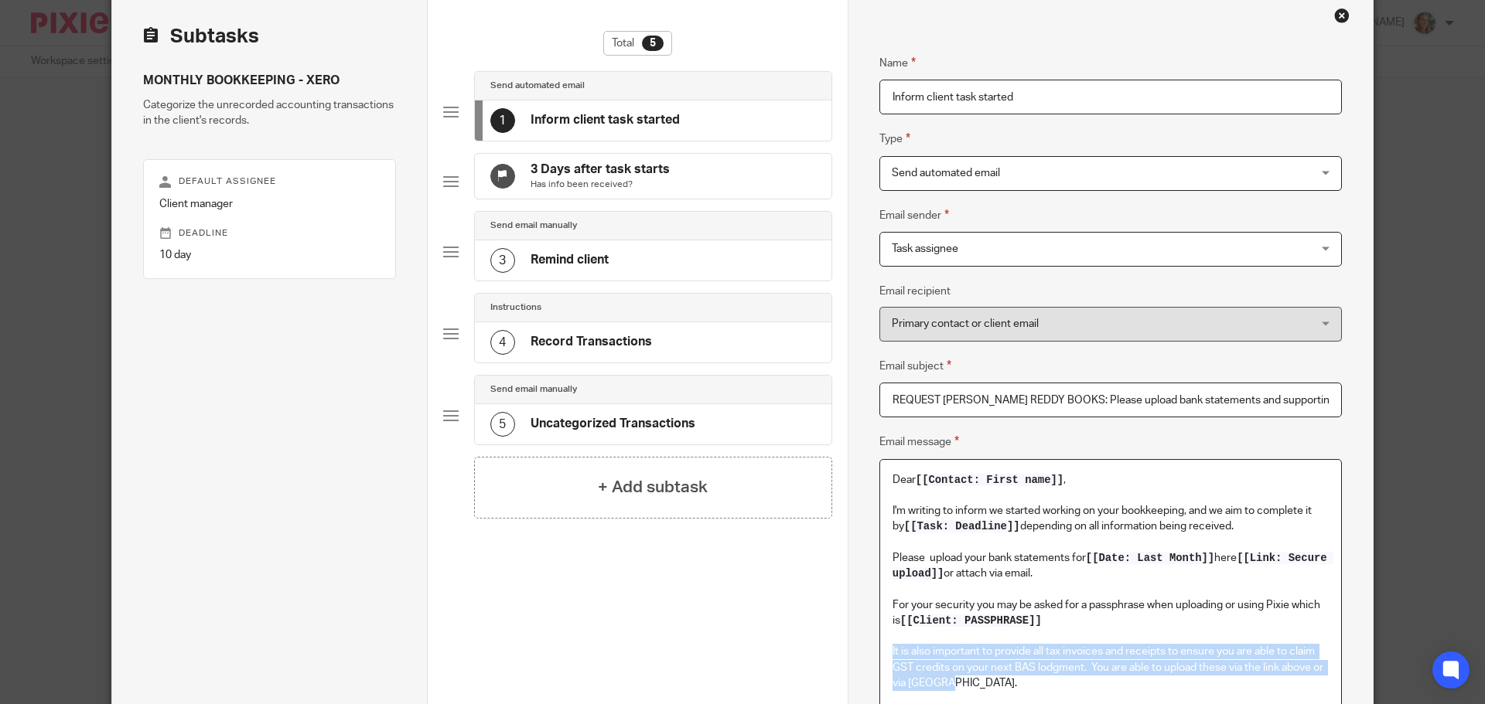
drag, startPoint x: 984, startPoint y: 686, endPoint x: 870, endPoint y: 649, distance: 120.3
click at [857, 653] on div "Name Inform client task started Type Send automated email Send automated email …" at bounding box center [1109, 492] width 525 height 1001
copy p "It is also important to provide all tax invoices and receipts to ensure you are…"
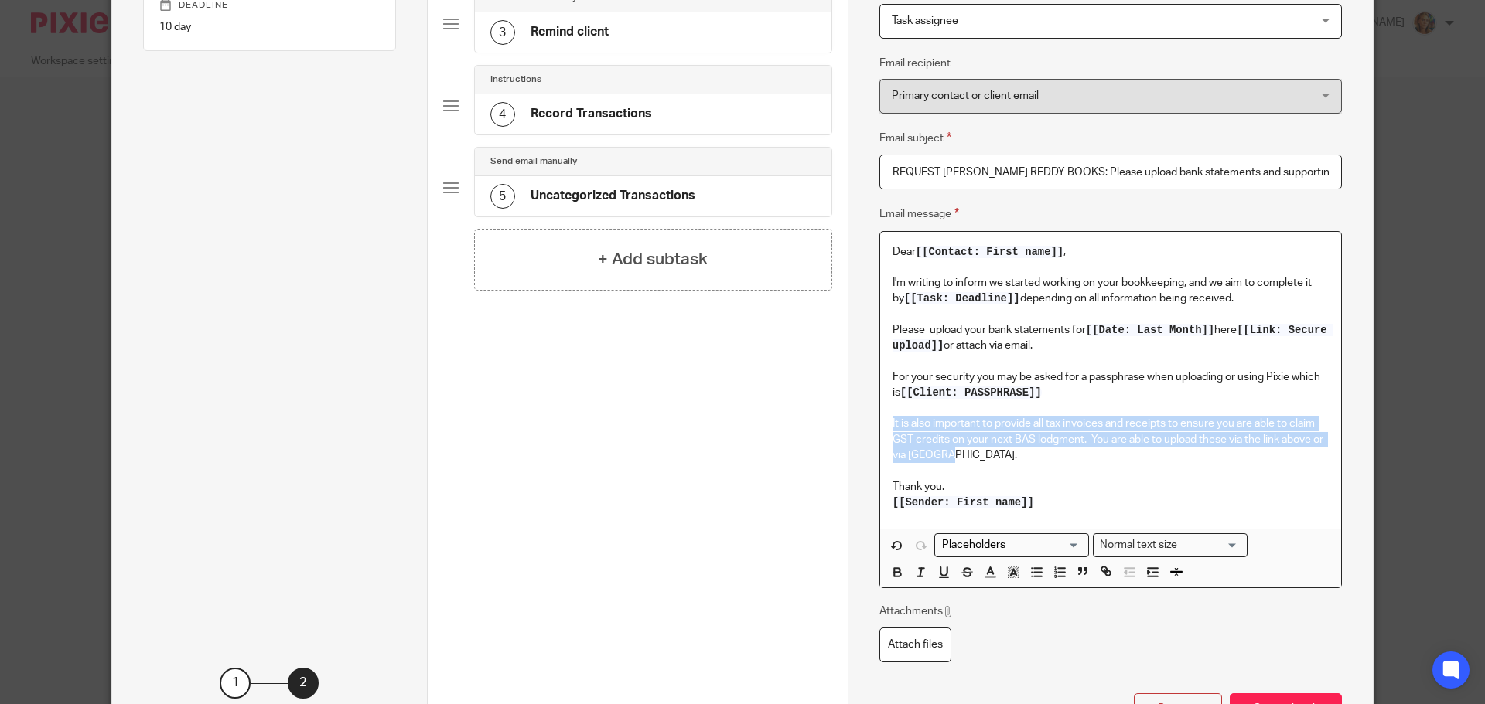
scroll to position [302, 0]
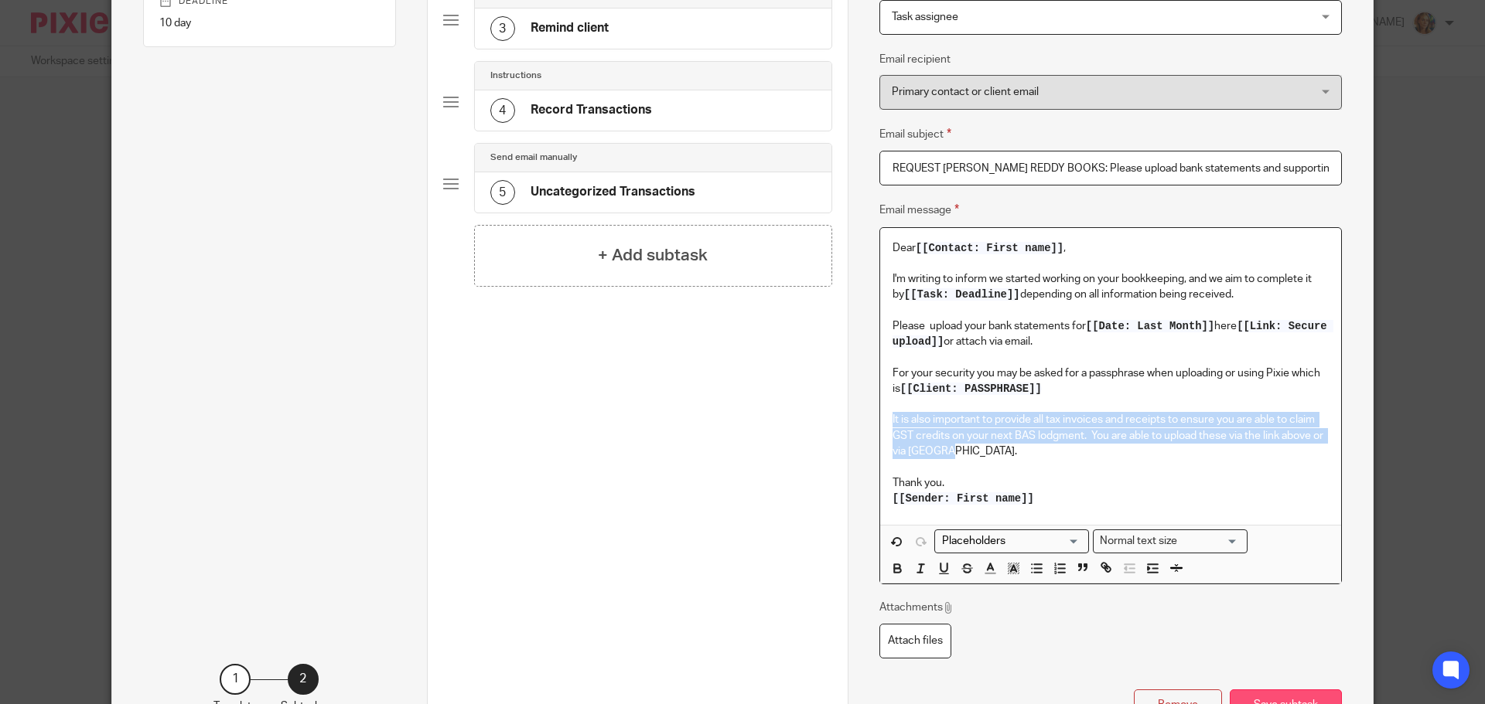
click at [1286, 696] on button "Save subtask" at bounding box center [1285, 706] width 112 height 33
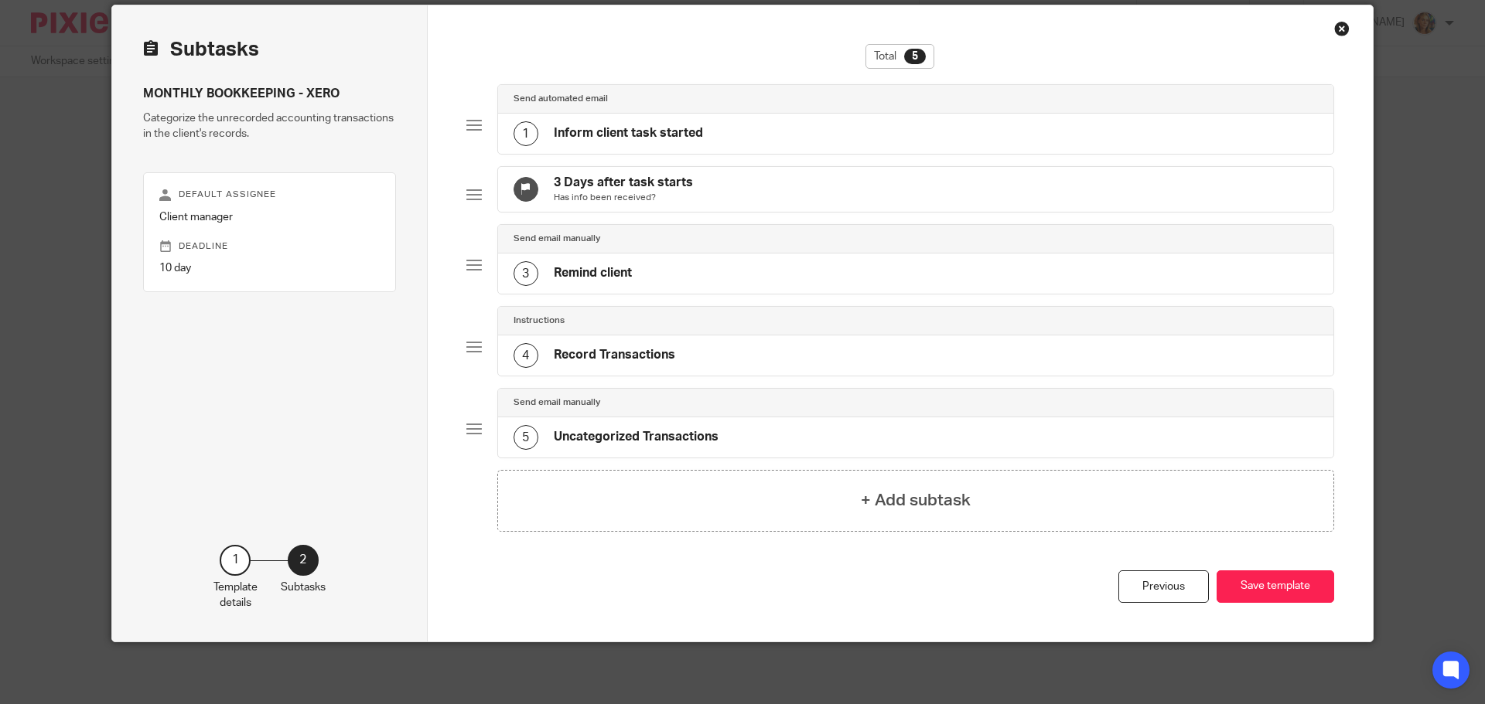
scroll to position [70, 0]
click at [738, 114] on div "1 Inform client task started" at bounding box center [916, 134] width 836 height 40
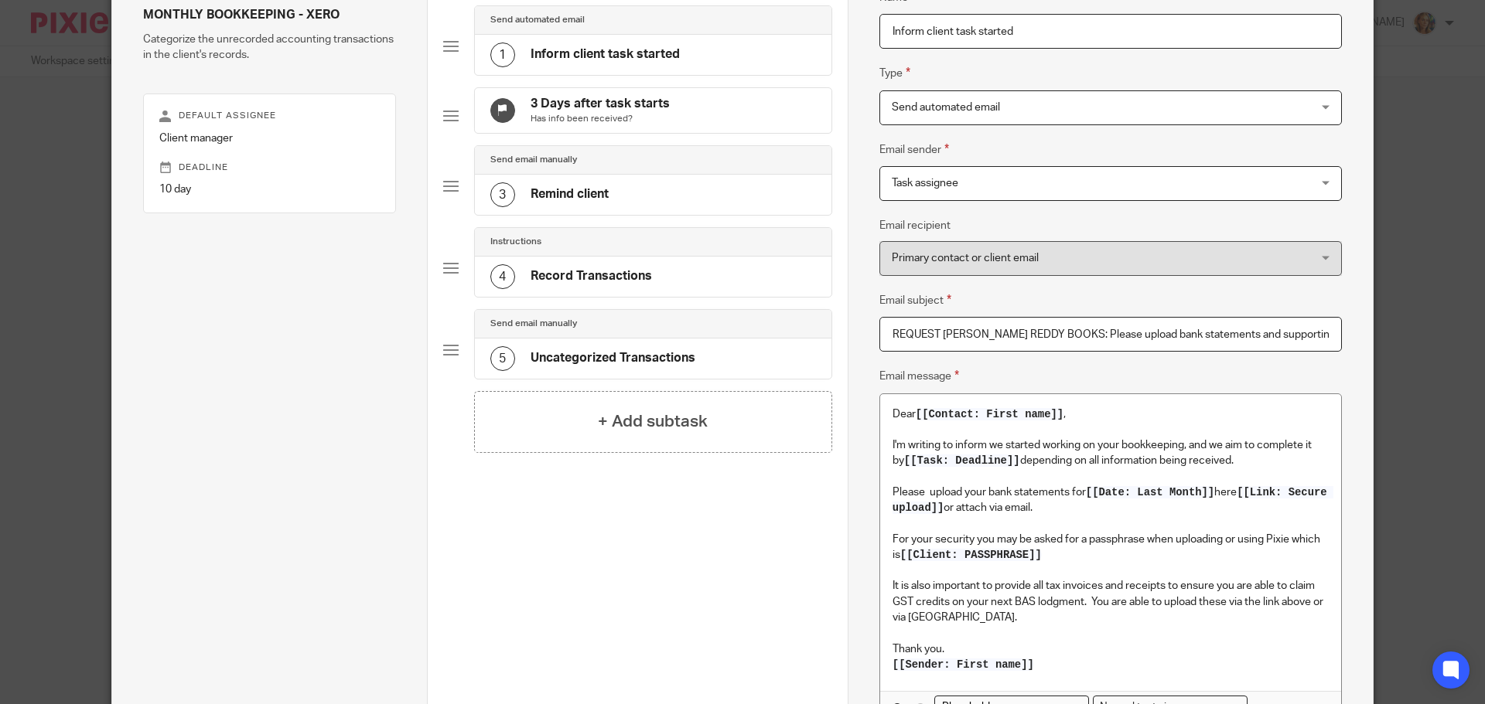
scroll to position [224, 0]
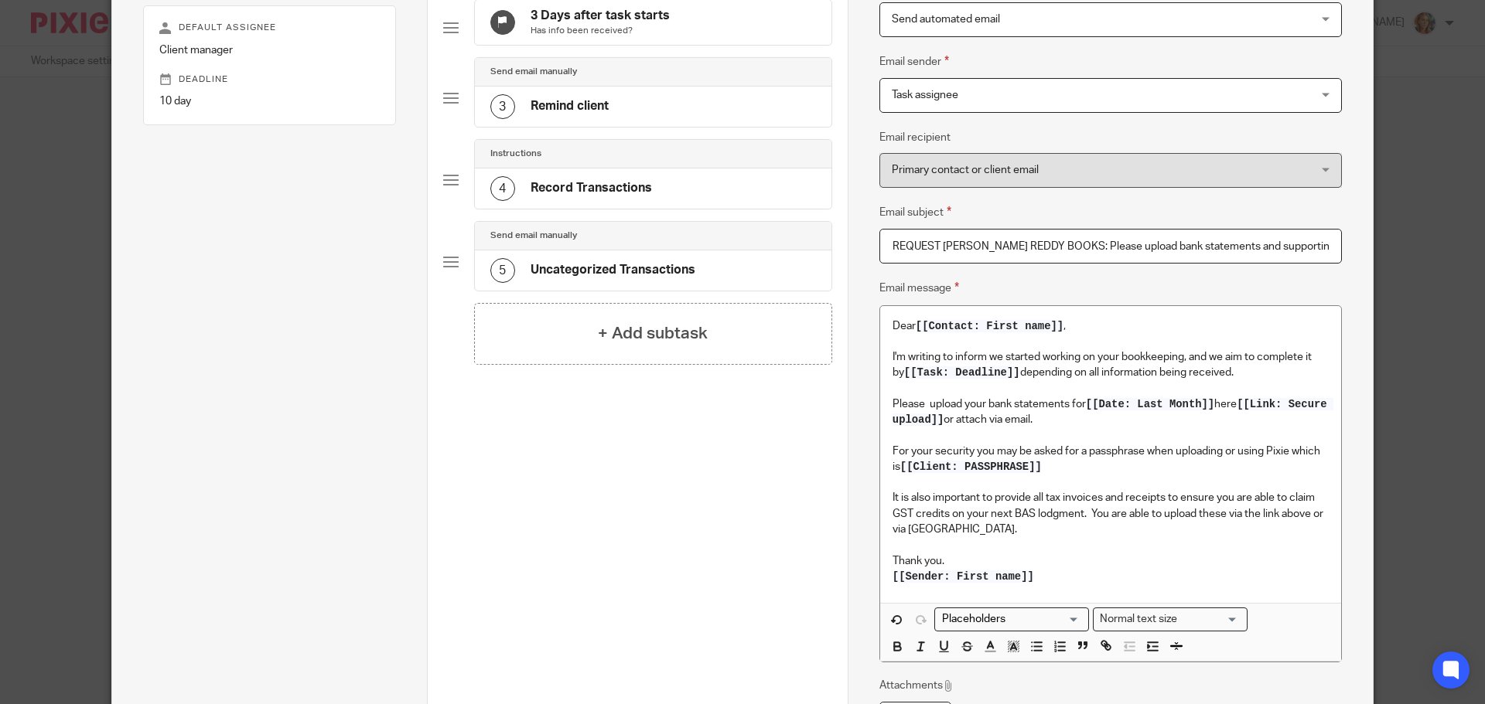
click at [665, 111] on div "3 Remind client" at bounding box center [653, 107] width 356 height 40
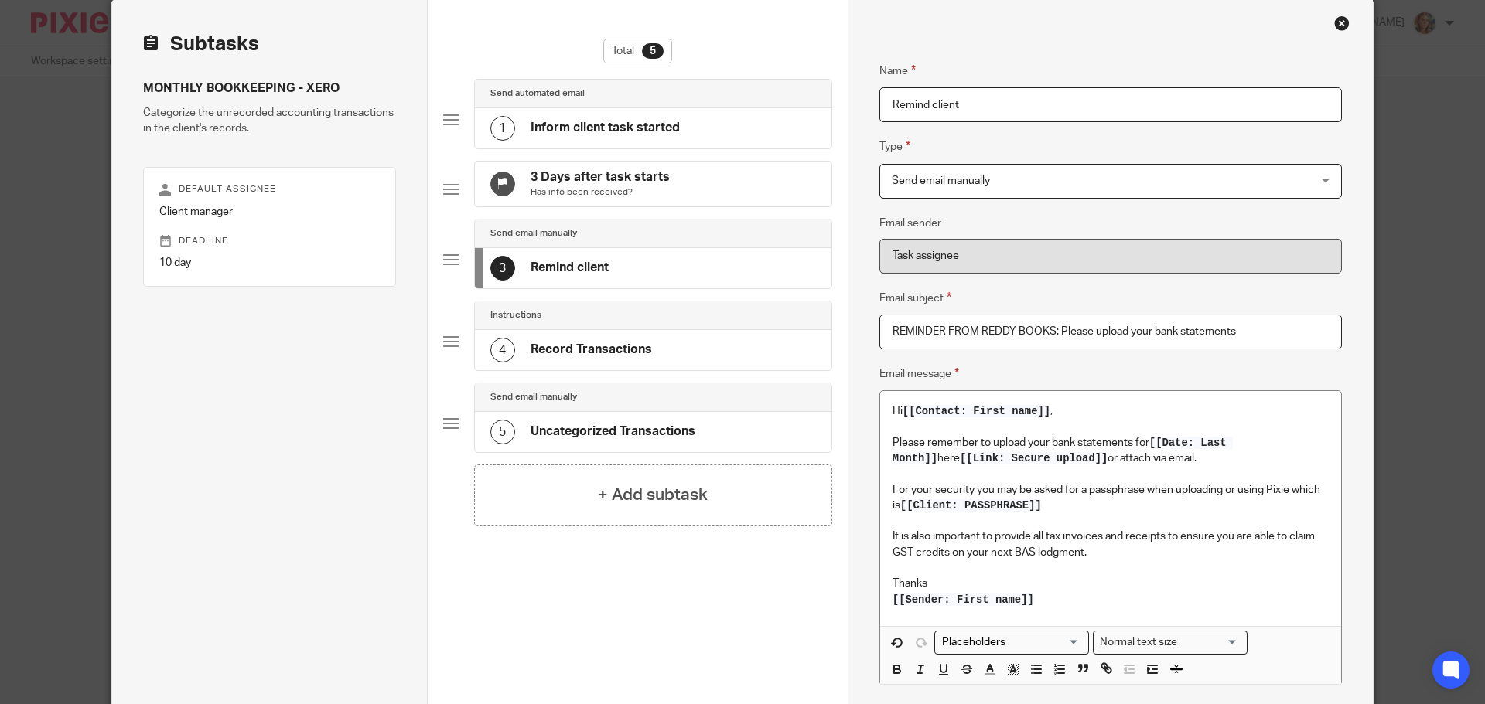
scroll to position [155, 0]
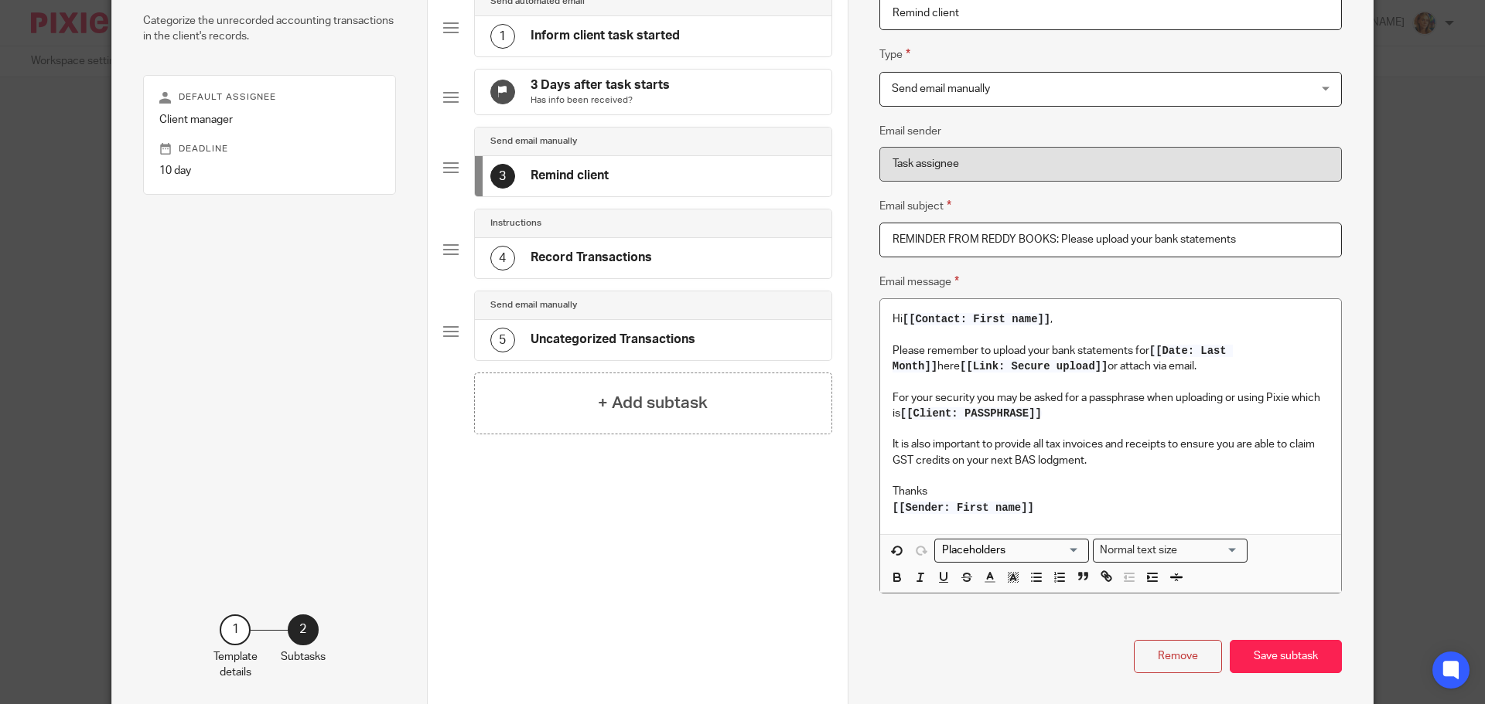
click at [1161, 464] on p "It is also important to provide all tax invoices and receipts to ensure you are…" at bounding box center [1110, 453] width 436 height 32
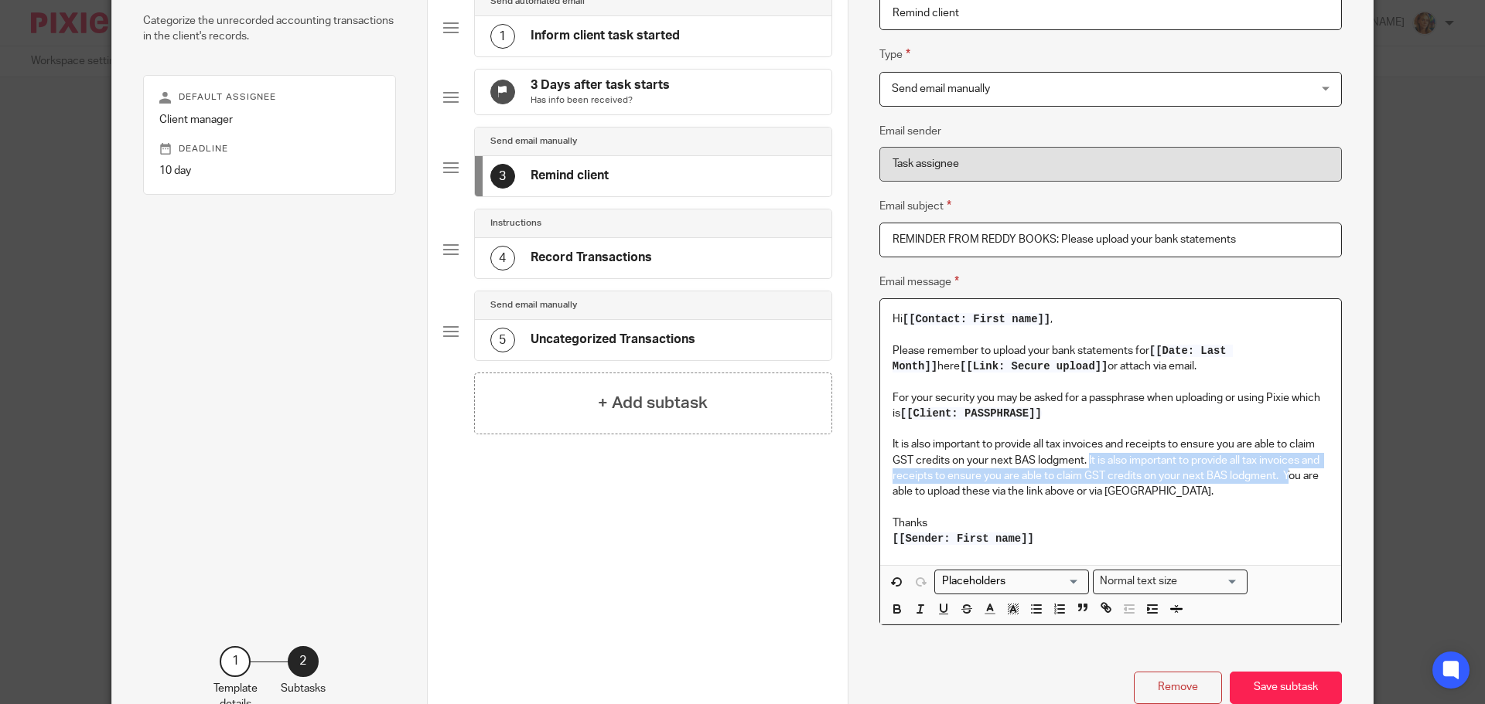
drag, startPoint x: 1281, startPoint y: 478, endPoint x: 1084, endPoint y: 464, distance: 197.7
click at [1084, 464] on p "It is also important to provide all tax invoices and receipts to ensure you are…" at bounding box center [1110, 468] width 436 height 63
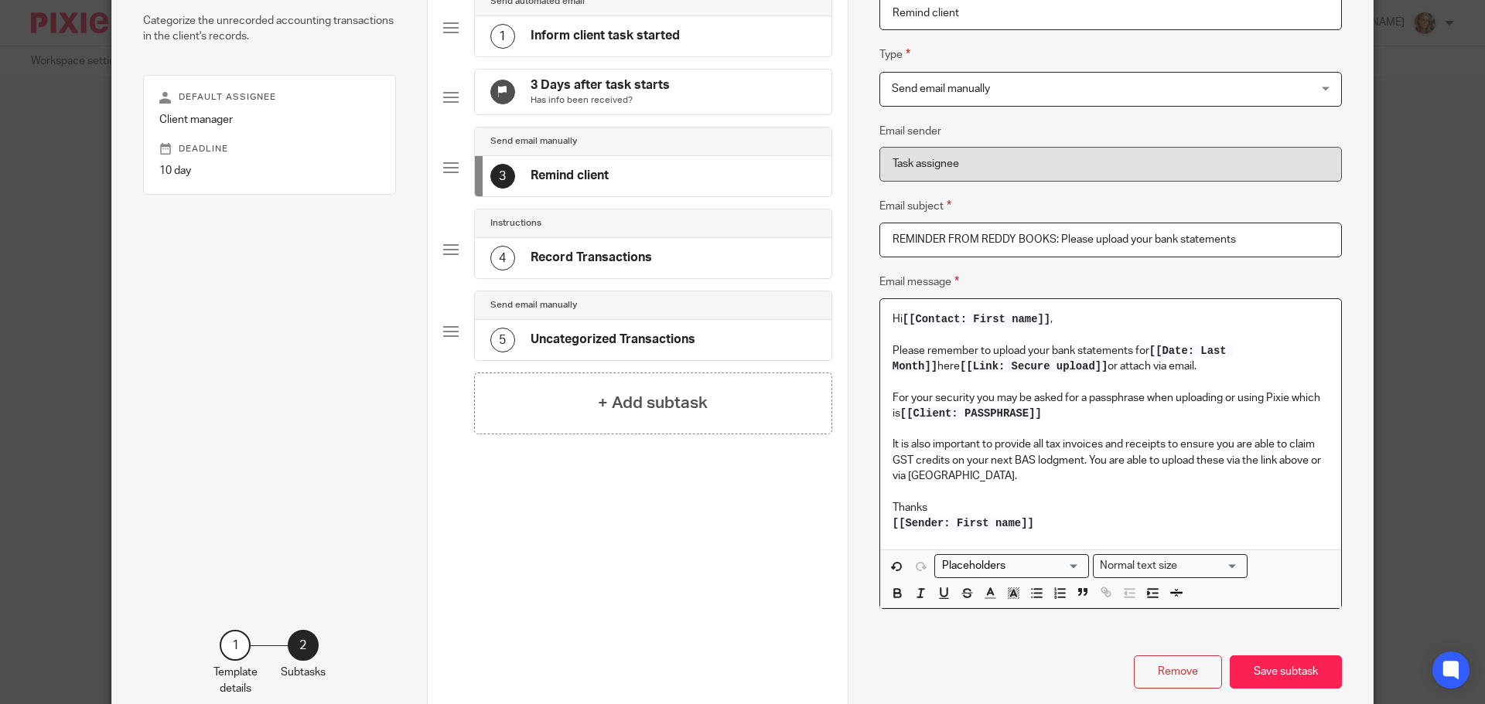
click at [1056, 472] on p "It is also important to provide all tax invoices and receipts to ensure you are…" at bounding box center [1110, 460] width 436 height 47
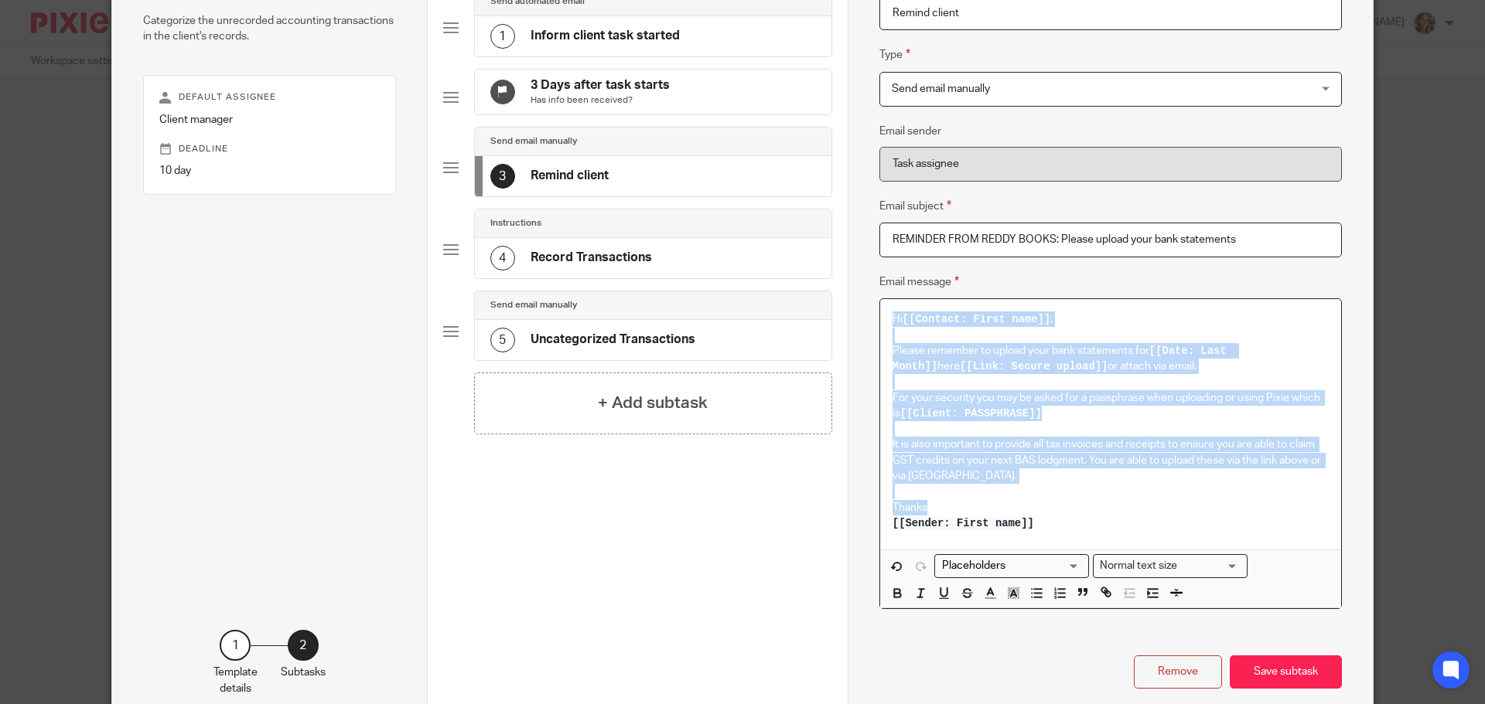
drag, startPoint x: 1056, startPoint y: 527, endPoint x: 881, endPoint y: 305, distance: 283.6
click at [881, 305] on div "Hi [[Contact: First name]] , Please remember to upload your bank statements for…" at bounding box center [1110, 424] width 461 height 251
copy div "Hi [[Contact: First name]] , Please remember to upload your bank statements for…"
click at [1309, 664] on button "Save subtask" at bounding box center [1285, 672] width 112 height 33
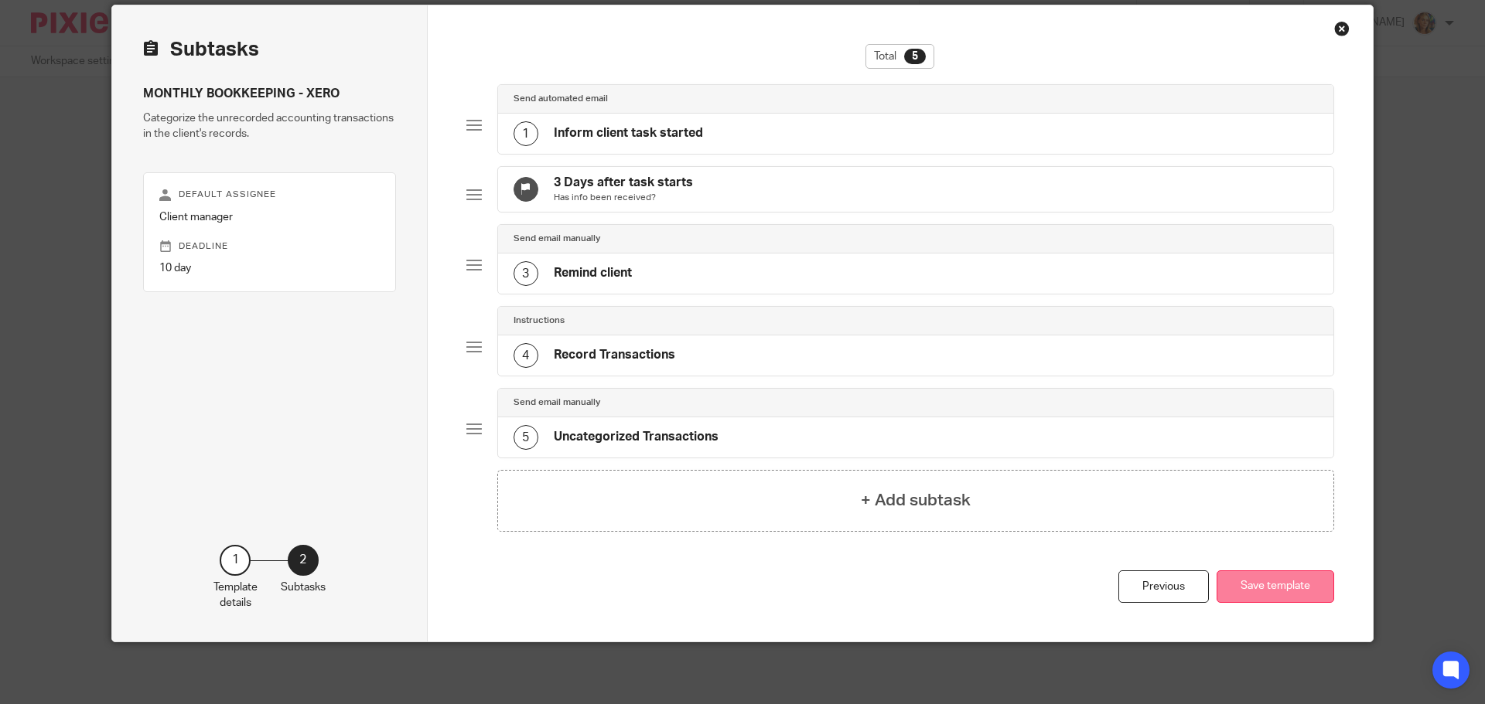
click at [1291, 576] on button "Save template" at bounding box center [1275, 587] width 118 height 33
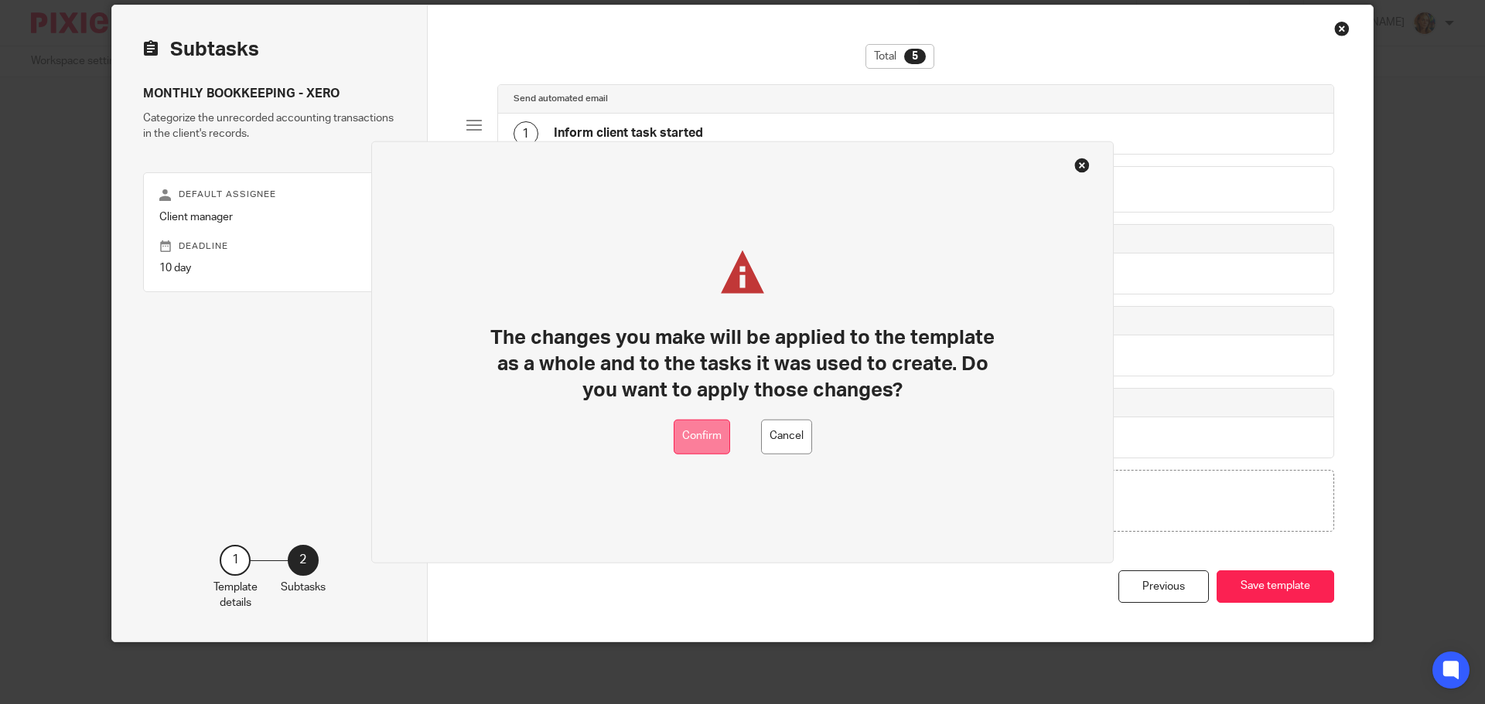
click at [701, 429] on button "Confirm" at bounding box center [701, 436] width 56 height 35
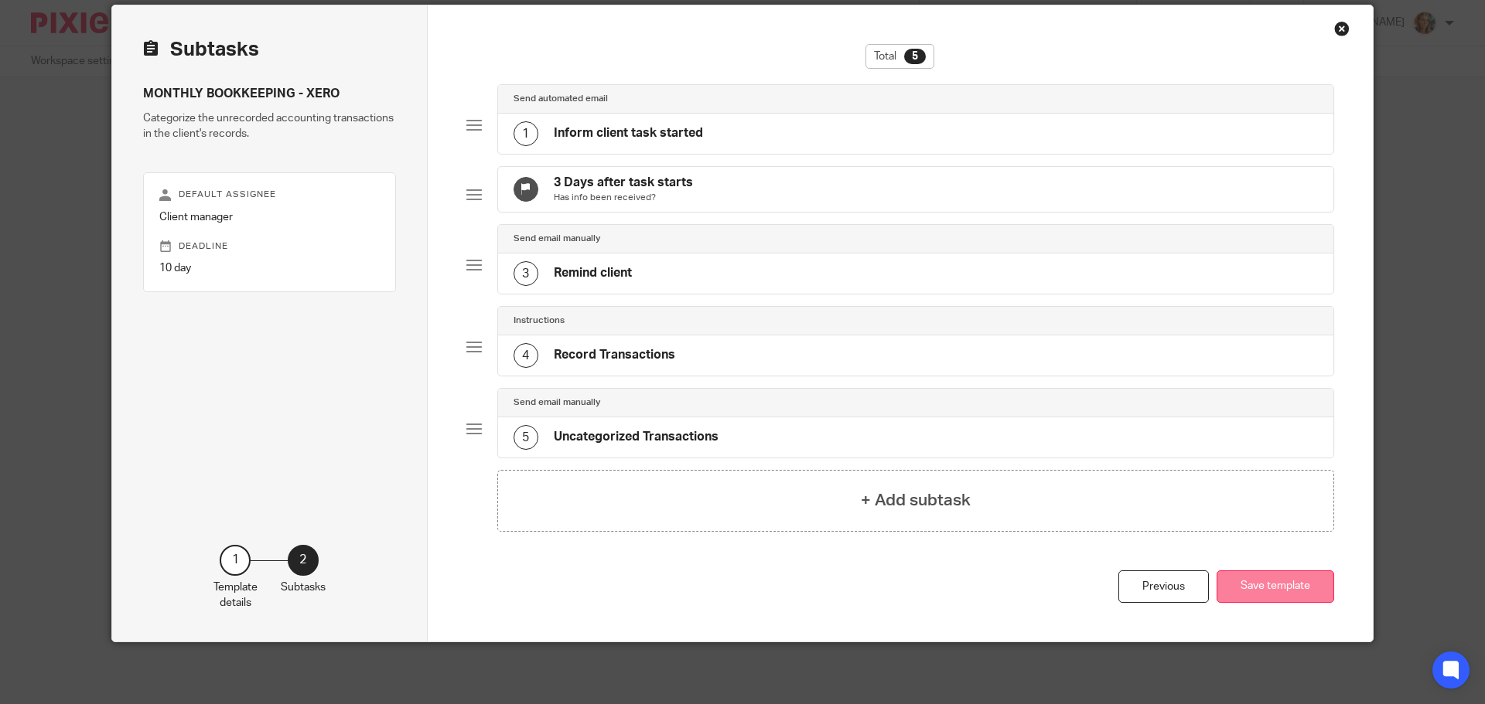
click at [1274, 595] on button "Save template" at bounding box center [1275, 587] width 118 height 33
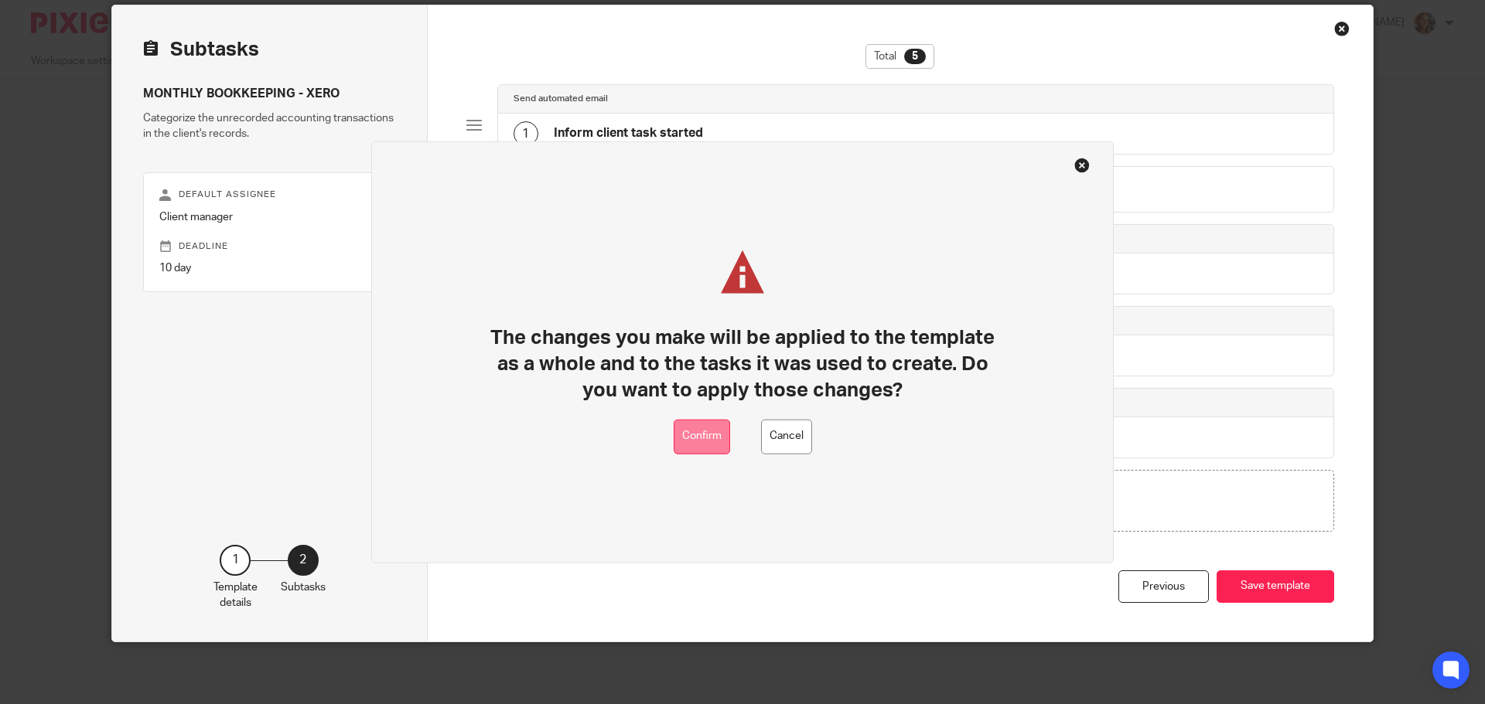
click at [677, 450] on button "Confirm" at bounding box center [701, 436] width 56 height 35
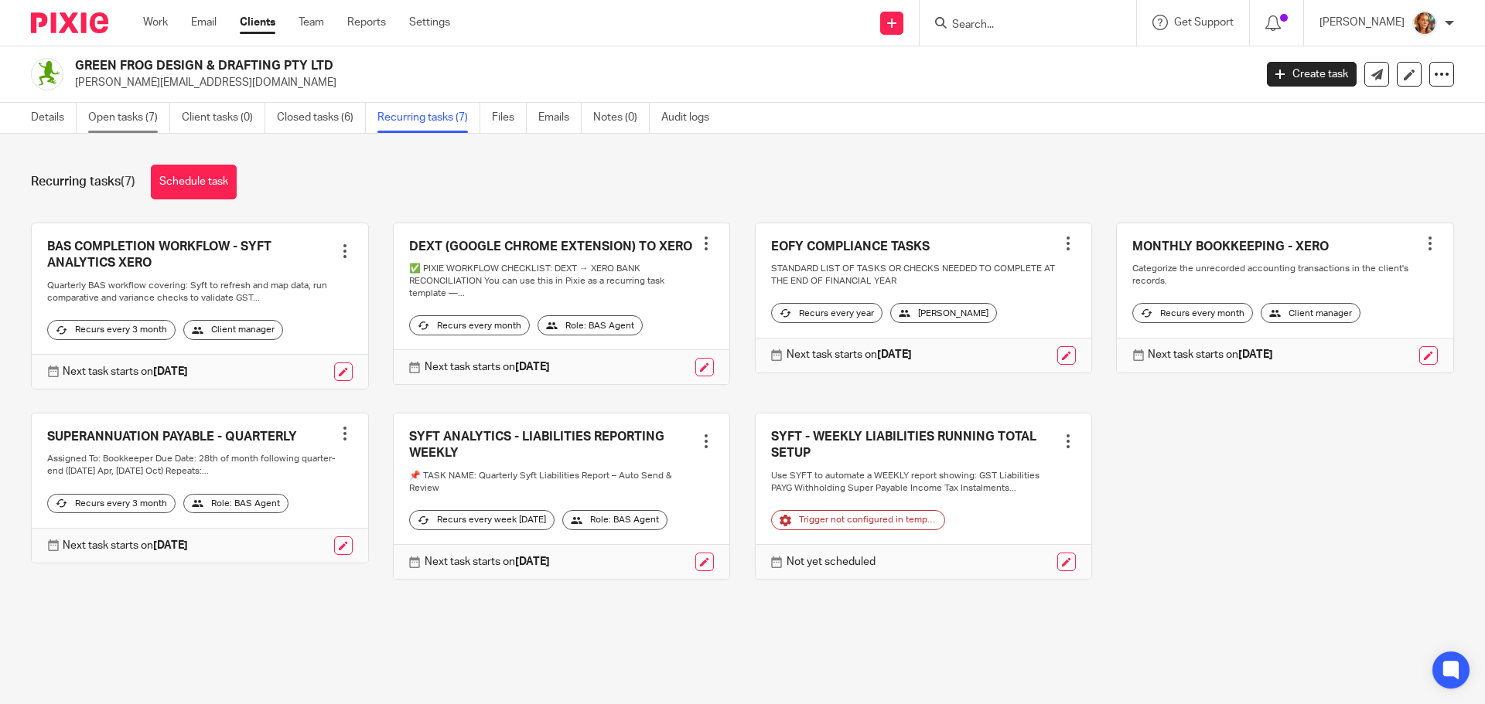
click at [105, 114] on link "Open tasks (7)" at bounding box center [129, 118] width 82 height 30
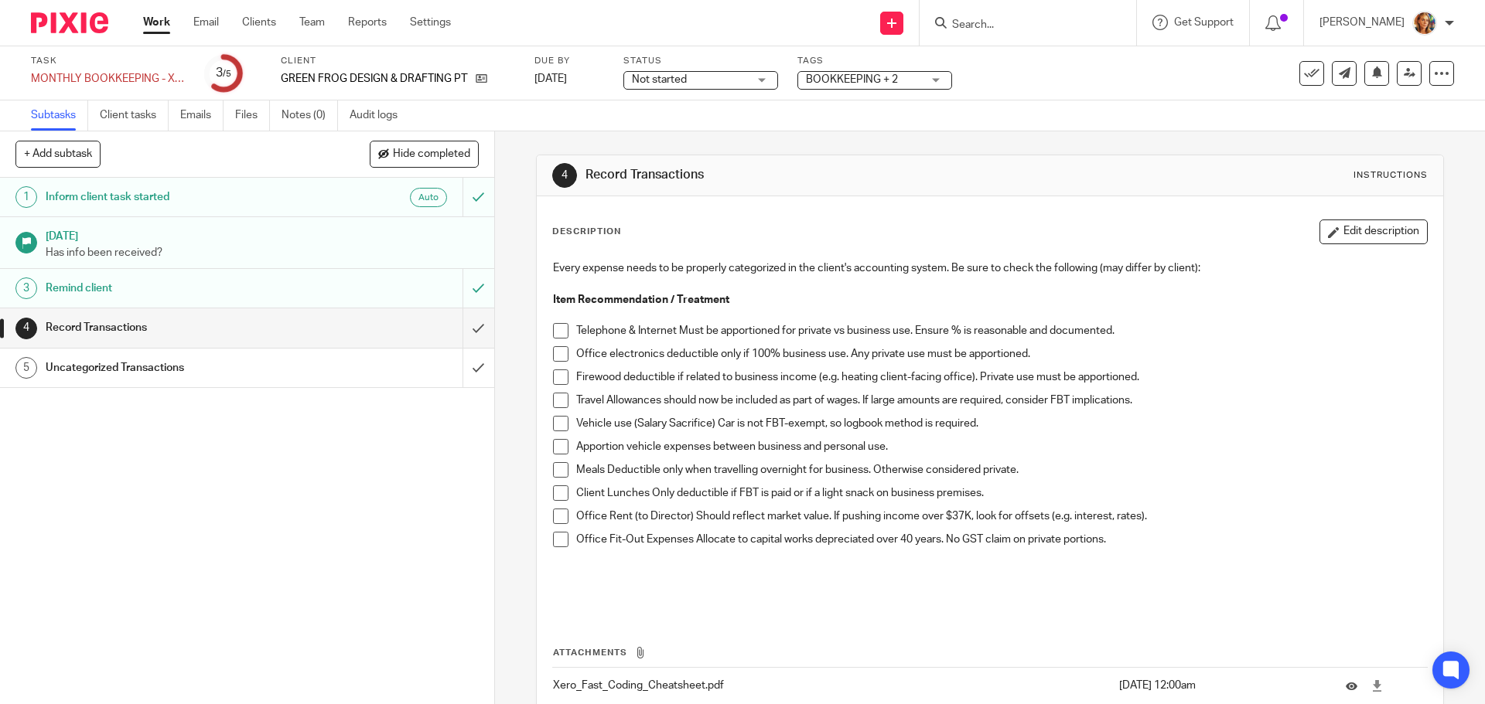
click at [123, 199] on h1 "Inform client task started" at bounding box center [180, 197] width 268 height 23
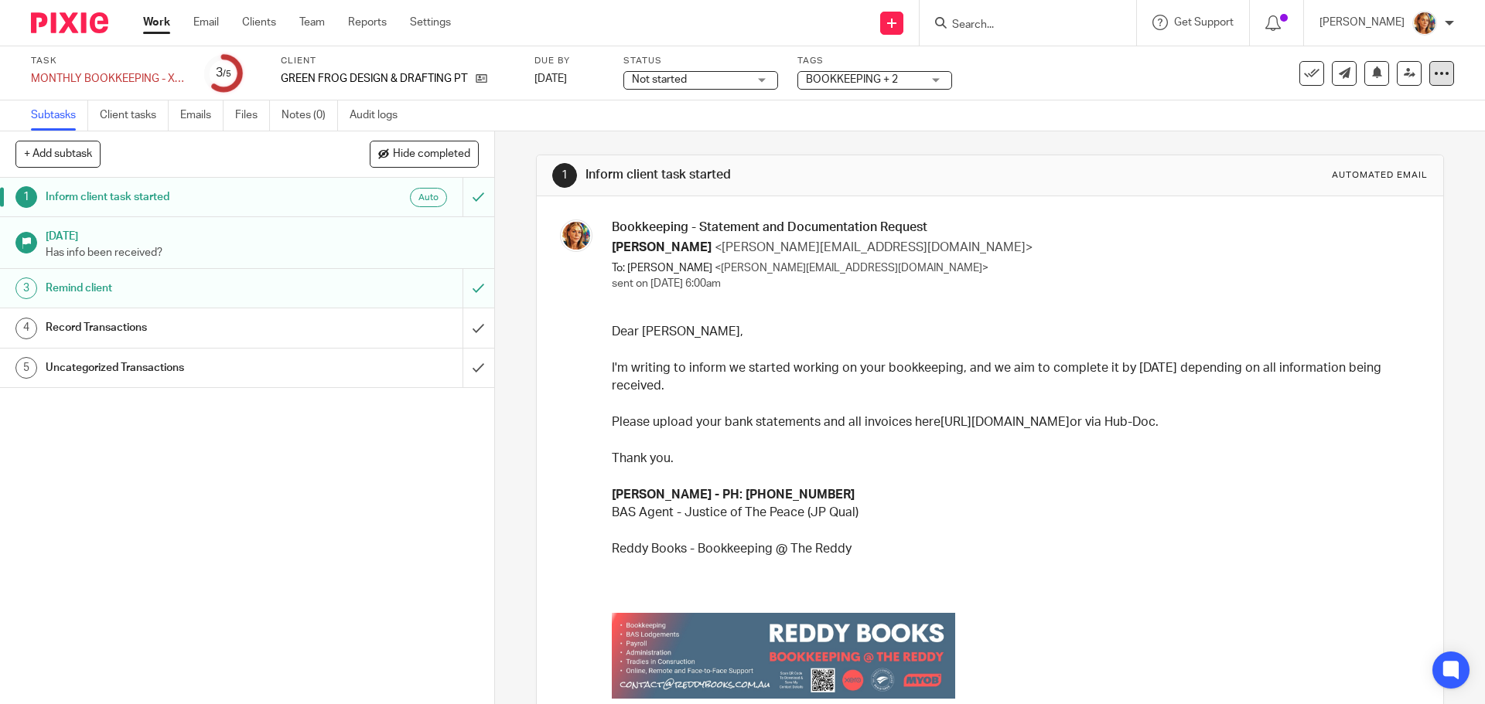
click at [1434, 74] on icon at bounding box center [1441, 73] width 15 height 15
click at [1407, 138] on link "Advanced task editor" at bounding box center [1382, 135] width 102 height 11
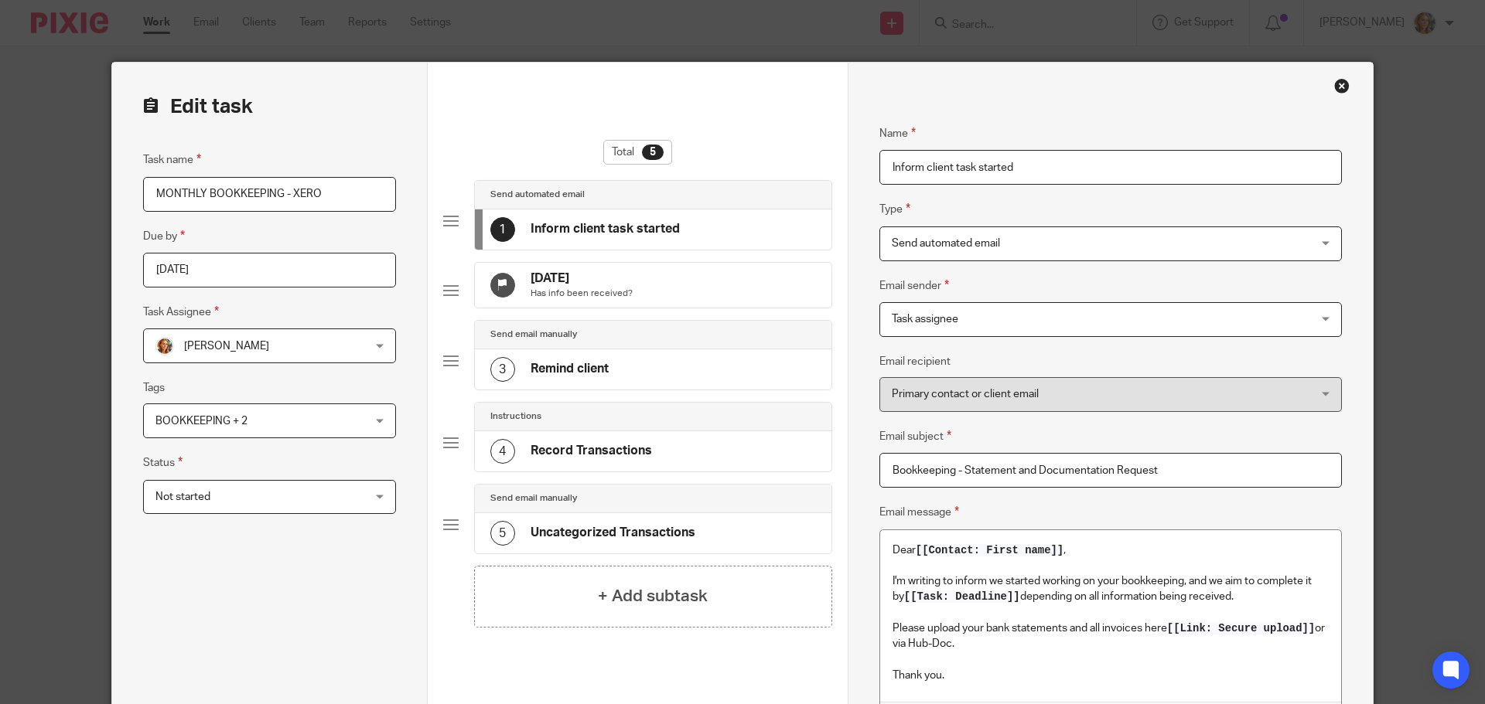
scroll to position [232, 0]
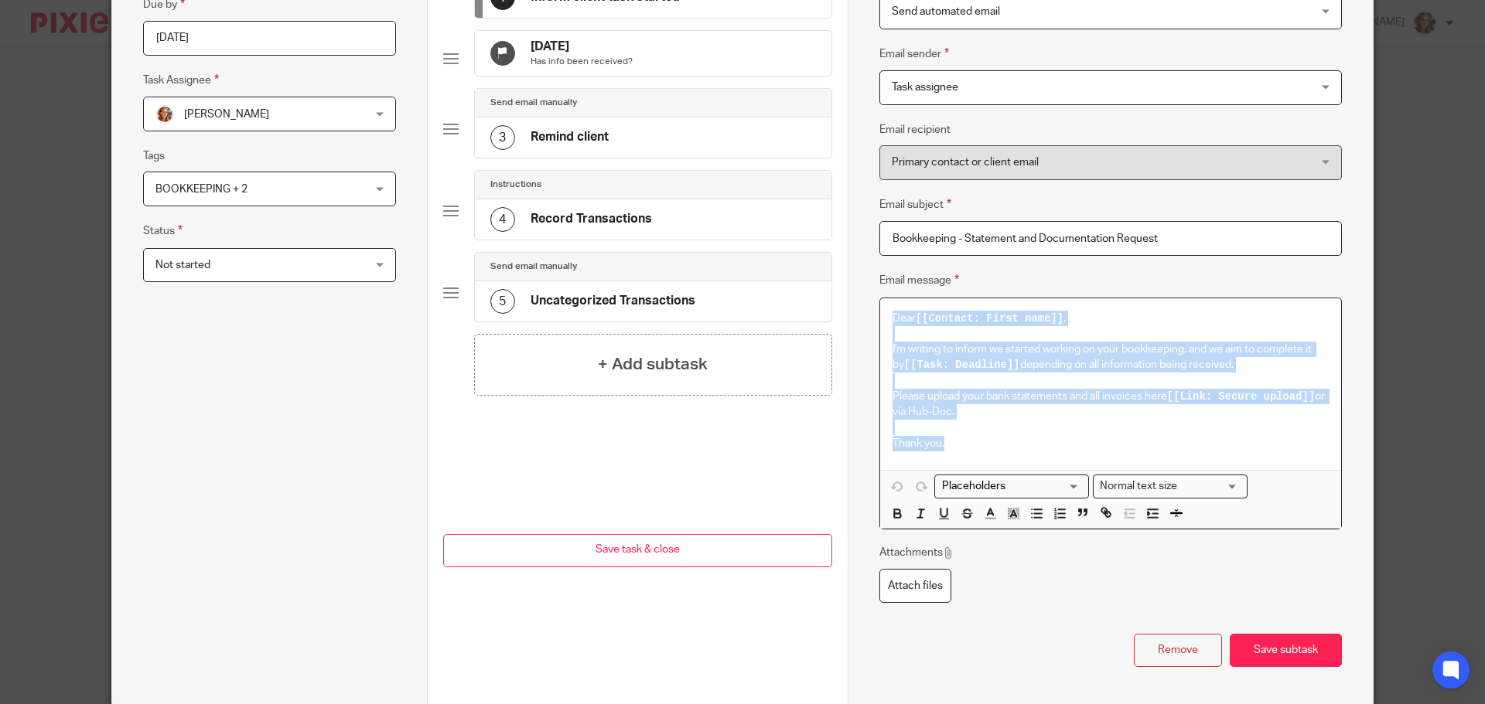
drag, startPoint x: 889, startPoint y: 318, endPoint x: 946, endPoint y: 452, distance: 146.2
click at [946, 458] on div "Dear [[Contact: First name]] , I'm writing to inform we started working on your…" at bounding box center [1110, 384] width 461 height 172
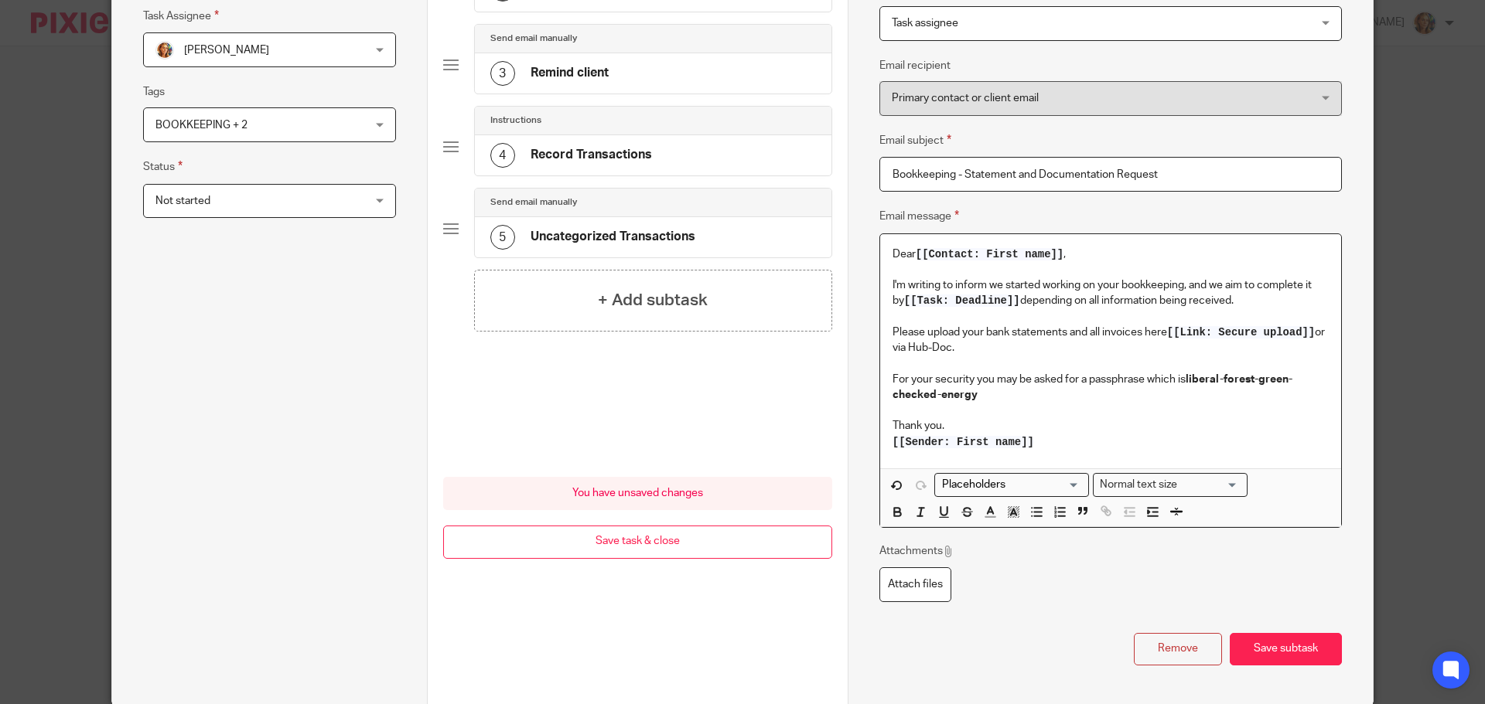
scroll to position [359, 0]
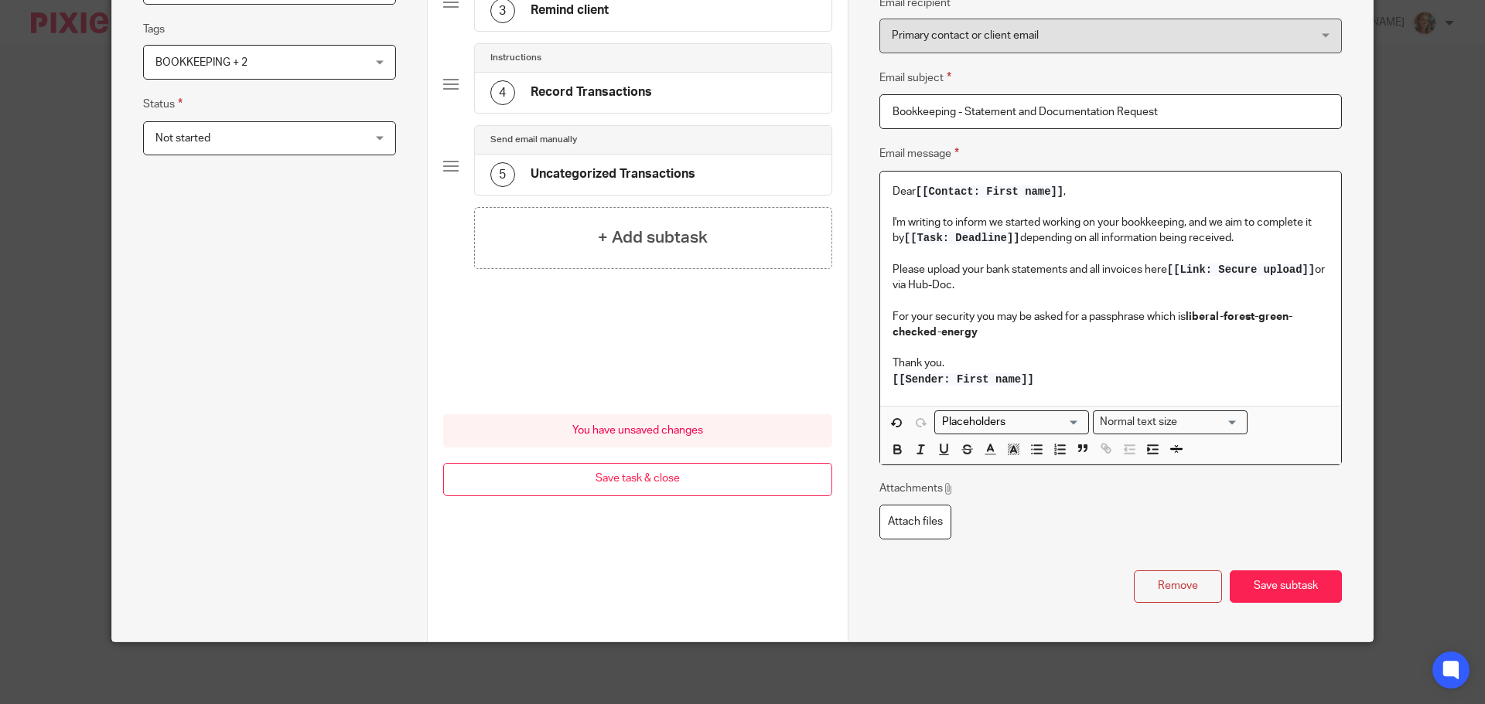
click at [1071, 423] on input "Search for option" at bounding box center [1007, 422] width 143 height 16
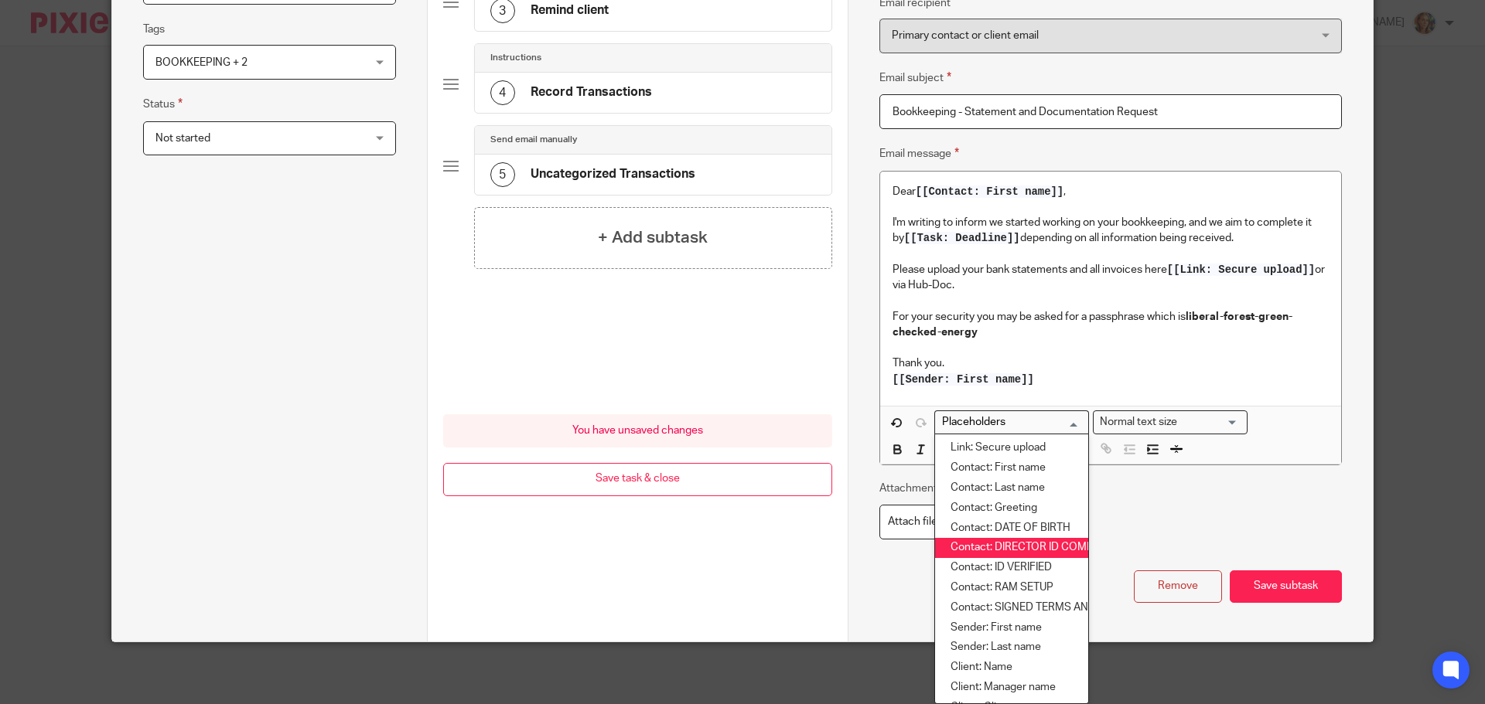
scroll to position [77, 0]
click at [1188, 516] on div "Attachments Attach files" at bounding box center [1110, 510] width 462 height 58
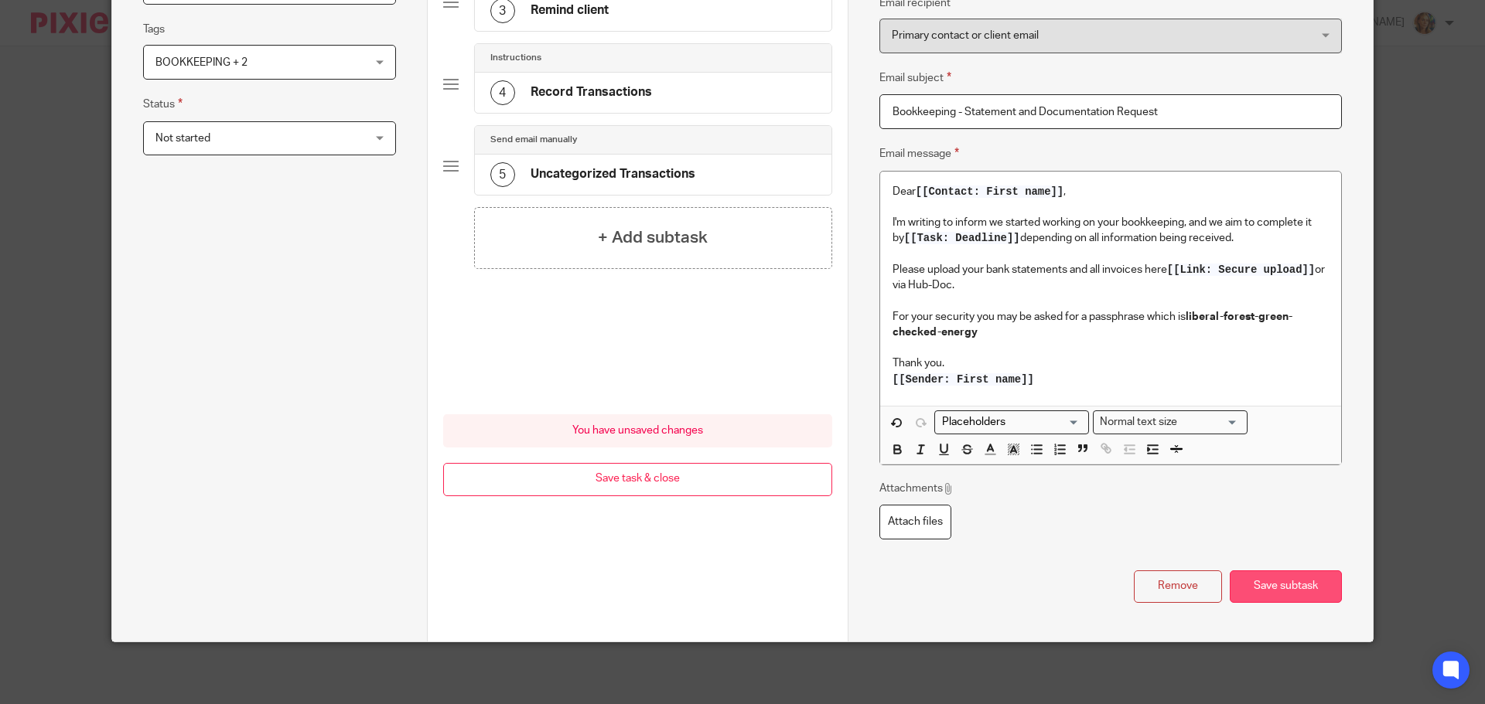
click at [1252, 597] on button "Save subtask" at bounding box center [1285, 587] width 112 height 33
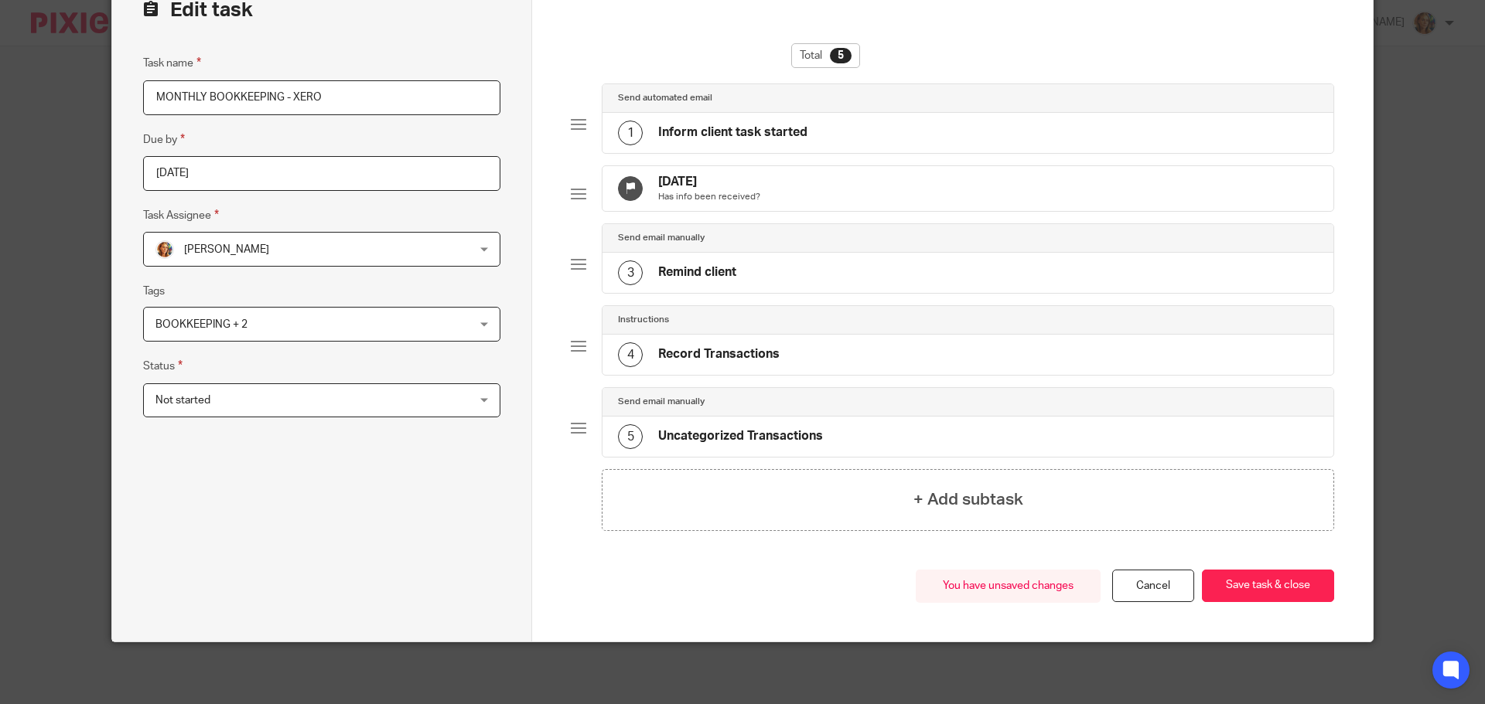
scroll to position [109, 0]
click at [843, 273] on div "3 Remind client" at bounding box center [967, 273] width 731 height 40
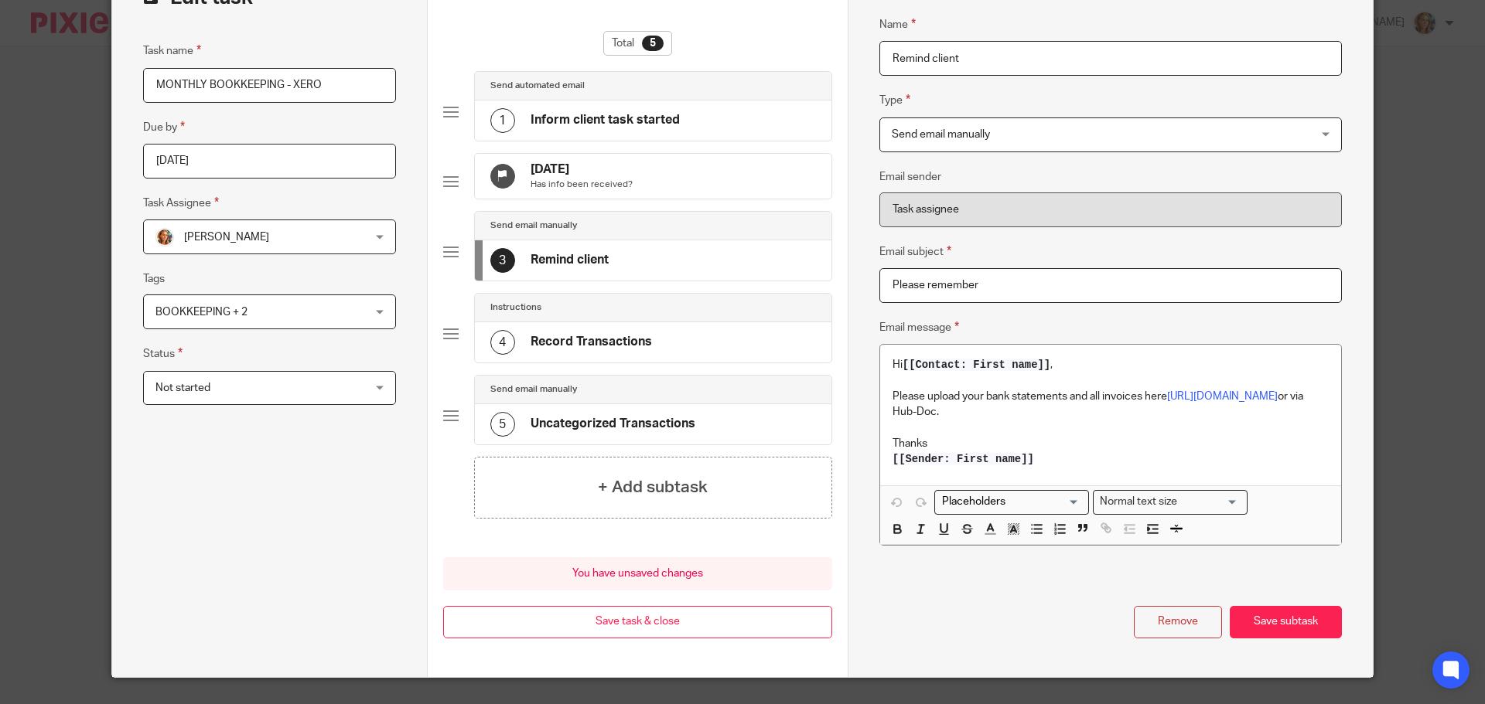
click at [662, 111] on div "1 Inform client task started" at bounding box center [584, 120] width 189 height 25
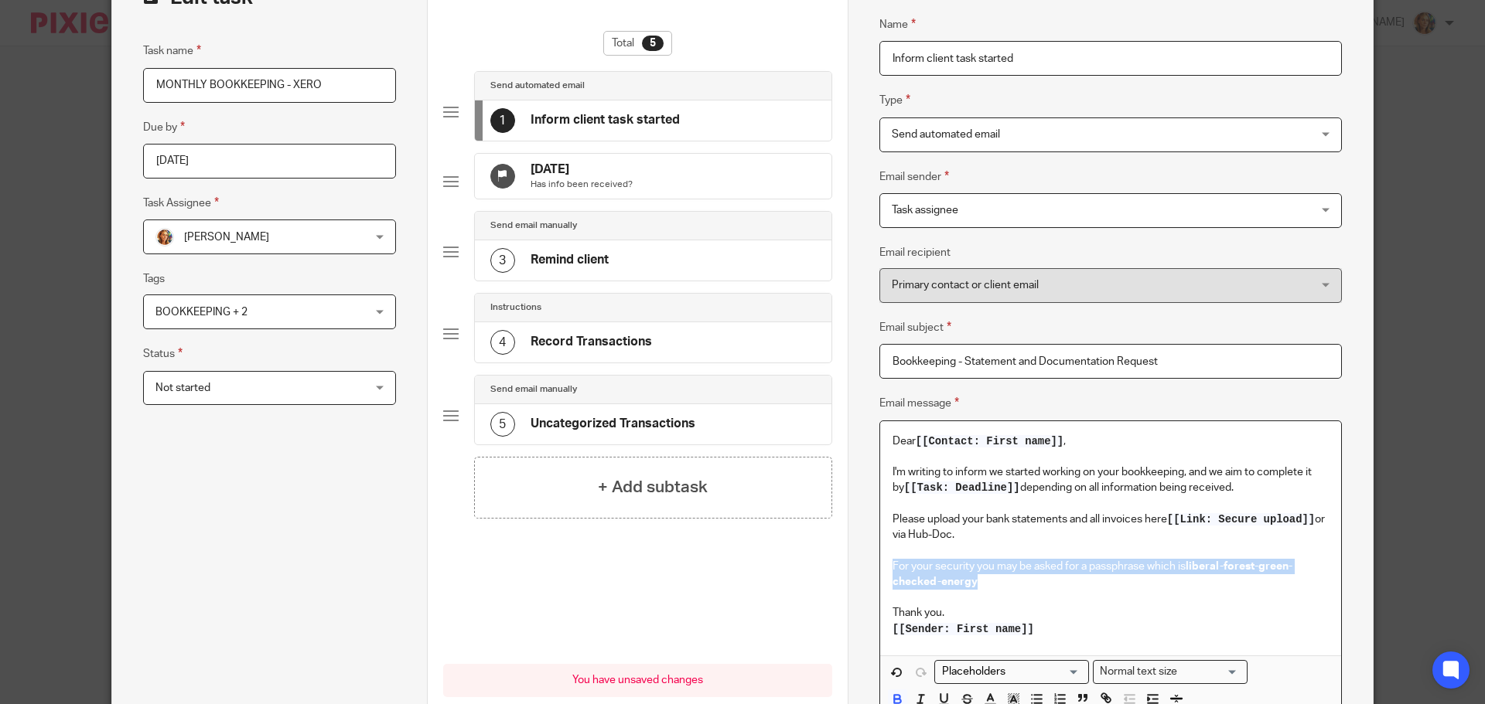
drag, startPoint x: 884, startPoint y: 564, endPoint x: 984, endPoint y: 584, distance: 102.4
click at [984, 584] on div "Dear [[Contact: First name]] , I'm writing to inform we started working on your…" at bounding box center [1110, 538] width 461 height 234
copy p "For your security you may be asked for a passphrase which is liberal-forest-gre…"
click at [670, 278] on div "3 Remind client" at bounding box center [653, 260] width 356 height 40
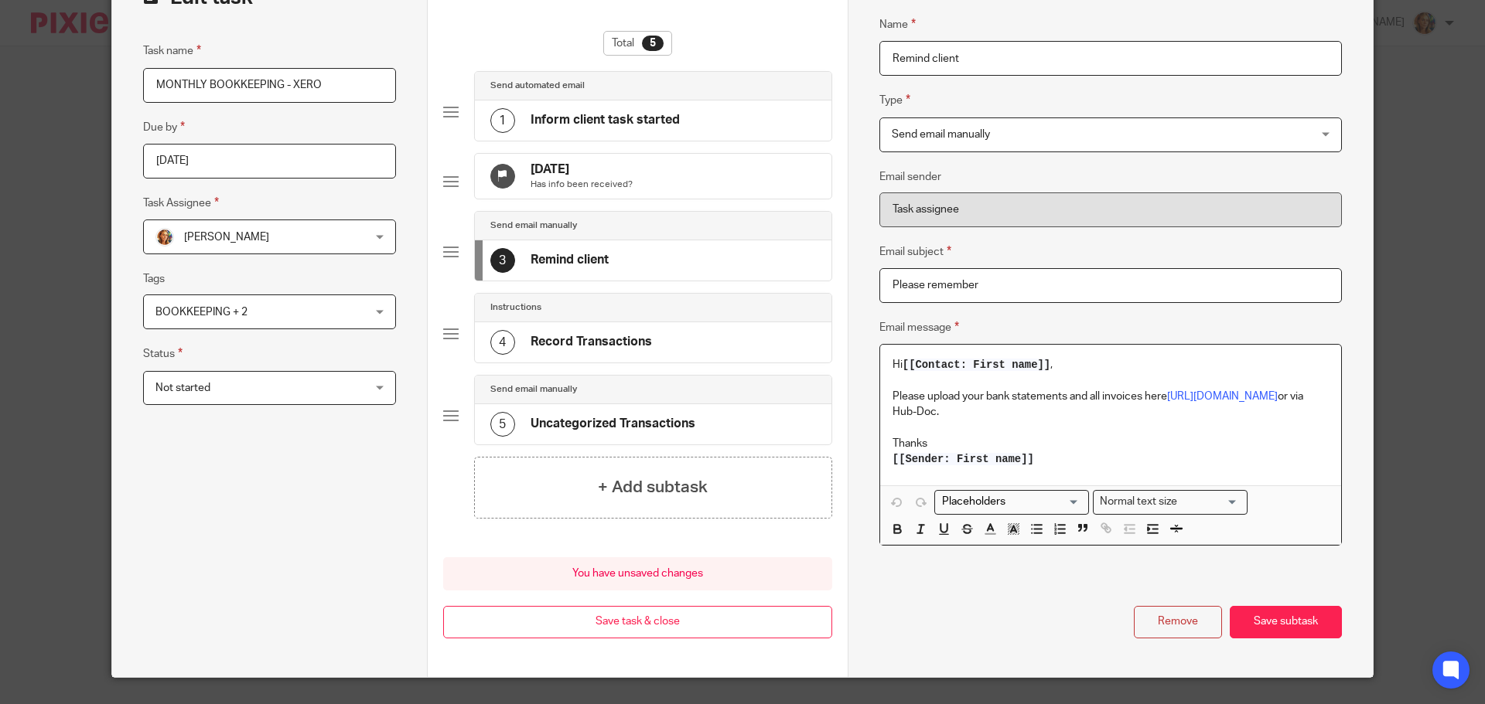
click at [1280, 412] on p "Please upload your bank statements and all invoices here https://reddy-books.us…" at bounding box center [1110, 405] width 436 height 32
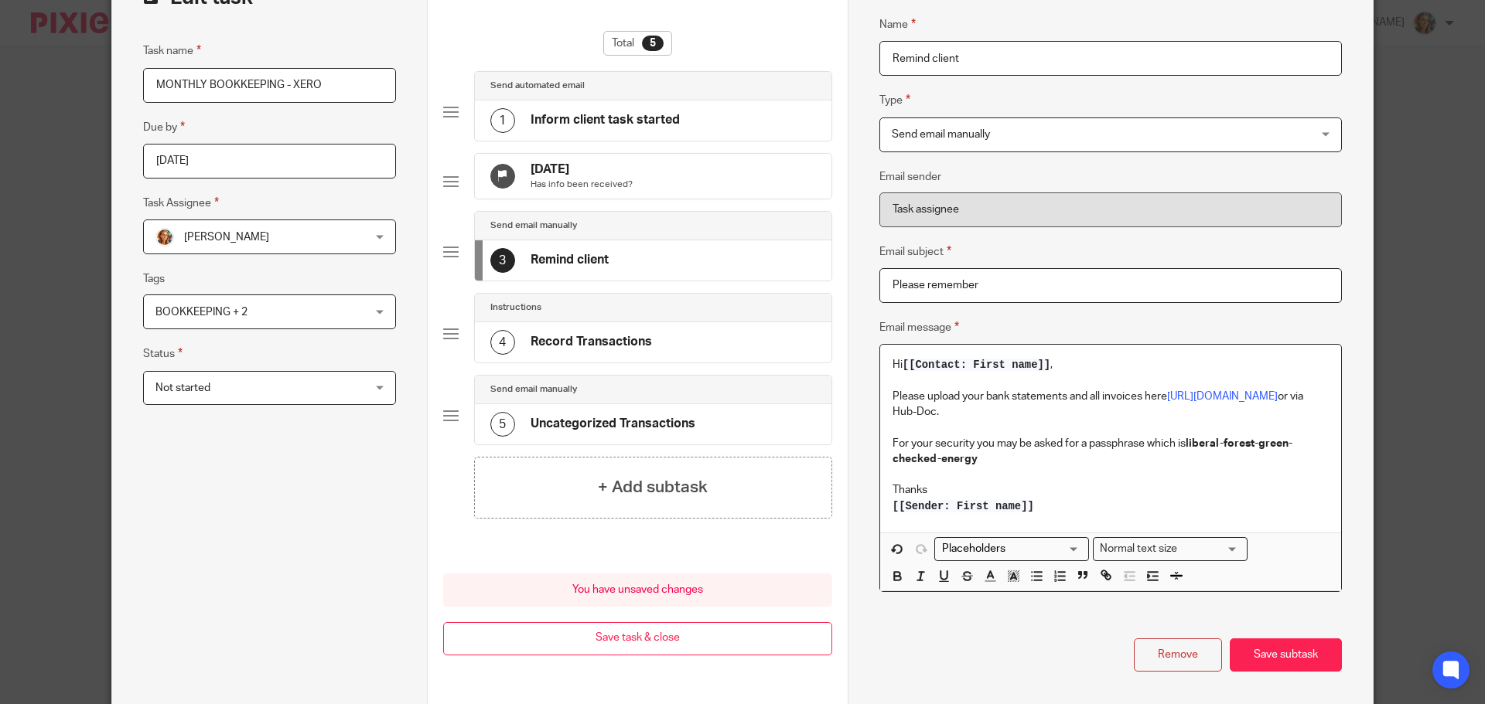
drag, startPoint x: 1207, startPoint y: 411, endPoint x: 1269, endPoint y: 407, distance: 62.0
click at [1269, 407] on p "Please upload your bank statements and all invoices here https://reddy-books.us…" at bounding box center [1110, 405] width 436 height 32
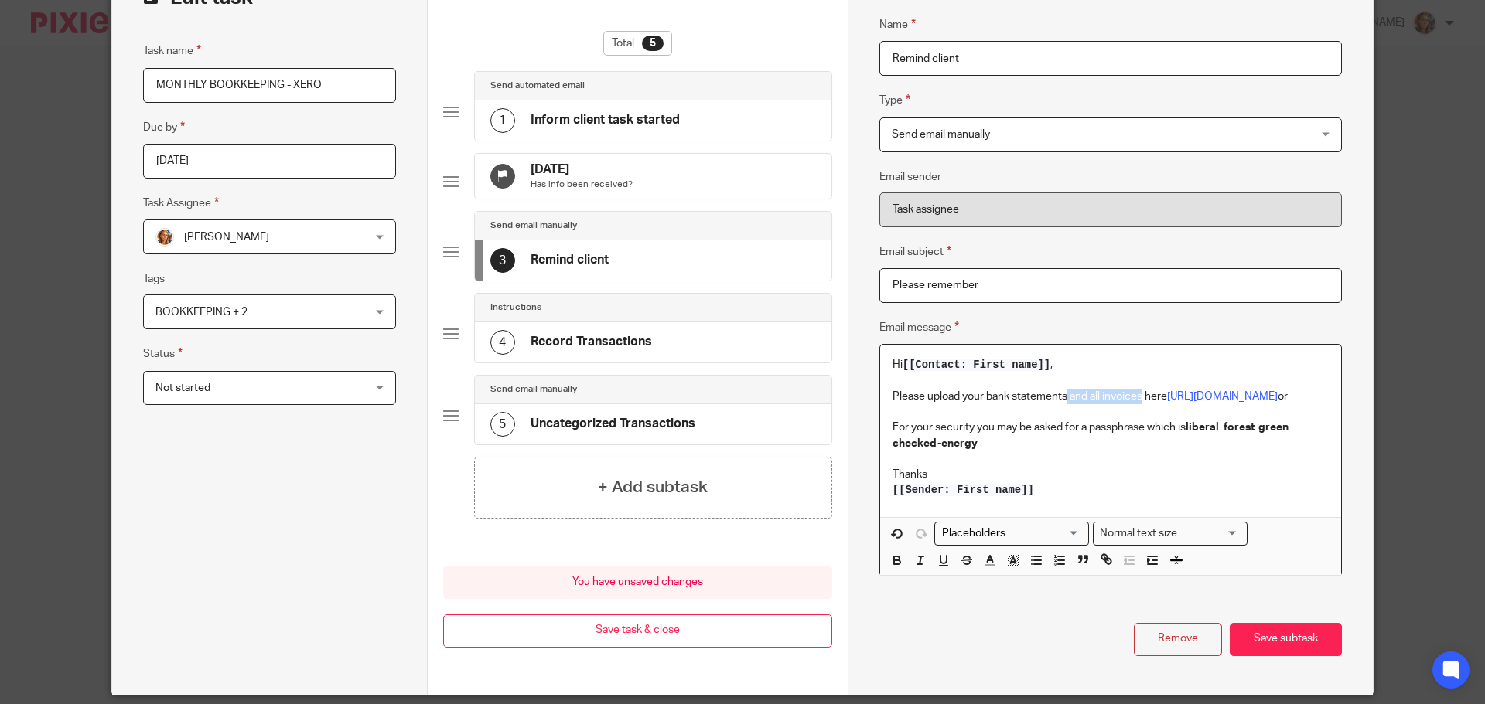
drag, startPoint x: 1063, startPoint y: 394, endPoint x: 1138, endPoint y: 397, distance: 75.1
click at [1138, 397] on p "Please upload your bank statements and all invoices here https://reddy-books.us…" at bounding box center [1110, 396] width 436 height 15
click at [1238, 404] on p "Please upload your bank statements here https://reddy-books.usepixie.net/u/9aa9…" at bounding box center [1110, 396] width 436 height 15
click at [1144, 446] on p "For your security you may be asked for a passphrase which is liberal-forest-gre…" at bounding box center [1110, 436] width 436 height 32
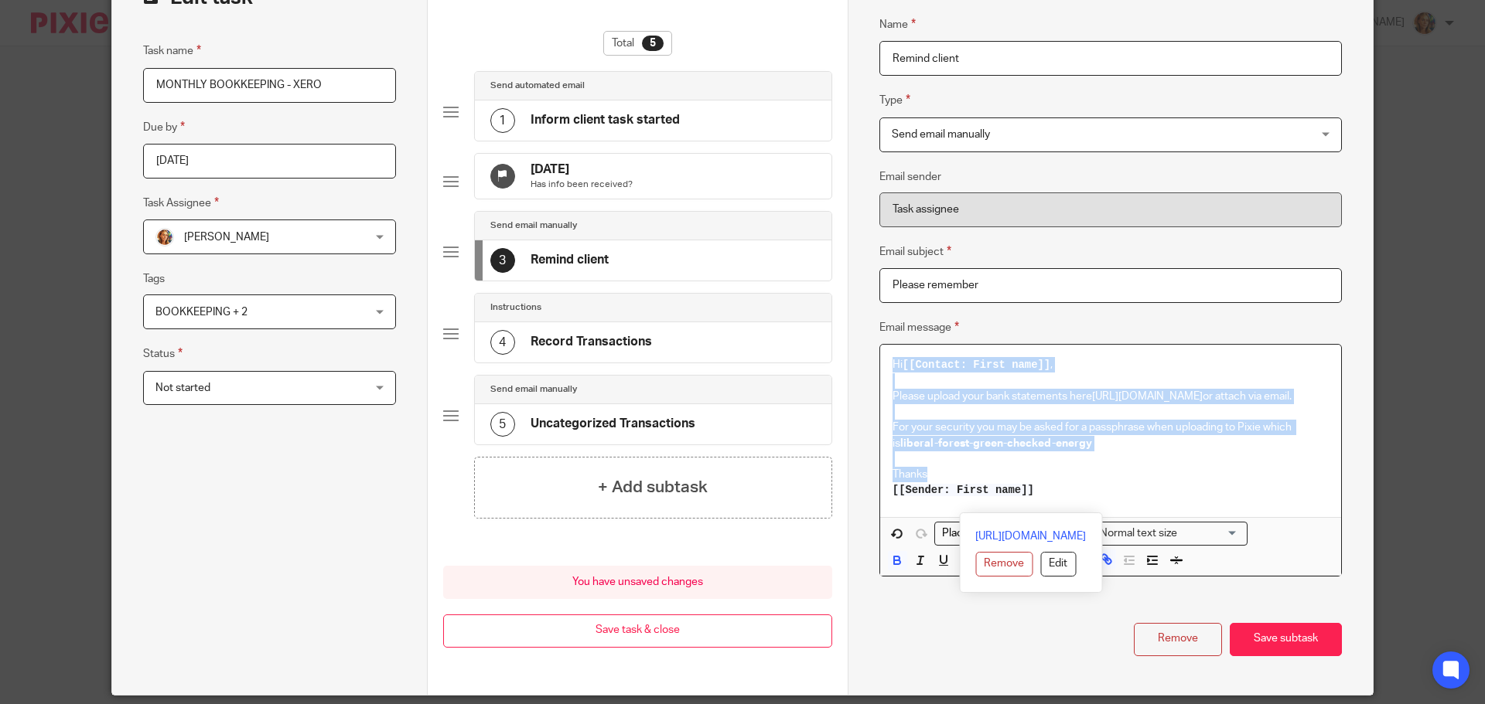
drag, startPoint x: 884, startPoint y: 360, endPoint x: 1079, endPoint y: 522, distance: 253.2
click at [1079, 522] on div "Hi [[Contact: First name]] , Please upload your bank statements here https://re…" at bounding box center [1110, 460] width 461 height 231
copy div "Hi [[Contact: First name]] , Please upload your bank statements here https://re…"
click at [1235, 483] on p "Thanks" at bounding box center [1110, 474] width 436 height 15
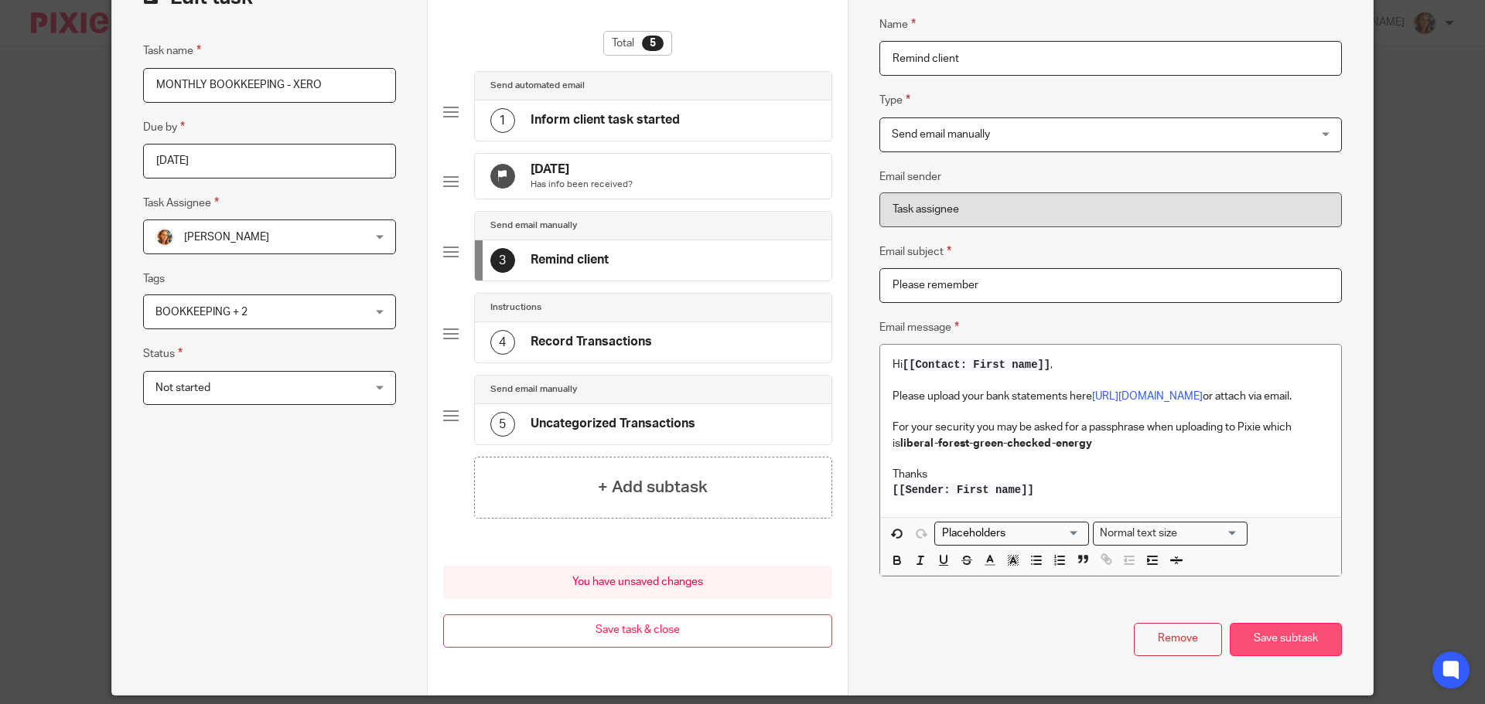
click at [1250, 642] on button "Save subtask" at bounding box center [1285, 639] width 112 height 33
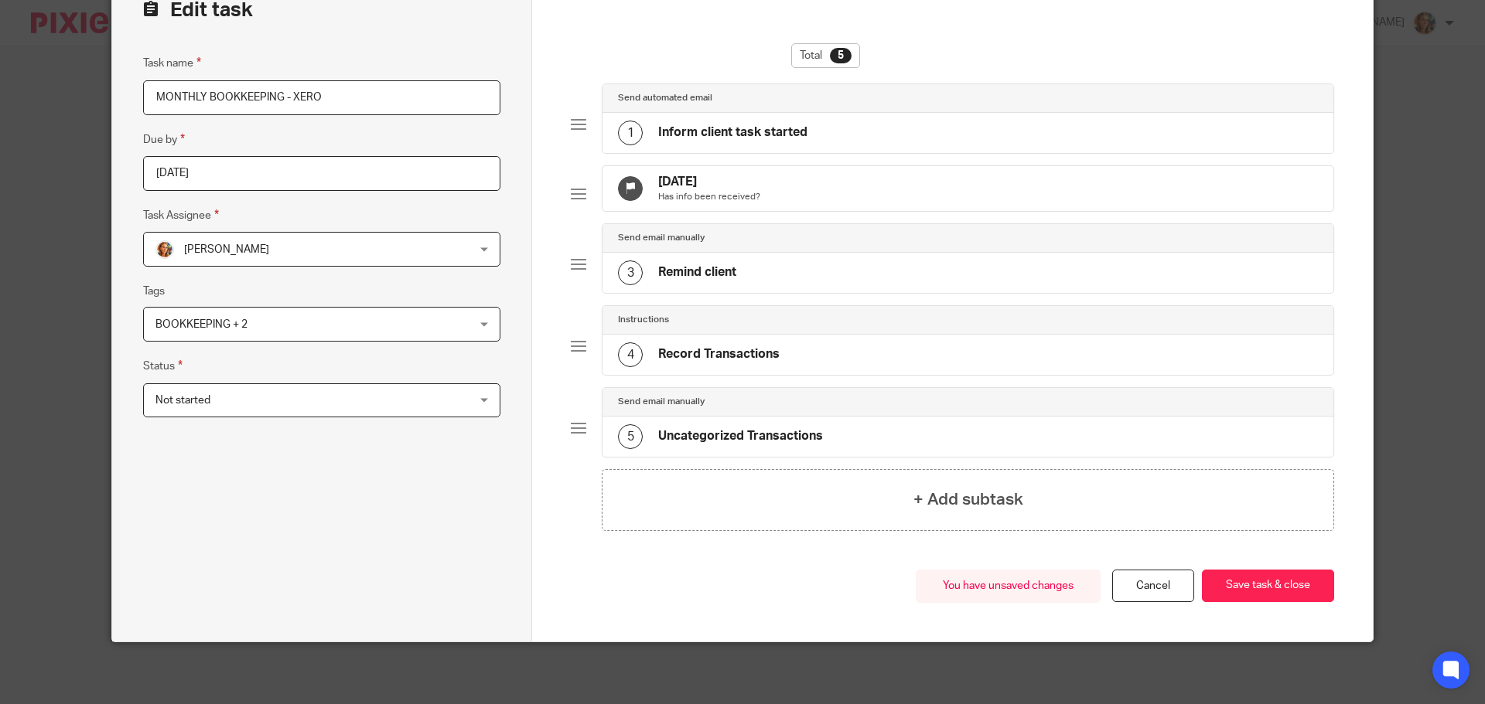
click at [850, 277] on div "3 Remind client" at bounding box center [967, 273] width 731 height 40
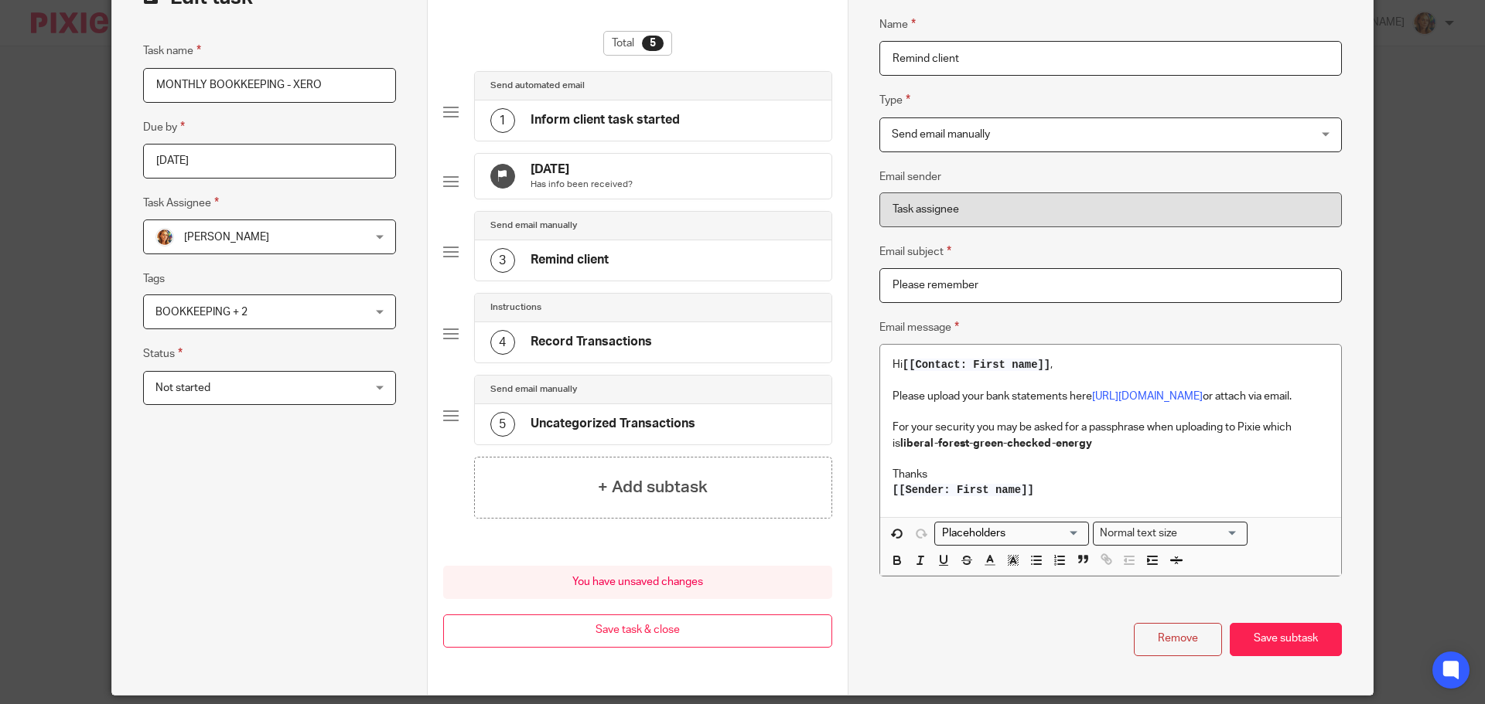
click at [718, 112] on div "1 Inform client task started" at bounding box center [653, 121] width 356 height 40
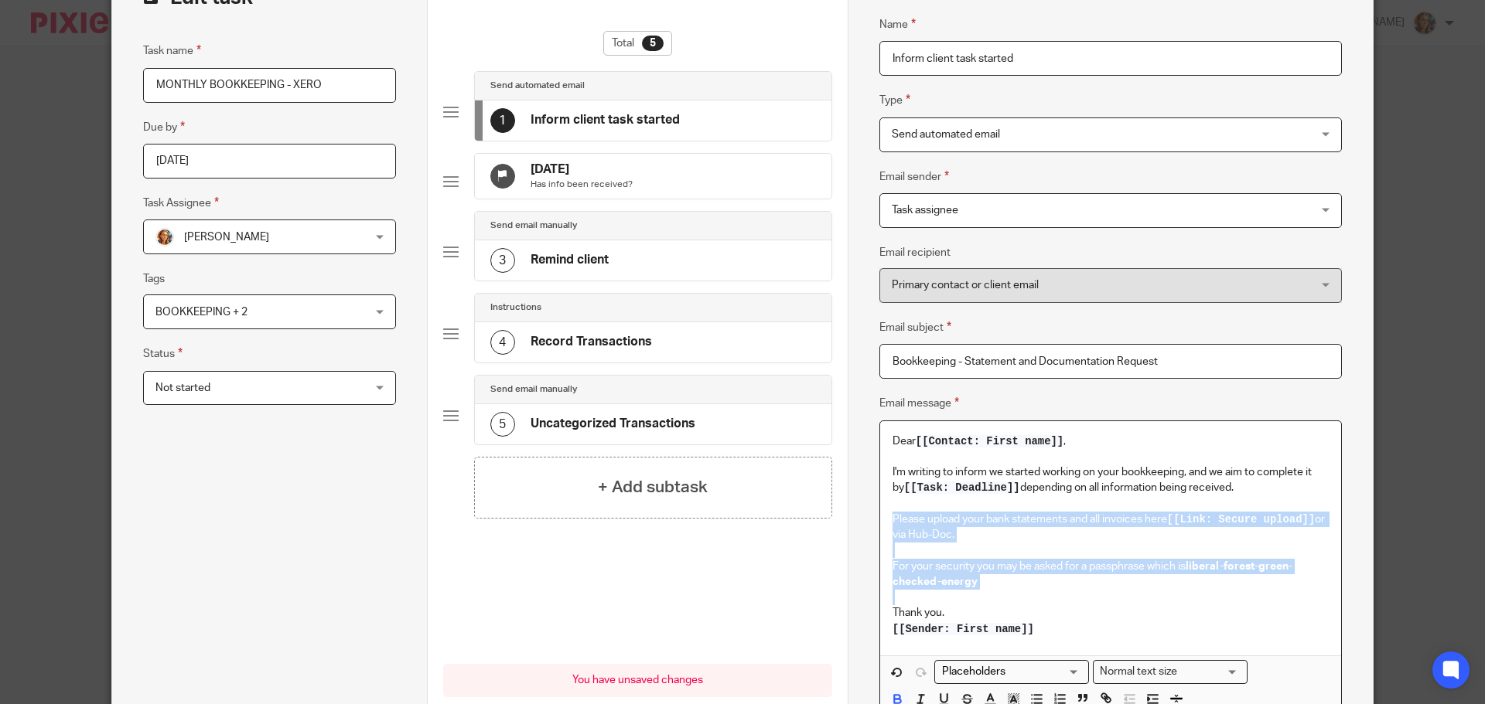
drag, startPoint x: 888, startPoint y: 520, endPoint x: 1027, endPoint y: 597, distance: 158.2
click at [1027, 597] on div "Dear [[Contact: First name]] , I'm writing to inform we started working on your…" at bounding box center [1110, 538] width 461 height 234
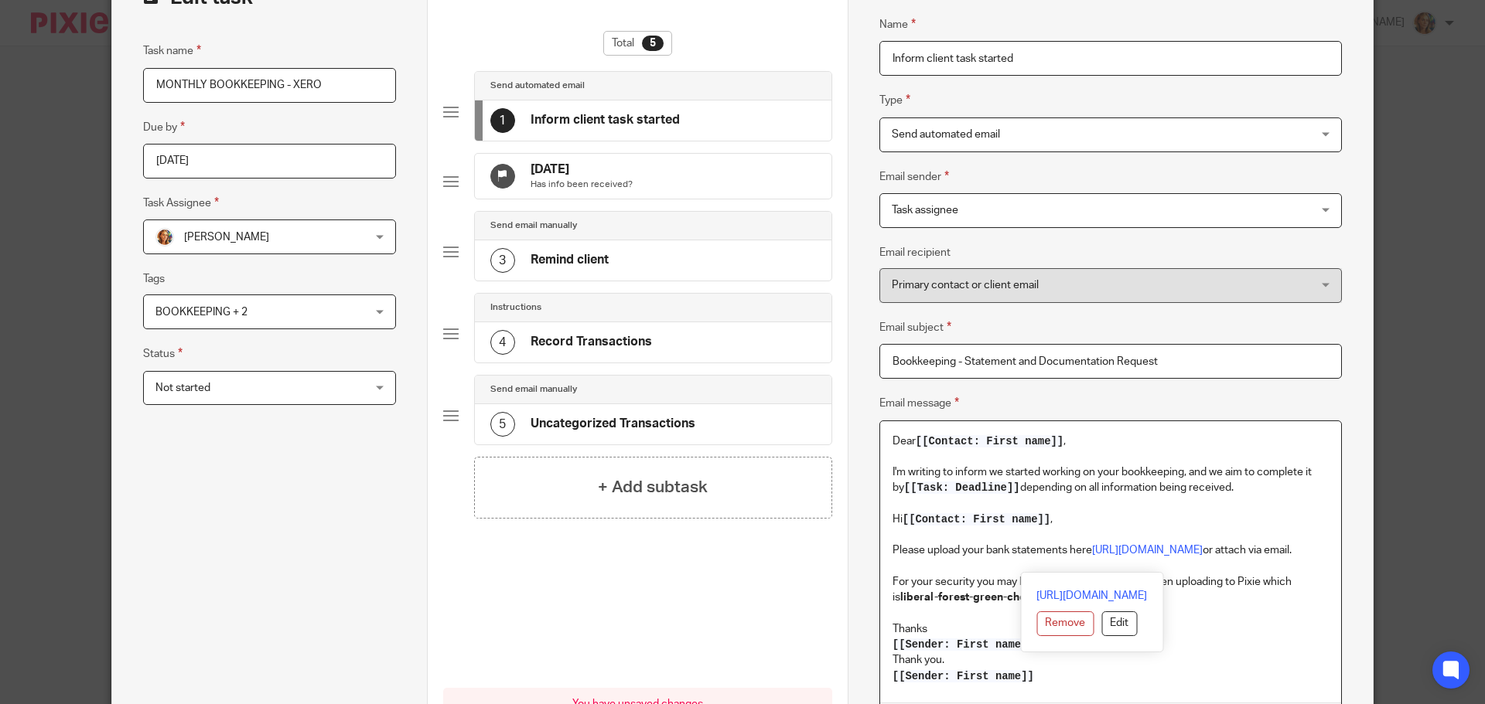
drag, startPoint x: 1293, startPoint y: 564, endPoint x: 878, endPoint y: 519, distance: 417.7
click at [880, 519] on div "Dear [[Contact: First name]] , I'm writing to inform we started working on your…" at bounding box center [1110, 561] width 461 height 281
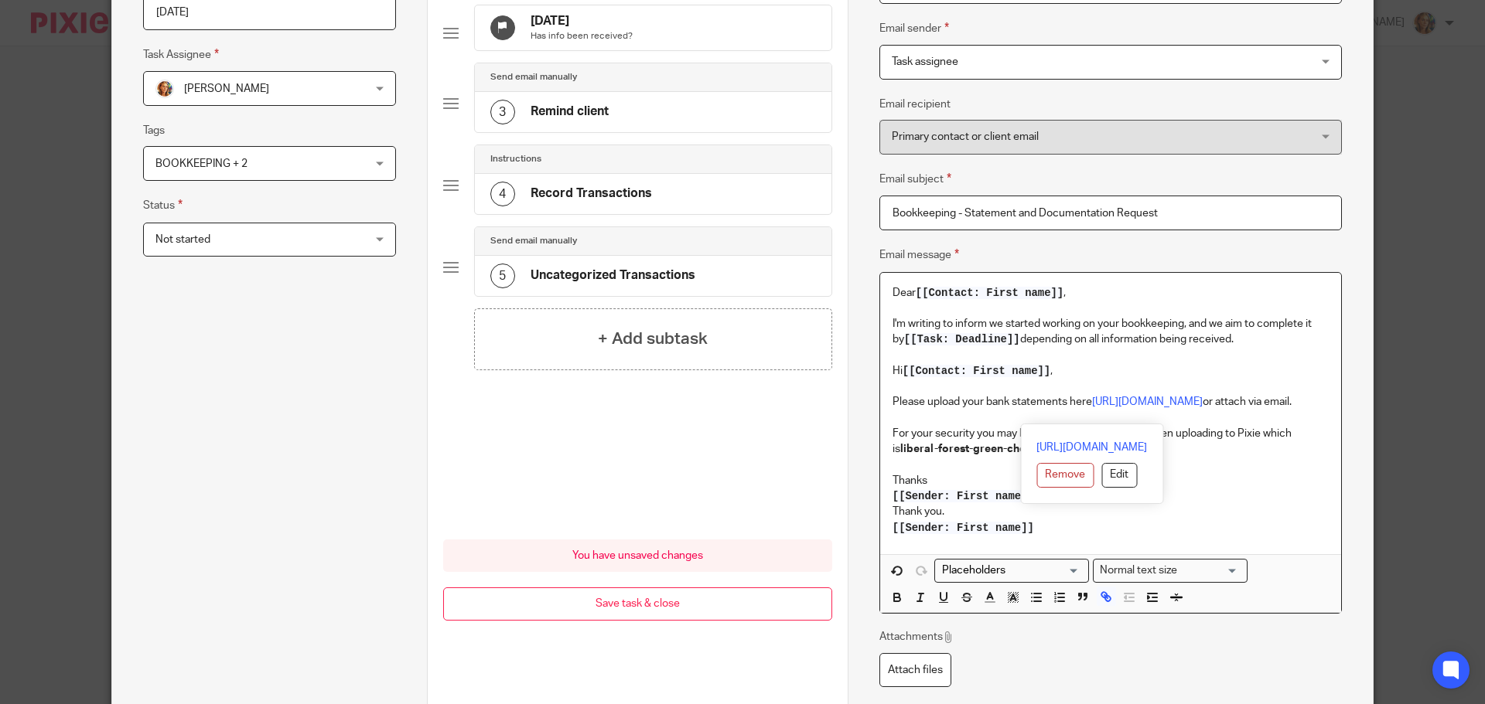
scroll to position [264, 0]
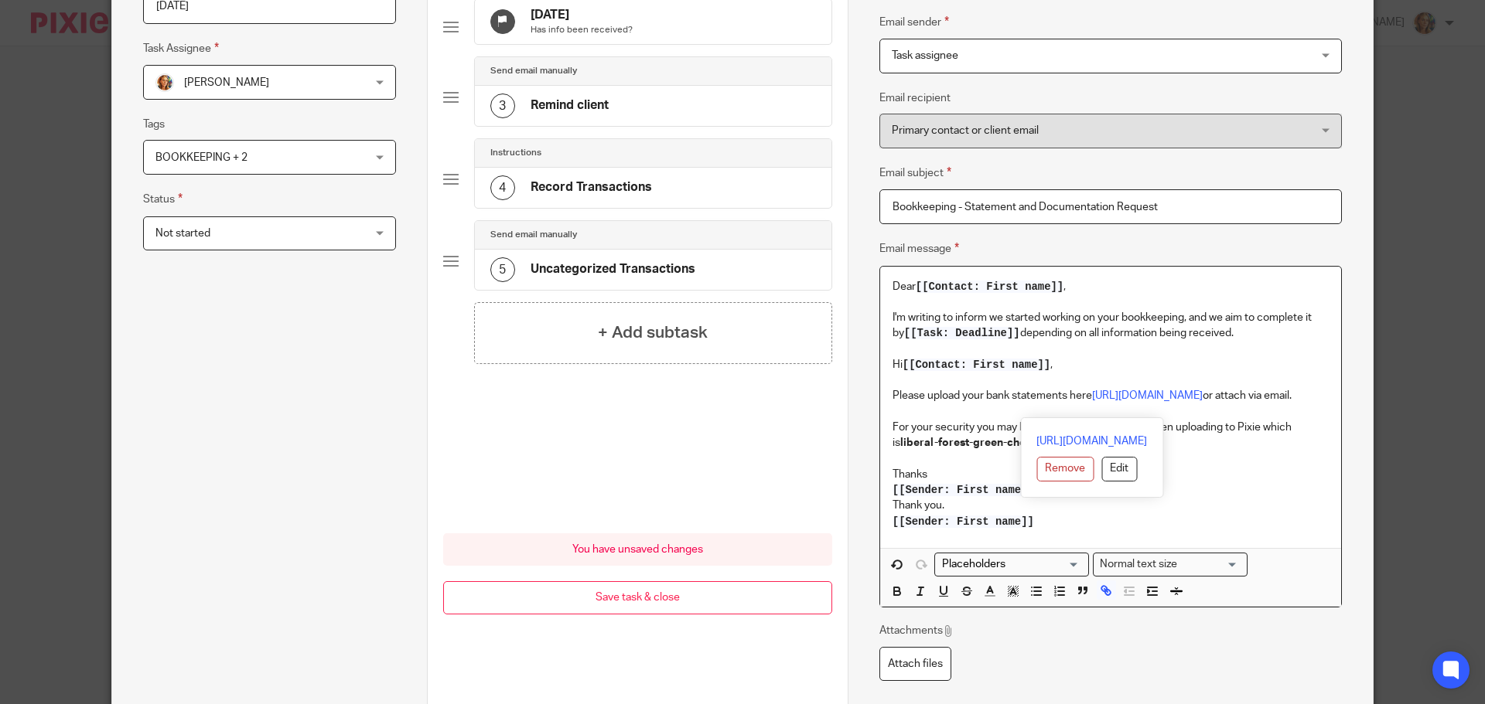
click at [1290, 530] on p "[[Sender: First name]]" at bounding box center [1110, 521] width 436 height 15
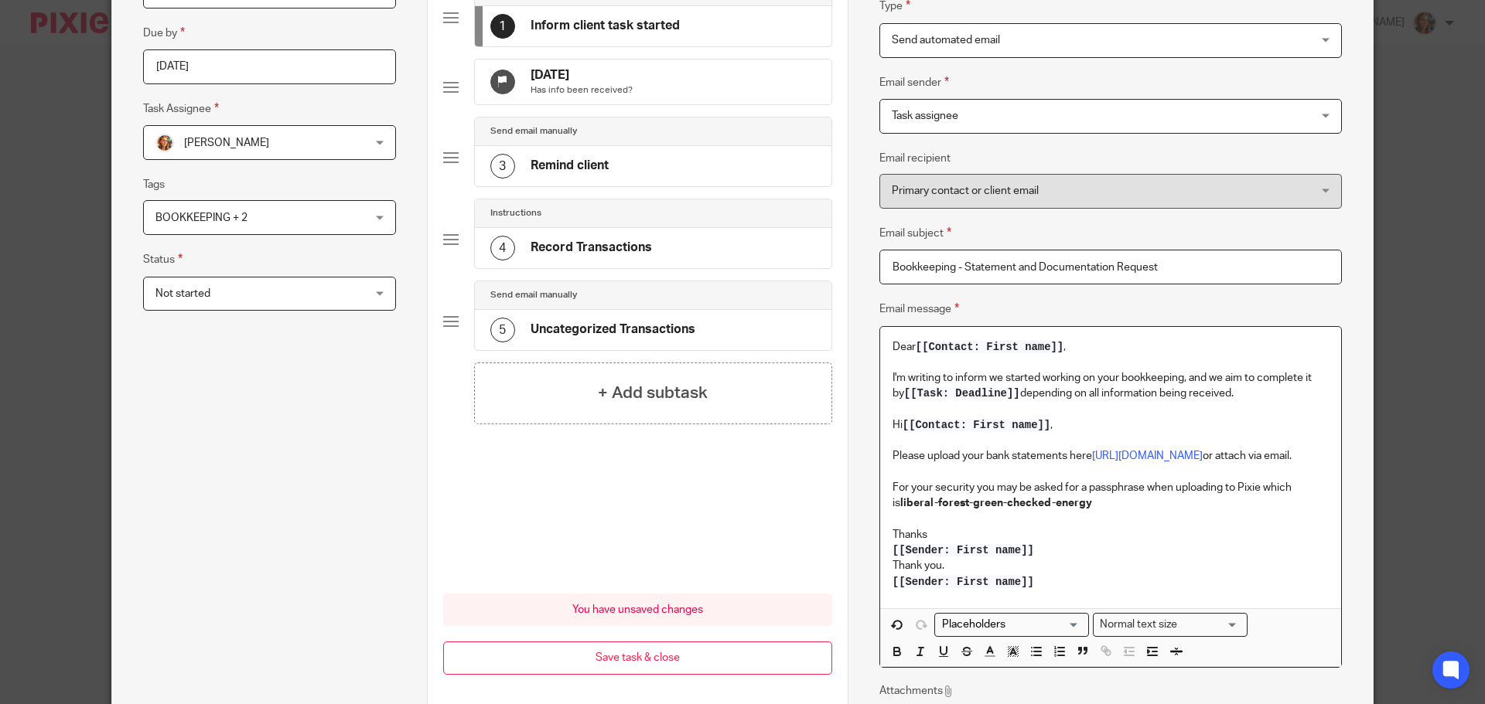
scroll to position [186, 0]
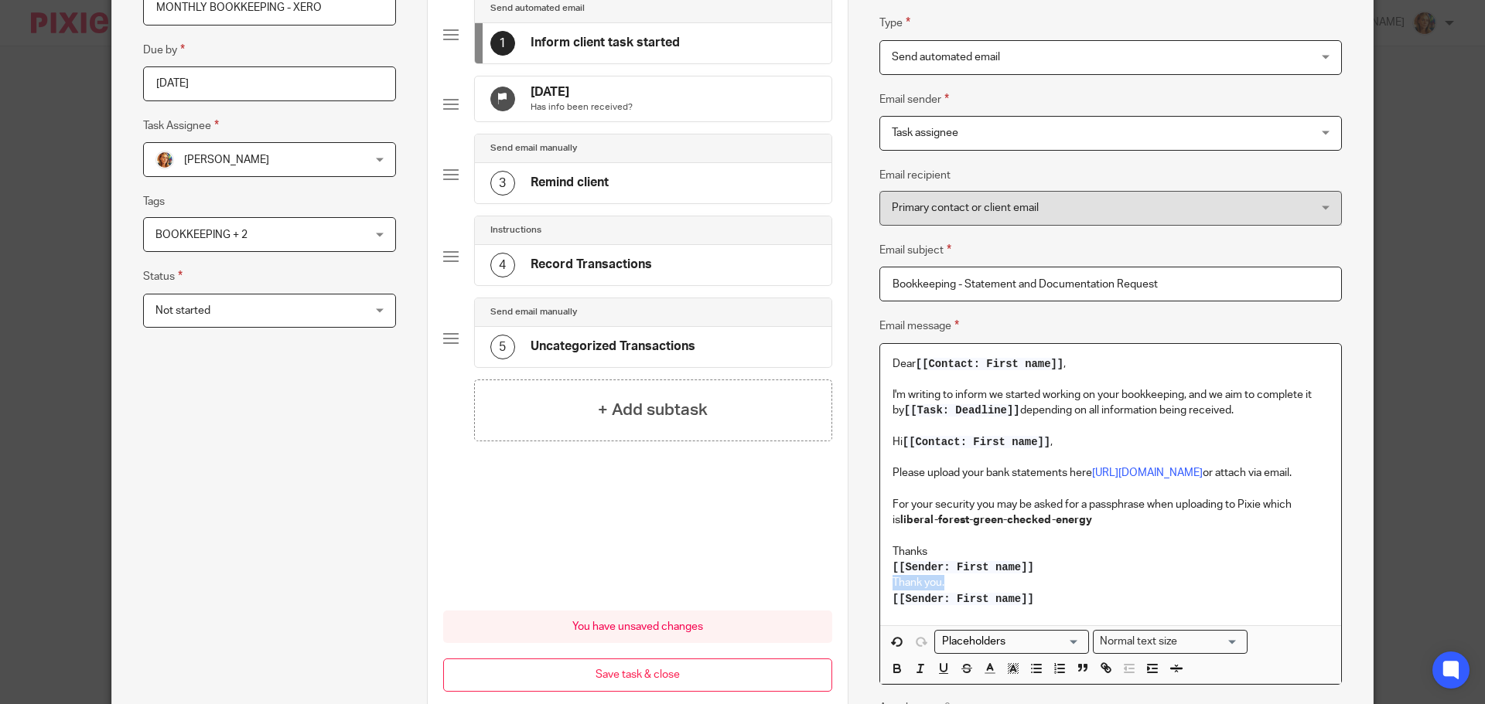
drag, startPoint x: 1124, startPoint y: 617, endPoint x: 869, endPoint y: 602, distance: 255.6
click at [869, 602] on div "Name Inform client task started Type Send automated email Send automated email …" at bounding box center [1109, 368] width 525 height 985
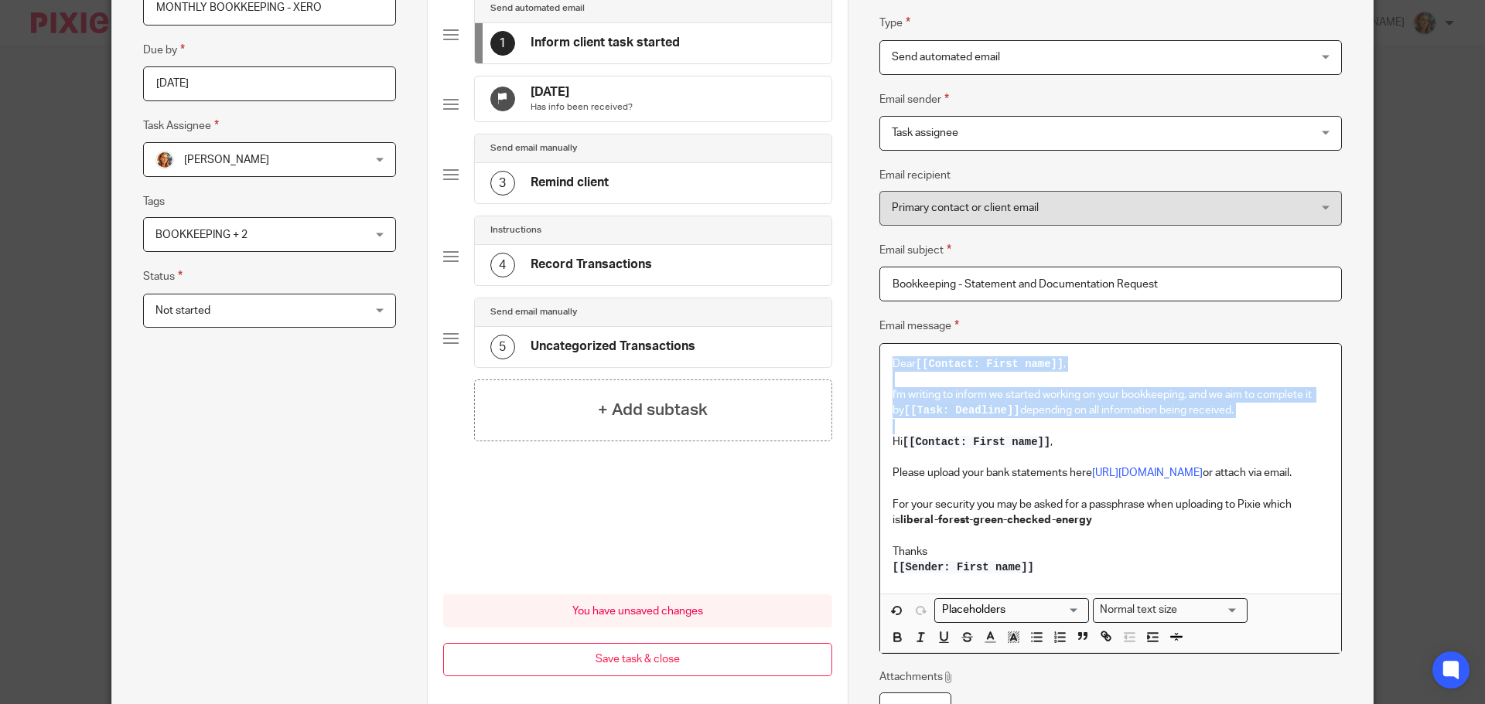
drag, startPoint x: 1044, startPoint y: 425, endPoint x: 875, endPoint y: 361, distance: 180.8
click at [880, 361] on div "Dear [[Contact: First name]] , I'm writing to inform we started working on your…" at bounding box center [1110, 469] width 461 height 251
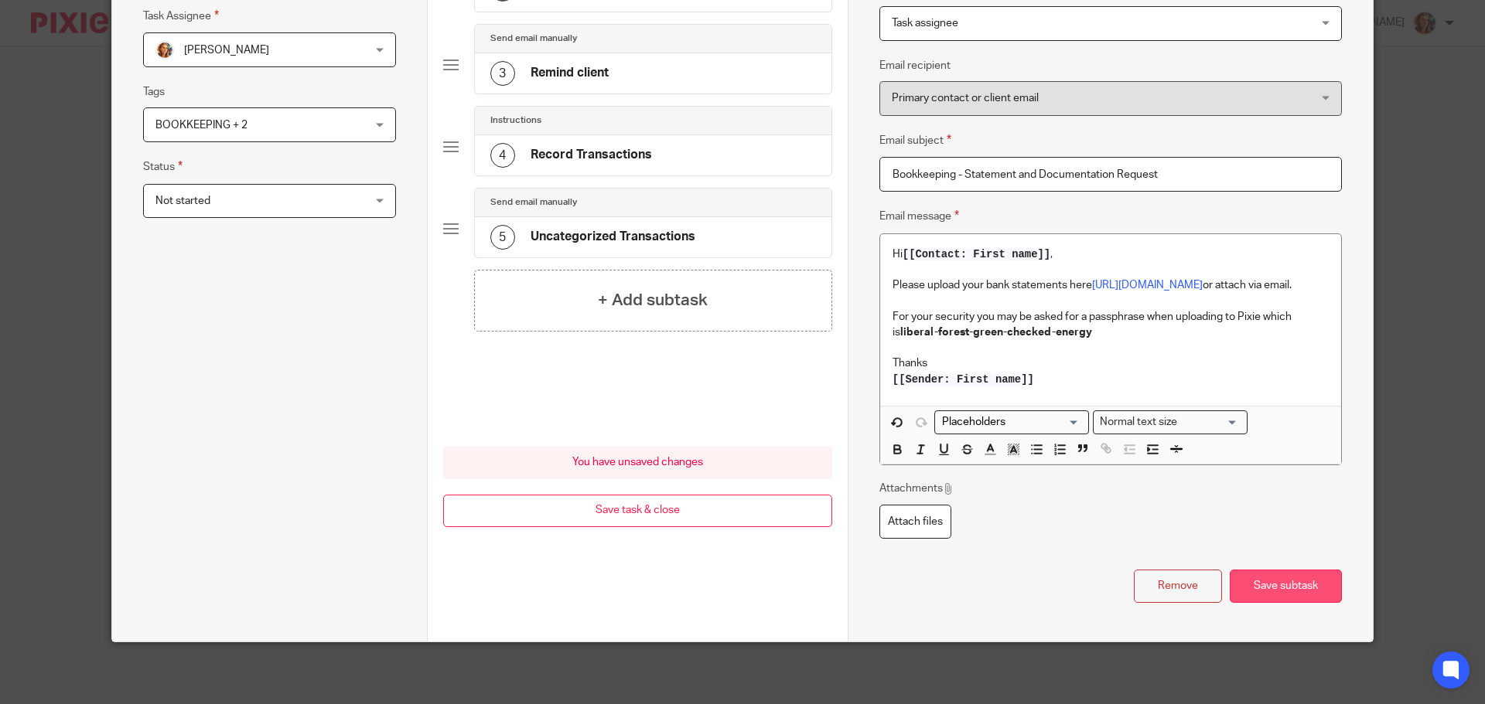
click at [1288, 595] on button "Save subtask" at bounding box center [1285, 586] width 112 height 33
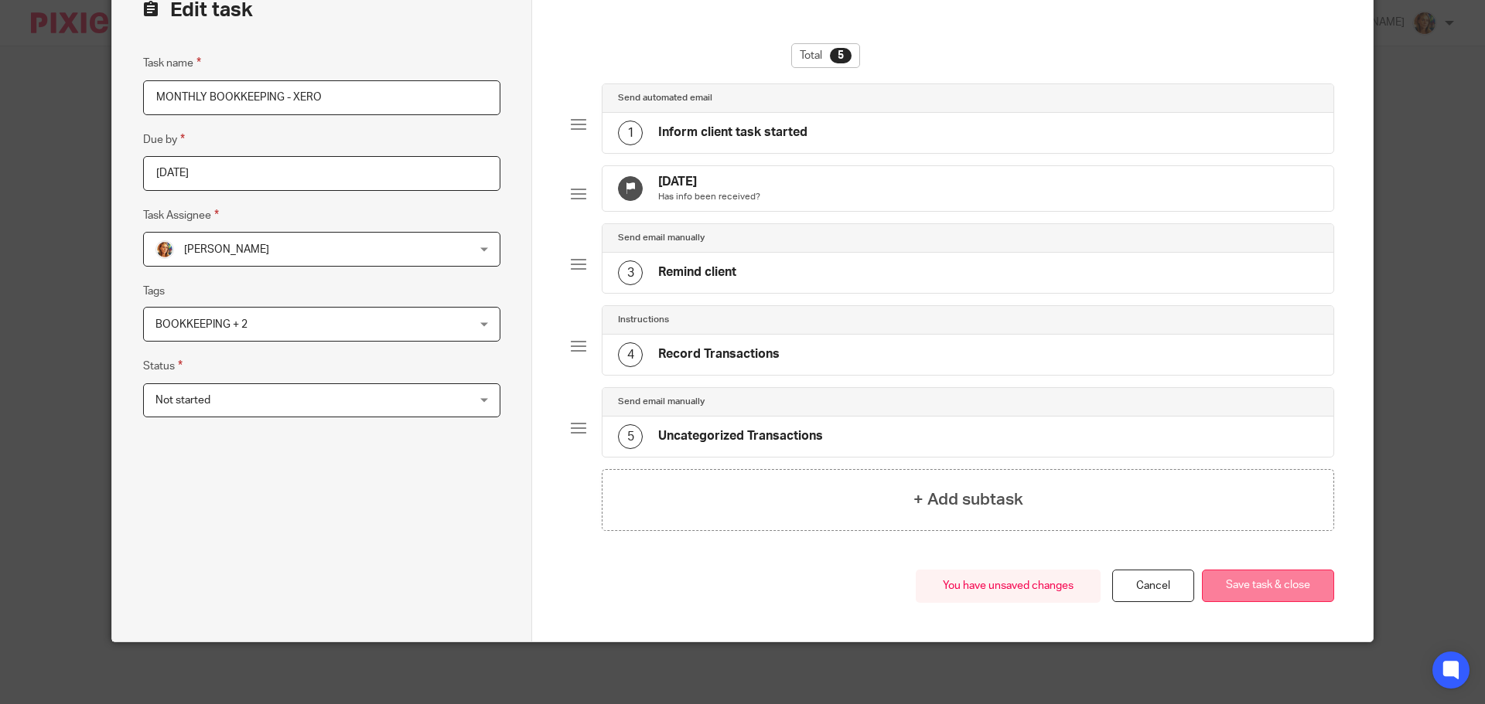
click at [1259, 592] on button "Save task & close" at bounding box center [1268, 586] width 132 height 33
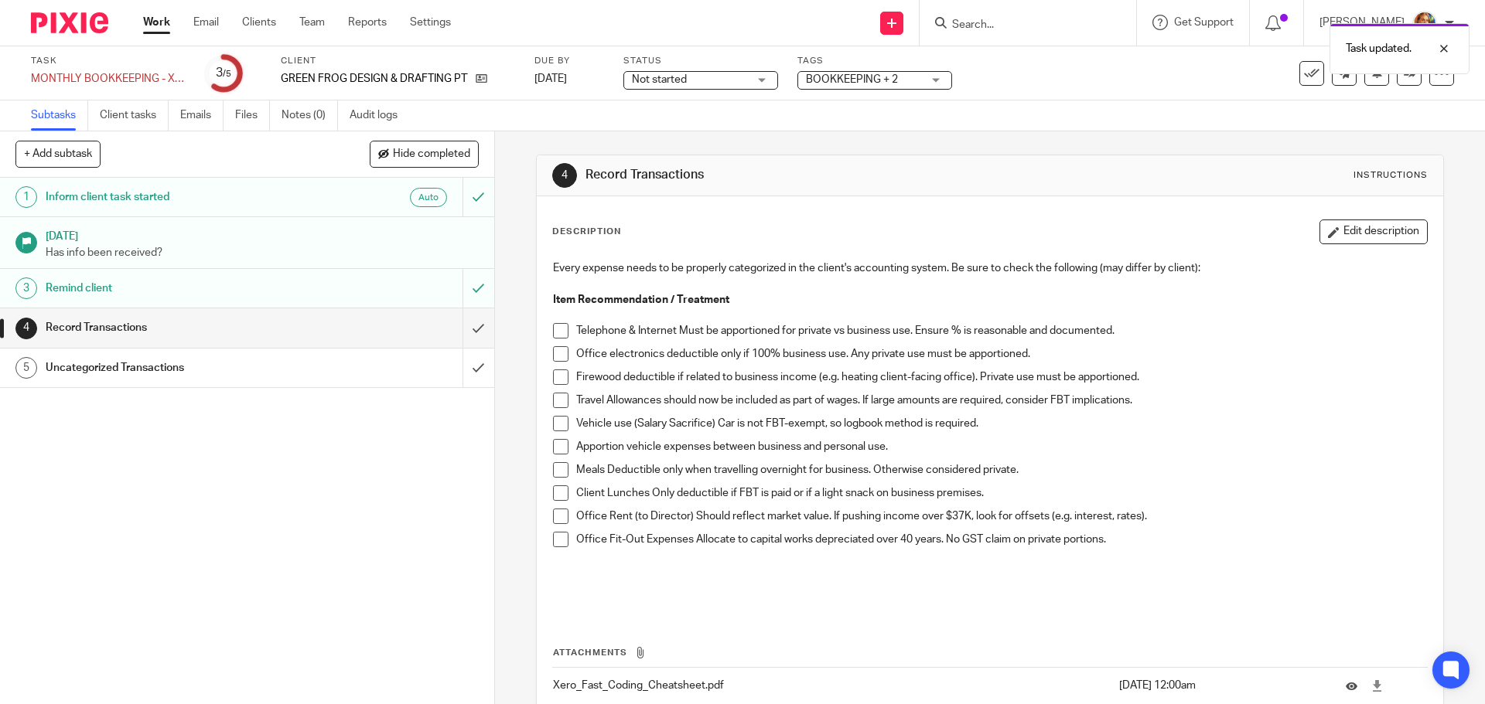
click at [332, 206] on div "Auto" at bounding box center [380, 197] width 134 height 19
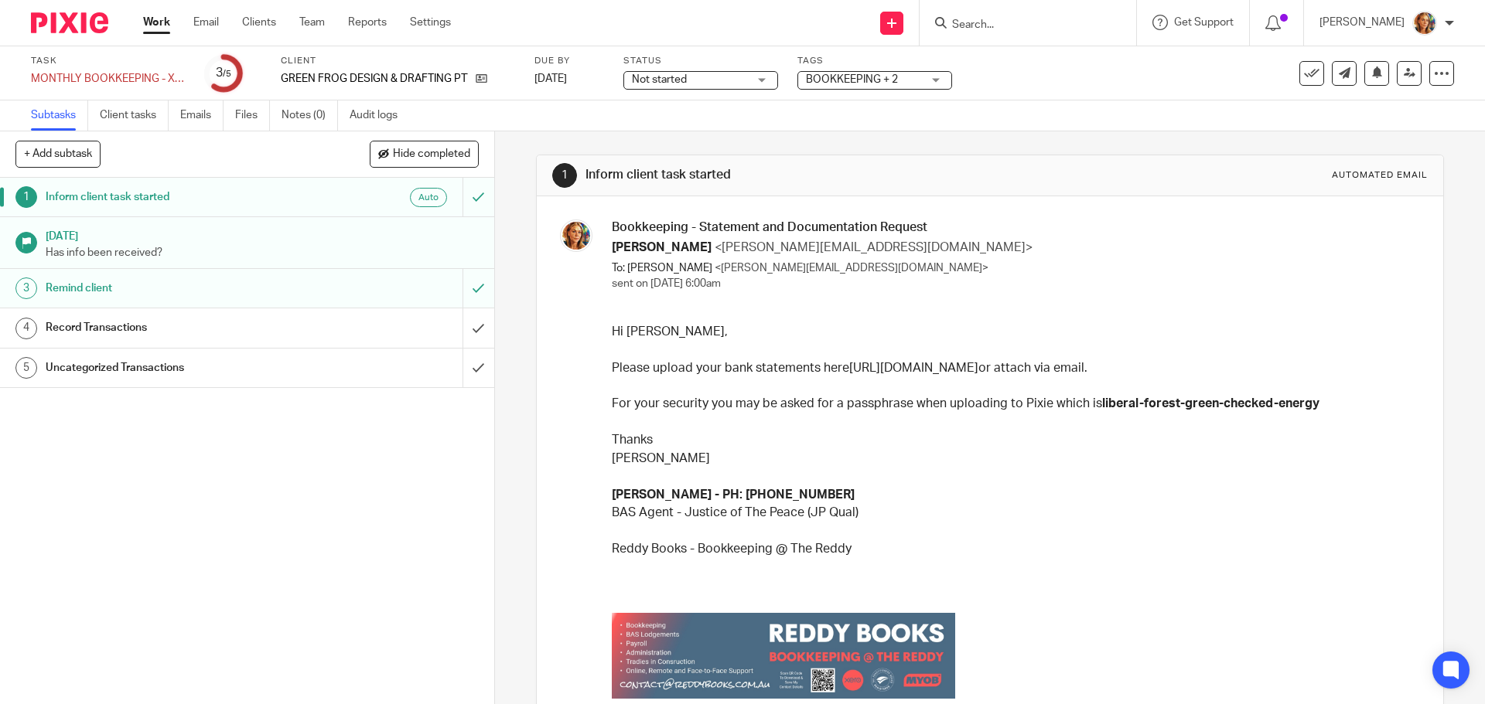
click at [332, 288] on div "Remind client" at bounding box center [246, 288] width 401 height 23
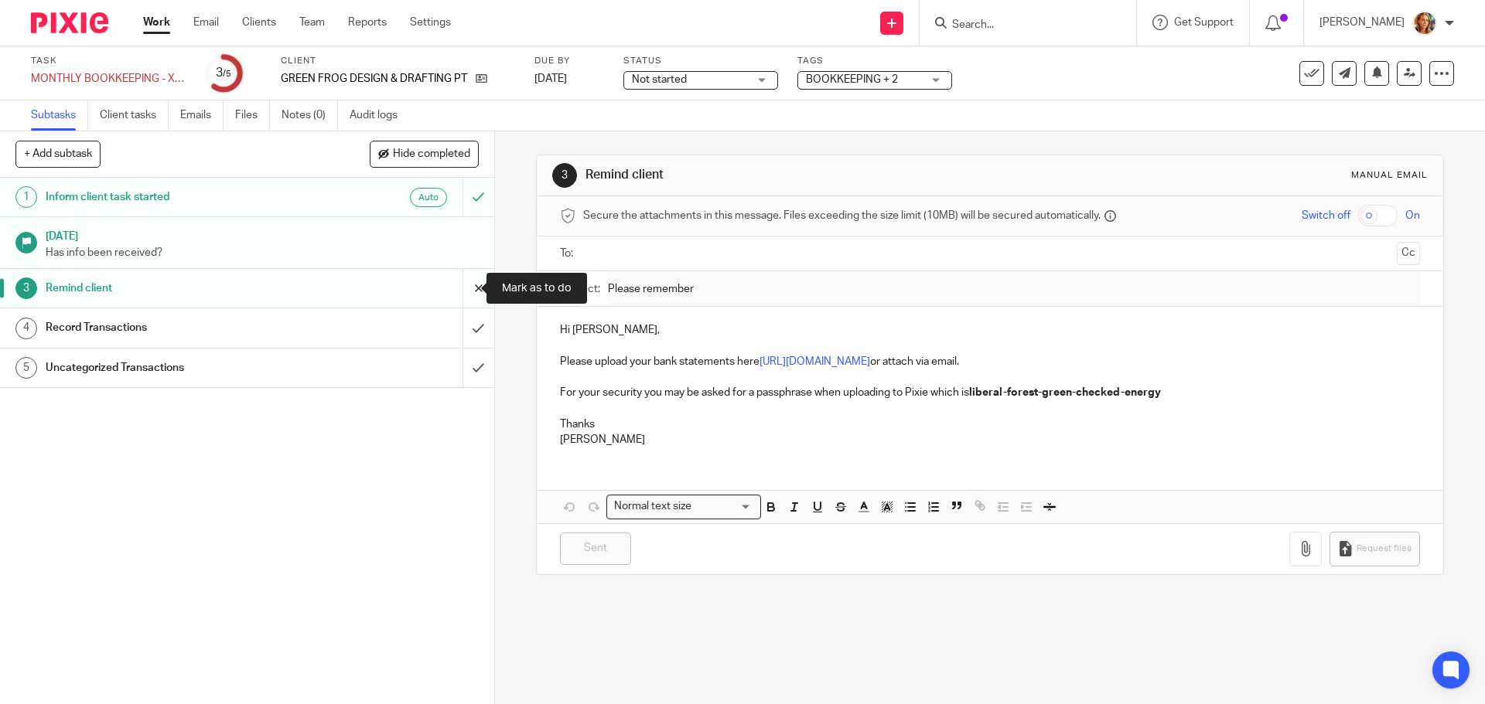
click at [469, 290] on input "submit" at bounding box center [247, 288] width 494 height 39
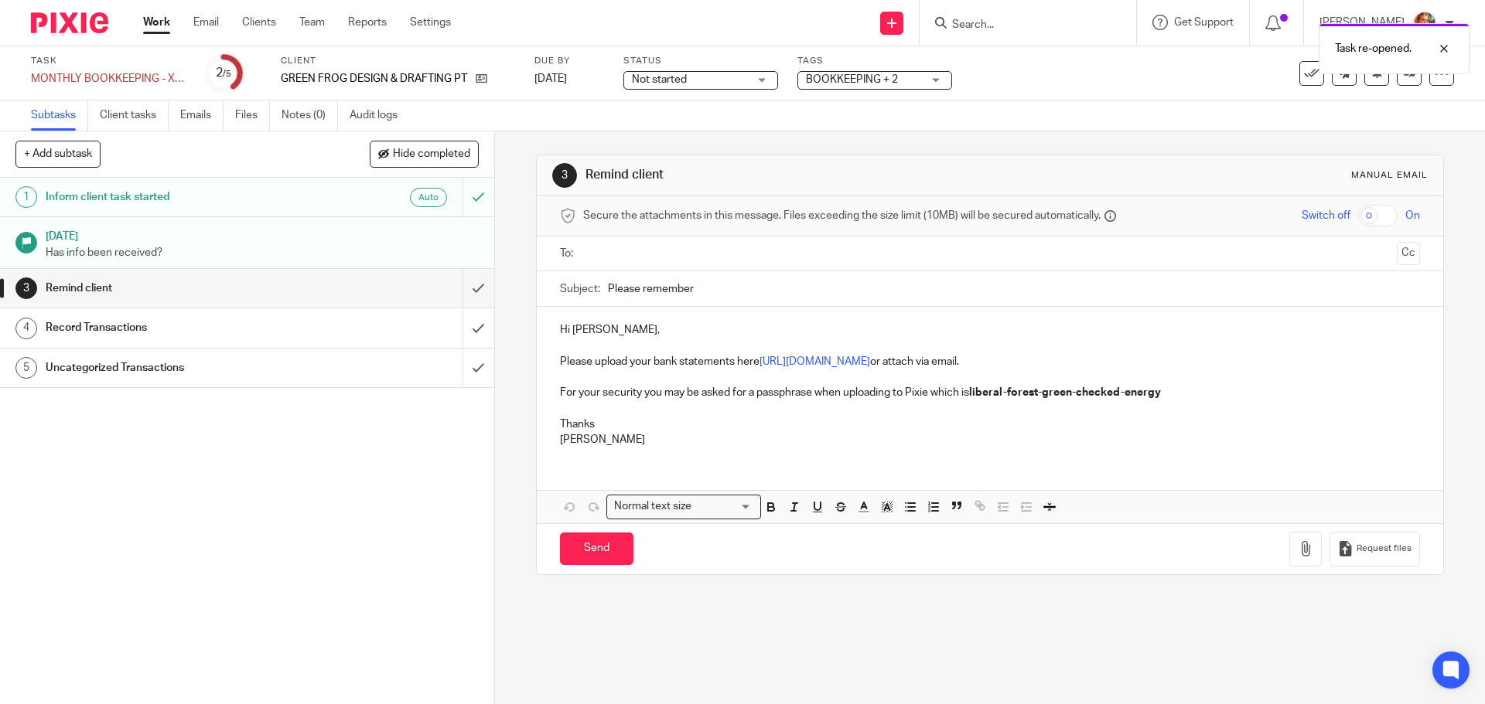
click at [275, 196] on h1 "Inform client task started" at bounding box center [180, 197] width 268 height 23
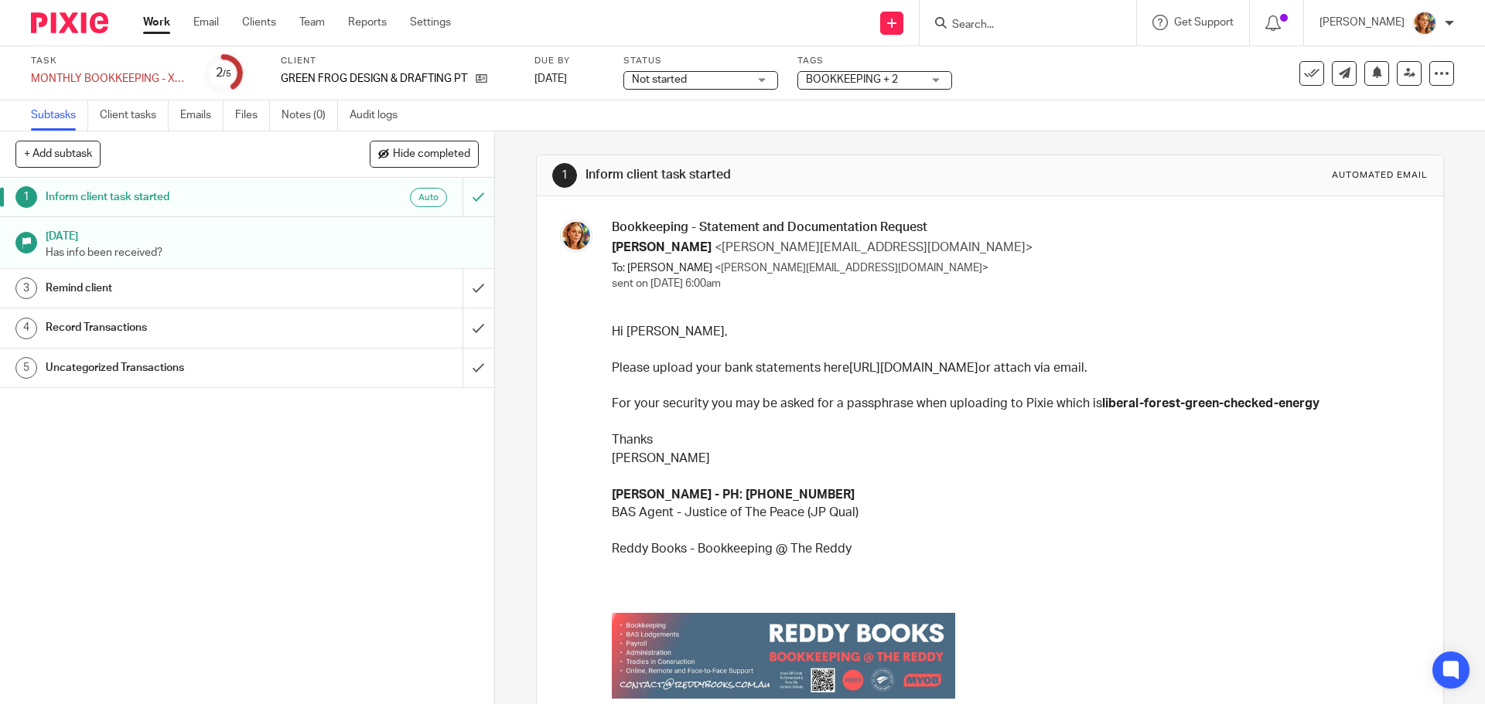
click at [128, 289] on h1 "Remind client" at bounding box center [180, 288] width 268 height 23
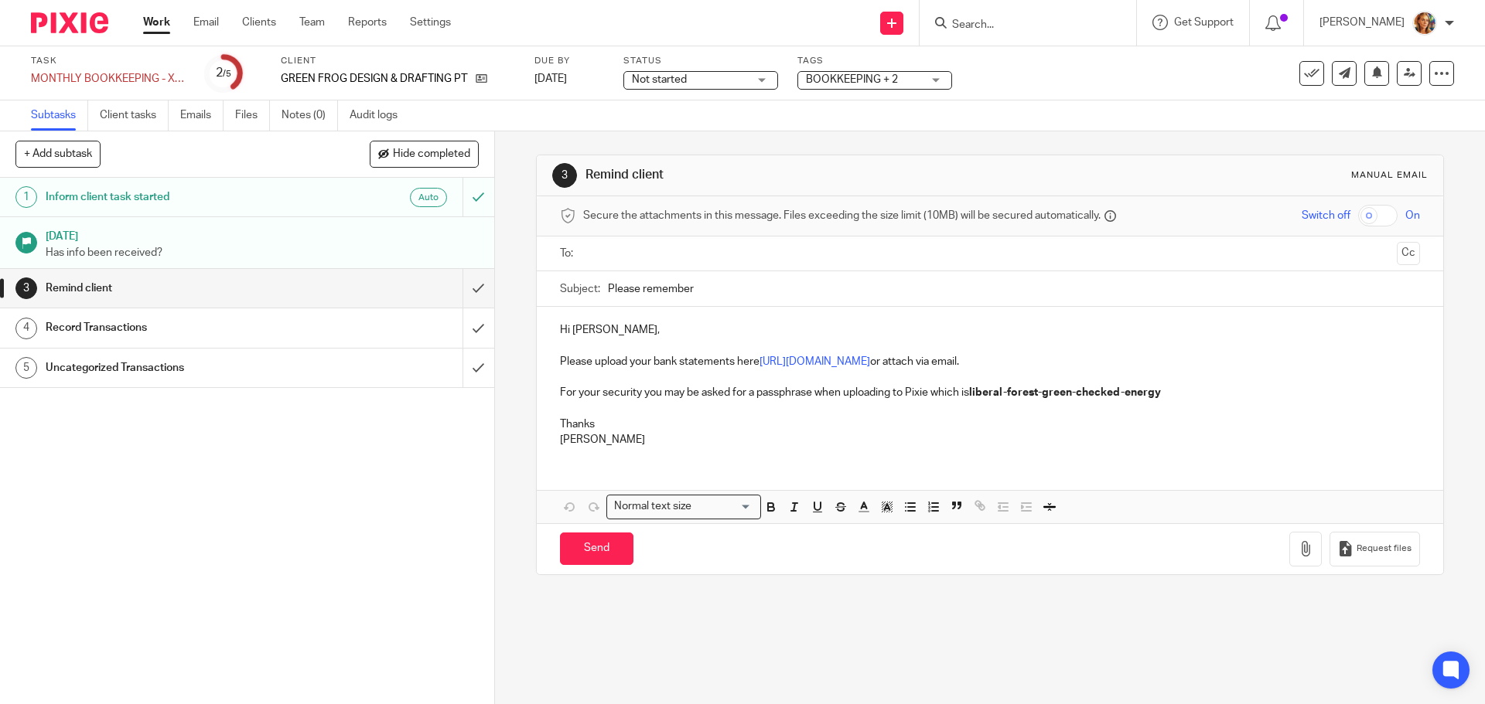
click at [662, 367] on p "Please upload your bank statements here https://reddy-books.usepixie.net/u/9aa9…" at bounding box center [989, 361] width 859 height 15
click at [592, 364] on p "Please upload your bank statements here https://reddy-books.usepixie.net/u/9aa9…" at bounding box center [989, 361] width 859 height 15
click at [802, 362] on p "Please remember to upload your bank statements here https://reddy-books.usepixi…" at bounding box center [989, 361] width 859 height 15
click at [834, 552] on button "Save draft" at bounding box center [882, 549] width 97 height 33
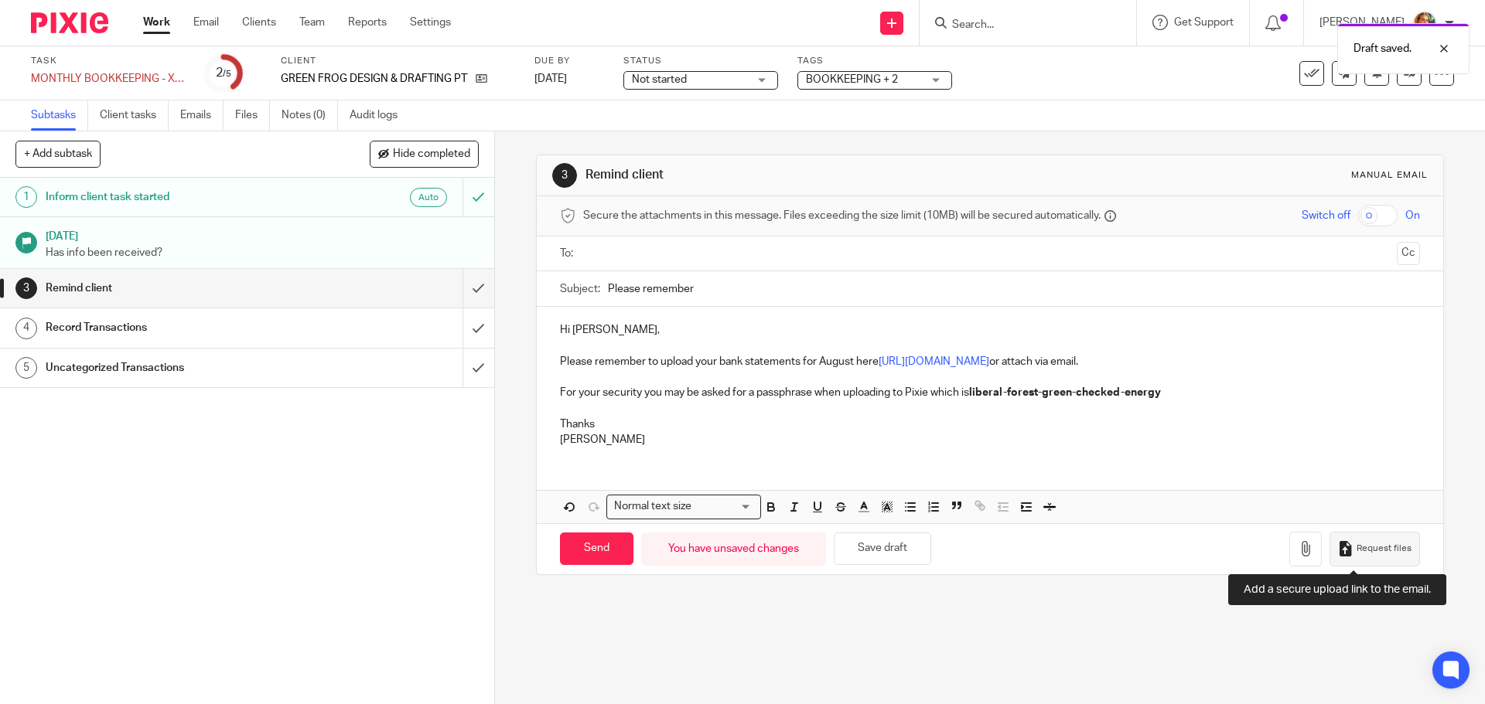
click at [1371, 550] on span "Request files" at bounding box center [1383, 549] width 55 height 12
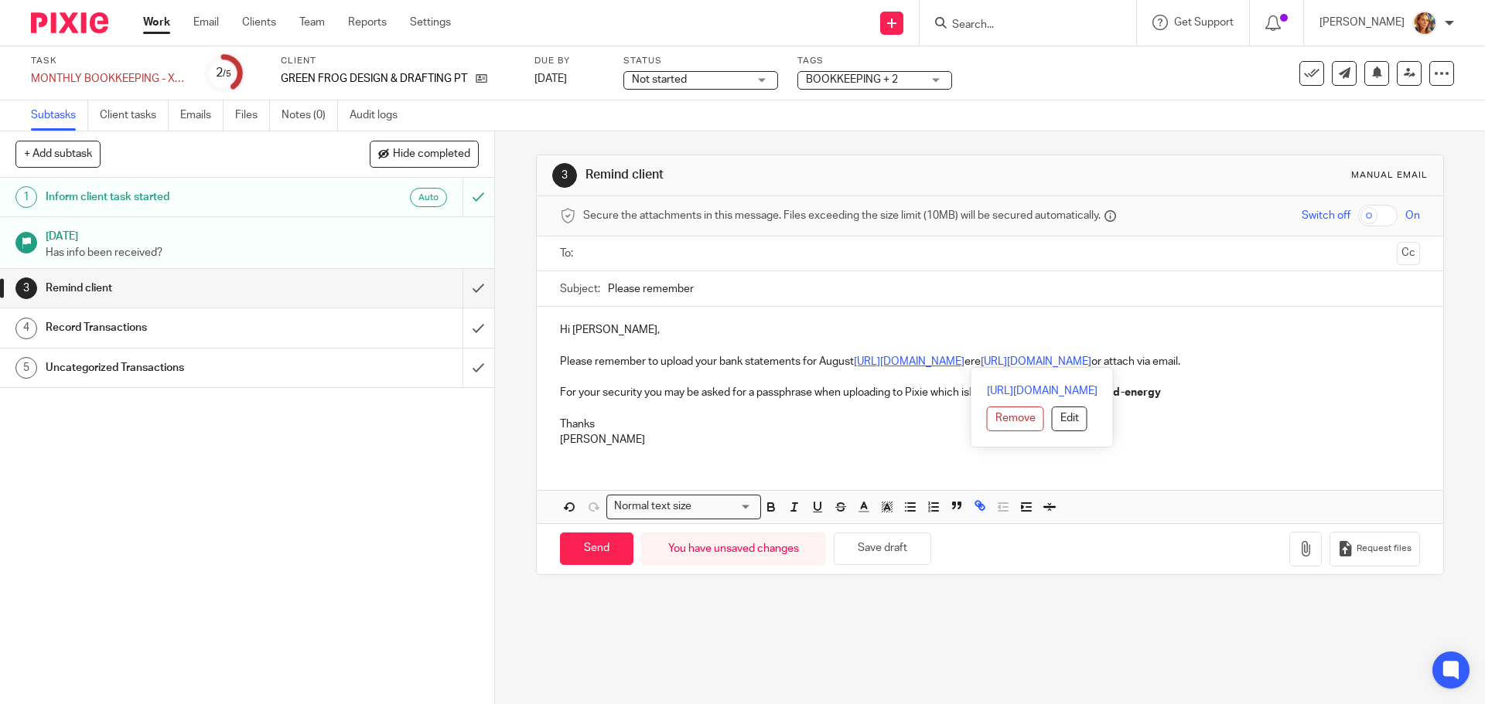
drag, startPoint x: 854, startPoint y: 363, endPoint x: 1220, endPoint y: 365, distance: 365.8
click at [964, 365] on link "https://reddy-books.usepixie.net/u/801db151b05d90df3b421d0f73c392a7h" at bounding box center [909, 361] width 111 height 11
click at [987, 363] on link "[URL][DOMAIN_NAME]" at bounding box center [931, 361] width 111 height 11
click at [711, 285] on input "Please remember" at bounding box center [1013, 288] width 811 height 35
drag, startPoint x: 711, startPoint y: 285, endPoint x: 593, endPoint y: 290, distance: 118.4
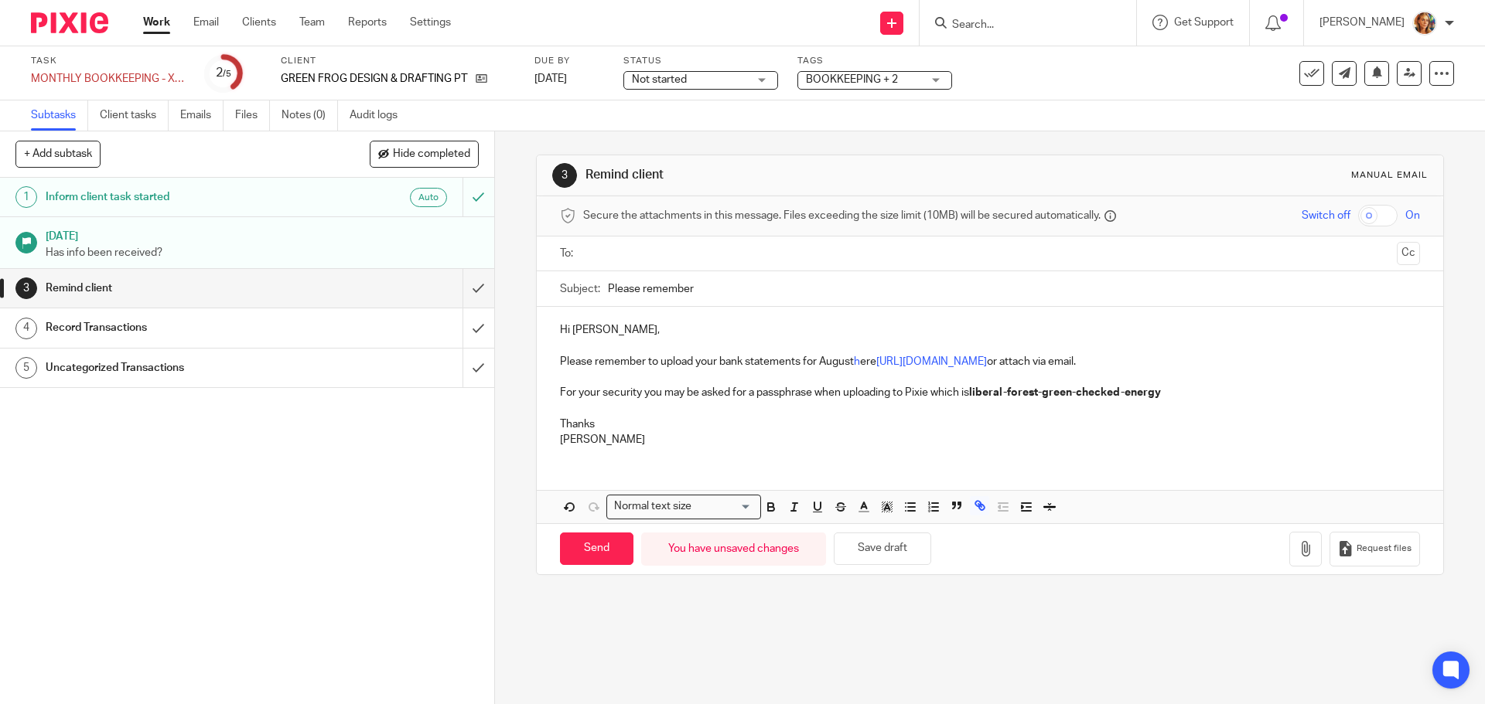
click at [593, 290] on div "Subject: Please remember" at bounding box center [989, 288] width 859 height 35
drag, startPoint x: 966, startPoint y: 285, endPoint x: 516, endPoint y: 268, distance: 450.4
click at [516, 268] on div "3 Remind client Manual email Secure the attachments in this message. Files exce…" at bounding box center [990, 417] width 990 height 573
type input "REMINDER FROM REDDY BOOKS: Please upload your bank statements"
click at [213, 199] on h1 "Inform client task started" at bounding box center [180, 197] width 268 height 23
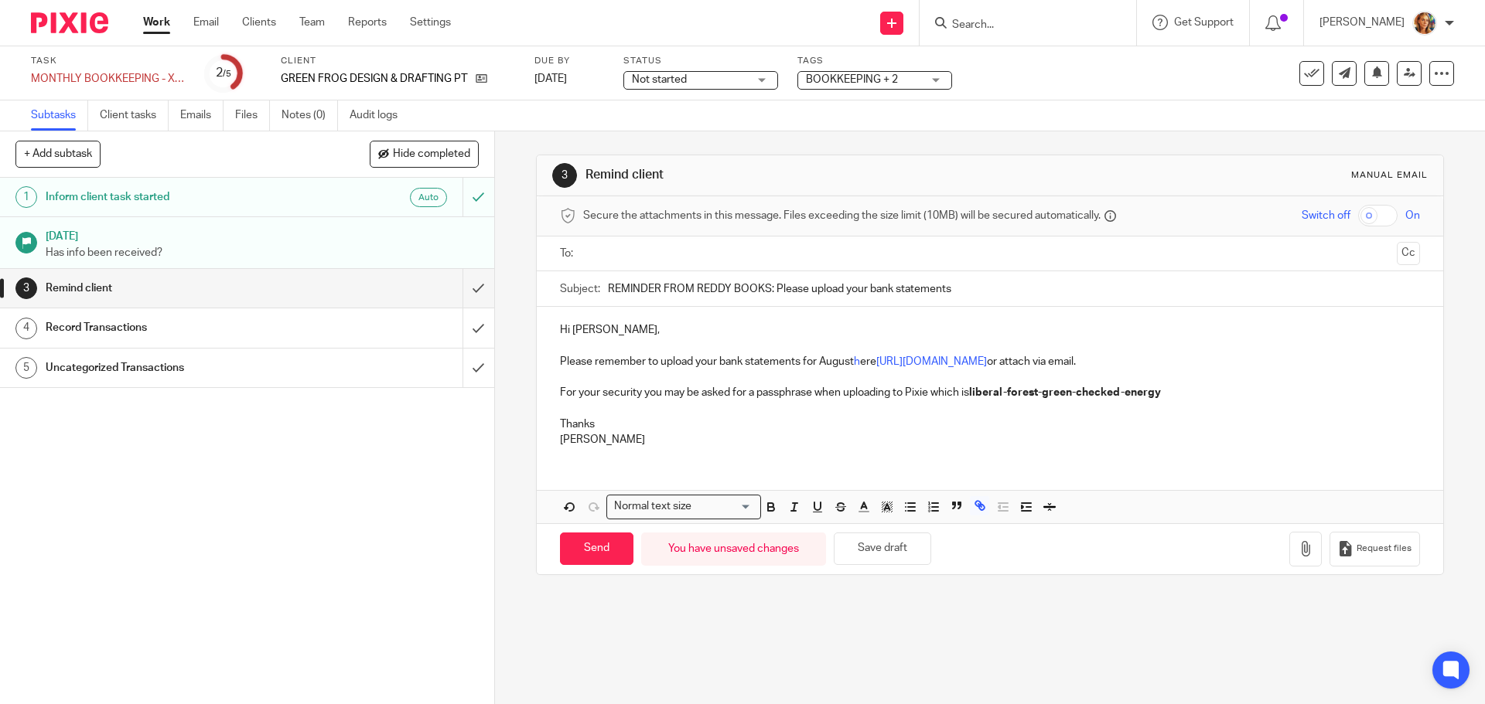
click at [229, 292] on h1 "Remind client" at bounding box center [180, 288] width 268 height 23
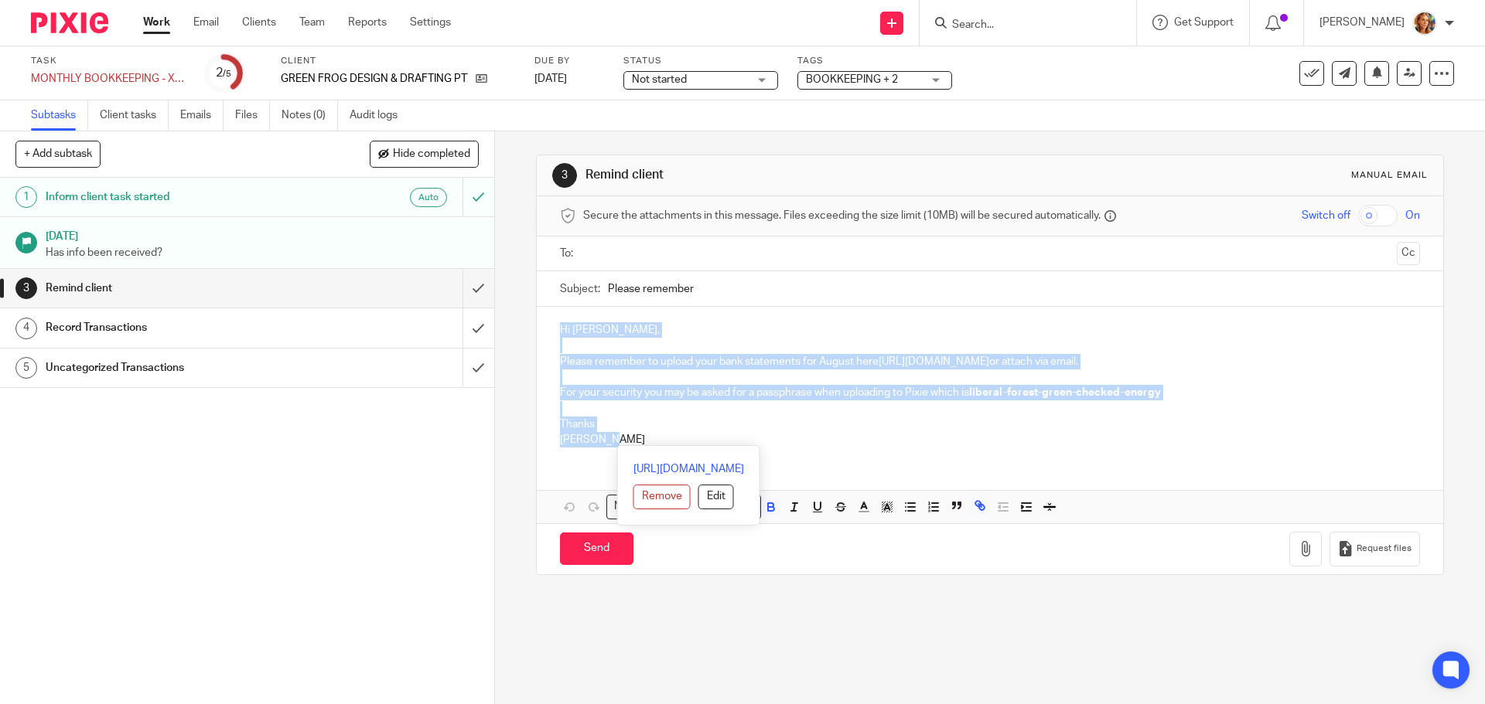
drag, startPoint x: 669, startPoint y: 435, endPoint x: 527, endPoint y: 318, distance: 183.5
click at [527, 318] on div "3 Remind client Manual email Secure the attachments in this message. Files exce…" at bounding box center [990, 417] width 990 height 573
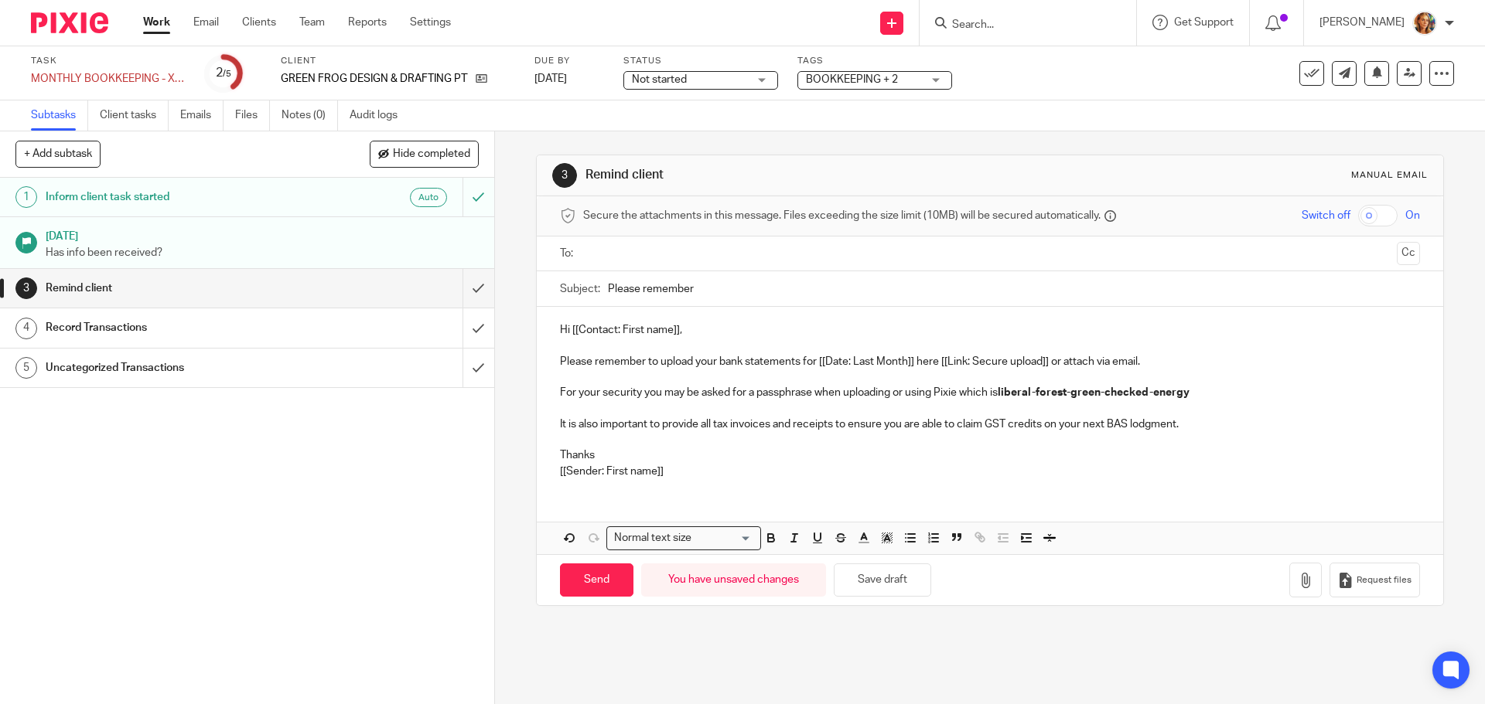
drag, startPoint x: 721, startPoint y: 292, endPoint x: 523, endPoint y: 288, distance: 197.2
click at [523, 288] on div "3 Remind client Manual email Secure the attachments in this message. Files exce…" at bounding box center [990, 417] width 990 height 573
paste input "REMINDER FROM REDDY BOOKS: Please upload your bank statements"
type input "REMINDER FROM REDDY BOOKS: Please upload your bank statements"
click at [847, 581] on button "Save draft" at bounding box center [882, 580] width 97 height 33
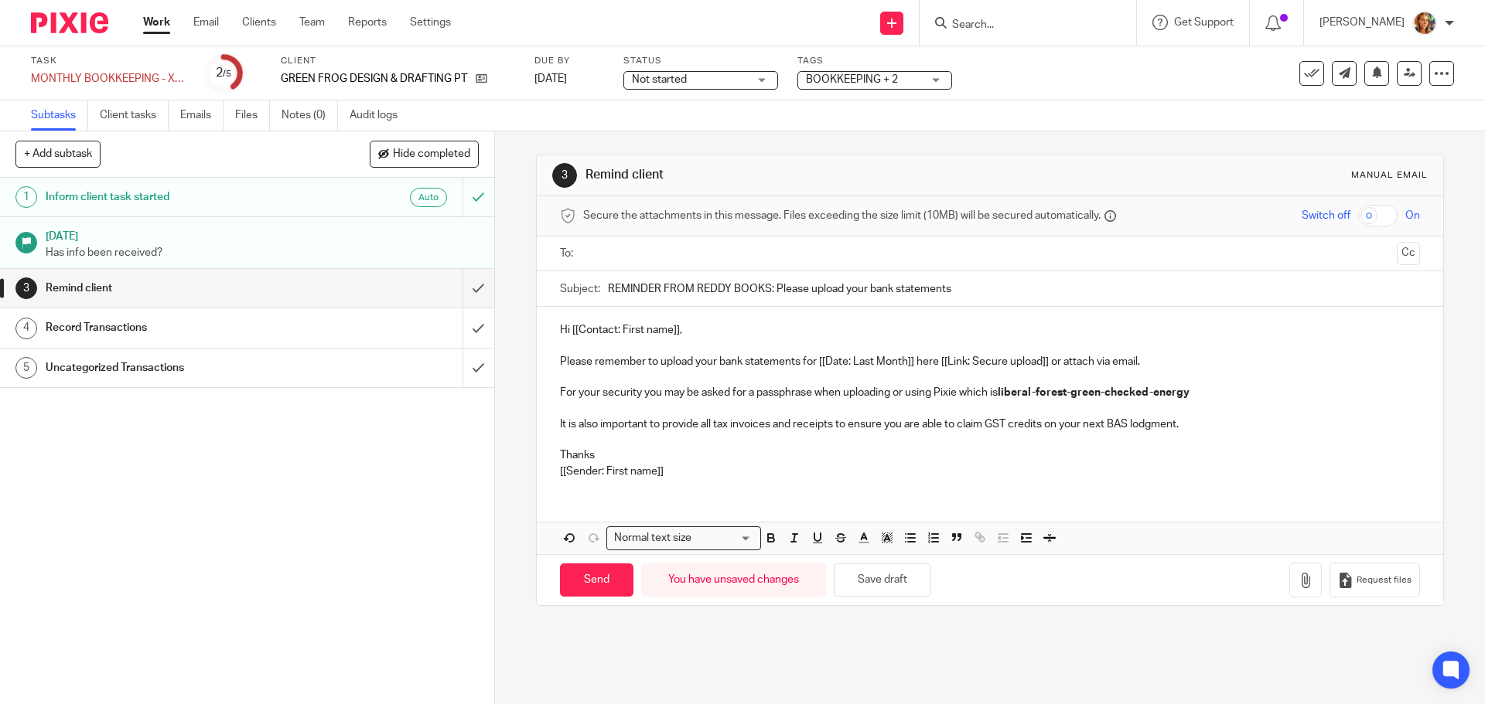
click at [237, 192] on h1 "Inform client task started" at bounding box center [180, 197] width 268 height 23
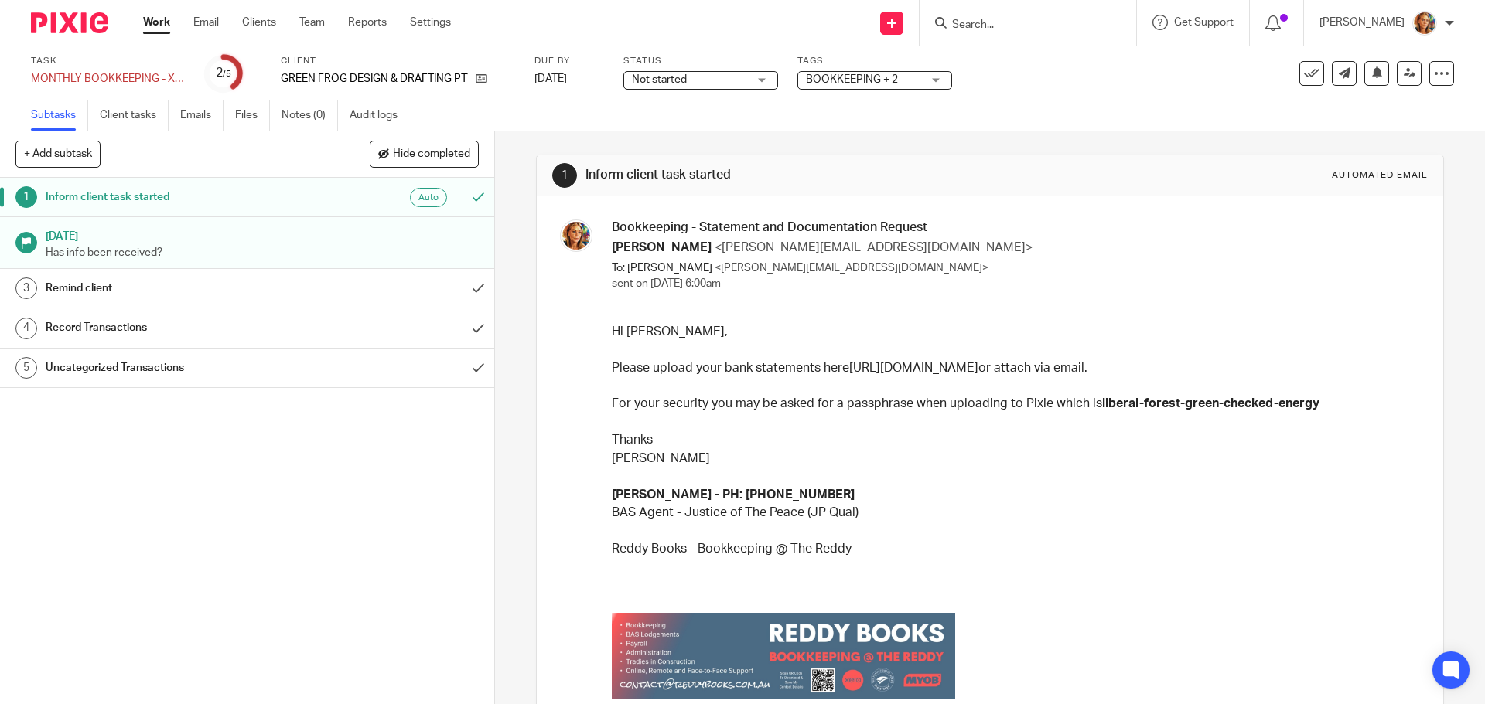
click at [222, 287] on h1 "Remind client" at bounding box center [180, 288] width 268 height 23
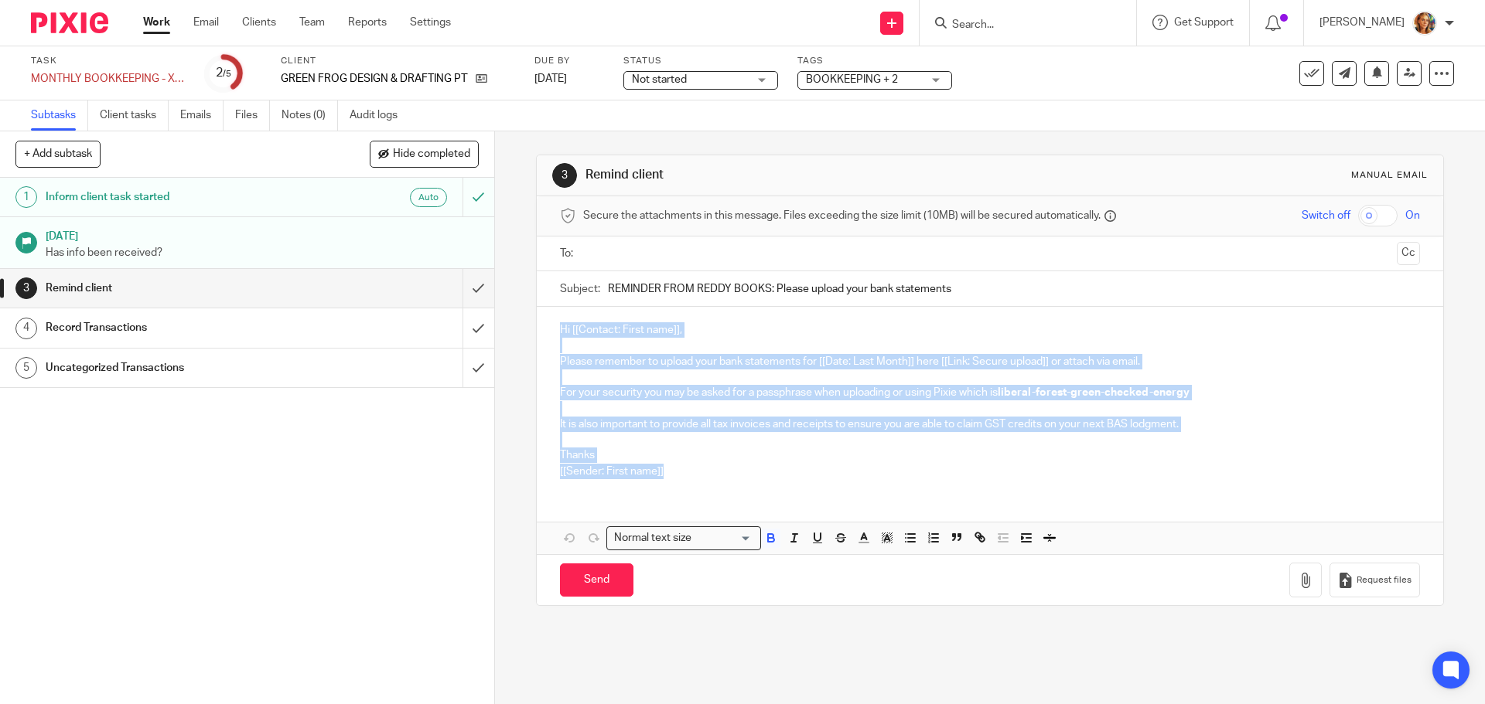
drag, startPoint x: 731, startPoint y: 475, endPoint x: 500, endPoint y: 279, distance: 302.3
click at [500, 279] on div "3 Remind client Manual email Secure the attachments in this message. Files exce…" at bounding box center [990, 417] width 990 height 573
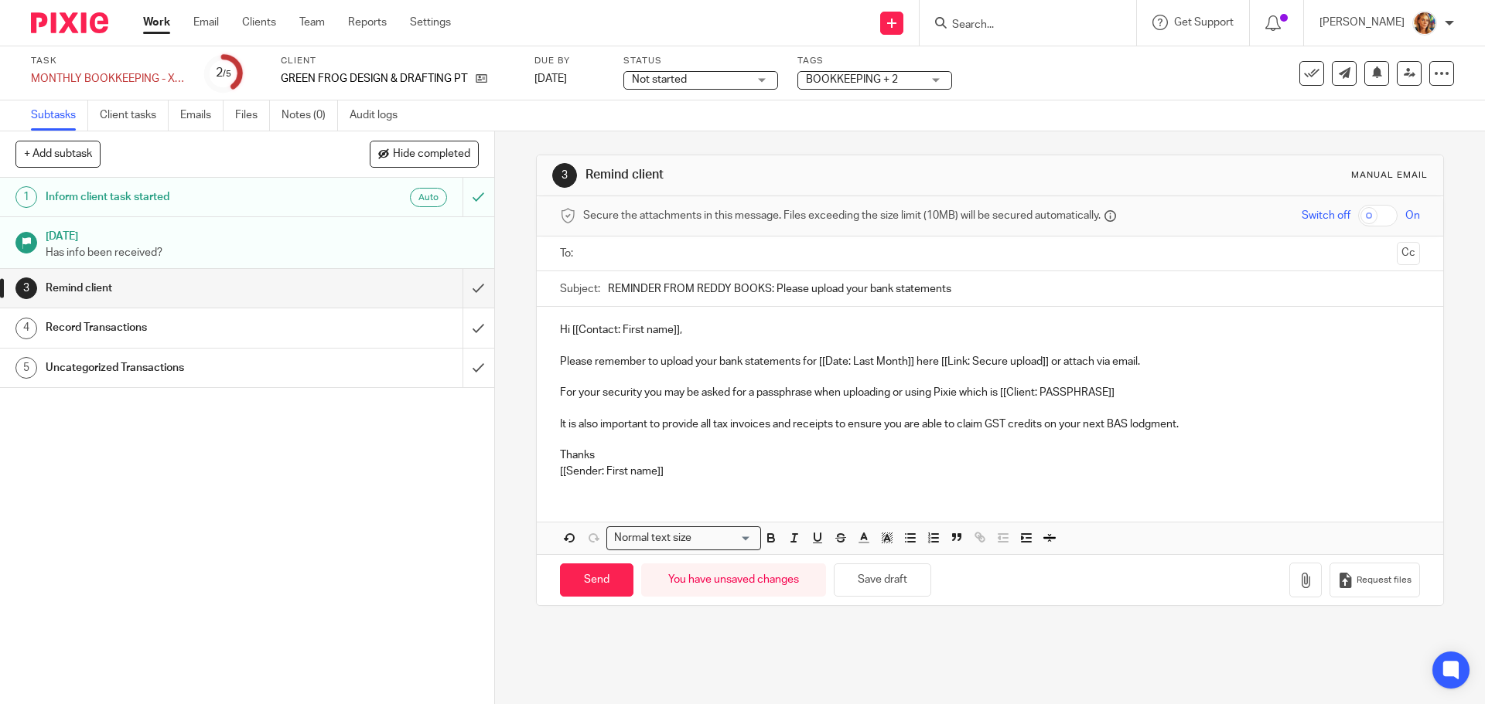
click at [1096, 389] on p "For your security you may be asked for a passphrase when uploading or using Pix…" at bounding box center [989, 392] width 859 height 15
click at [1085, 394] on p "For your security you may be asked for a passphrase when uploading or using Pix…" at bounding box center [989, 392] width 859 height 15
click at [899, 578] on button "Save draft" at bounding box center [882, 580] width 97 height 33
click at [797, 390] on p "For your security you may be asked for a passphrase when uploading or using Pix…" at bounding box center [989, 392] width 859 height 15
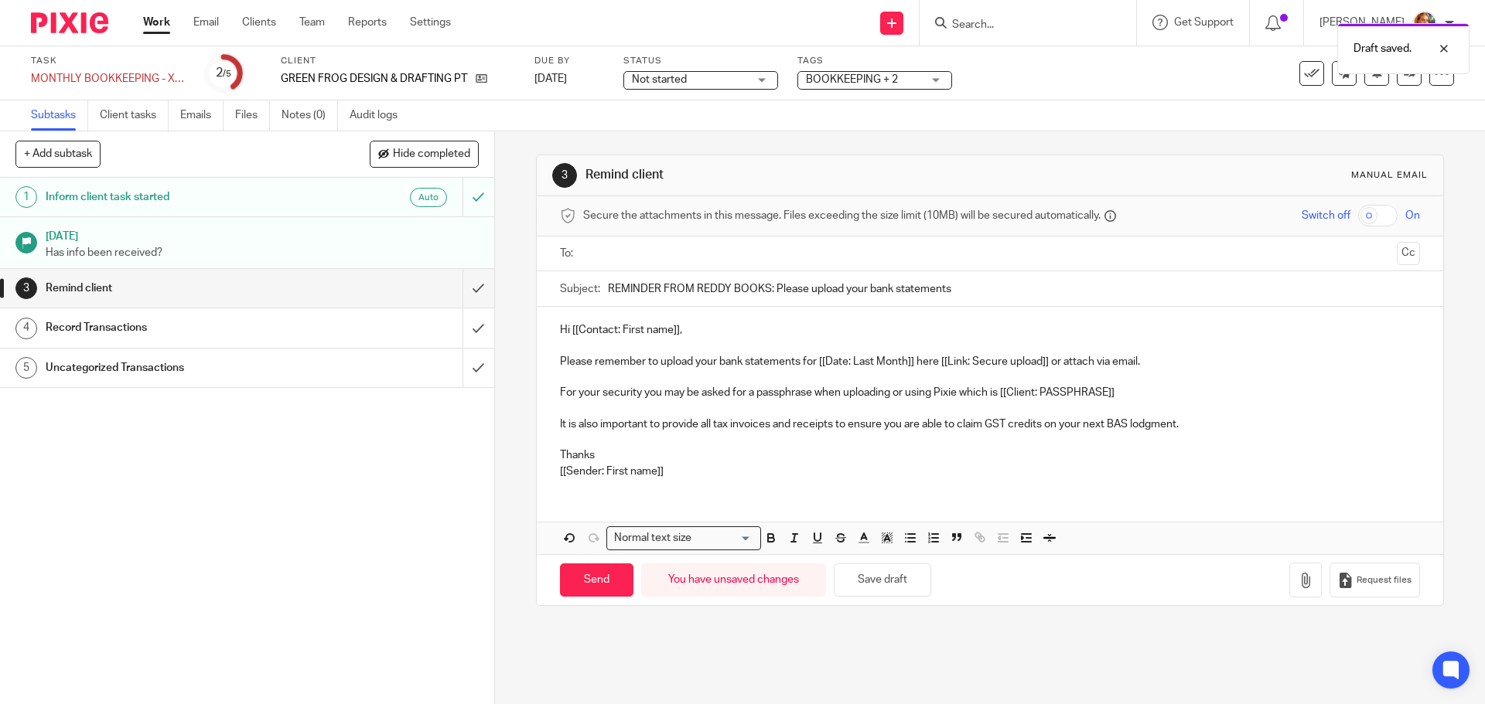
click at [844, 359] on p "Please remember to upload your bank statements for [[Date: Last Month]] here [[…" at bounding box center [989, 361] width 859 height 15
click at [849, 254] on input "text" at bounding box center [988, 254] width 801 height 18
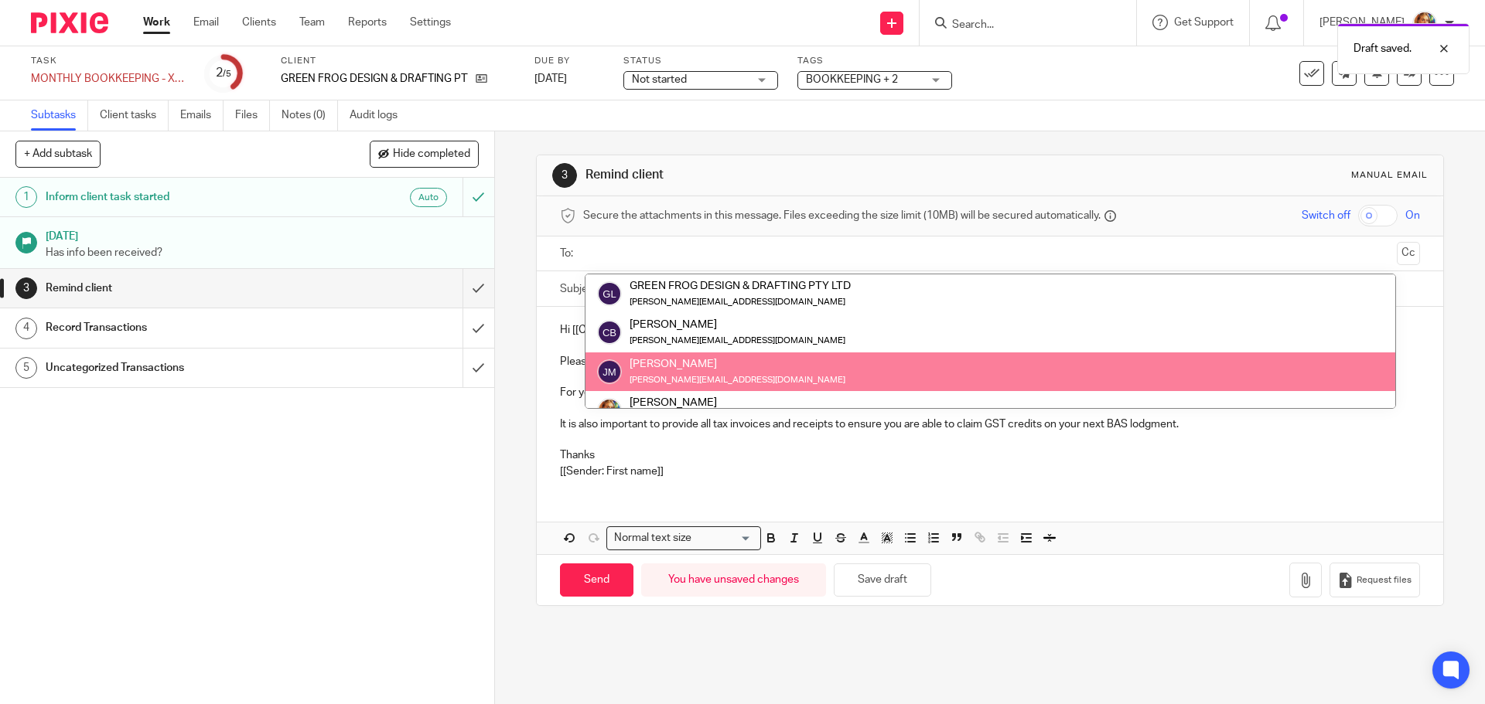
scroll to position [100, 0]
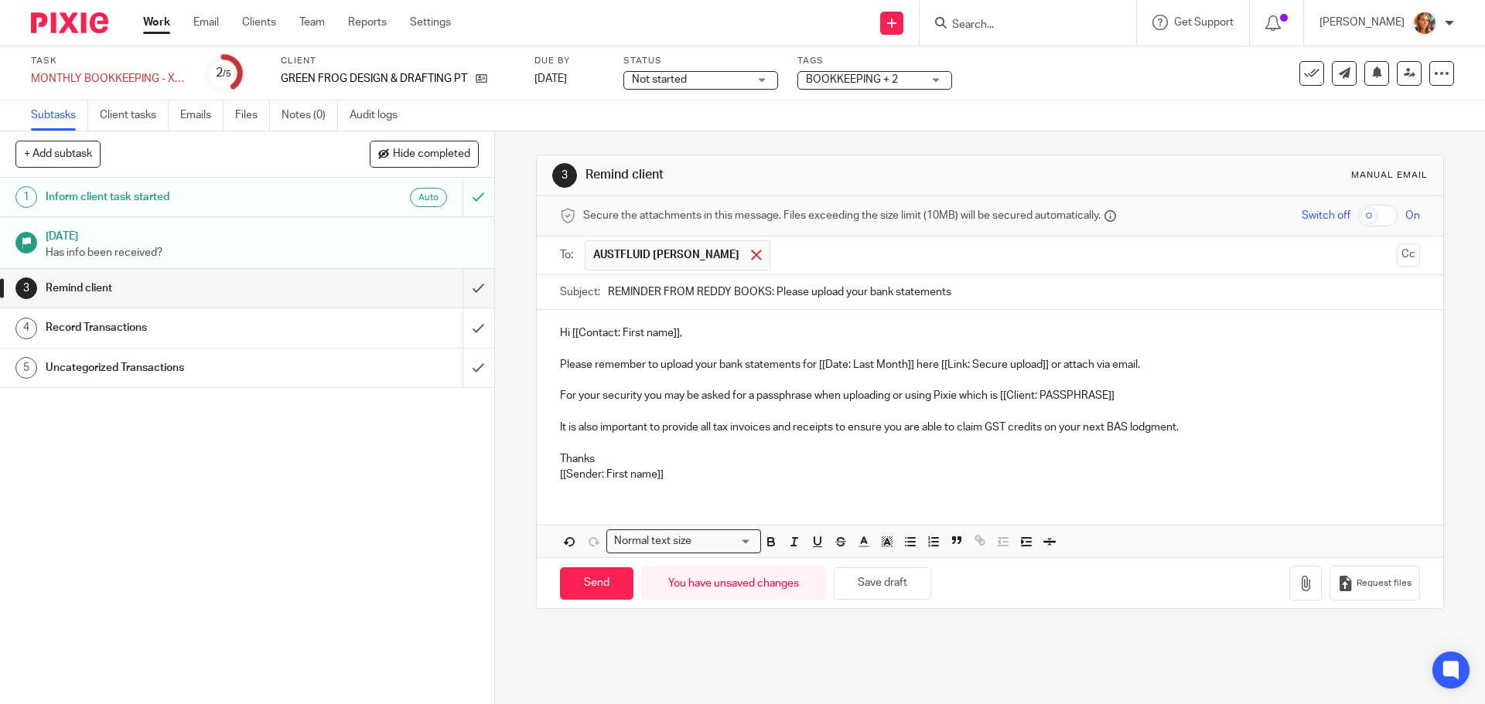
click at [747, 257] on div at bounding box center [756, 255] width 18 height 23
click at [718, 257] on input "text" at bounding box center [988, 254] width 801 height 18
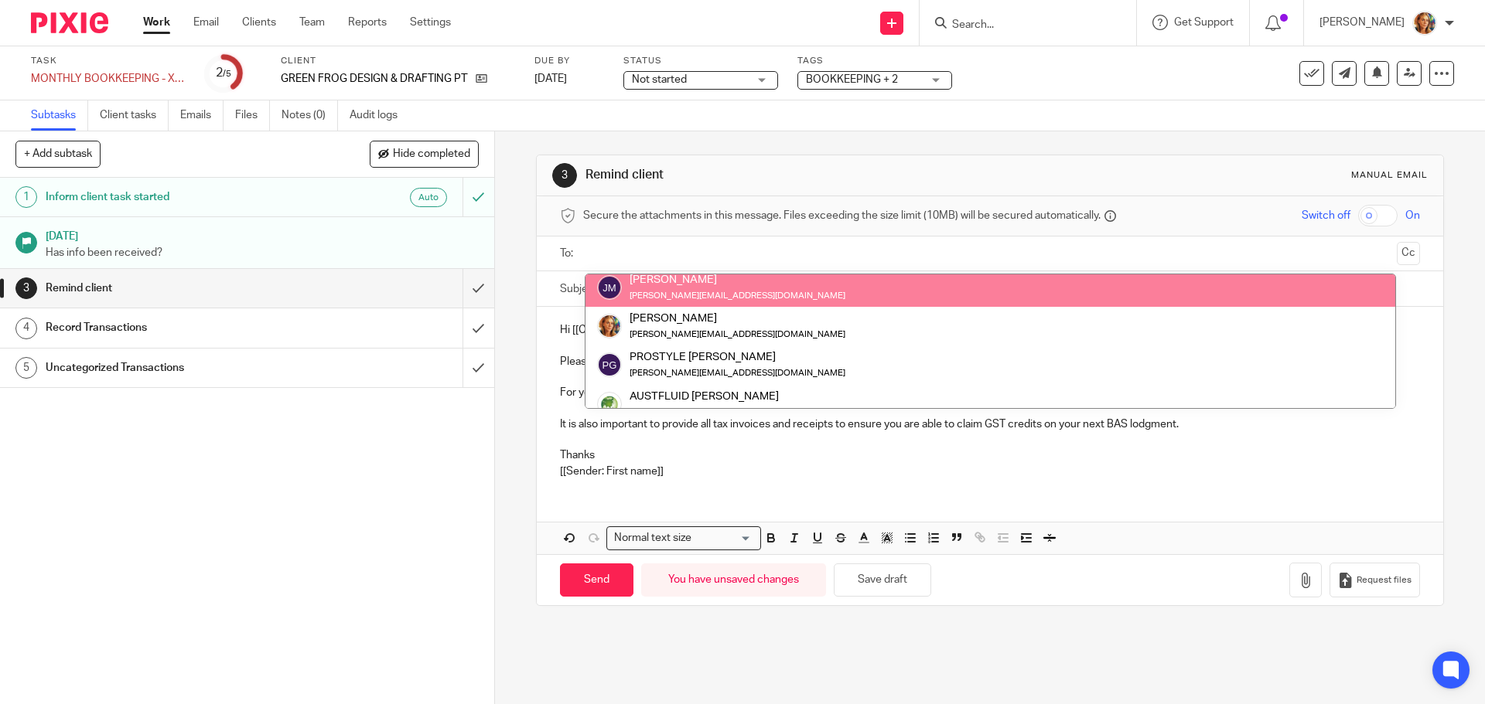
scroll to position [77, 0]
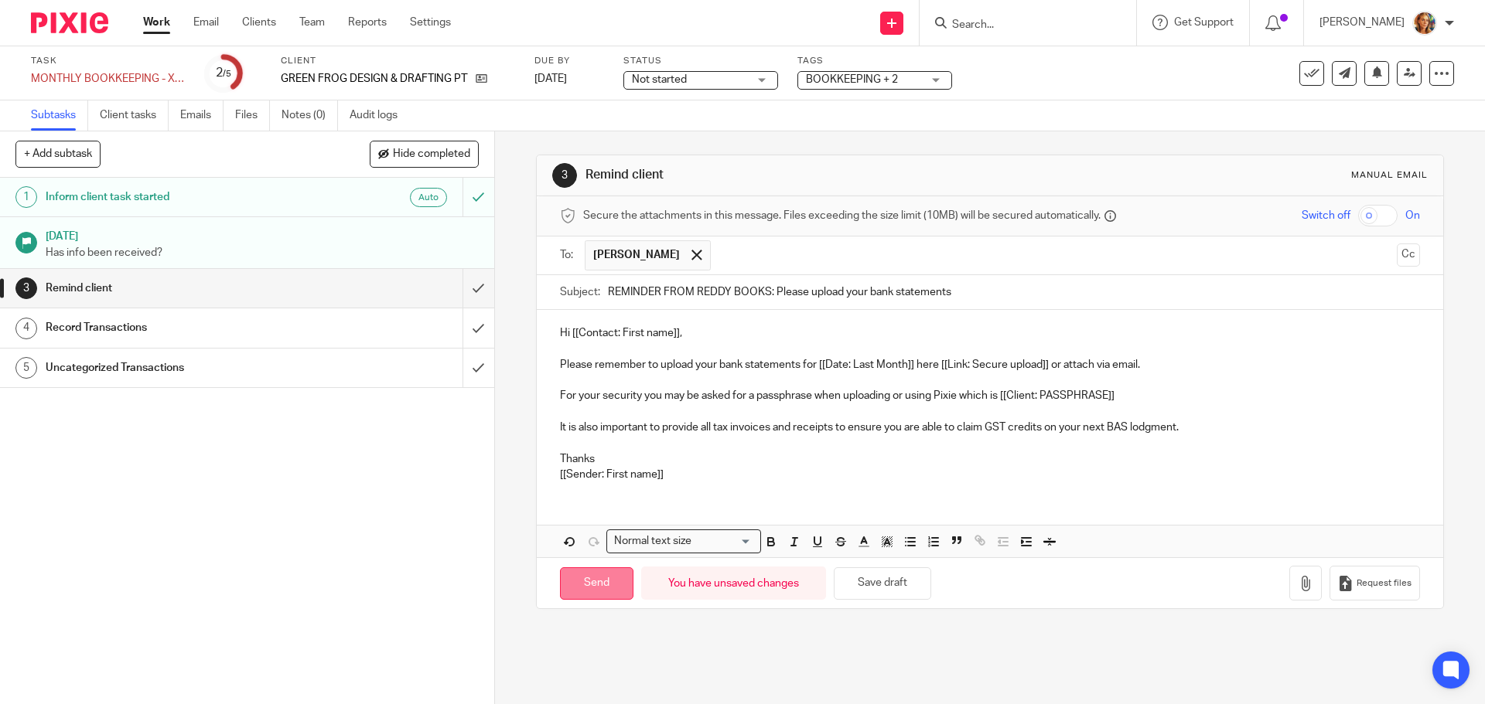
click at [584, 598] on input "Send" at bounding box center [596, 584] width 73 height 33
type input "Sent"
click at [287, 199] on h1 "Inform client task started" at bounding box center [180, 197] width 268 height 23
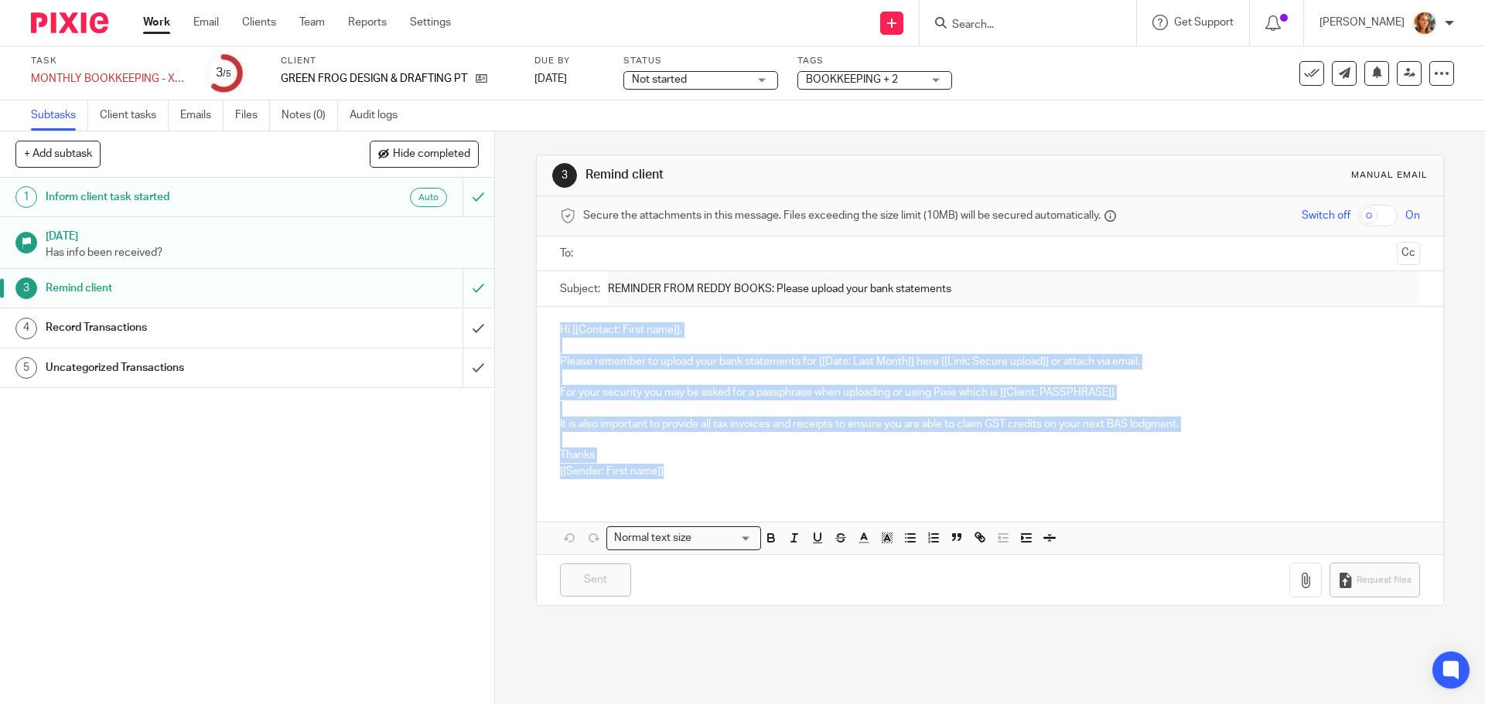
drag, startPoint x: 671, startPoint y: 477, endPoint x: 508, endPoint y: 312, distance: 232.4
click at [508, 312] on div "3 Remind client Manual email Secure the attachments in this message. Files exce…" at bounding box center [990, 417] width 990 height 573
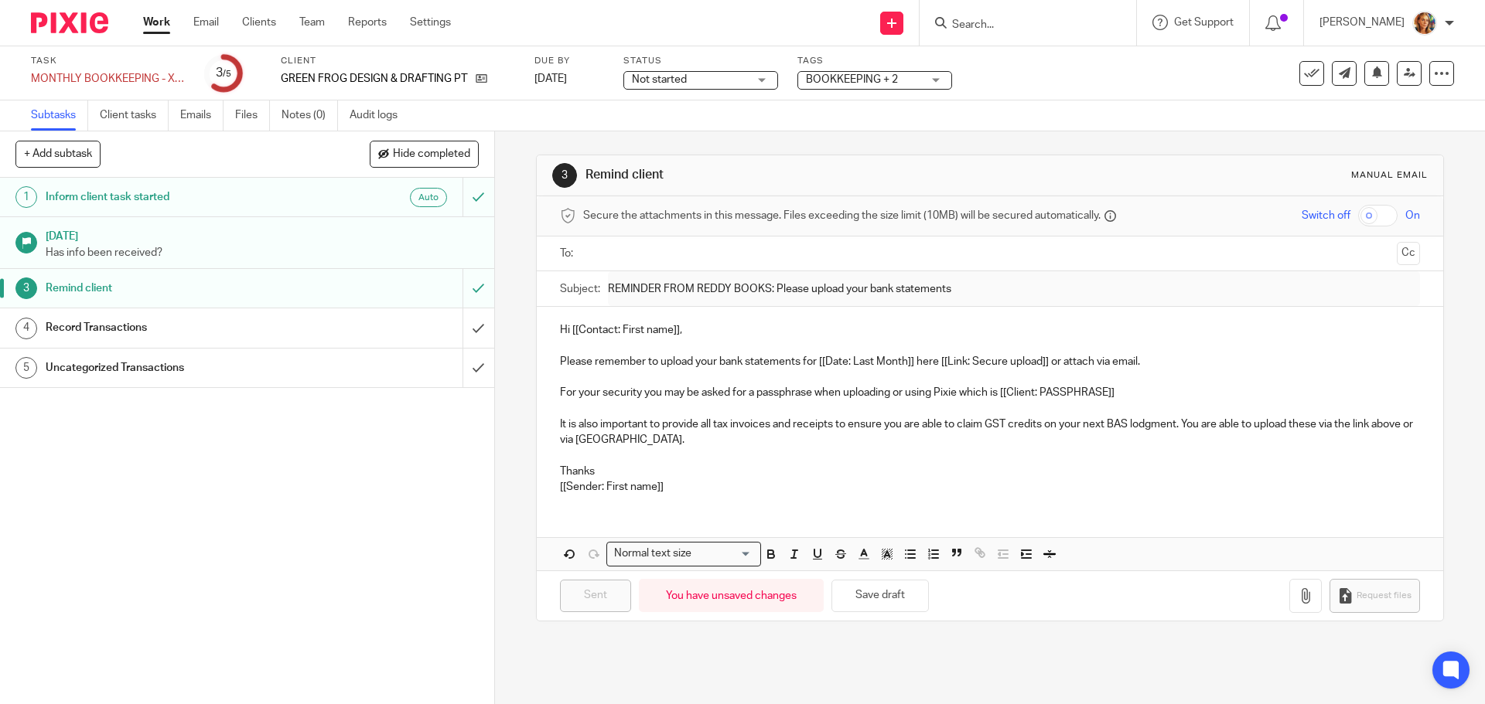
click at [834, 367] on p "Please remember to upload your bank statements for [[Date: Last Month]] here [[…" at bounding box center [989, 361] width 859 height 15
click at [823, 363] on p "Please remember to upload your bank statements for [[Date: Last Month]] here [[…" at bounding box center [989, 361] width 859 height 15
drag, startPoint x: 816, startPoint y: 360, endPoint x: 910, endPoint y: 369, distance: 94.8
click at [910, 369] on p "Please remember to upload your bank statements for [[Date: Last Month]] here [[…" at bounding box center [989, 361] width 859 height 15
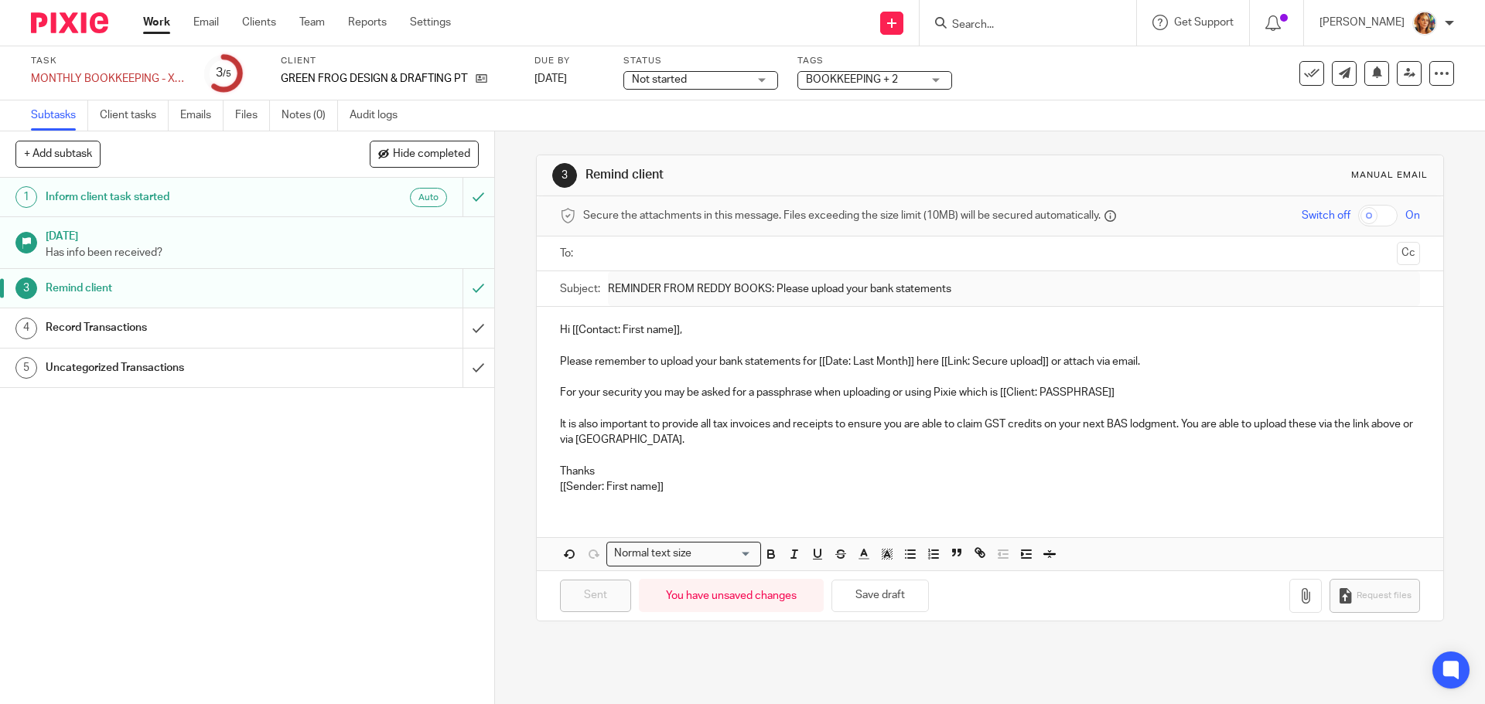
click at [1110, 595] on div "Sent You have unsaved changes Save draft Request files" at bounding box center [989, 596] width 905 height 51
click at [880, 599] on button "Save draft" at bounding box center [879, 596] width 97 height 33
click at [616, 492] on p "[[Sender: First name]]" at bounding box center [989, 486] width 859 height 15
click at [319, 197] on div "Auto" at bounding box center [380, 197] width 134 height 19
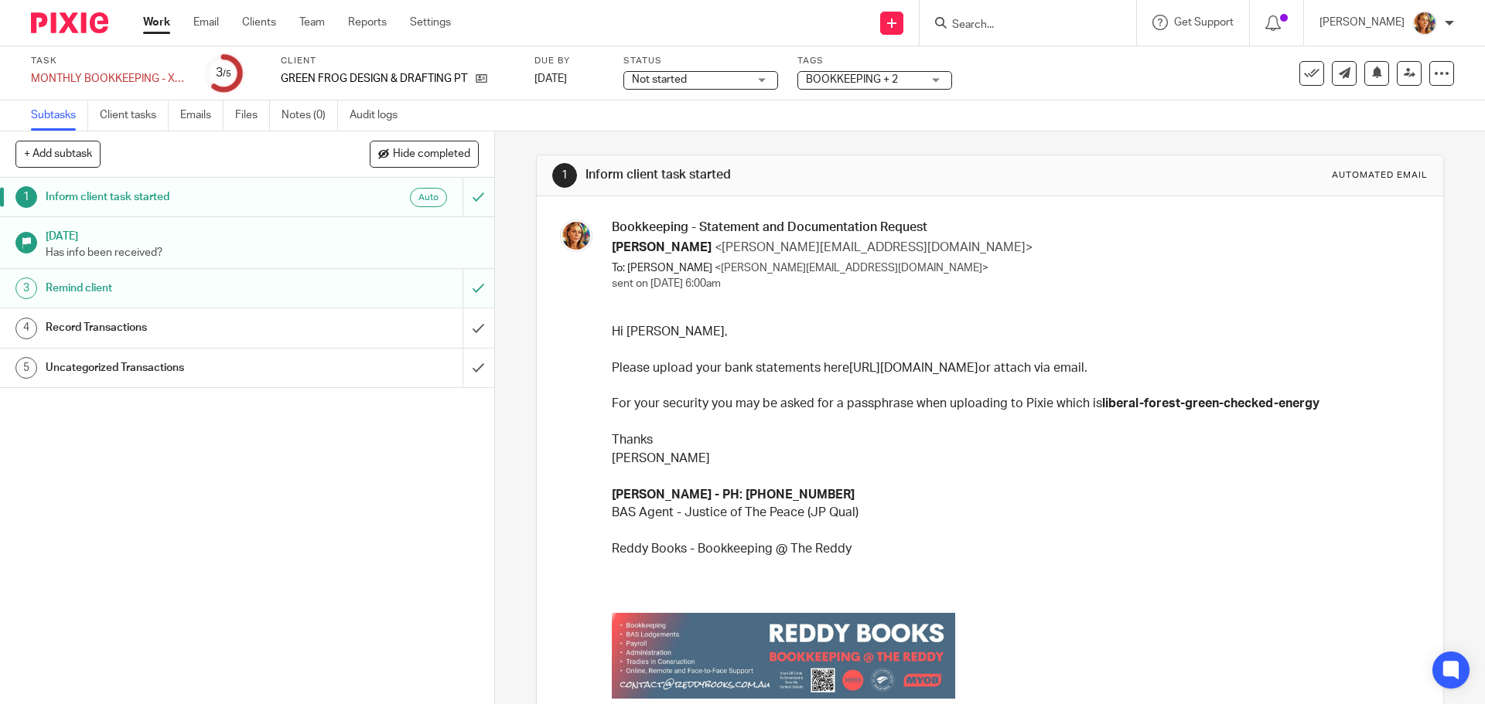
click at [309, 301] on link "3 Remind client" at bounding box center [231, 288] width 462 height 39
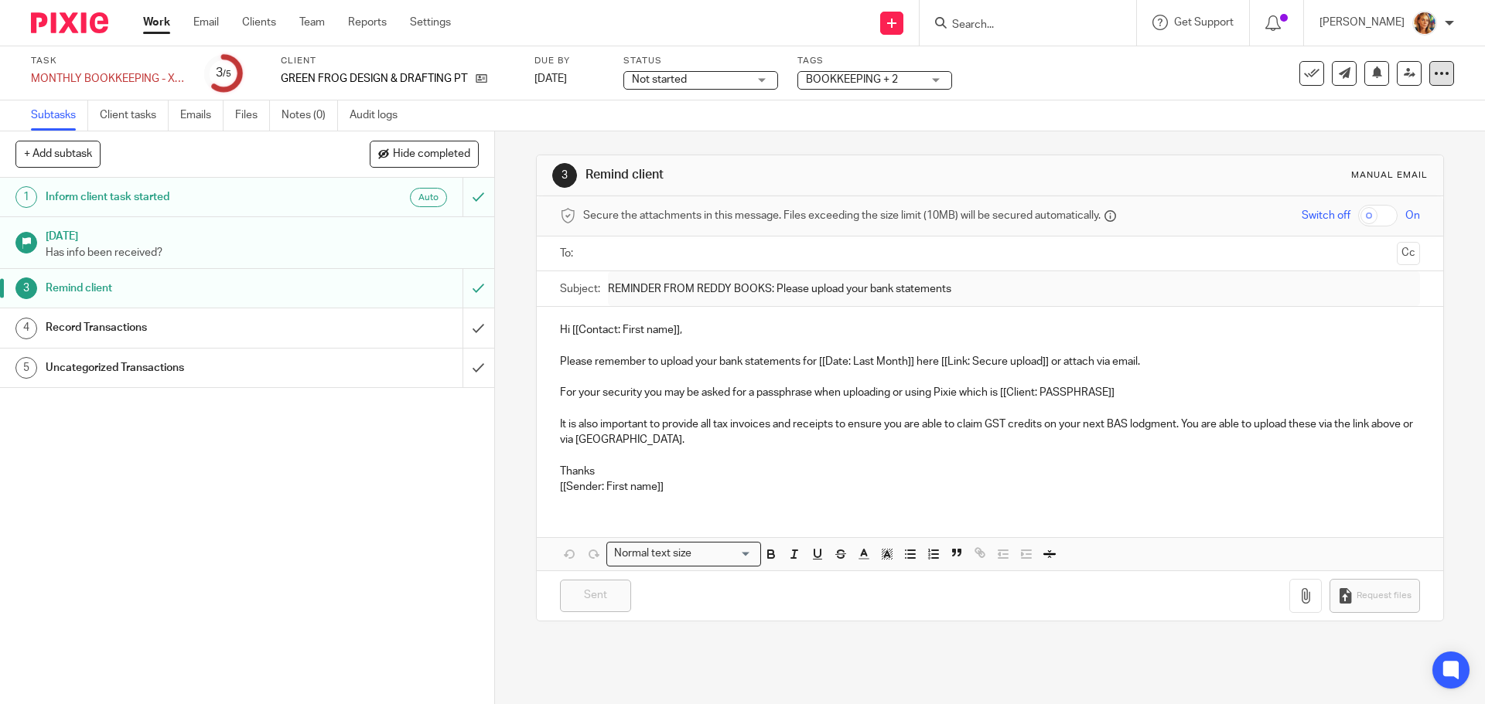
click at [1439, 73] on div at bounding box center [1441, 73] width 25 height 25
click at [1408, 208] on button "Delete" at bounding box center [1371, 202] width 124 height 12
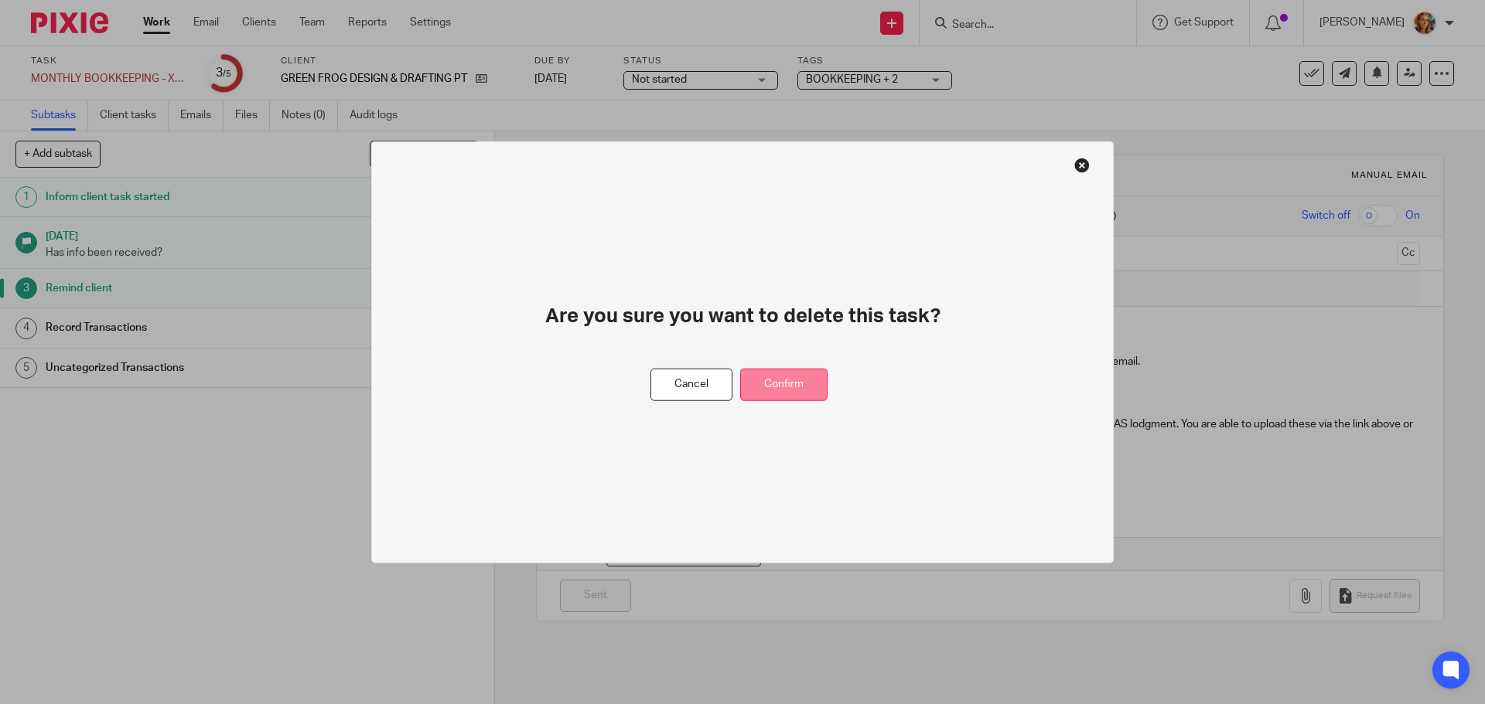
click at [793, 385] on button "Confirm" at bounding box center [783, 384] width 87 height 33
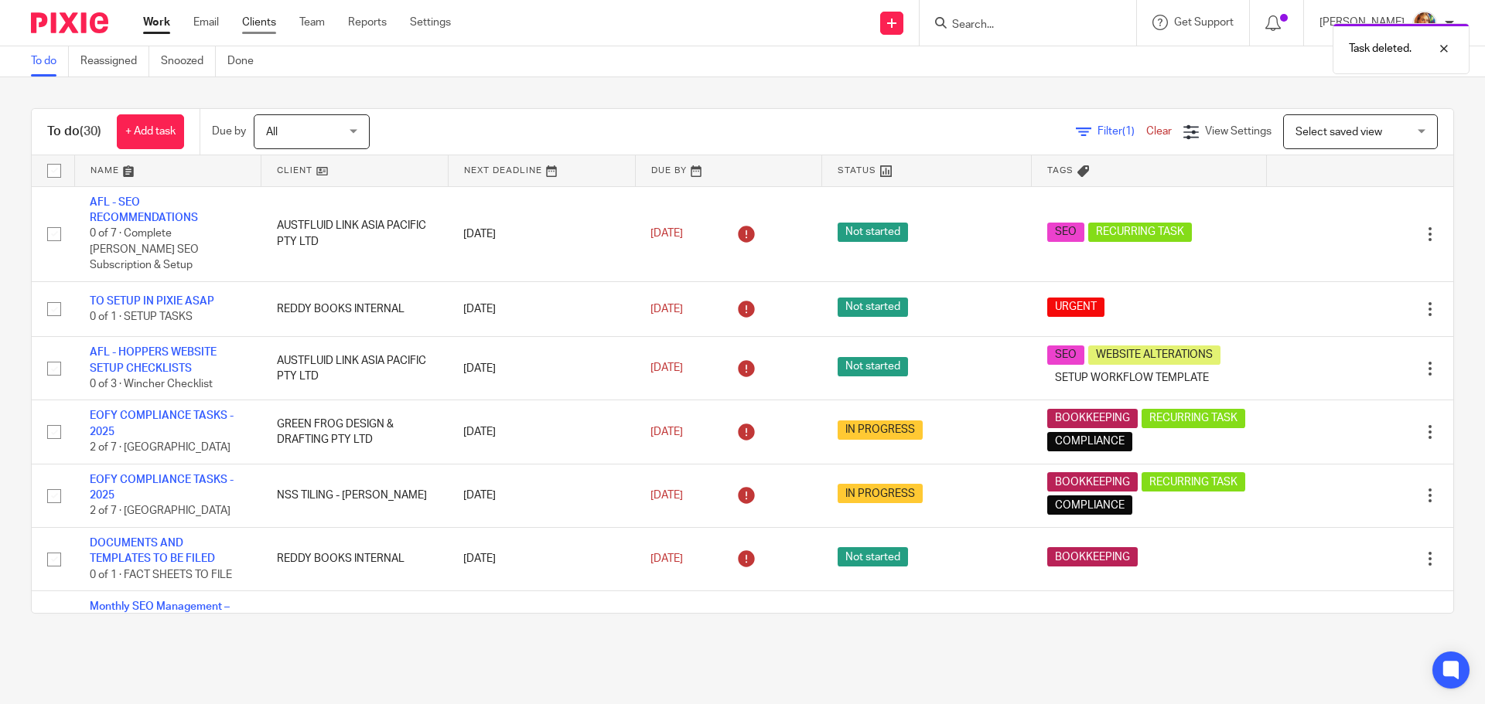
click at [271, 25] on link "Clients" at bounding box center [259, 22] width 34 height 15
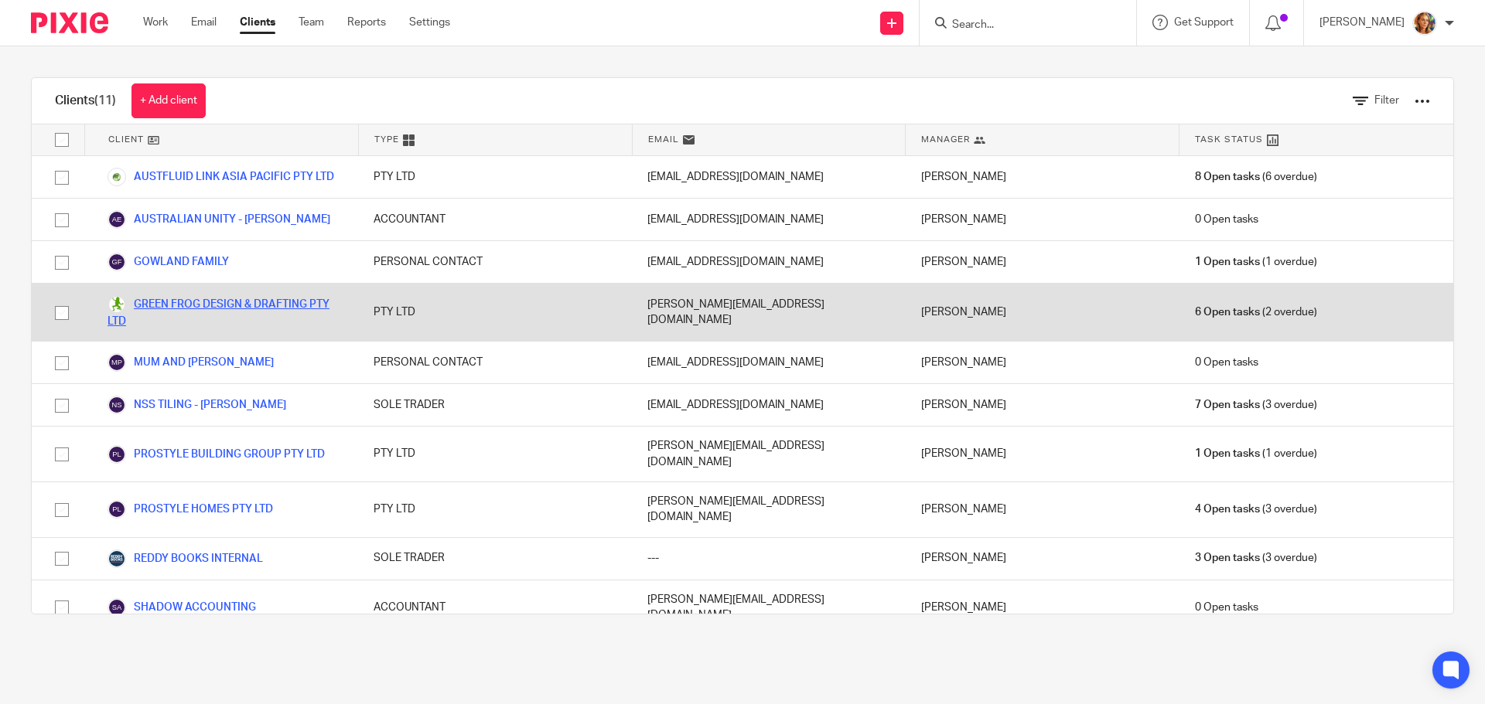
click at [173, 300] on link "GREEN FROG DESIGN & DRAFTING PTY LTD" at bounding box center [224, 312] width 235 height 34
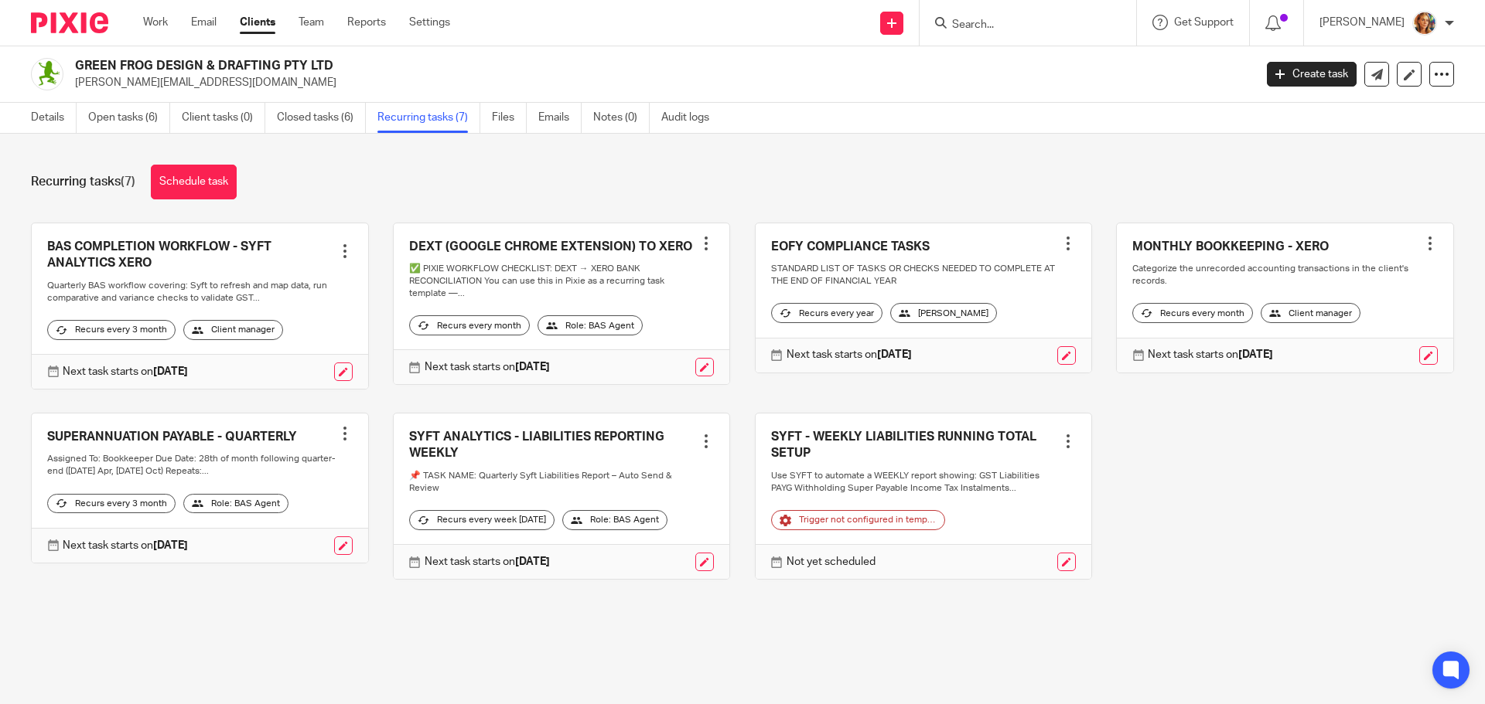
click at [1414, 244] on link at bounding box center [1285, 297] width 336 height 149
click at [1422, 247] on div at bounding box center [1429, 243] width 15 height 15
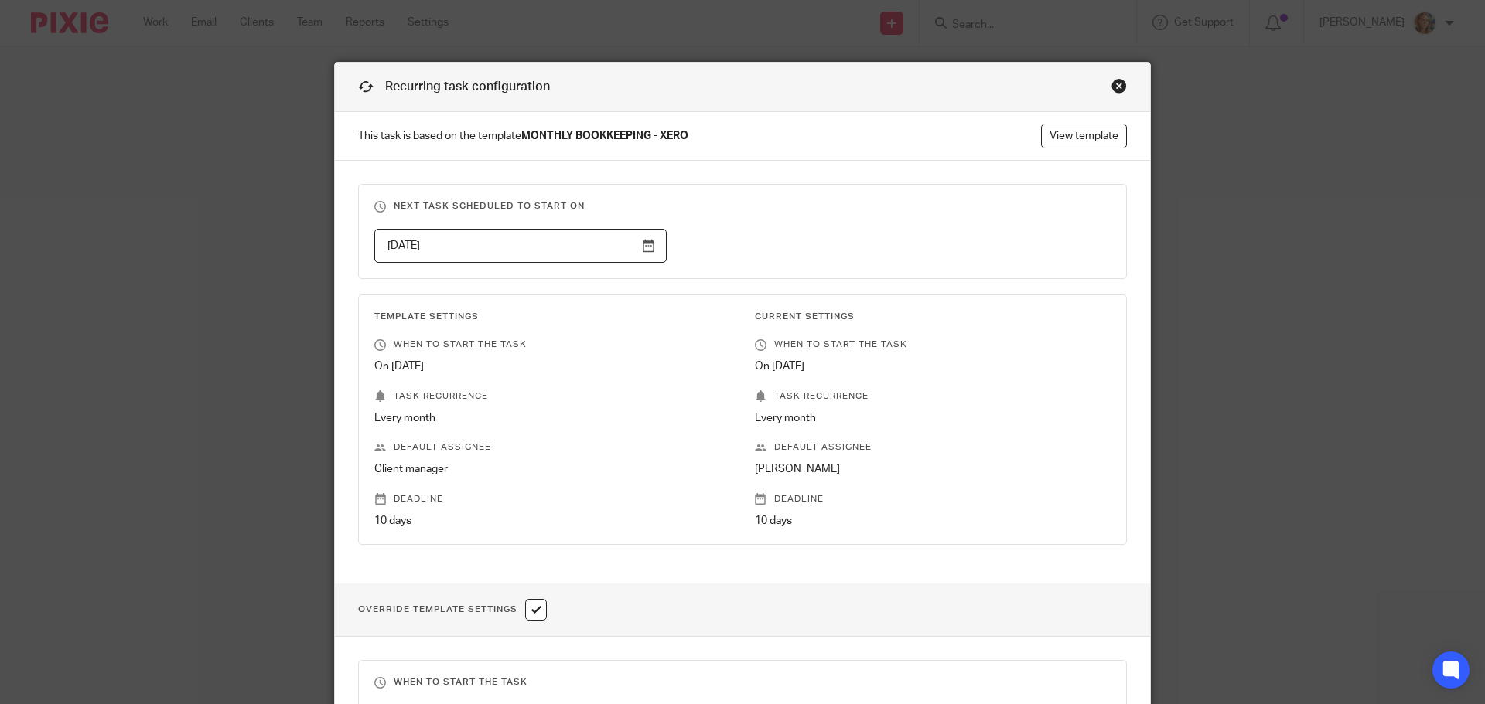
click at [646, 246] on input "2025-10-01" at bounding box center [520, 246] width 292 height 35
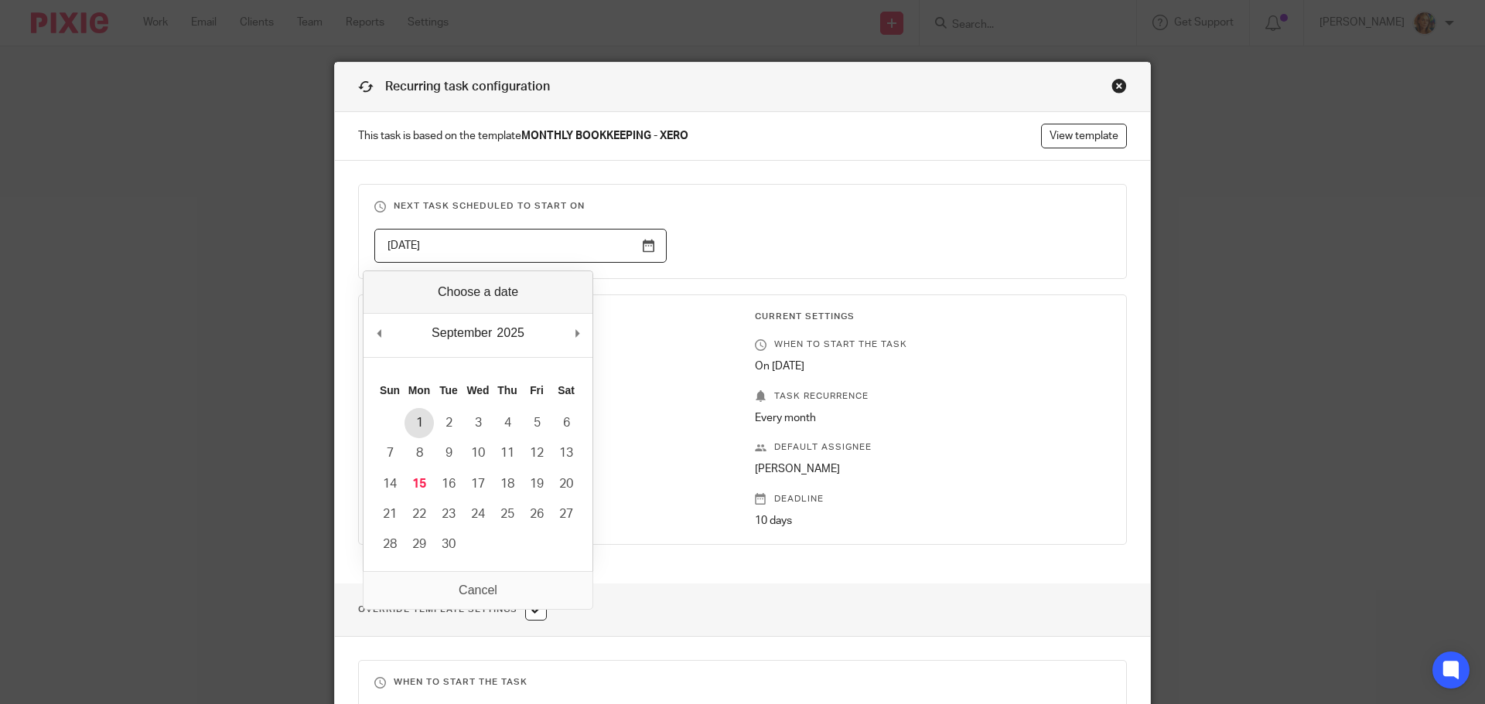
type input "2025-09-01"
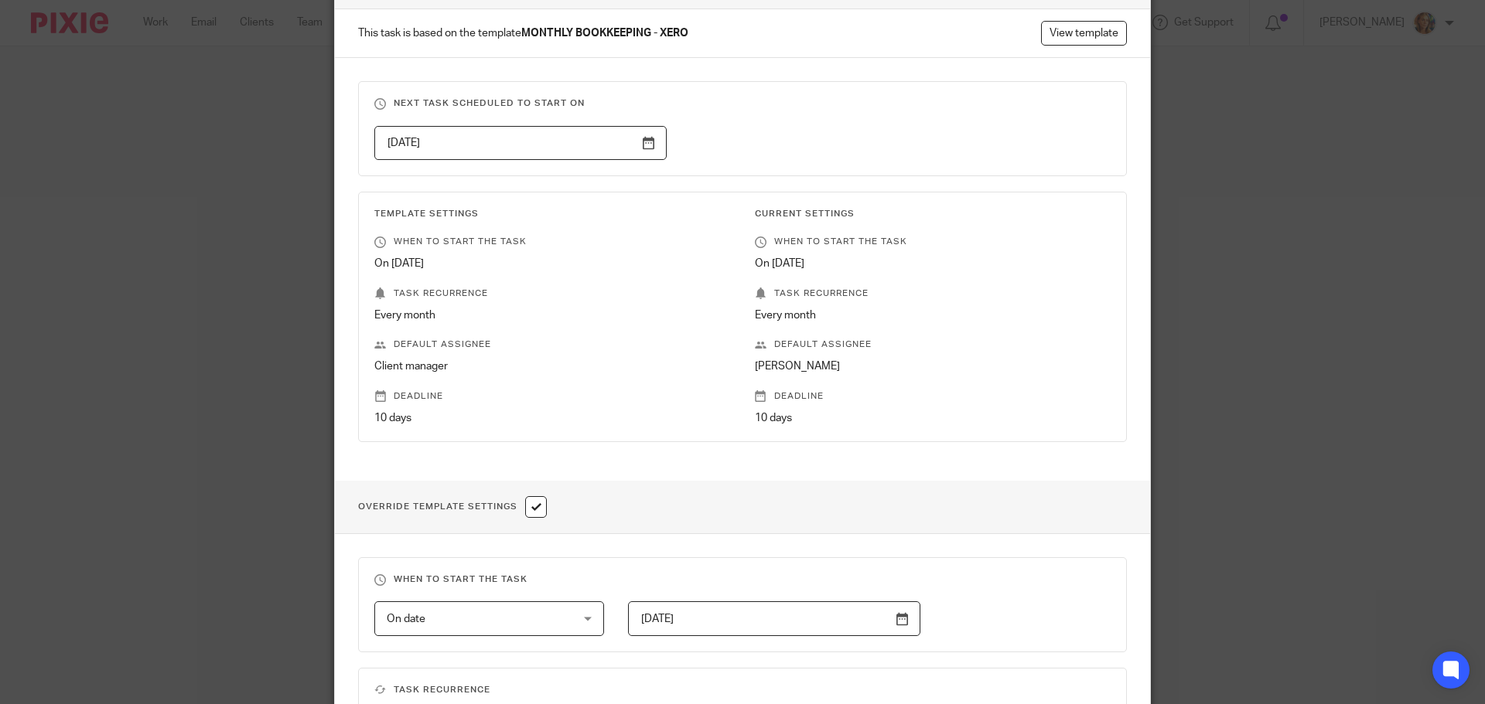
scroll to position [464, 0]
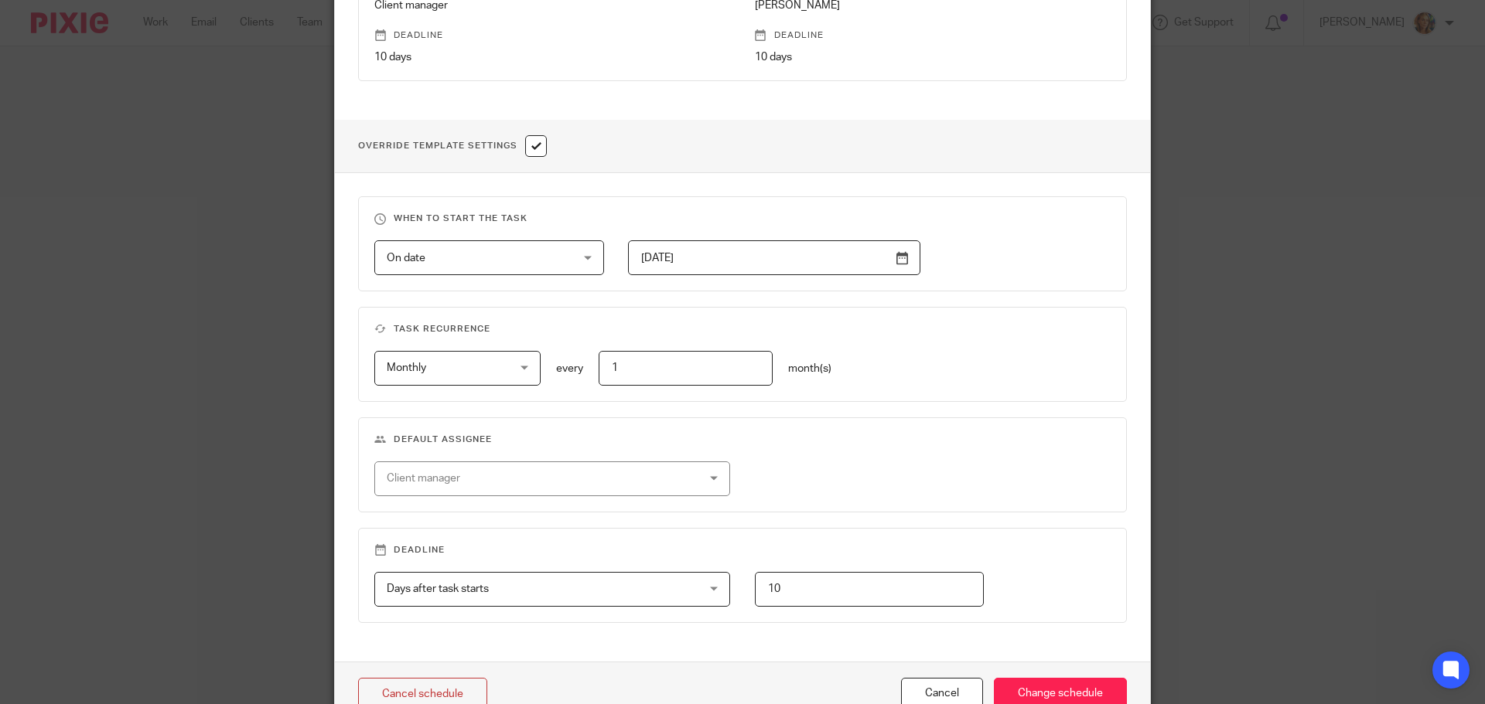
click at [894, 257] on input "2025-08-01" at bounding box center [774, 257] width 292 height 35
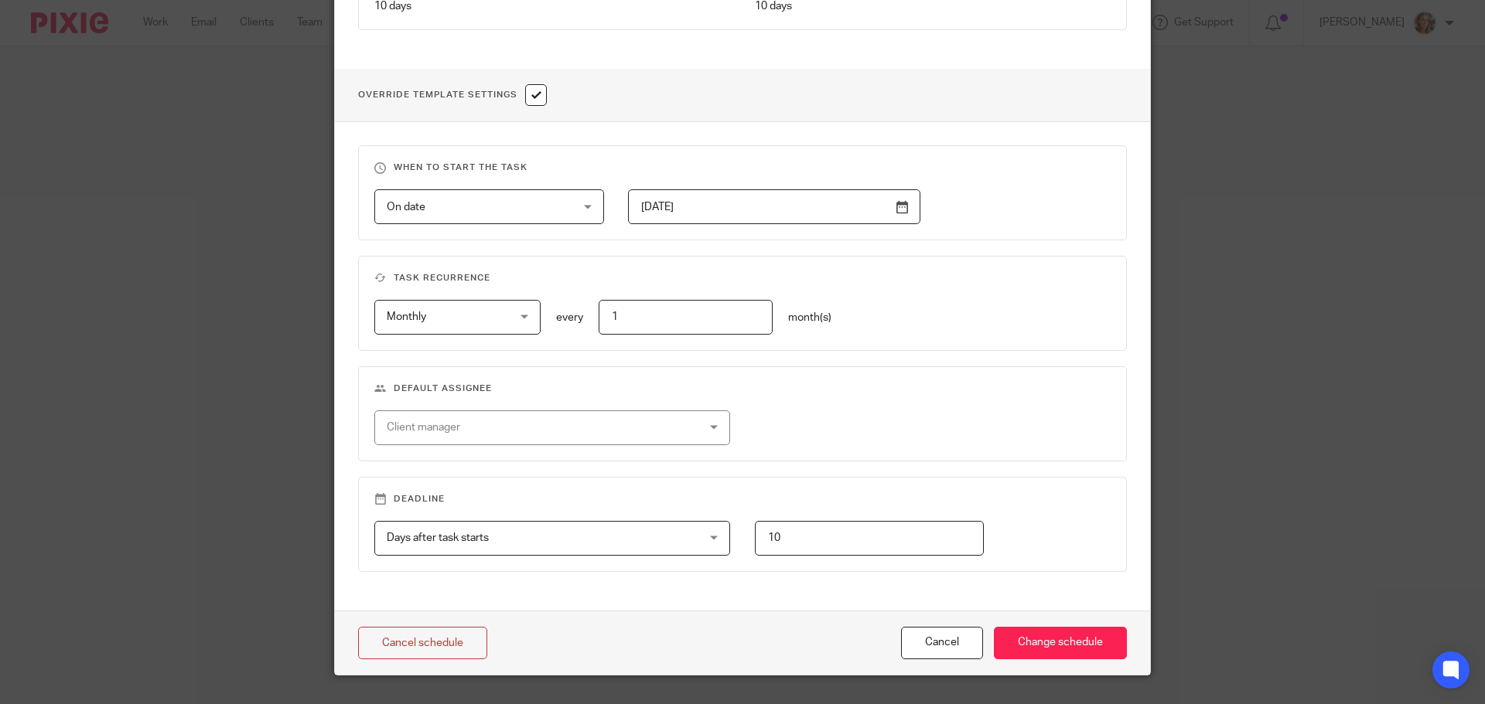
scroll to position [548, 0]
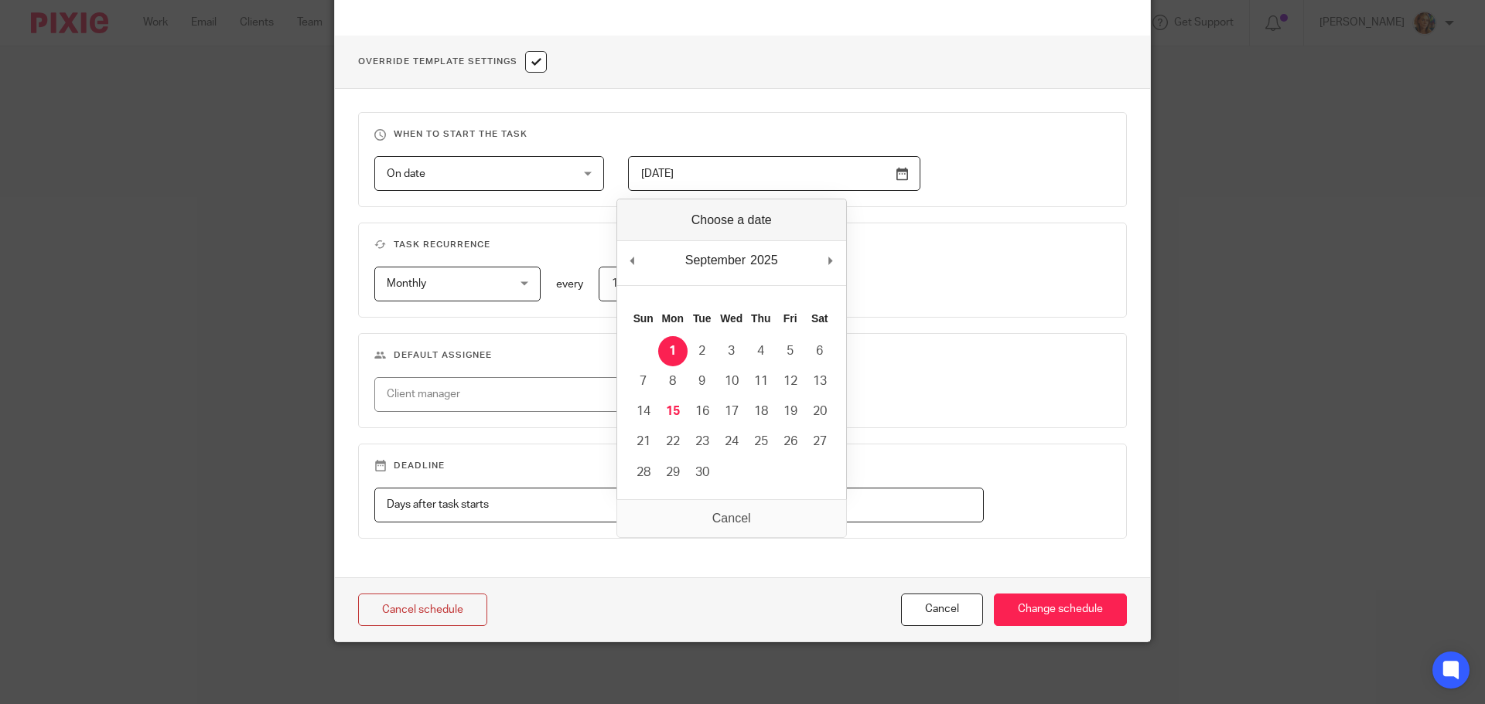
click at [895, 185] on input "2025-09-01" at bounding box center [774, 173] width 292 height 35
type input "2025-09-15"
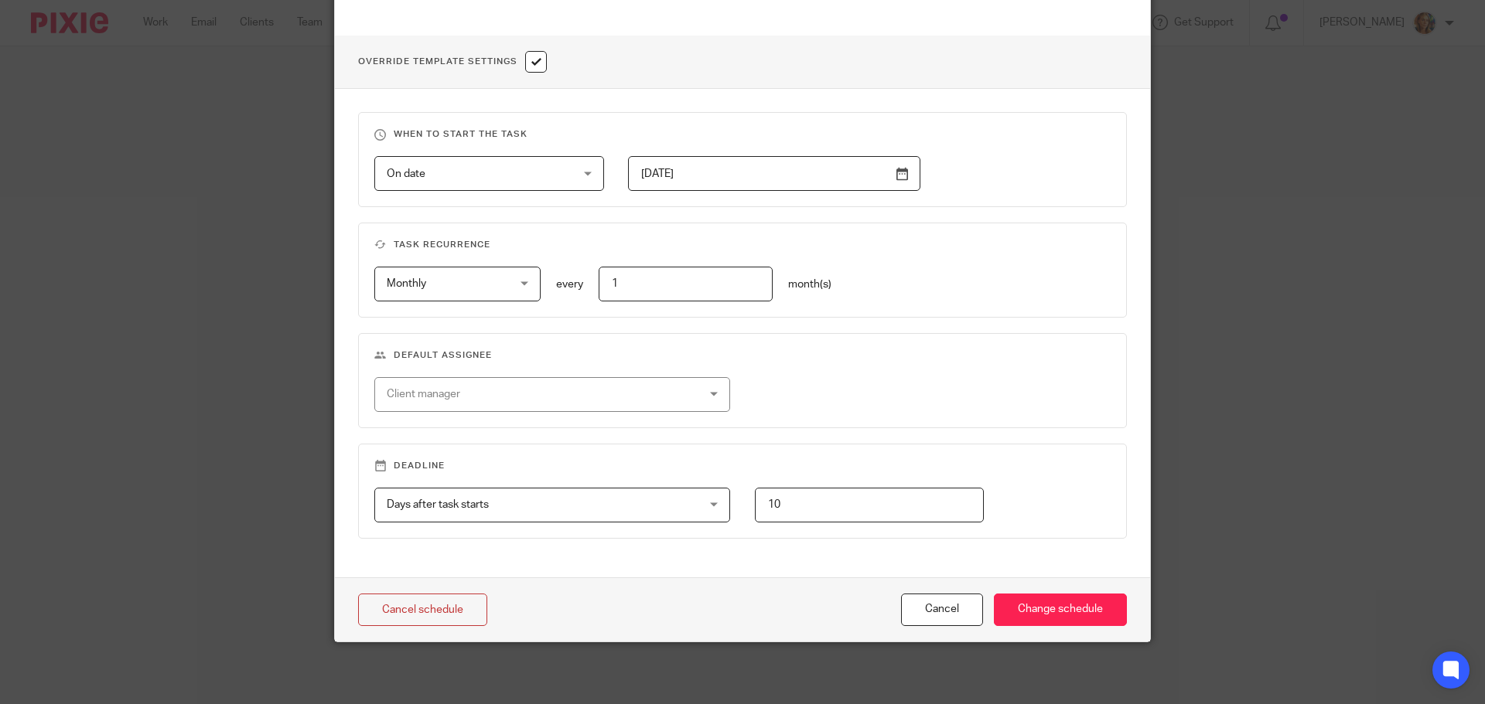
click at [365, 280] on div "Monthly Monthly No repeat Weekly Monthly Yearly monthly" at bounding box center [445, 284] width 190 height 35
click at [391, 285] on span "Monthly" at bounding box center [406, 283] width 39 height 11
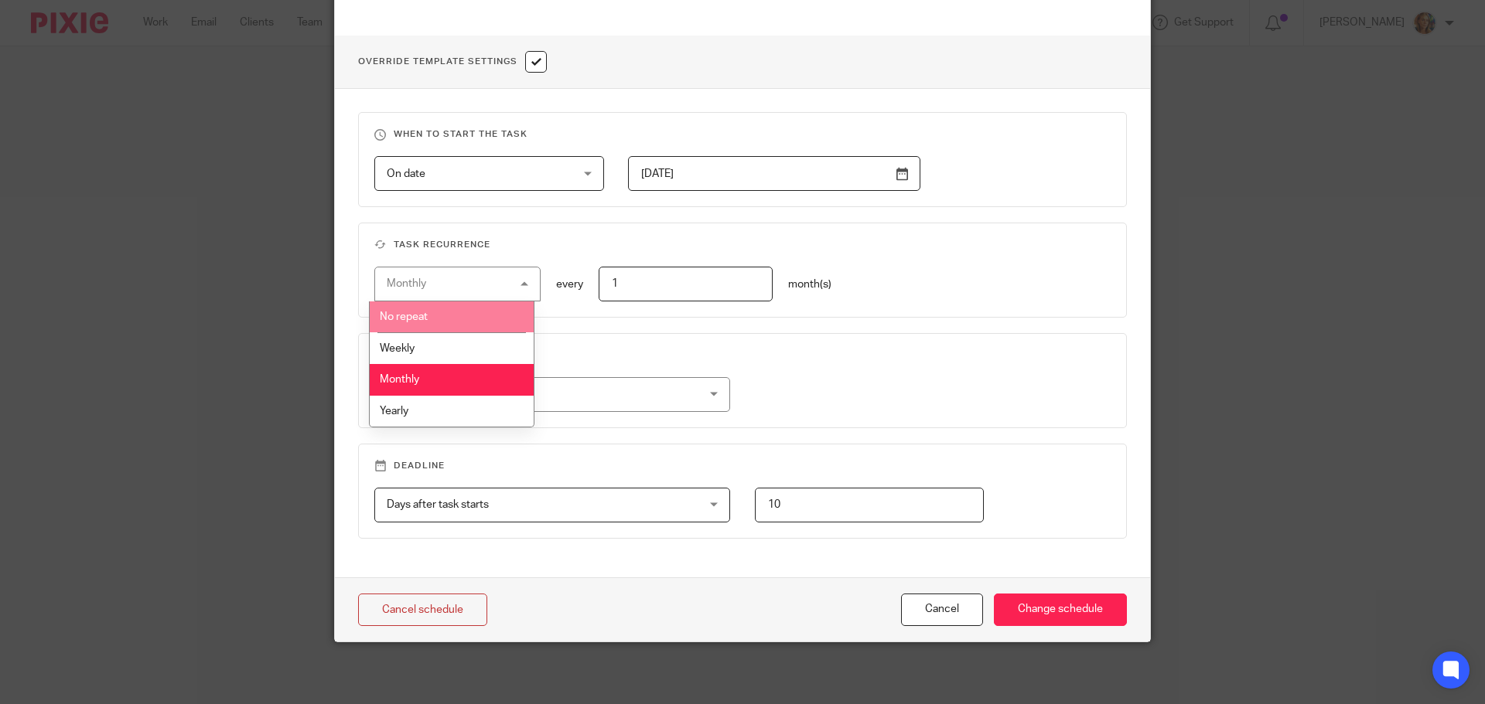
click at [424, 322] on li "No repeat" at bounding box center [452, 318] width 165 height 32
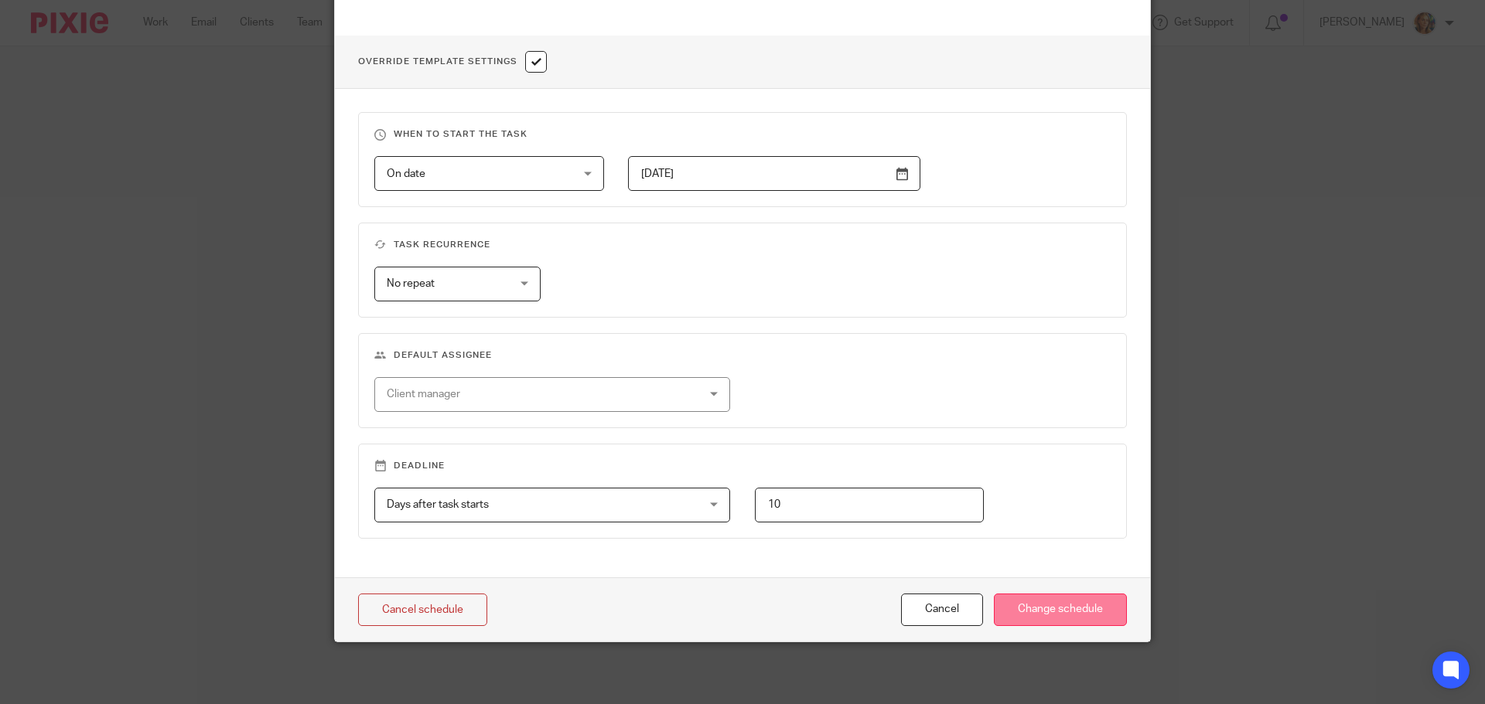
click at [1054, 608] on input "Change schedule" at bounding box center [1060, 610] width 133 height 33
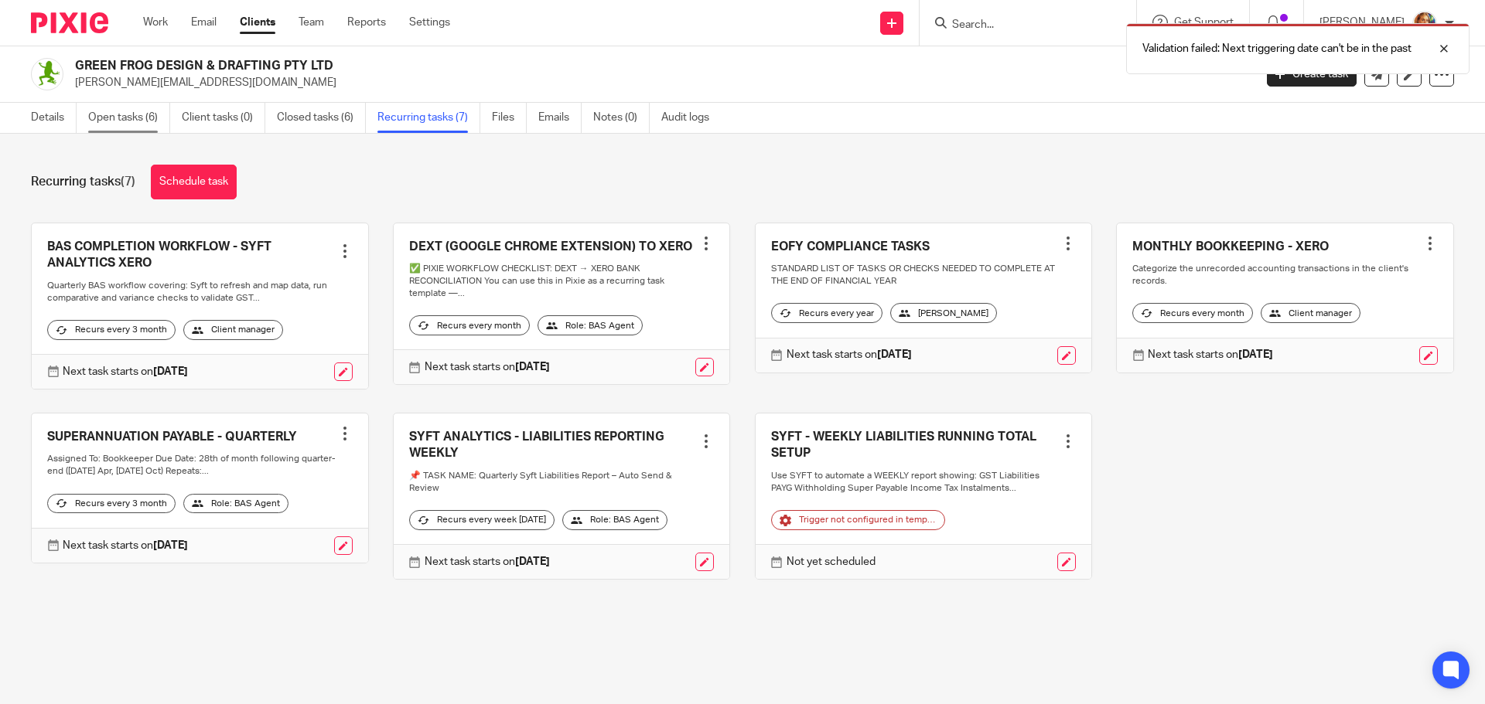
click at [99, 110] on link "Open tasks (6)" at bounding box center [129, 118] width 82 height 30
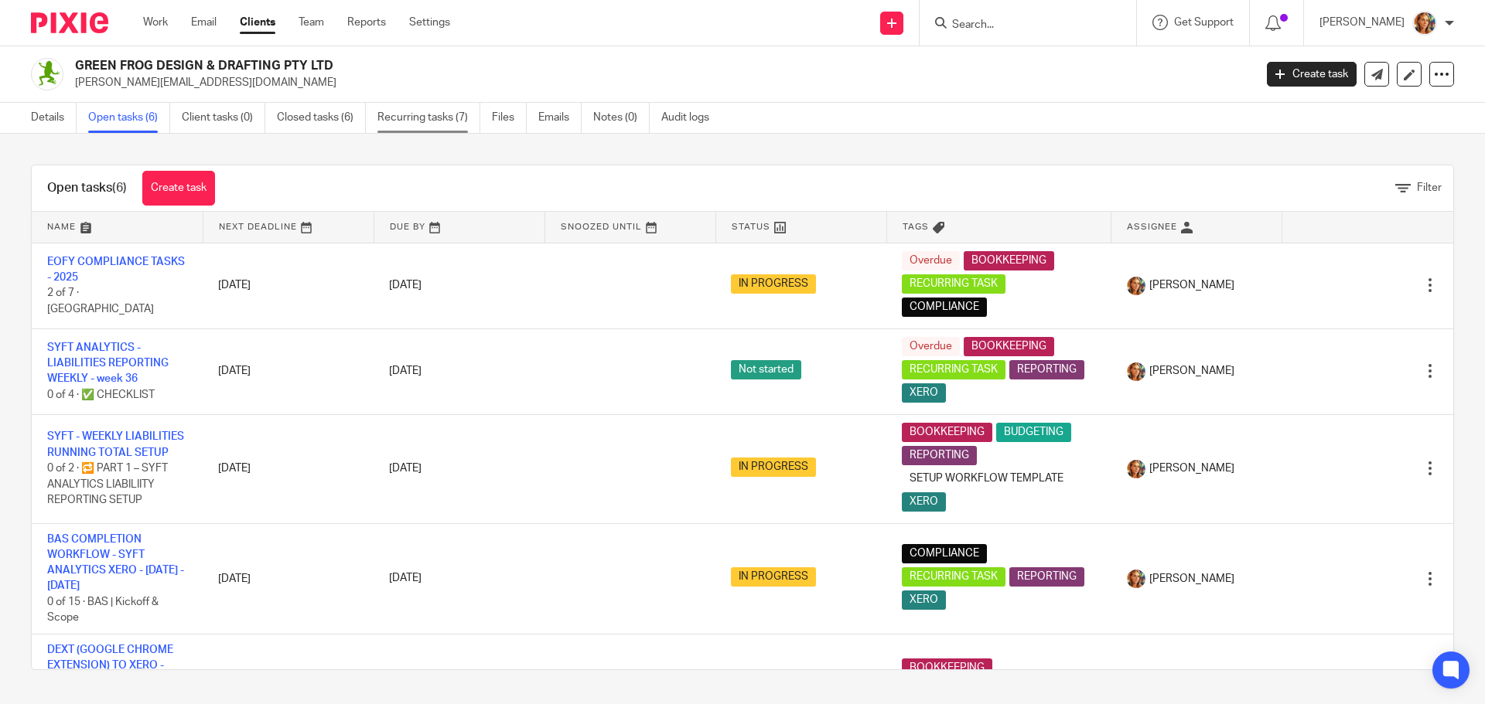
click at [423, 118] on link "Recurring tasks (7)" at bounding box center [428, 118] width 103 height 30
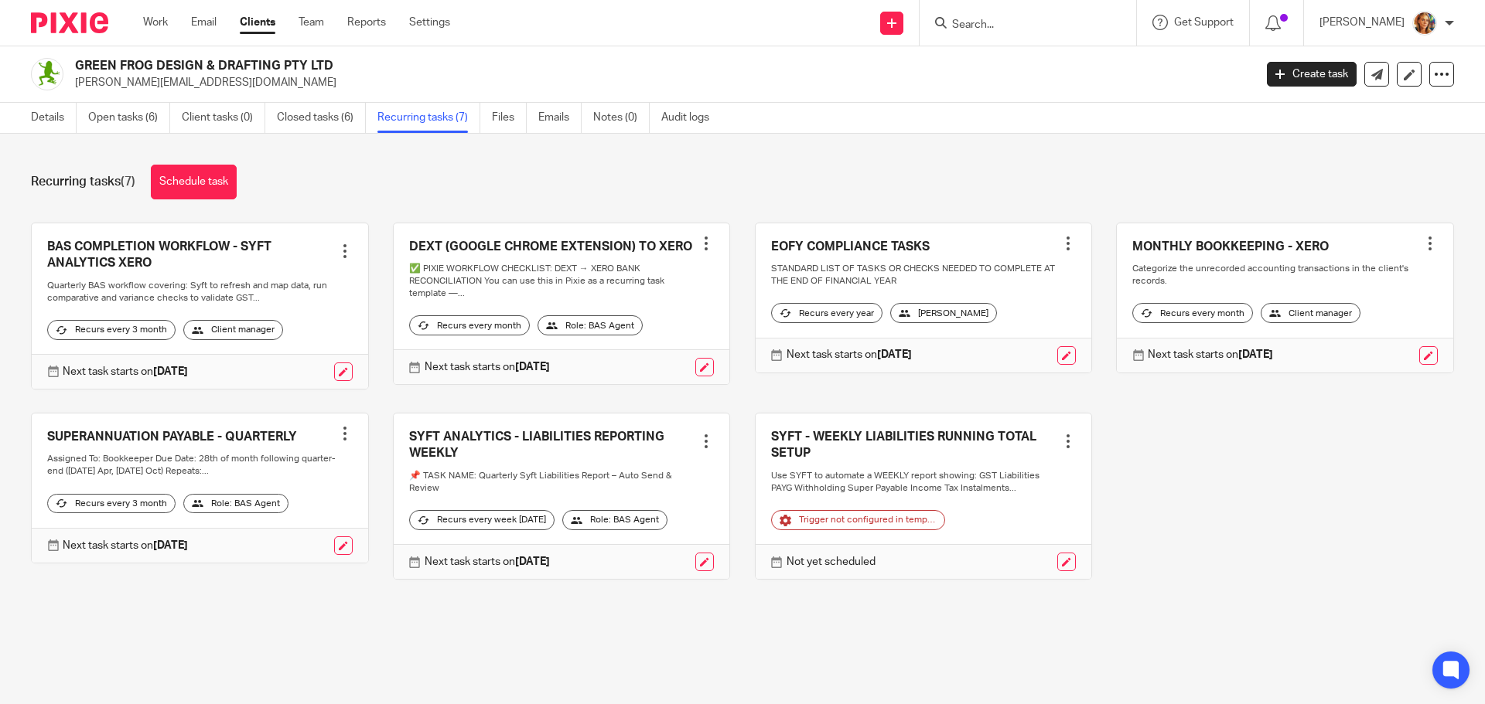
click at [1422, 241] on div at bounding box center [1429, 243] width 15 height 15
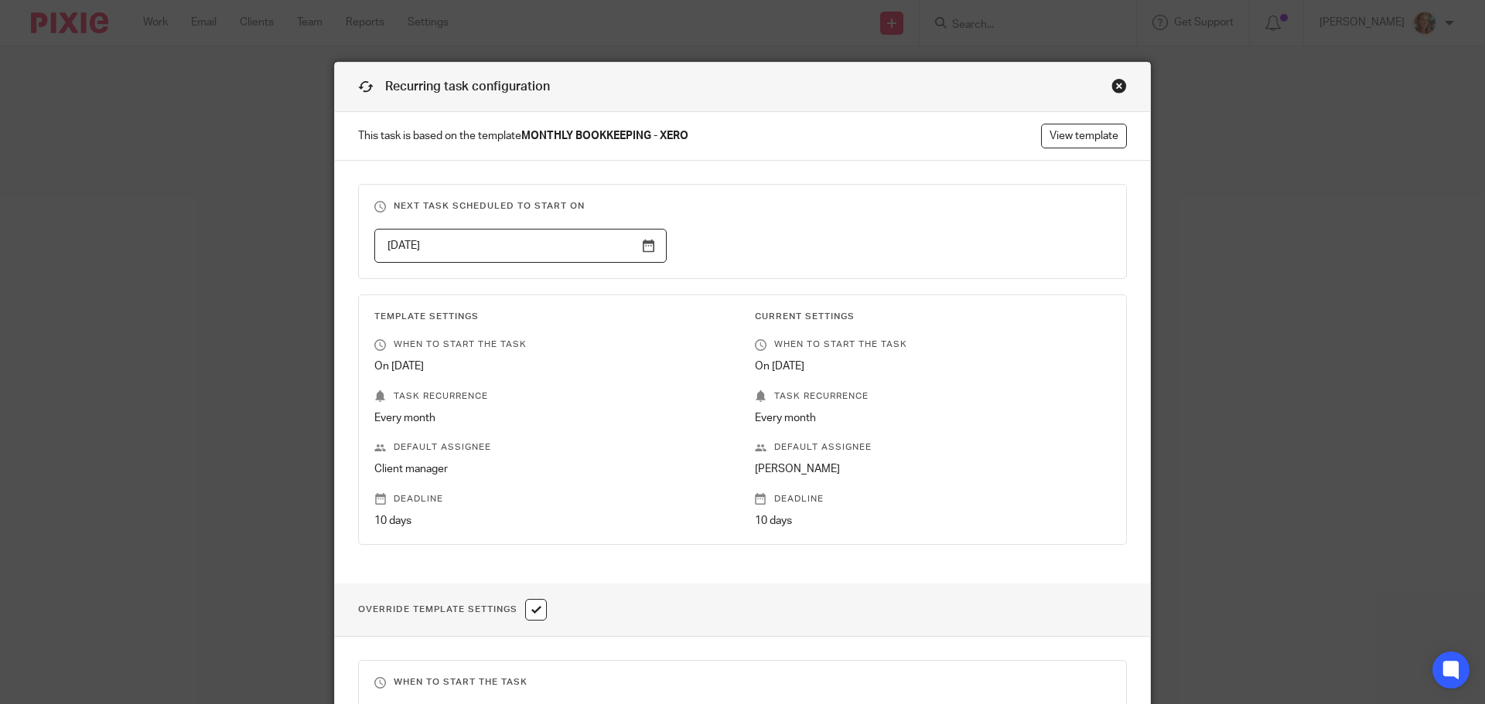
click at [1124, 80] on div "Recurring task configuration" at bounding box center [742, 87] width 815 height 49
click at [1111, 81] on div "Close this dialog window" at bounding box center [1118, 85] width 15 height 15
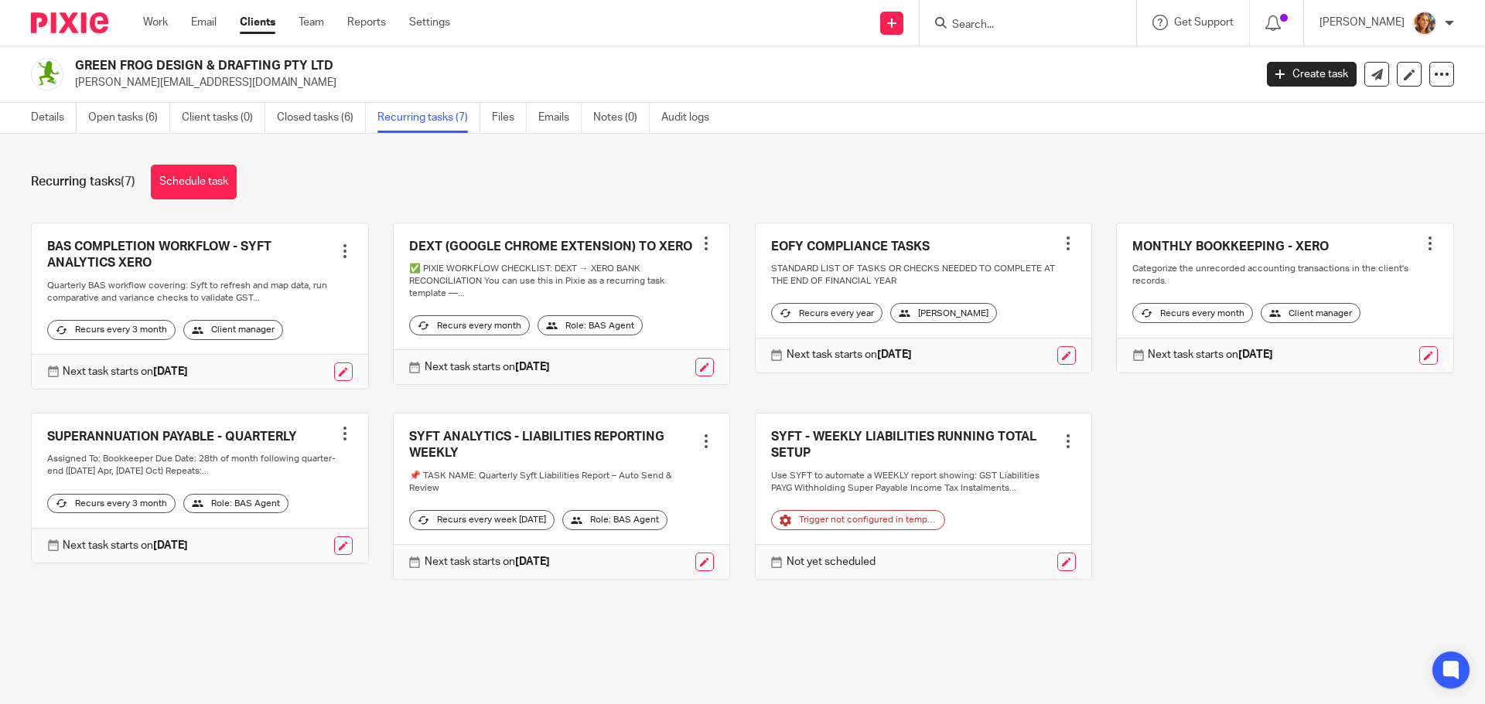
click at [1397, 246] on link at bounding box center [1285, 297] width 336 height 149
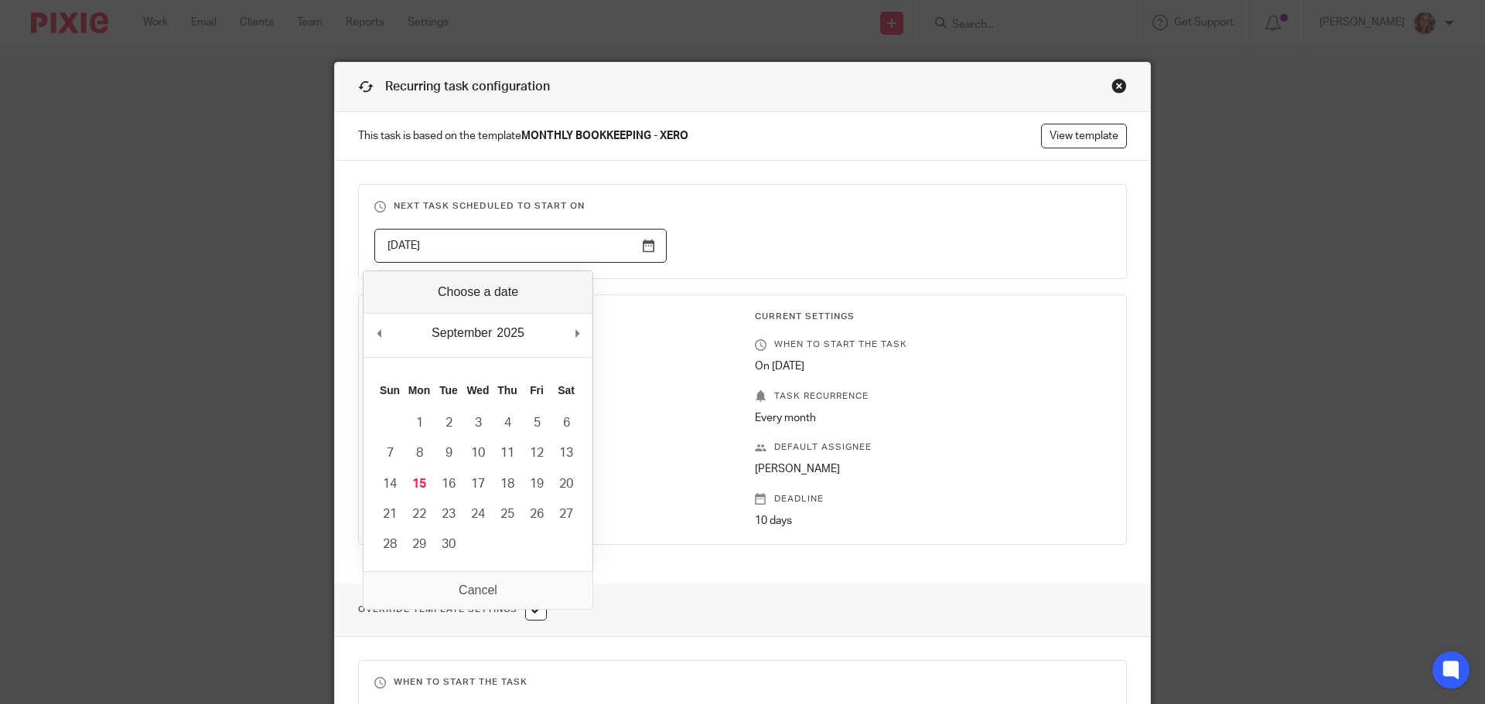
click at [654, 251] on input "[DATE]" at bounding box center [520, 246] width 292 height 35
type input "2025-09-16"
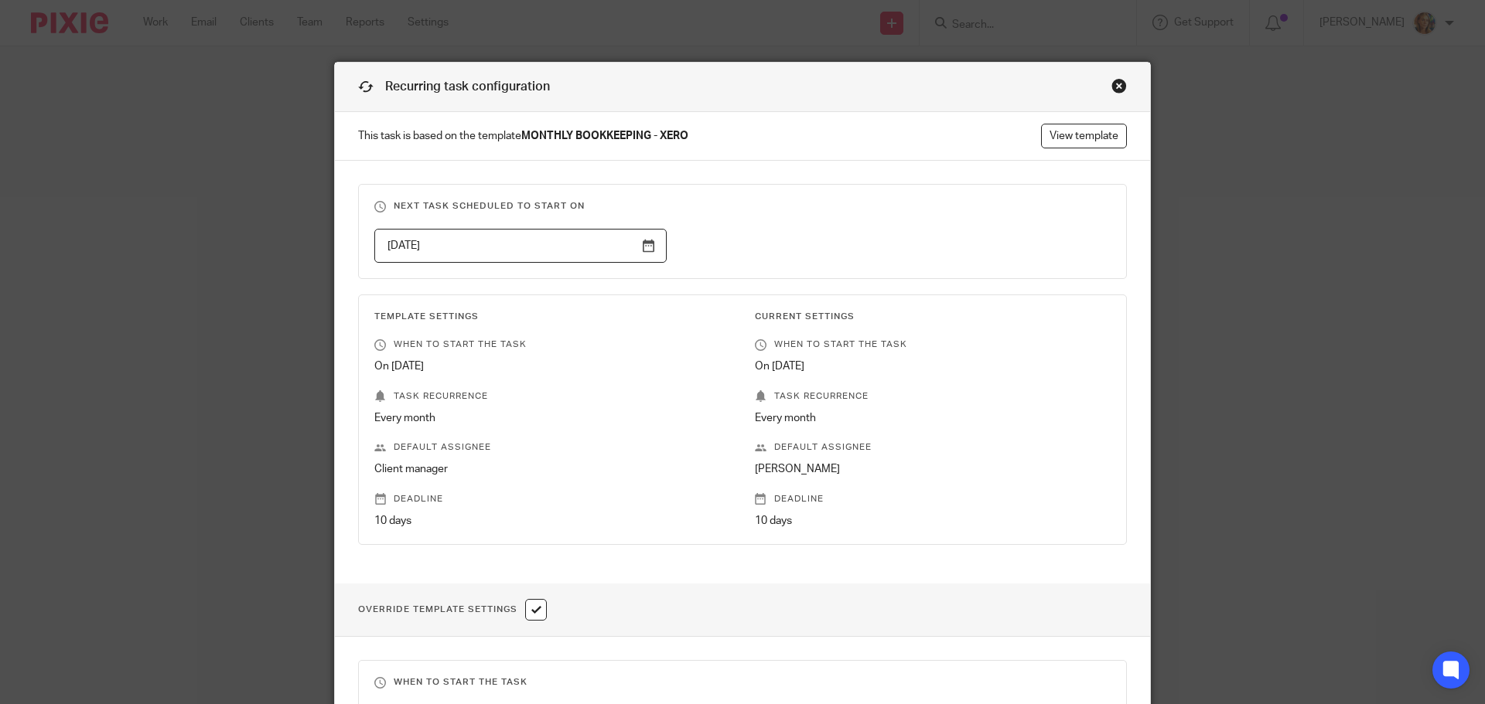
click at [656, 248] on input "2025-09-16" at bounding box center [520, 246] width 292 height 35
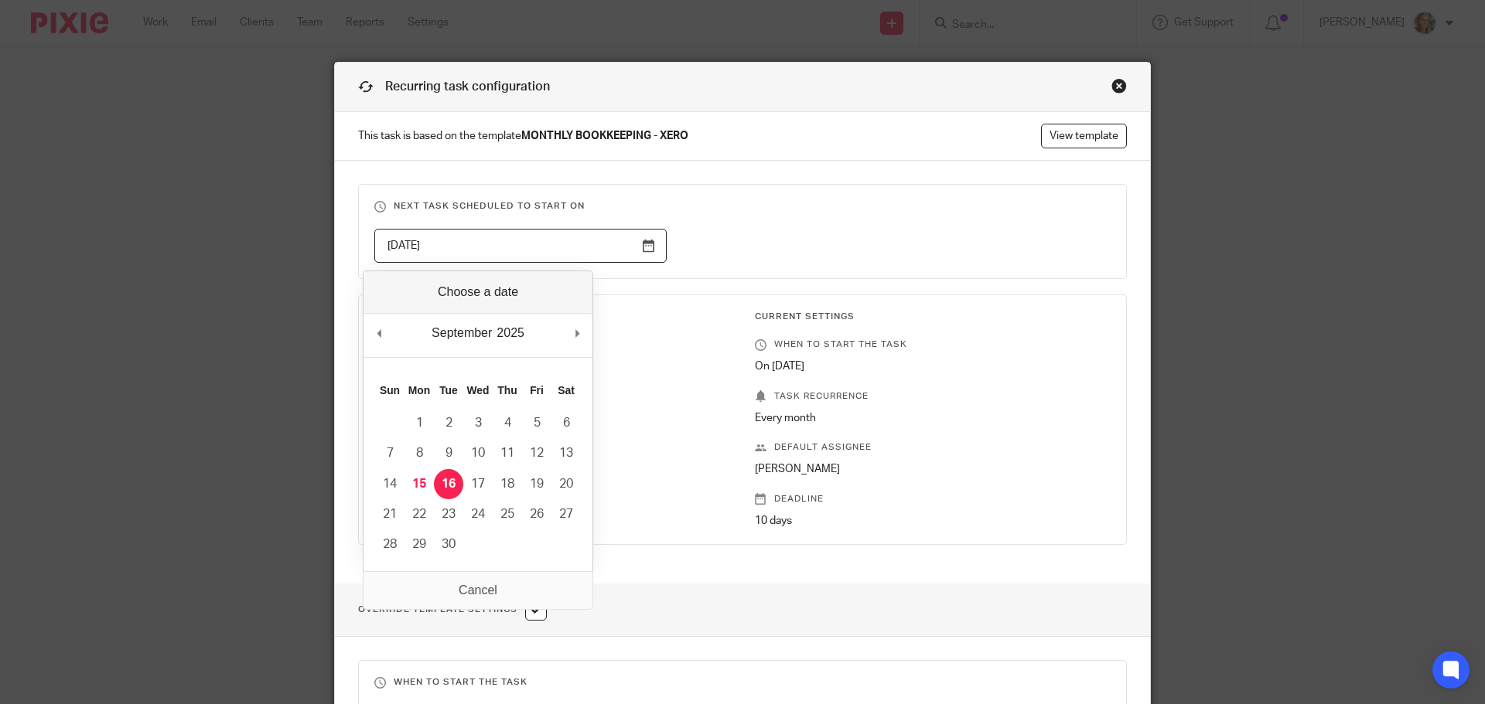
click at [803, 201] on h3 "Next task scheduled to start on" at bounding box center [742, 206] width 736 height 12
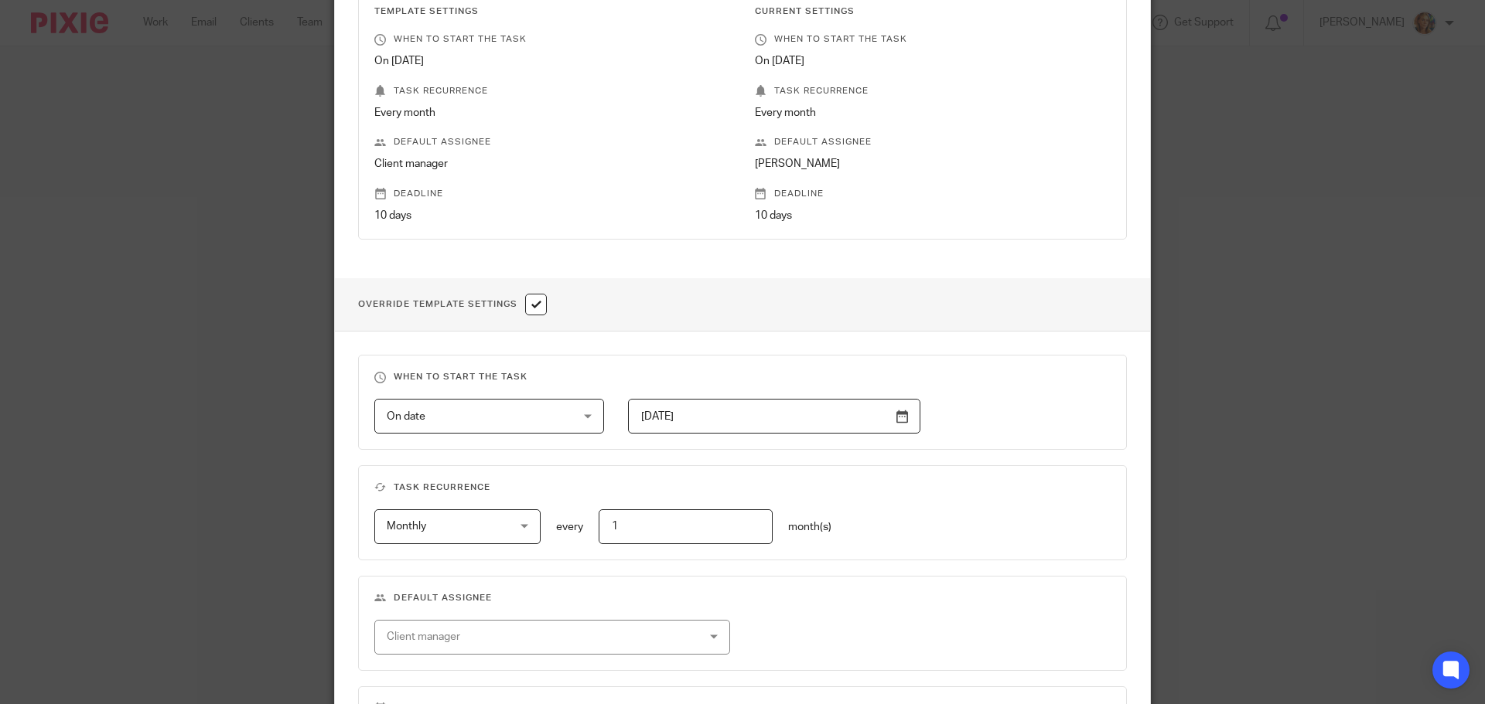
scroll to position [309, 0]
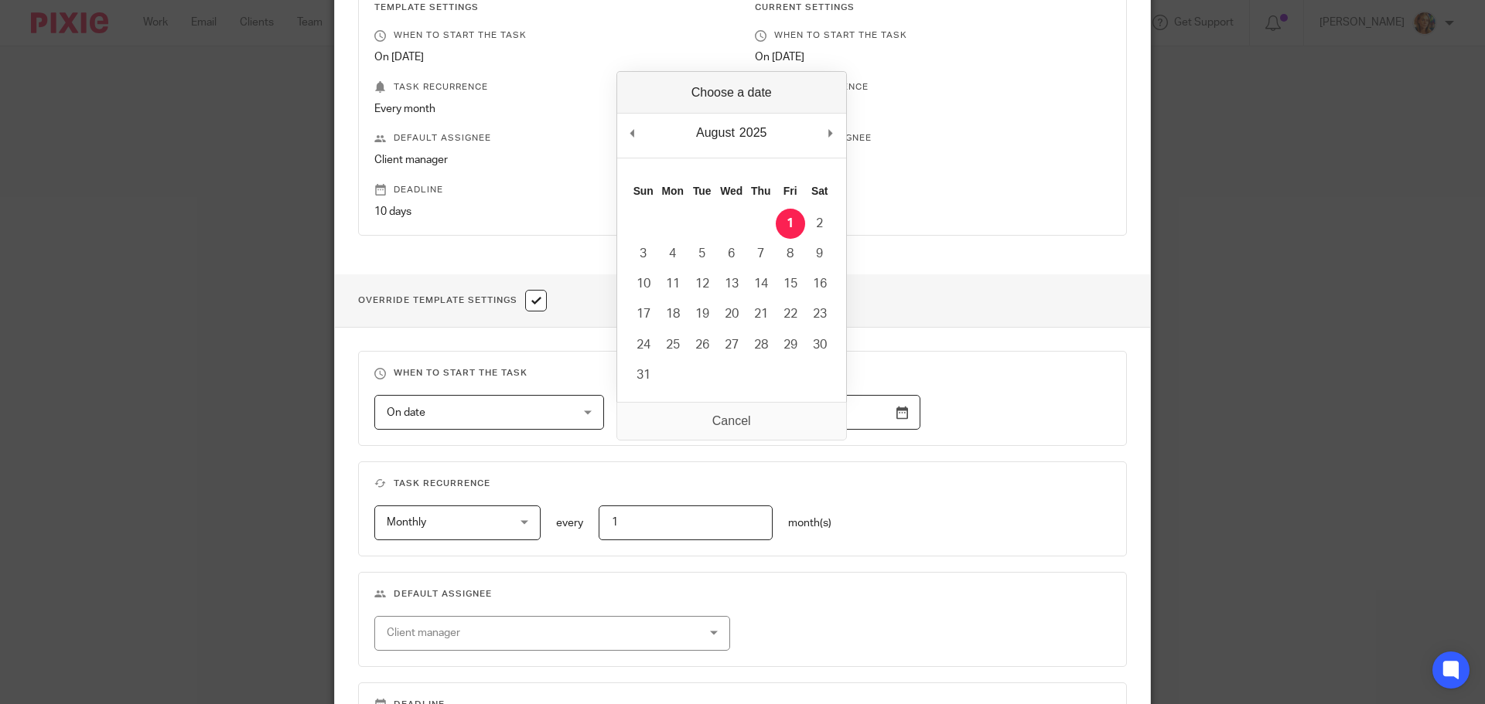
click at [909, 406] on input "2025-08-01" at bounding box center [774, 412] width 292 height 35
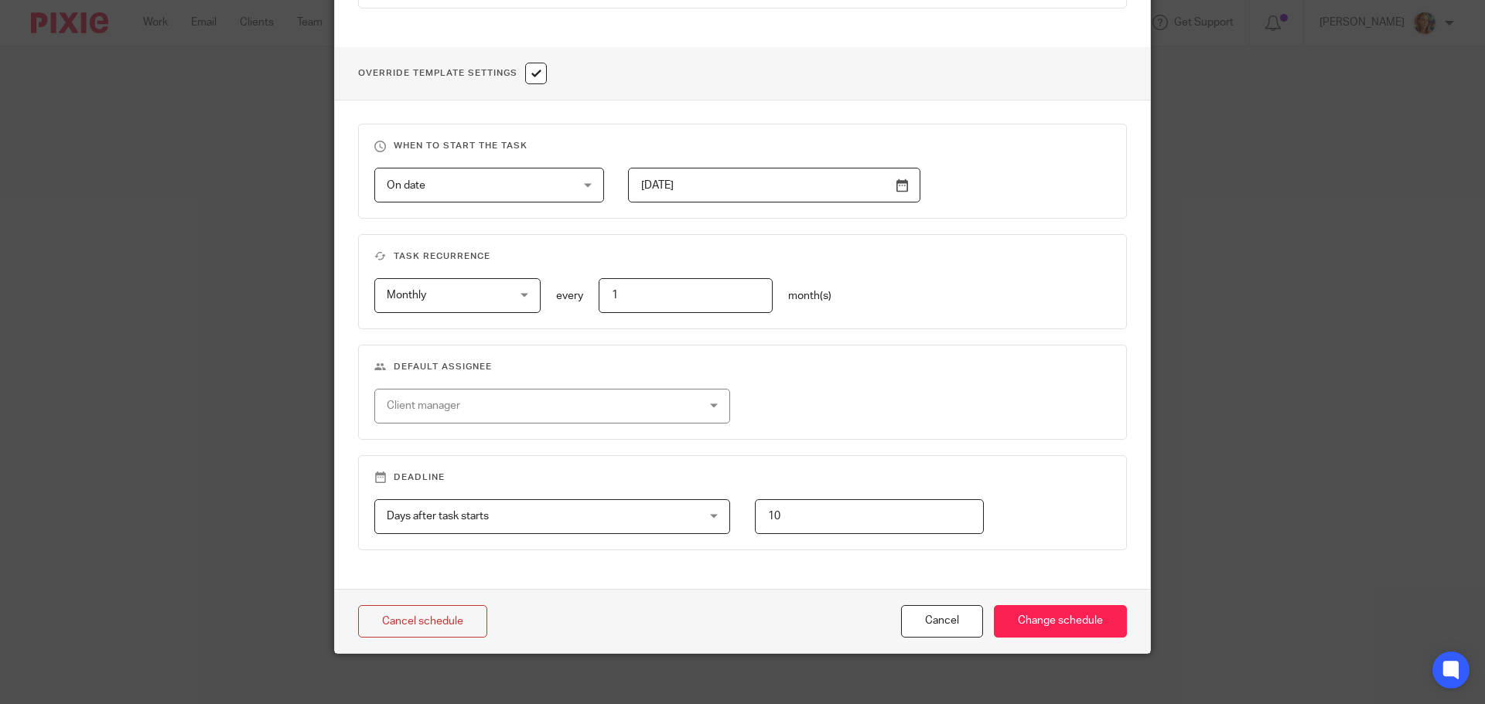
scroll to position [541, 0]
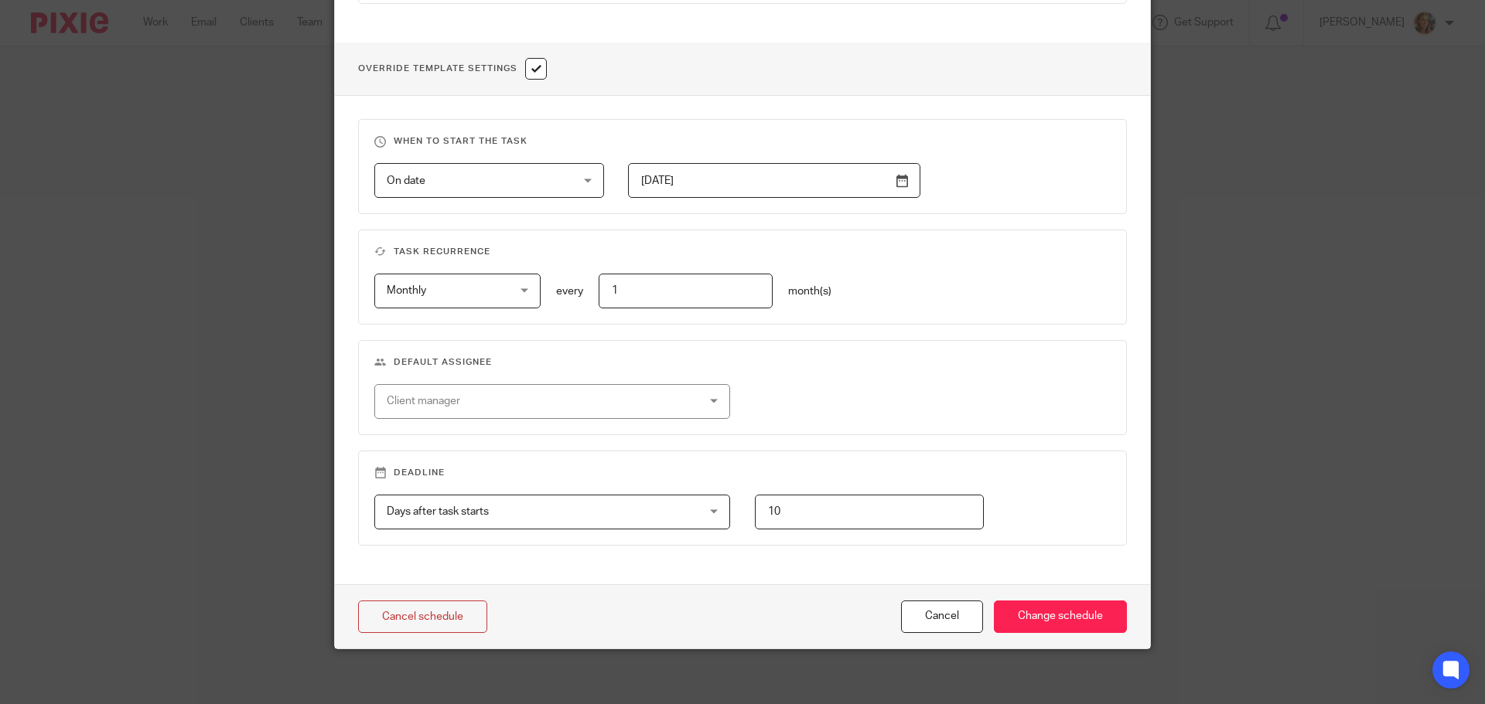
click at [903, 175] on input "2025-09-16" at bounding box center [774, 180] width 292 height 35
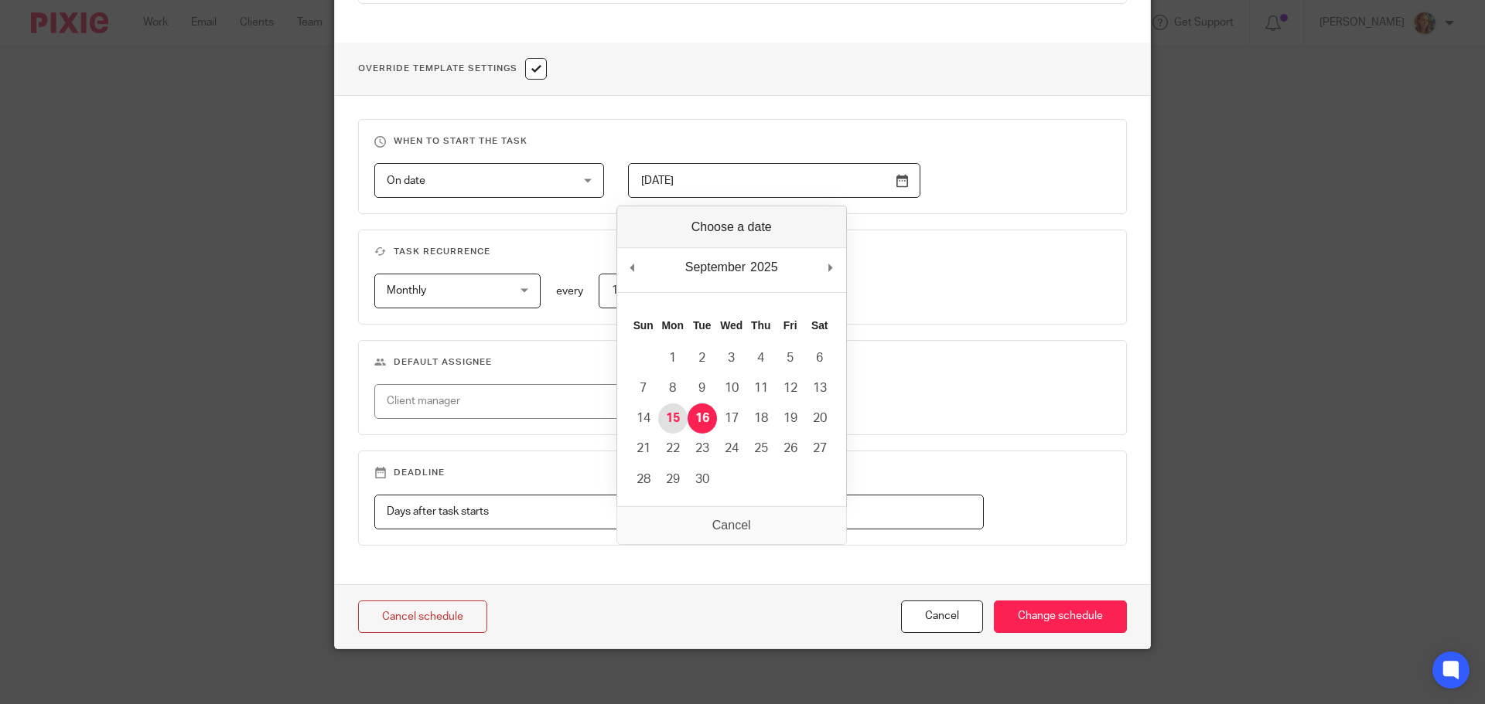
type input "2025-09-15"
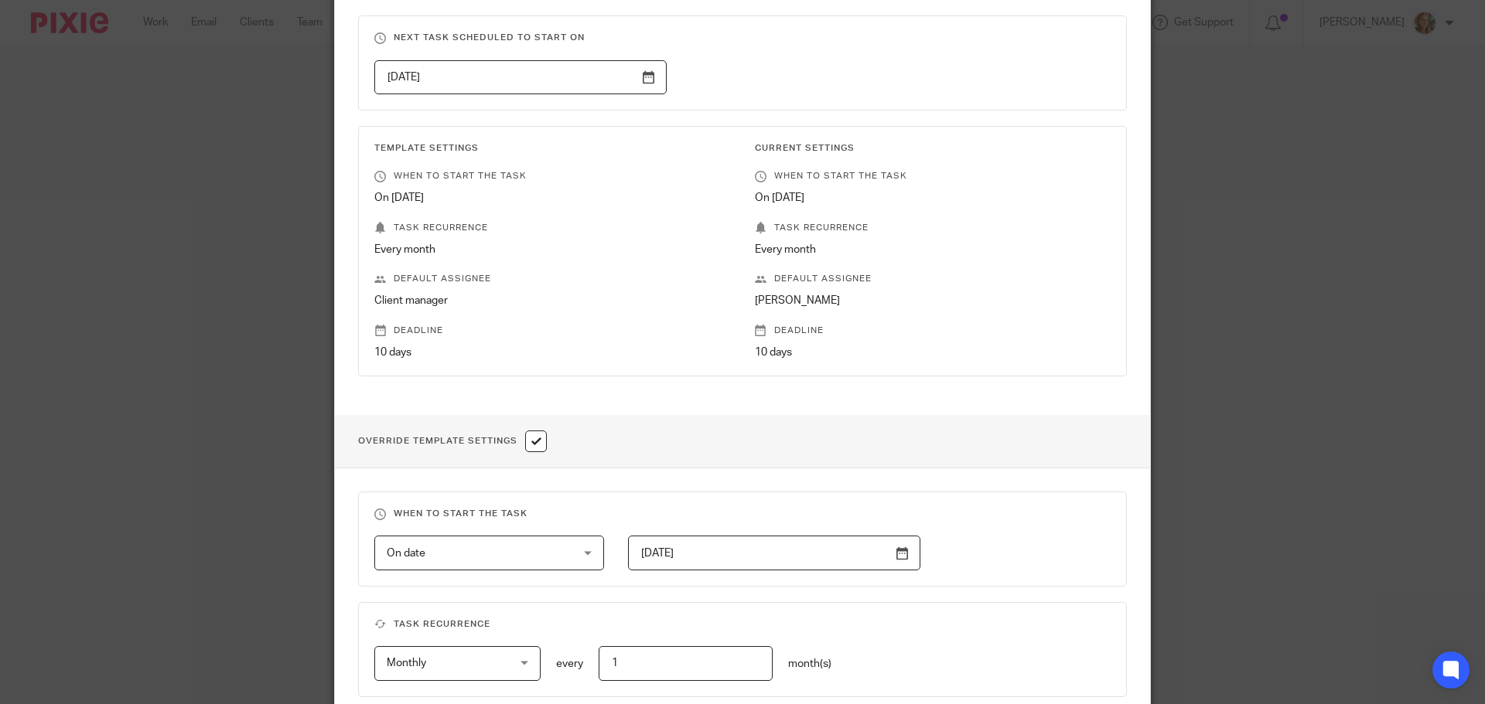
scroll to position [77, 0]
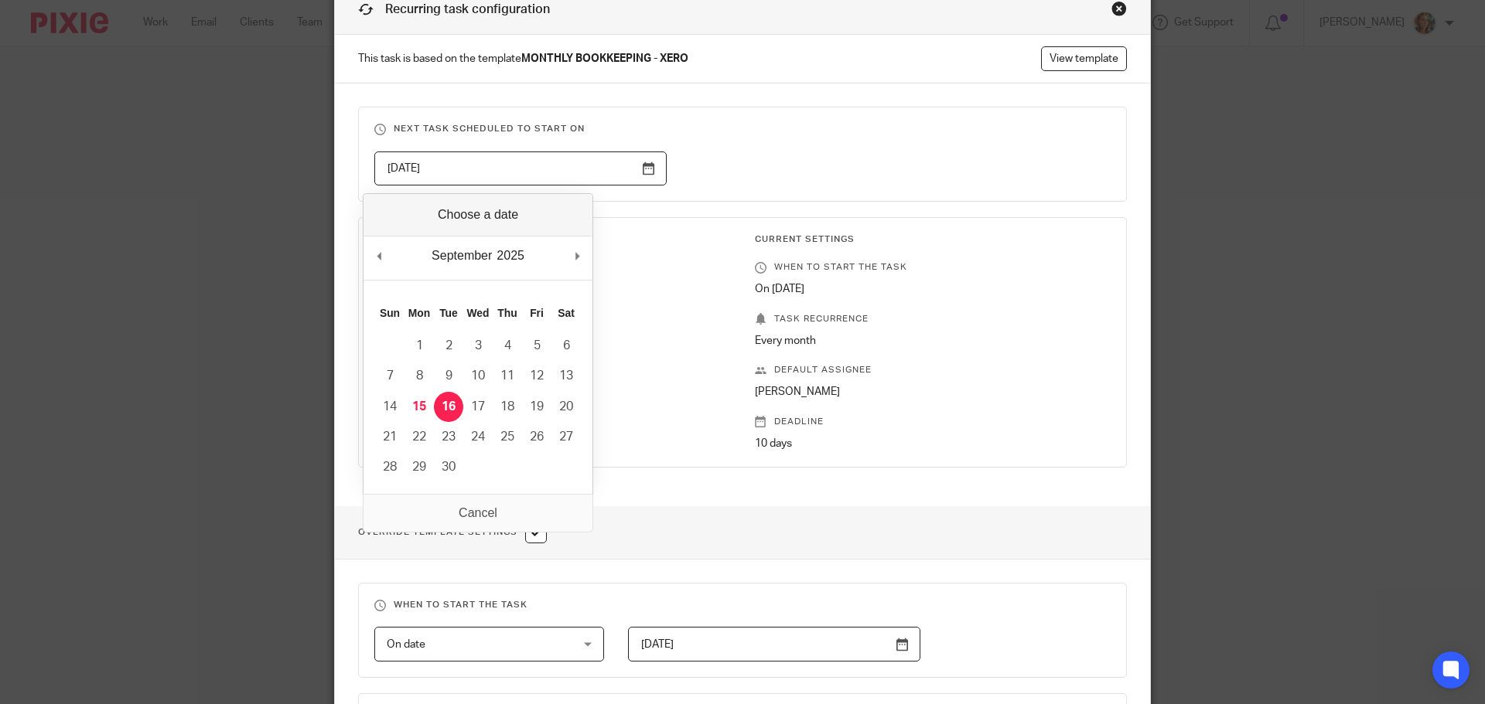
drag, startPoint x: 645, startPoint y: 157, endPoint x: 640, endPoint y: 168, distance: 11.8
click at [645, 158] on input "2025-09-16" at bounding box center [520, 169] width 292 height 35
type input "2025-09-15"
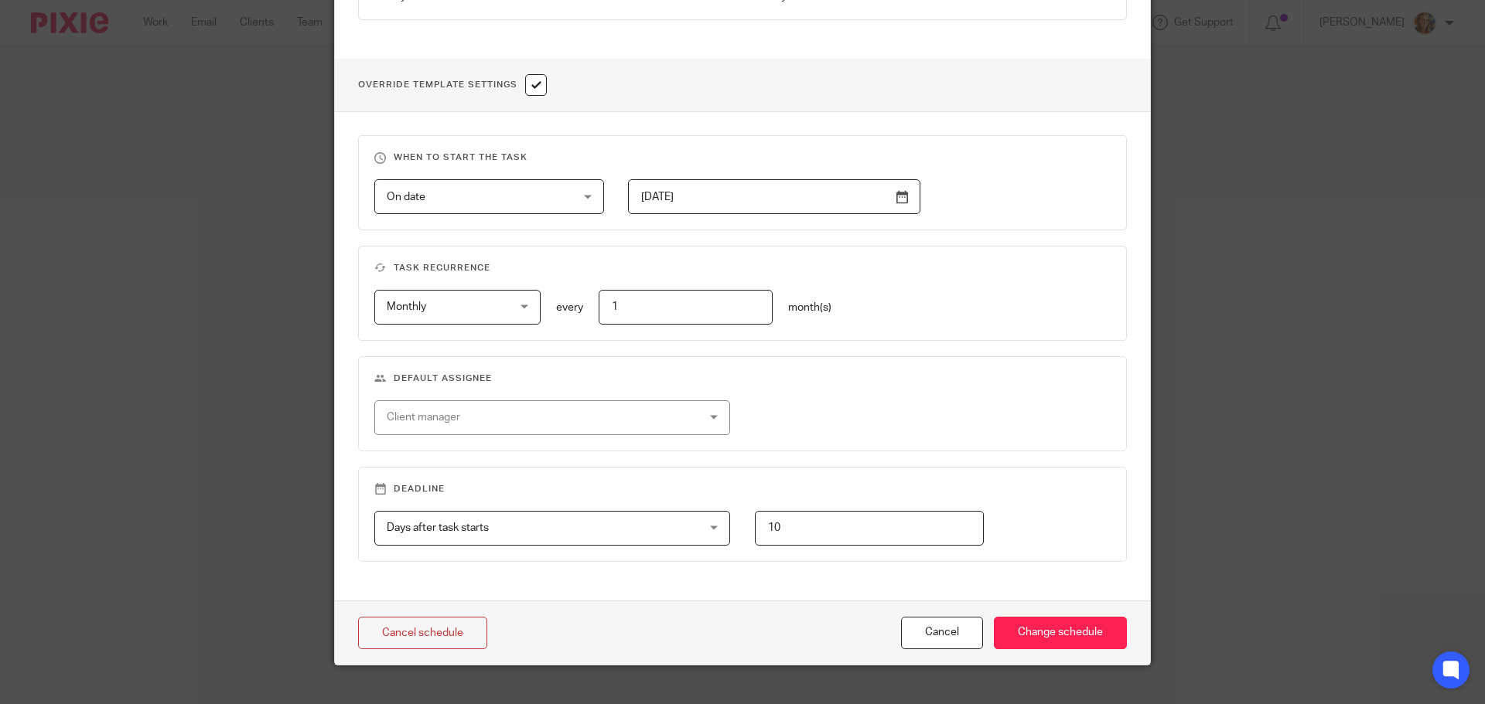
scroll to position [541, 0]
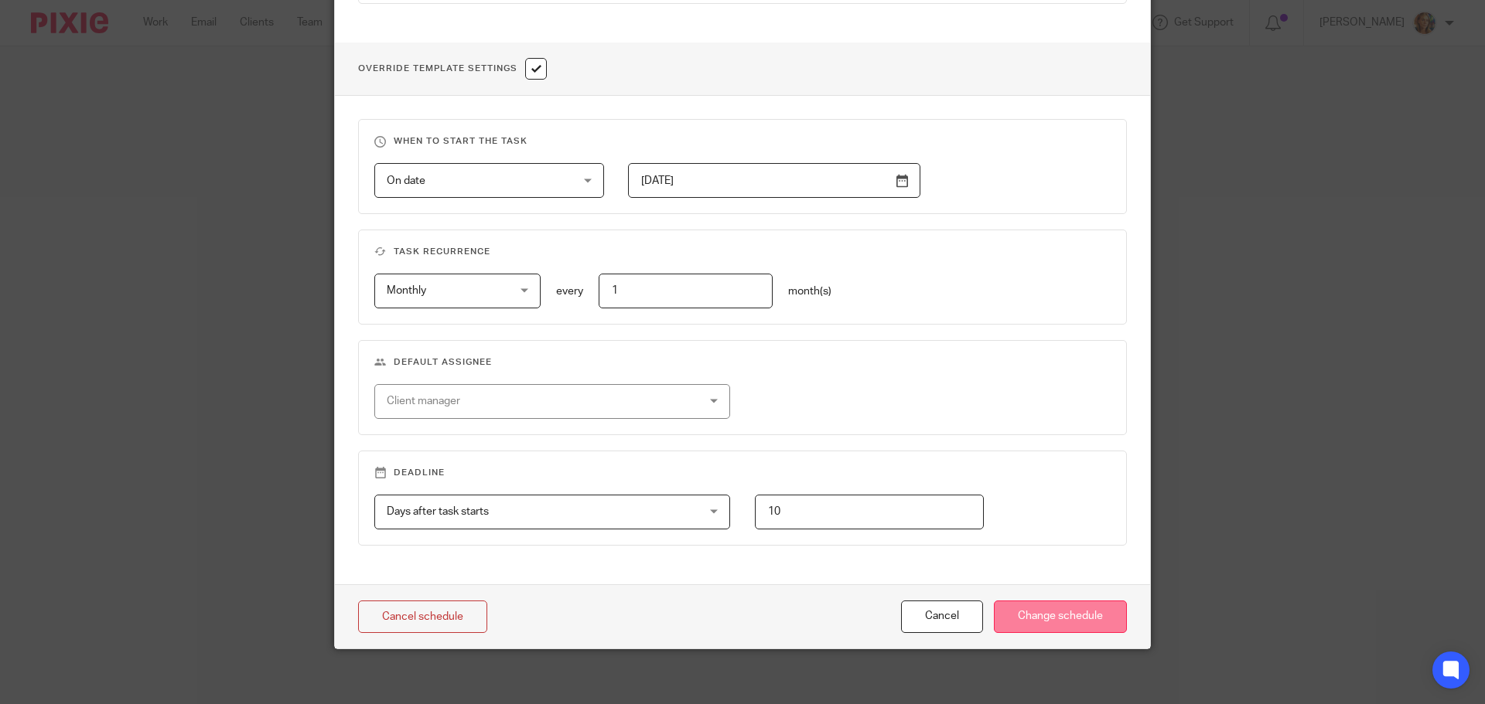
click at [1073, 607] on input "Change schedule" at bounding box center [1060, 617] width 133 height 33
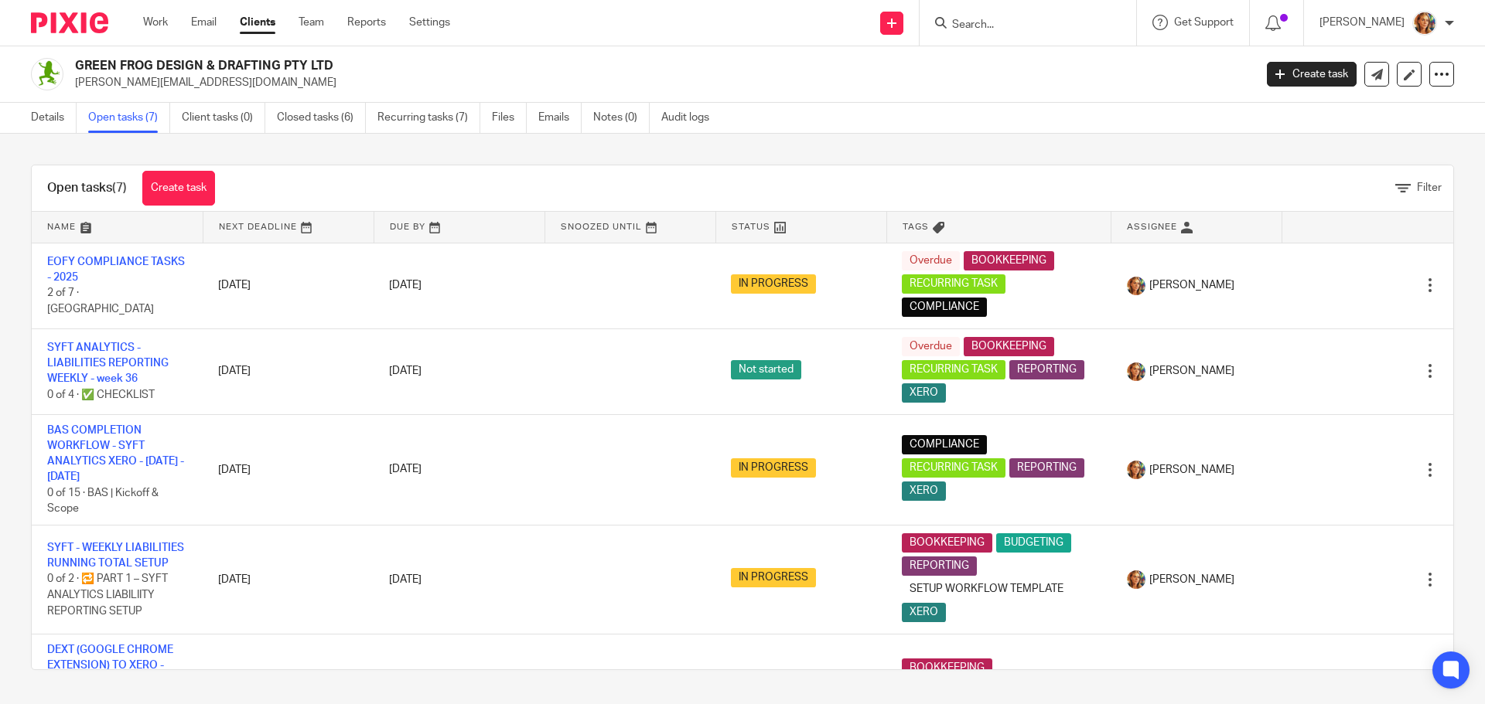
scroll to position [227, 0]
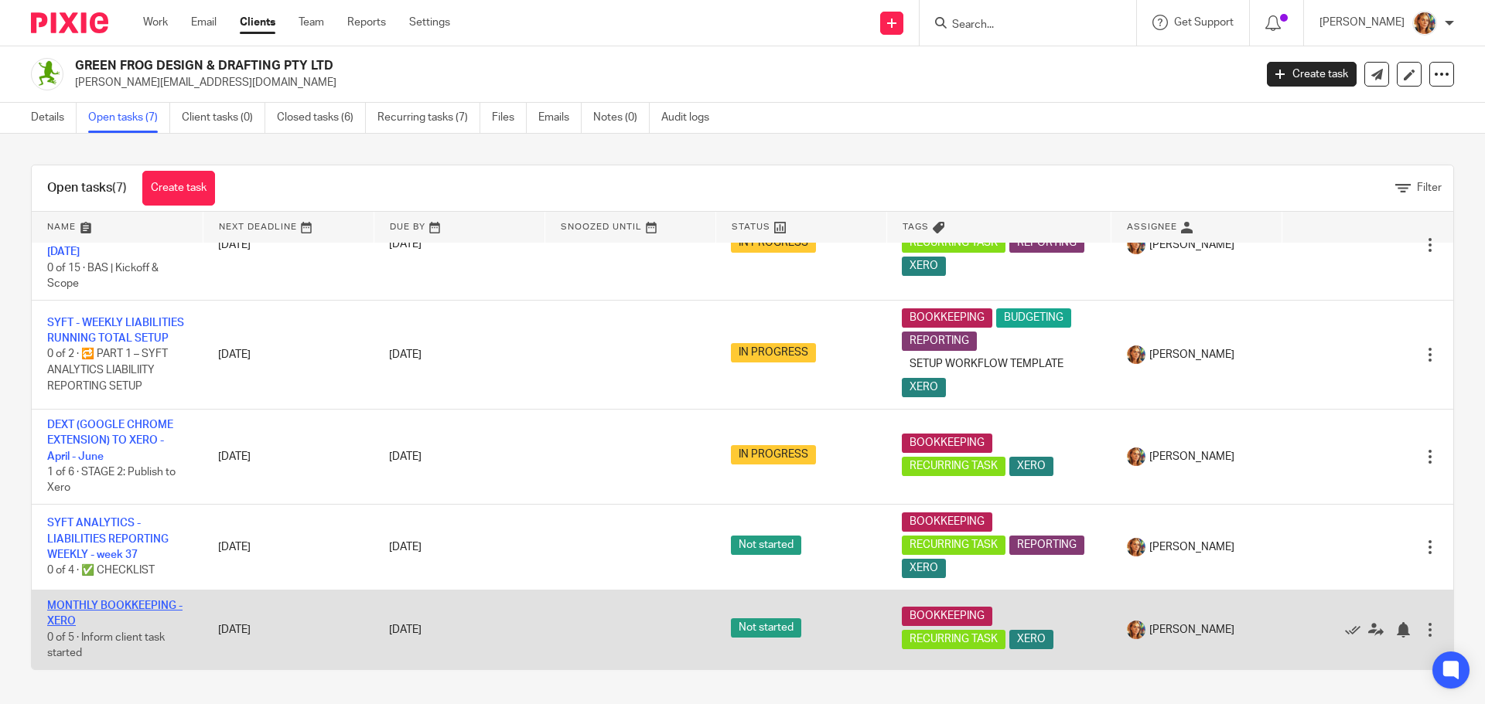
click at [101, 608] on link "MONTHLY BOOKKEEPING - XERO" at bounding box center [114, 614] width 135 height 26
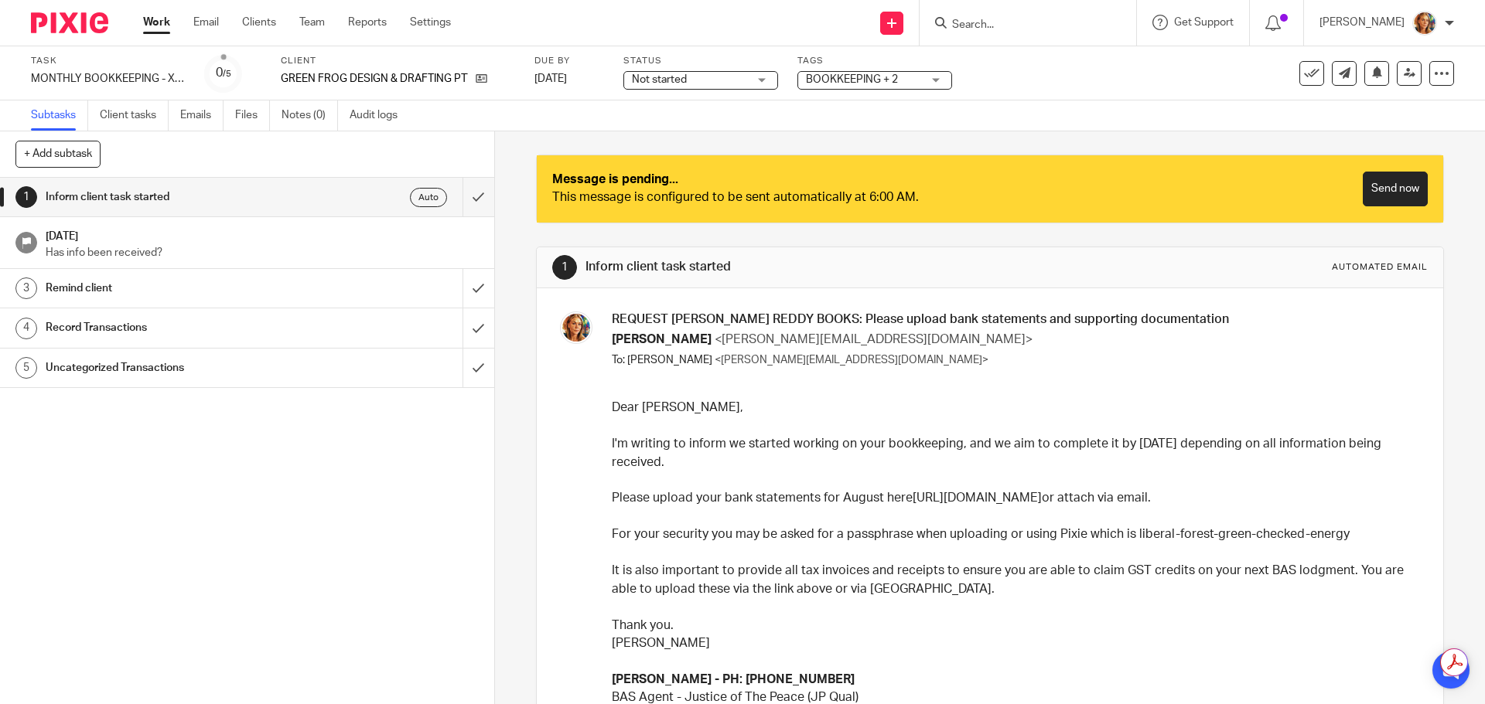
click at [1373, 203] on link "Send now" at bounding box center [1394, 189] width 65 height 35
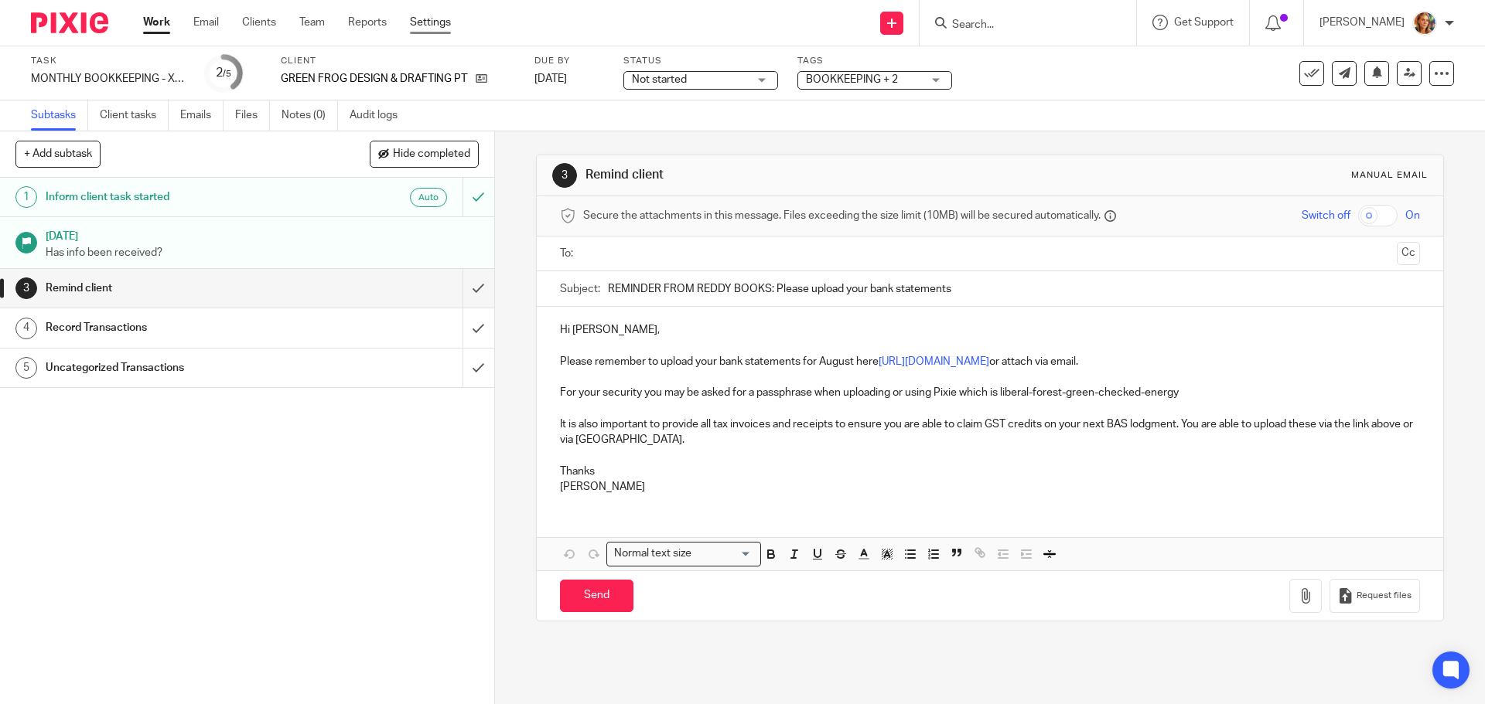
click at [430, 30] on link "Settings" at bounding box center [430, 22] width 41 height 15
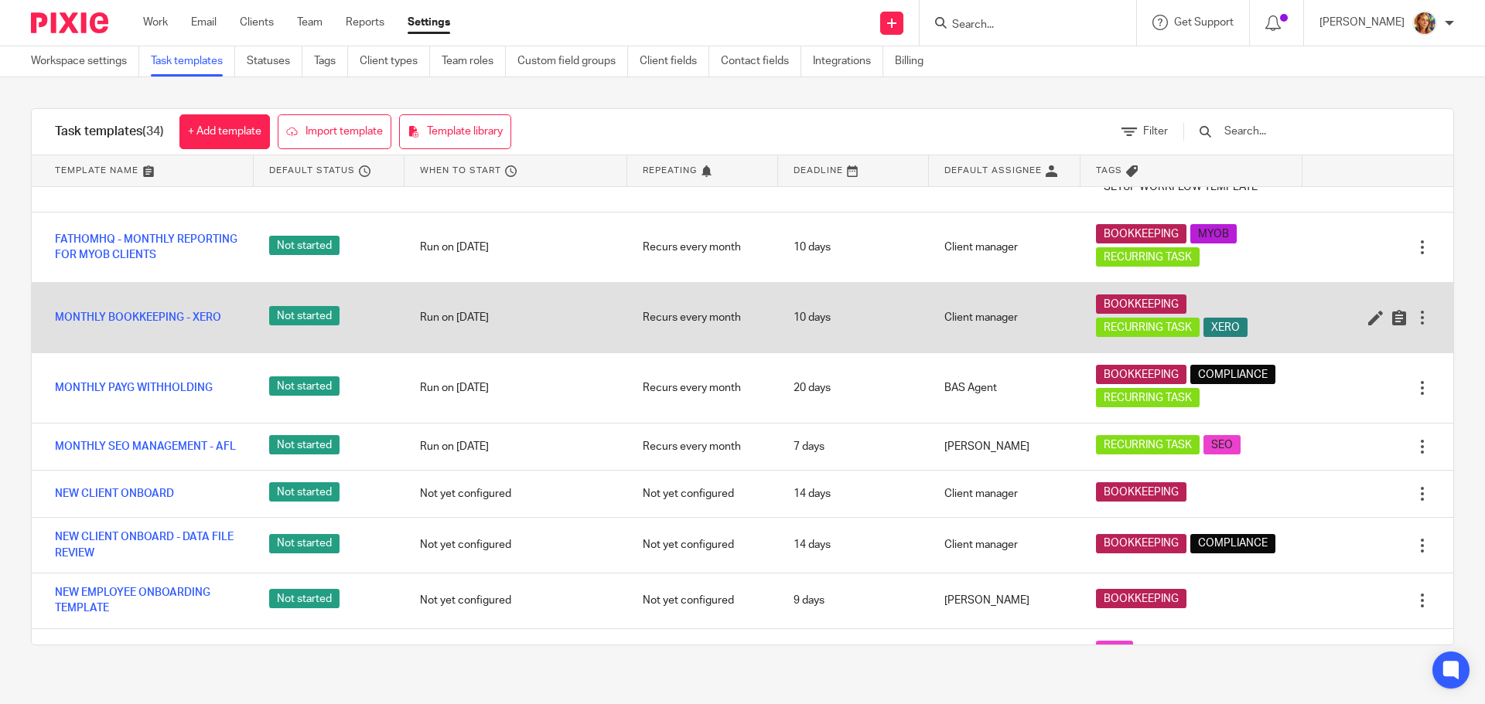
scroll to position [928, 0]
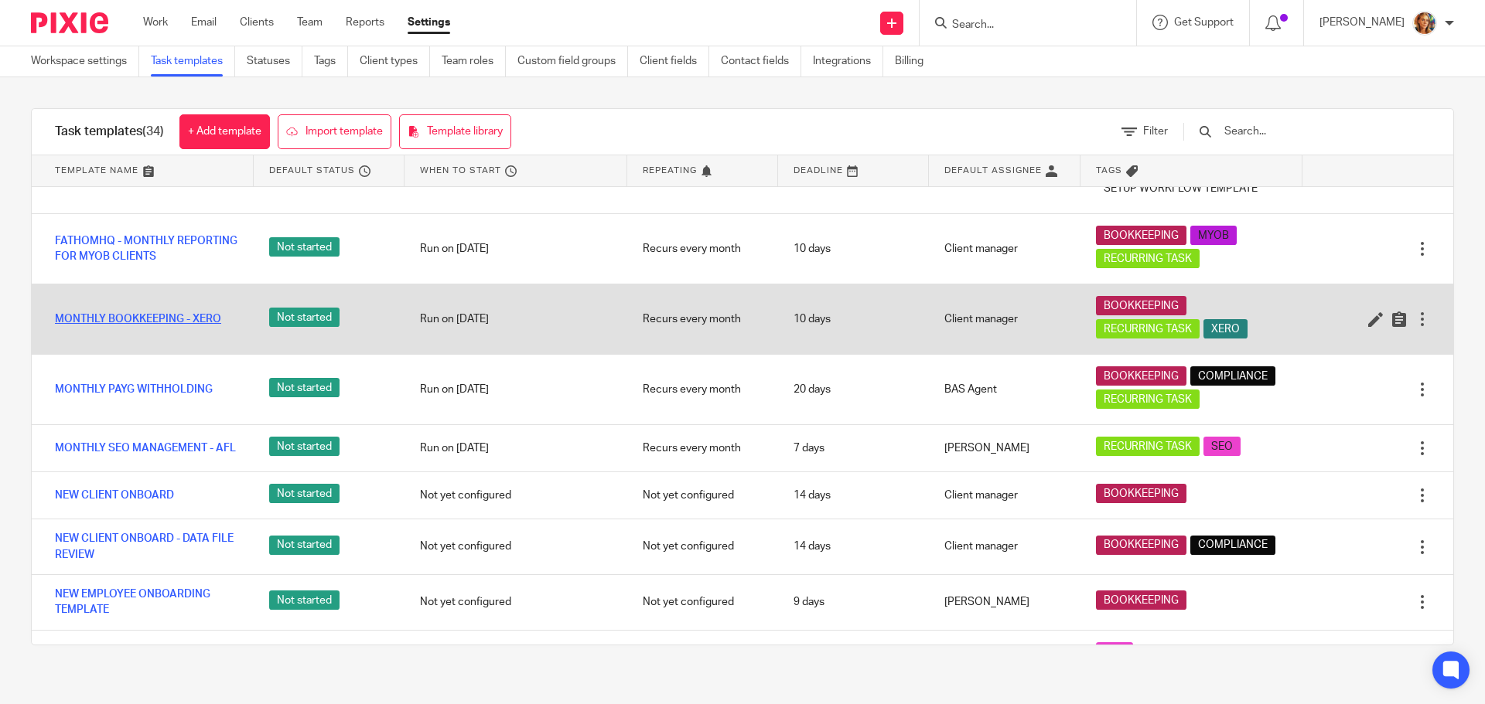
click at [197, 327] on link "MONTHLY BOOKKEEPING - XERO" at bounding box center [138, 319] width 166 height 15
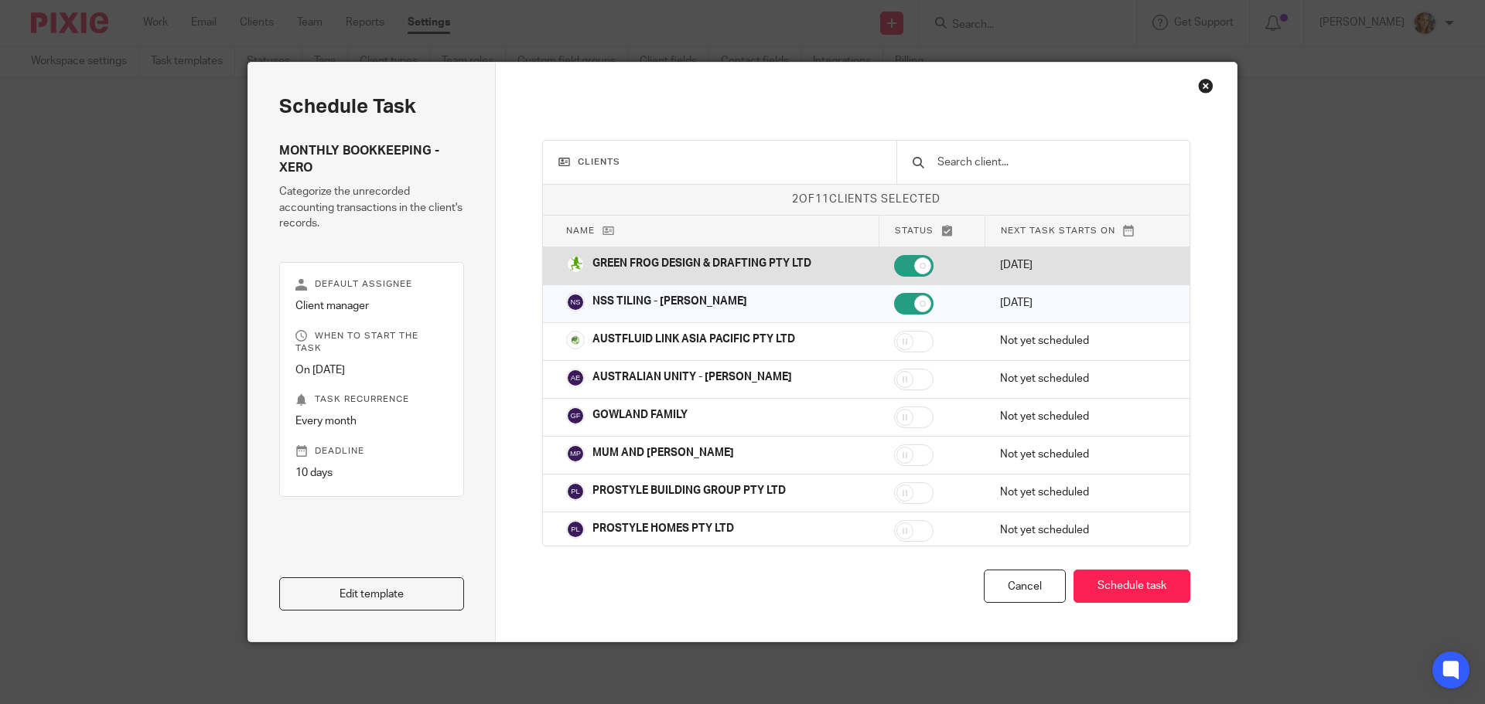
click at [1042, 265] on p "[DATE]" at bounding box center [1083, 264] width 166 height 15
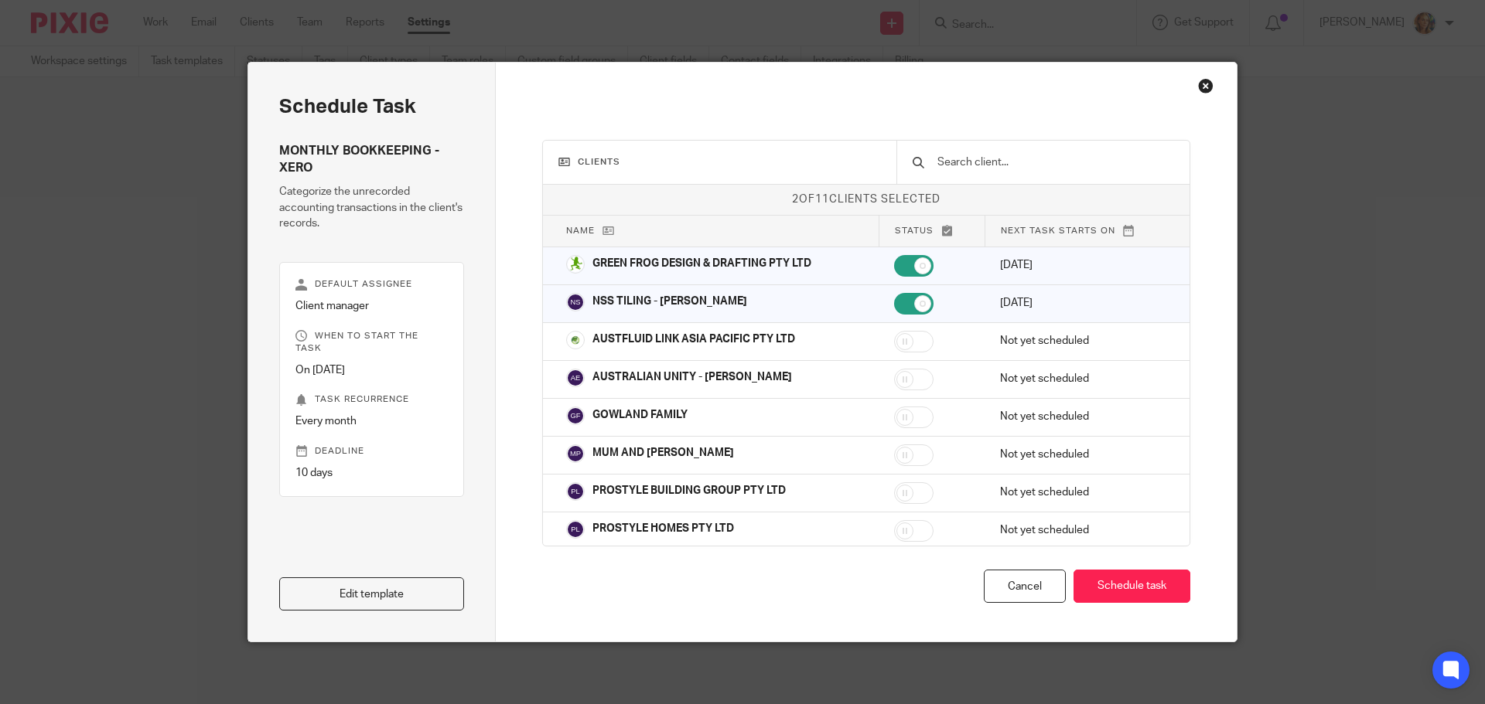
click at [1123, 235] on icon at bounding box center [1129, 231] width 12 height 12
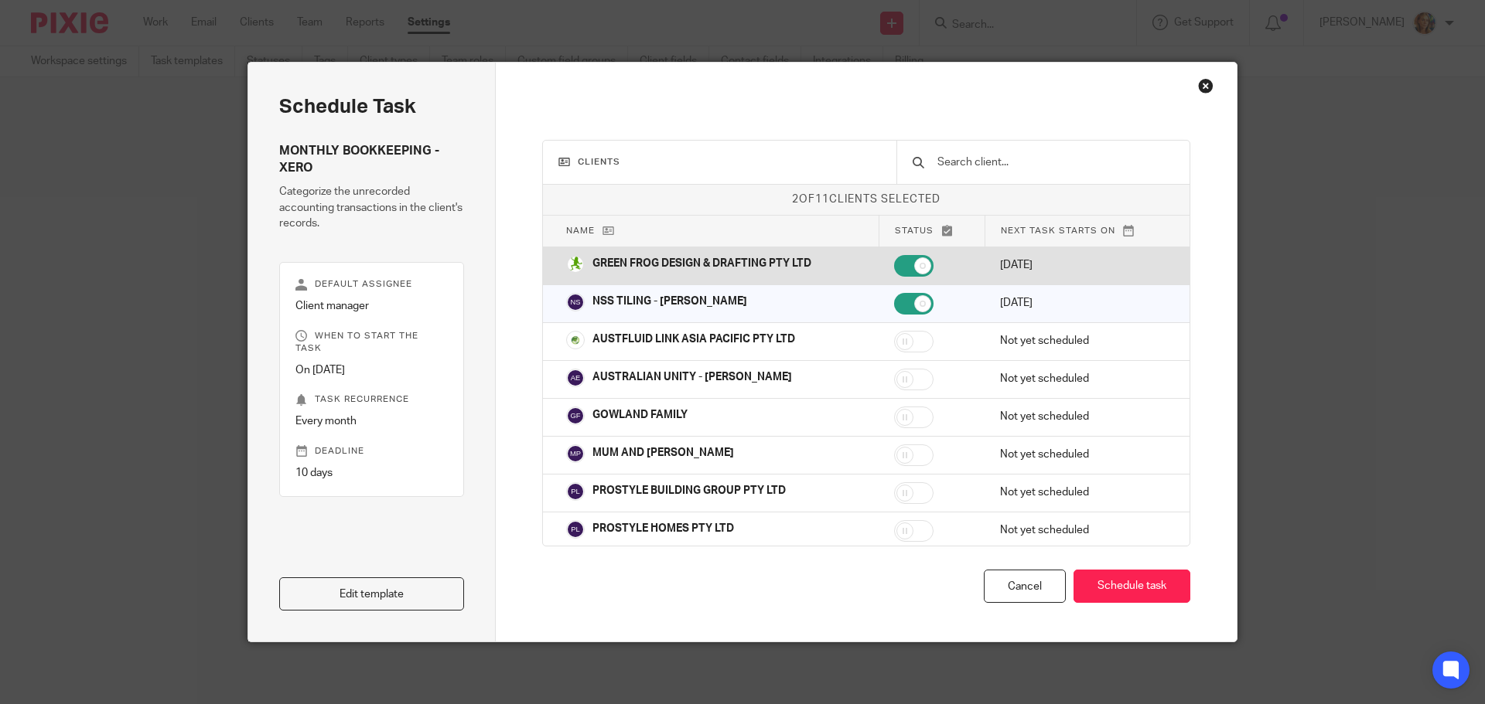
click at [912, 268] on input "checkbox" at bounding box center [913, 266] width 39 height 22
checkbox input "true"
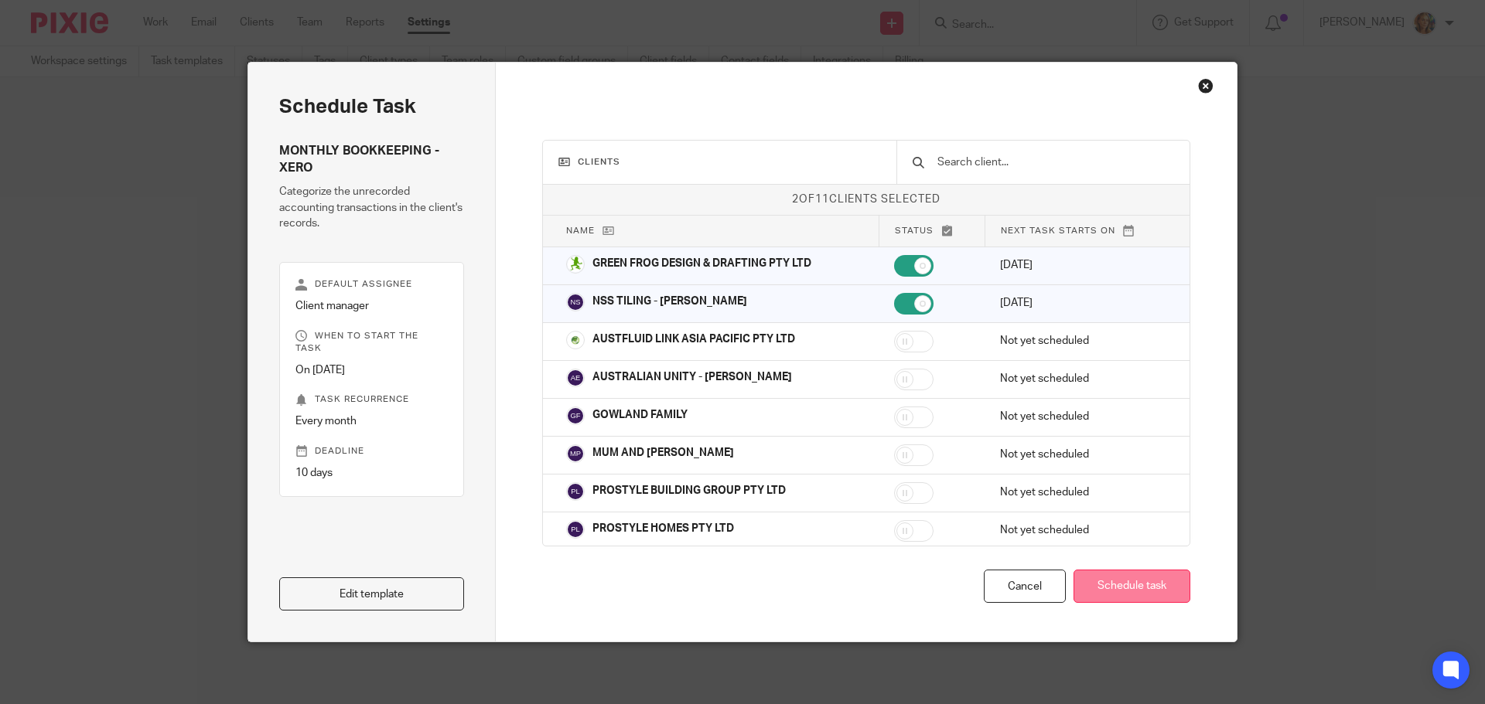
click at [1100, 596] on button "Schedule task" at bounding box center [1131, 586] width 117 height 33
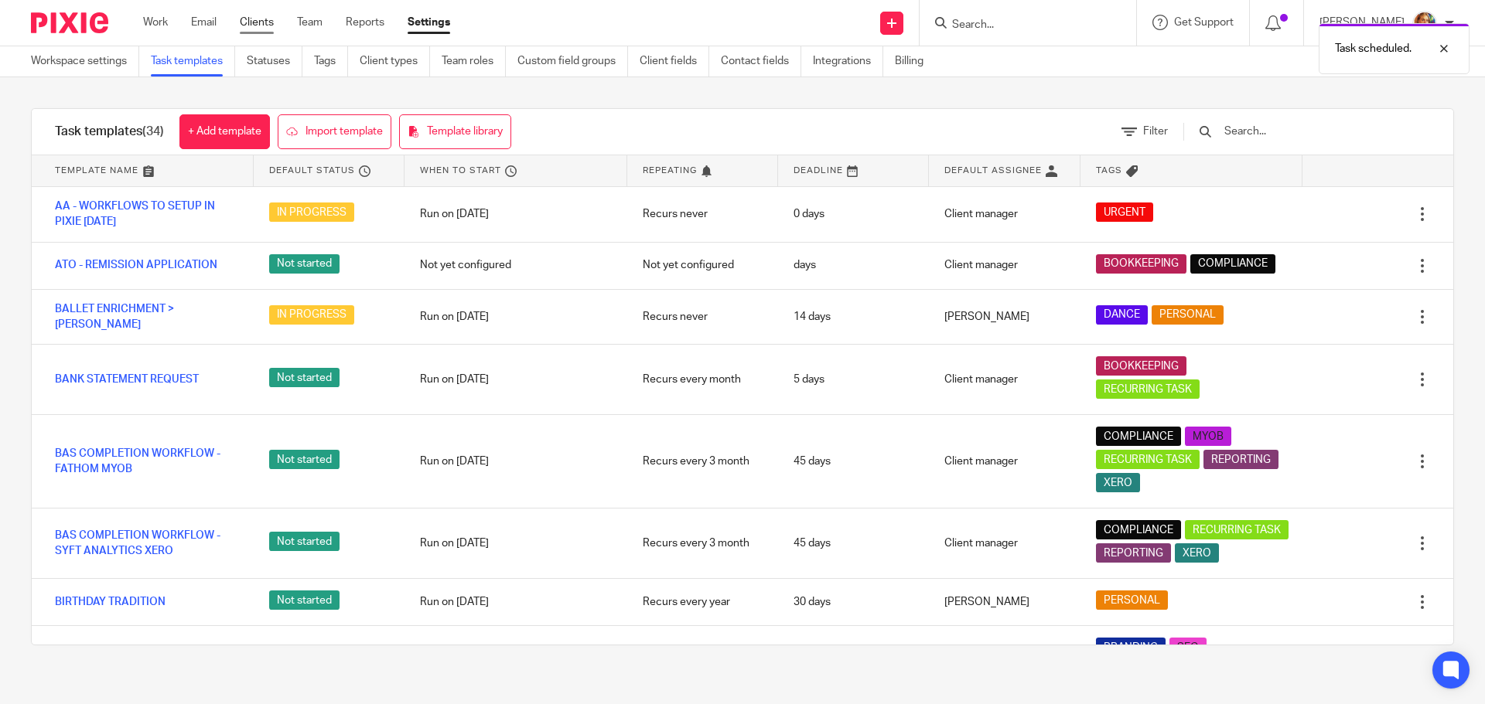
drag, startPoint x: 251, startPoint y: 12, endPoint x: 256, endPoint y: 32, distance: 20.1
click at [251, 15] on div "Work Email Clients Team Reports Settings Work Email Clients Team Reports Settin…" at bounding box center [301, 23] width 346 height 46
click at [256, 30] on link "Clients" at bounding box center [257, 22] width 34 height 15
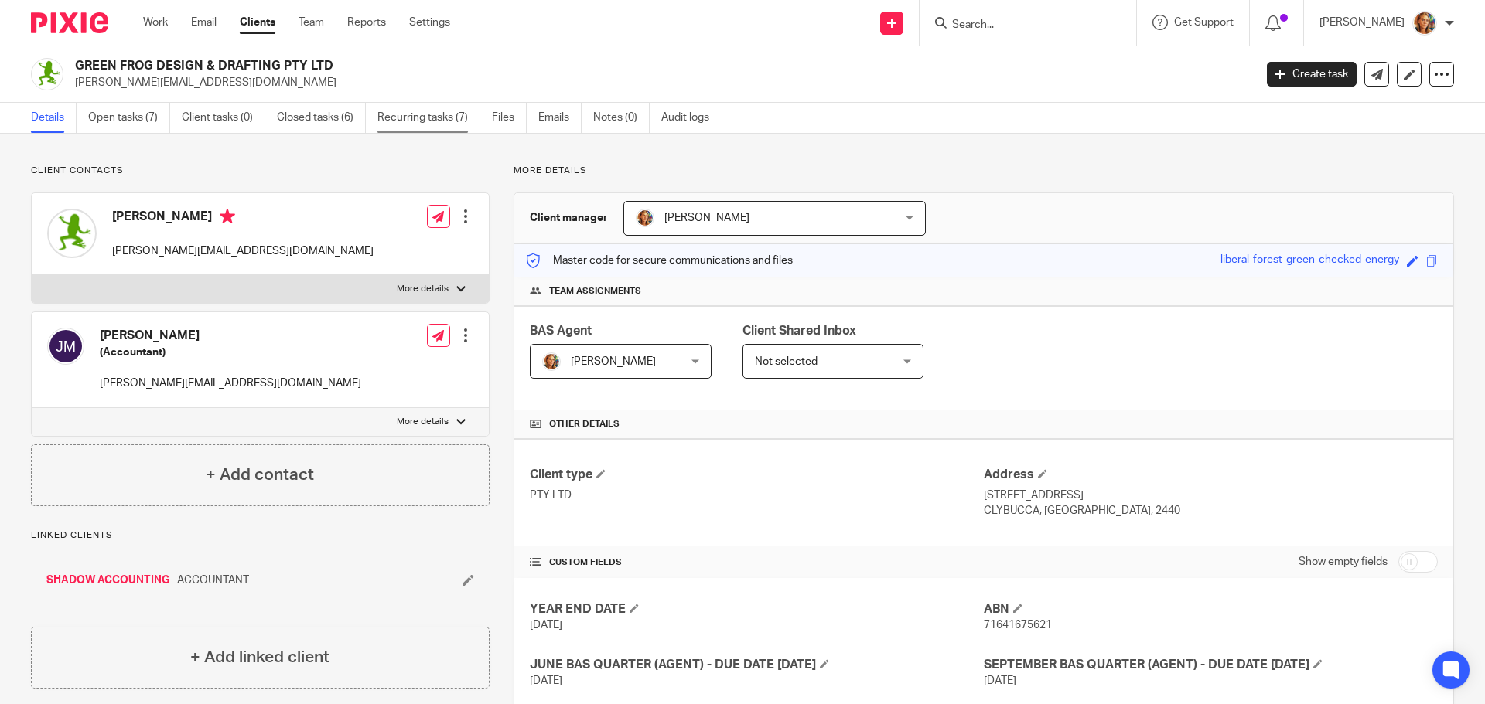
click at [431, 119] on link "Recurring tasks (7)" at bounding box center [428, 118] width 103 height 30
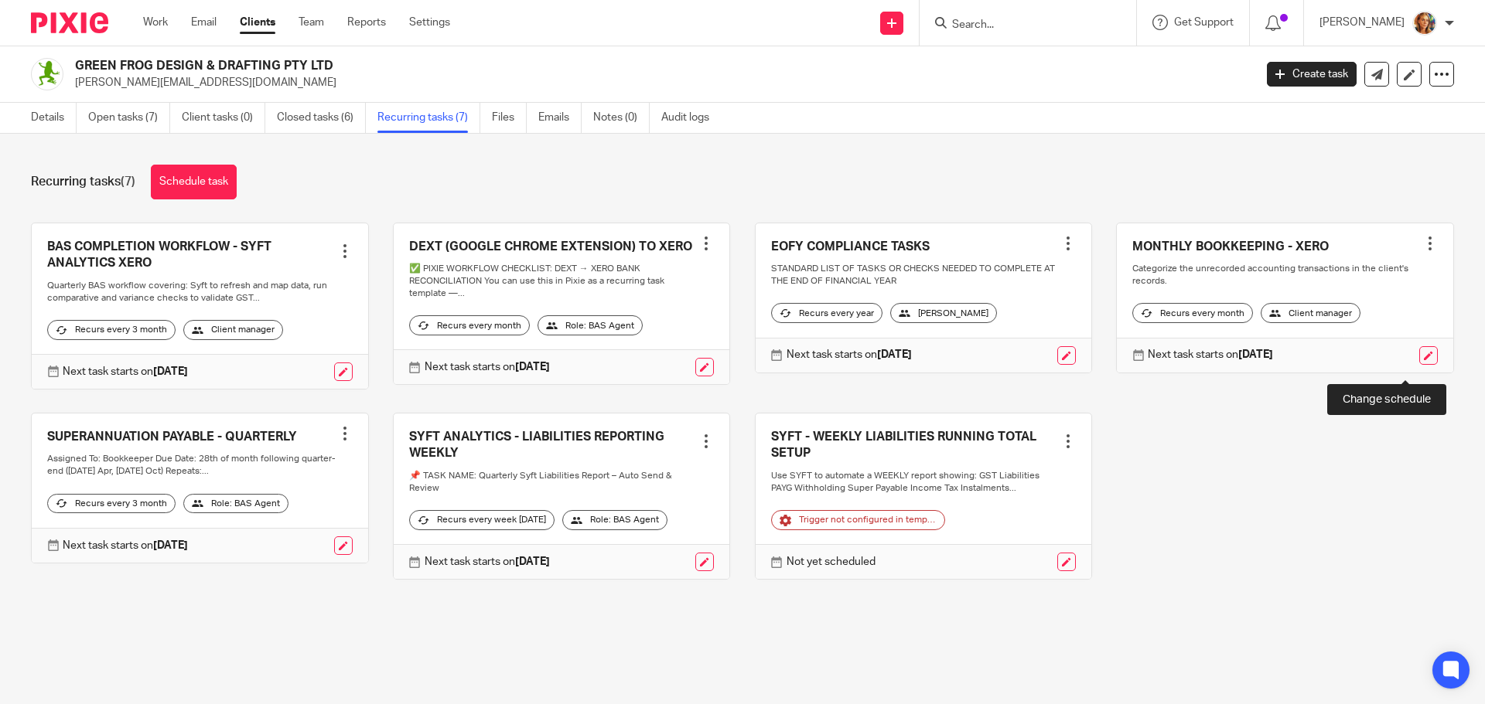
click at [1419, 365] on link at bounding box center [1428, 355] width 19 height 19
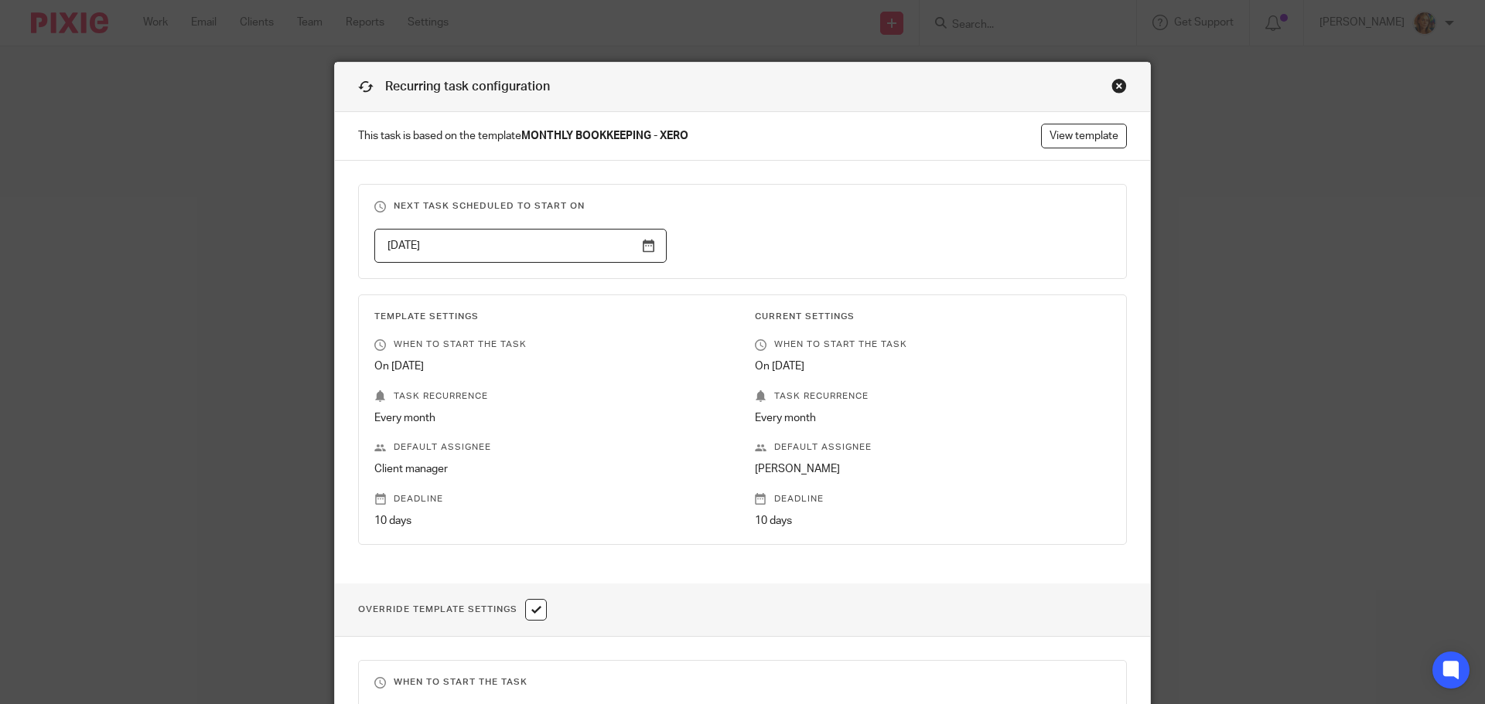
click at [640, 241] on input "[DATE]" at bounding box center [520, 246] width 292 height 35
click at [631, 229] on input "[DATE]" at bounding box center [520, 246] width 292 height 35
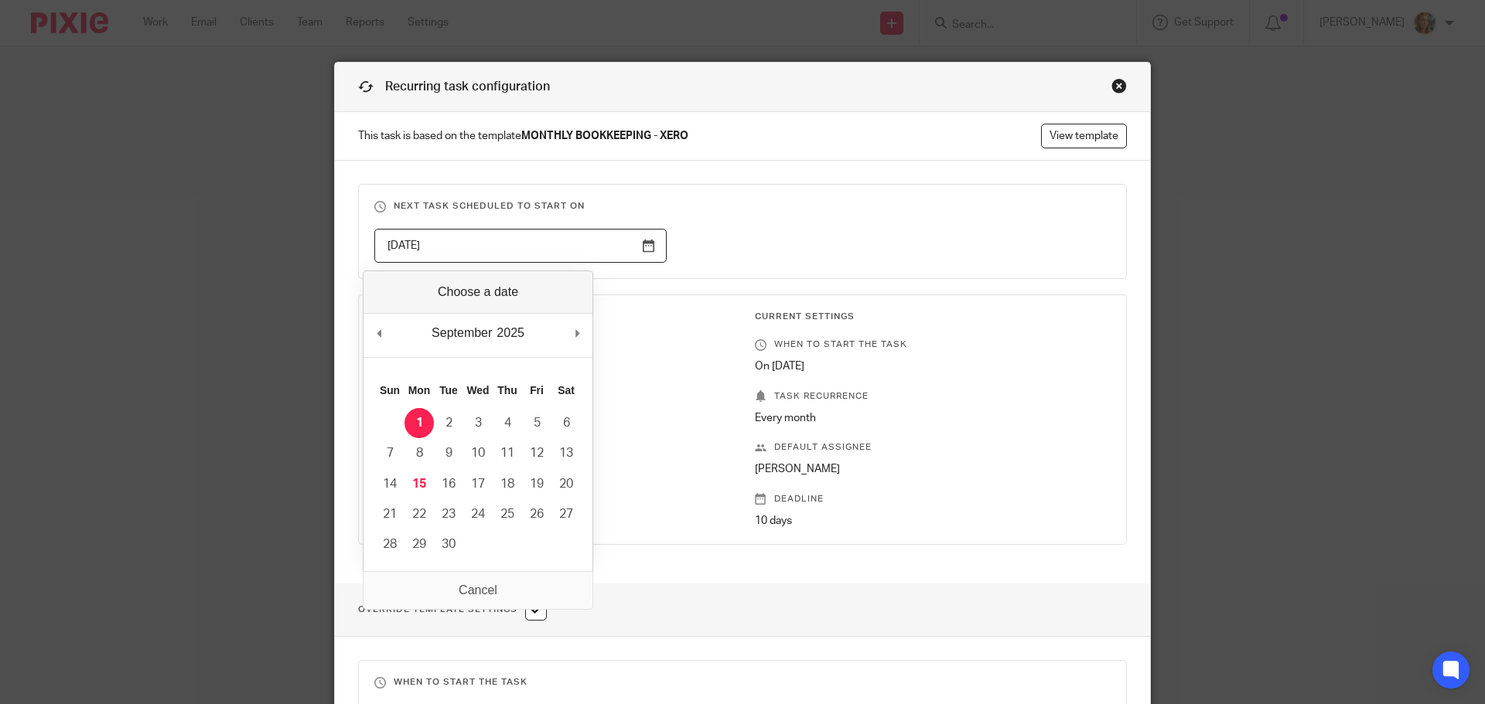
click at [639, 251] on input "[DATE]" at bounding box center [520, 246] width 292 height 35
type input "[DATE]"
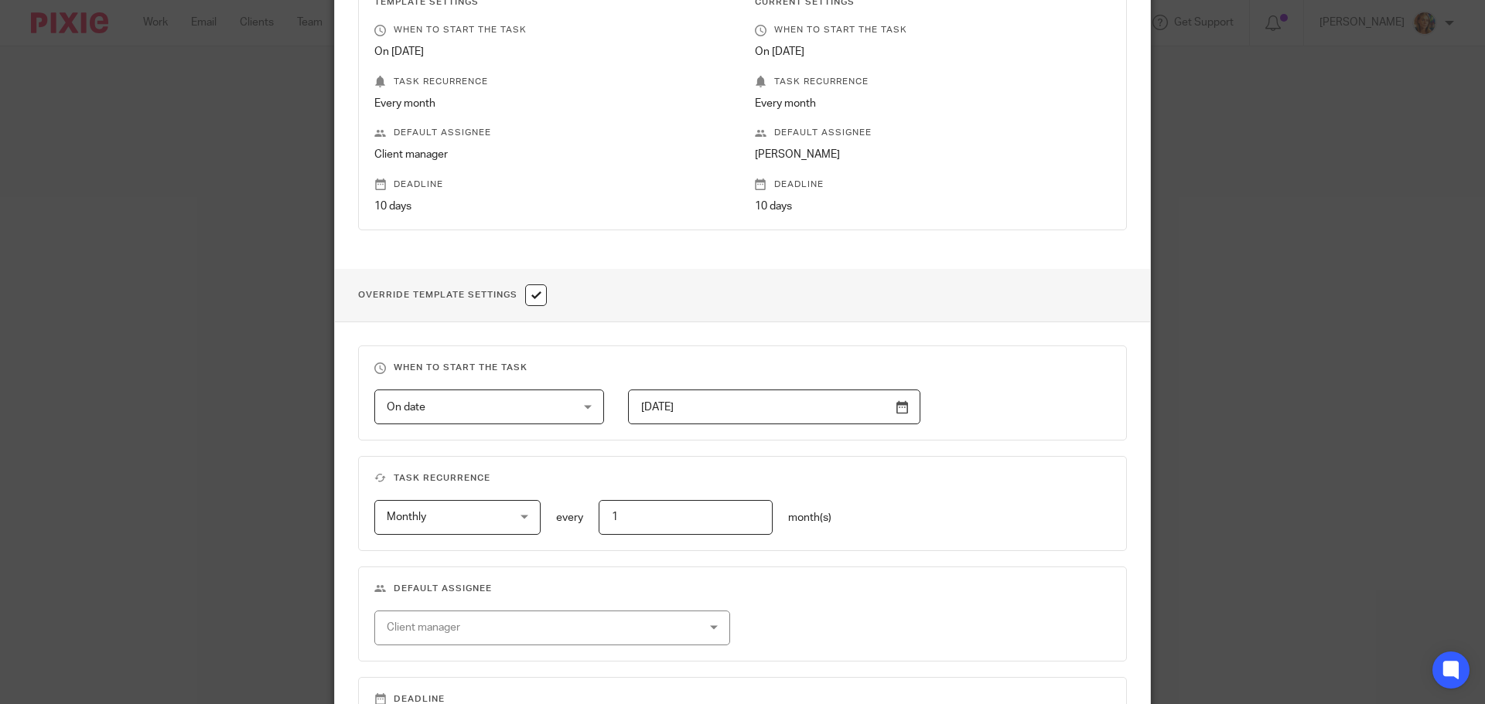
scroll to position [541, 0]
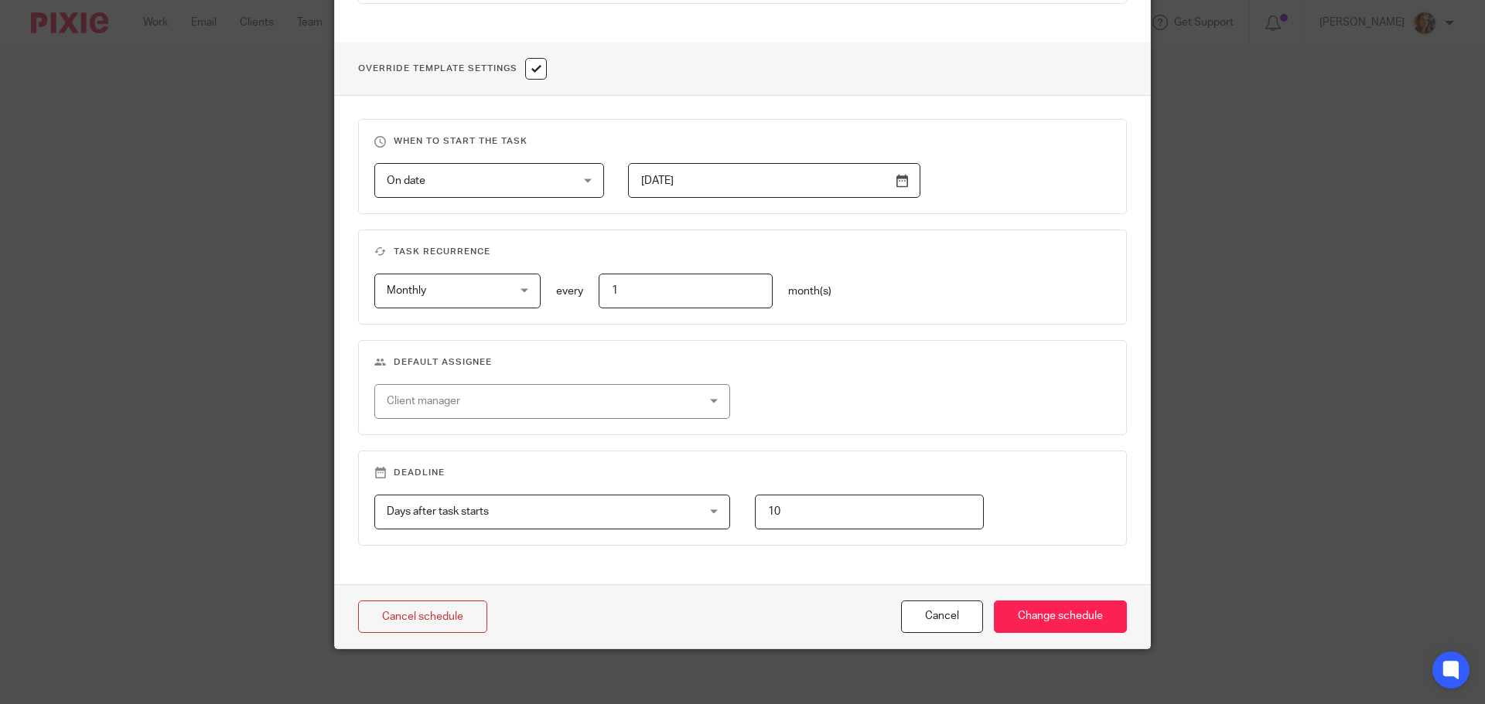
click at [848, 184] on input "[DATE]" at bounding box center [774, 180] width 292 height 35
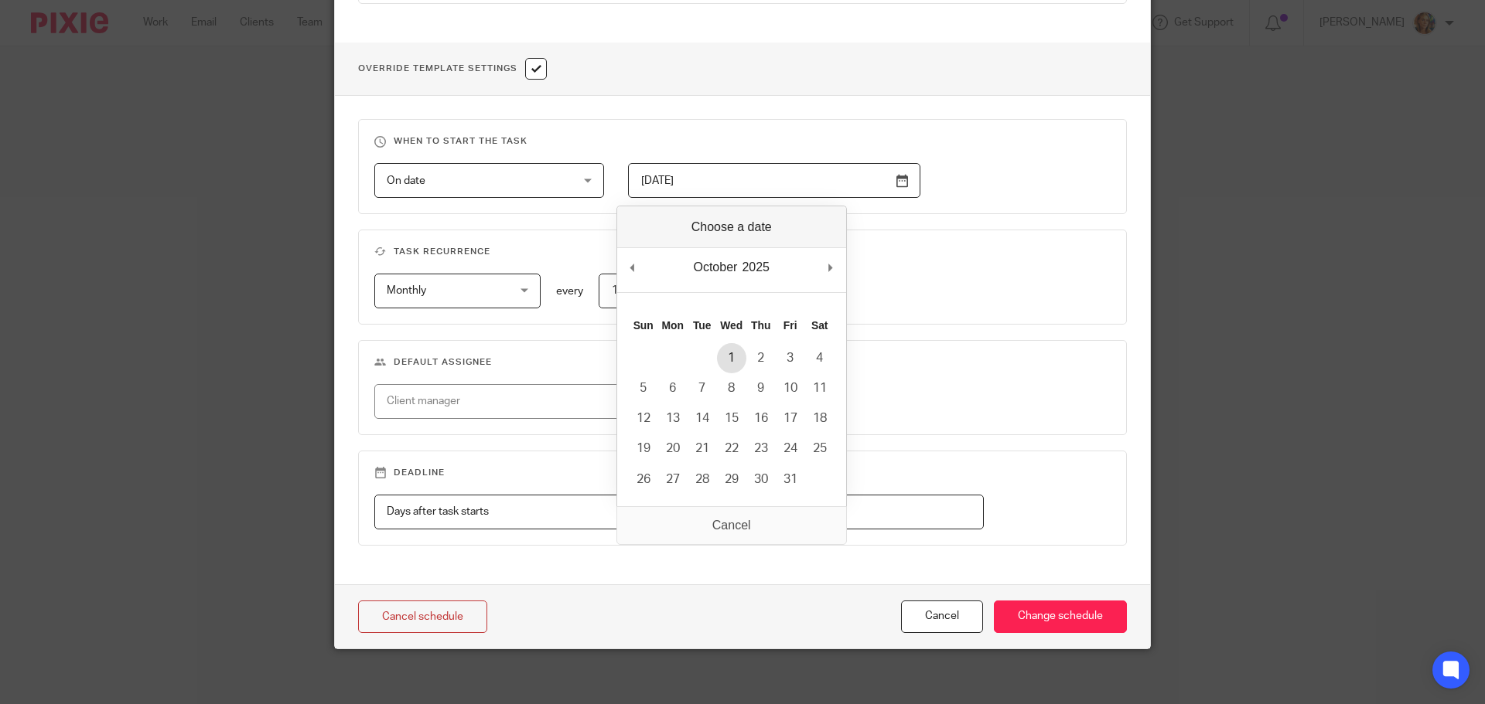
type input "[DATE]"
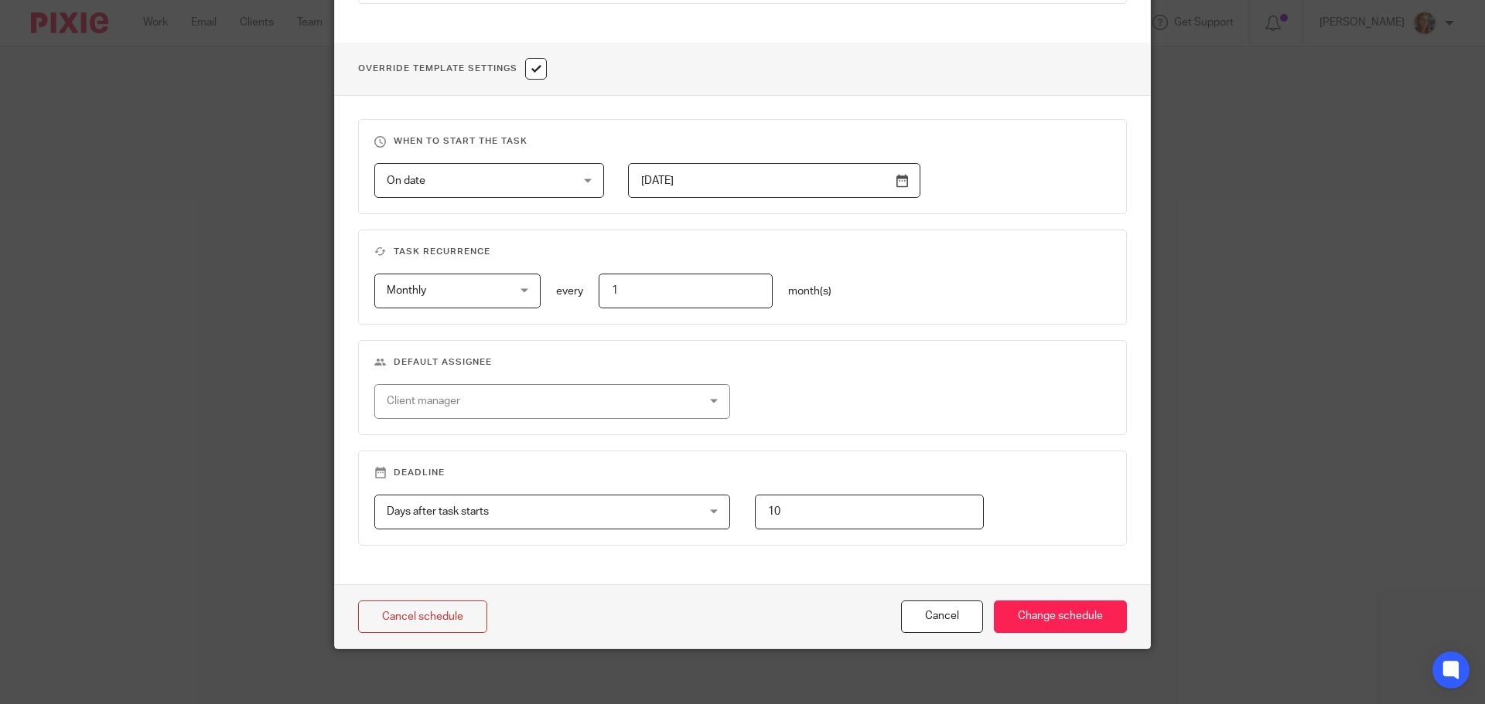
click at [974, 398] on div "Client manager AUSTFLUID Gabrielle [PERSON_NAME] [PERSON_NAME]" at bounding box center [730, 401] width 760 height 35
click at [1048, 610] on input "Change schedule" at bounding box center [1060, 617] width 133 height 33
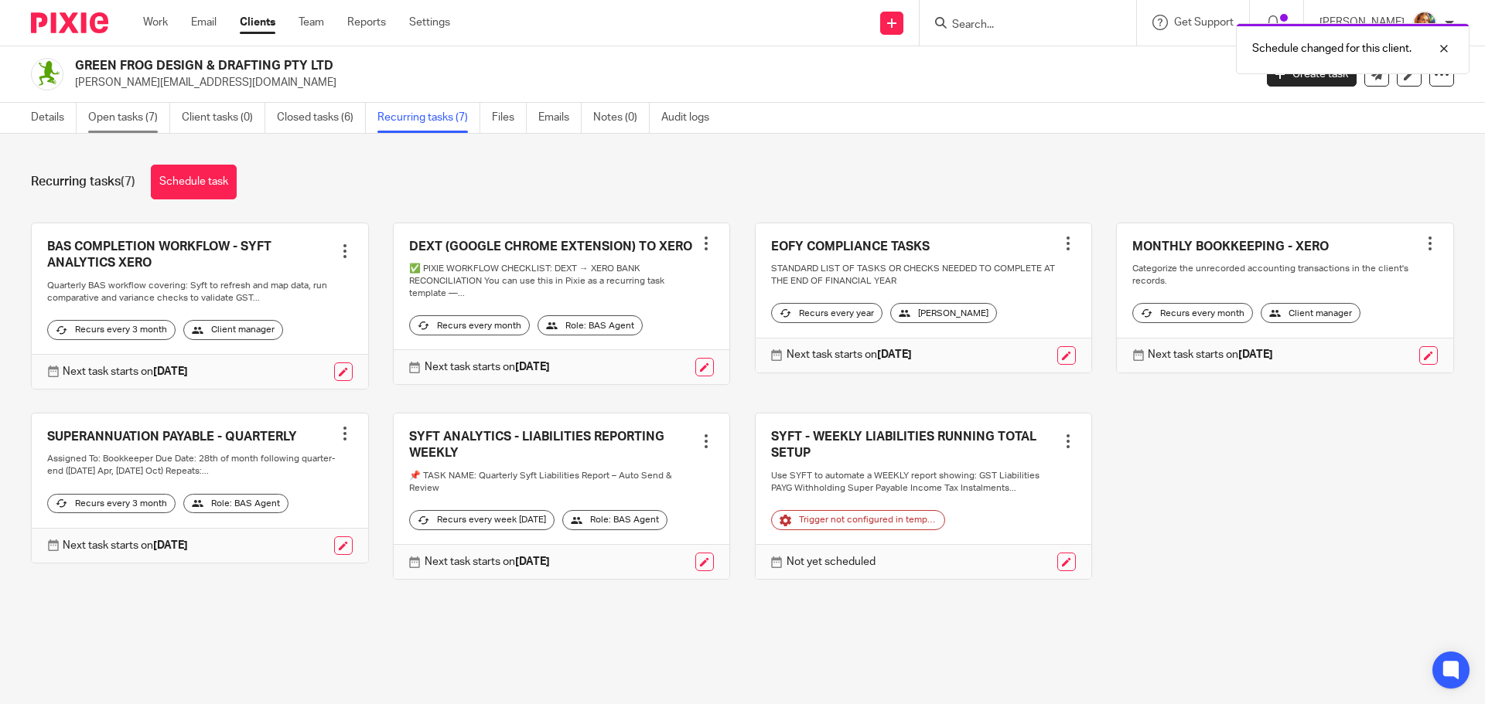
click at [105, 121] on link "Open tasks (7)" at bounding box center [129, 118] width 82 height 30
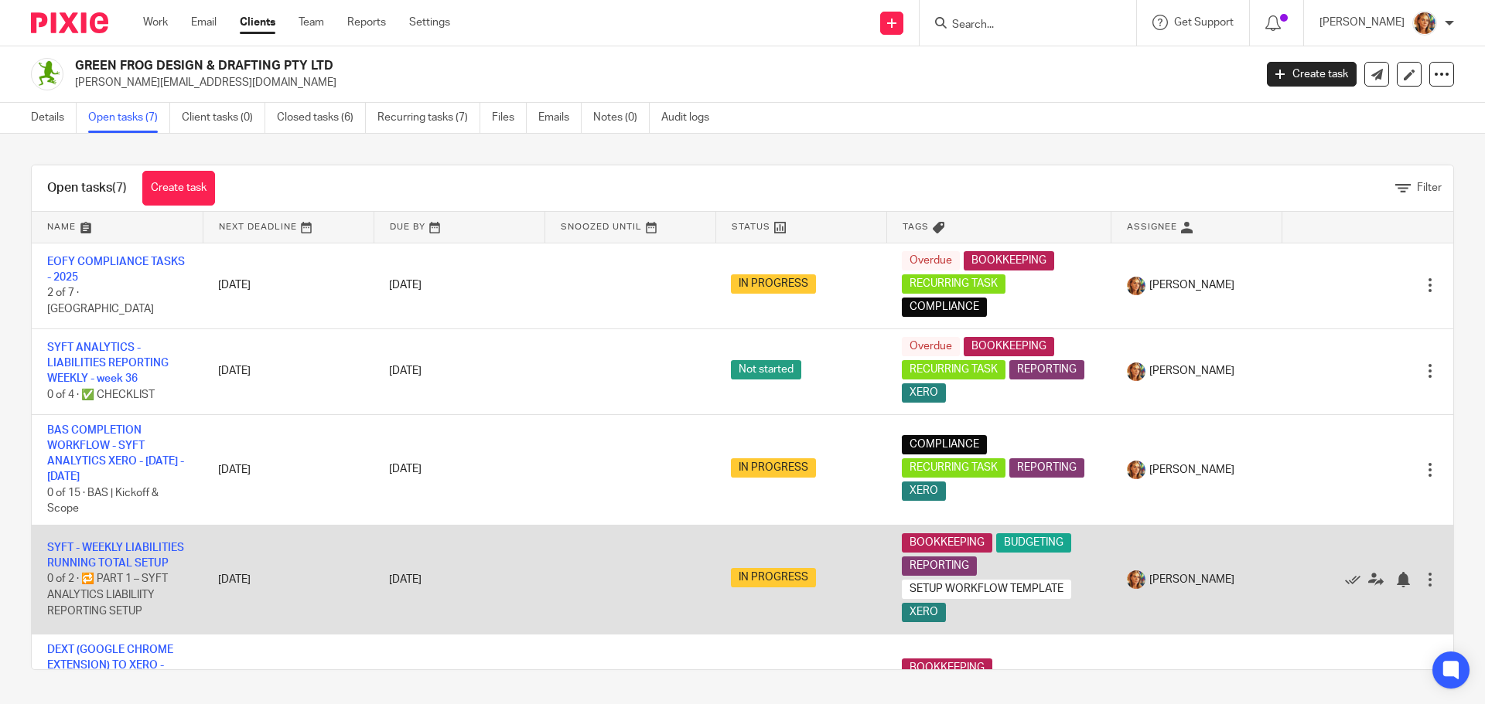
scroll to position [211, 0]
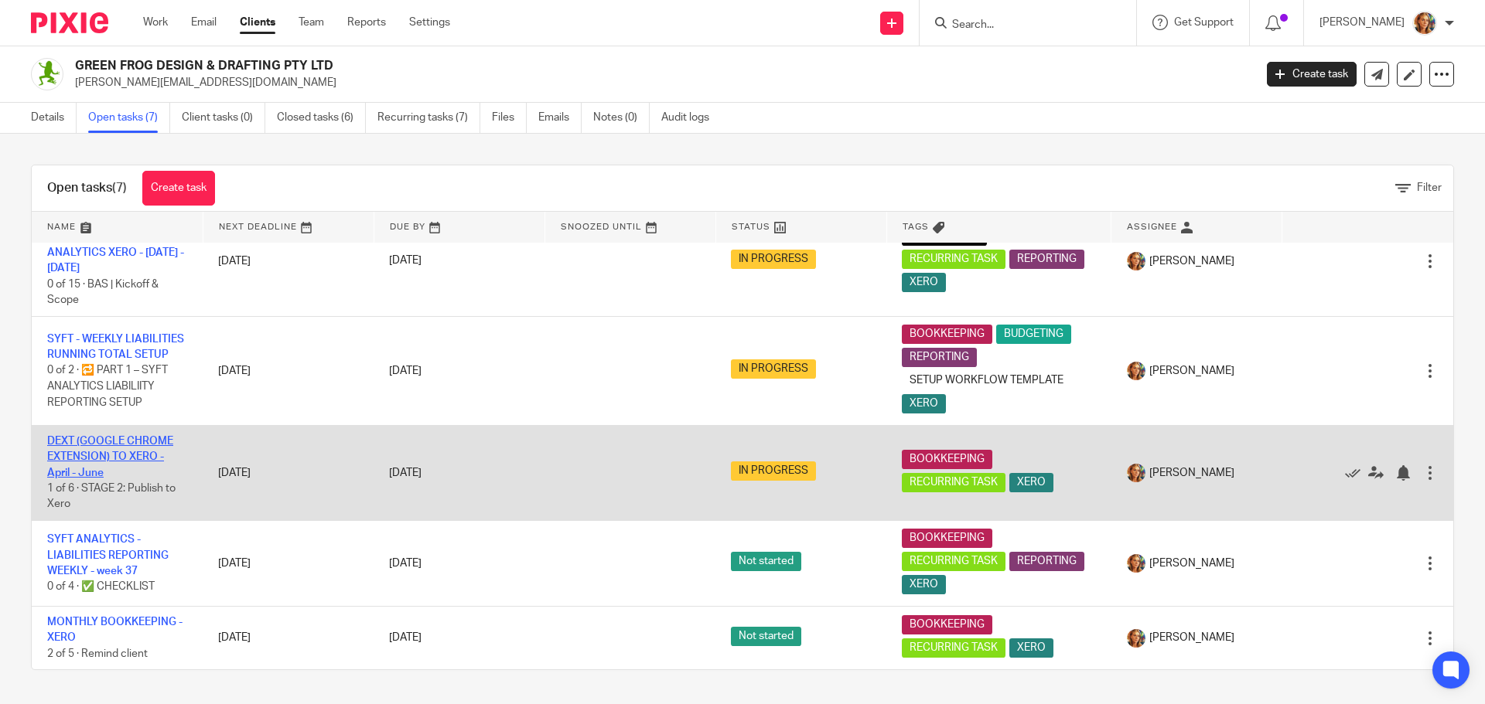
click at [78, 472] on link "DEXT (GOOGLE CHROME EXTENSION) TO XERO - April - June" at bounding box center [110, 457] width 126 height 43
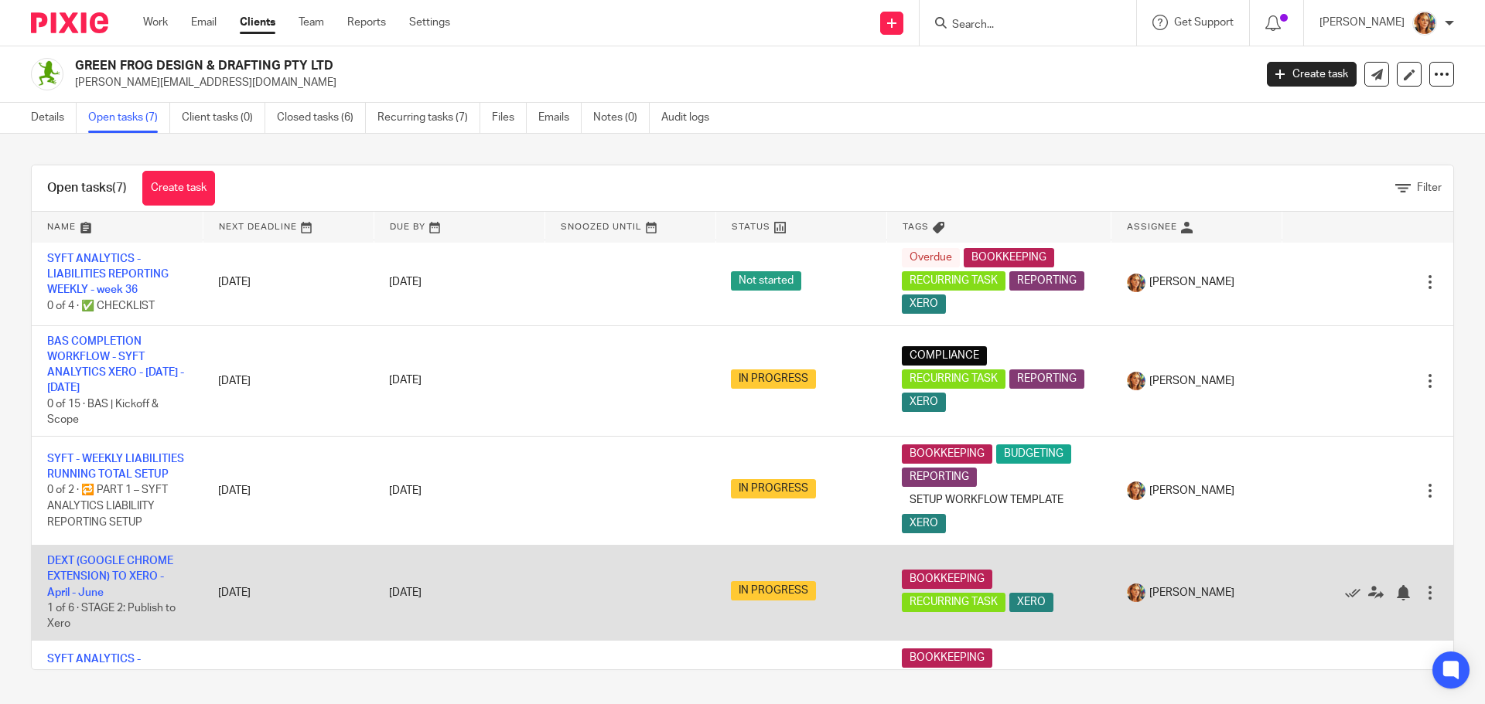
scroll to position [211, 0]
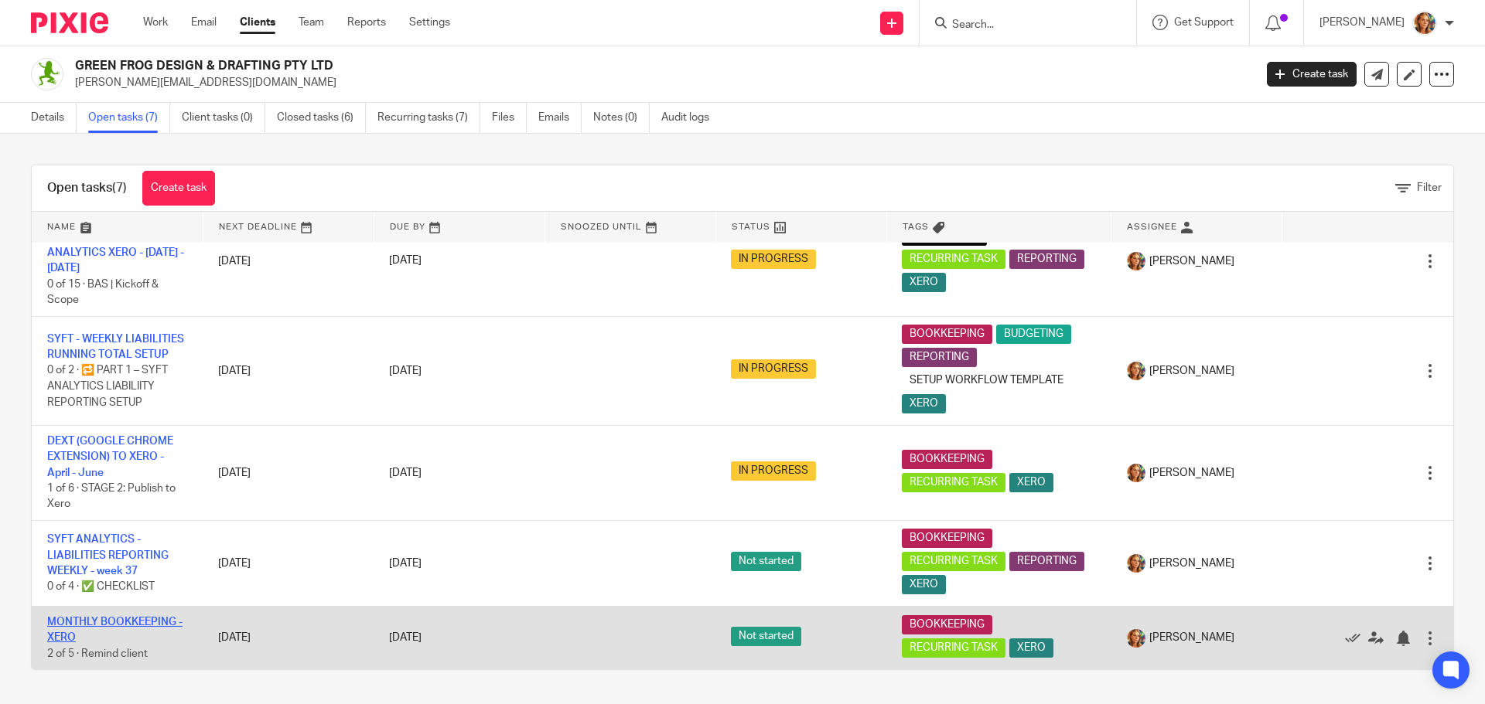
click at [116, 619] on link "MONTHLY BOOKKEEPING - XERO" at bounding box center [114, 630] width 135 height 26
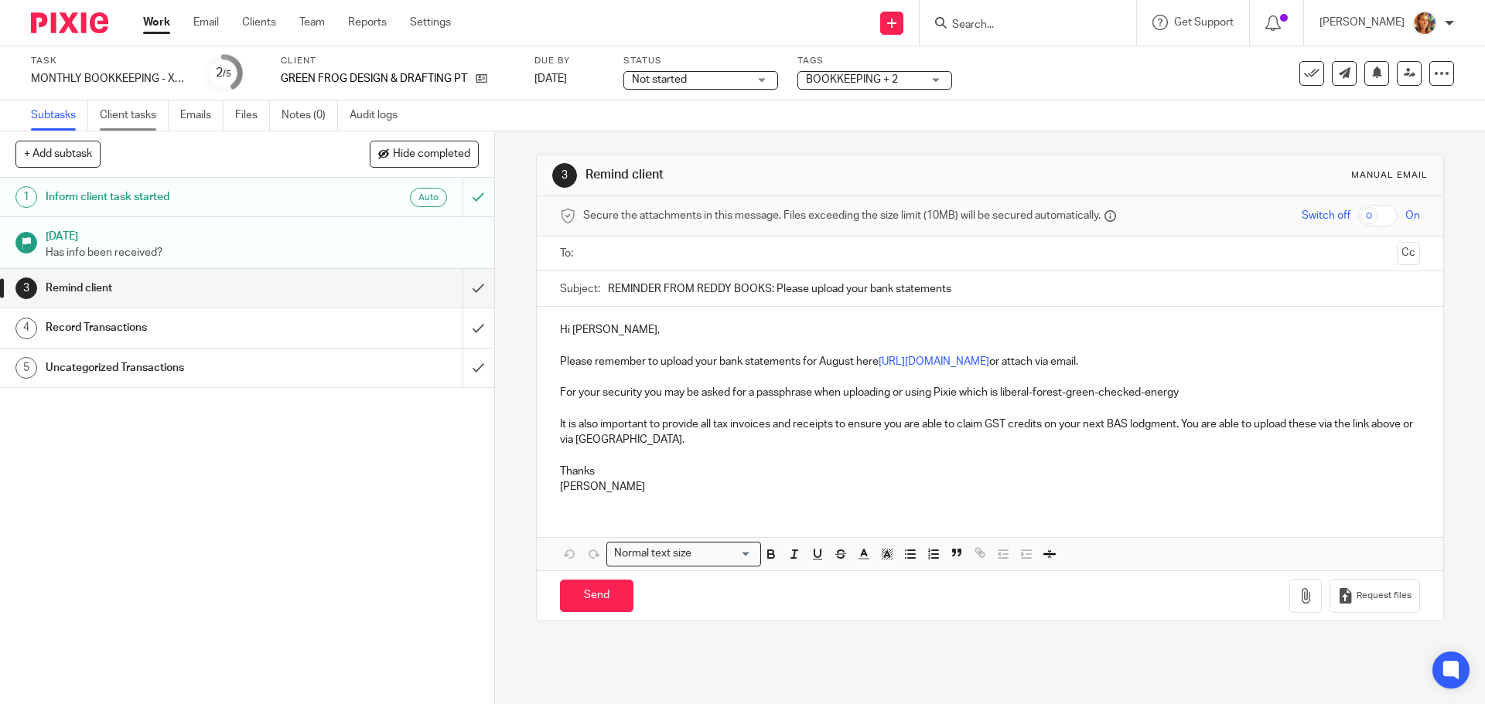
click at [150, 119] on link "Client tasks" at bounding box center [134, 116] width 69 height 30
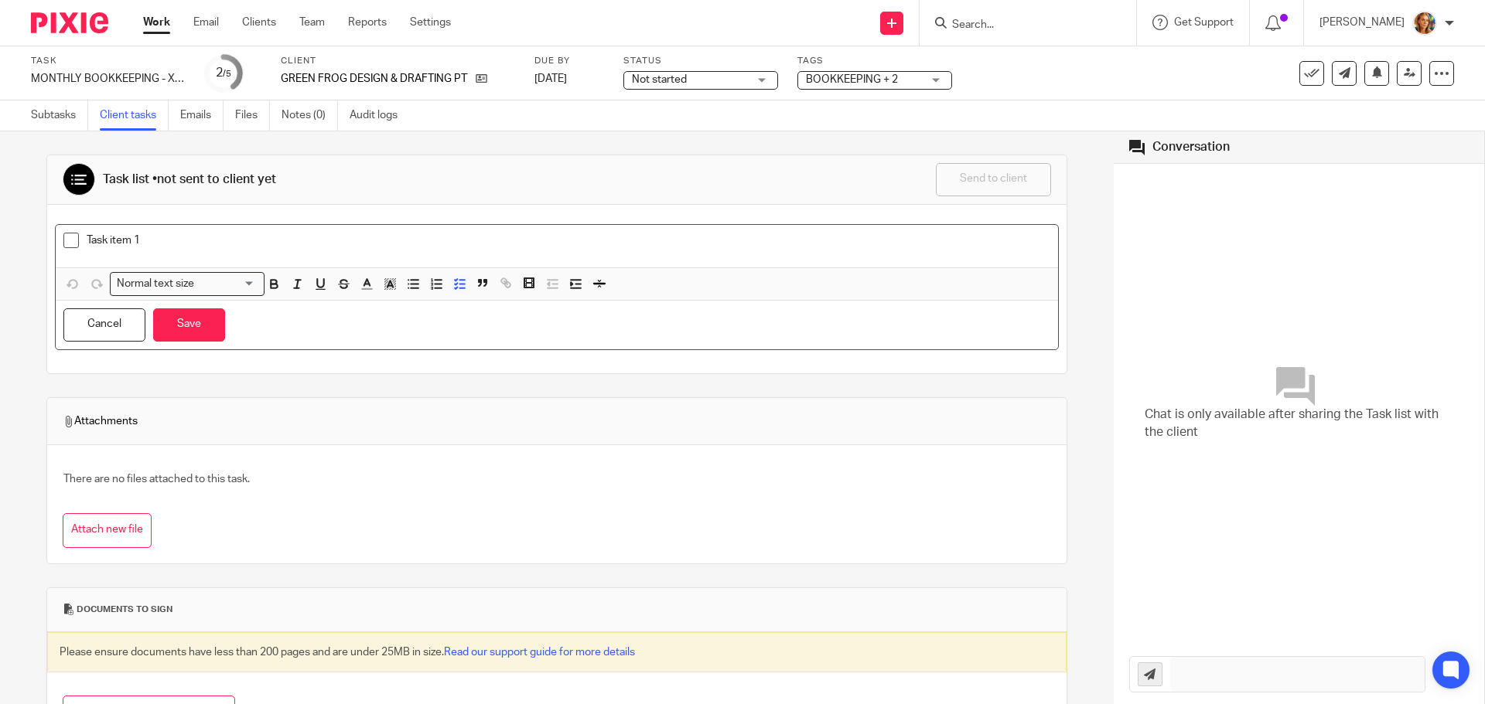
click at [125, 237] on p "Task item 1" at bounding box center [568, 240] width 963 height 15
click at [87, 243] on p "Task item 1" at bounding box center [568, 240] width 963 height 15
click at [88, 243] on p "Task item 1" at bounding box center [568, 240] width 963 height 15
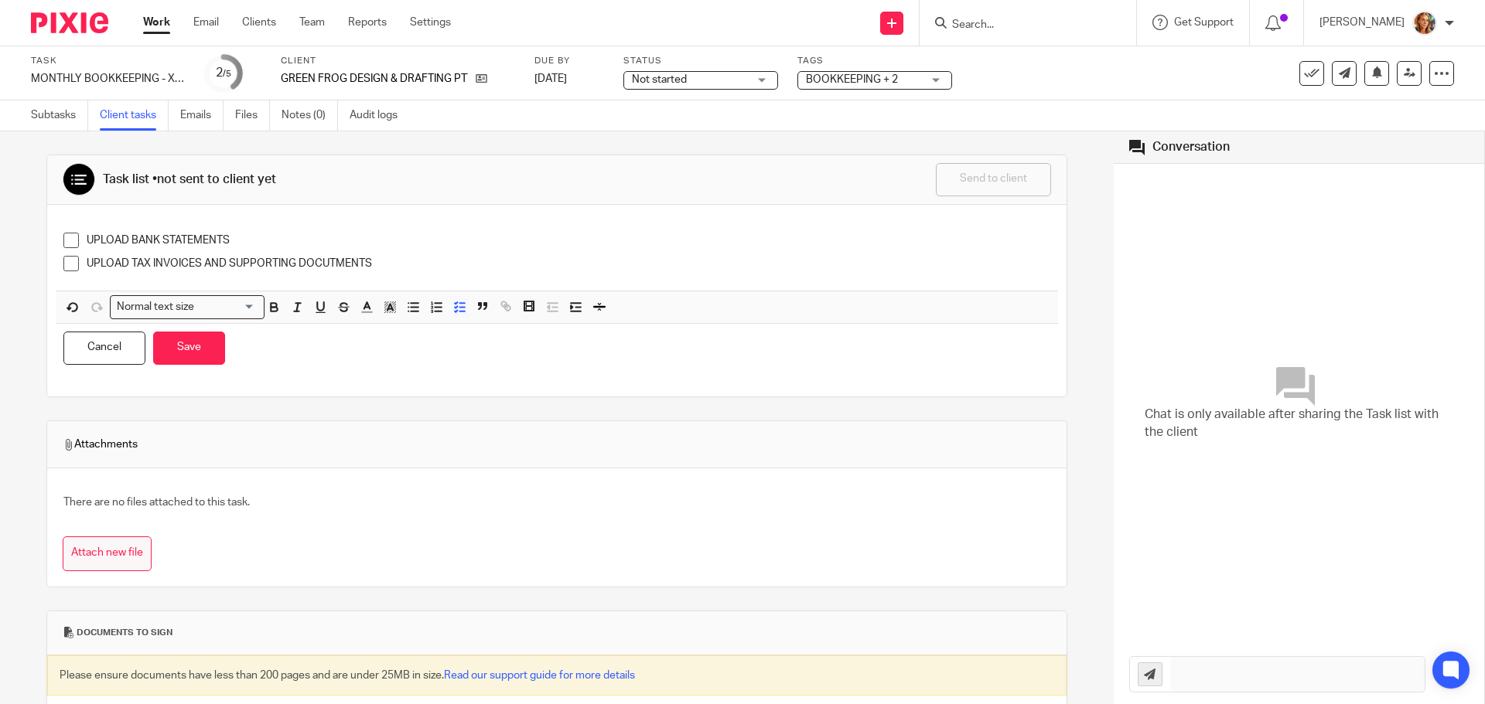
click at [137, 561] on button "Attach new file" at bounding box center [107, 554] width 89 height 35
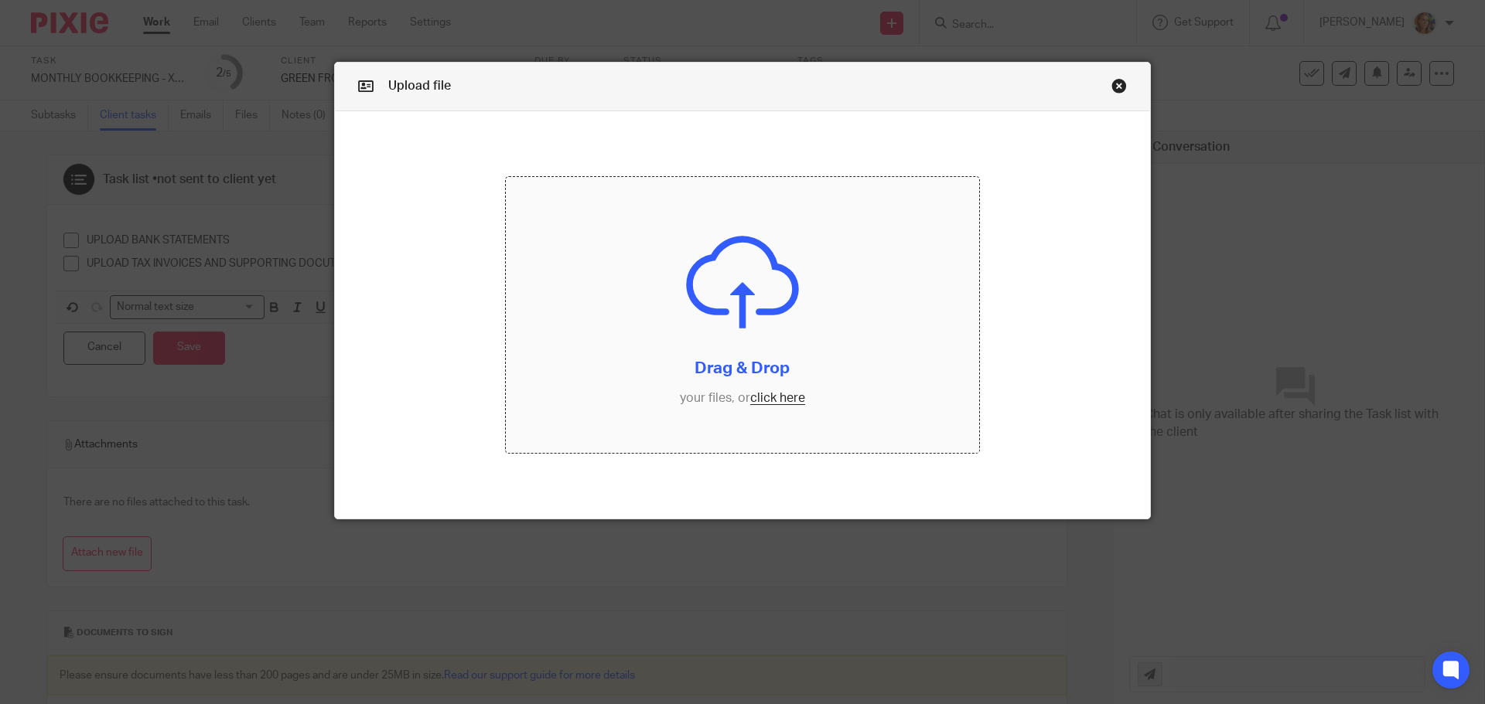
click at [769, 404] on input "file" at bounding box center [743, 315] width 474 height 277
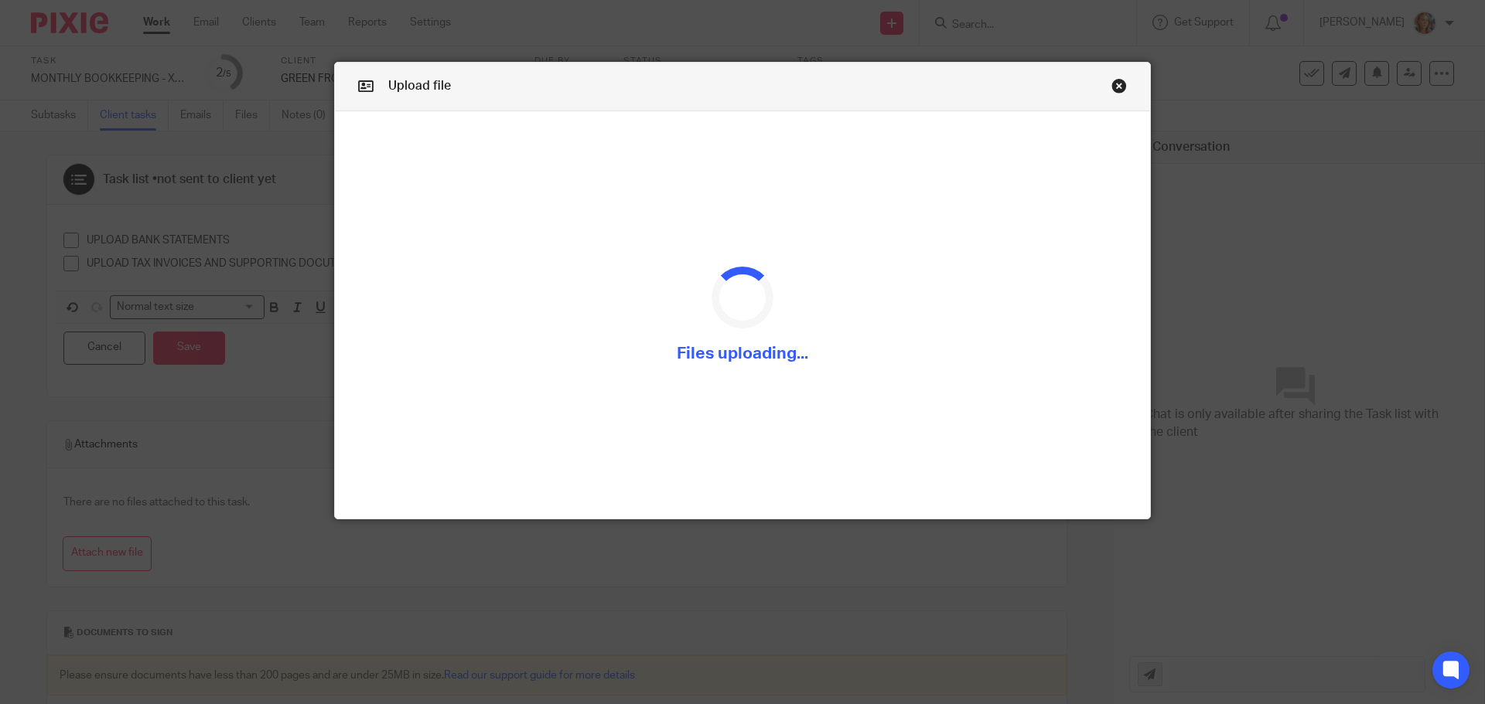
click at [1113, 80] on link "Close this dialog window" at bounding box center [1118, 88] width 15 height 21
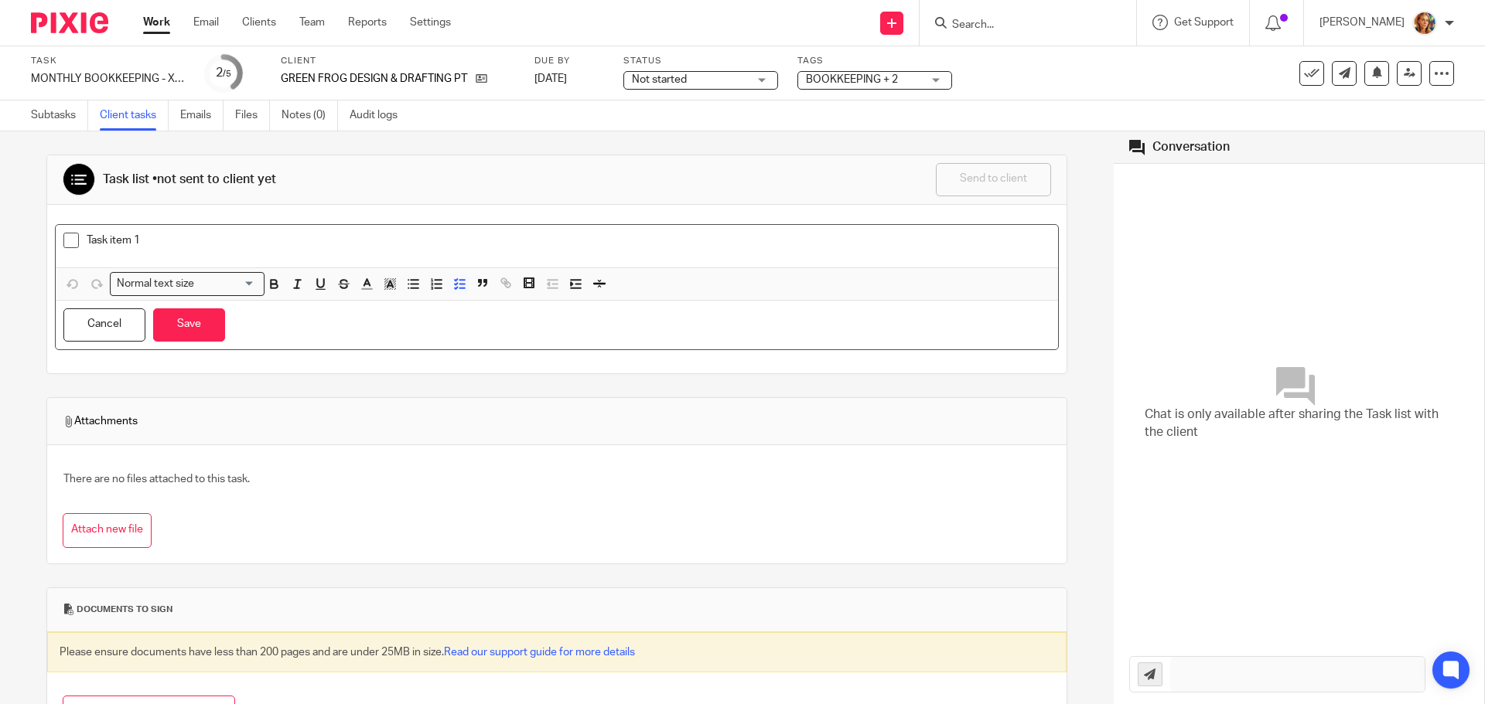
click at [127, 234] on p "Task item 1" at bounding box center [568, 240] width 963 height 15
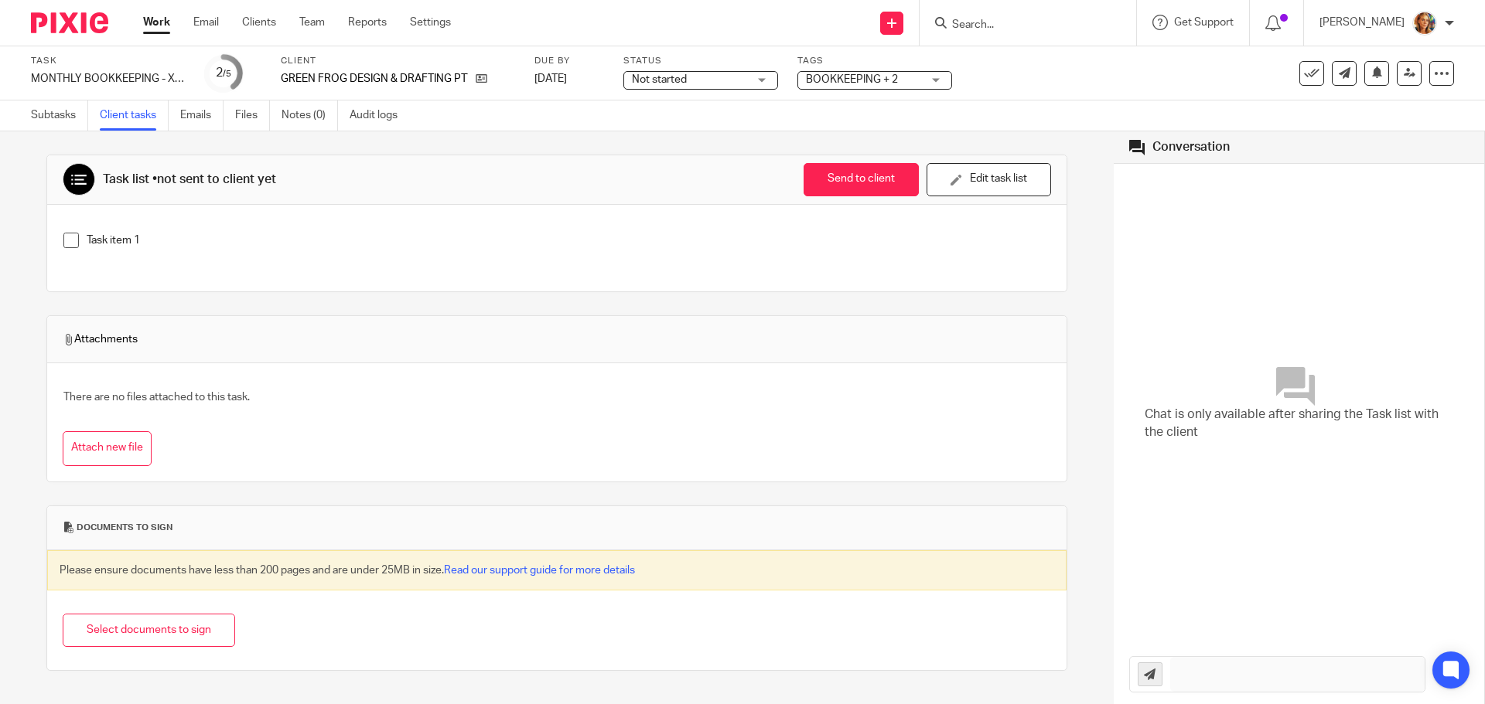
click at [137, 238] on p "Task item 1" at bounding box center [568, 240] width 963 height 15
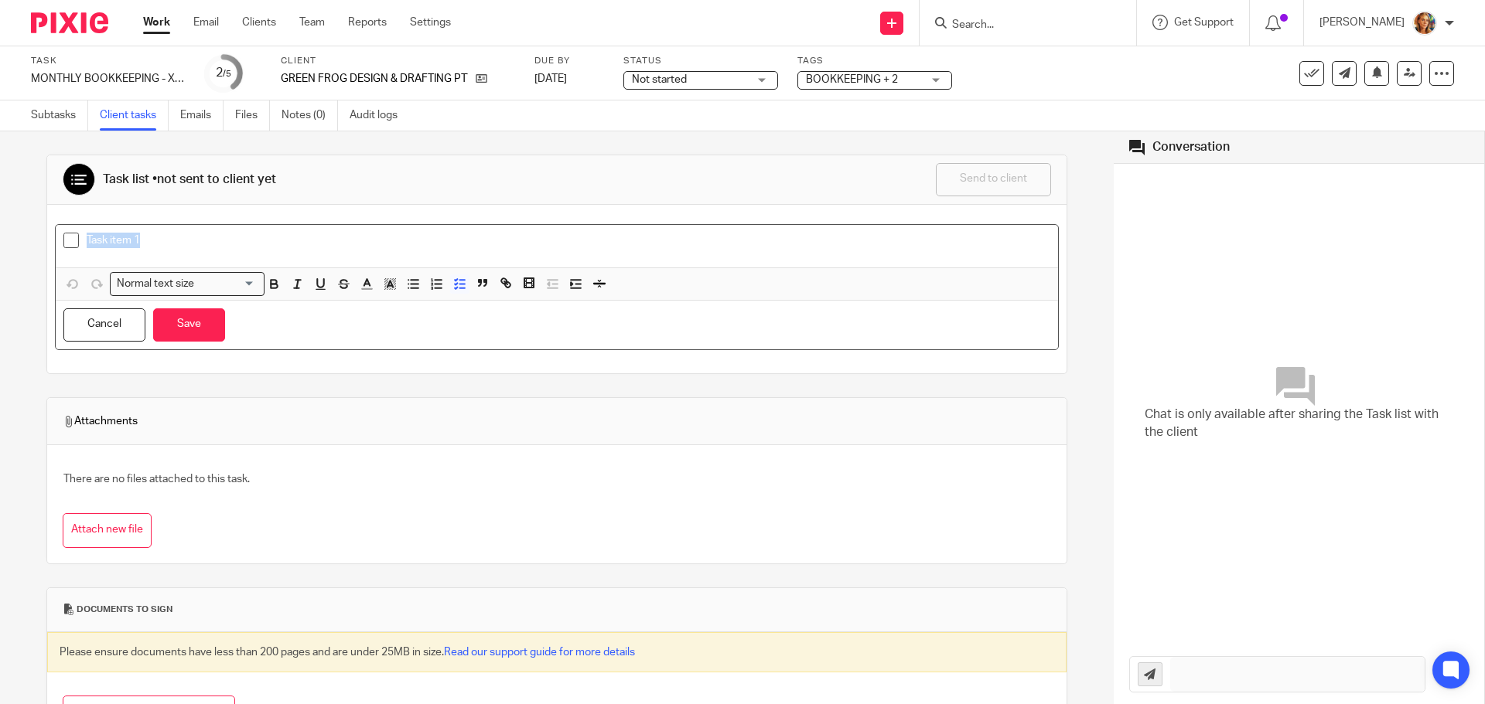
drag, startPoint x: 161, startPoint y: 244, endPoint x: -113, endPoint y: 225, distance: 274.4
click at [0, 225] on html "Work Email Clients Team Reports Settings Work Email Clients Team Reports Settin…" at bounding box center [742, 352] width 1485 height 704
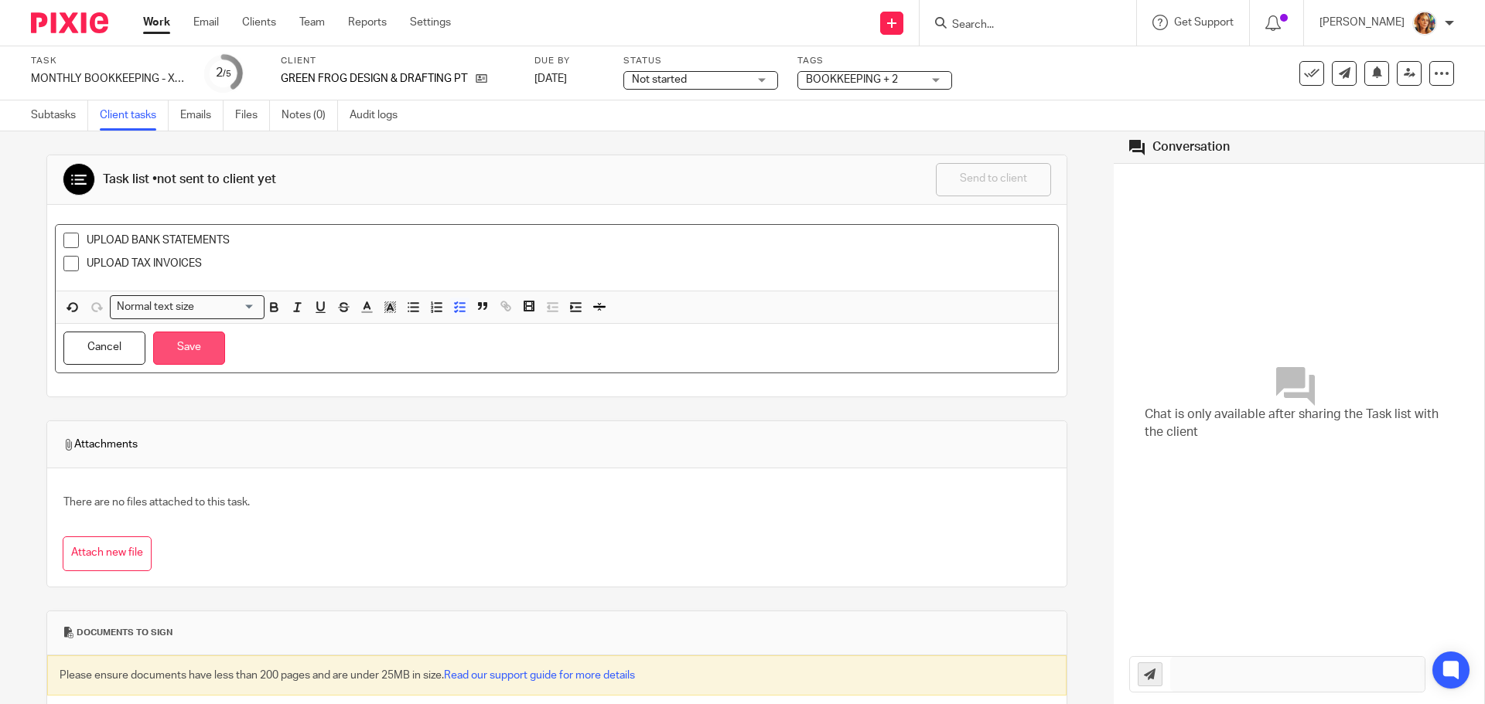
click at [216, 357] on button "Save" at bounding box center [189, 348] width 72 height 33
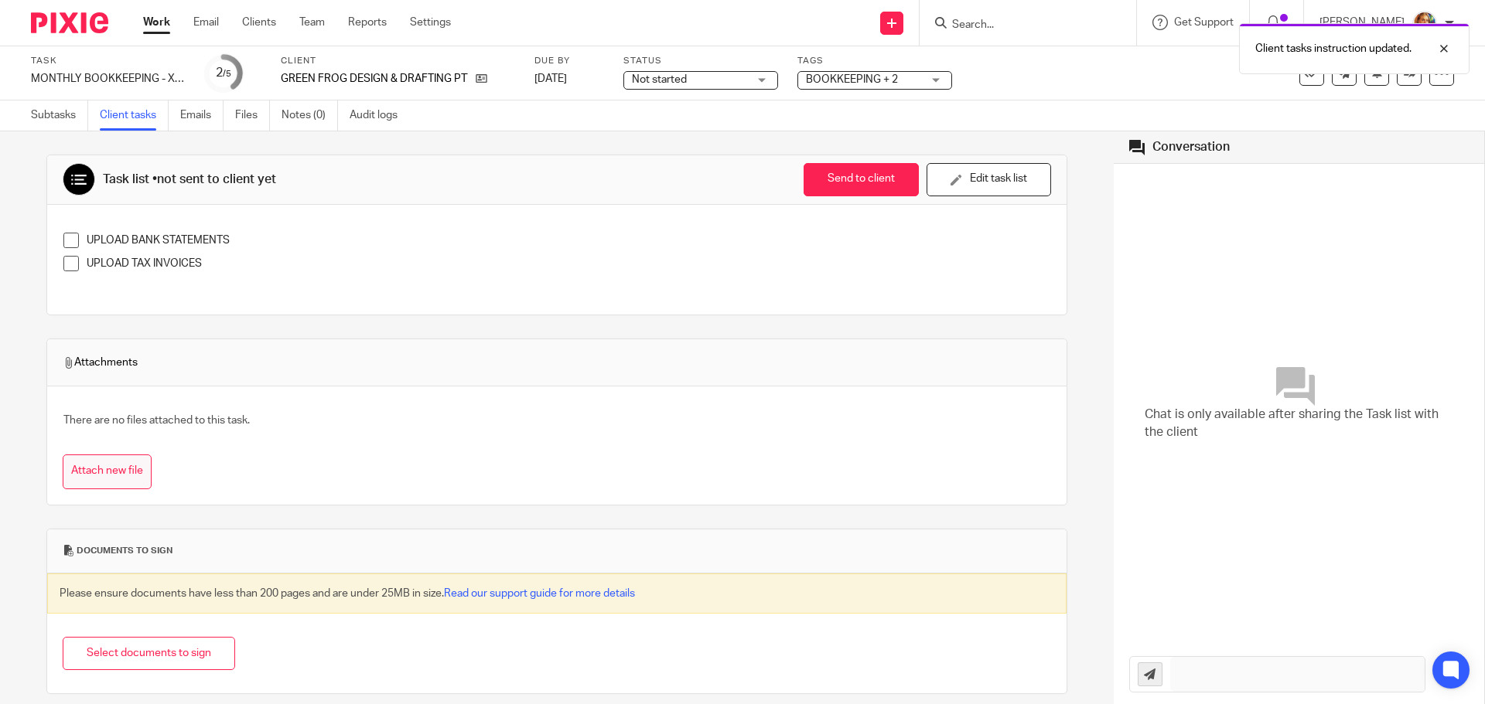
click at [130, 479] on button "Attach new file" at bounding box center [107, 472] width 89 height 35
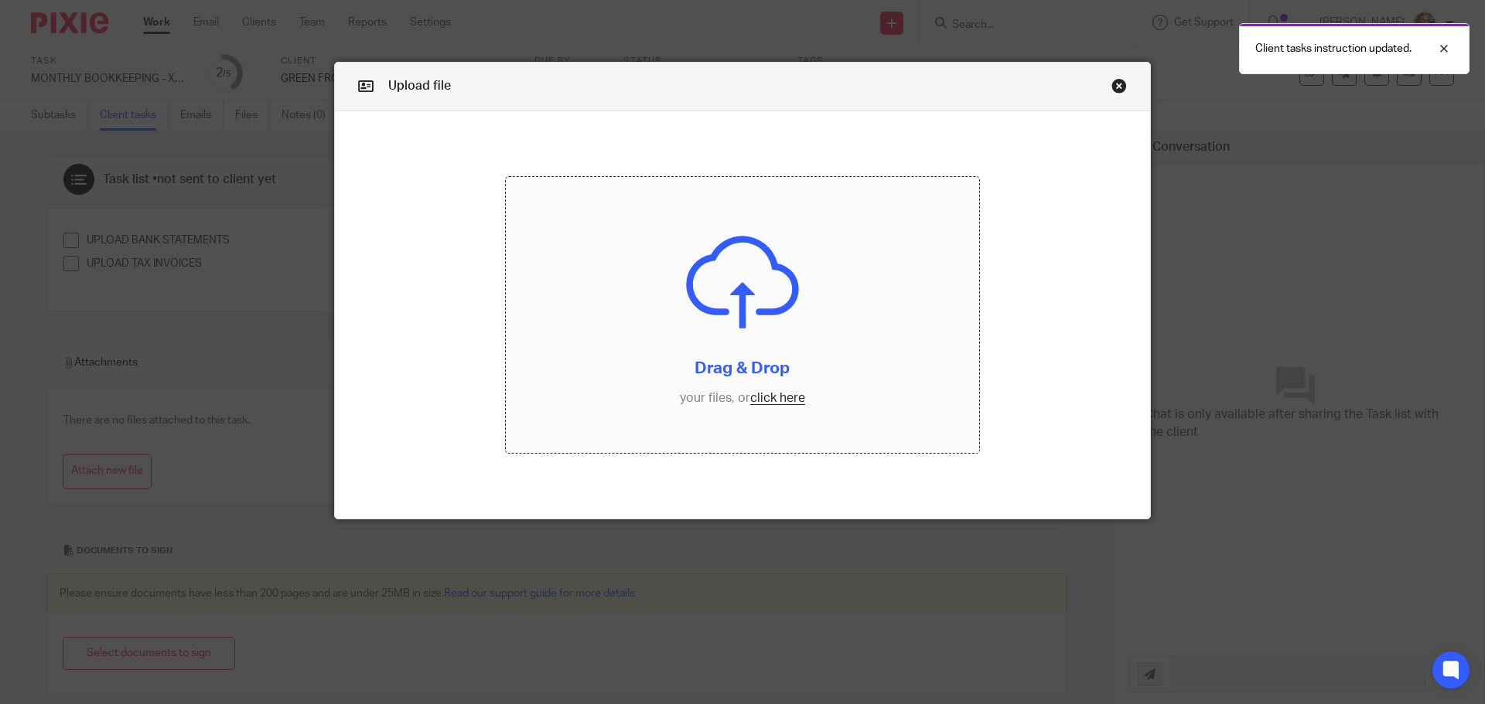
click at [800, 342] on input "file" at bounding box center [743, 315] width 474 height 277
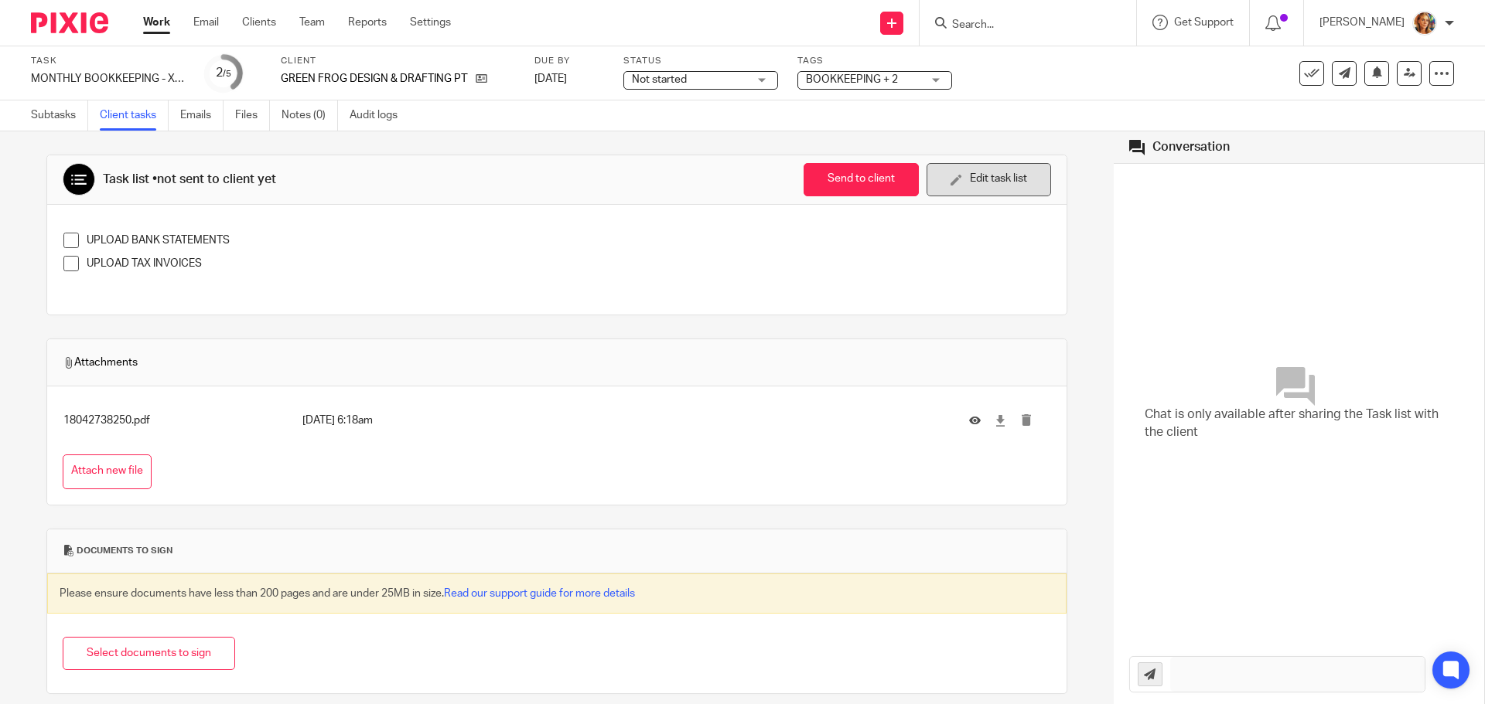
click at [1014, 182] on button "Edit task list" at bounding box center [988, 179] width 124 height 33
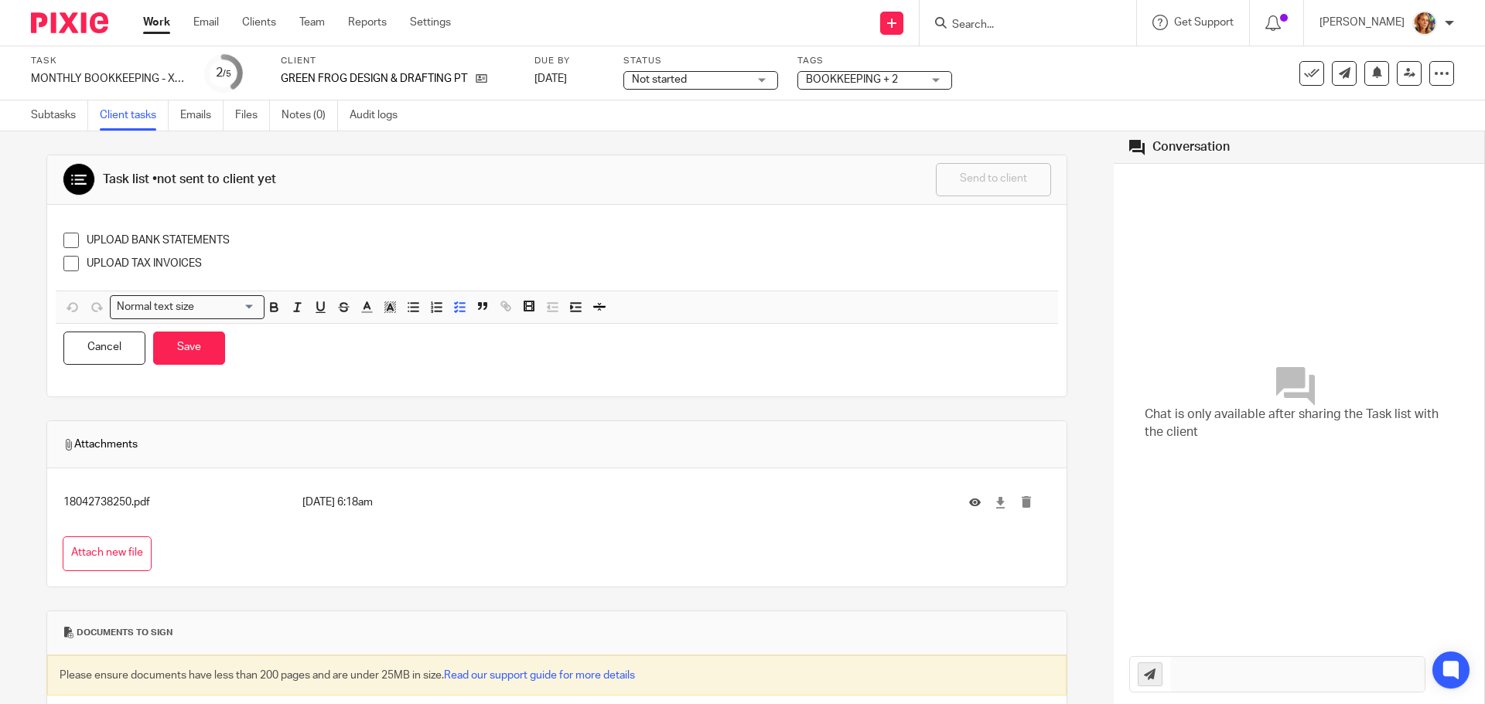
click at [249, 262] on p "UPLOAD TAX INVOICES" at bounding box center [568, 263] width 963 height 15
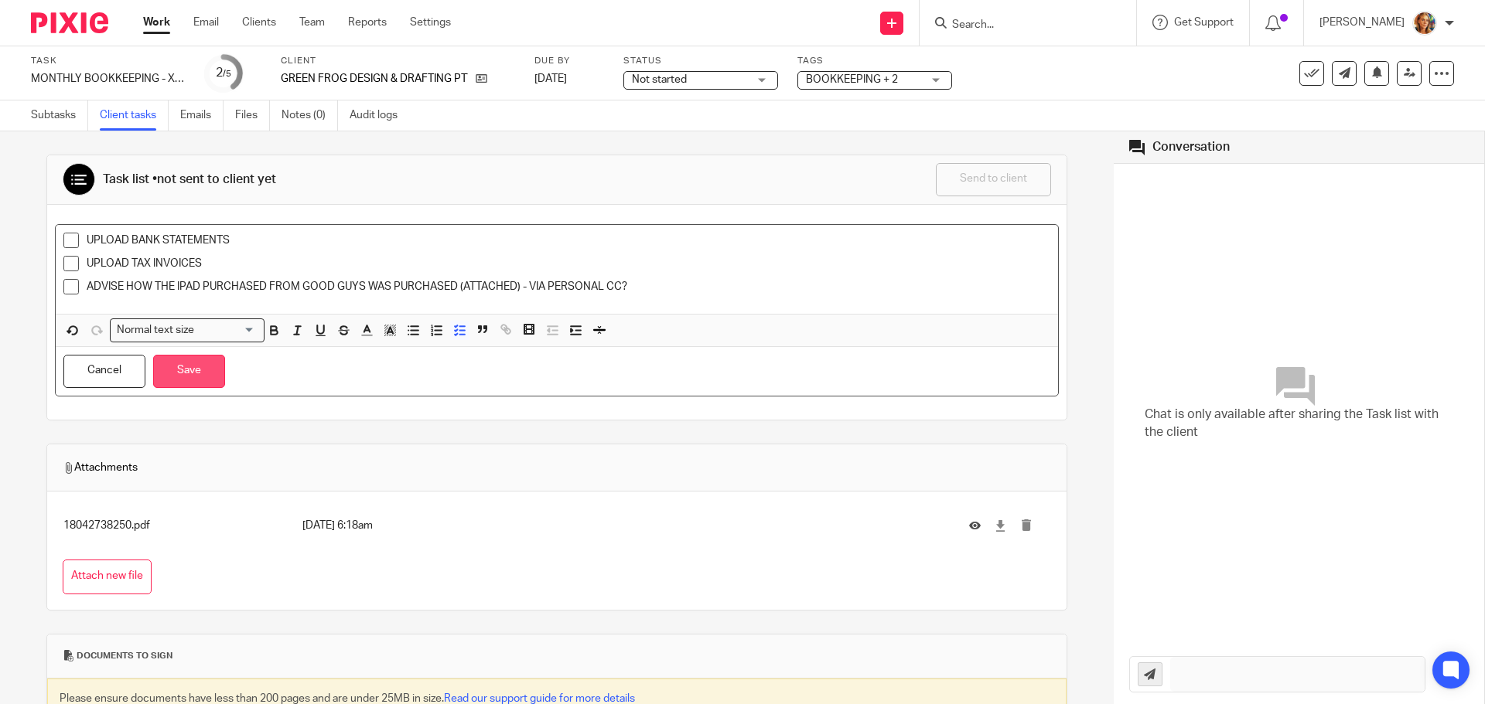
click at [183, 363] on button "Save" at bounding box center [189, 371] width 72 height 33
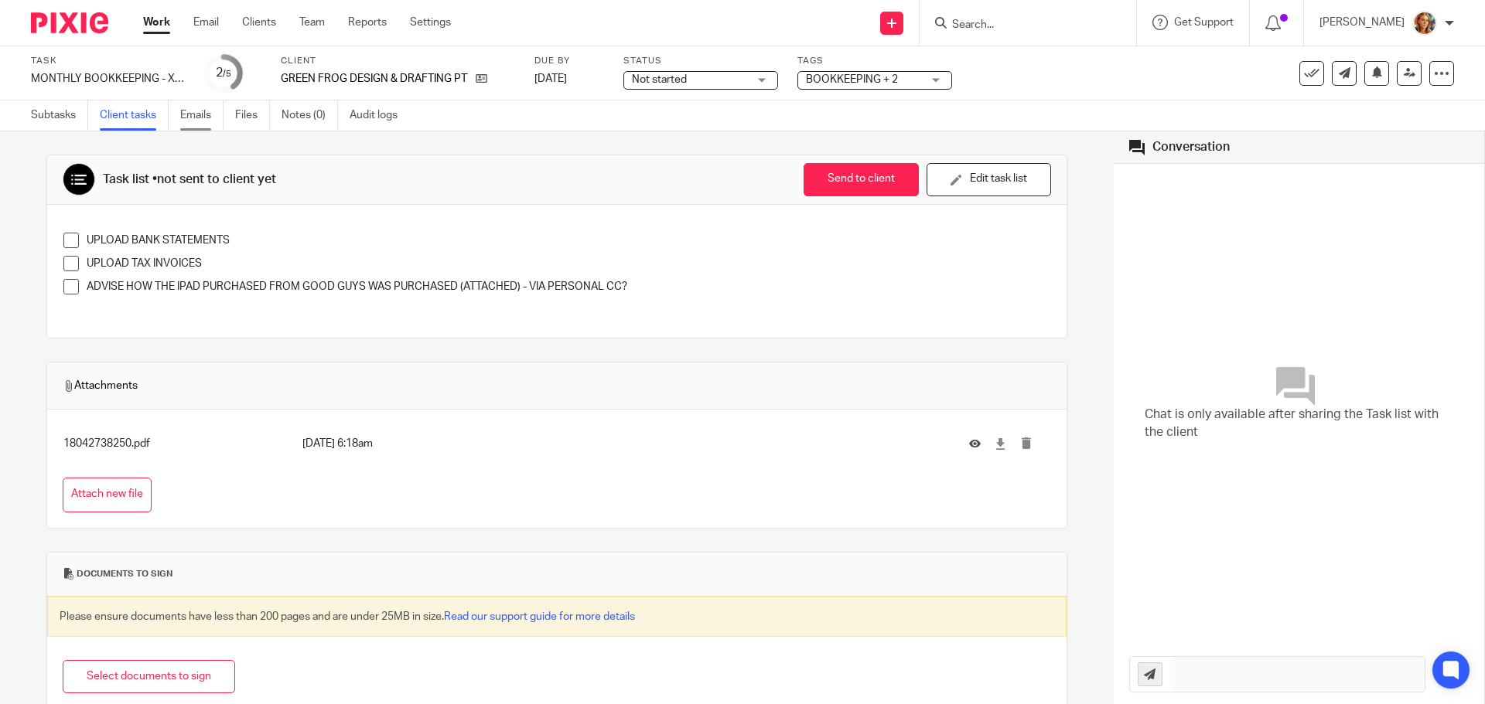
click at [204, 119] on link "Emails" at bounding box center [201, 116] width 43 height 30
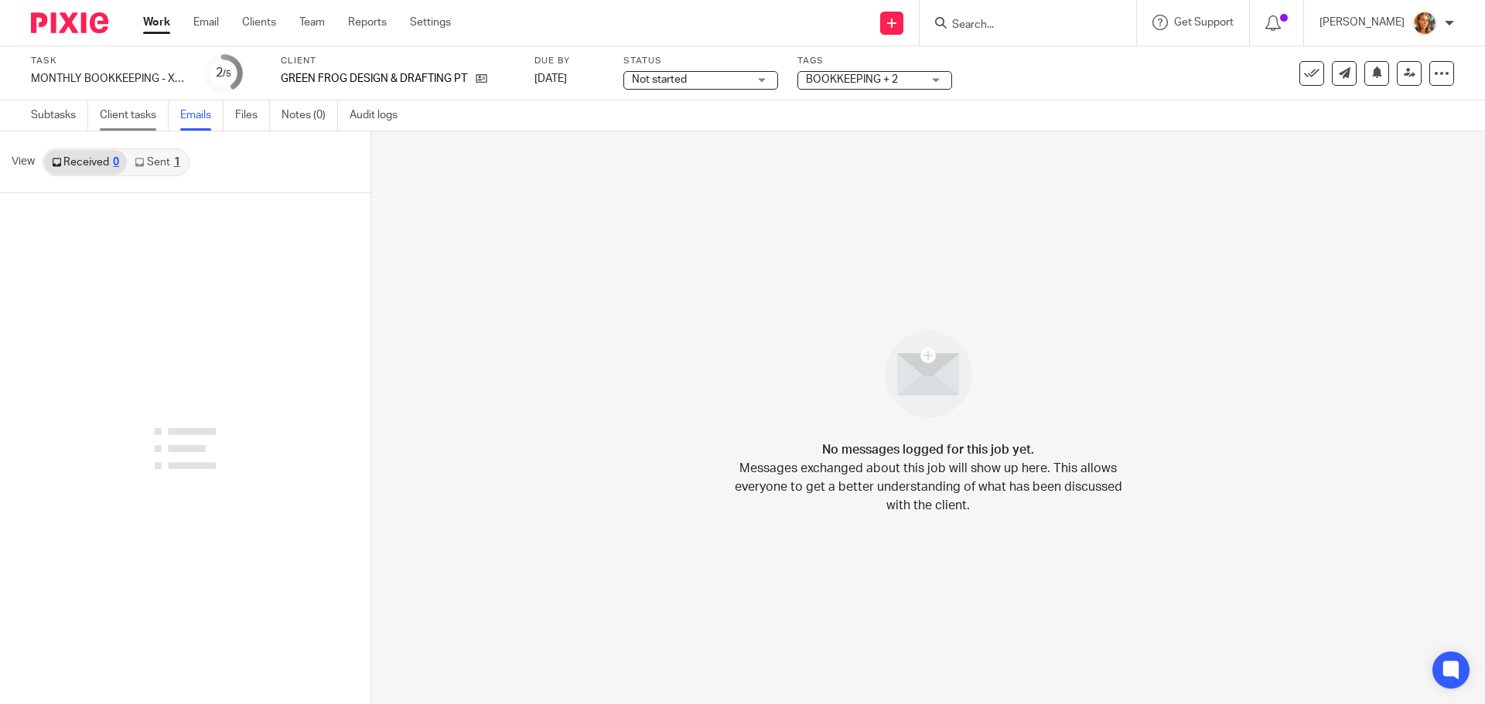
click at [122, 114] on link "Client tasks" at bounding box center [134, 116] width 69 height 30
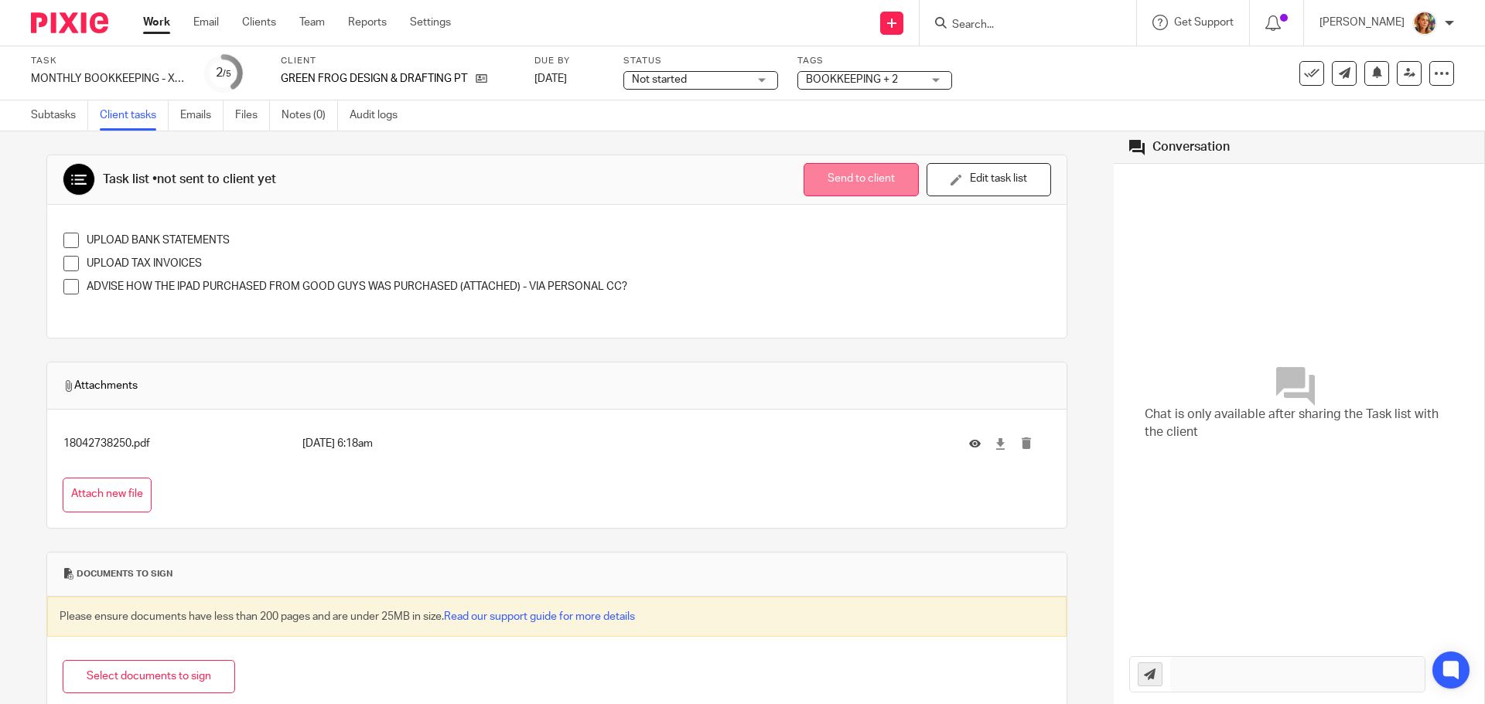
click at [820, 185] on button "Send to client" at bounding box center [860, 179] width 115 height 33
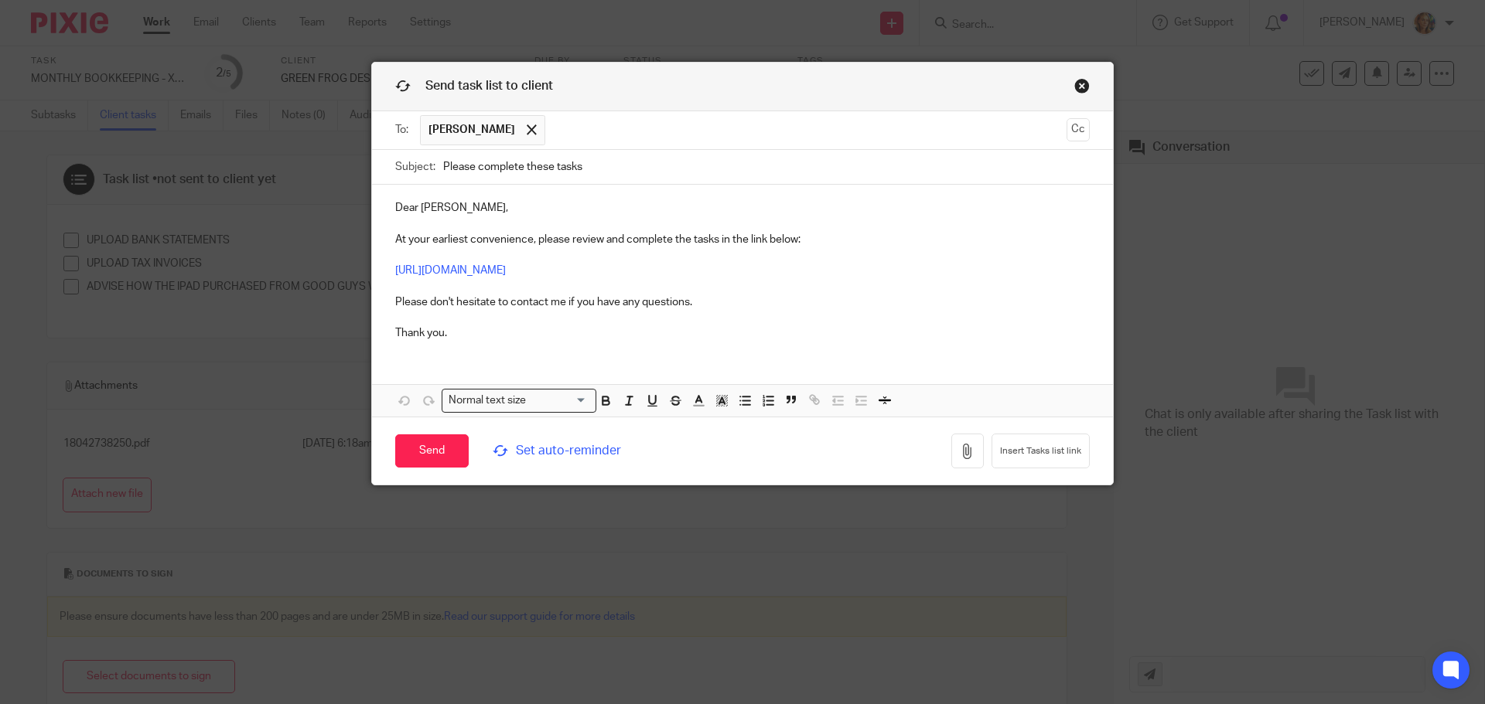
click at [1074, 90] on link "Close this dialog window" at bounding box center [1081, 88] width 15 height 21
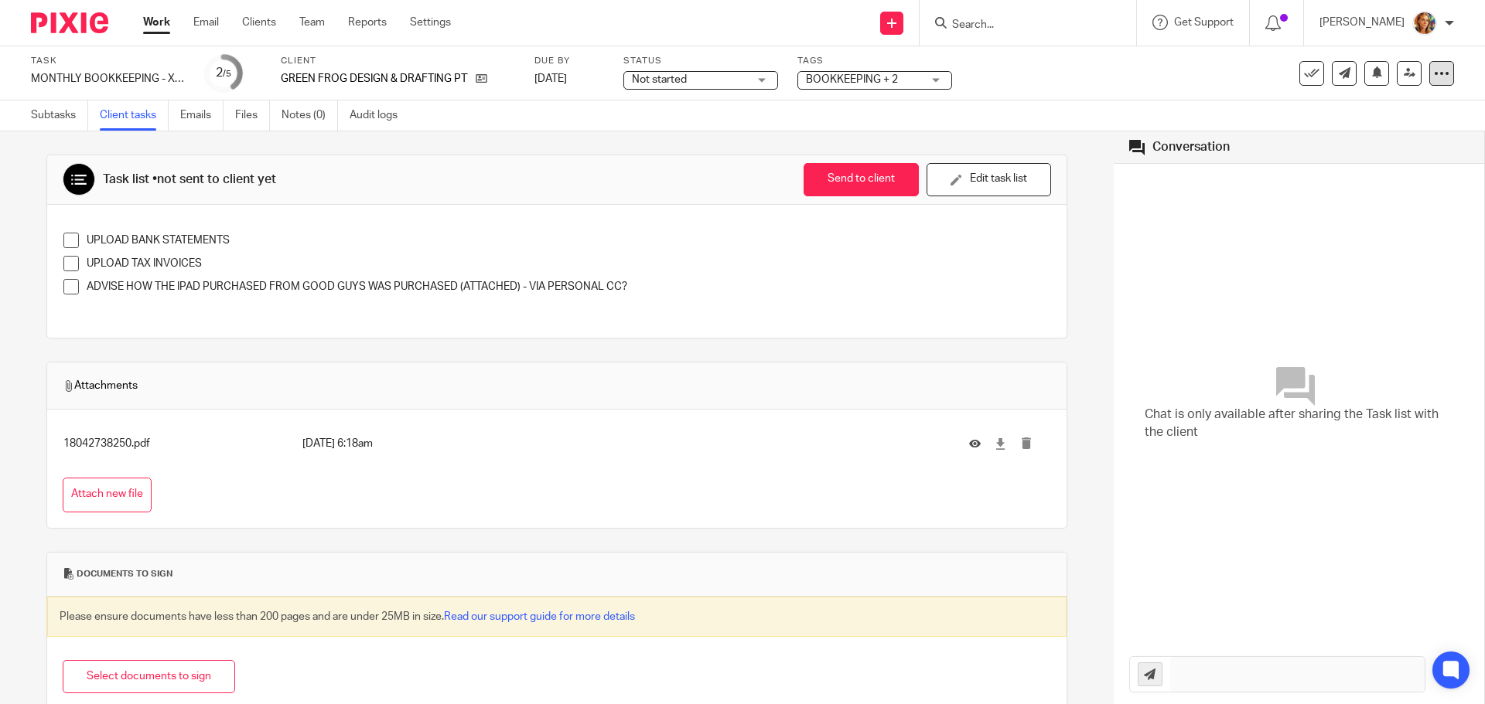
click at [1434, 66] on icon at bounding box center [1441, 73] width 15 height 15
click at [1025, 63] on div "Task MONTHLY BOOKKEEPING - XERO Save MONTHLY BOOKKEEPING - XERO 2 /5 Client GRE…" at bounding box center [623, 73] width 1185 height 37
click at [875, 180] on button "Send to client" at bounding box center [860, 179] width 115 height 33
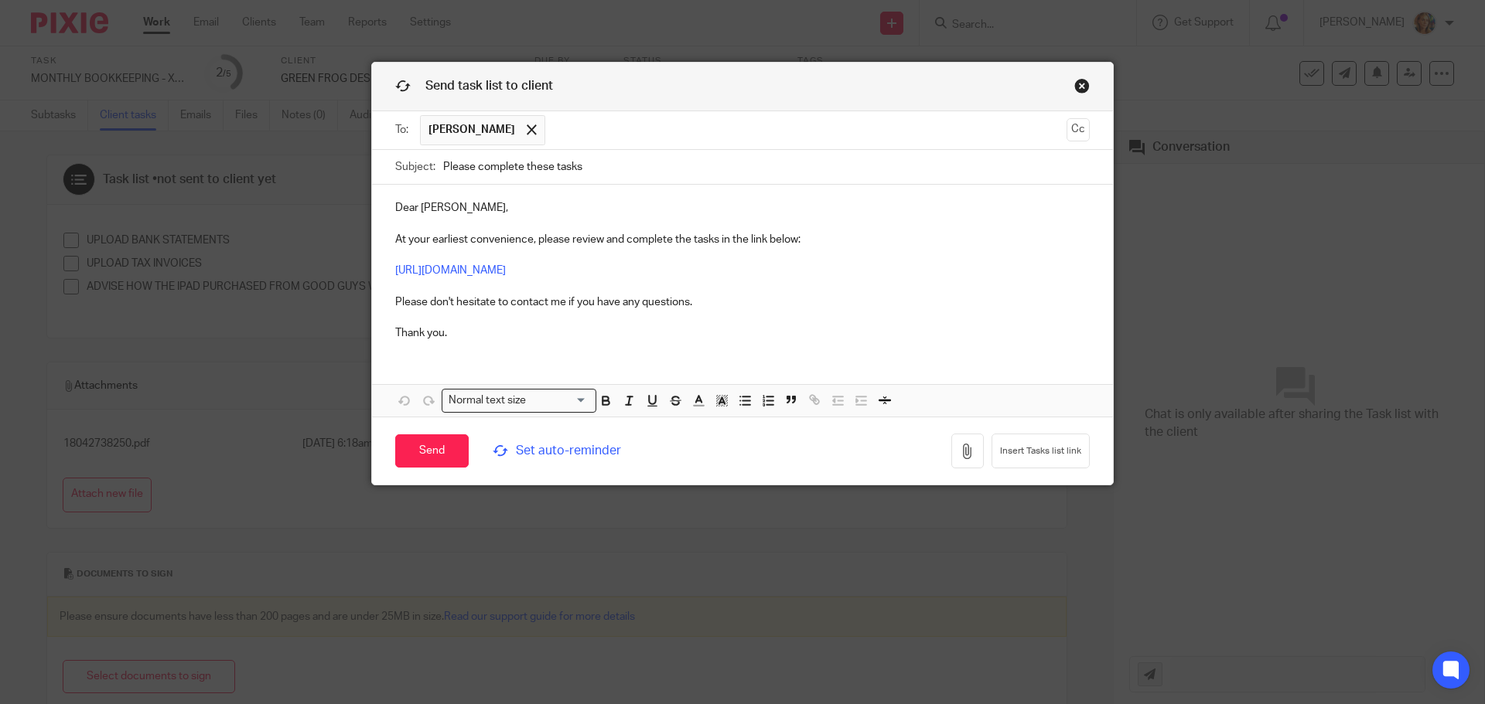
click at [814, 282] on p "Dear Chris, At your earliest convenience, please review and complete the tasks …" at bounding box center [742, 270] width 694 height 141
click at [817, 269] on p "Dear Chris, At your earliest convenience, please review and complete the tasks …" at bounding box center [742, 270] width 694 height 141
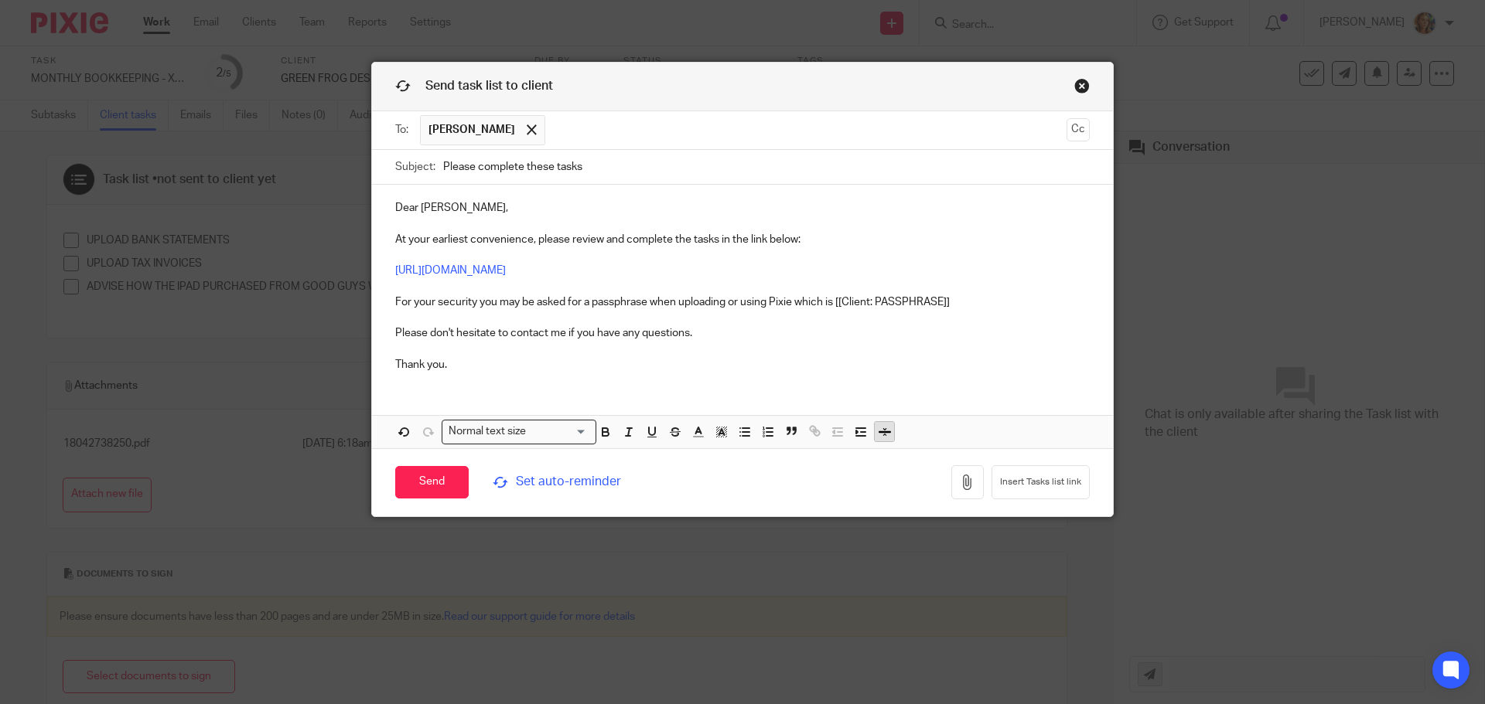
click at [878, 436] on icon "button" at bounding box center [885, 432] width 14 height 14
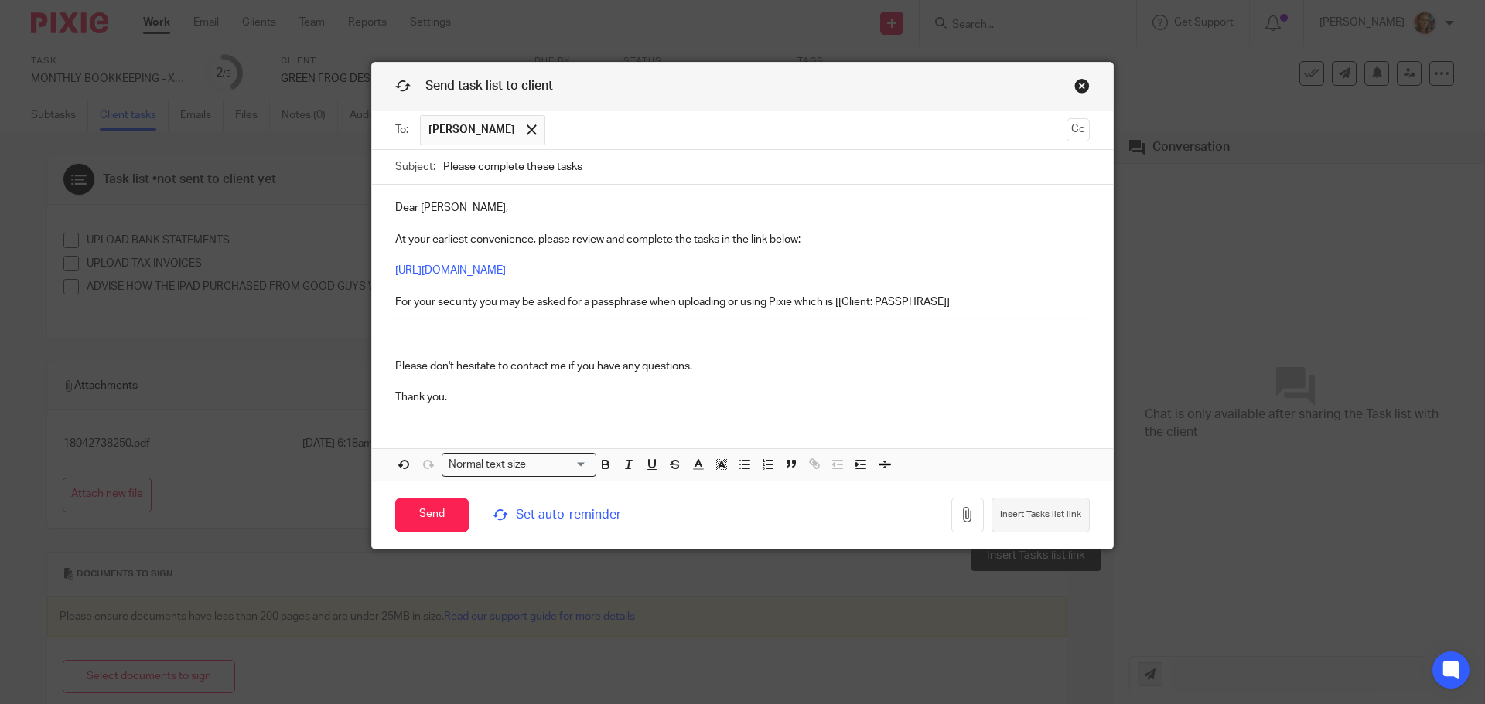
click at [1025, 518] on span "Insert Tasks list link" at bounding box center [1040, 515] width 81 height 12
click at [1082, 90] on link "Close this dialog window" at bounding box center [1081, 88] width 15 height 21
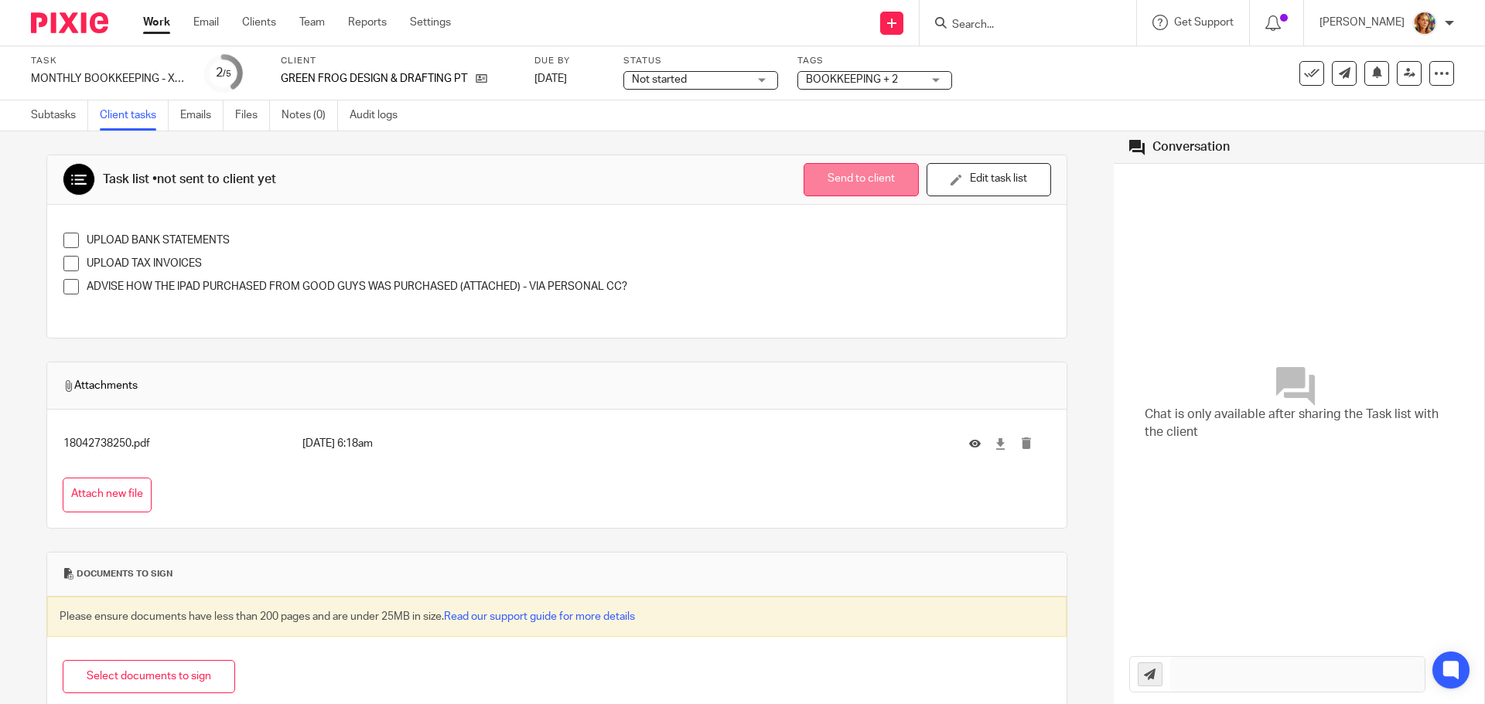
click at [839, 180] on button "Send to client" at bounding box center [860, 179] width 115 height 33
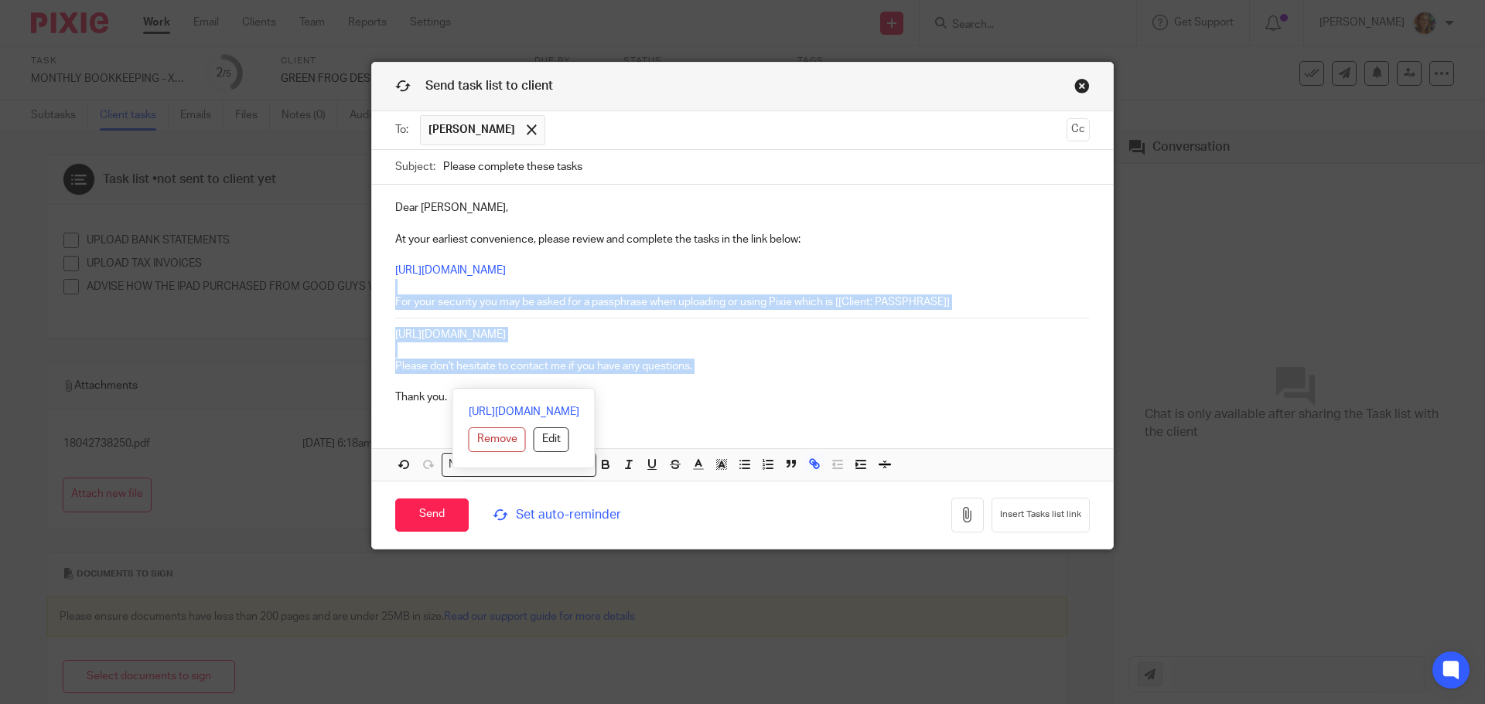
drag, startPoint x: 631, startPoint y: 388, endPoint x: 336, endPoint y: 291, distance: 310.3
click at [336, 291] on div "Send task list to client To: Chris Bateup Chris Bateup Cc Subject: Please compl…" at bounding box center [742, 352] width 1485 height 704
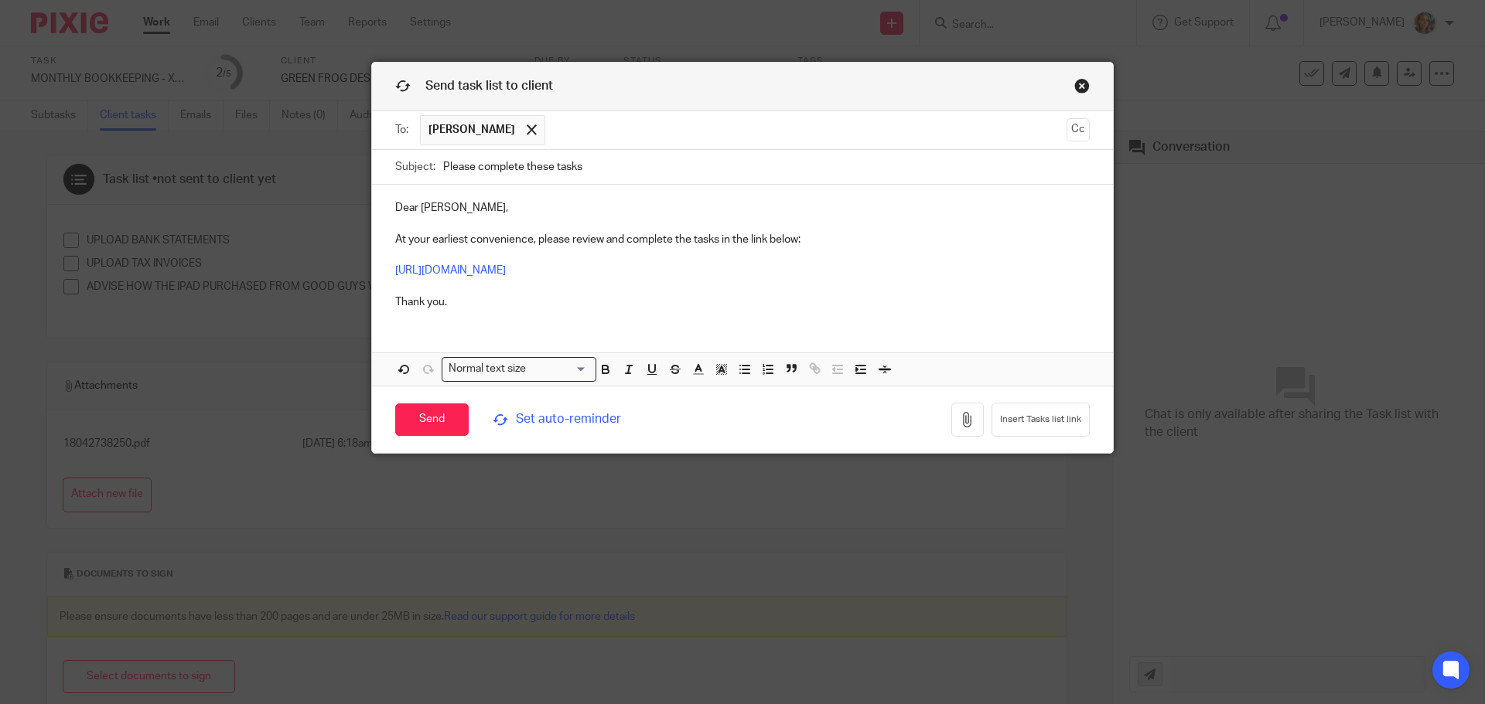
click at [447, 168] on input "Please complete these tasks" at bounding box center [766, 167] width 646 height 35
click at [443, 170] on input "Please complete these tasks" at bounding box center [766, 167] width 646 height 35
type input "REQUEST FROM REDDY BOOKS: Please complete these tasks"
click at [1078, 84] on link "Close this dialog window" at bounding box center [1081, 88] width 15 height 21
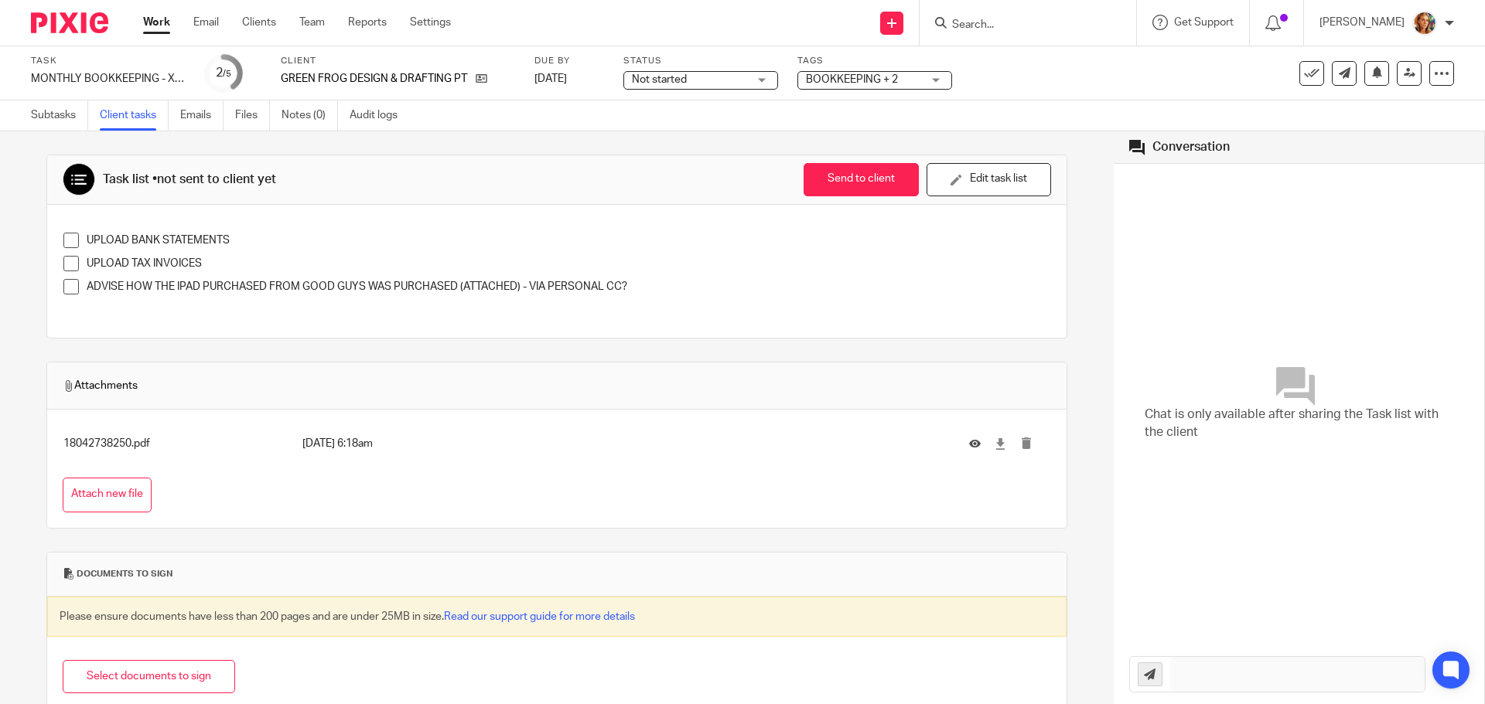
click at [1078, 84] on div "Task MONTHLY BOOKKEEPING - XERO Save MONTHLY BOOKKEEPING - XERO 2 /5 Client GRE…" at bounding box center [623, 73] width 1185 height 37
click at [956, 177] on button "Edit task list" at bounding box center [988, 179] width 124 height 33
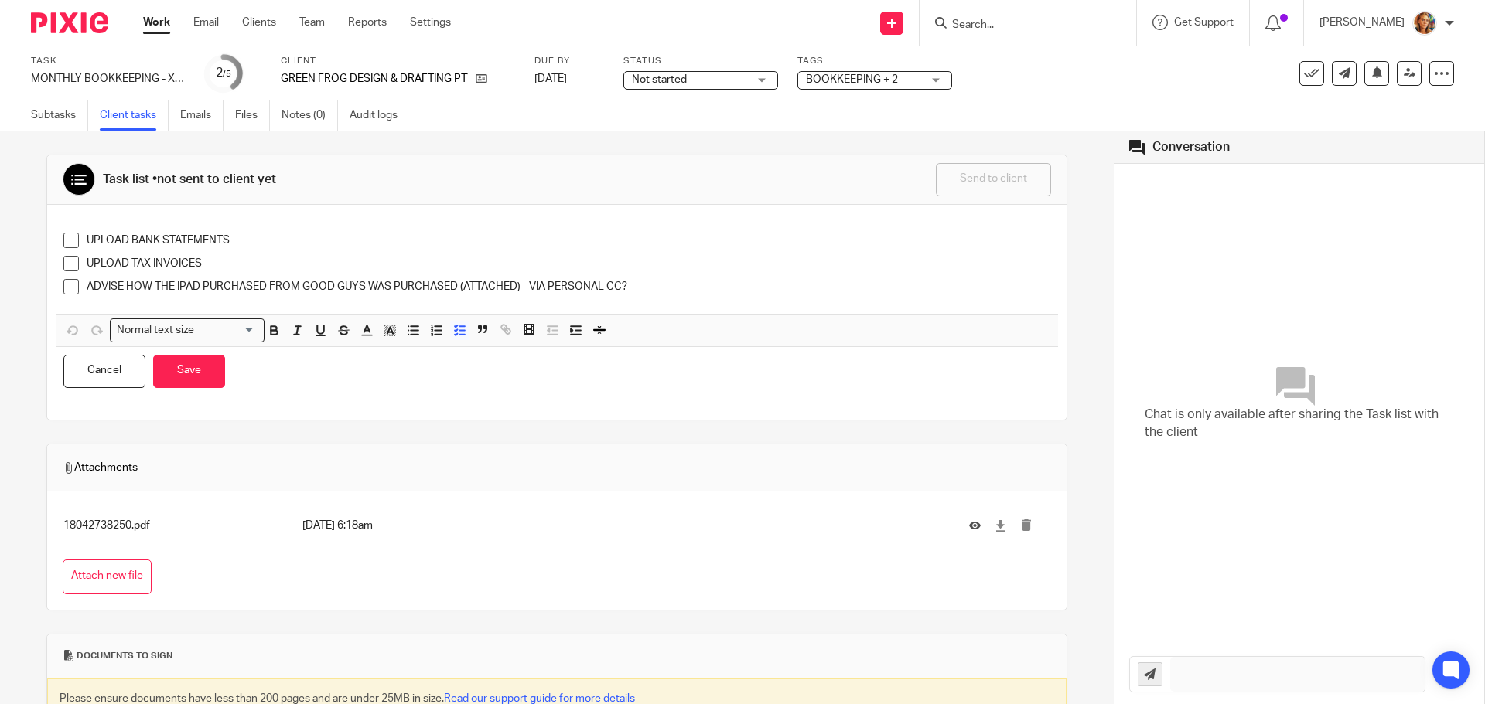
click at [315, 233] on p "UPLOAD BANK STATEMENTS" at bounding box center [568, 240] width 963 height 15
click at [329, 264] on p "UPLOAD TAX INVOICES" at bounding box center [568, 263] width 963 height 15
click at [559, 279] on p "ADVISE HOW THE IPAD PURCHASED FROM GOOD GUYS WAS PURCHASED (ATTACHED) - VIA PER…" at bounding box center [568, 286] width 963 height 15
click at [184, 371] on button "Save" at bounding box center [189, 371] width 72 height 33
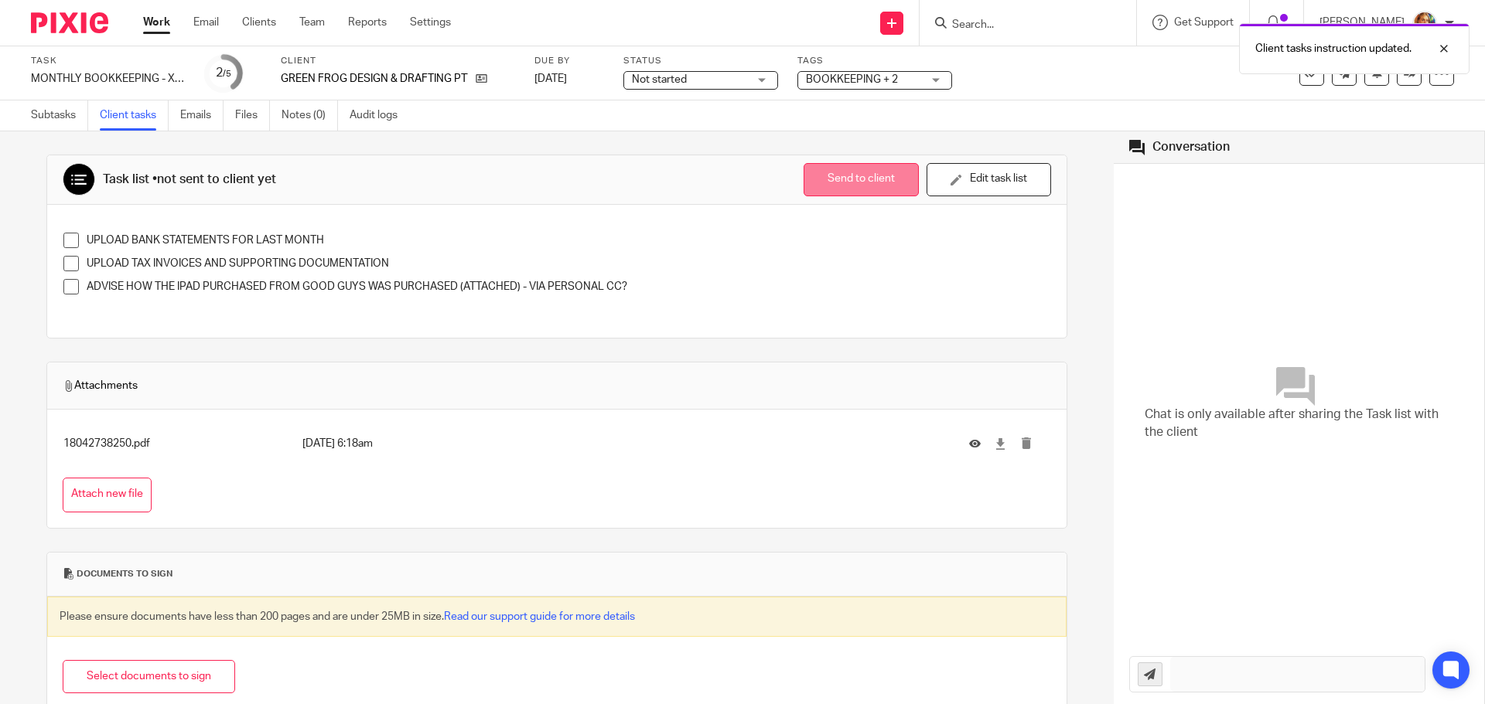
click at [861, 187] on button "Send to client" at bounding box center [860, 179] width 115 height 33
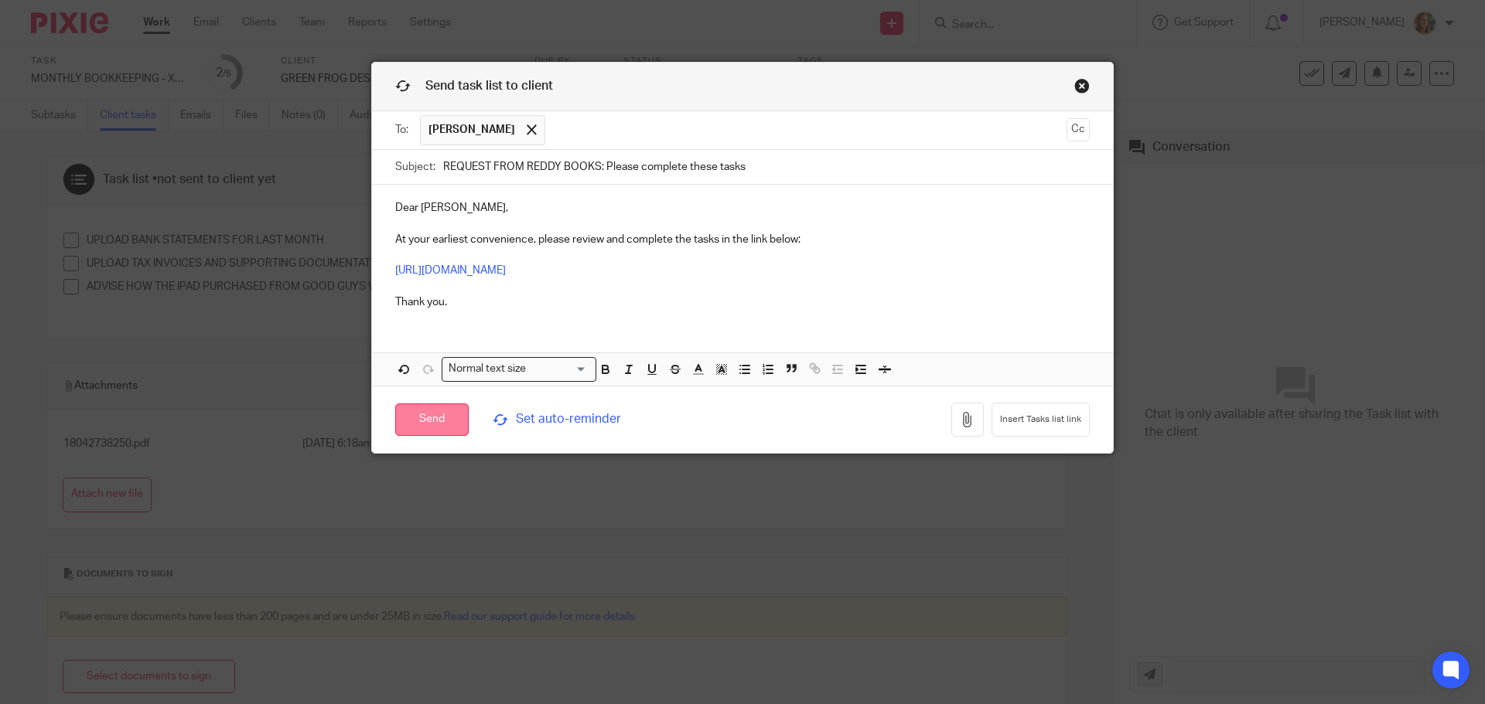
click at [431, 431] on input "Send" at bounding box center [431, 420] width 73 height 33
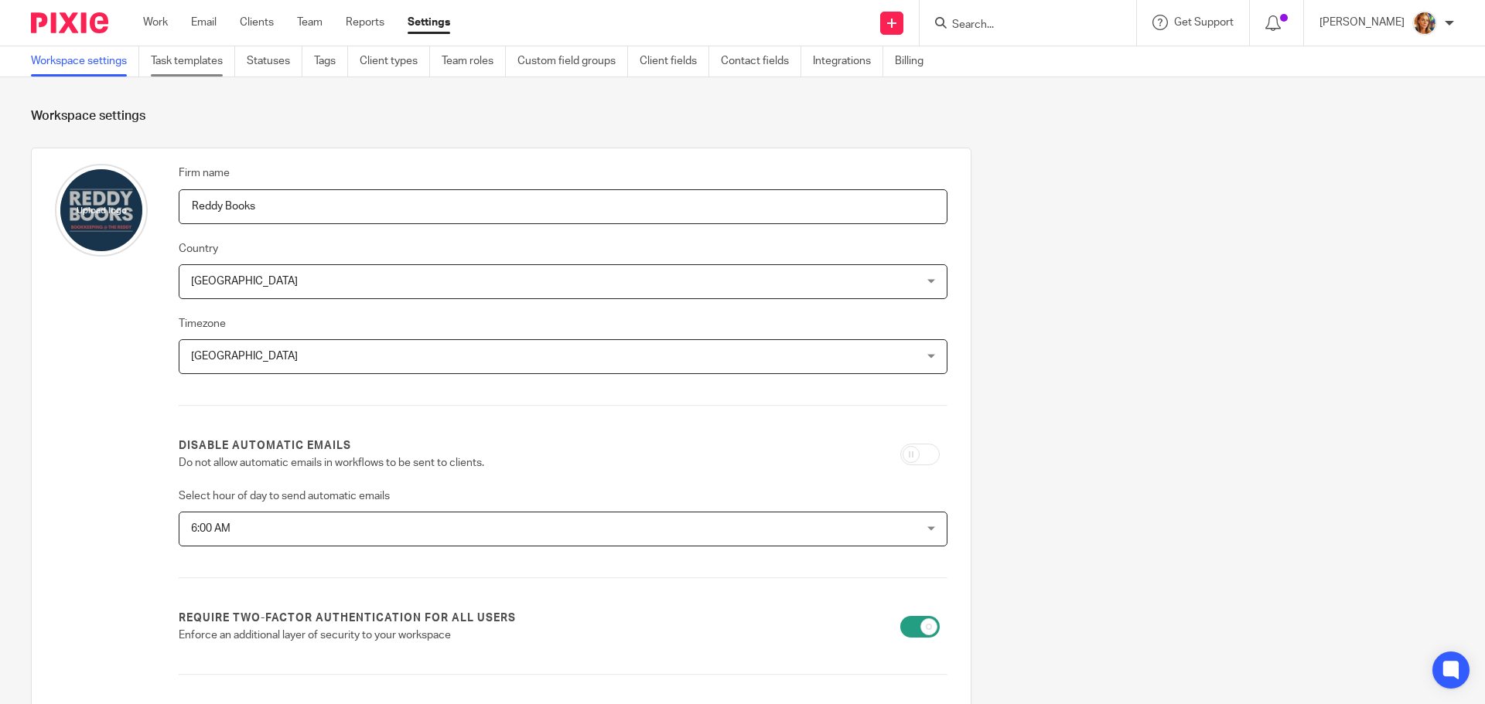
click at [207, 52] on link "Task templates" at bounding box center [193, 61] width 84 height 30
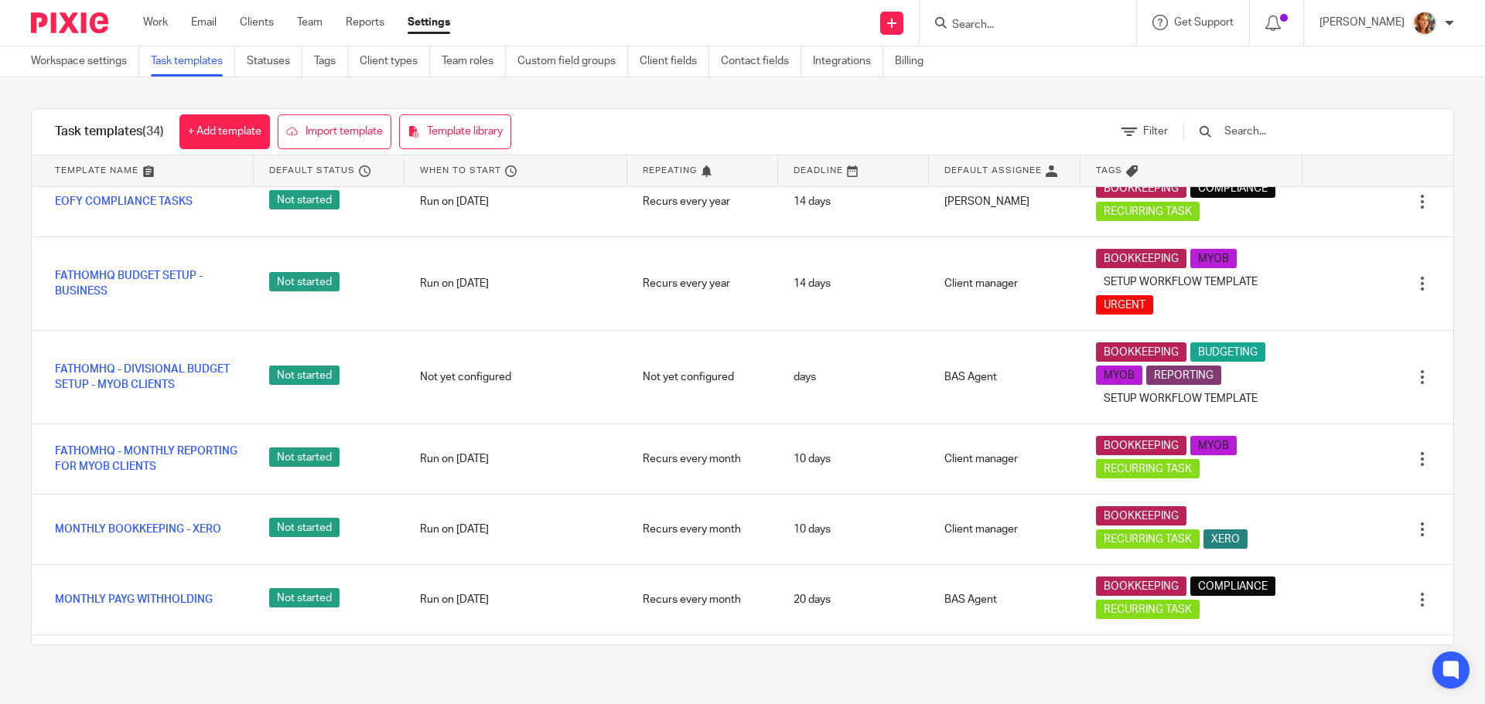
scroll to position [928, 0]
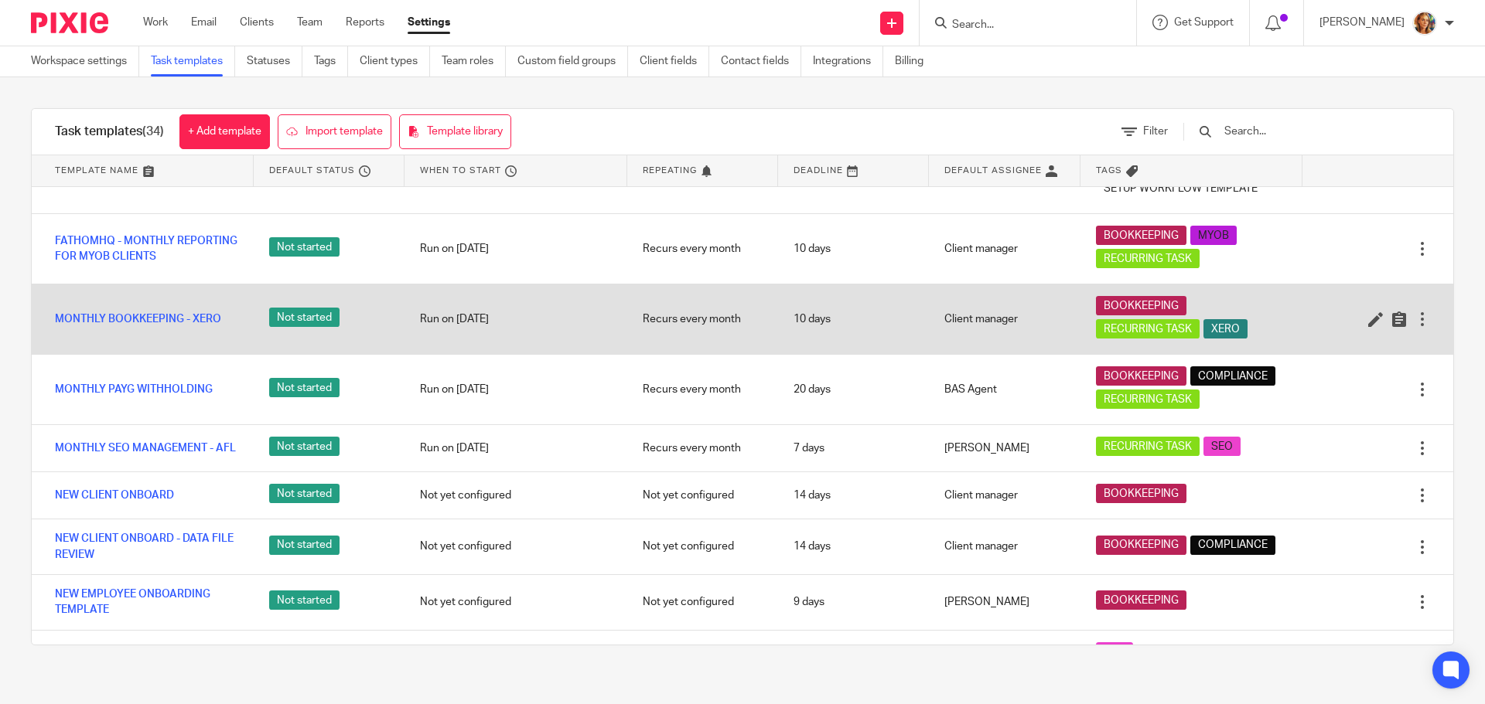
click at [162, 319] on div "MONTHLY BOOKKEEPING - XERO" at bounding box center [143, 319] width 222 height 39
click at [161, 327] on link "MONTHLY BOOKKEEPING - XERO" at bounding box center [138, 319] width 166 height 15
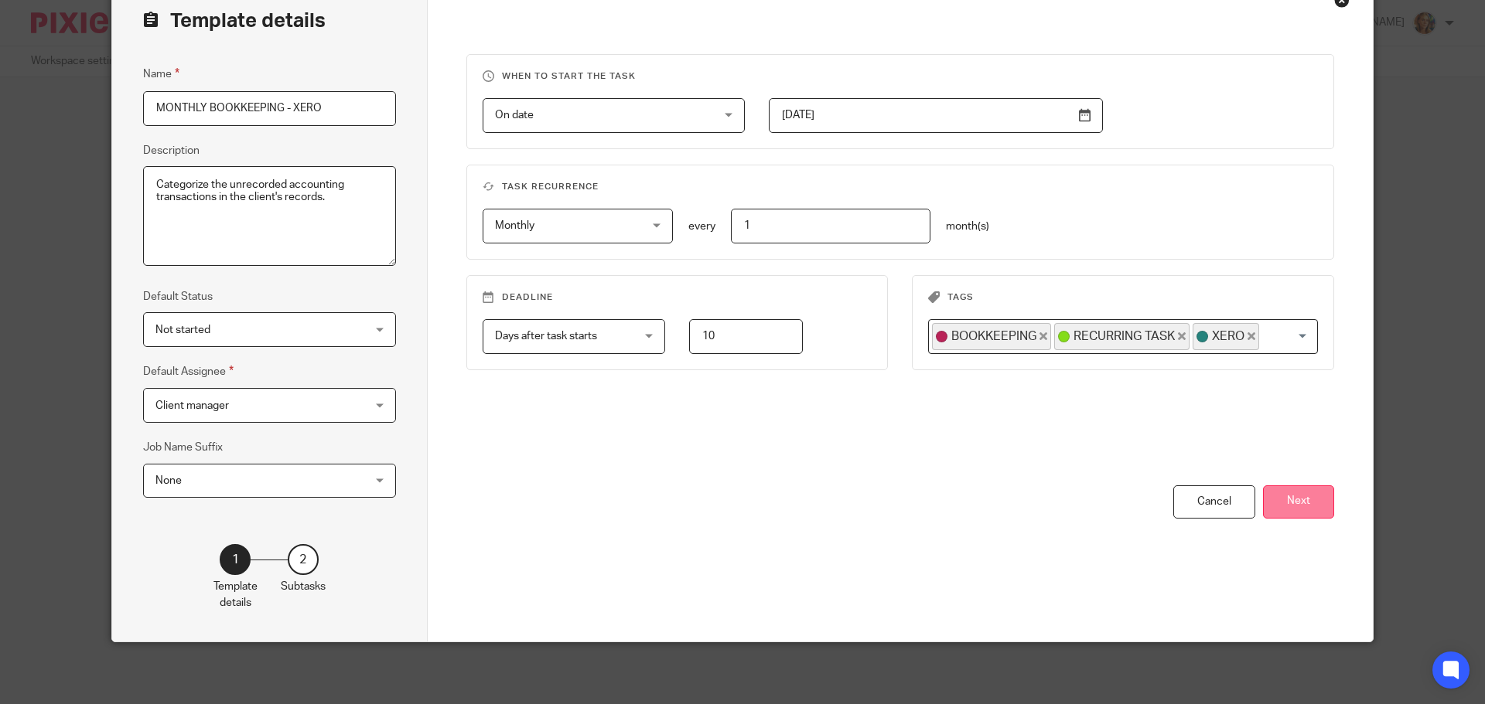
click at [1315, 505] on button "Next" at bounding box center [1298, 502] width 71 height 33
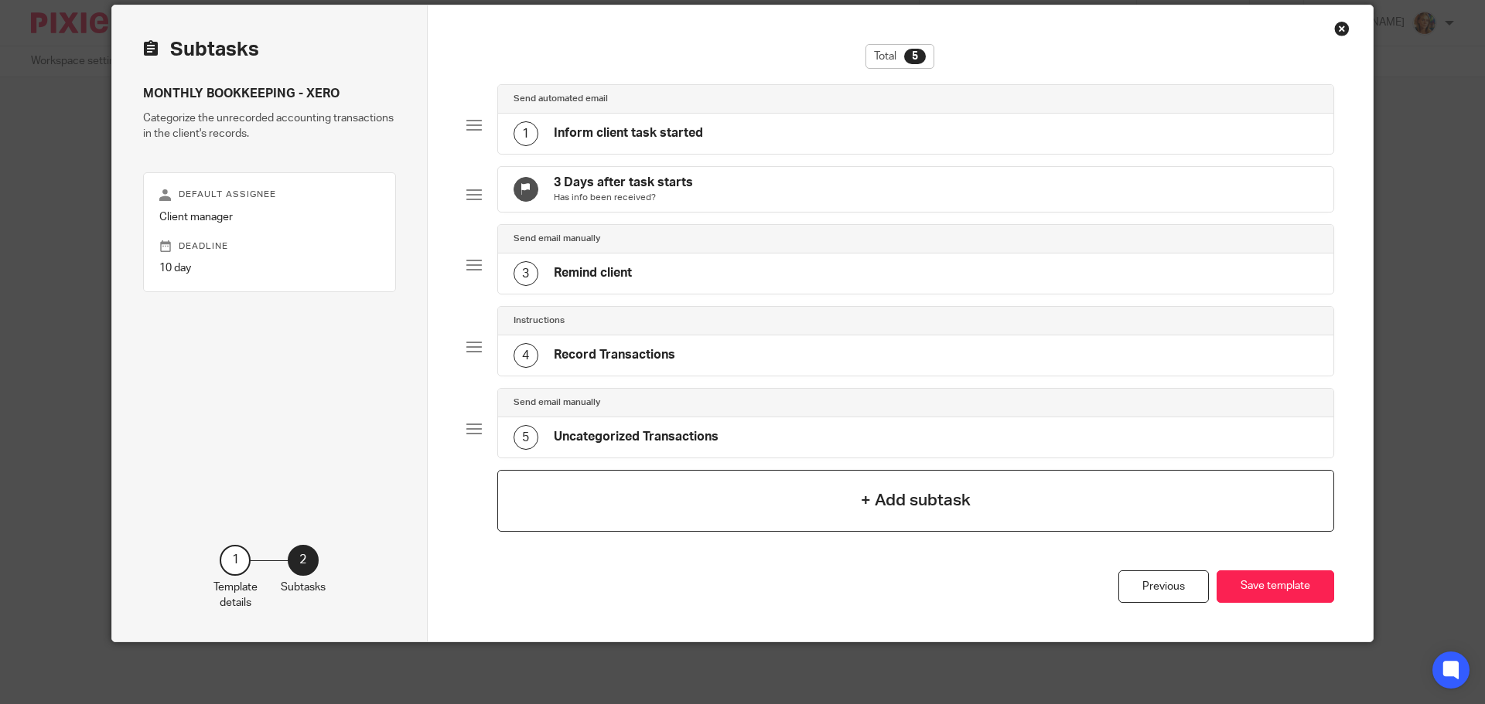
scroll to position [70, 0]
click at [827, 124] on div "1 Inform client task started" at bounding box center [916, 134] width 836 height 40
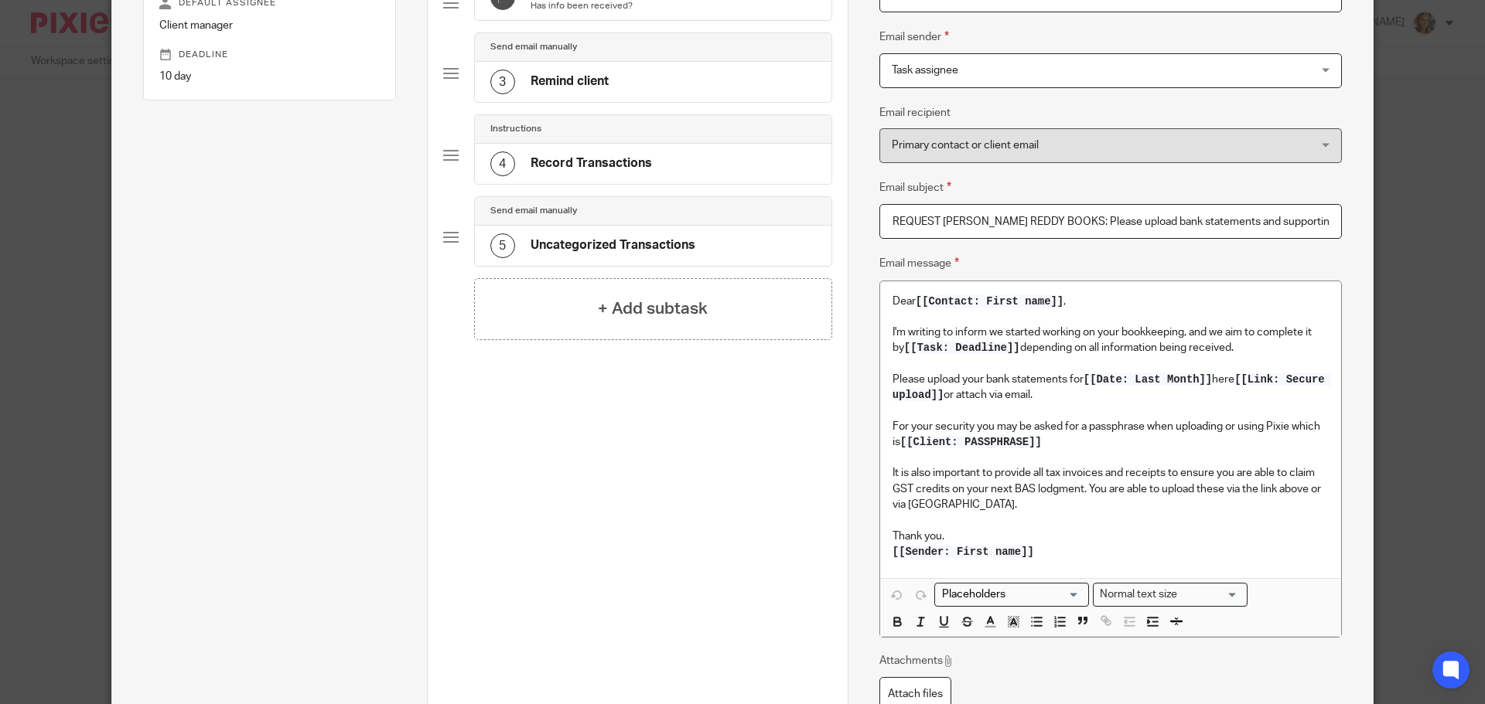
scroll to position [302, 0]
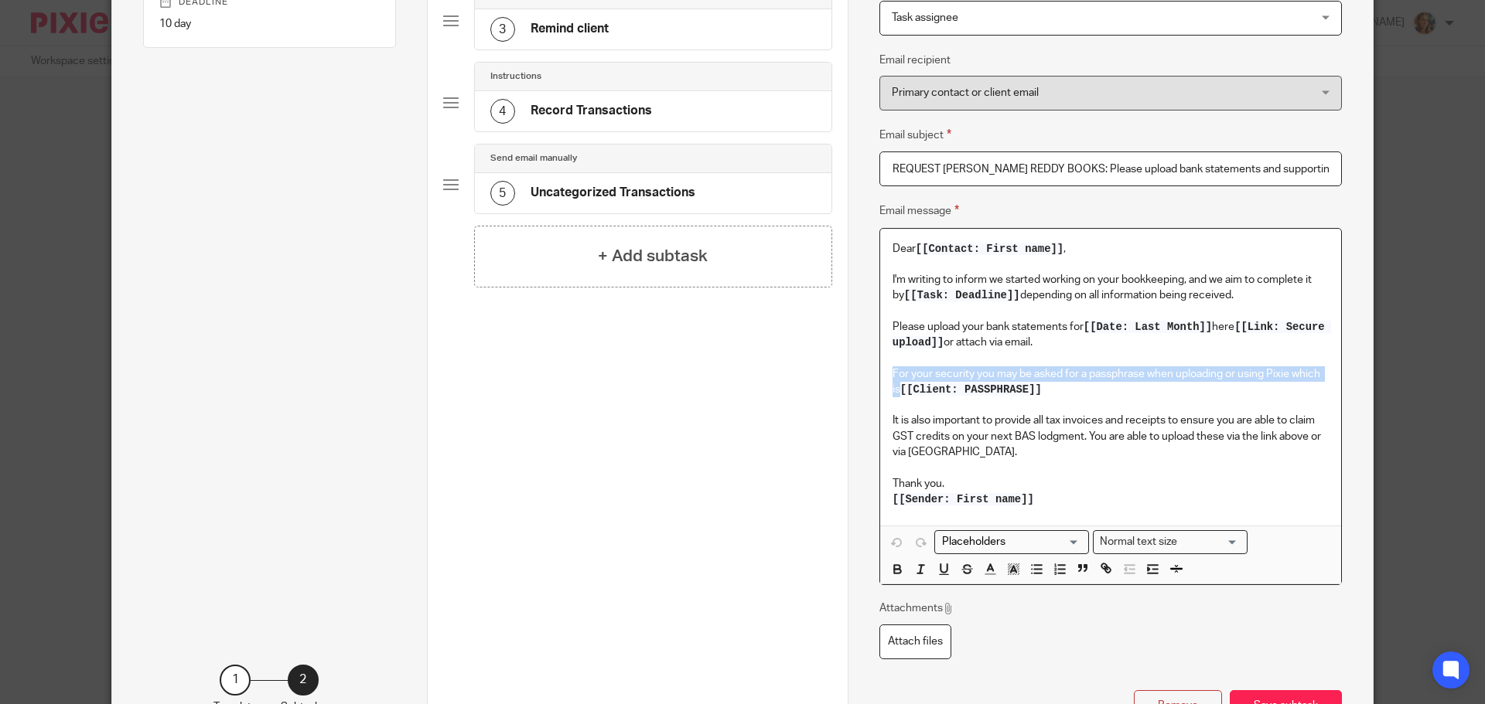
drag, startPoint x: 1098, startPoint y: 390, endPoint x: 870, endPoint y: 370, distance: 229.1
click at [870, 370] on div "Name Inform client task started Type Send automated email Send automated email …" at bounding box center [1109, 261] width 525 height 1001
copy p "For your security you may be asked for a passphrase when uploading or using Pix…"
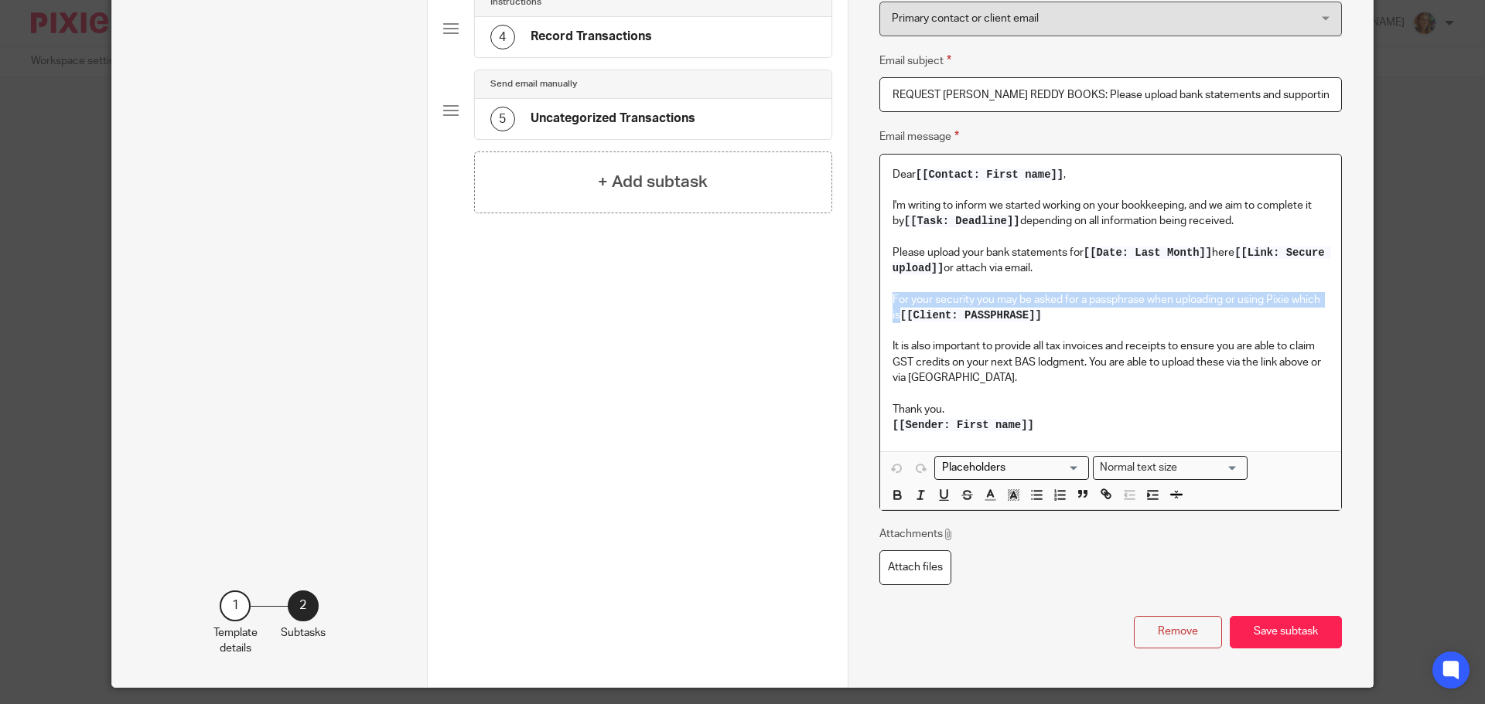
scroll to position [421, 0]
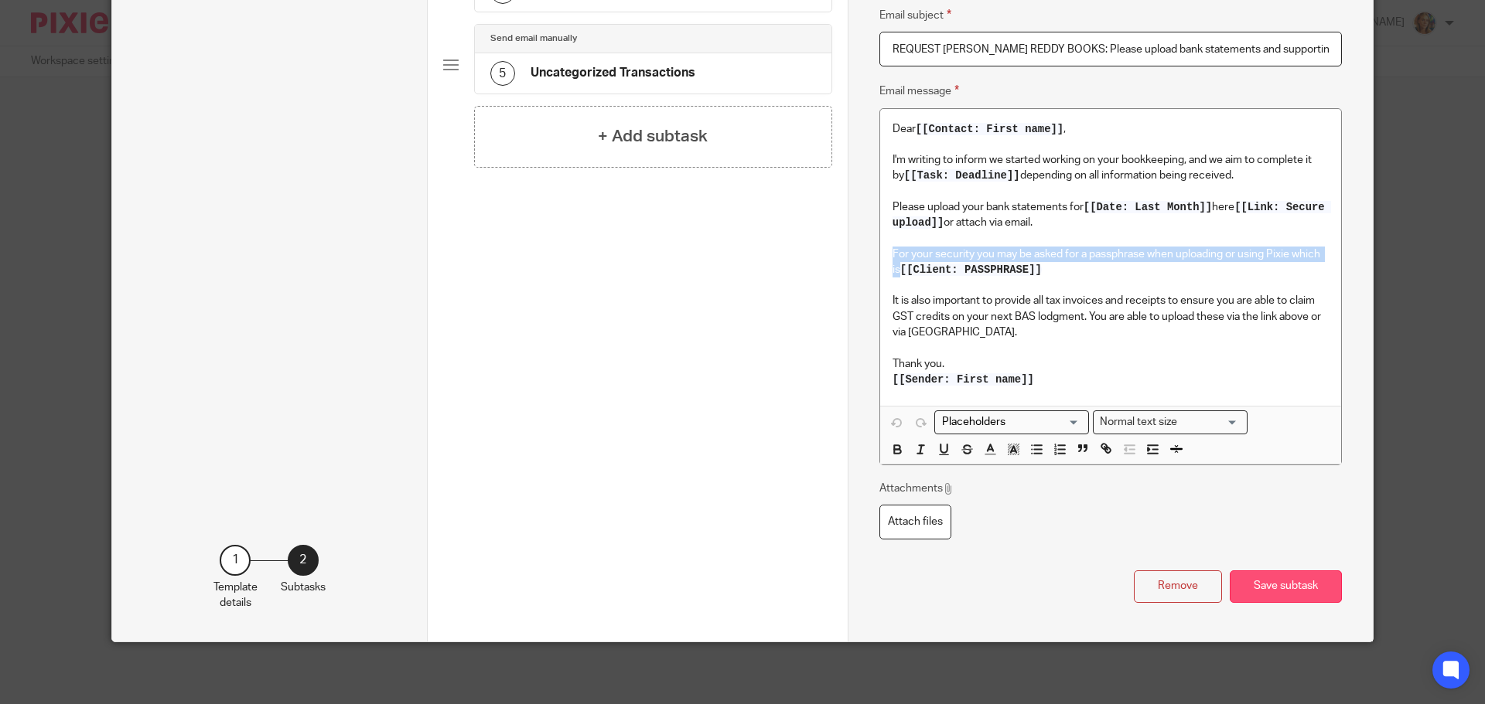
click at [1287, 583] on button "Save subtask" at bounding box center [1285, 587] width 112 height 33
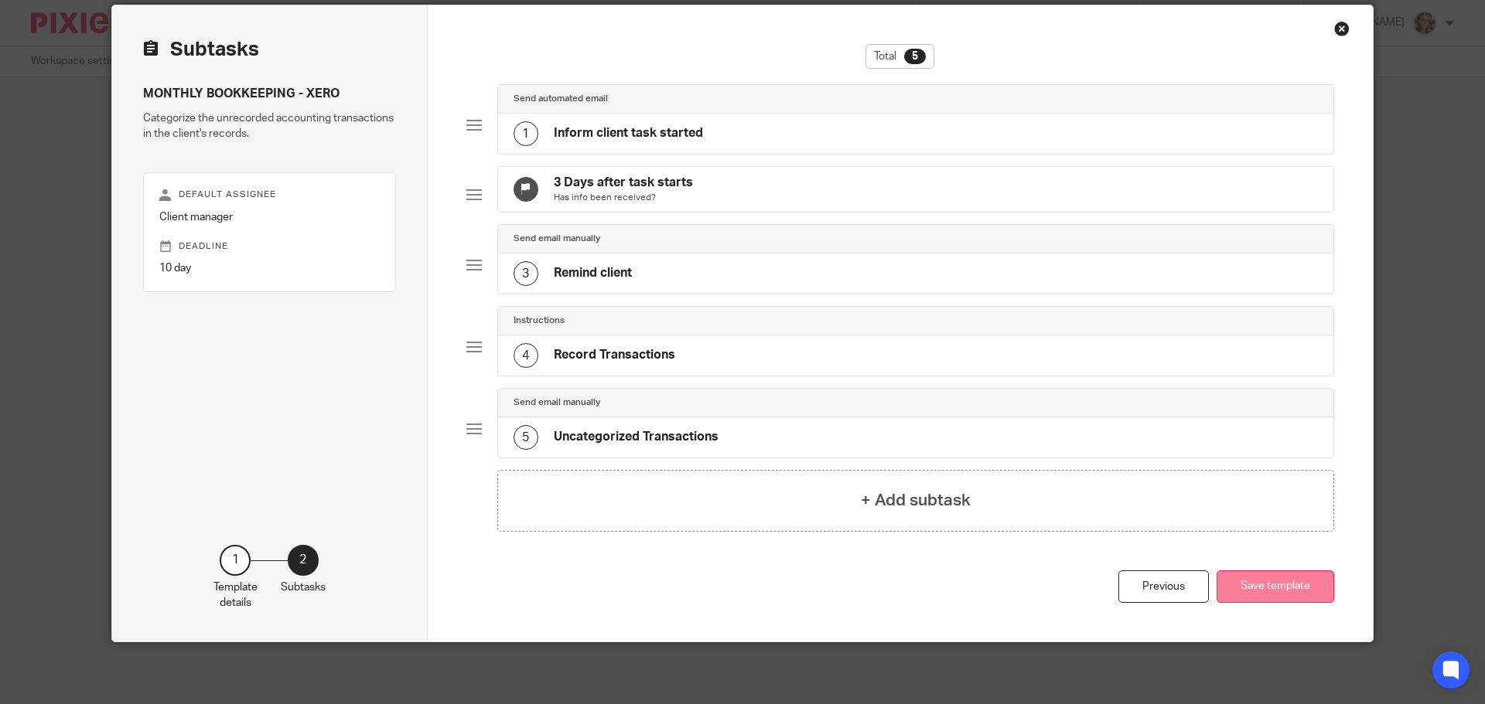
click at [1280, 588] on button "Save template" at bounding box center [1275, 587] width 118 height 33
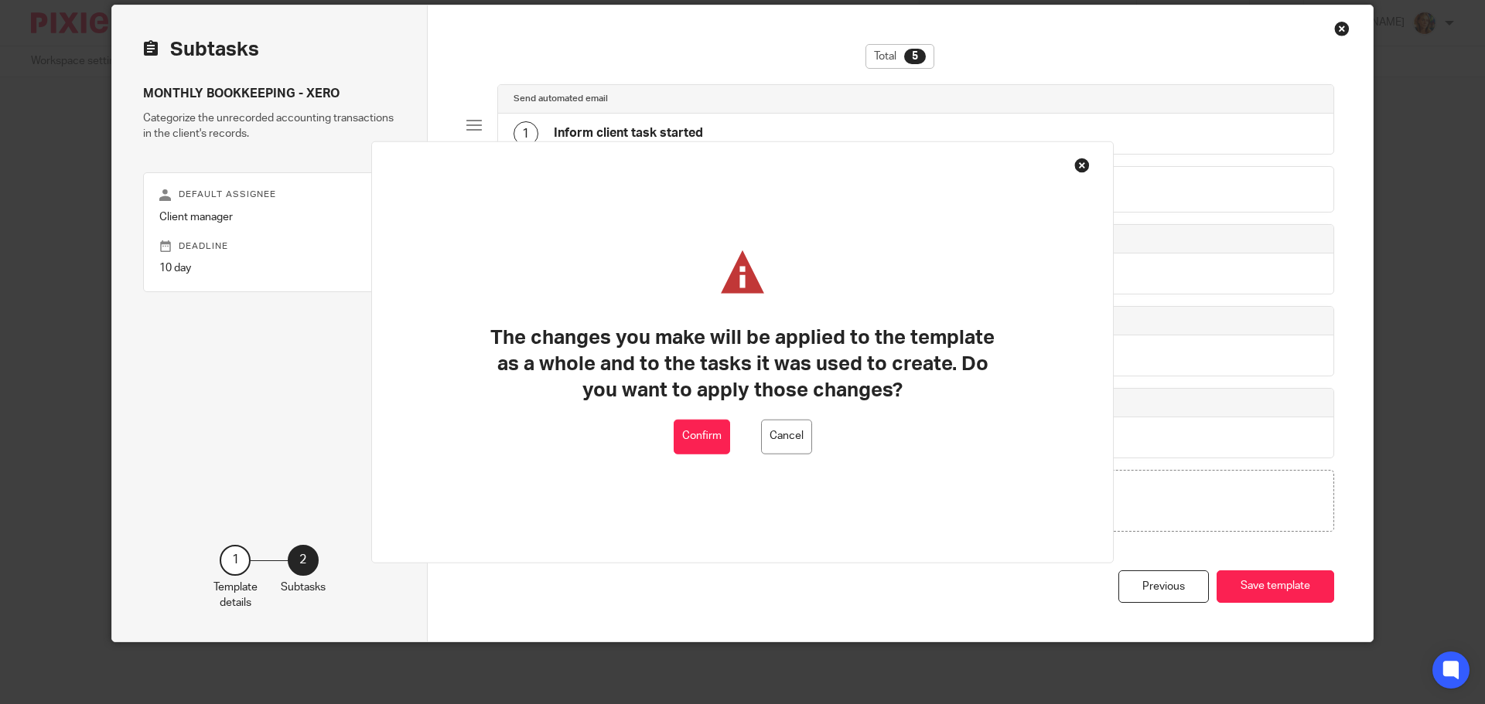
drag, startPoint x: 712, startPoint y: 449, endPoint x: 694, endPoint y: 373, distance: 78.8
click at [712, 449] on button "Confirm" at bounding box center [701, 436] width 56 height 35
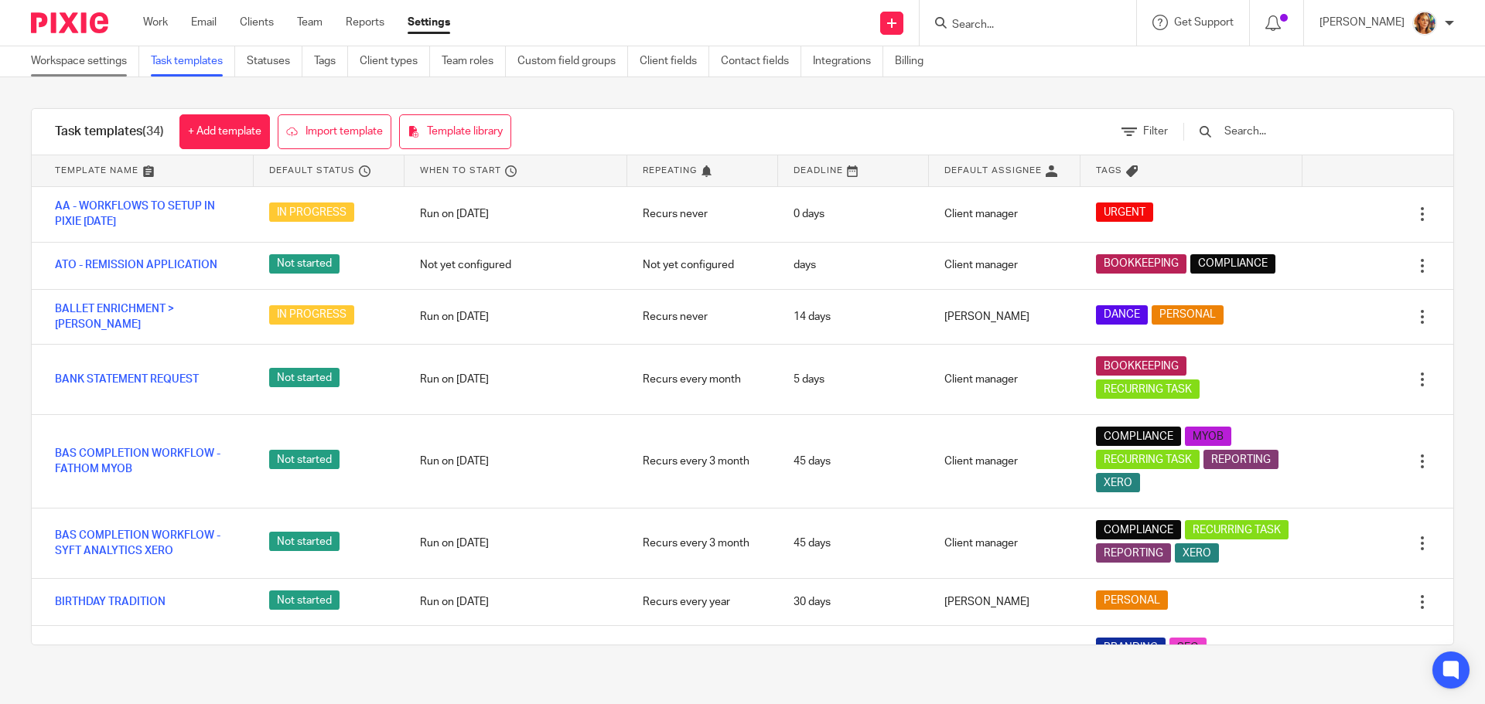
click at [64, 56] on link "Workspace settings" at bounding box center [85, 61] width 108 height 30
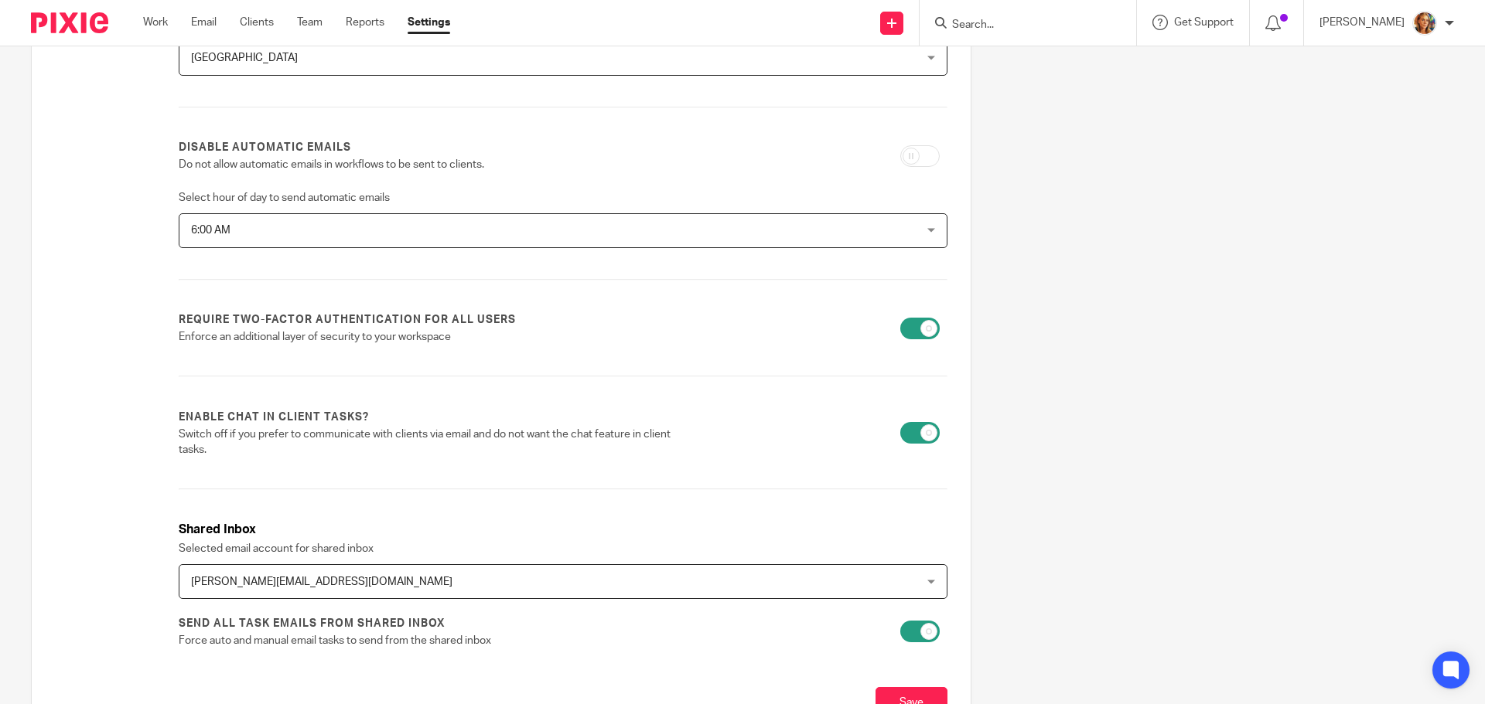
scroll to position [387, 0]
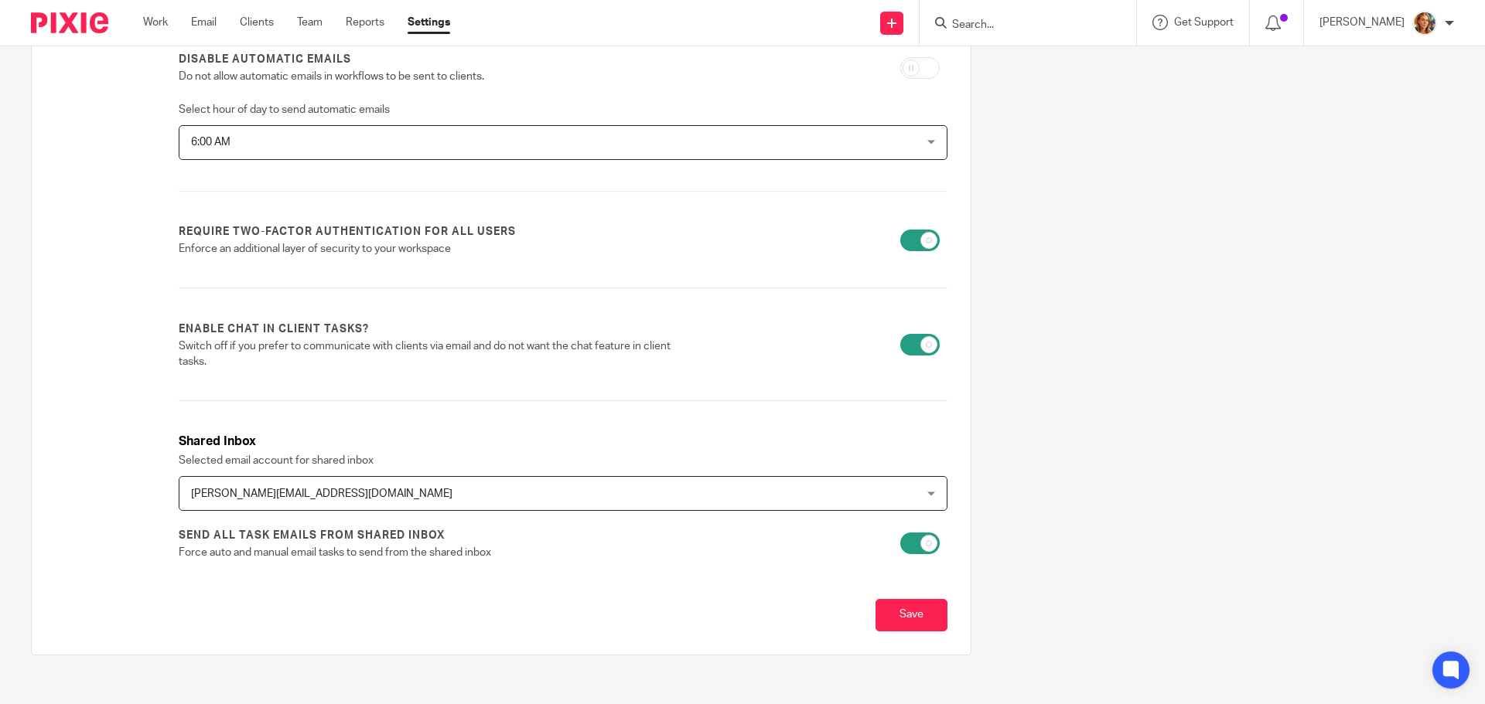
click at [919, 551] on input "checkbox" at bounding box center [919, 544] width 39 height 22
checkbox input "true"
click at [919, 486] on div "gabrielle@reddybooks.com.au gabrielle@reddybooks.com.au" at bounding box center [563, 493] width 769 height 35
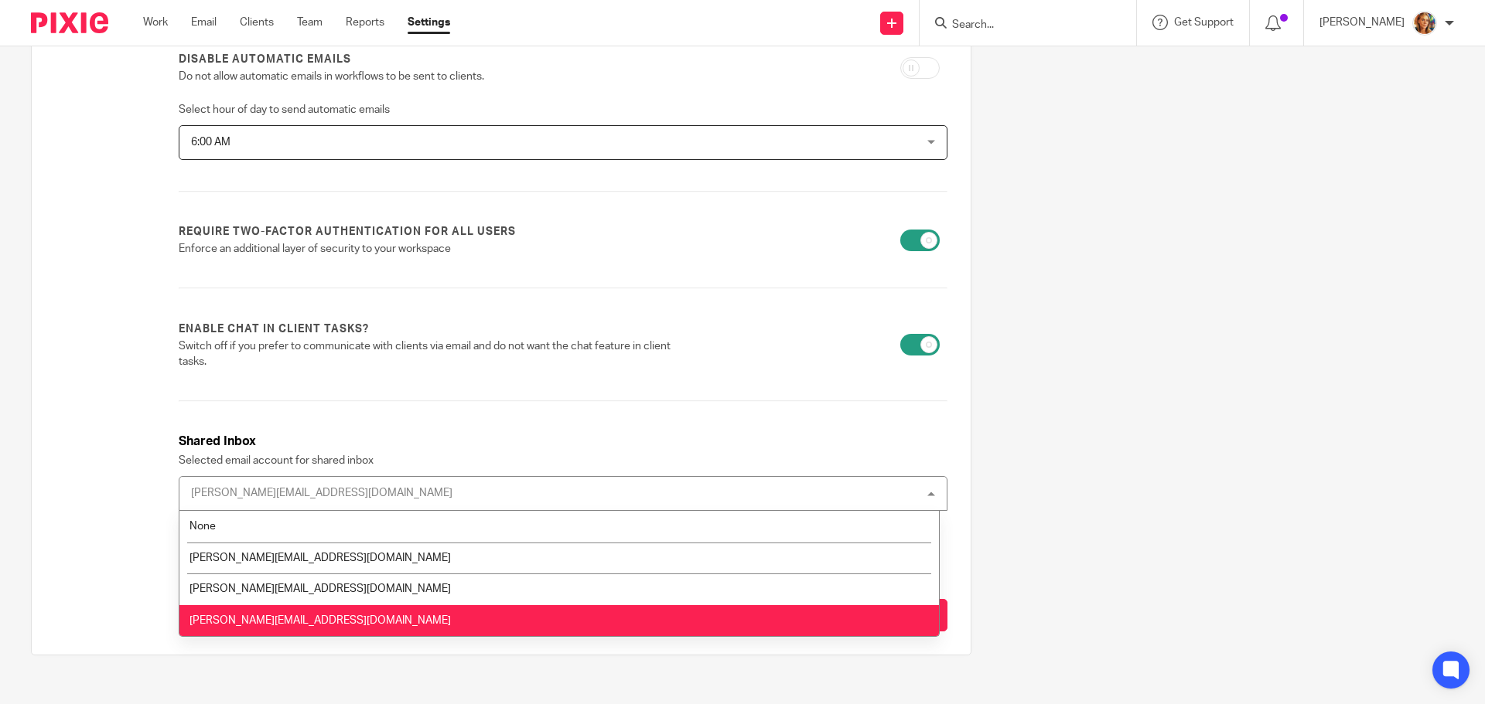
click at [945, 427] on div "Firm name Reddy Books Country Australia Australia Afghanistan Albania Algeria A…" at bounding box center [501, 208] width 908 height 862
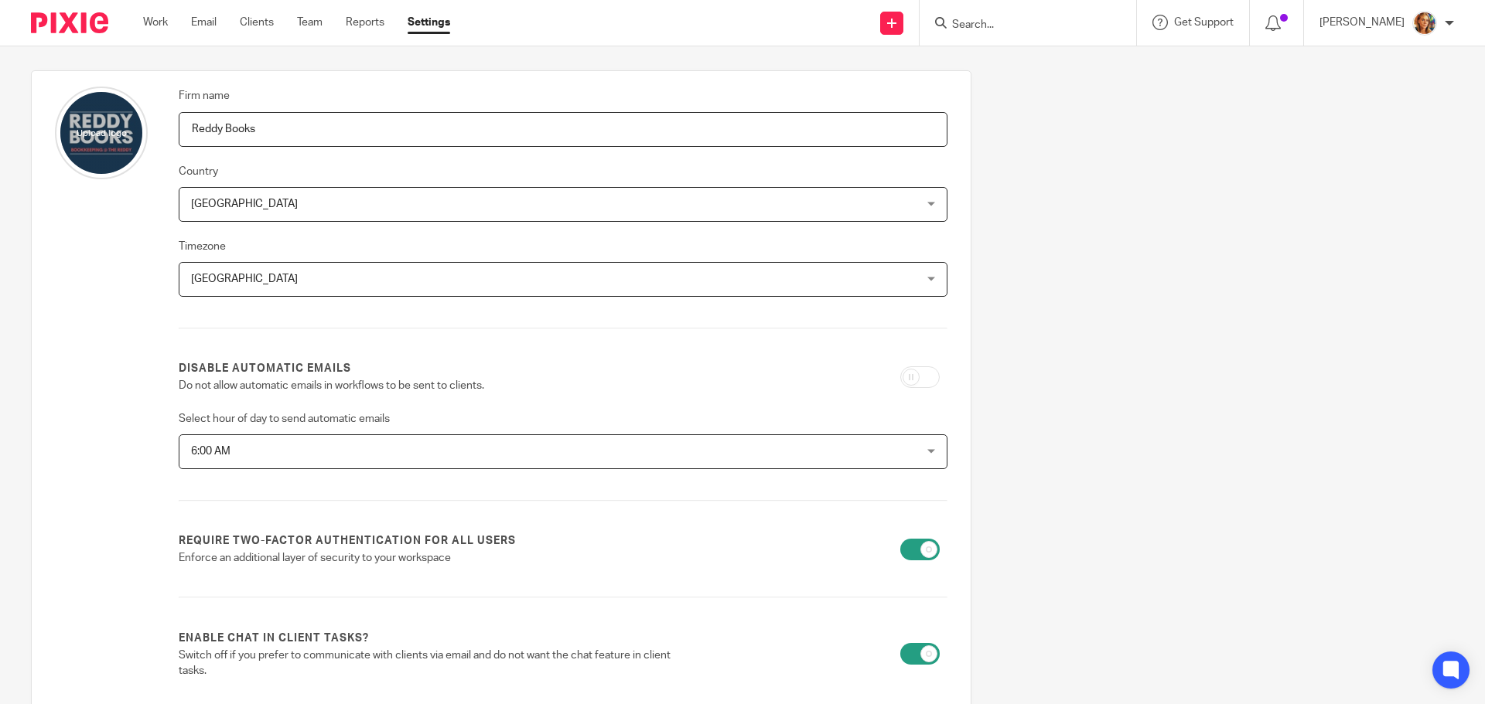
scroll to position [0, 0]
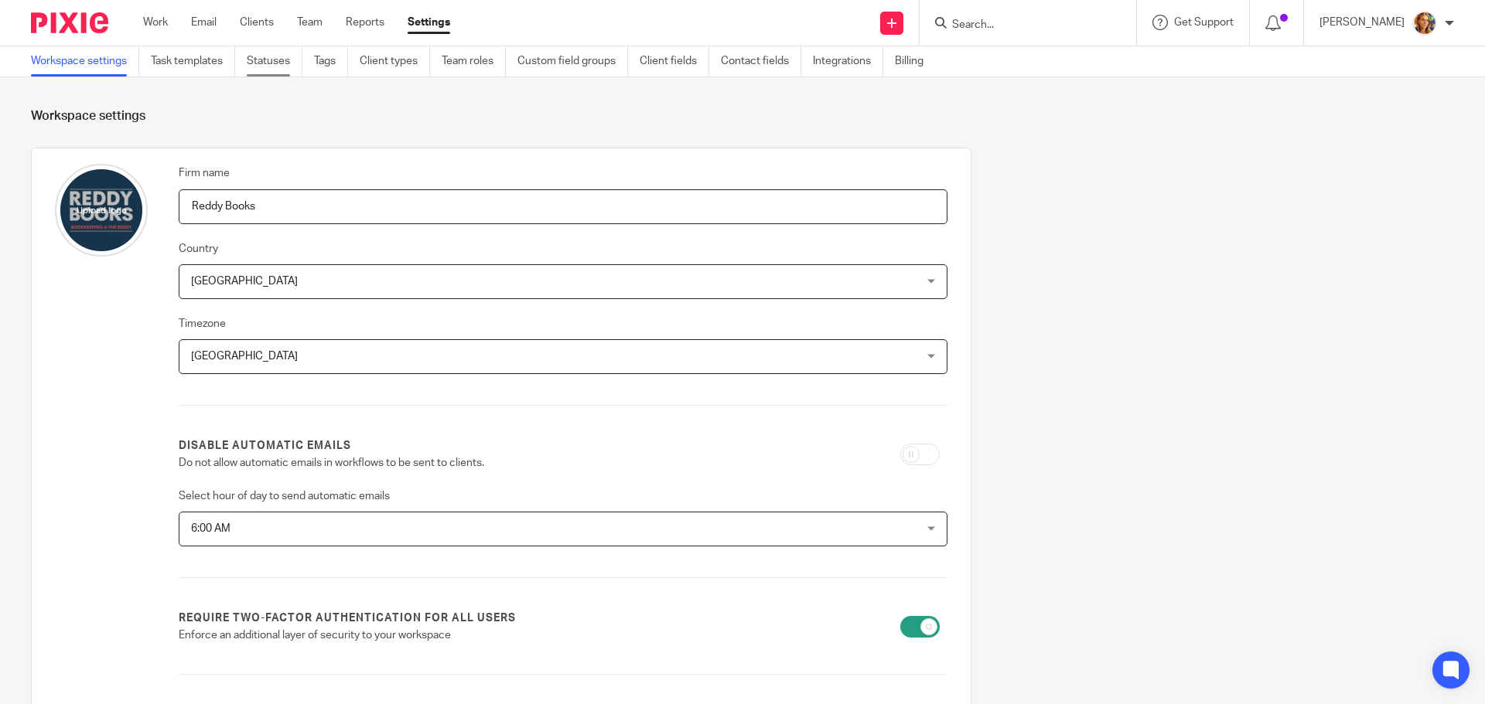
click at [261, 56] on link "Statuses" at bounding box center [275, 61] width 56 height 30
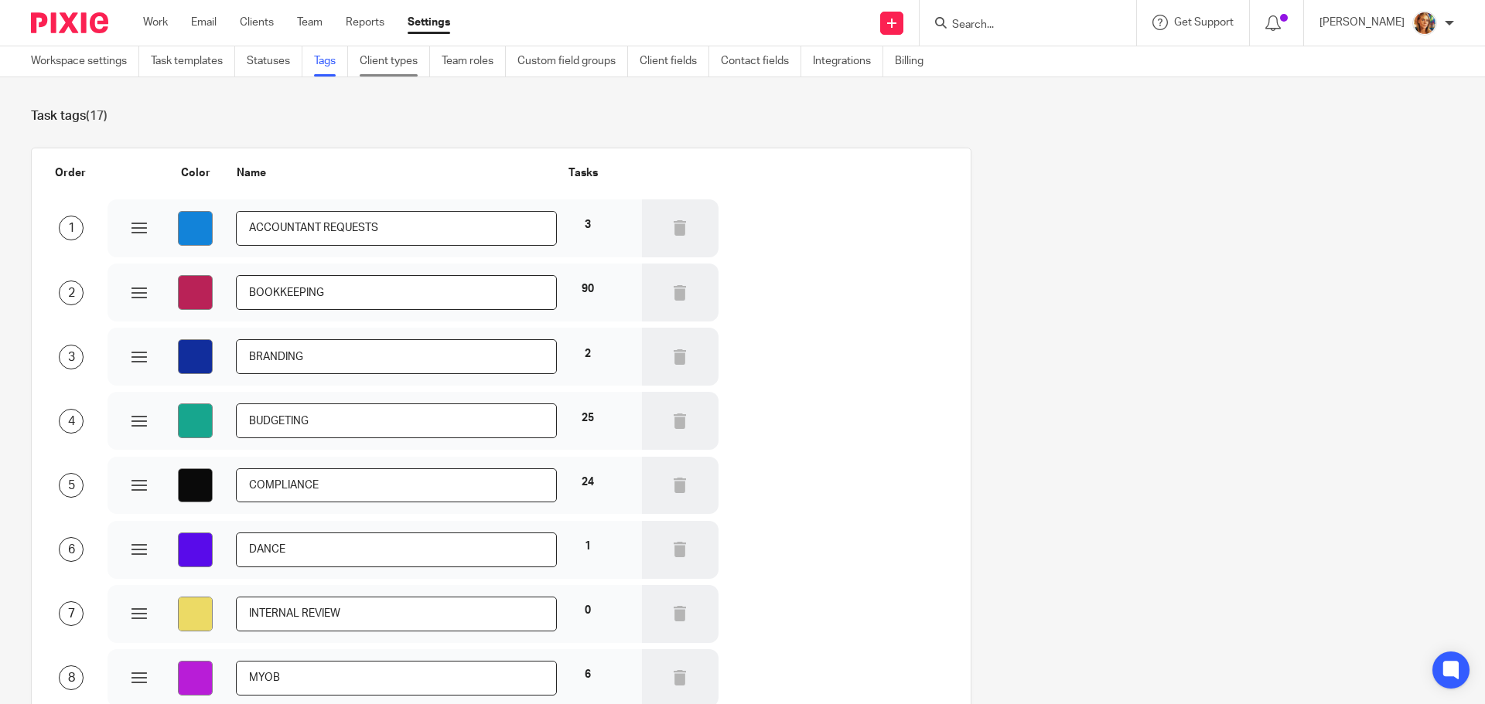
click at [381, 62] on link "Client types" at bounding box center [395, 61] width 70 height 30
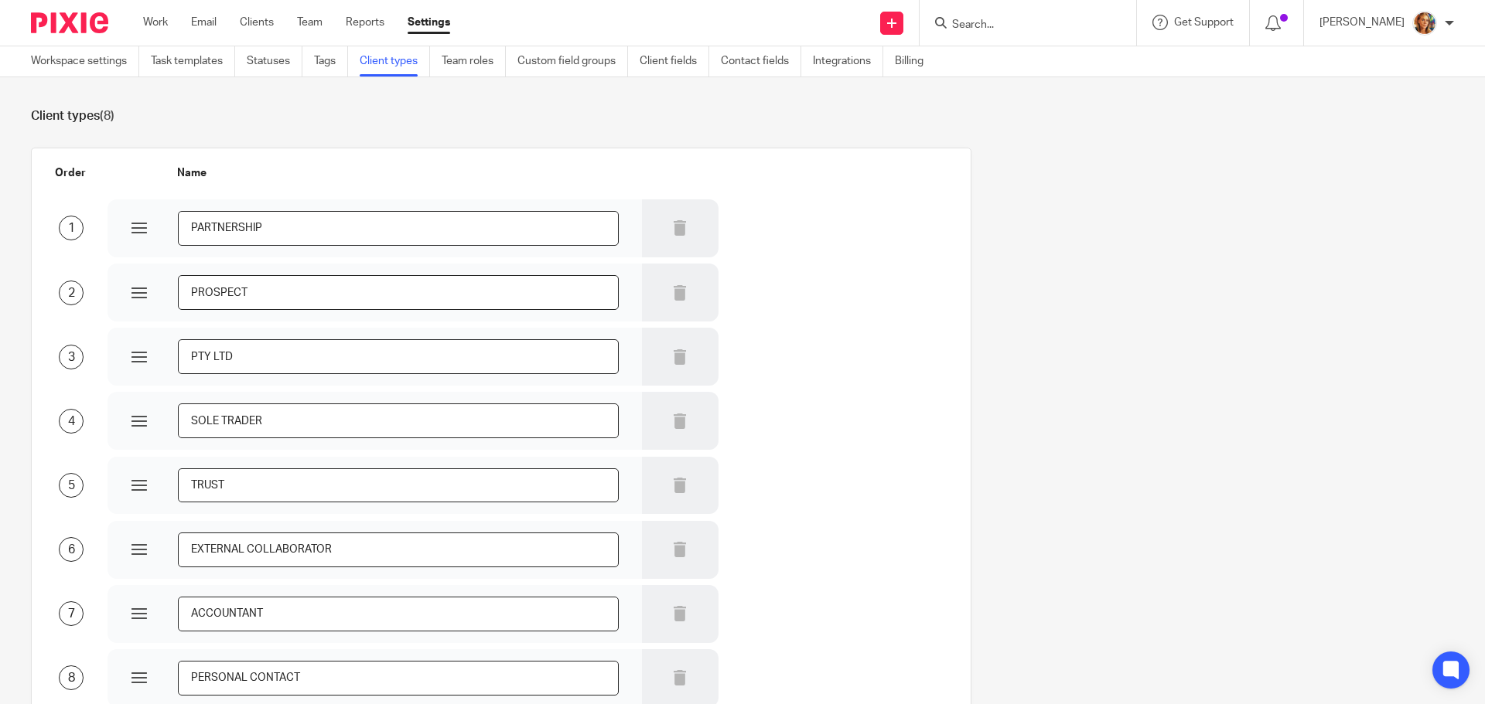
click at [1425, 13] on img at bounding box center [1424, 23] width 25 height 25
click at [1415, 78] on li "Email integration" at bounding box center [1394, 84] width 102 height 22
click at [1373, 89] on span "Email integration" at bounding box center [1405, 84] width 80 height 11
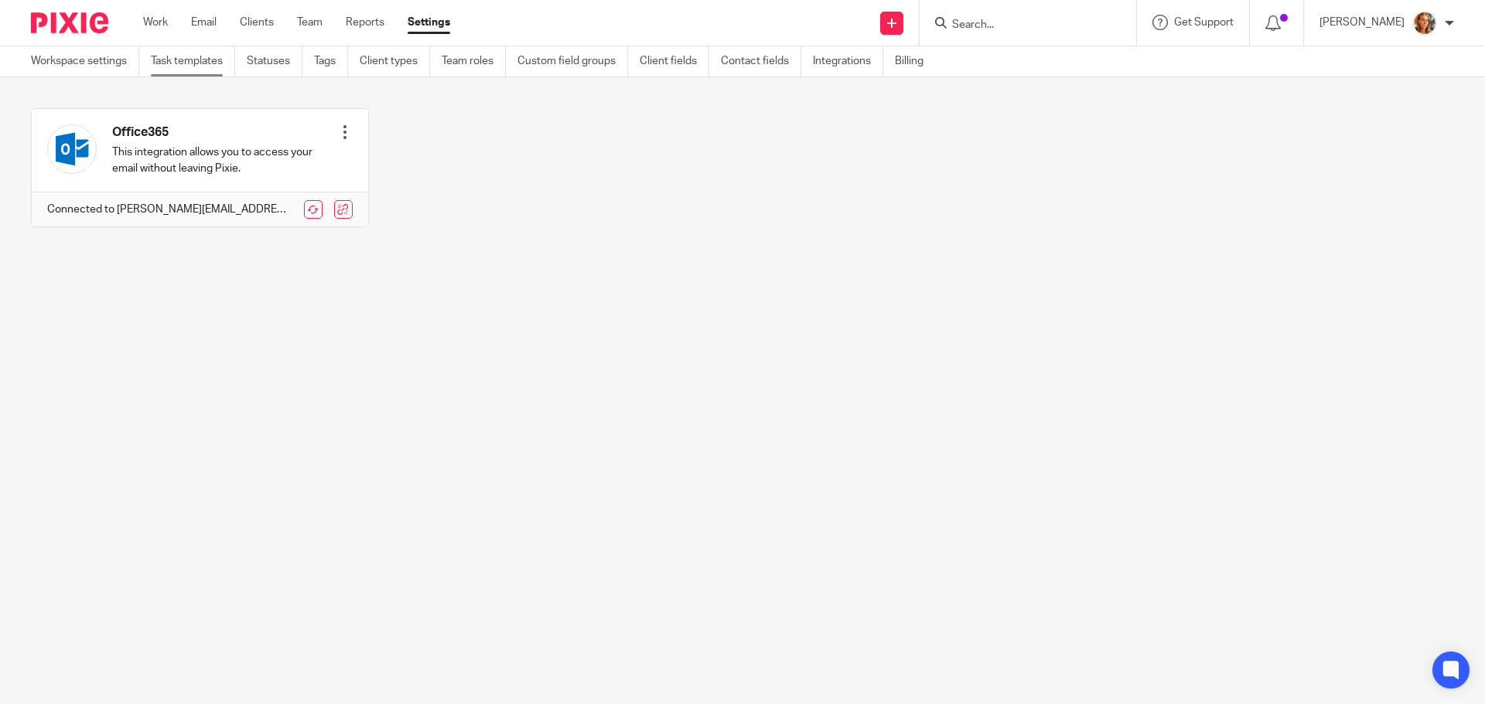
click at [175, 67] on link "Task templates" at bounding box center [193, 61] width 84 height 30
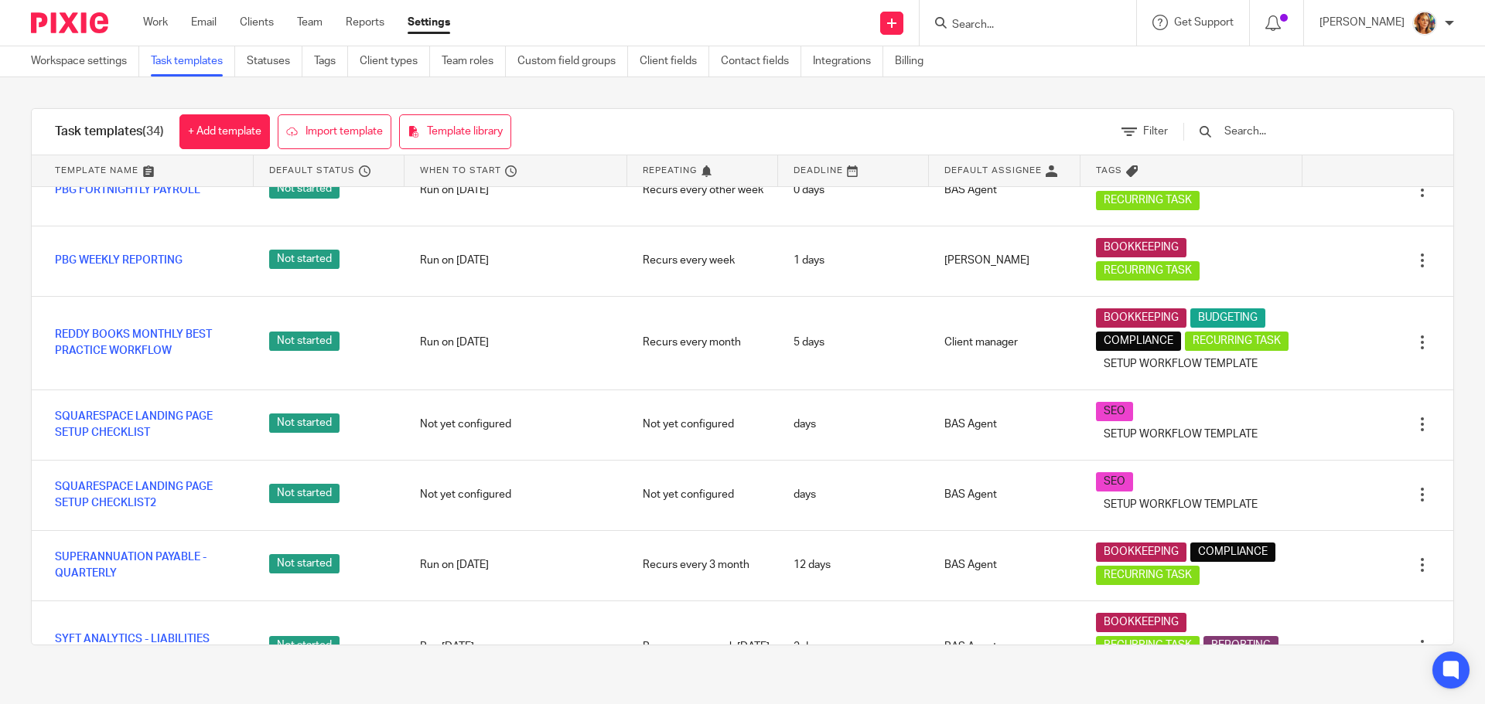
scroll to position [1472, 0]
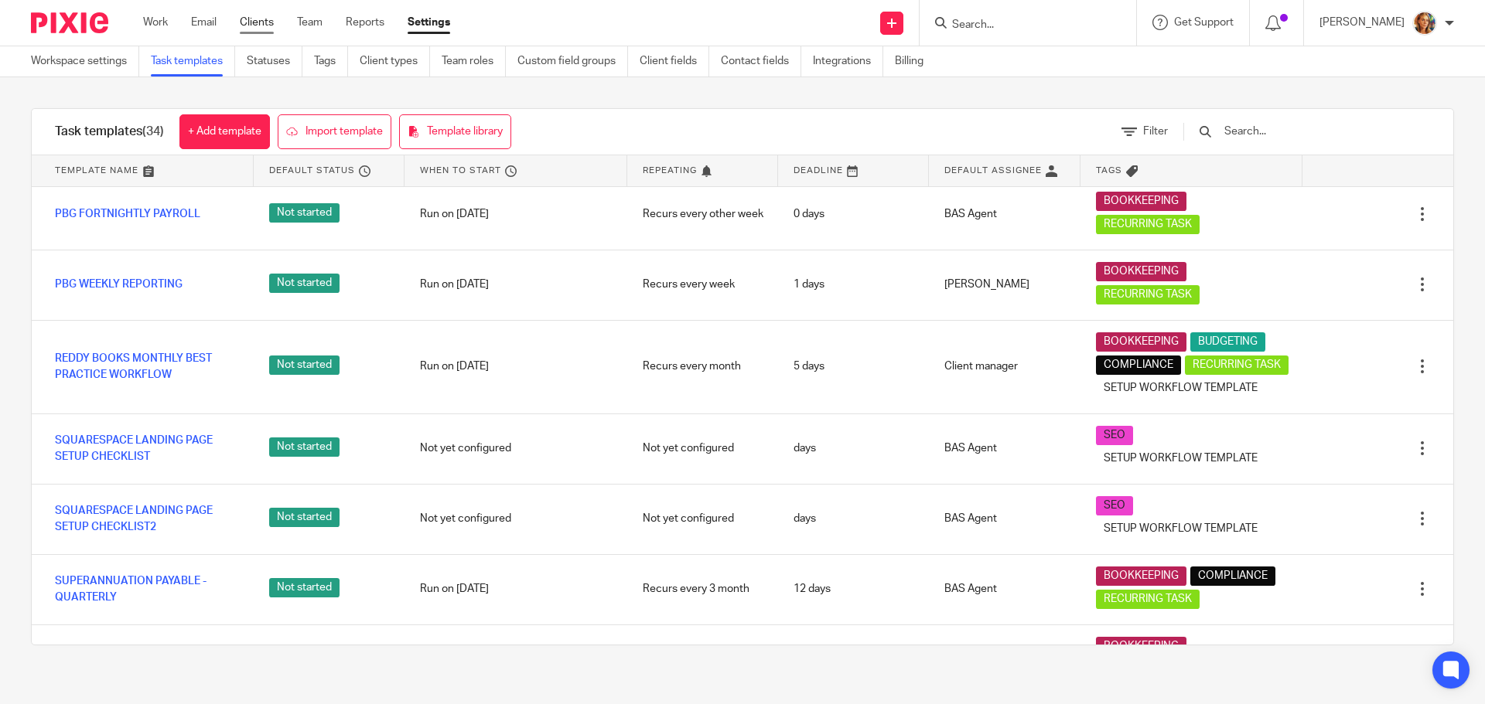
click at [258, 29] on link "Clients" at bounding box center [257, 22] width 34 height 15
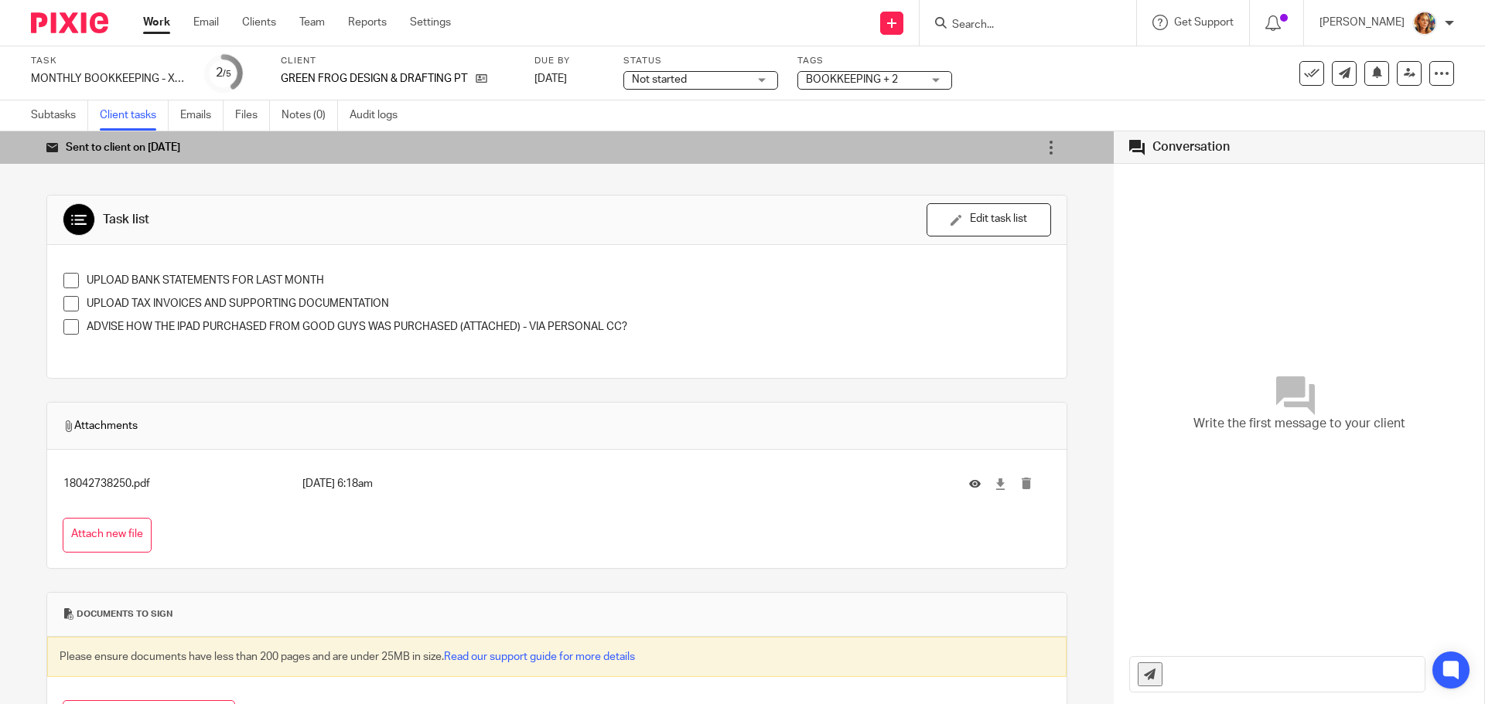
scroll to position [77, 0]
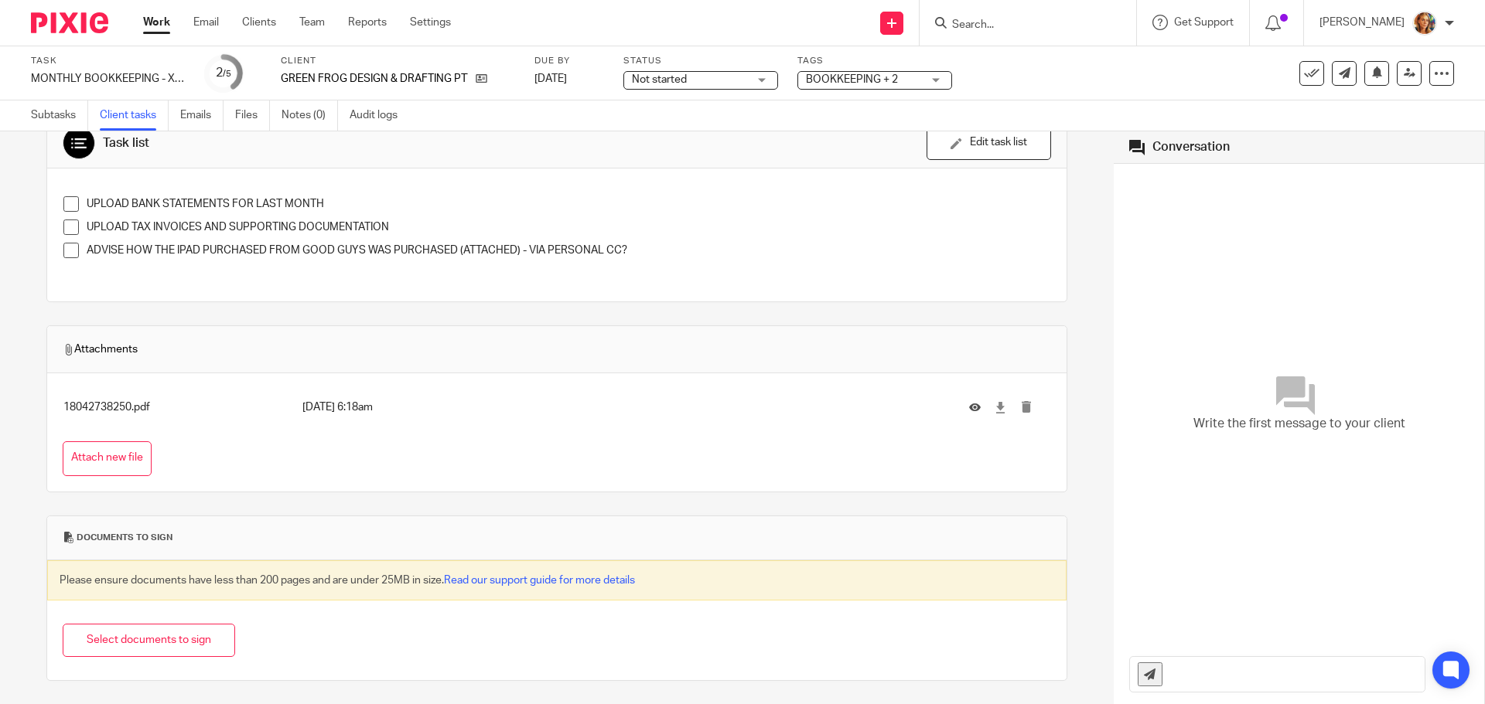
click at [162, 21] on link "Work" at bounding box center [156, 22] width 27 height 15
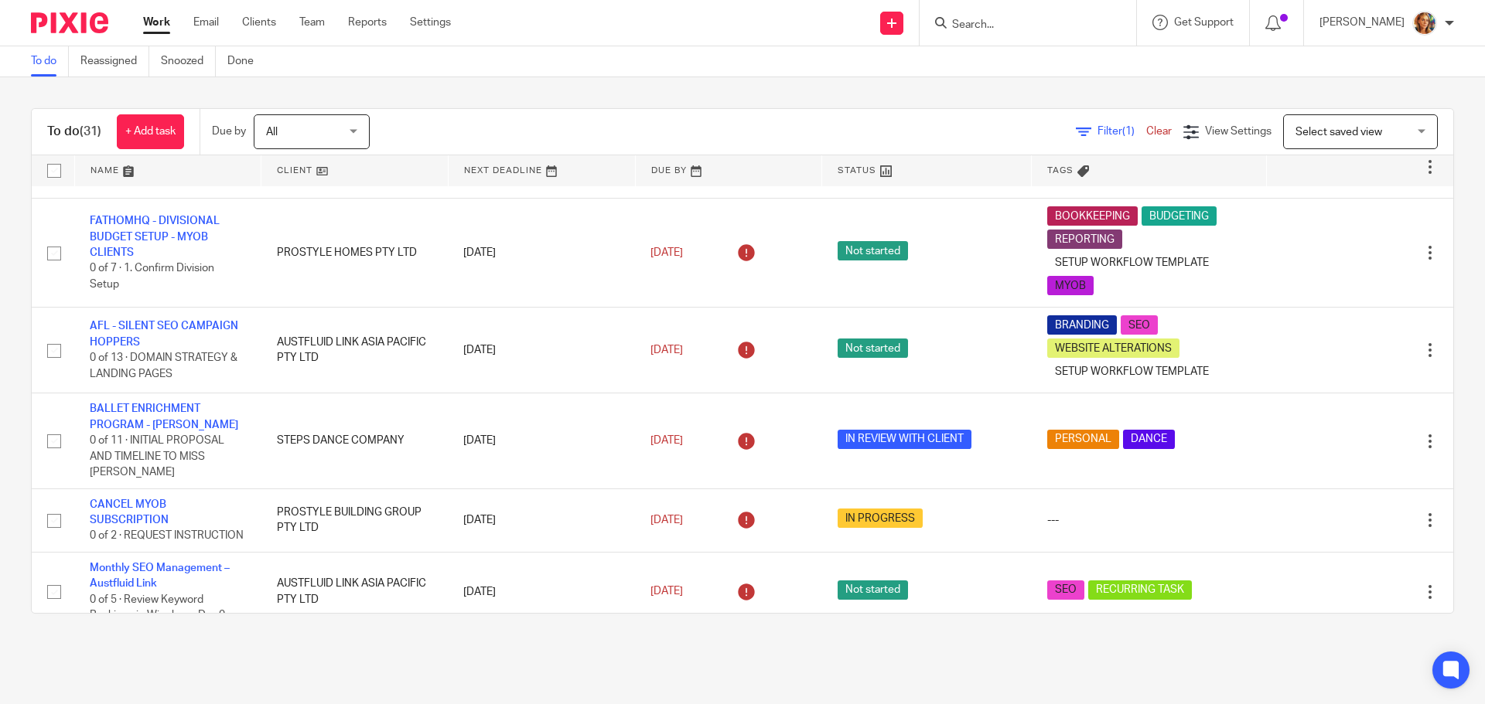
scroll to position [541, 0]
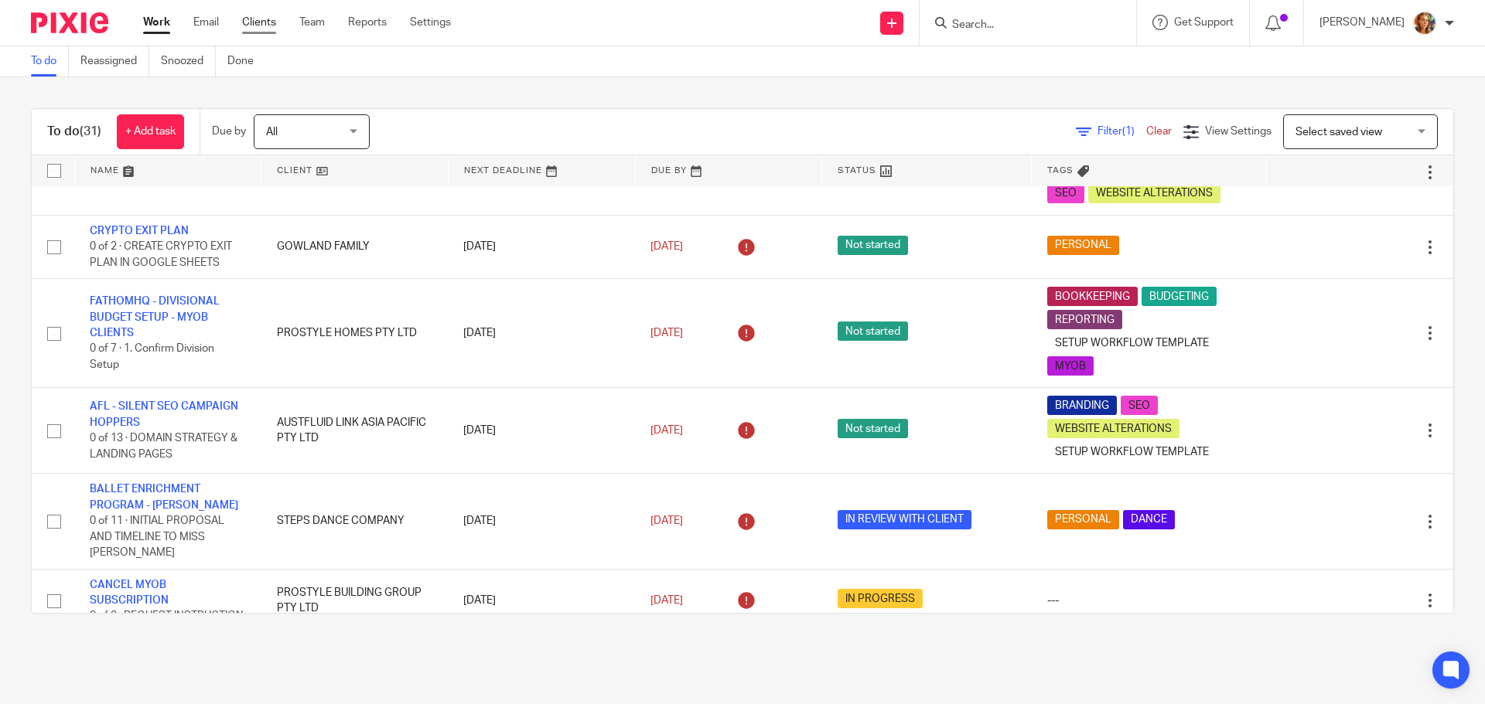
click at [247, 24] on link "Clients" at bounding box center [259, 22] width 34 height 15
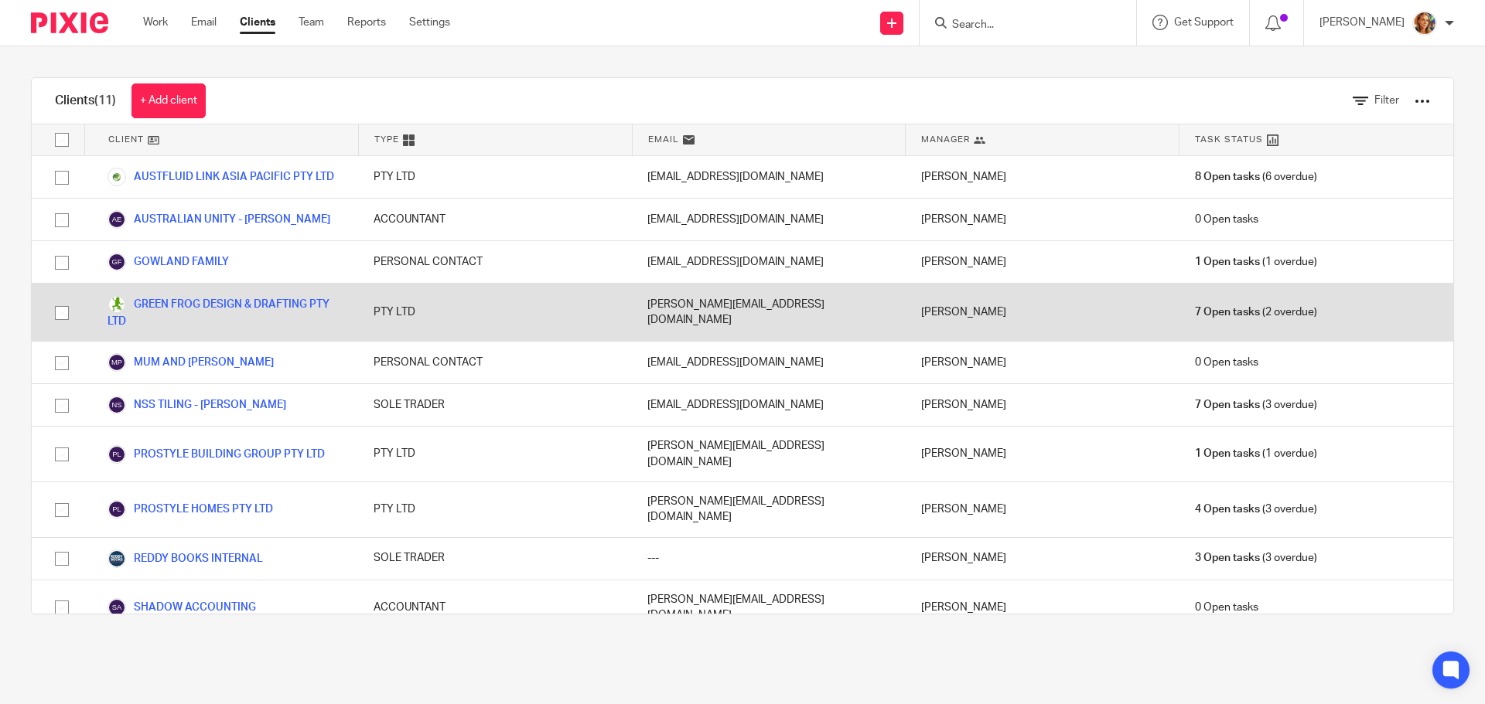
click at [181, 294] on div "GREEN FROG DESIGN & DRAFTING PTY LTD" at bounding box center [221, 312] width 274 height 57
click at [180, 299] on link "GREEN FROG DESIGN & DRAFTING PTY LTD" at bounding box center [224, 312] width 235 height 34
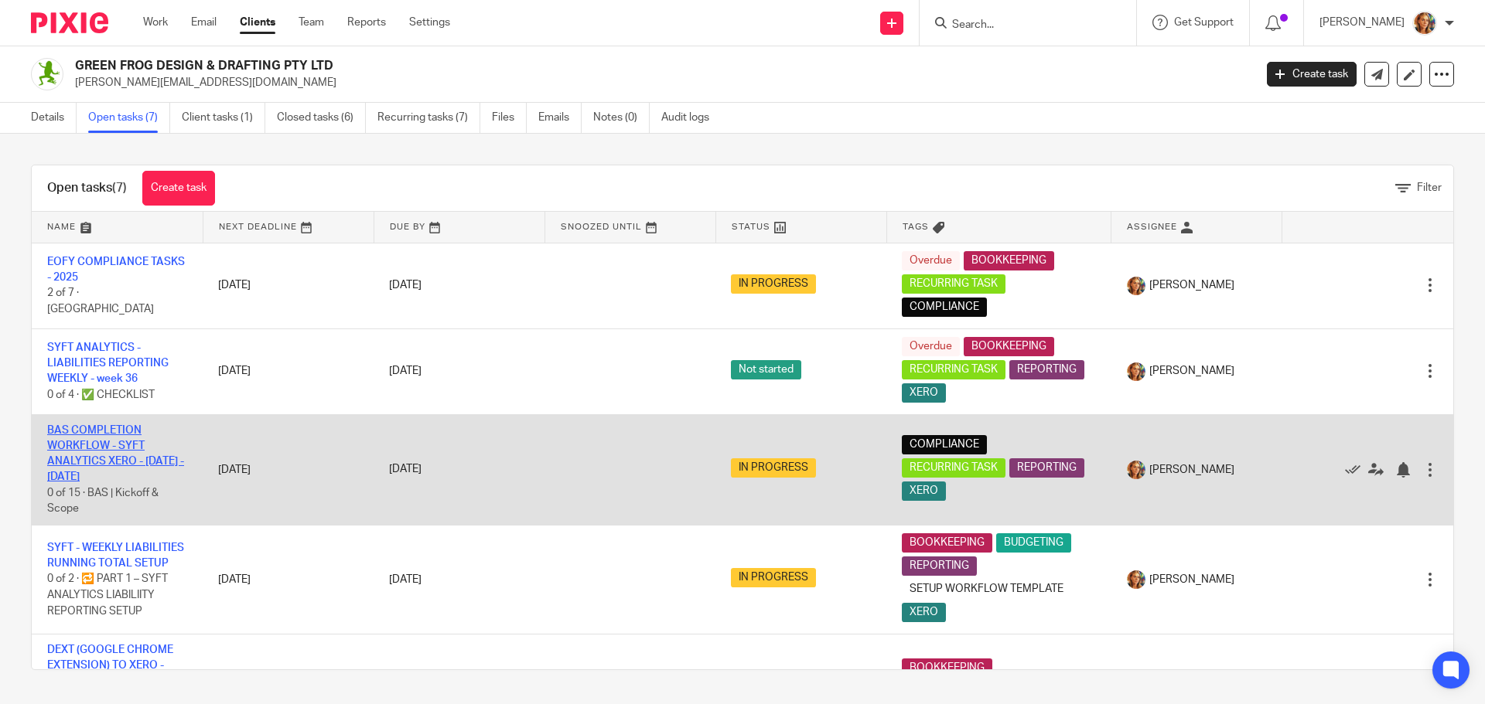
click at [120, 462] on link "BAS COMPLETION WORKFLOW - SYFT ANALYTICS XERO - April - June 2025" at bounding box center [115, 454] width 137 height 58
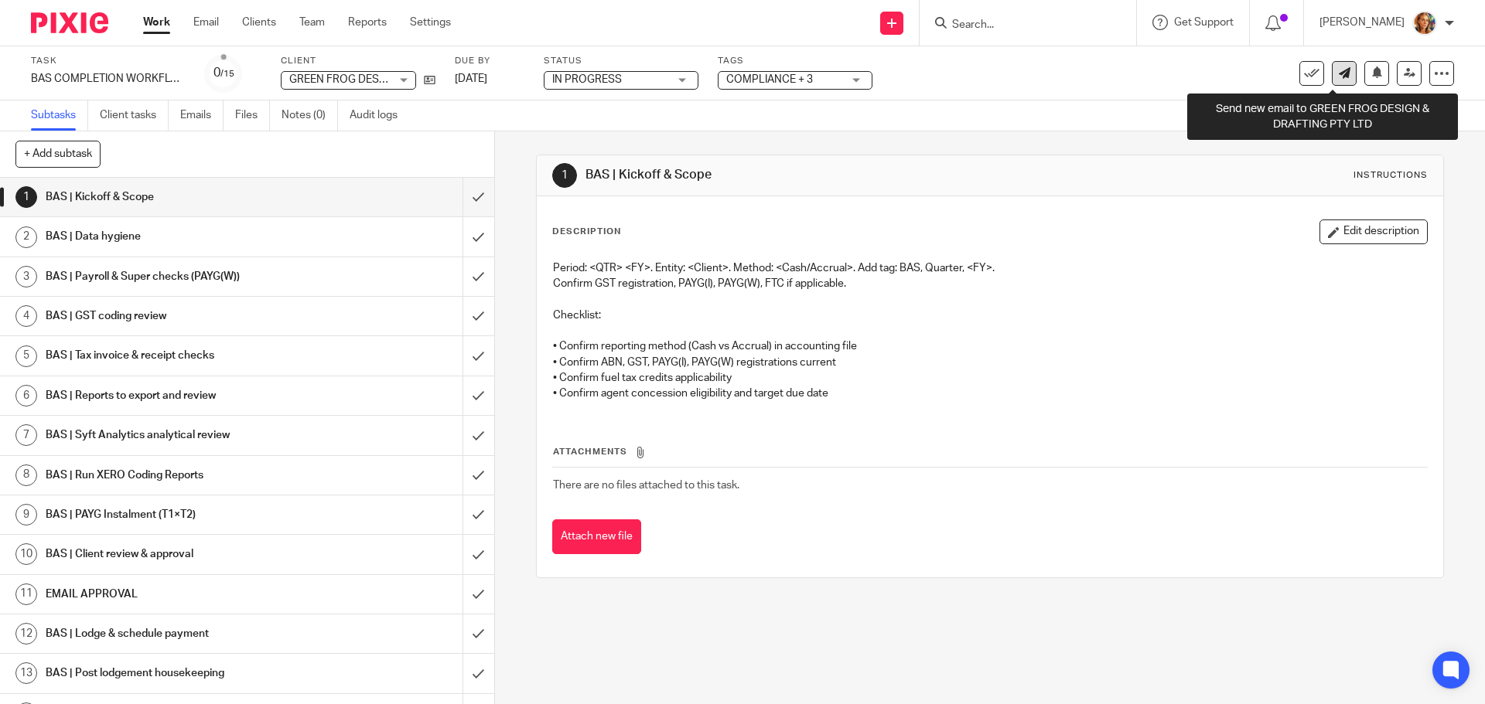
click at [1338, 77] on icon at bounding box center [1344, 73] width 12 height 12
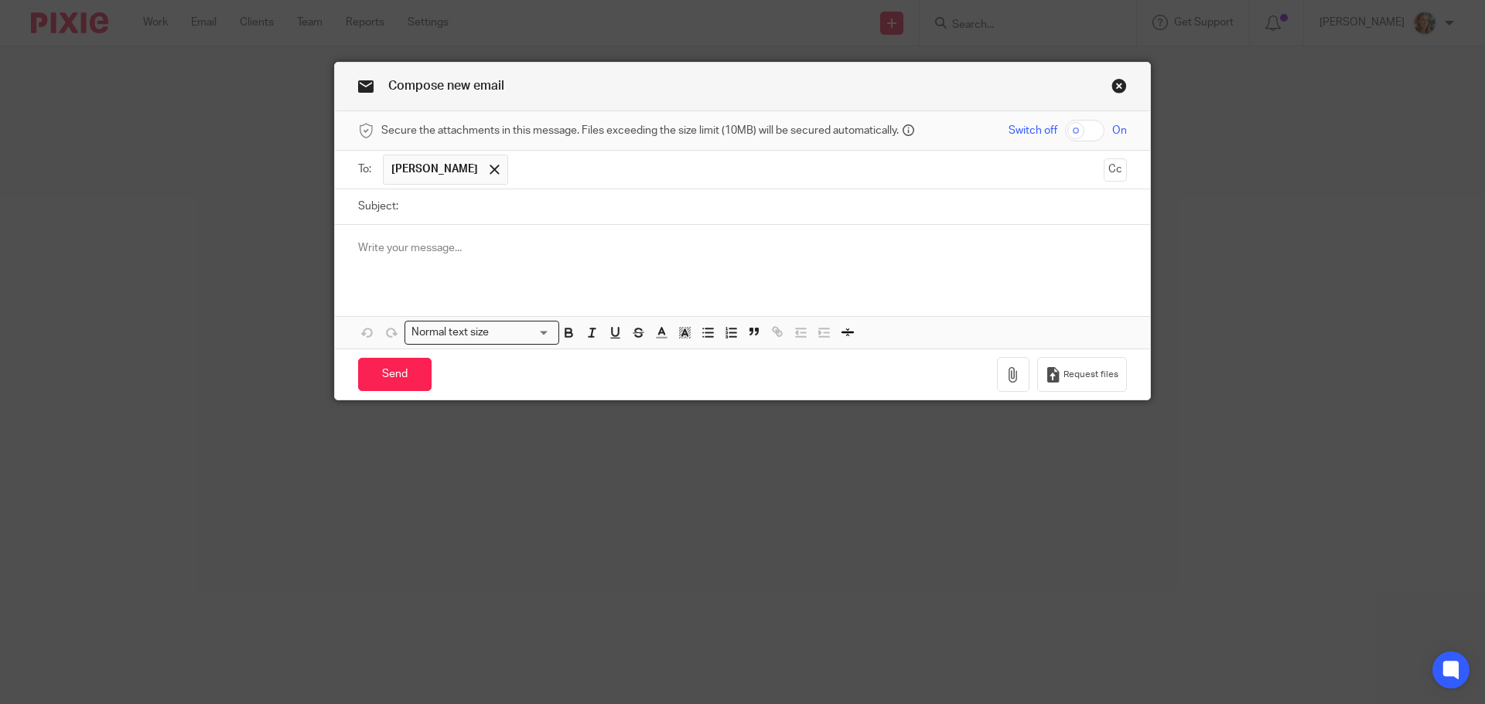
click at [417, 206] on input "Subject:" at bounding box center [766, 206] width 721 height 35
type input "REQUEST FROM REDDY BOOKS:"
click at [472, 250] on p at bounding box center [742, 247] width 769 height 15
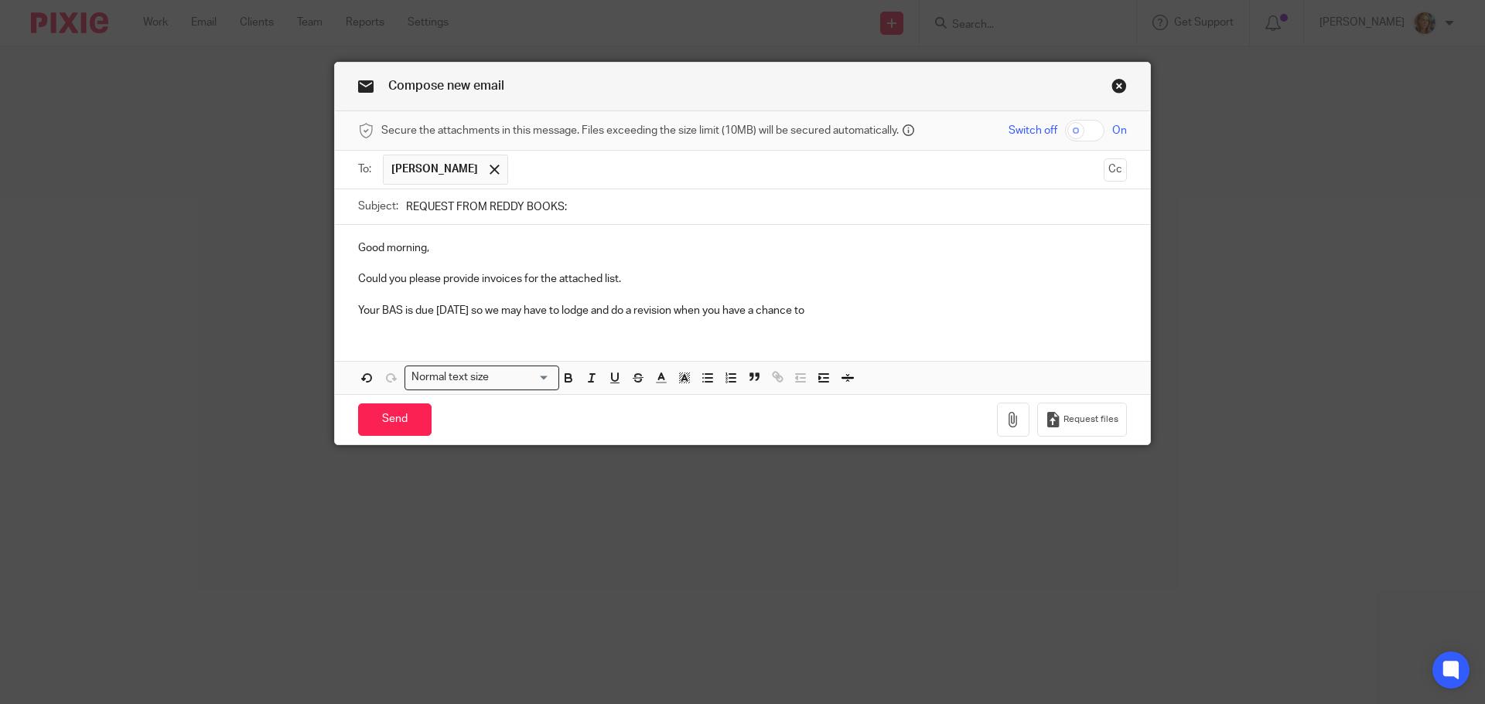
drag, startPoint x: 669, startPoint y: 312, endPoint x: 680, endPoint y: 302, distance: 15.9
click at [669, 312] on p "Your BAS is due today so we may have to lodge and do a revision when you have a…" at bounding box center [742, 310] width 769 height 15
click at [938, 305] on p "Your BAS is due today so we may have to lodge and do a revision to claim the ta…" at bounding box center [742, 310] width 769 height 15
click at [1117, 172] on button "Cc" at bounding box center [1114, 170] width 23 height 23
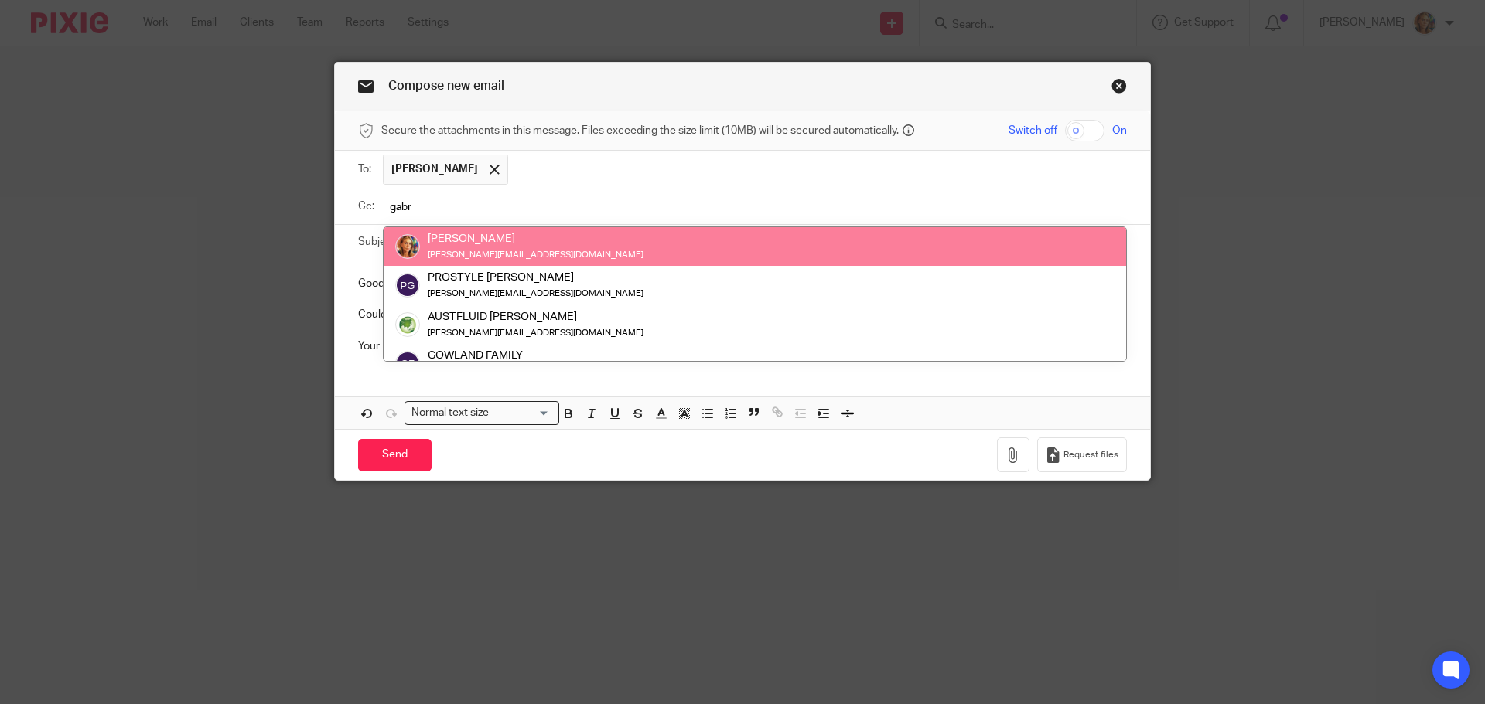
type input "gabr"
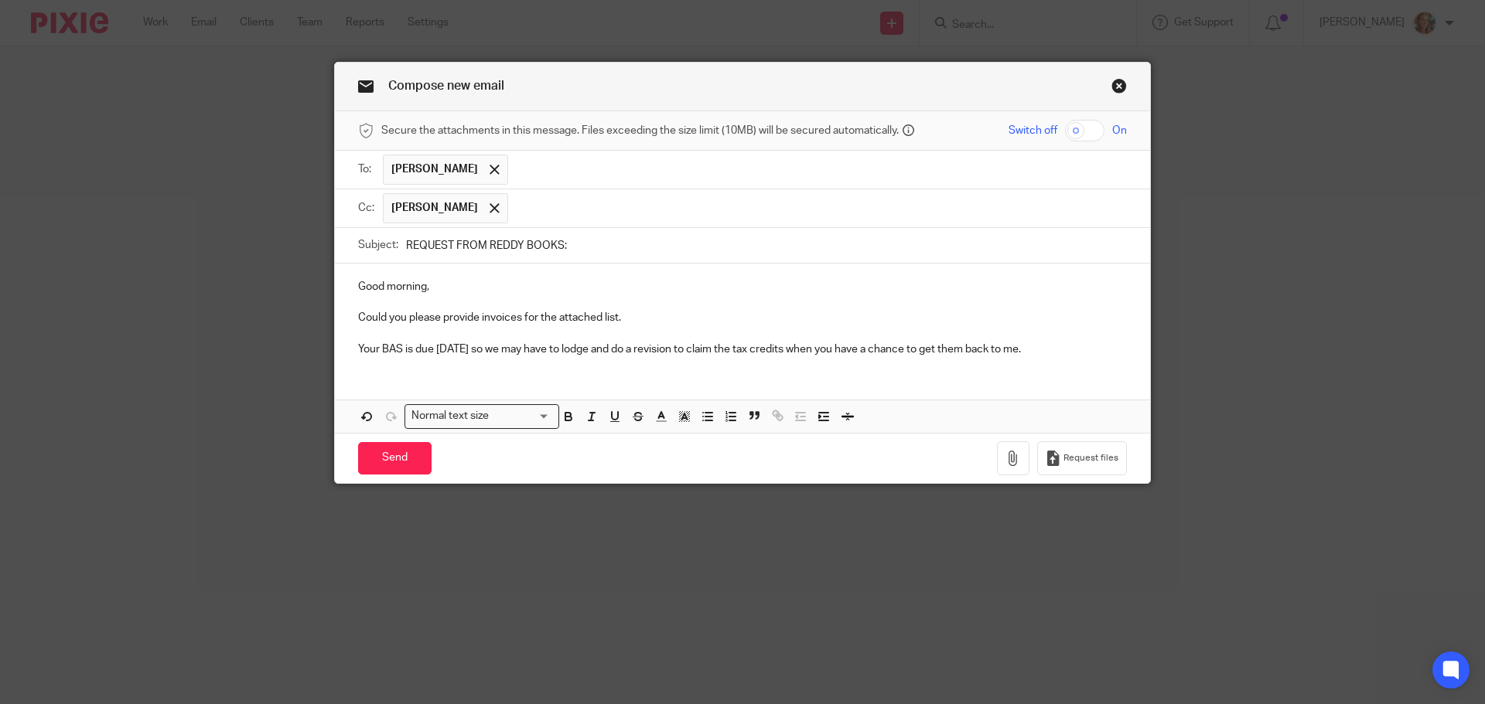
drag, startPoint x: 1031, startPoint y: 361, endPoint x: 1035, endPoint y: 350, distance: 12.5
click at [1031, 361] on div "Good morning, Could you please provide invoices for the attached list. Your BAS…" at bounding box center [742, 316] width 815 height 105
click at [1036, 350] on p "Your BAS is due today so we may have to lodge and do a revision to claim the ta…" at bounding box center [742, 349] width 769 height 15
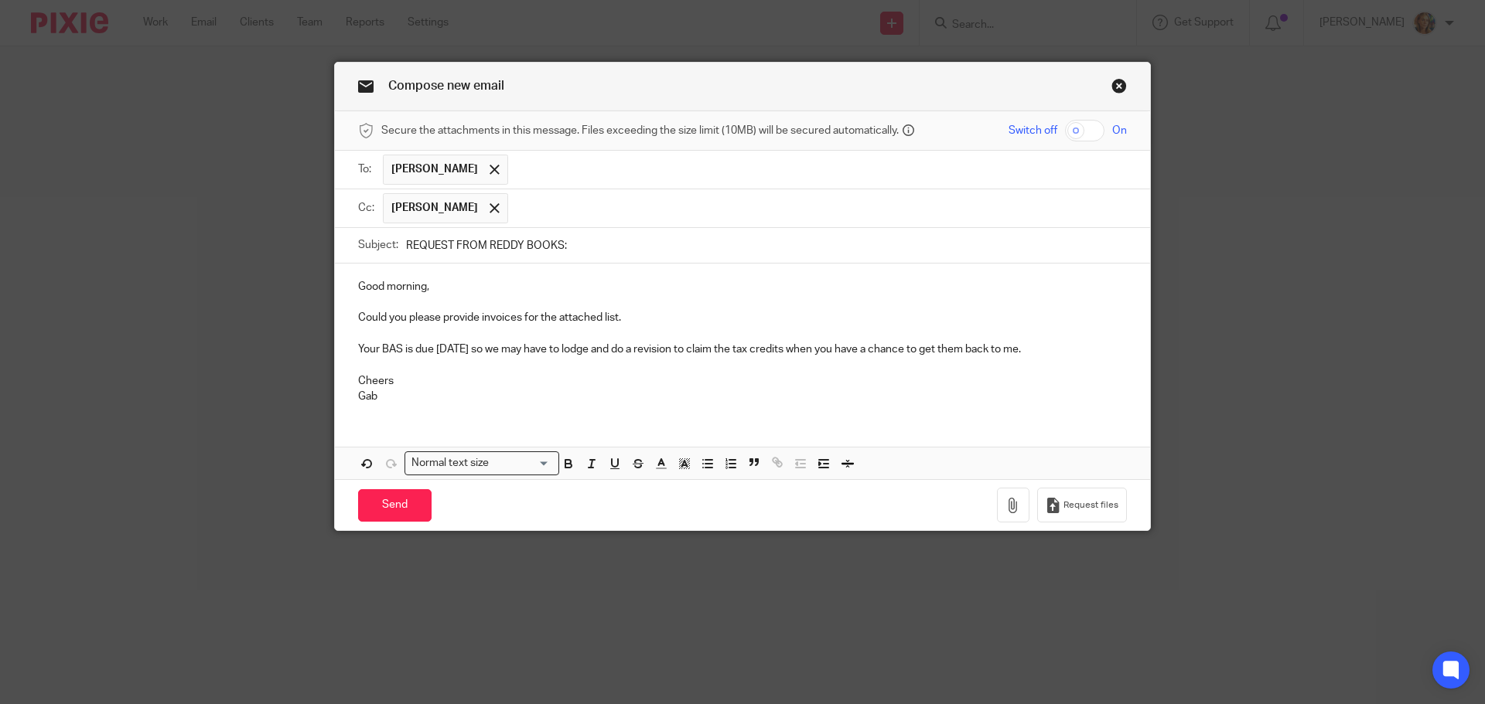
click at [1027, 349] on p "Your BAS is due today so we may have to lodge and do a revision to claim the ta…" at bounding box center [742, 349] width 769 height 15
click at [1008, 505] on icon "button" at bounding box center [1012, 505] width 15 height 15
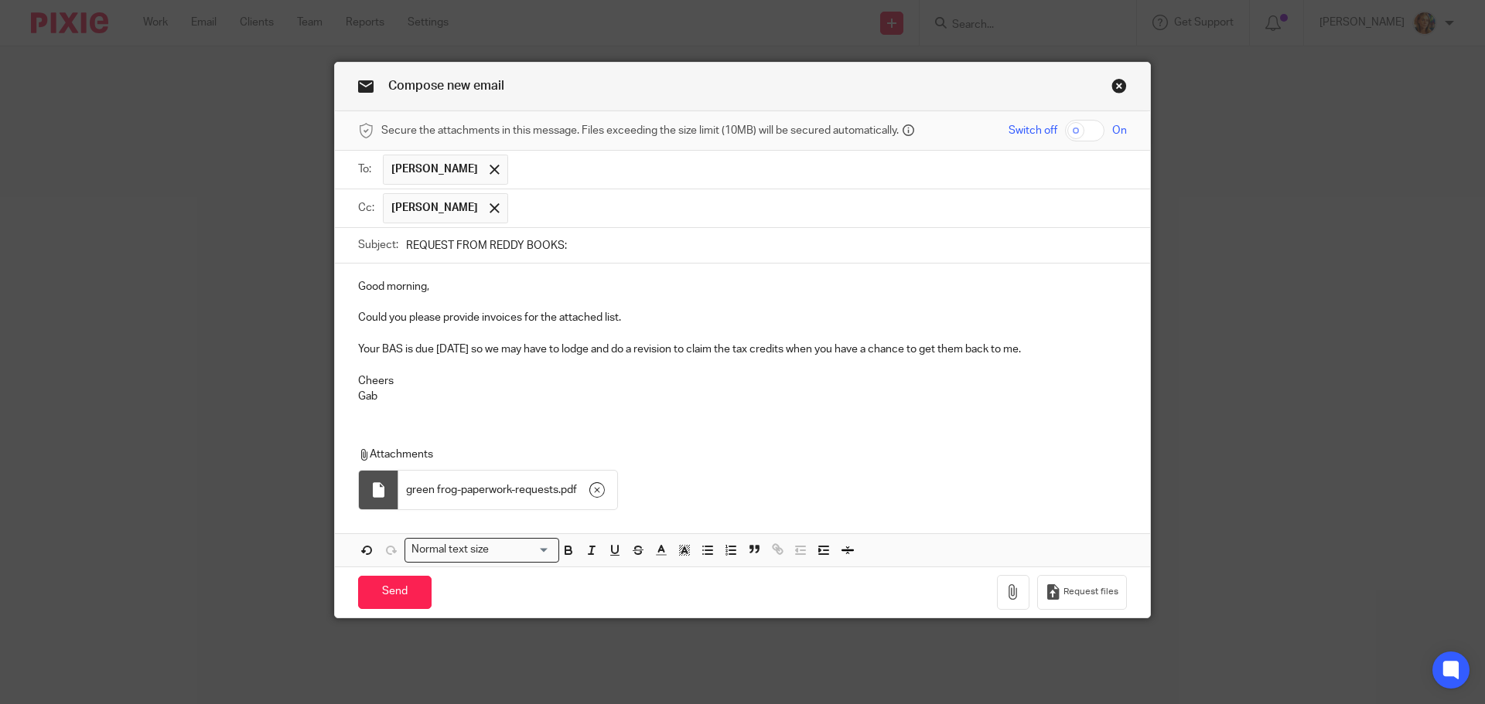
click at [644, 319] on p "Could you please provide invoices for the attached list." at bounding box center [742, 317] width 769 height 15
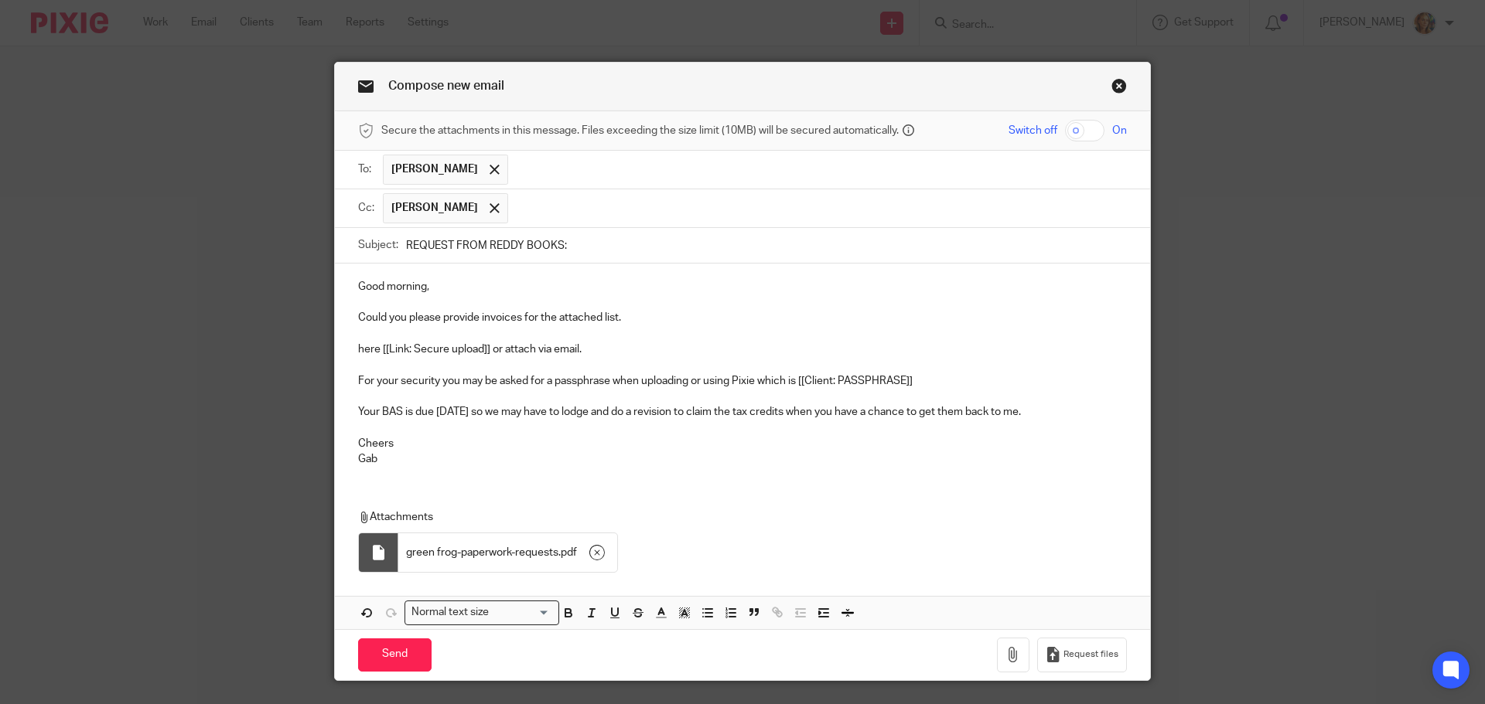
click at [350, 349] on div "Good morning, Could you please provide invoices for the attached list. here [[L…" at bounding box center [742, 371] width 815 height 215
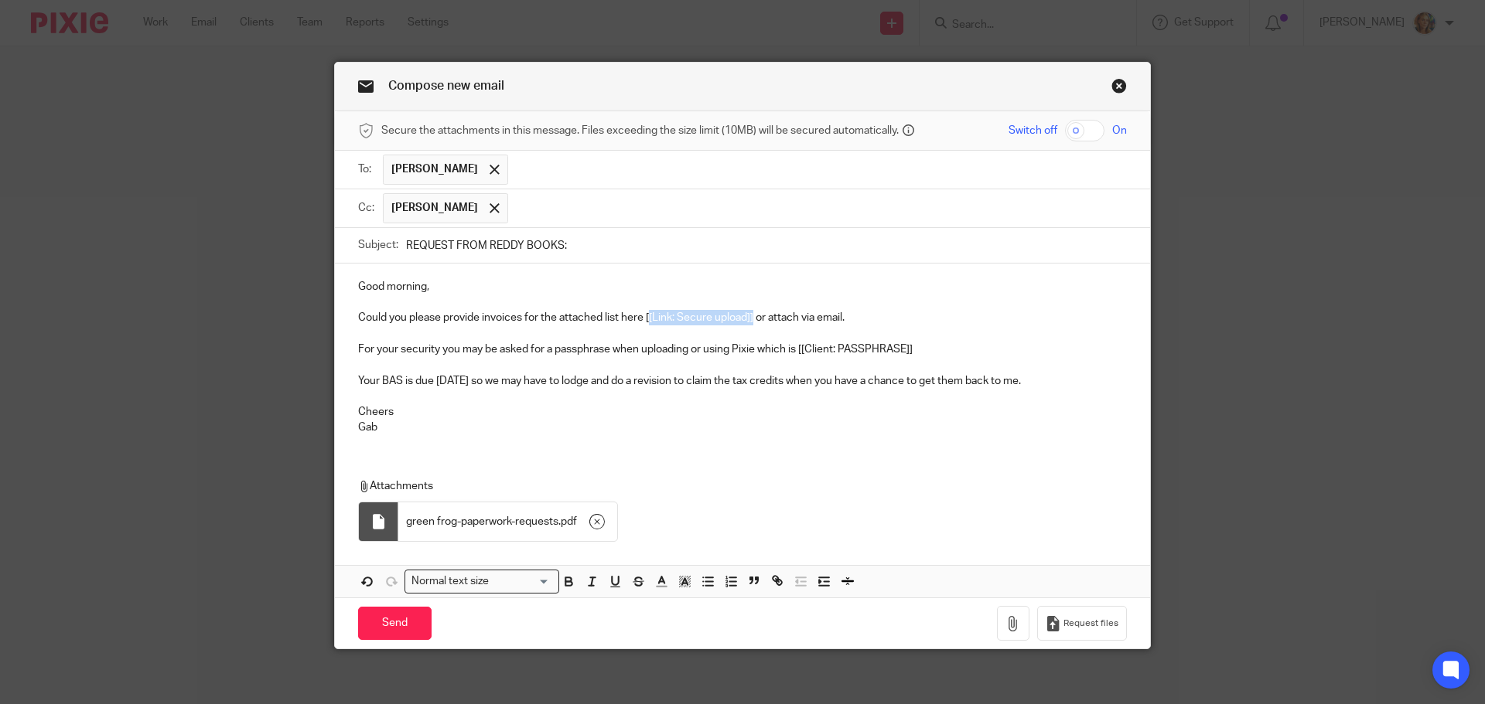
drag, startPoint x: 645, startPoint y: 321, endPoint x: 750, endPoint y: 317, distance: 105.2
click at [750, 317] on p "Could you please provide invoices for the attached list here [[Link: Secure upl…" at bounding box center [742, 317] width 769 height 15
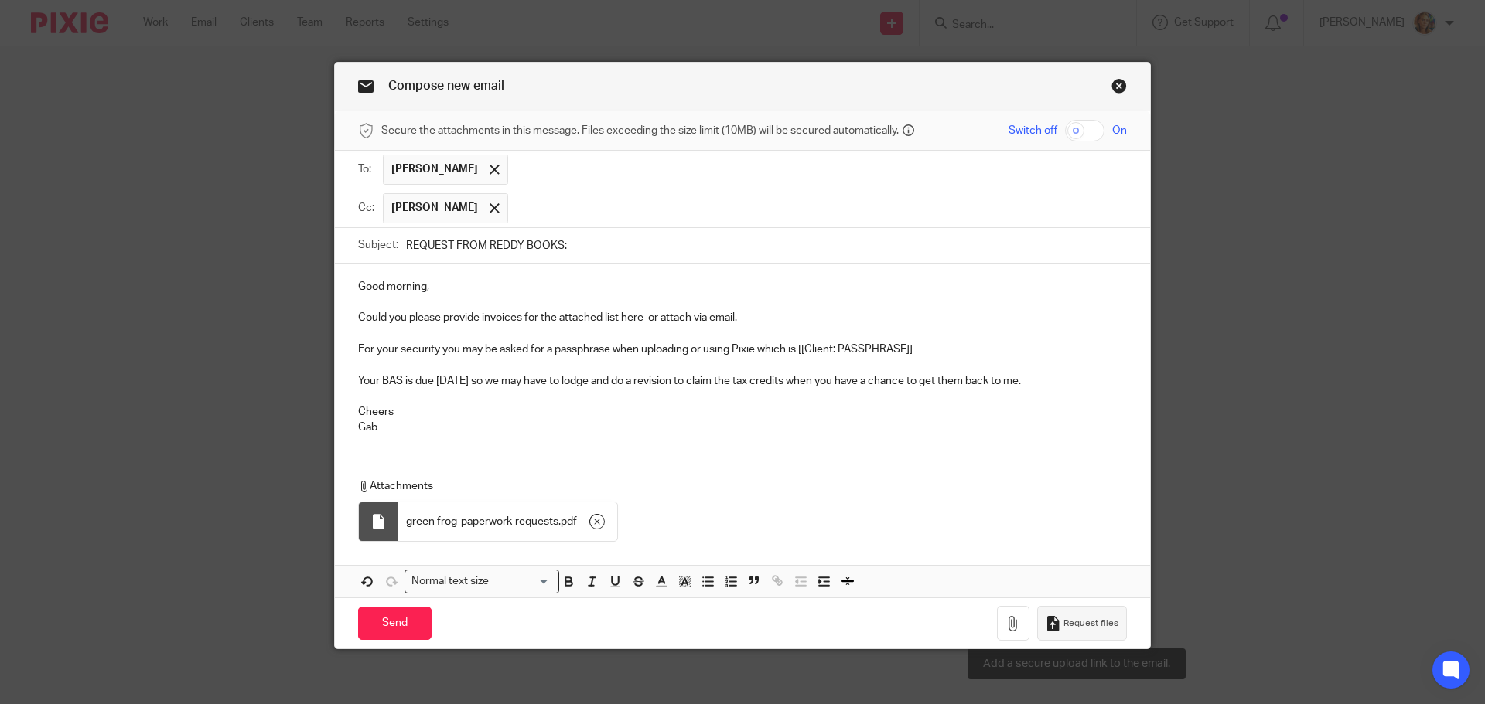
click at [1095, 624] on span "Request files" at bounding box center [1090, 624] width 55 height 12
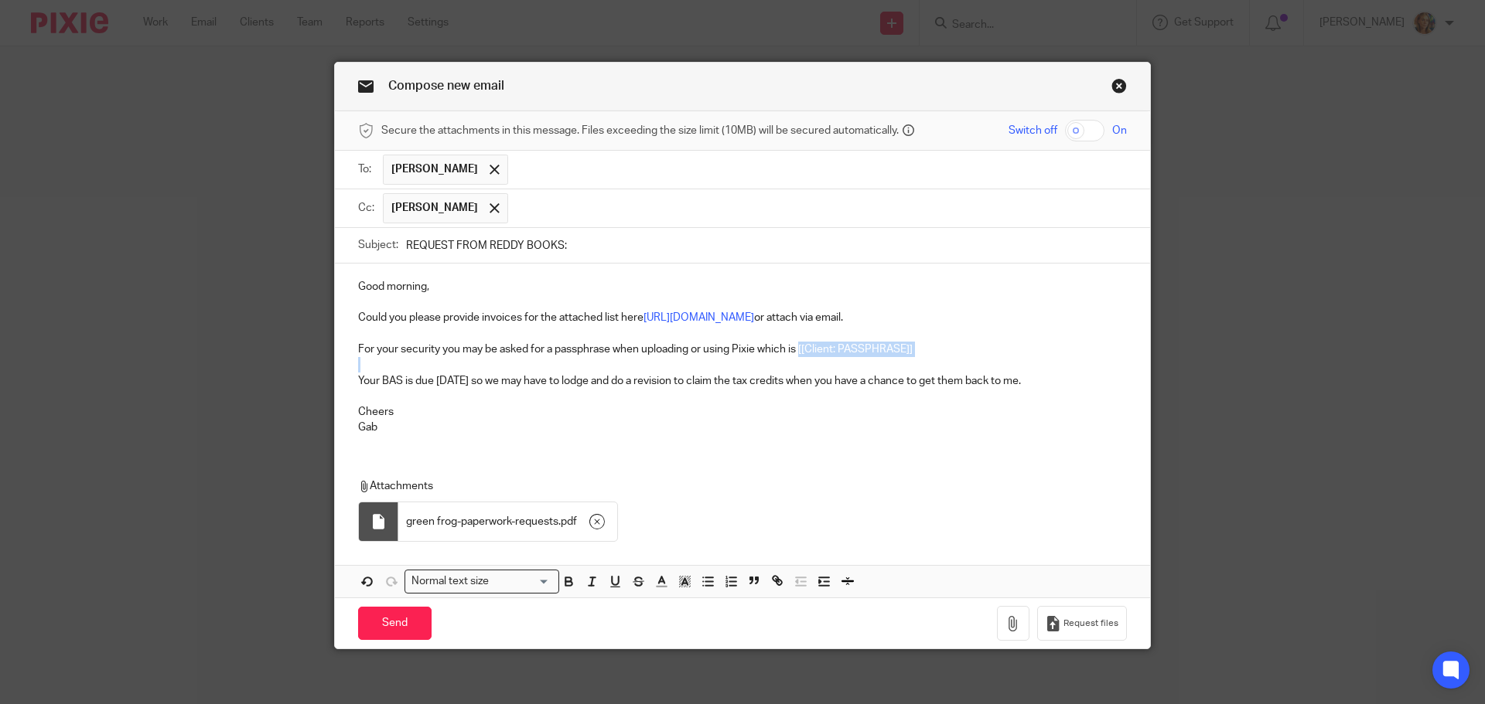
drag, startPoint x: 799, startPoint y: 349, endPoint x: 960, endPoint y: 358, distance: 161.9
click at [960, 358] on div "Good morning, Could you please provide invoices for the attached list here http…" at bounding box center [742, 356] width 815 height 184
click at [408, 634] on input "Send" at bounding box center [394, 623] width 73 height 33
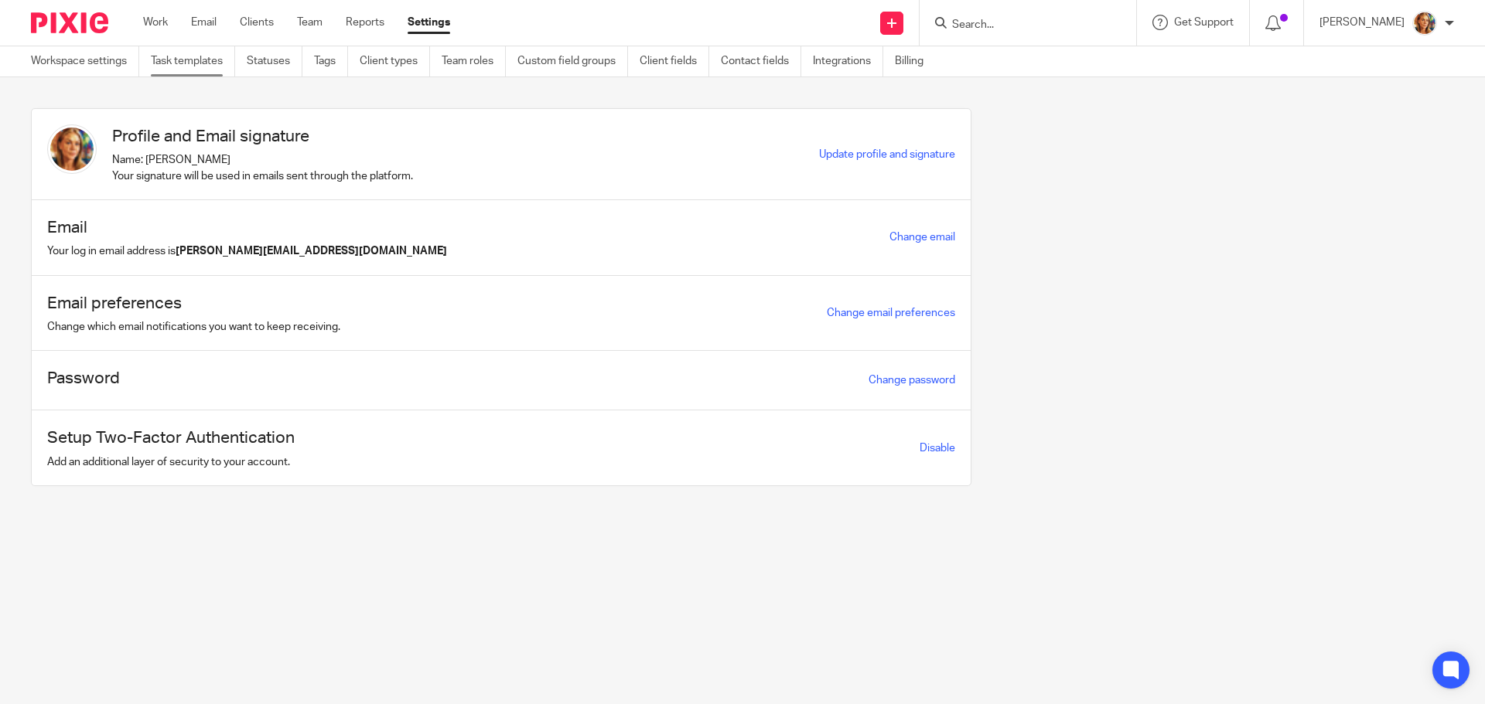
click at [209, 55] on link "Task templates" at bounding box center [193, 61] width 84 height 30
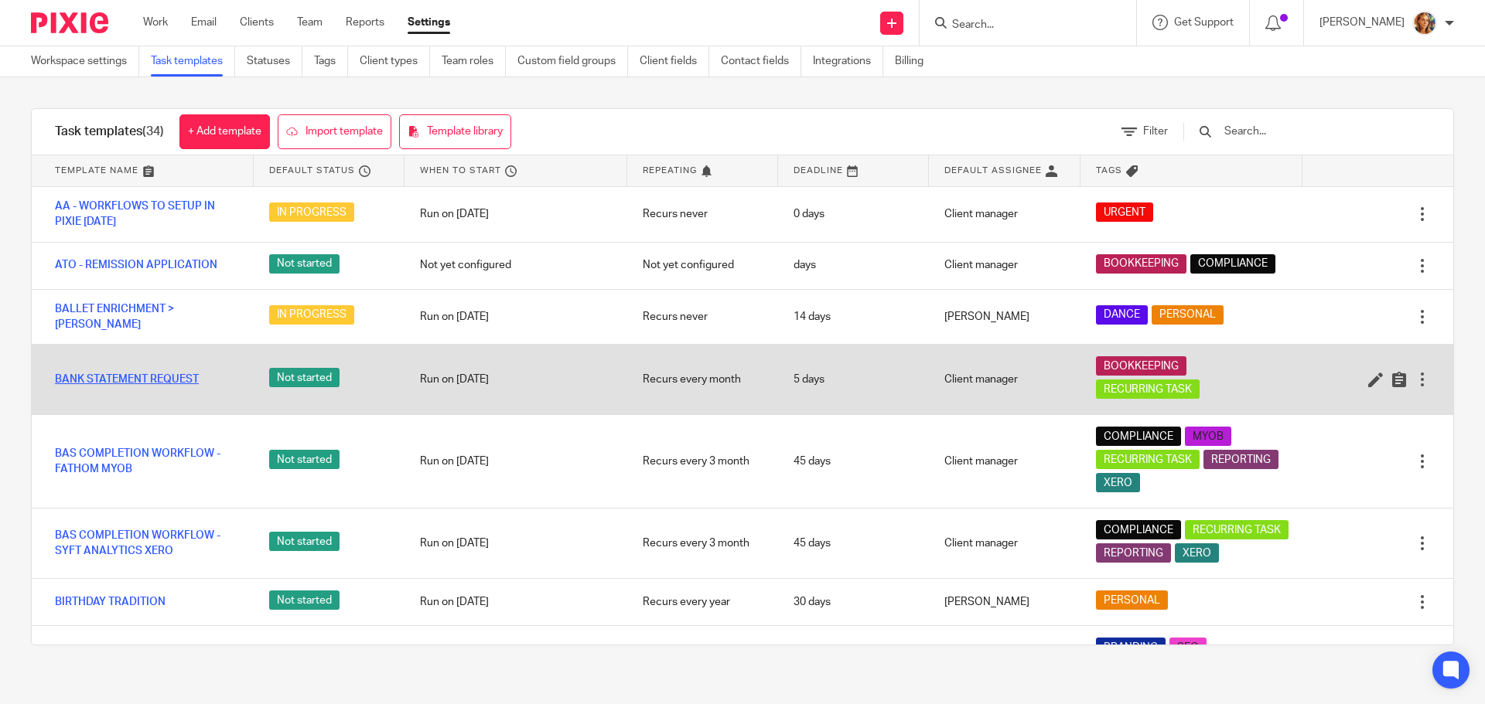
click at [145, 372] on link "BANK STATEMENT REQUEST" at bounding box center [127, 379] width 144 height 15
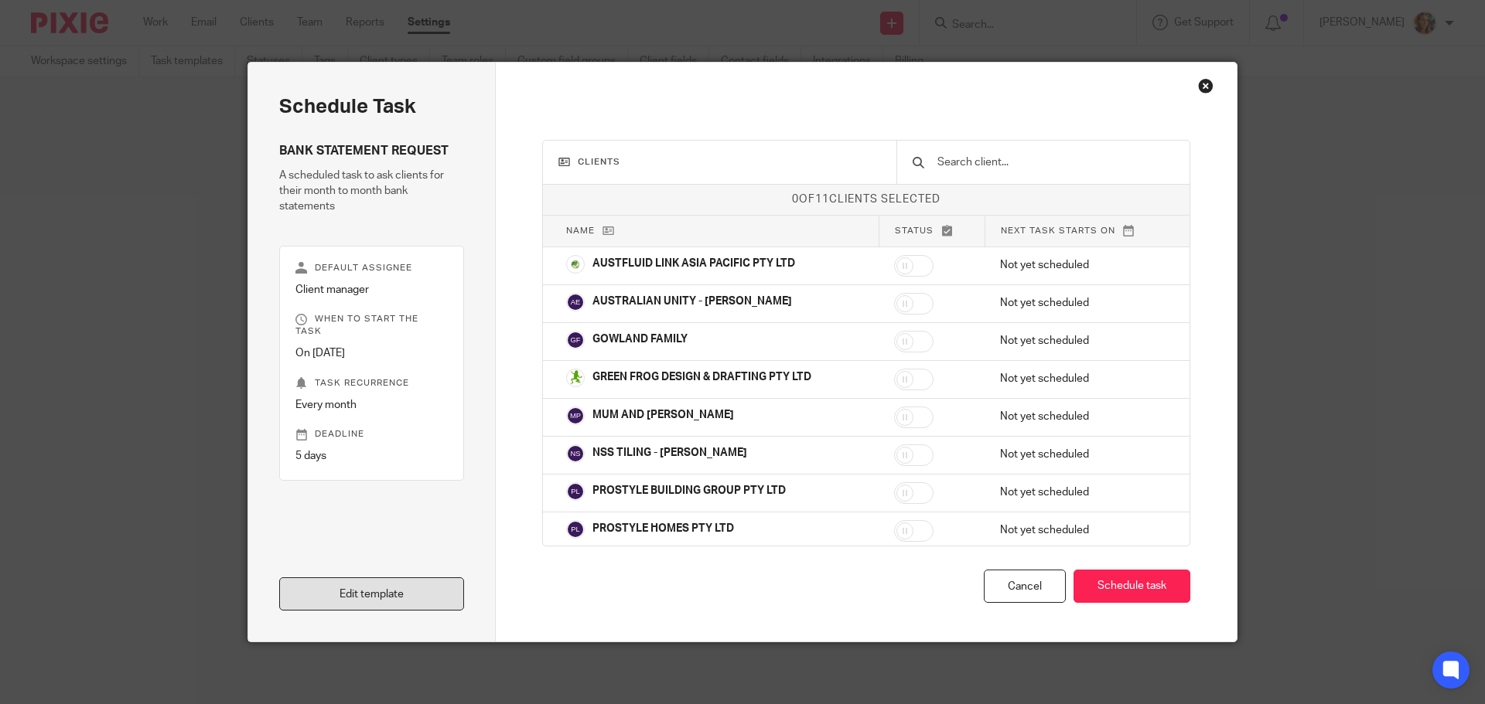
click at [323, 590] on link "Edit template" at bounding box center [371, 594] width 185 height 33
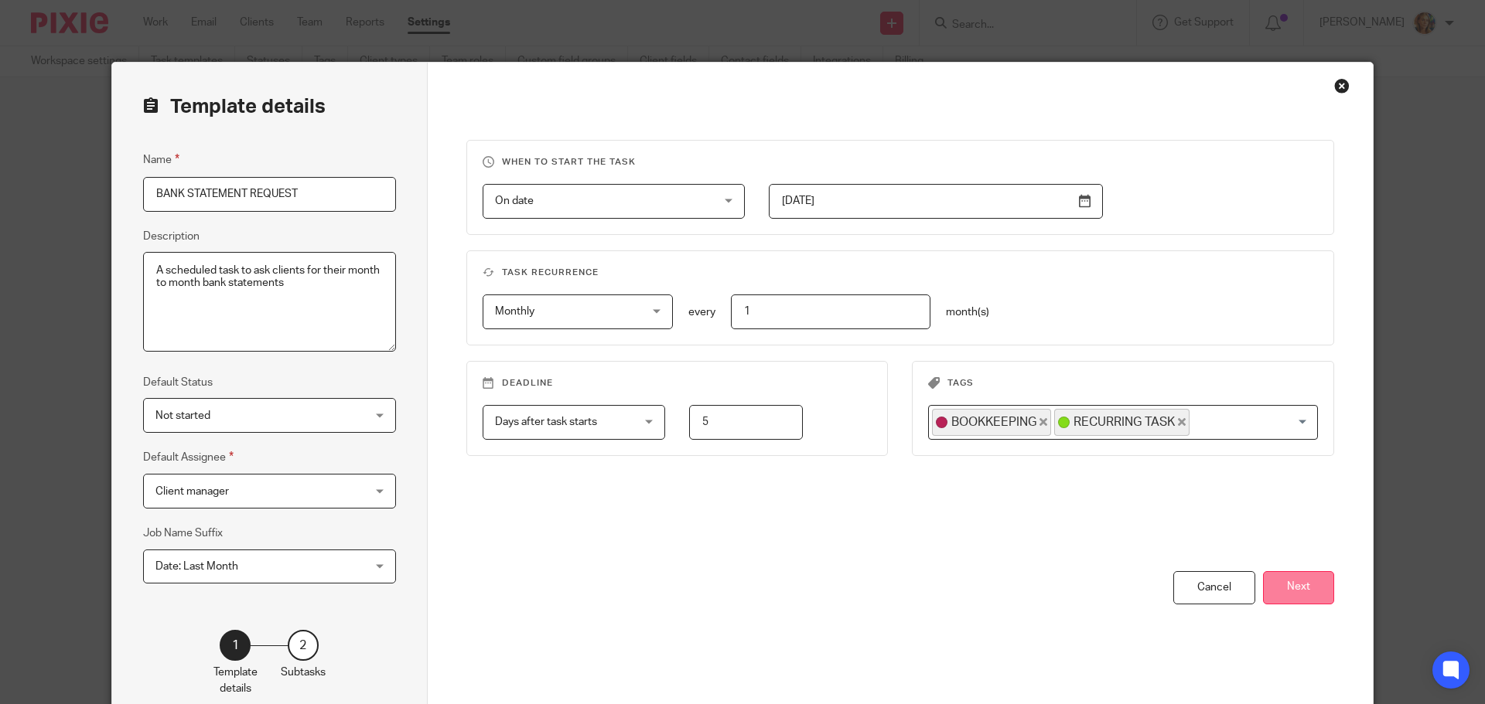
click at [1300, 590] on button "Next" at bounding box center [1298, 587] width 71 height 33
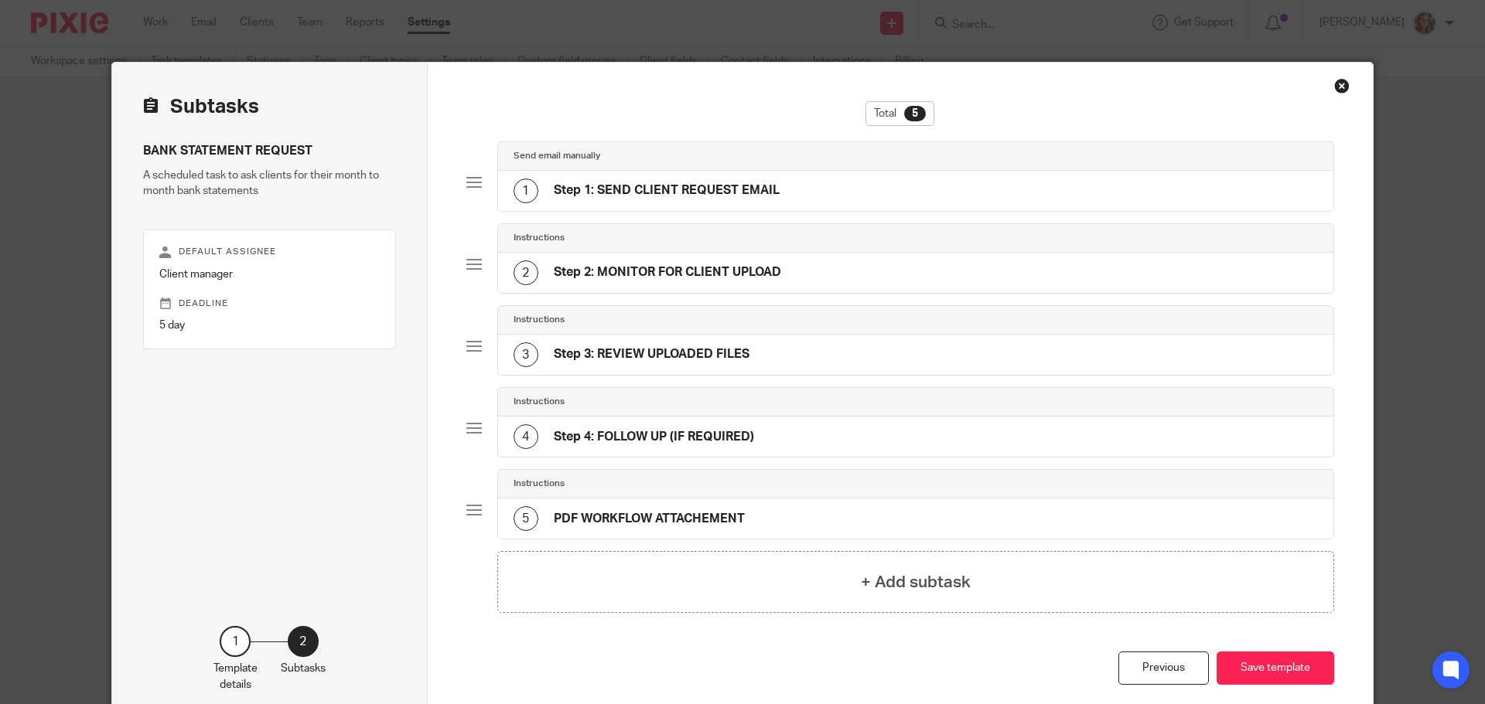
click at [693, 191] on h4 "Step 1: SEND CLIENT REQUEST EMAIL" at bounding box center [667, 190] width 226 height 16
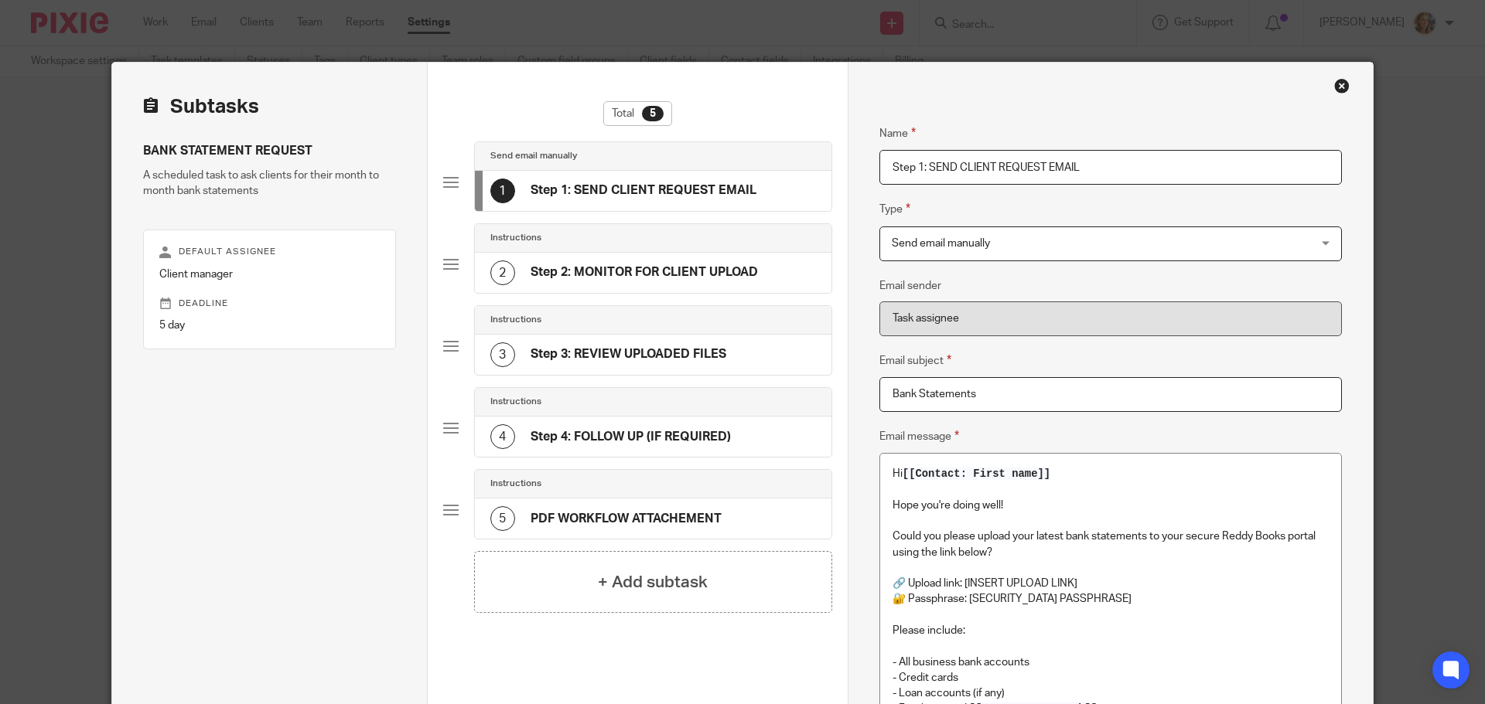
click at [1334, 80] on div "Close this dialog window" at bounding box center [1341, 85] width 15 height 15
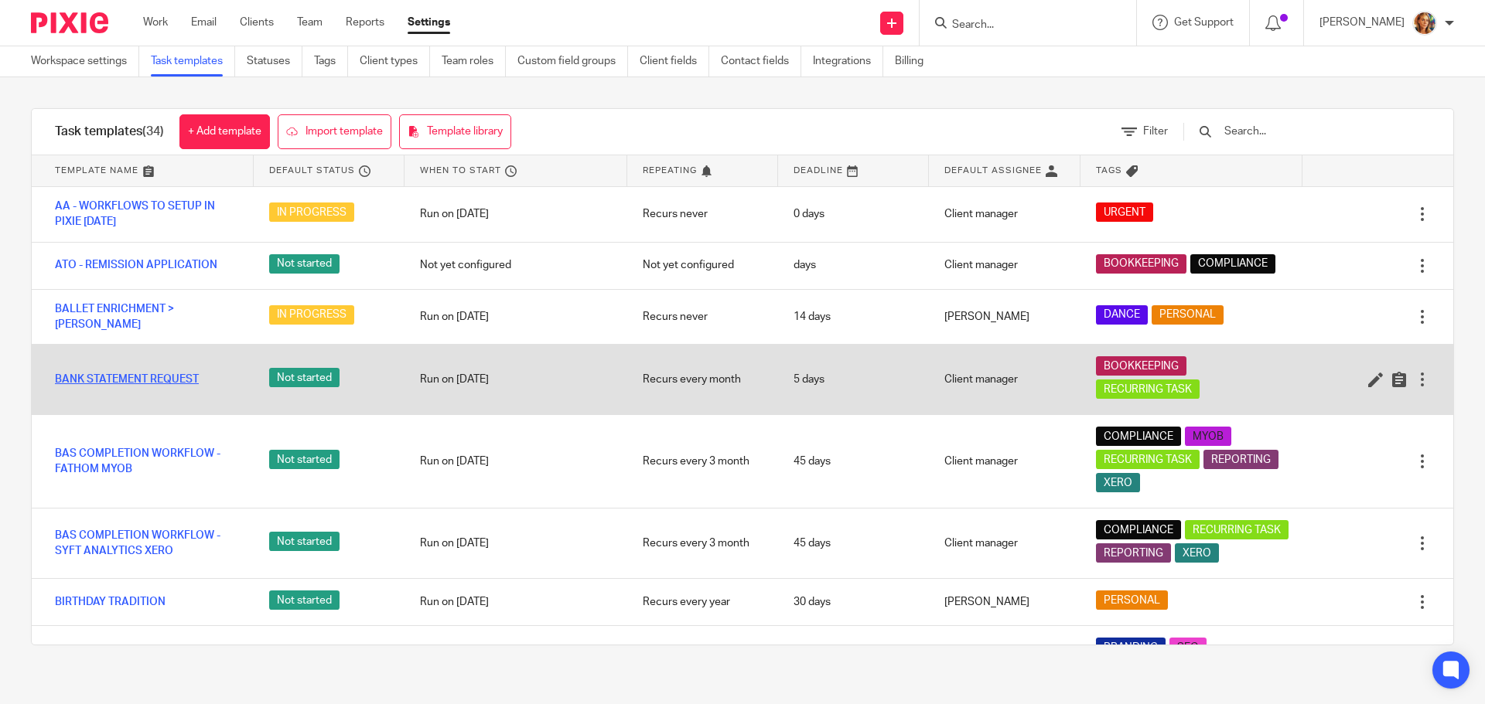
click at [122, 378] on link "BANK STATEMENT REQUEST" at bounding box center [127, 379] width 144 height 15
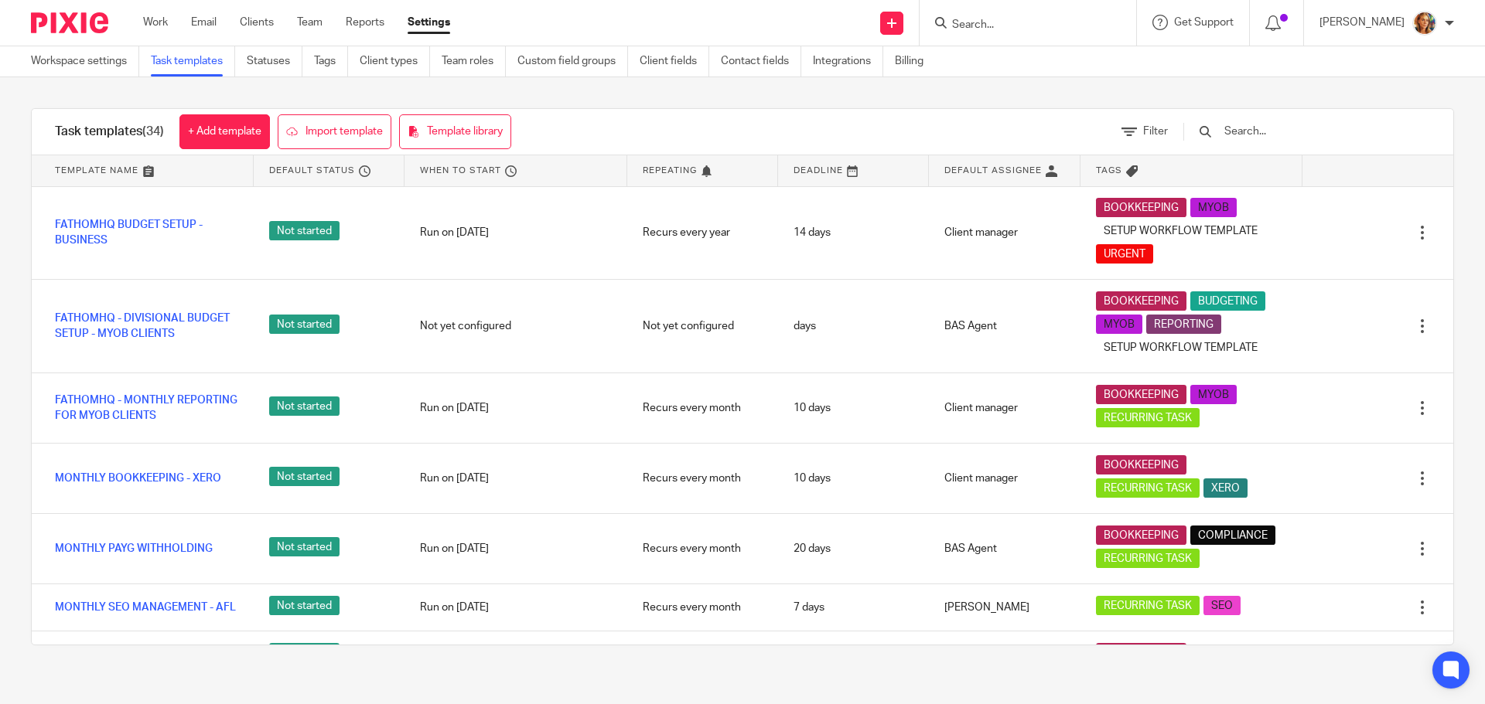
scroll to position [773, 0]
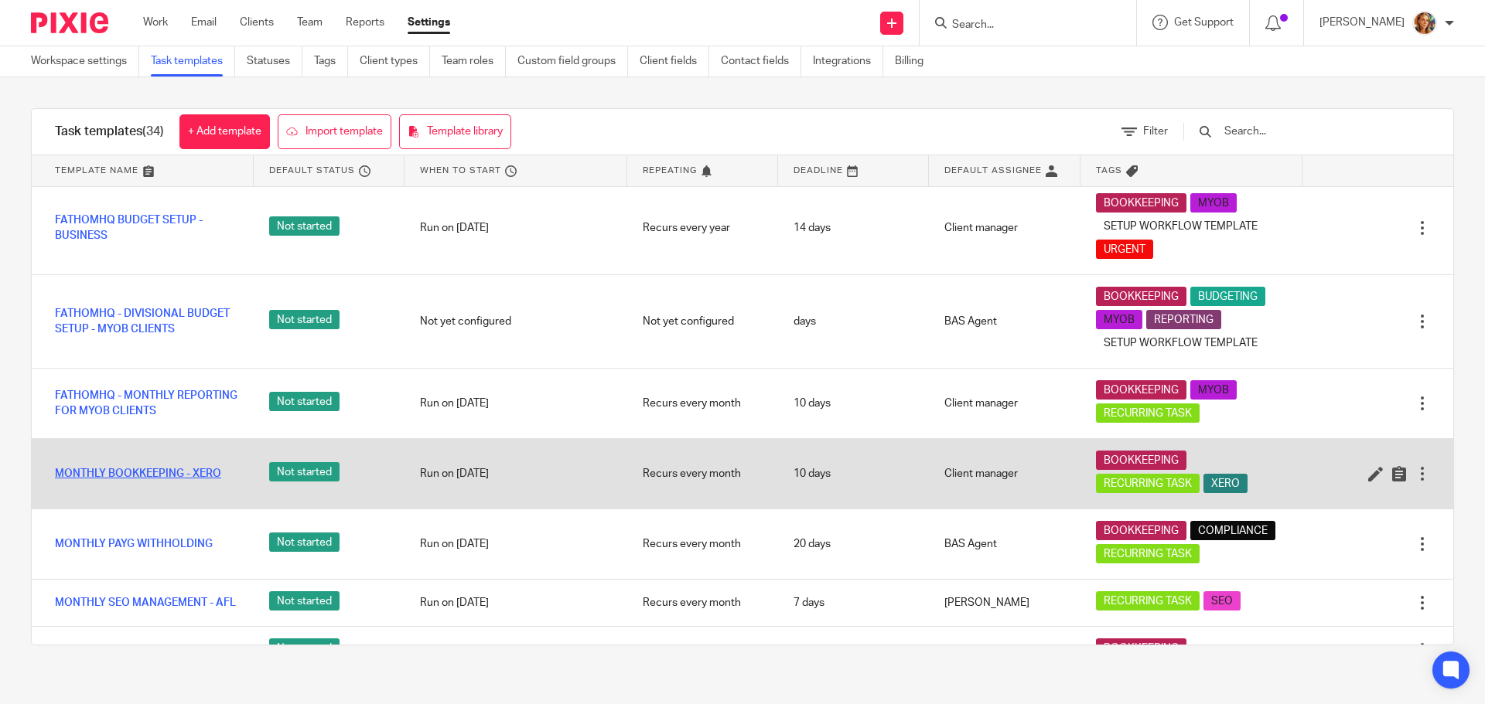
click at [210, 482] on link "MONTHLY BOOKKEEPING - XERO" at bounding box center [138, 473] width 166 height 15
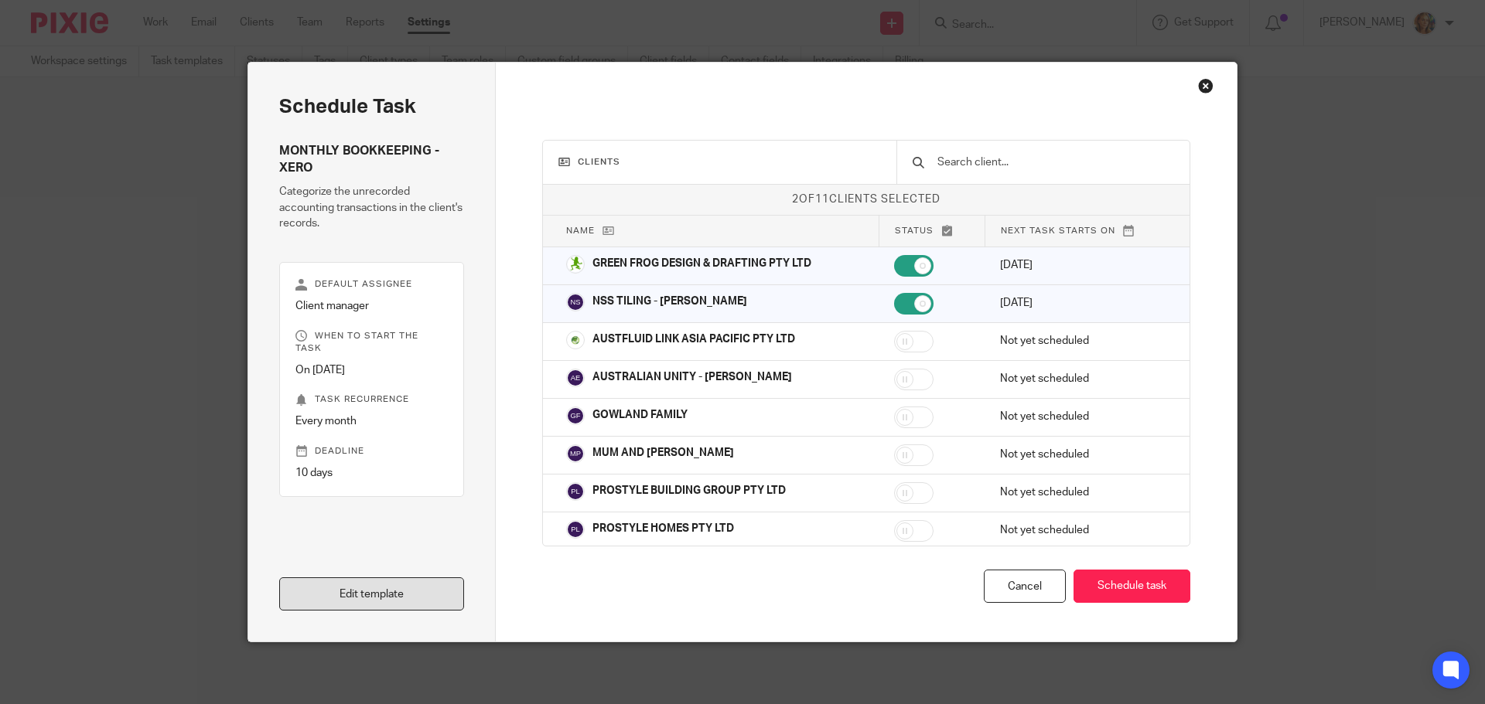
click at [349, 599] on link "Edit template" at bounding box center [371, 594] width 185 height 33
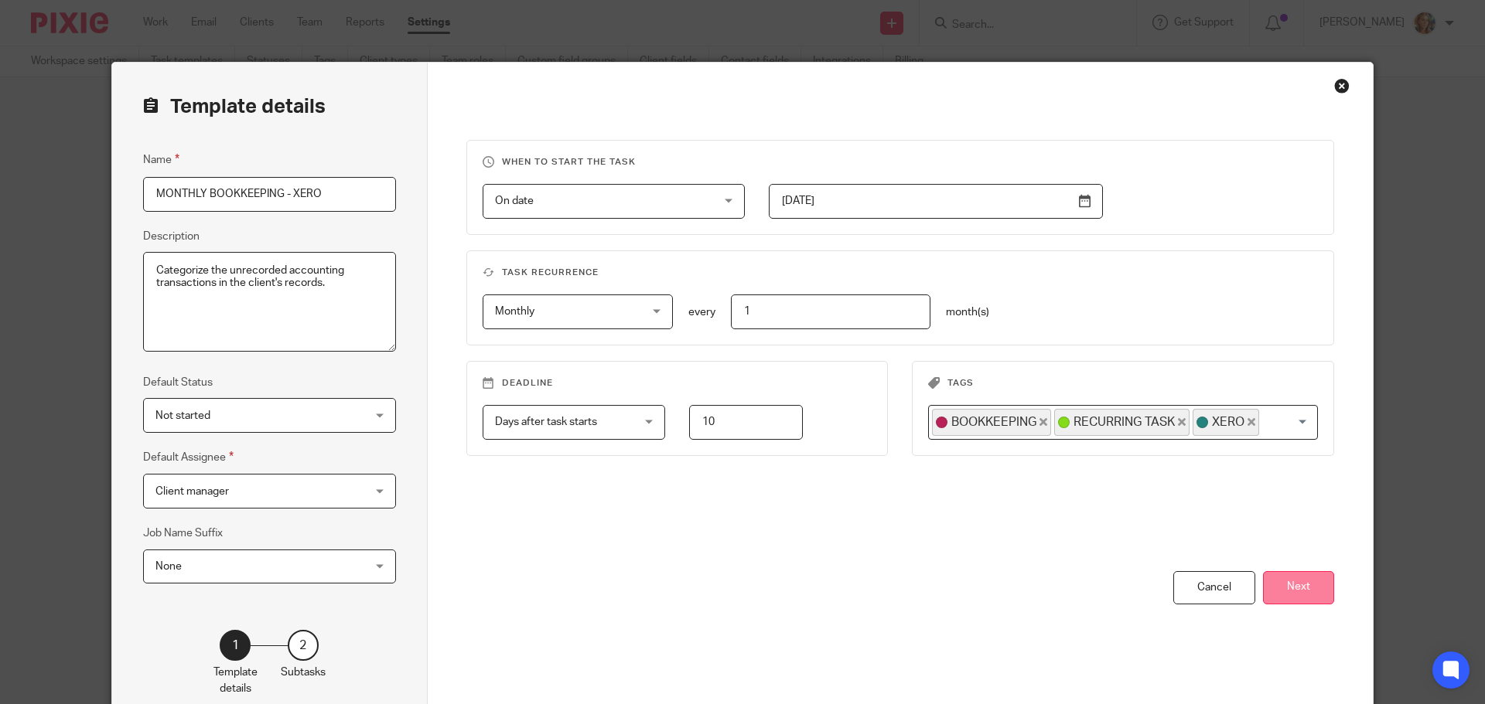
click at [1308, 585] on button "Next" at bounding box center [1298, 587] width 71 height 33
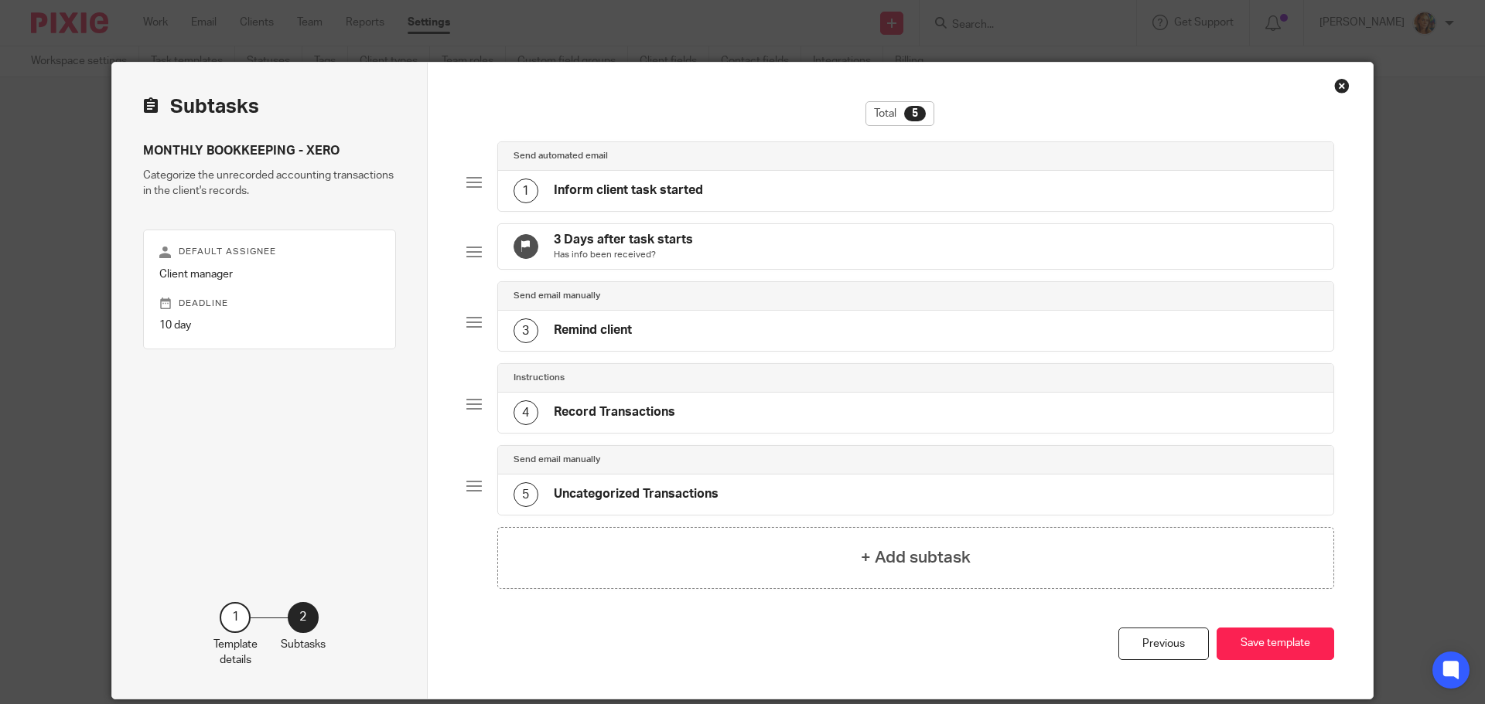
click at [897, 191] on div "1 Inform client task started" at bounding box center [916, 191] width 836 height 40
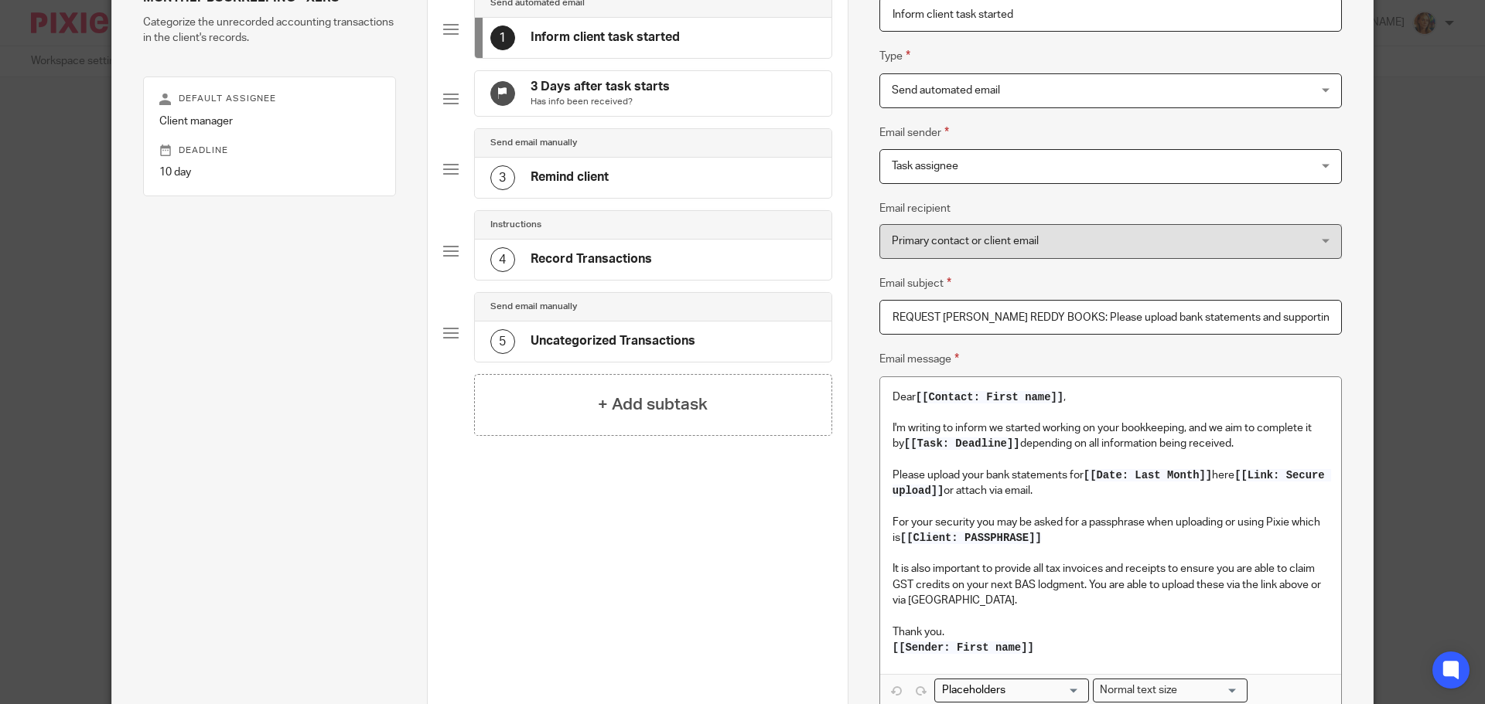
scroll to position [155, 0]
drag, startPoint x: 1059, startPoint y: 539, endPoint x: 873, endPoint y: 524, distance: 186.2
click at [879, 524] on div "Dear [[Contact: First name]] , I'm writing to inform we started working on your…" at bounding box center [1110, 554] width 462 height 358
copy p "For your security you may be asked for a passphrase when uploading or using Pix…"
click at [1069, 530] on p "For your security you may be asked for a passphrase when uploading or using Pix…" at bounding box center [1110, 529] width 436 height 32
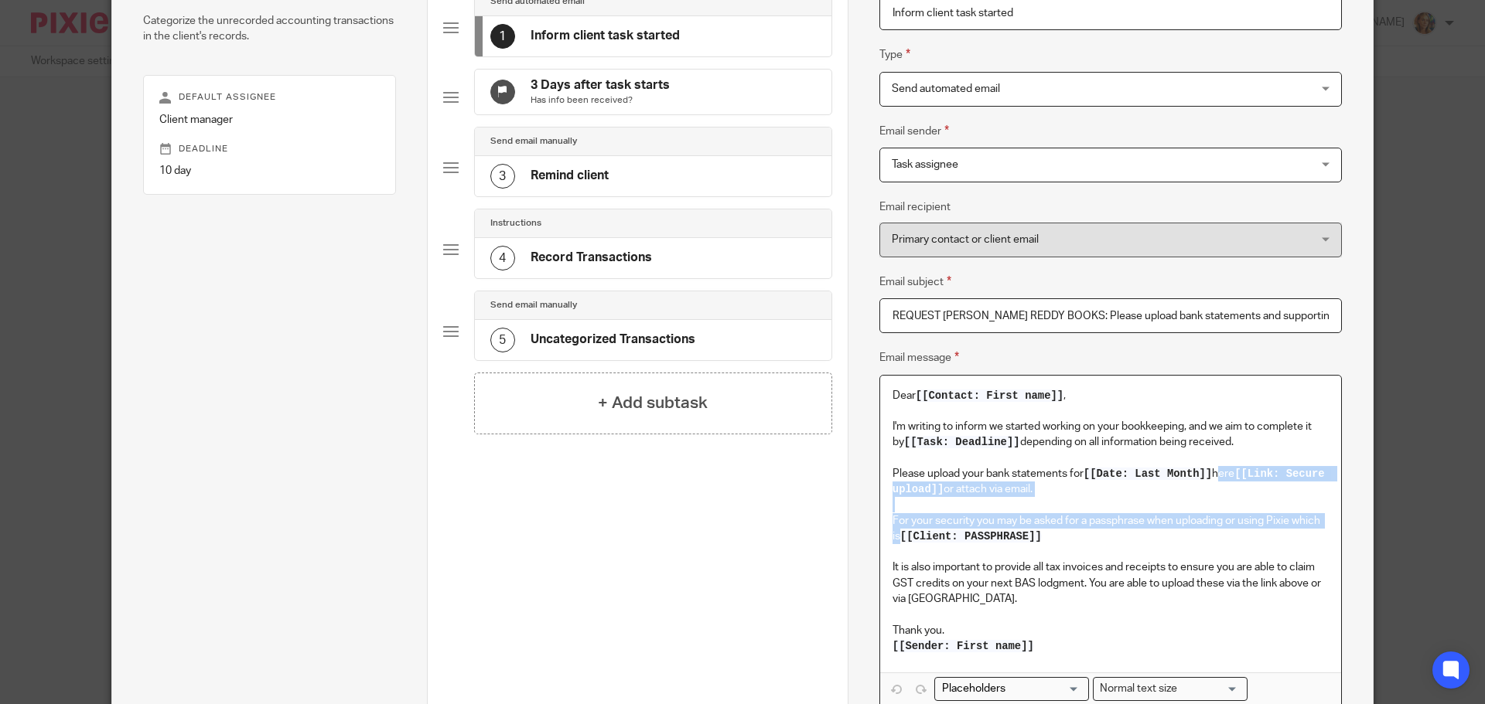
drag, startPoint x: 1214, startPoint y: 471, endPoint x: 1227, endPoint y: 534, distance: 64.0
click at [1227, 534] on div "Dear [[Contact: First name]] , I'm writing to inform we started working on your…" at bounding box center [1110, 525] width 461 height 298
copy div "here [[Link: Secure upload]] or attach via email. For your security you may be …"
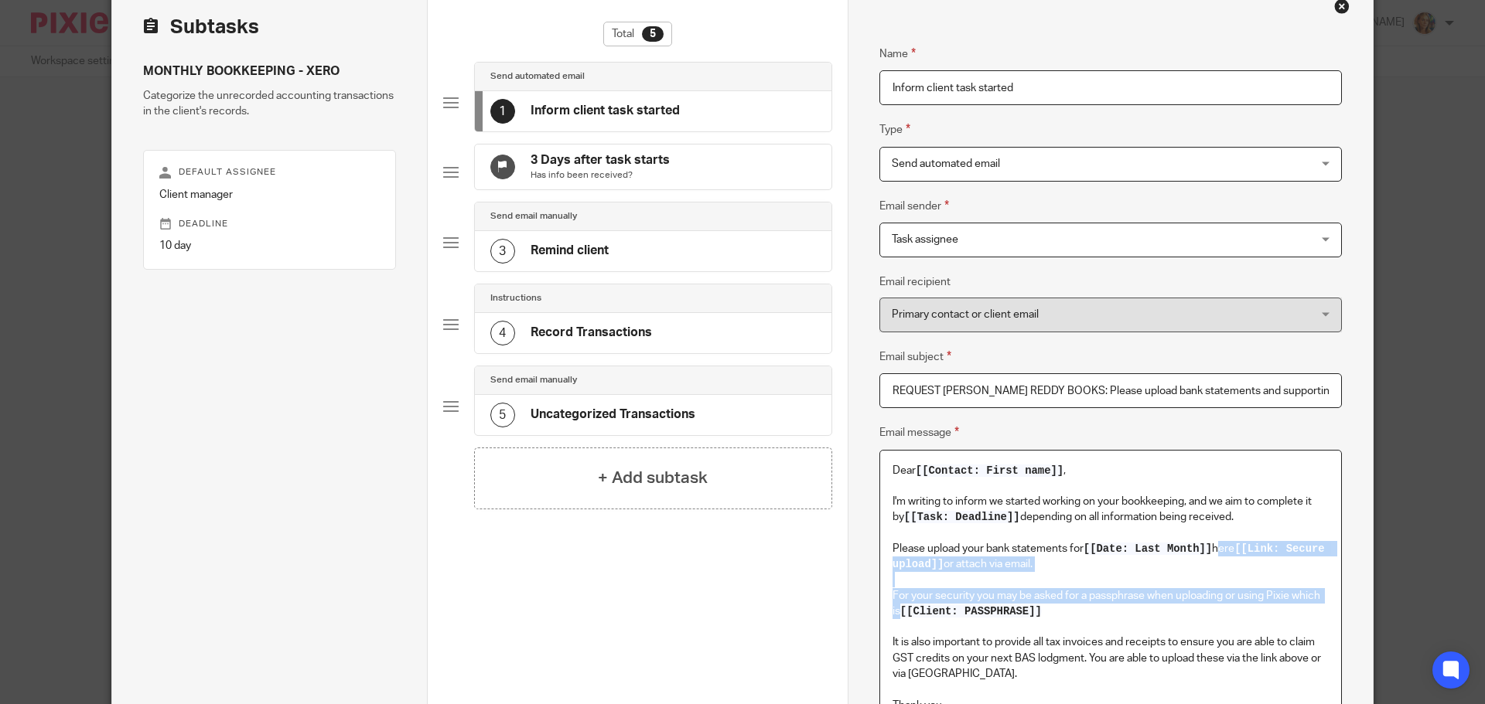
scroll to position [35, 0]
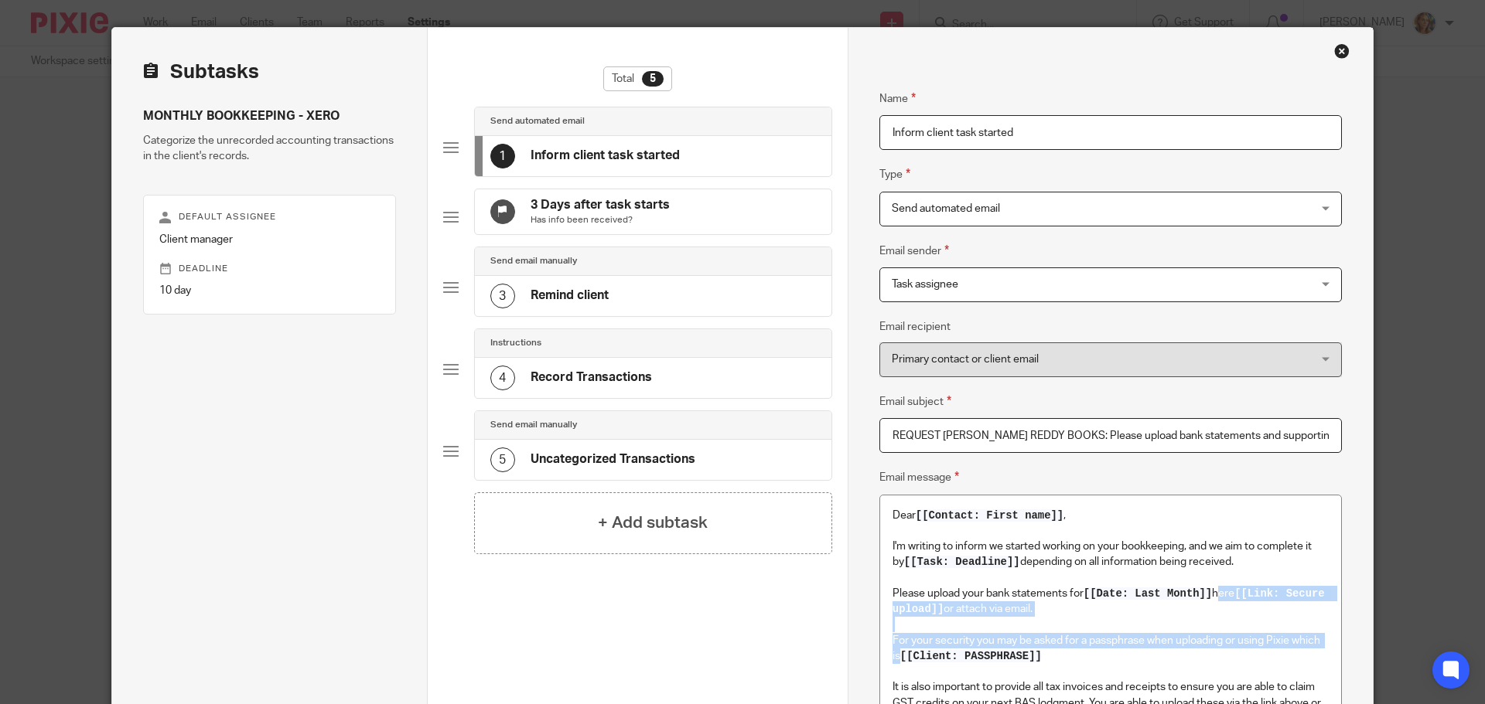
click at [1338, 45] on div "Close this dialog window" at bounding box center [1341, 50] width 15 height 15
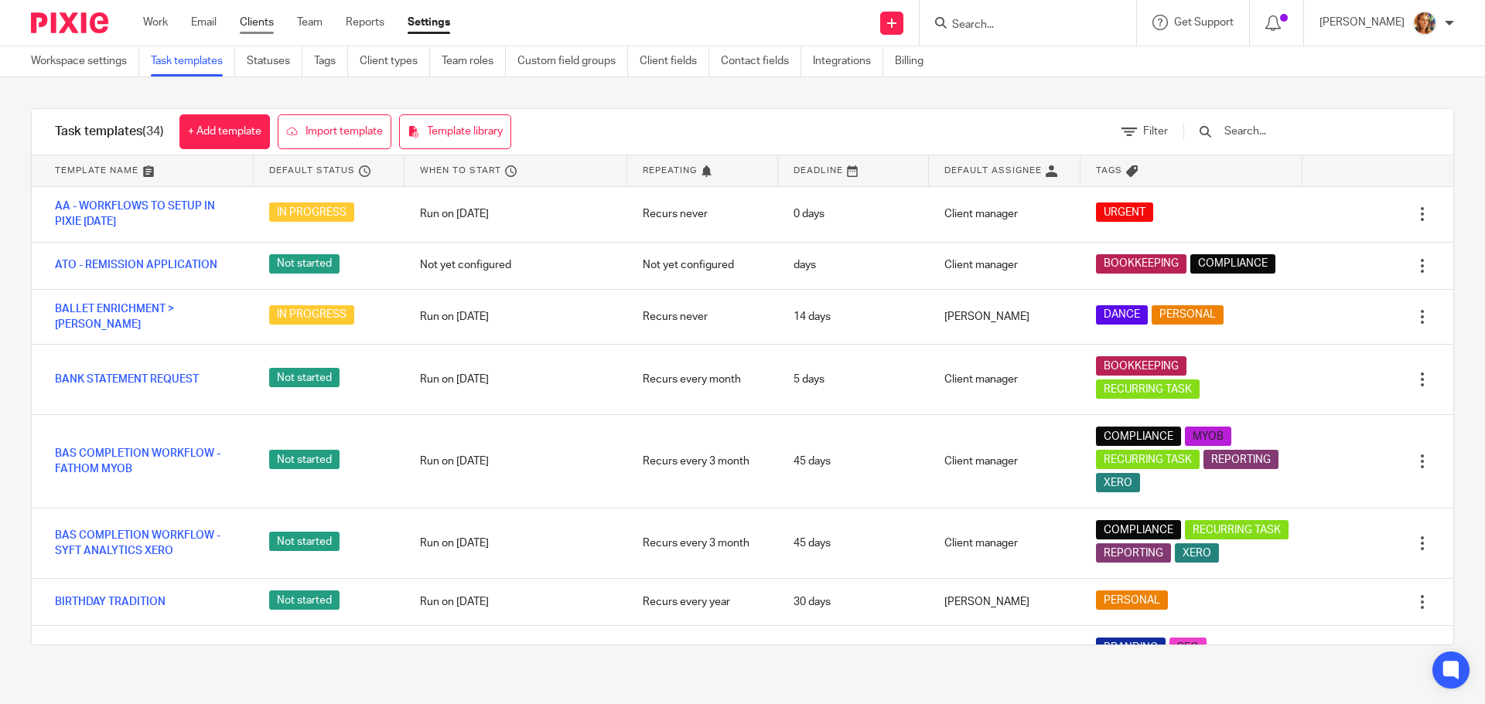
click at [255, 30] on link "Clients" at bounding box center [257, 22] width 34 height 15
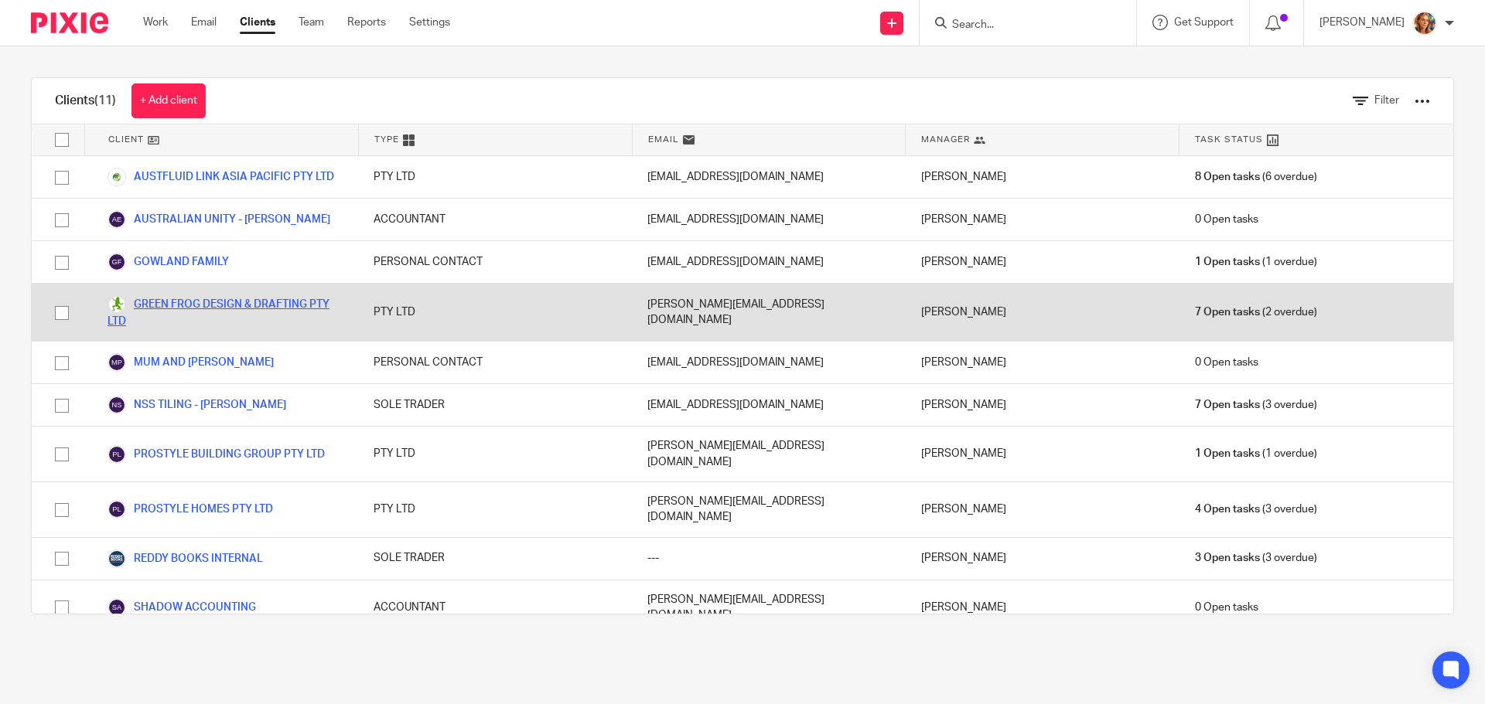
click at [247, 302] on link "GREEN FROG DESIGN & DRAFTING PTY LTD" at bounding box center [224, 312] width 235 height 34
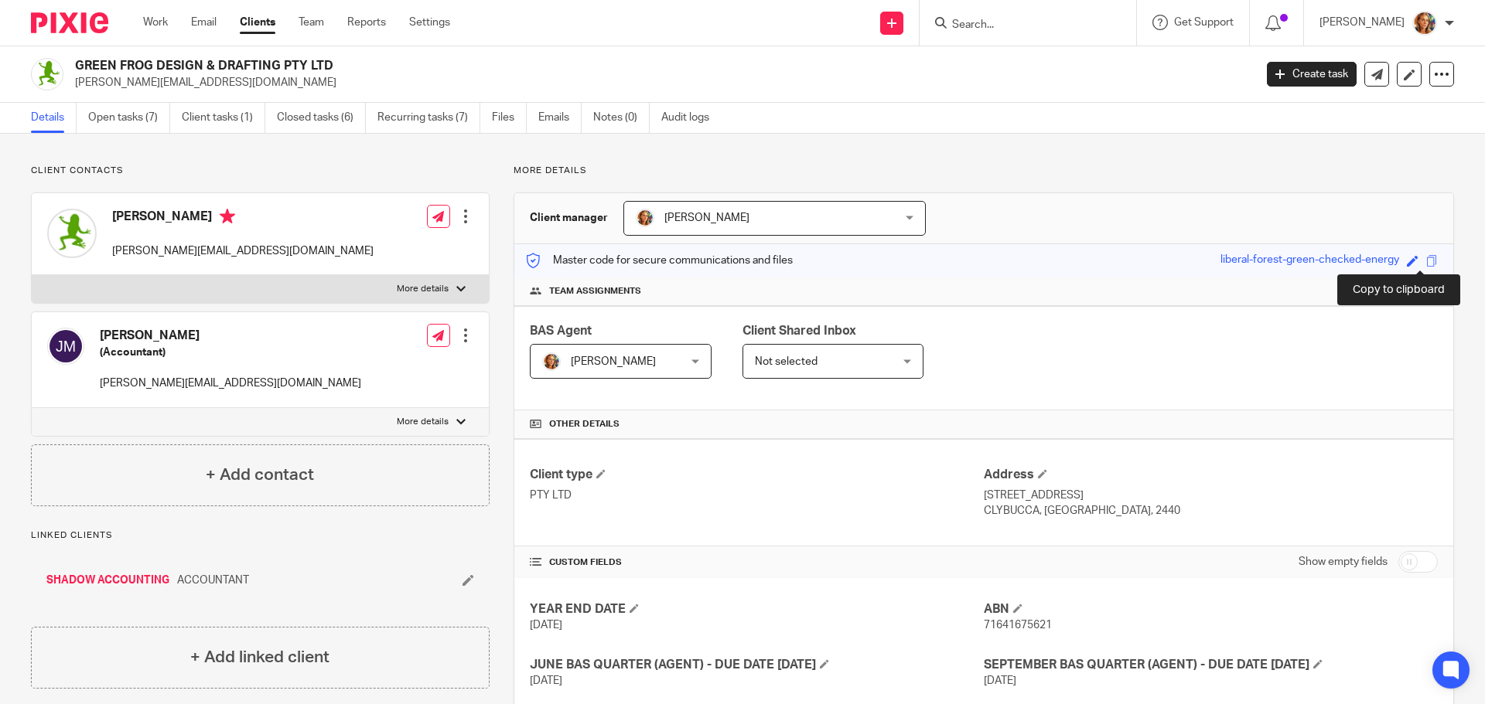
click at [1426, 259] on span at bounding box center [1432, 261] width 12 height 12
